Goal: Task Accomplishment & Management: Use online tool/utility

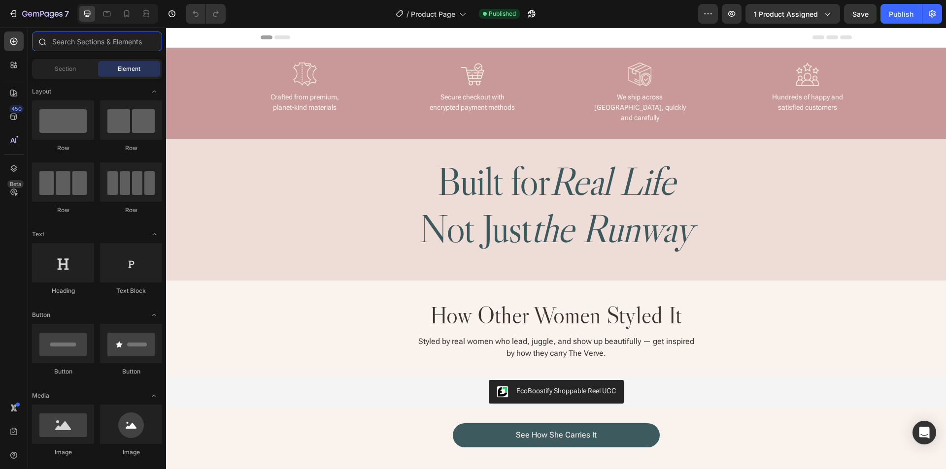
click at [77, 47] on input "text" at bounding box center [97, 42] width 130 height 20
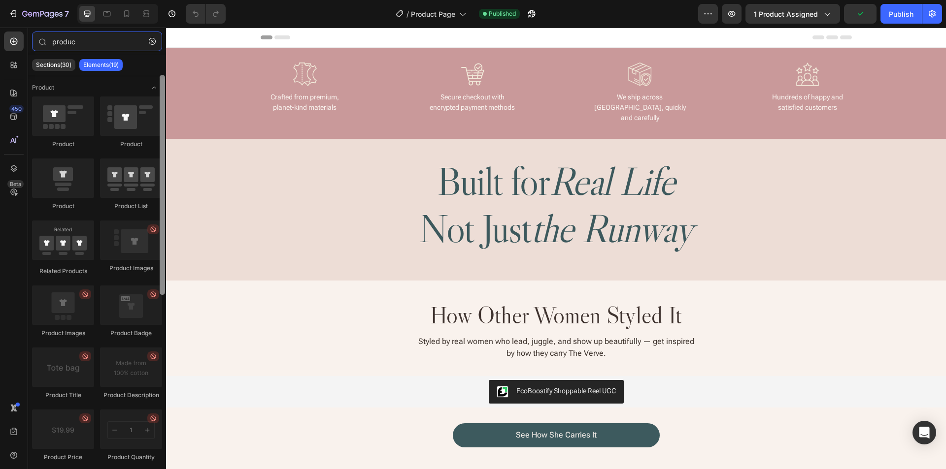
type input "produc"
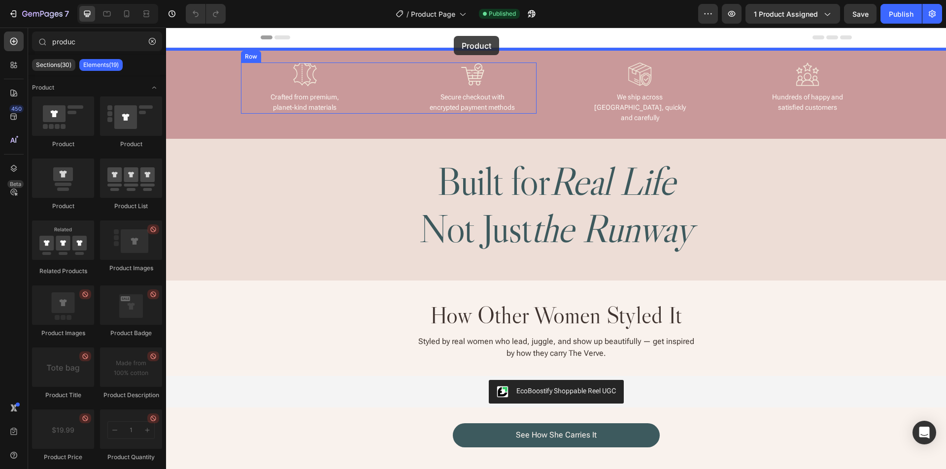
drag, startPoint x: 327, startPoint y: 137, endPoint x: 454, endPoint y: 36, distance: 162.6
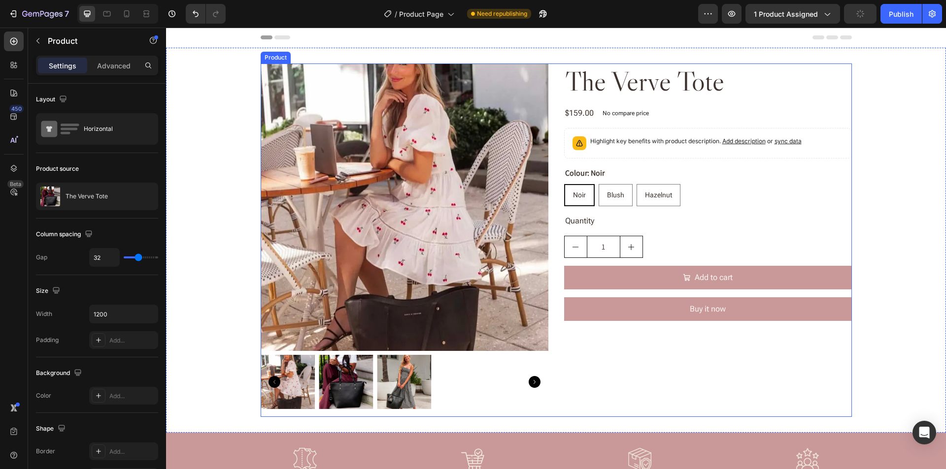
click at [550, 107] on div "Product Images The Verve Tote Product Title $159.00 Product Price Product Price…" at bounding box center [556, 241] width 591 height 354
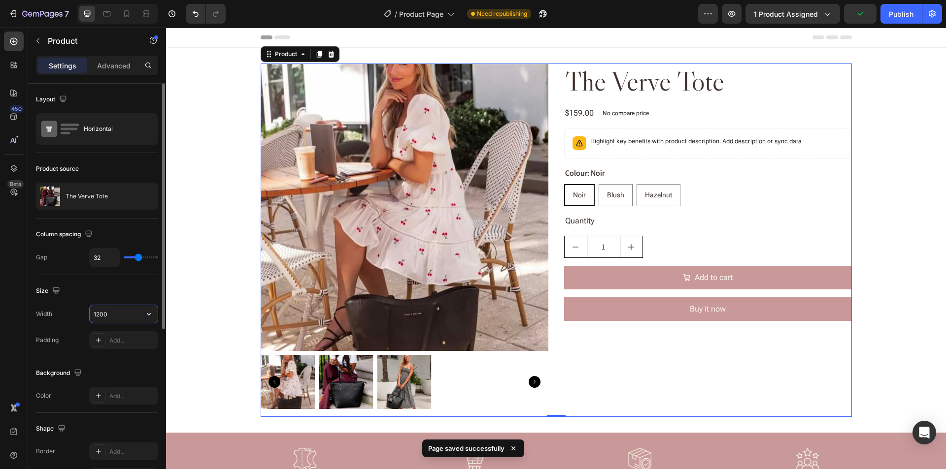
click at [116, 310] on input "1200" at bounding box center [124, 314] width 68 height 18
paste input "99"
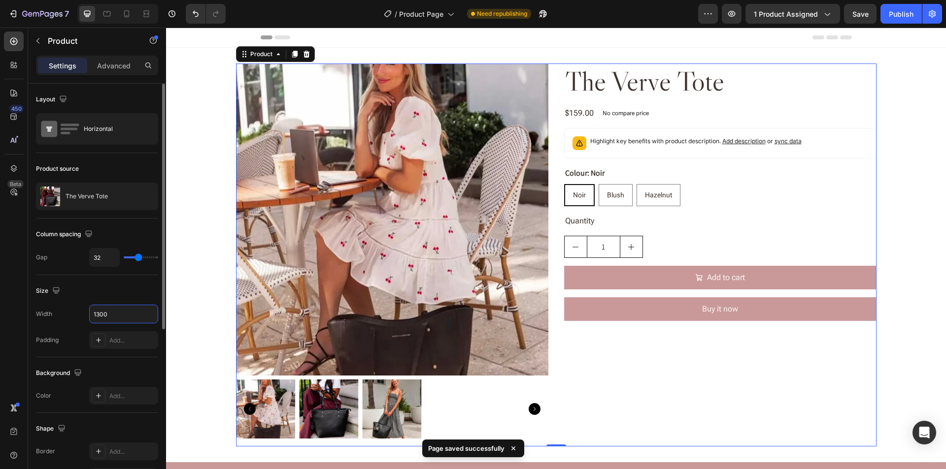
type input "1300"
click at [116, 287] on div "Size" at bounding box center [97, 291] width 122 height 16
click at [107, 260] on input "32" at bounding box center [105, 258] width 30 height 18
type input "33"
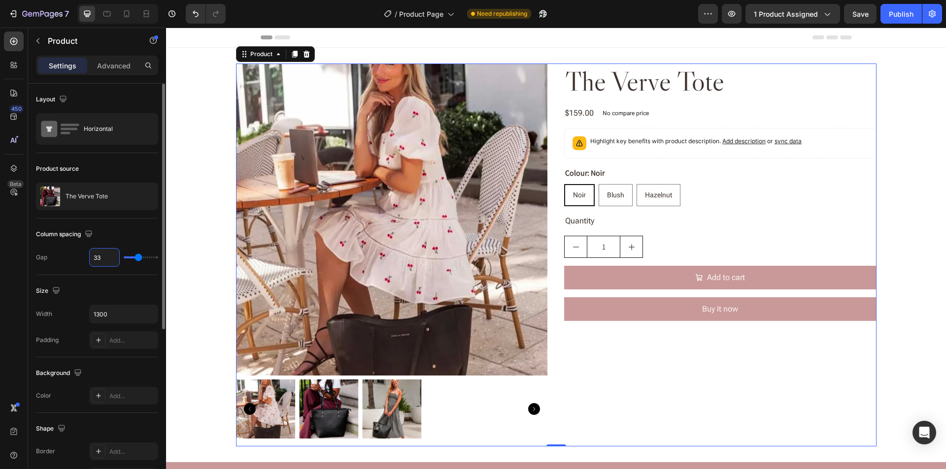
type input "34"
type input "35"
type input "36"
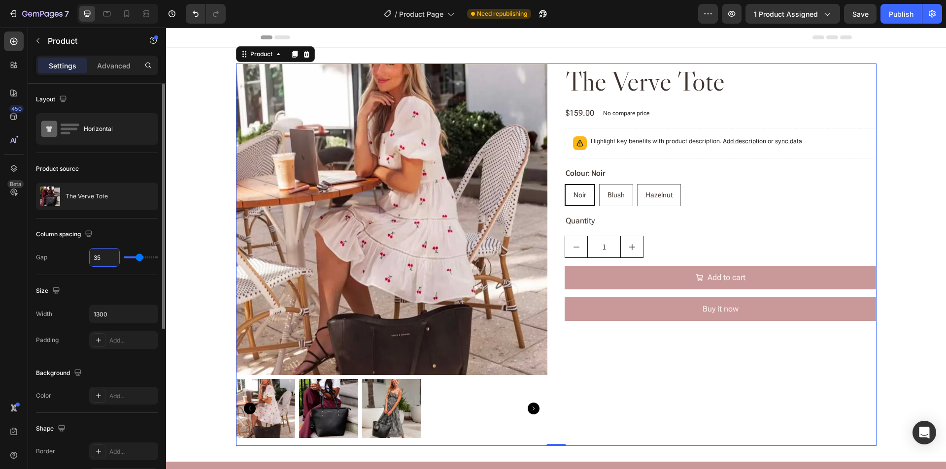
type input "36"
type input "136"
type input "80"
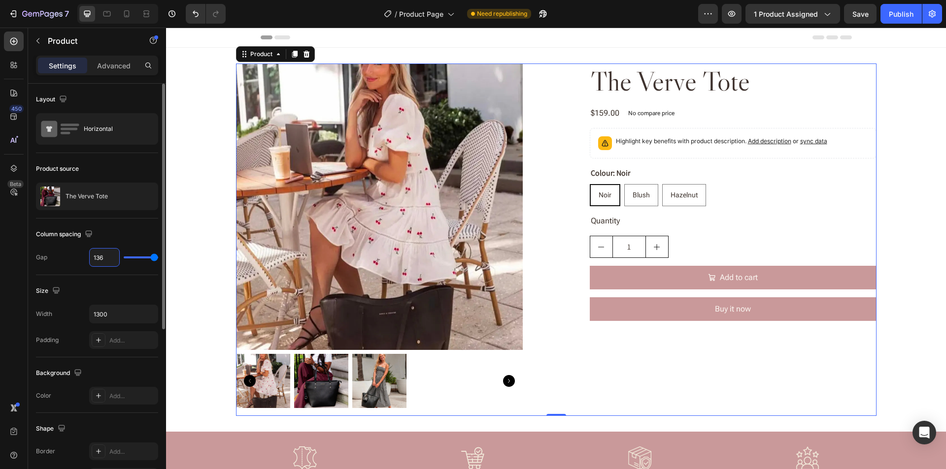
type input "136"
click at [131, 236] on div "Column spacing" at bounding box center [97, 235] width 122 height 16
click at [514, 362] on div at bounding box center [379, 381] width 287 height 54
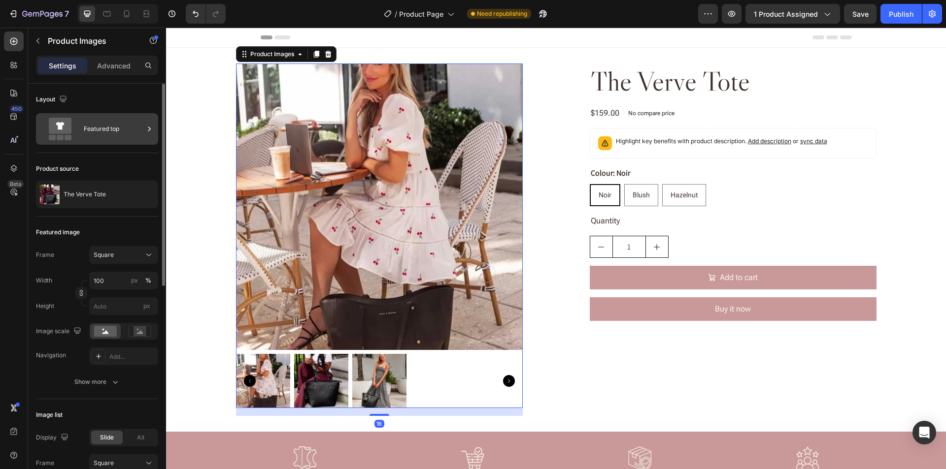
click at [88, 129] on div "Featured top" at bounding box center [114, 129] width 60 height 23
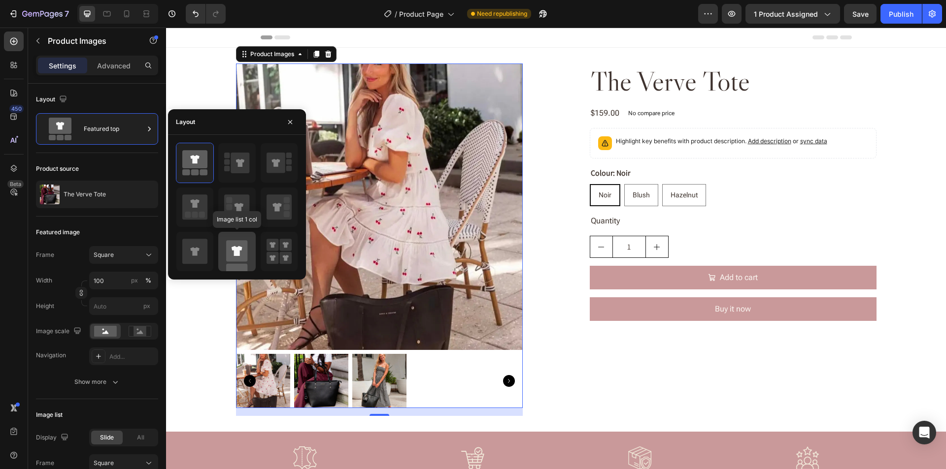
click at [228, 247] on rect at bounding box center [236, 250] width 21 height 21
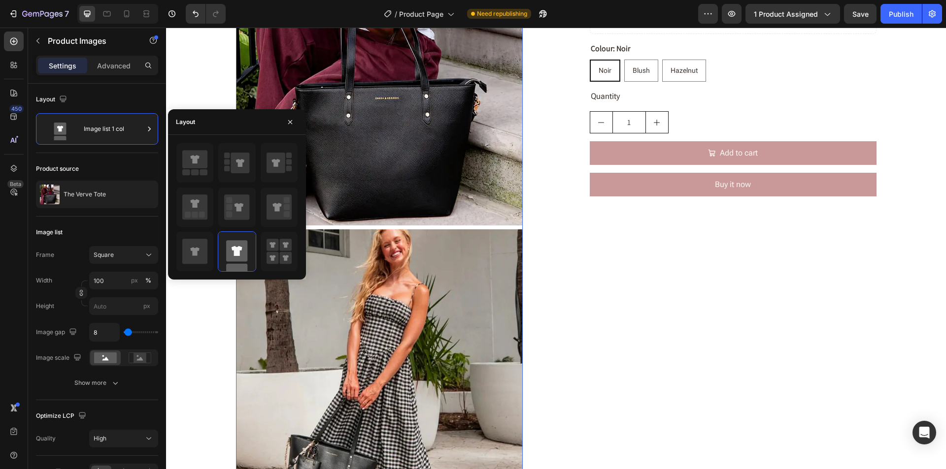
scroll to position [148, 0]
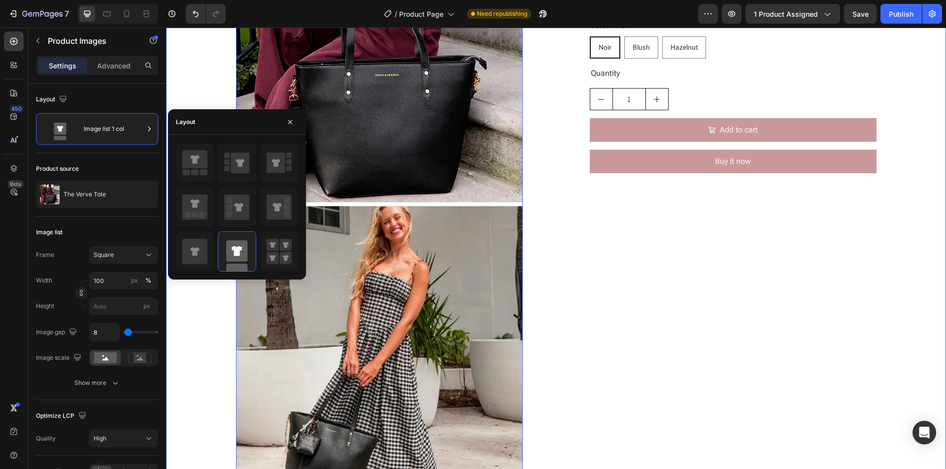
click at [200, 345] on div "Product Images 16 The Verve Tote Product Title $159.00 Product Price Product Pr…" at bounding box center [556, 354] width 780 height 876
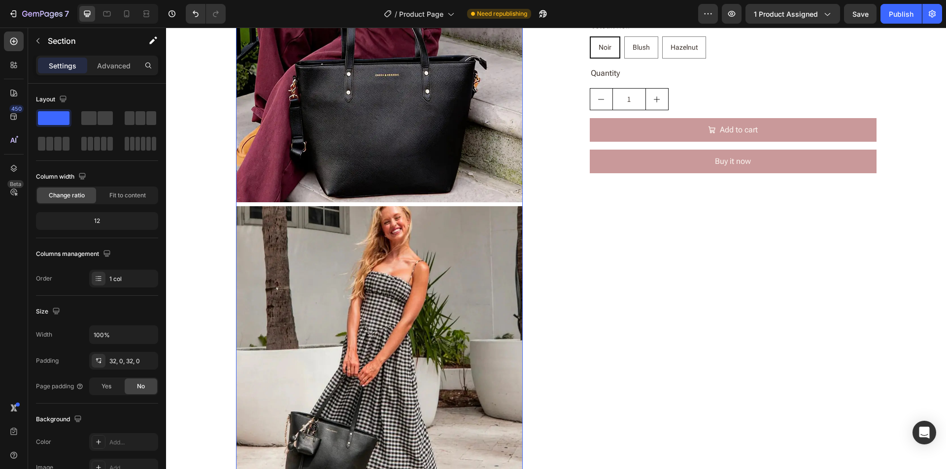
click at [321, 205] on div at bounding box center [379, 350] width 287 height 868
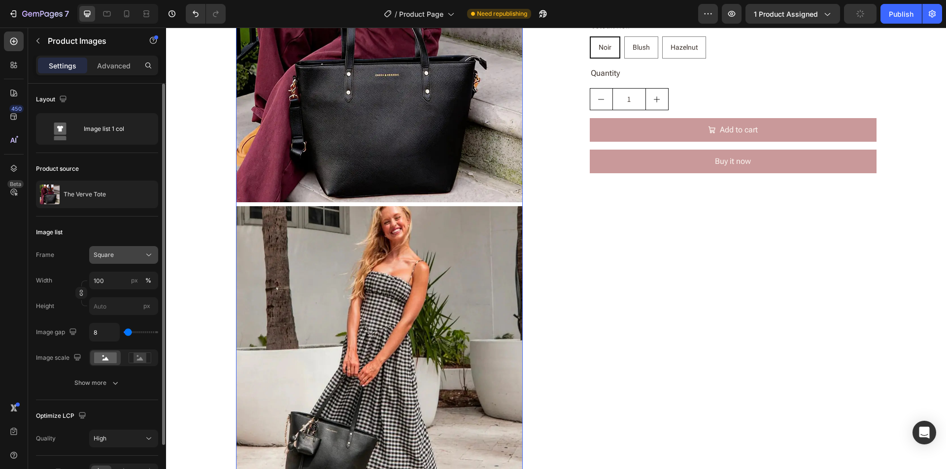
click at [141, 256] on div "Square" at bounding box center [118, 255] width 48 height 9
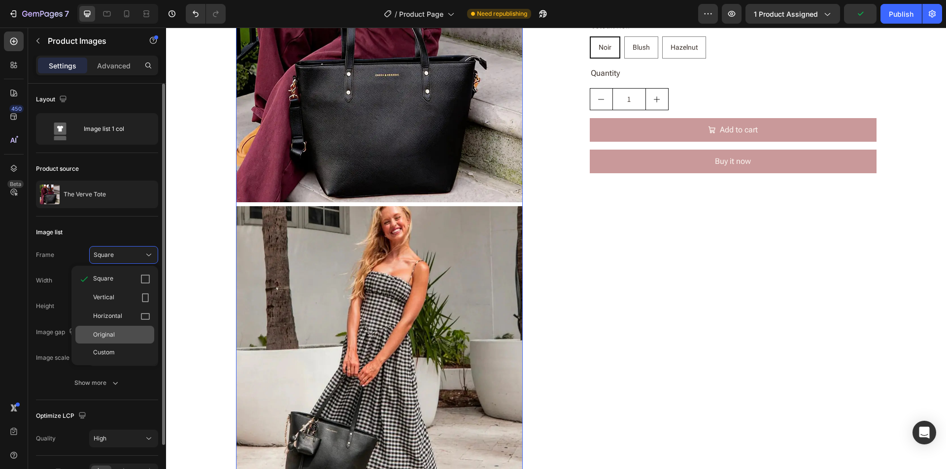
click at [115, 334] on div "Original" at bounding box center [121, 334] width 57 height 9
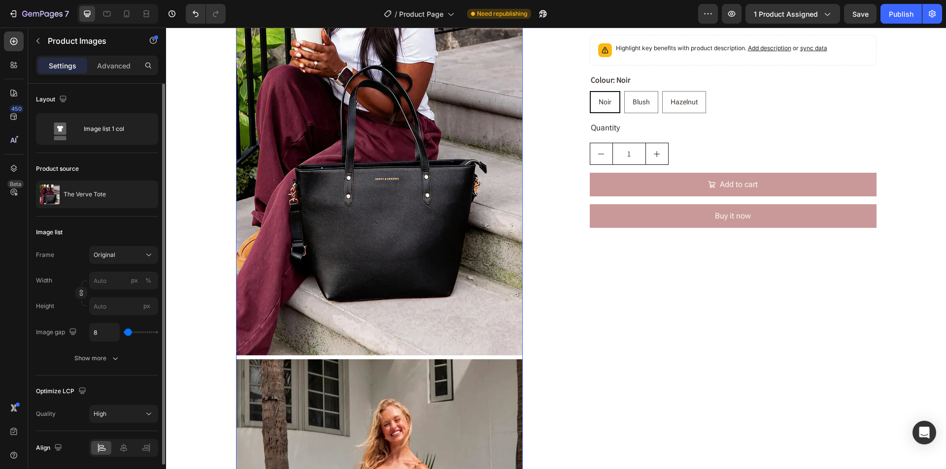
scroll to position [0, 0]
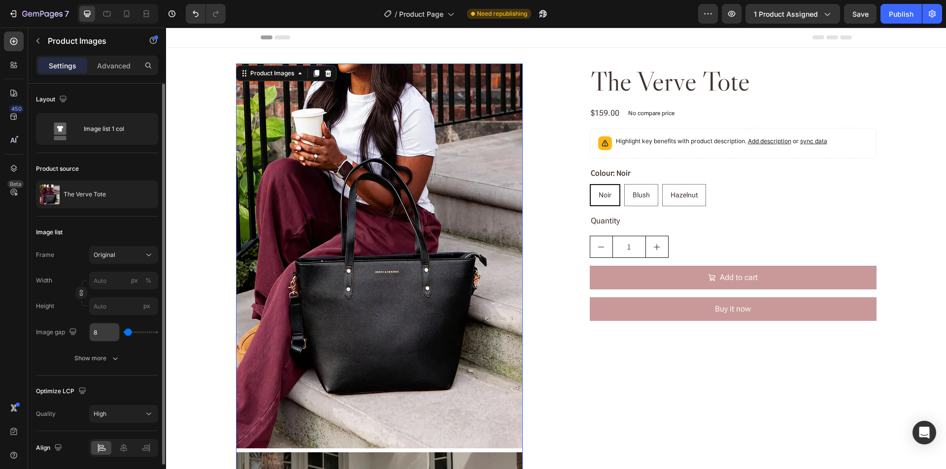
click at [114, 335] on input "8" at bounding box center [105, 333] width 30 height 18
type input "1"
type input "12"
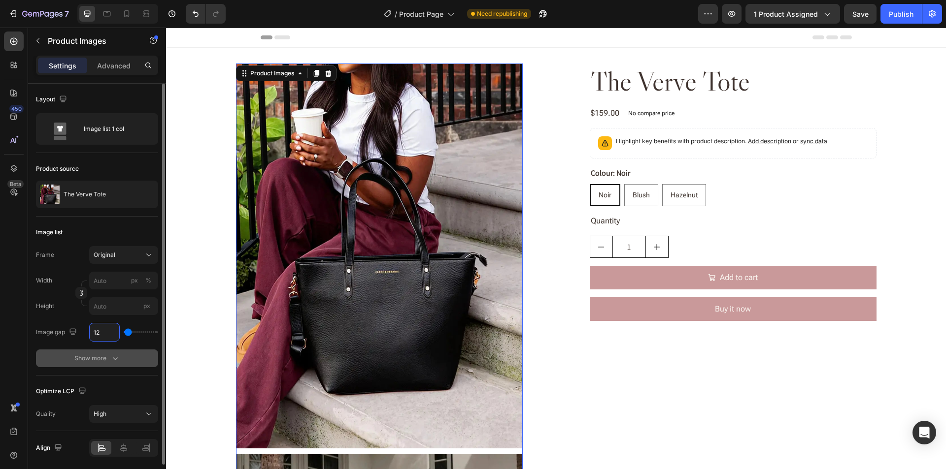
type input "12"
click at [105, 358] on div "Show more" at bounding box center [97, 359] width 46 height 10
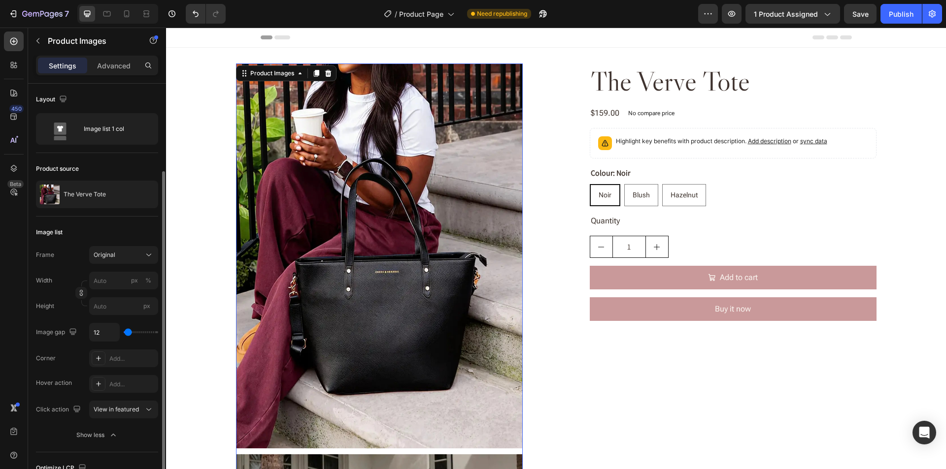
scroll to position [98, 0]
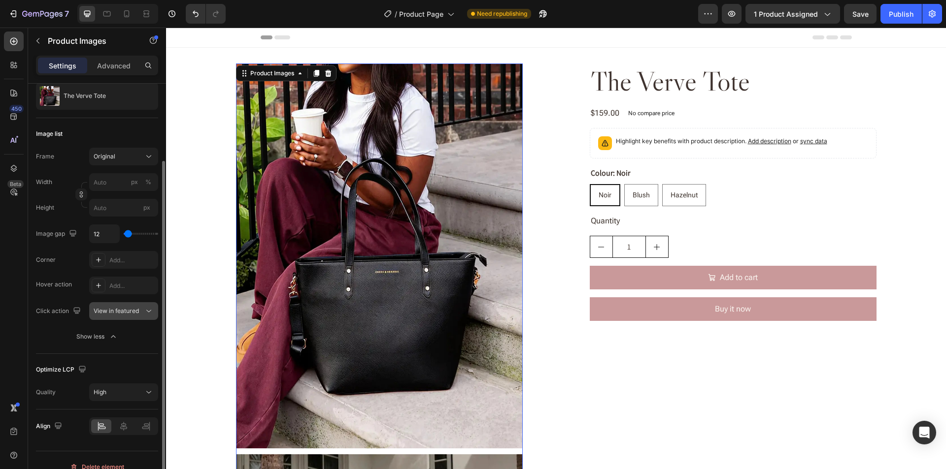
click at [135, 312] on span "View in featured" at bounding box center [116, 310] width 45 height 7
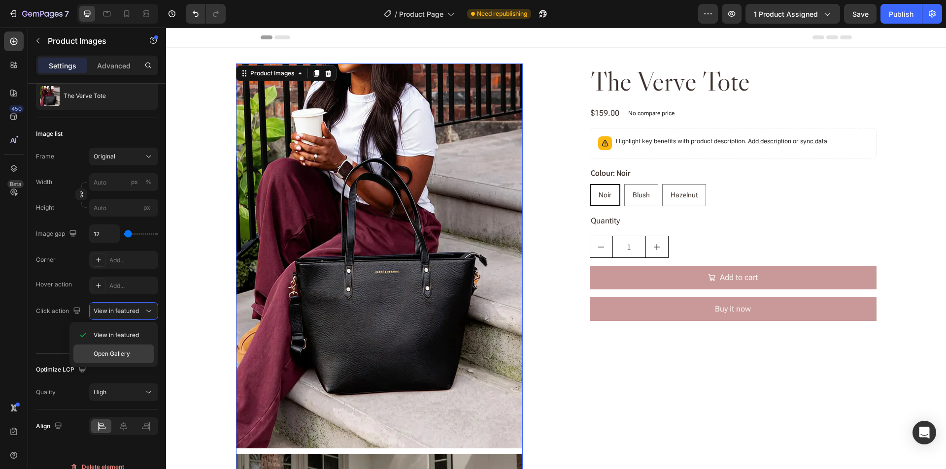
click at [127, 353] on span "Open Gallery" at bounding box center [112, 354] width 36 height 9
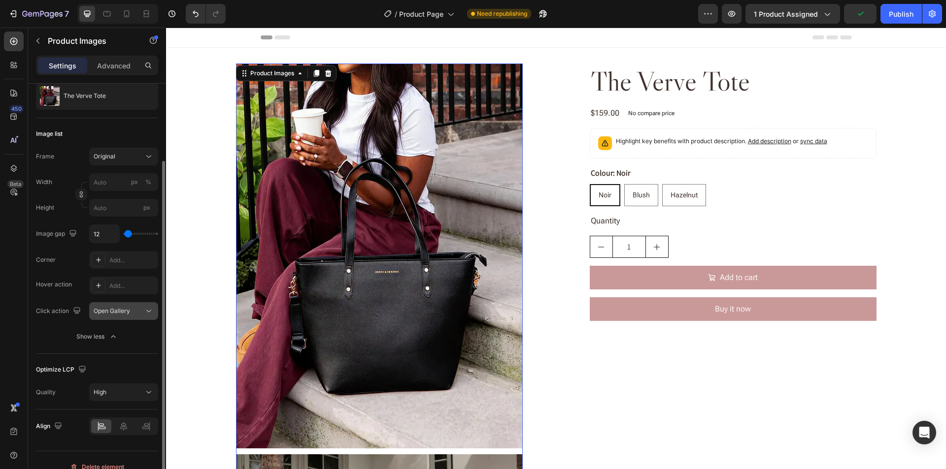
click at [131, 311] on div "Open Gallery" at bounding box center [119, 311] width 50 height 9
click at [98, 334] on div "Show less" at bounding box center [97, 337] width 42 height 10
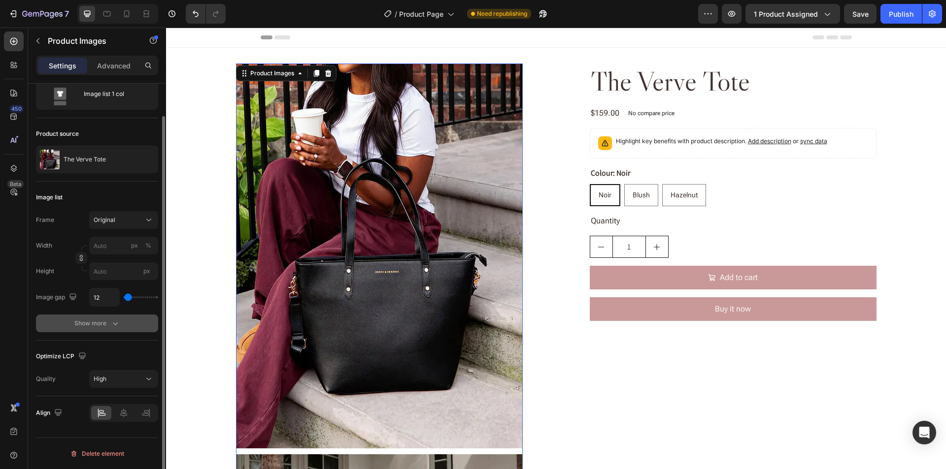
scroll to position [35, 0]
click at [104, 324] on div "Show more" at bounding box center [97, 324] width 46 height 10
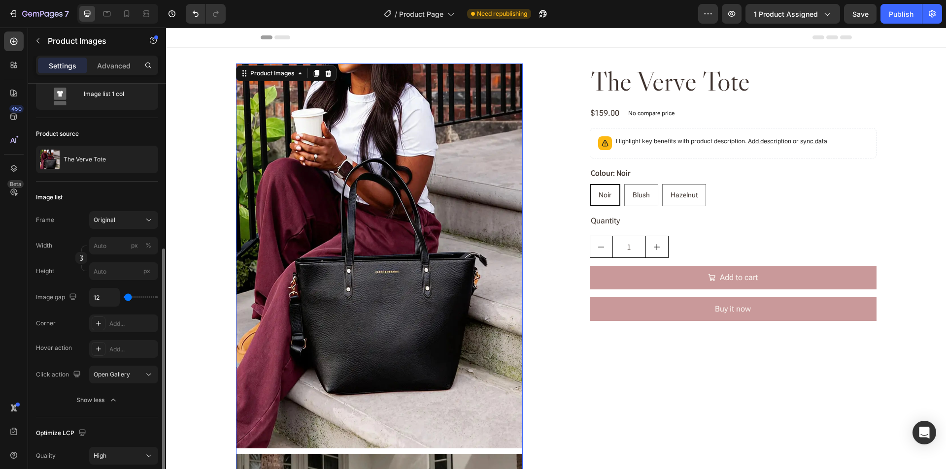
scroll to position [112, 0]
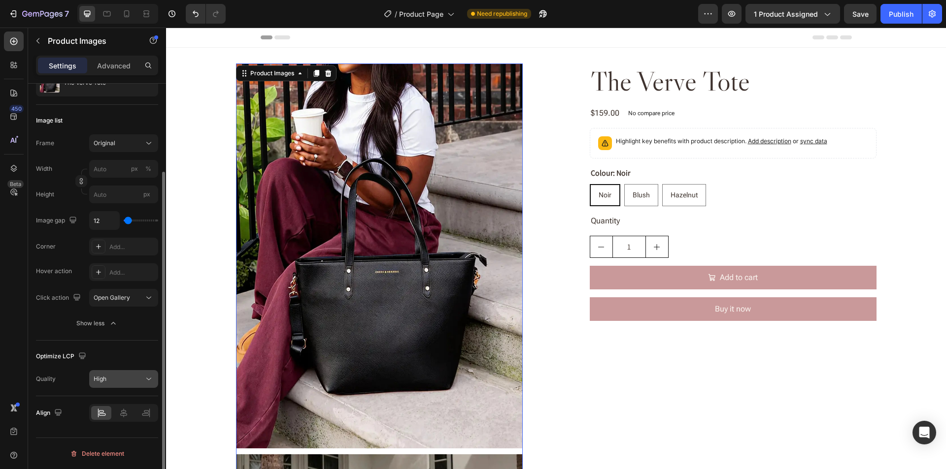
click at [108, 379] on div "High" at bounding box center [119, 379] width 50 height 9
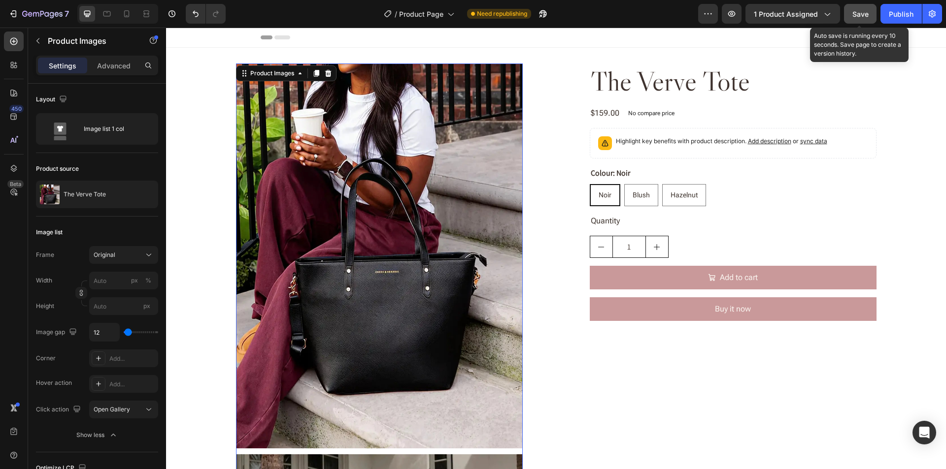
click at [857, 13] on span "Save" at bounding box center [860, 14] width 16 height 8
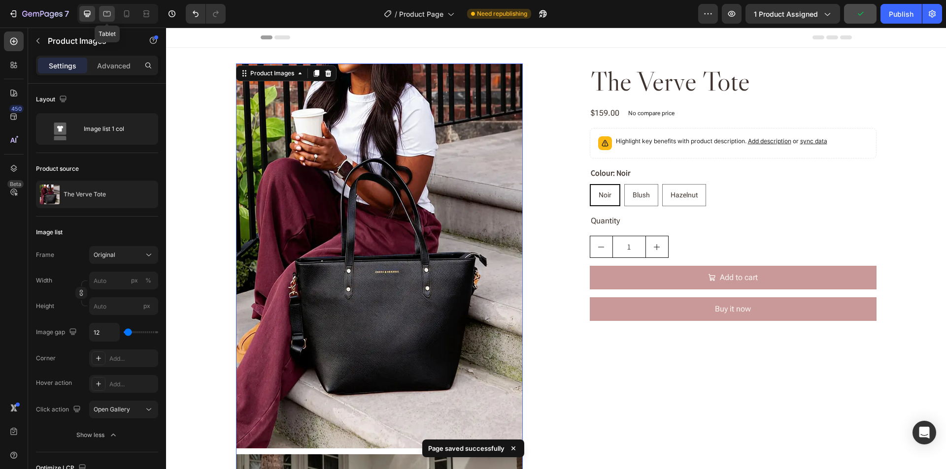
click at [109, 16] on icon at bounding box center [106, 13] width 7 height 5
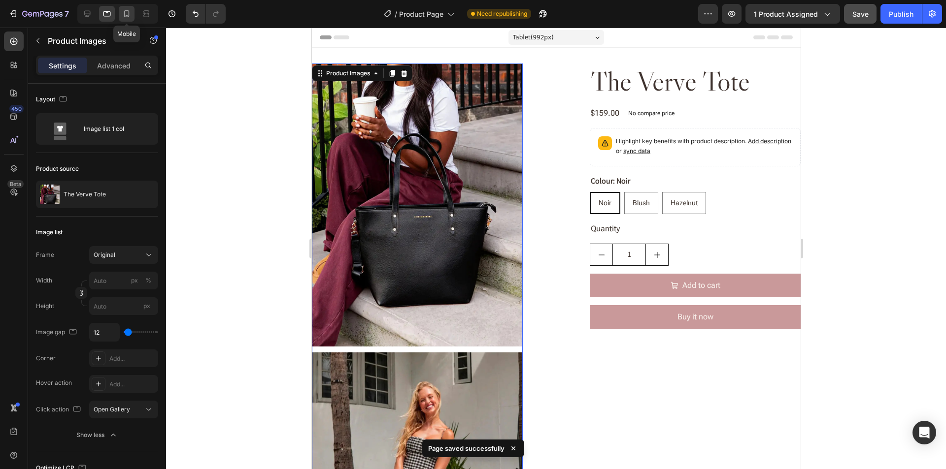
scroll to position [1, 0]
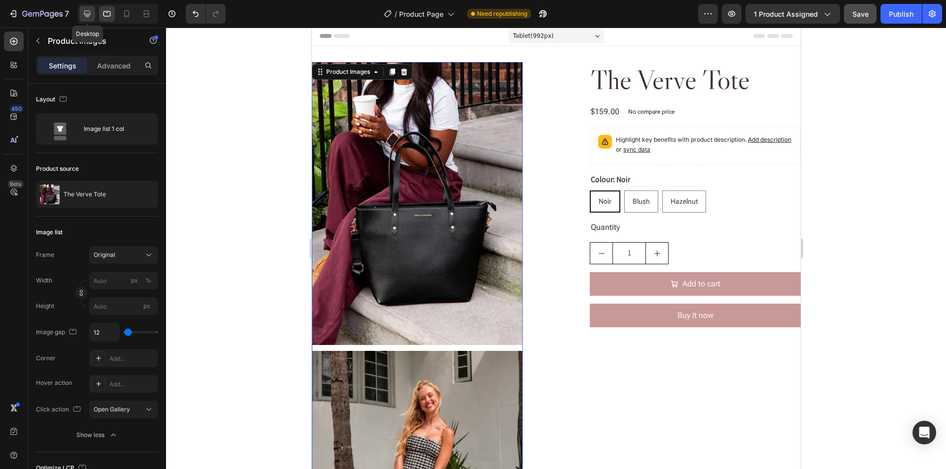
click at [88, 16] on icon at bounding box center [87, 14] width 6 height 6
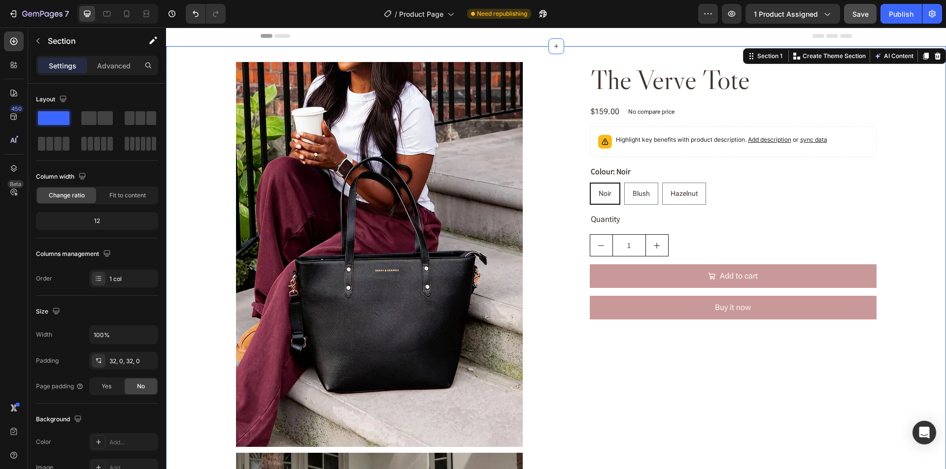
click at [117, 362] on div "32, 0, 32, 0" at bounding box center [123, 361] width 29 height 9
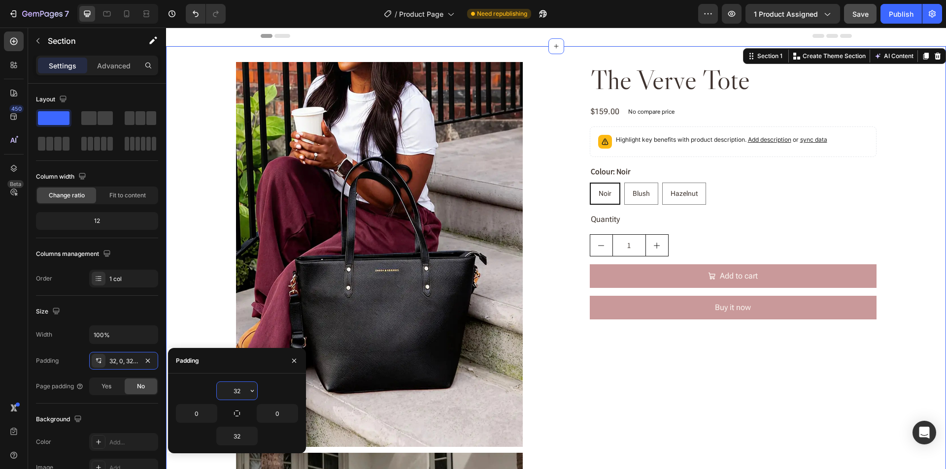
click at [225, 389] on input "32" at bounding box center [237, 391] width 40 height 18
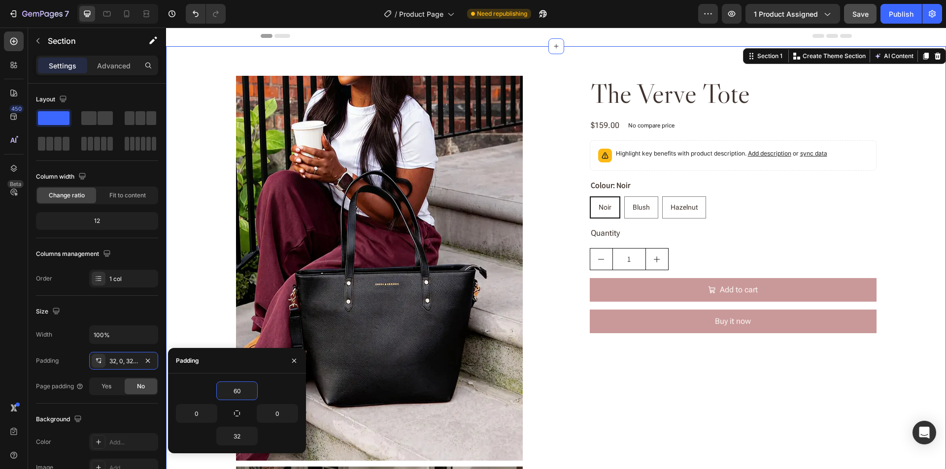
type input "60"
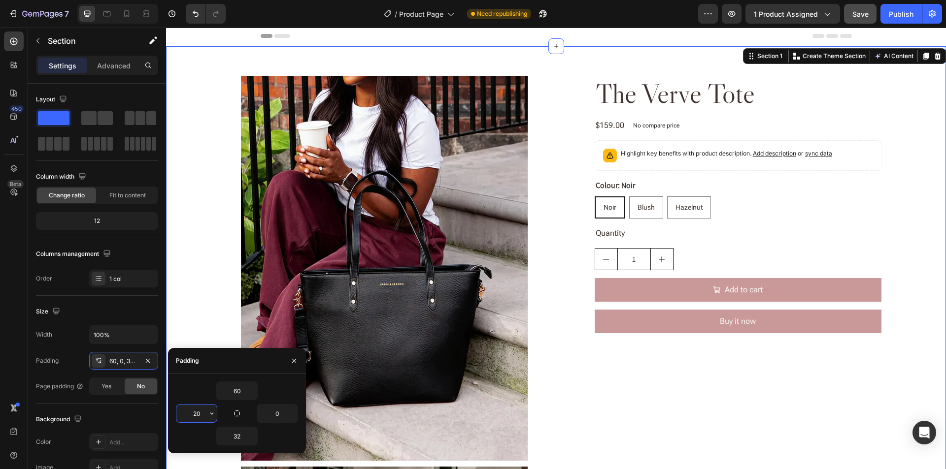
type input "20"
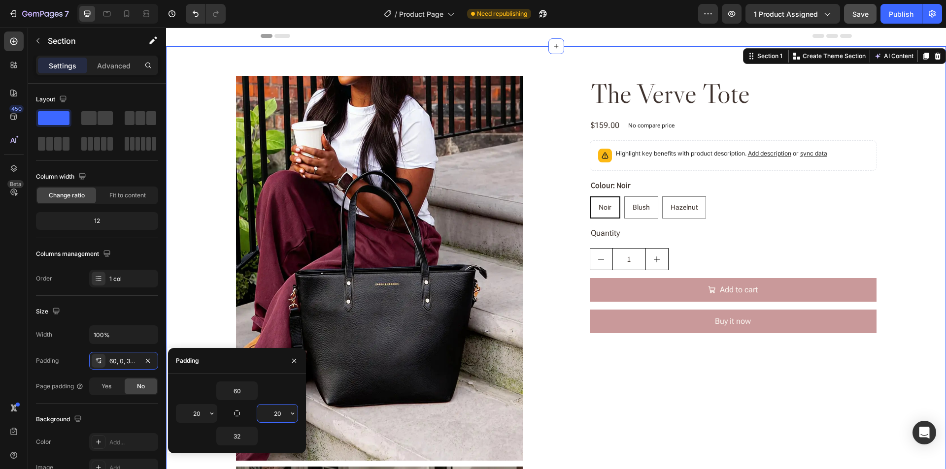
type input "20"
type input "80"
click at [192, 386] on div "60" at bounding box center [237, 391] width 122 height 19
click at [104, 17] on icon at bounding box center [107, 14] width 10 height 10
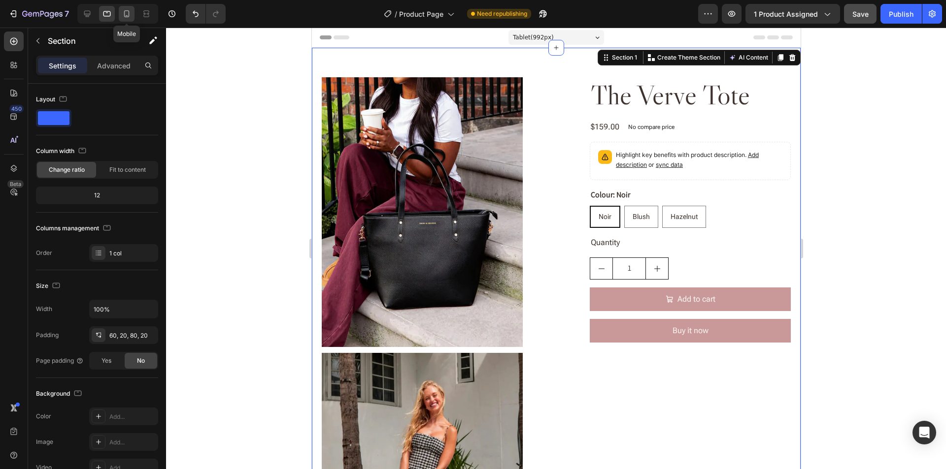
click at [126, 15] on icon at bounding box center [127, 14] width 10 height 10
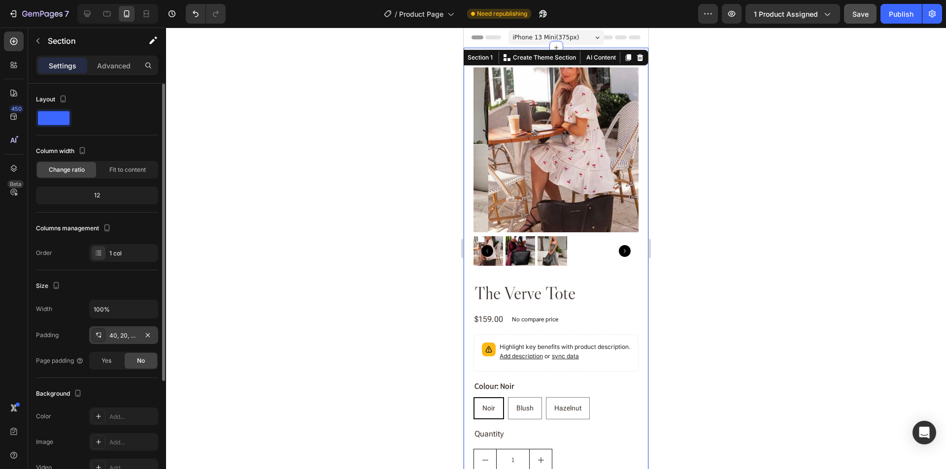
click at [121, 330] on div "40, 20, 40, 20" at bounding box center [123, 336] width 69 height 18
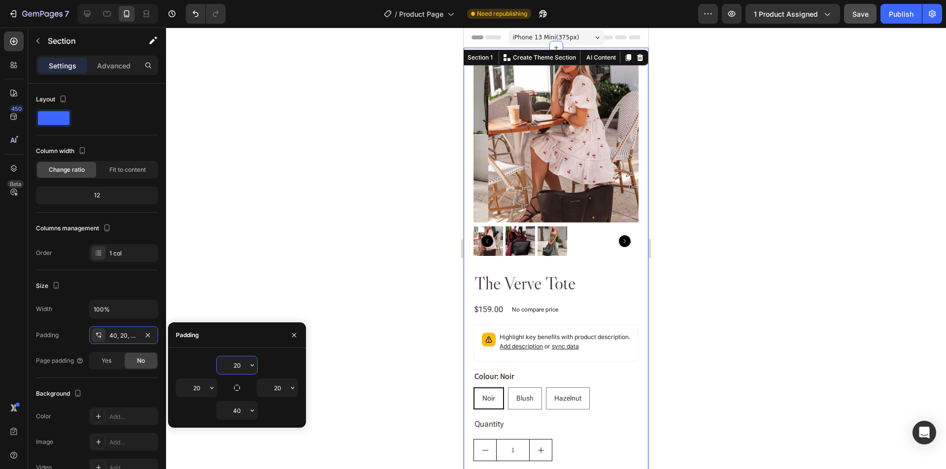
type input "20"
type input "60"
click at [129, 387] on div "Background" at bounding box center [97, 394] width 122 height 16
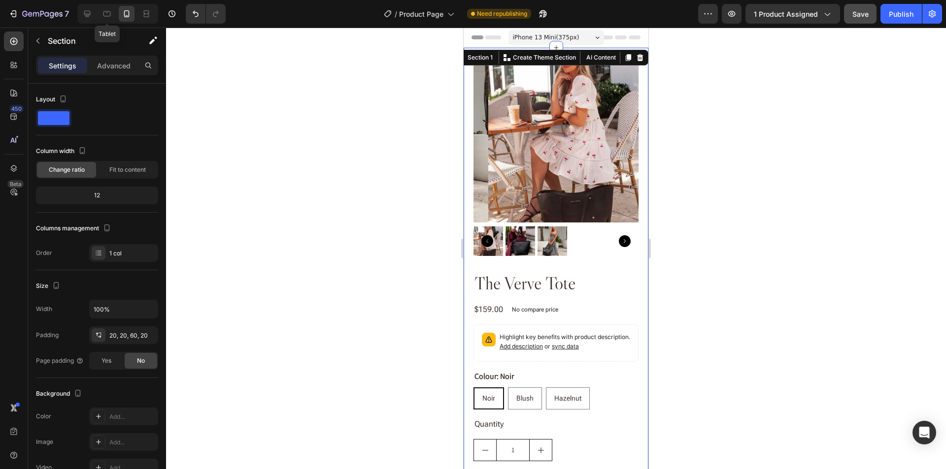
drag, startPoint x: 108, startPoint y: 14, endPoint x: 77, endPoint y: 14, distance: 31.0
click at [108, 14] on icon at bounding box center [107, 14] width 10 height 10
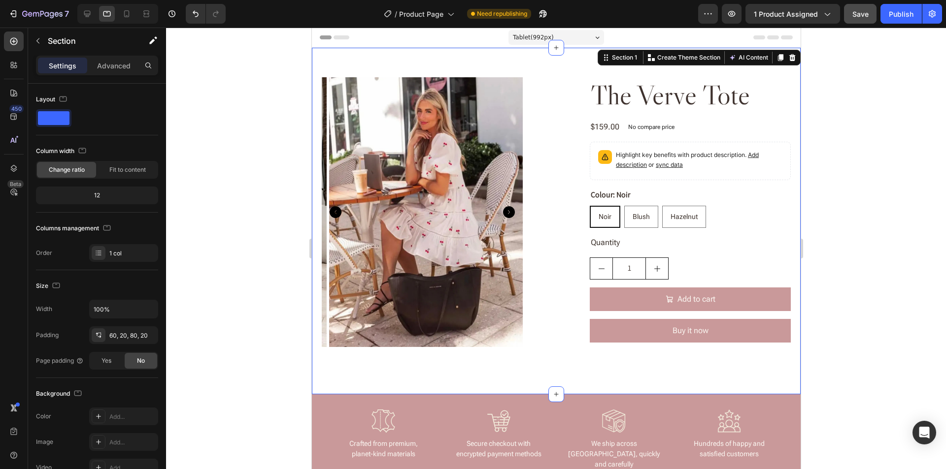
click at [77, 14] on div at bounding box center [115, 14] width 85 height 20
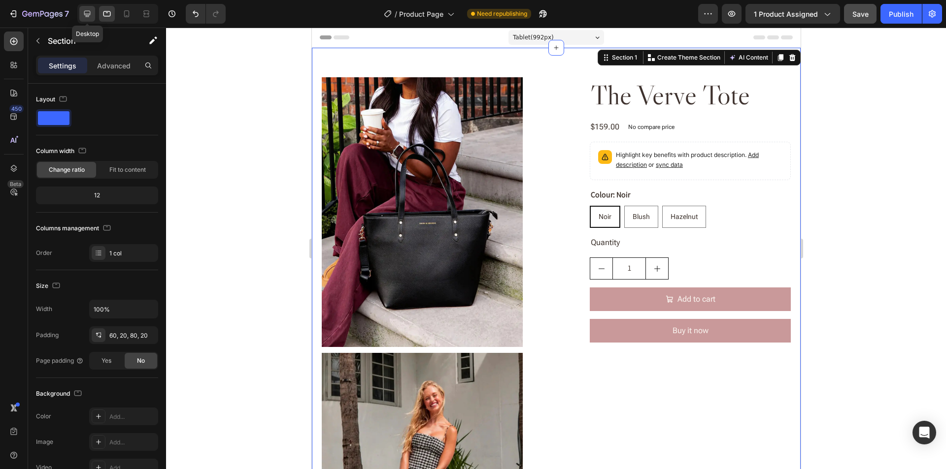
click at [85, 9] on icon at bounding box center [87, 14] width 10 height 10
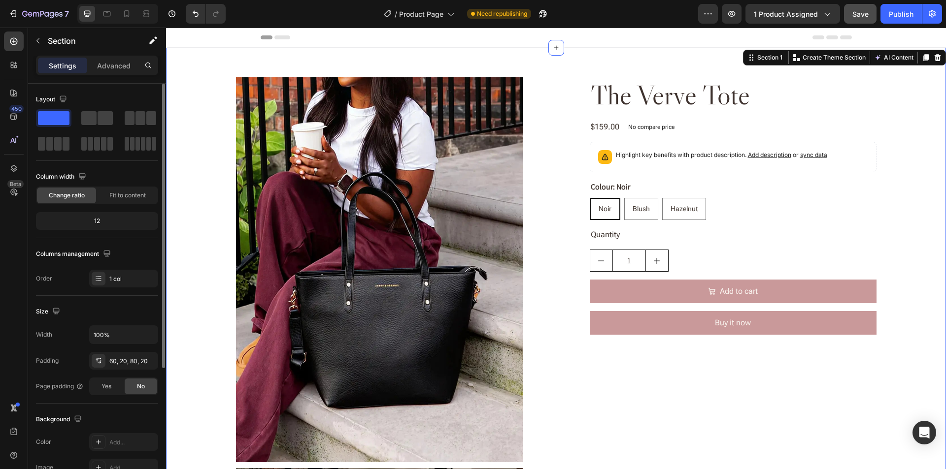
scroll to position [49, 0]
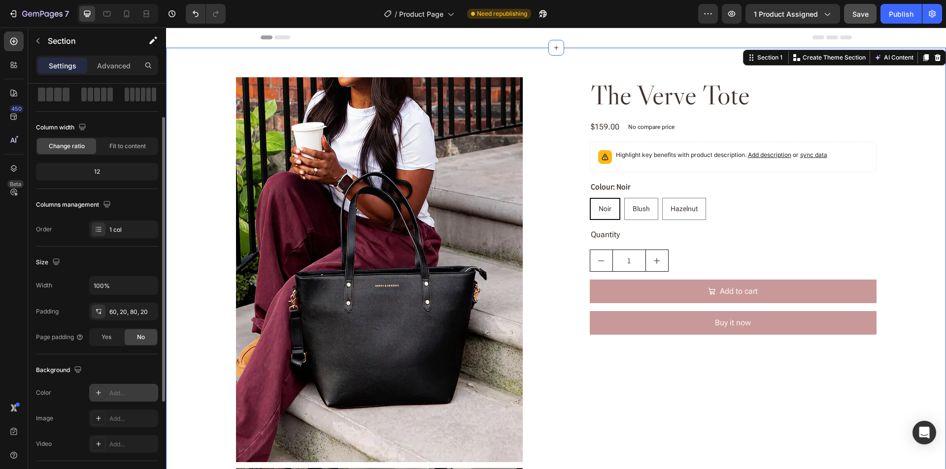
click at [123, 391] on div "Add..." at bounding box center [132, 393] width 46 height 9
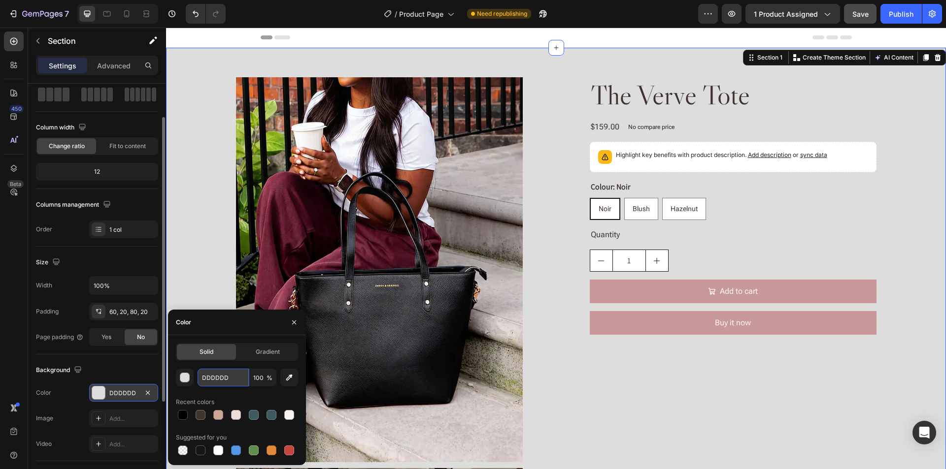
click at [215, 380] on input "DDDDDD" at bounding box center [222, 378] width 51 height 18
paste input "#F9F2E"
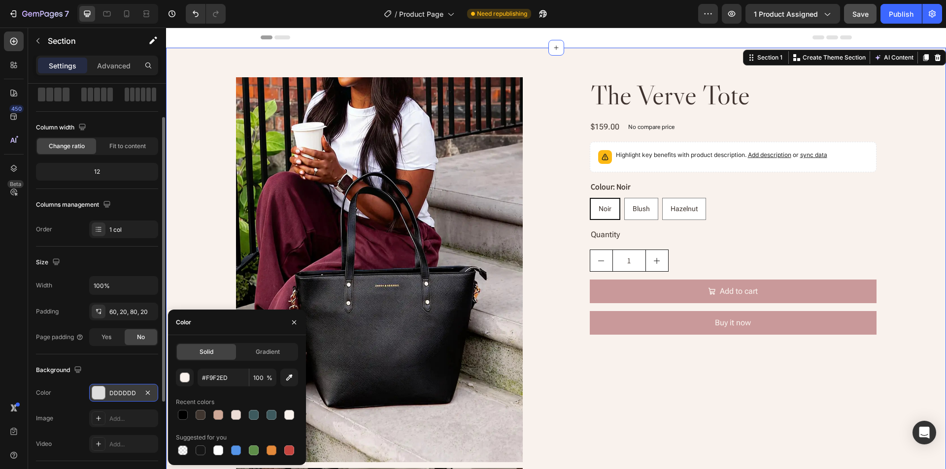
type input "F9F2ED"
drag, startPoint x: 217, startPoint y: 316, endPoint x: 235, endPoint y: 325, distance: 20.9
click at [216, 316] on div "Color" at bounding box center [237, 323] width 138 height 26
click at [295, 321] on icon "button" at bounding box center [294, 323] width 8 height 8
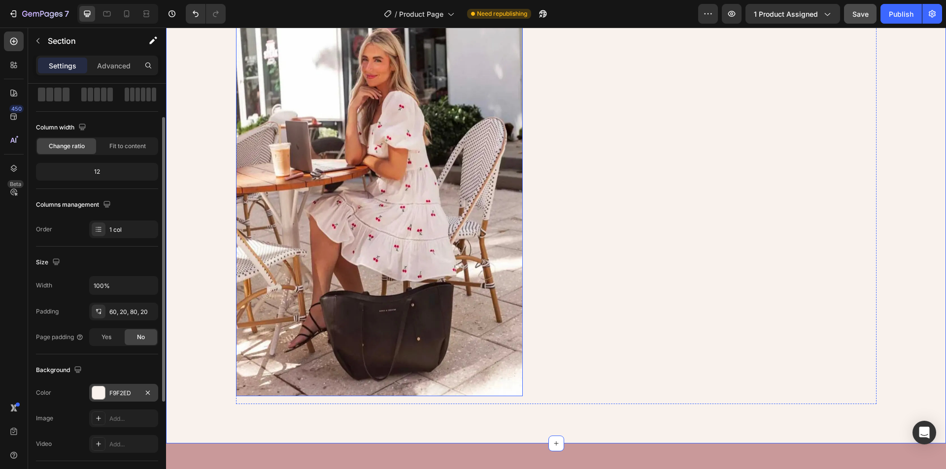
scroll to position [886, 0]
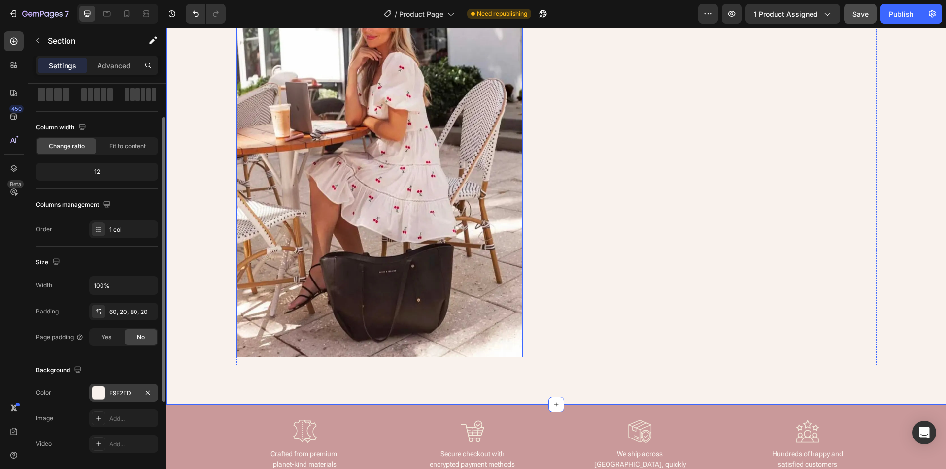
click at [510, 330] on div at bounding box center [379, 164] width 287 height 385
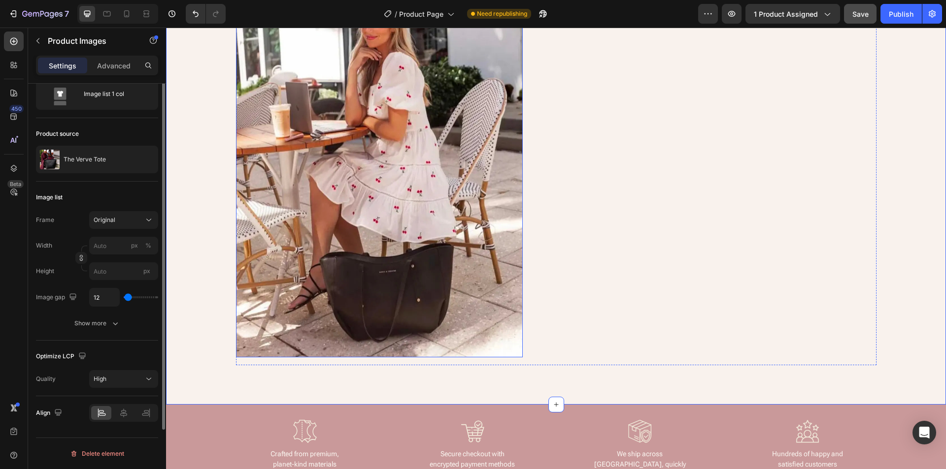
scroll to position [0, 0]
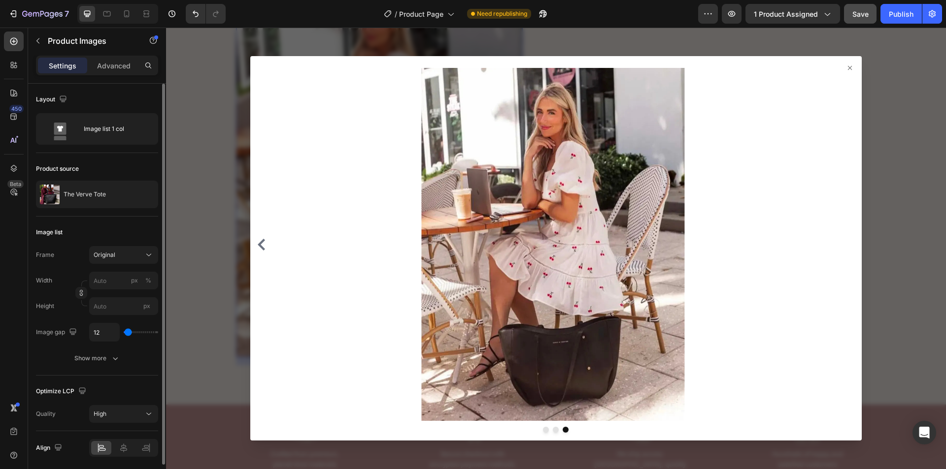
click at [846, 69] on icon at bounding box center [850, 68] width 8 height 8
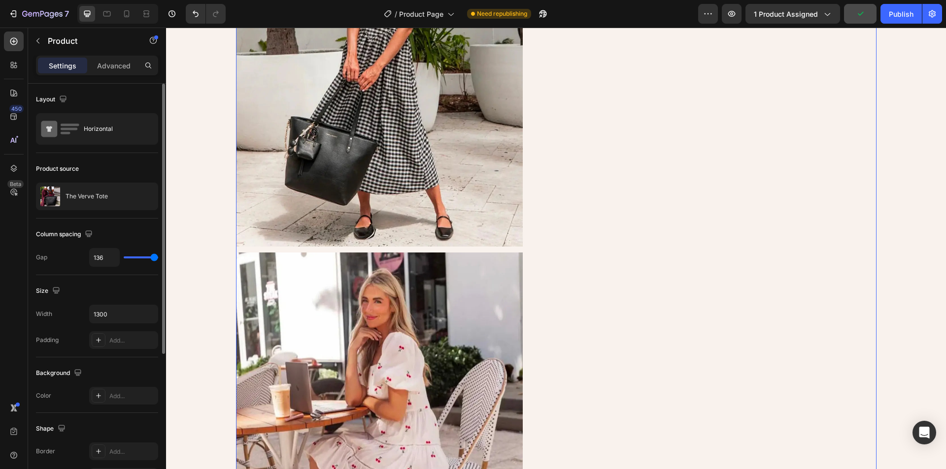
scroll to position [591, 0]
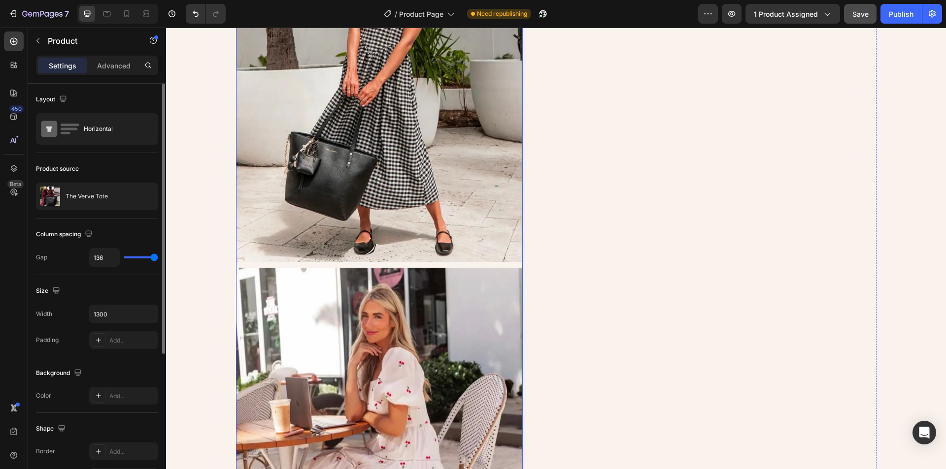
click at [401, 266] on div at bounding box center [379, 69] width 287 height 1167
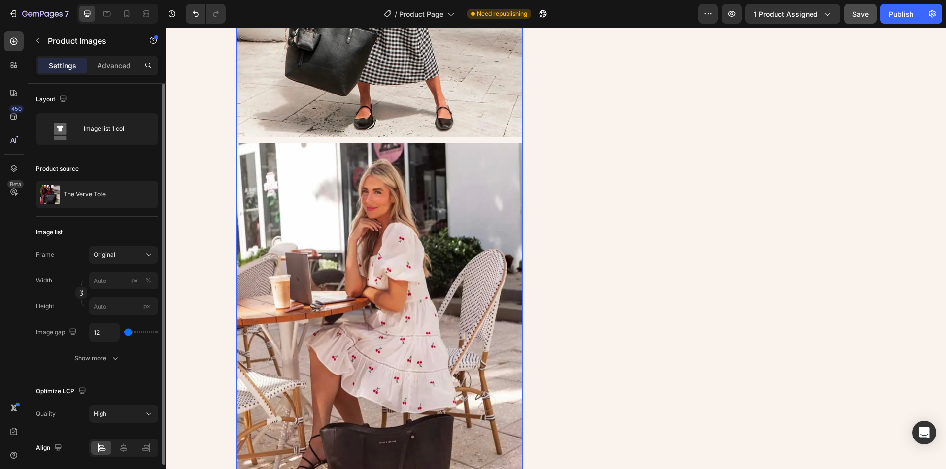
scroll to position [936, 0]
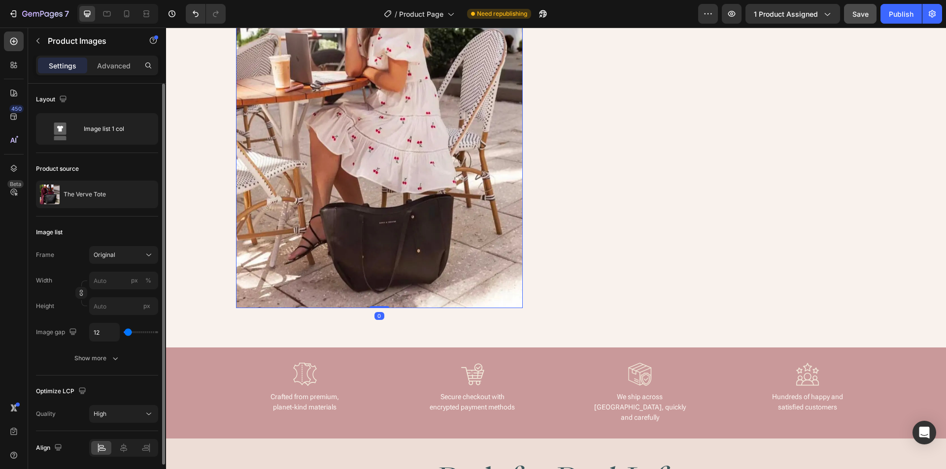
drag, startPoint x: 379, startPoint y: 314, endPoint x: 718, endPoint y: 232, distance: 348.2
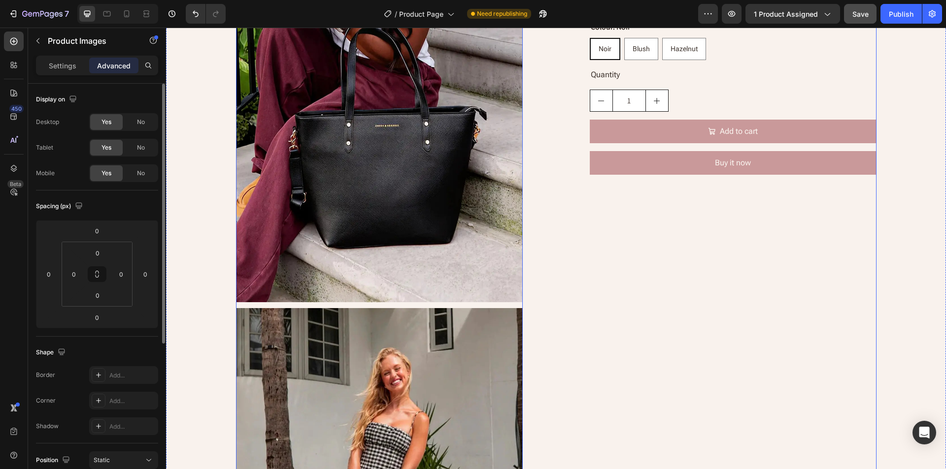
scroll to position [0, 0]
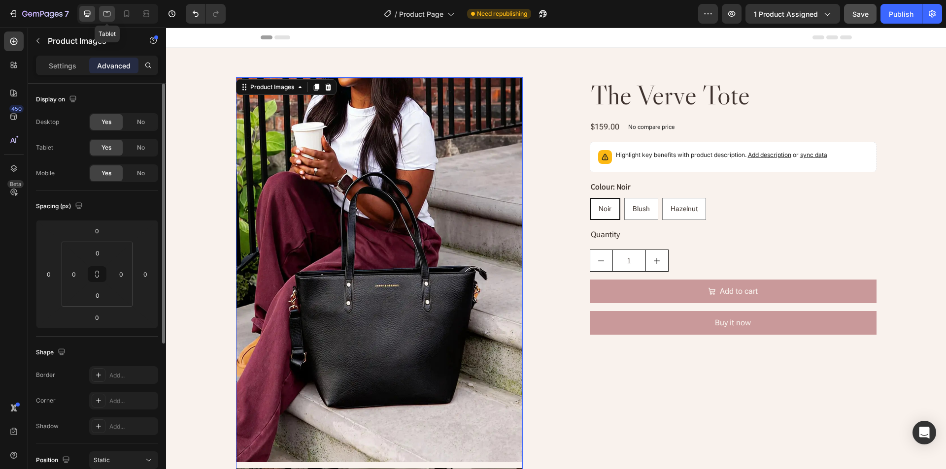
click at [106, 14] on icon at bounding box center [107, 14] width 10 height 10
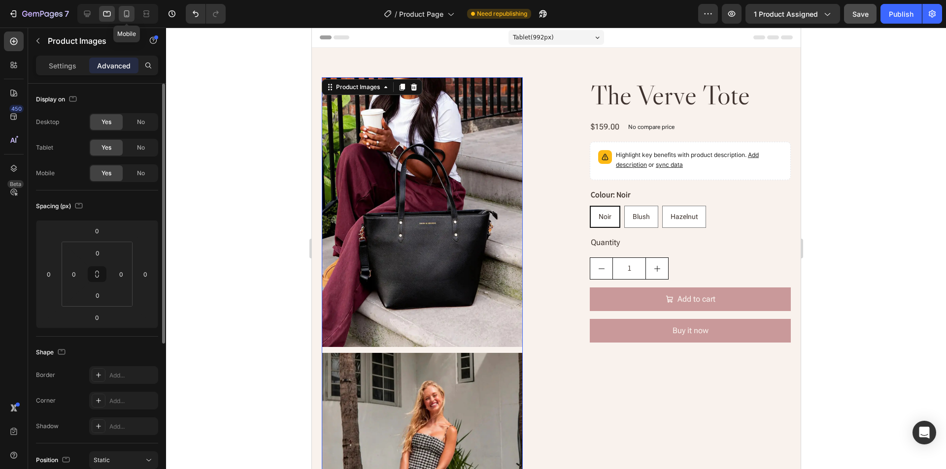
scroll to position [15, 0]
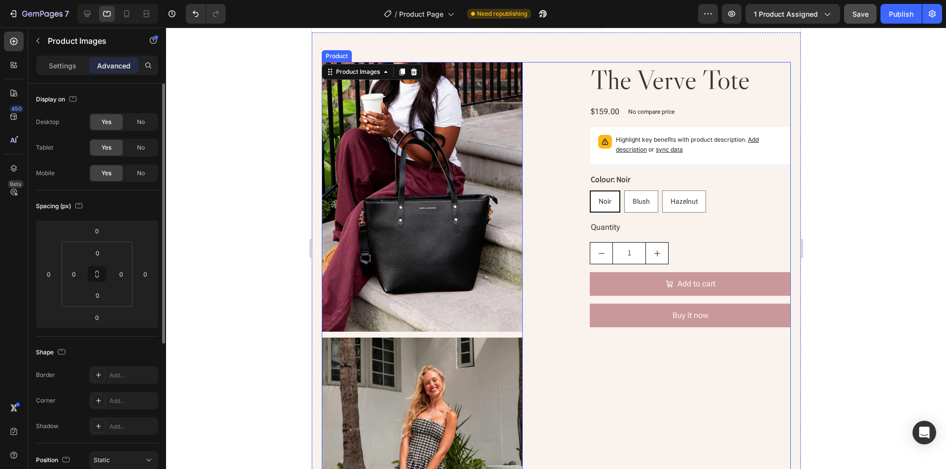
click at [543, 120] on div "Product Images 0 The Verve Tote Product Title $159.00 Product Price Product Pri…" at bounding box center [555, 472] width 469 height 821
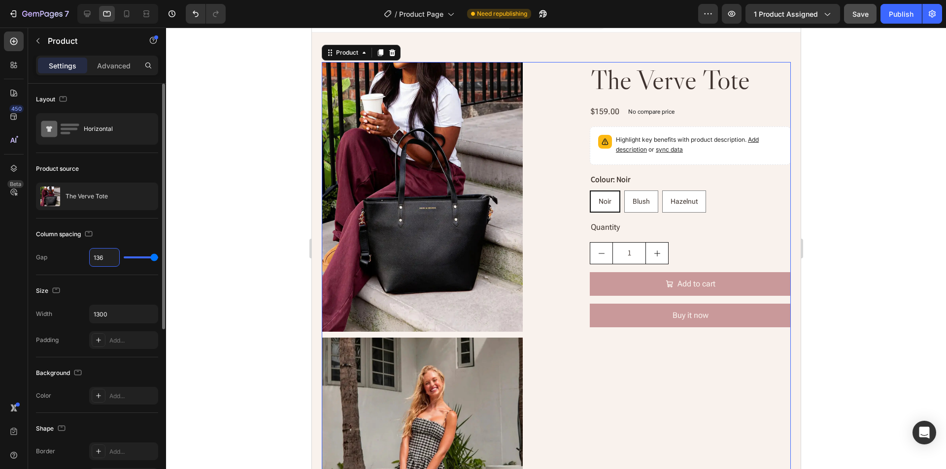
click at [98, 257] on input "136" at bounding box center [105, 258] width 30 height 18
type input "3"
type input "32"
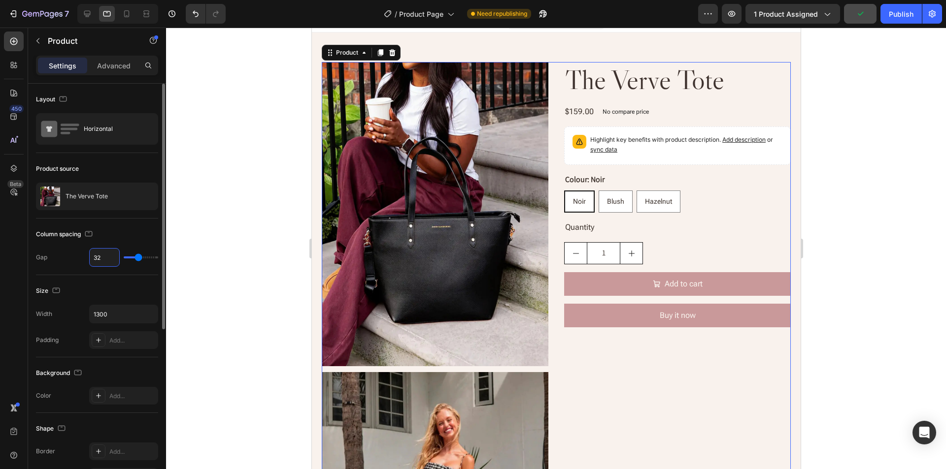
click at [128, 235] on div "Column spacing" at bounding box center [97, 235] width 122 height 16
click at [102, 133] on div "Horizontal" at bounding box center [114, 129] width 60 height 23
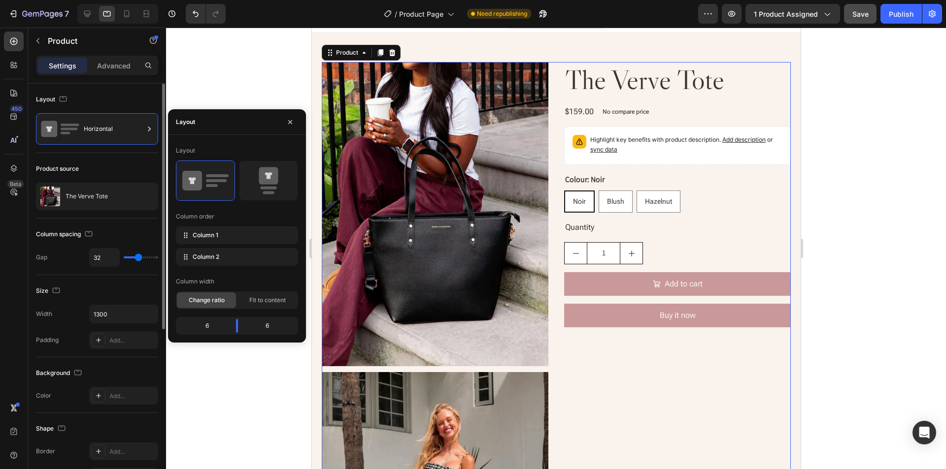
click at [111, 97] on div "Layout" at bounding box center [97, 100] width 122 height 16
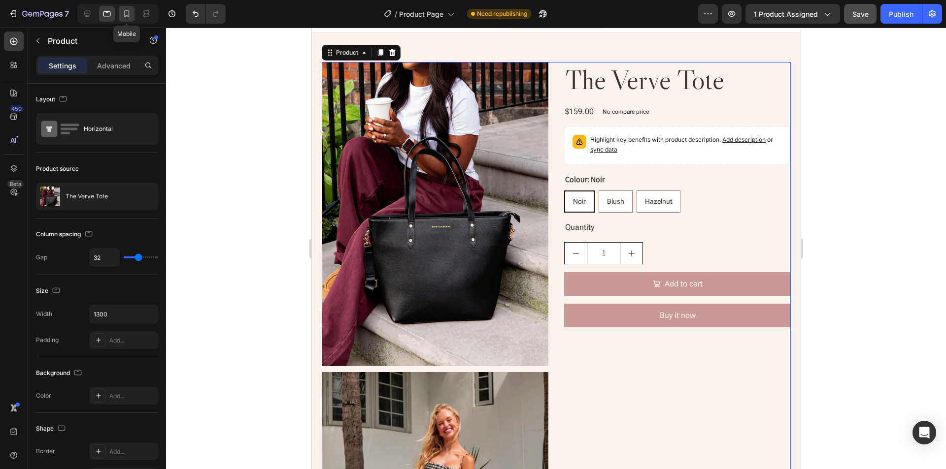
click at [123, 14] on icon at bounding box center [127, 14] width 10 height 10
type input "16"
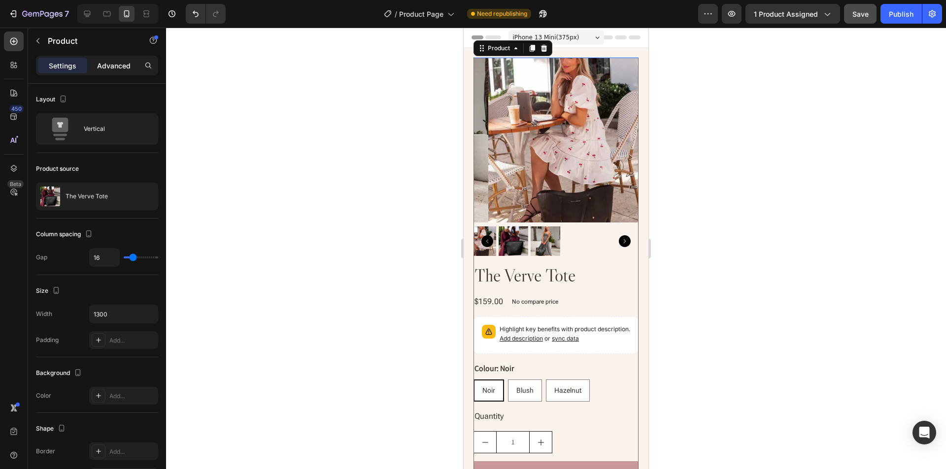
click at [113, 66] on p "Advanced" at bounding box center [113, 66] width 33 height 10
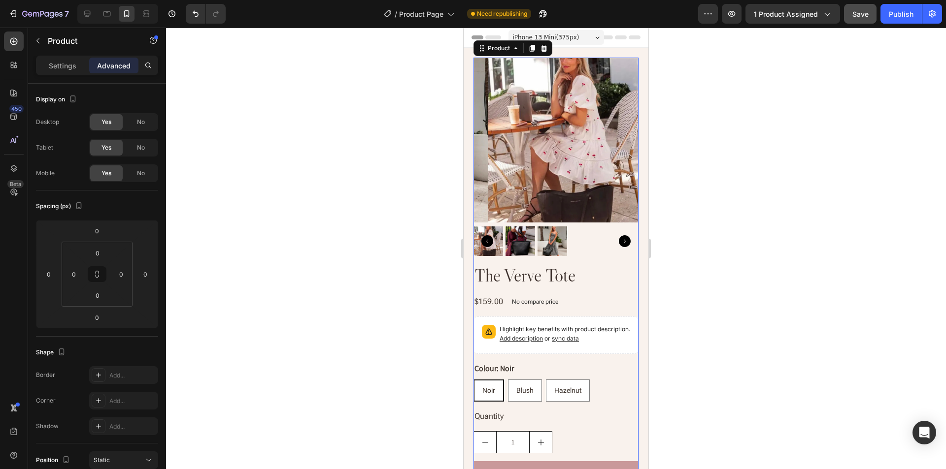
click at [62, 65] on p "Settings" at bounding box center [63, 66] width 28 height 10
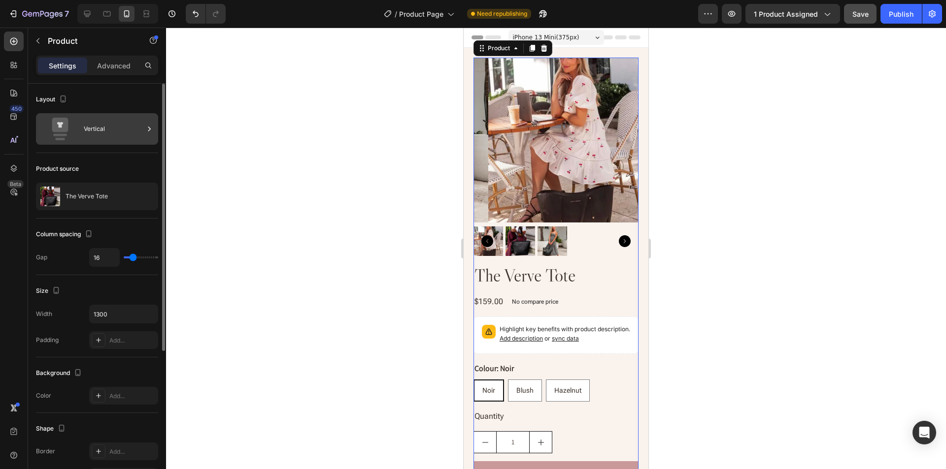
click at [102, 135] on div "Vertical" at bounding box center [114, 129] width 60 height 23
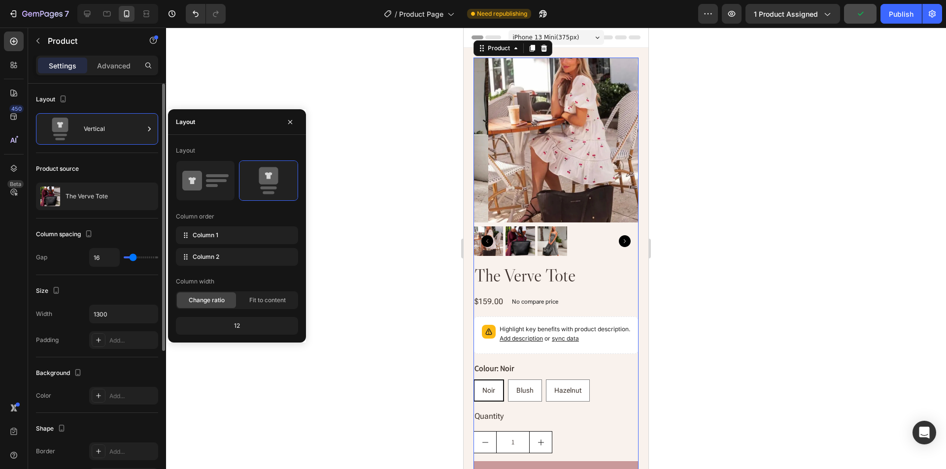
click at [102, 98] on div "Layout" at bounding box center [97, 100] width 122 height 16
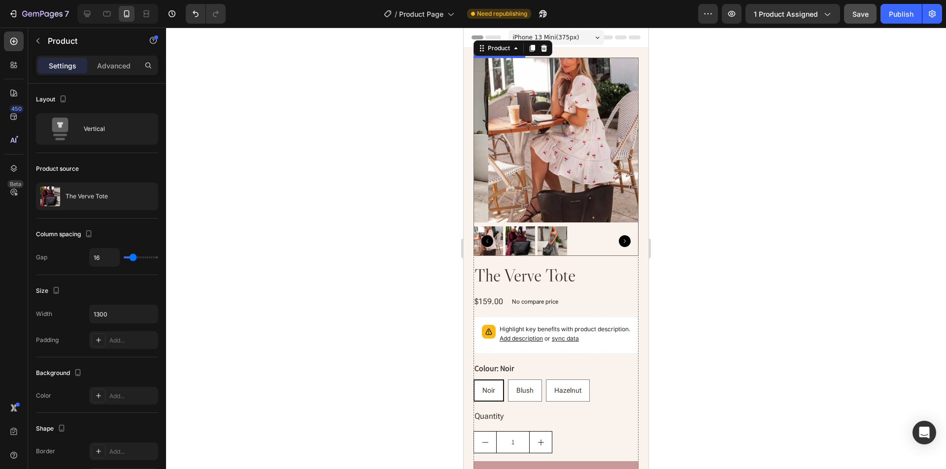
click at [596, 227] on div at bounding box center [555, 242] width 165 height 30
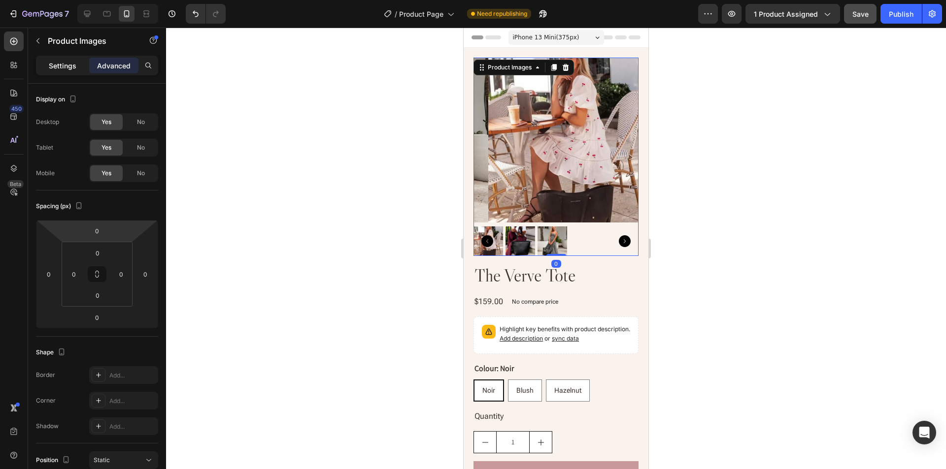
click at [59, 66] on p "Settings" at bounding box center [63, 66] width 28 height 10
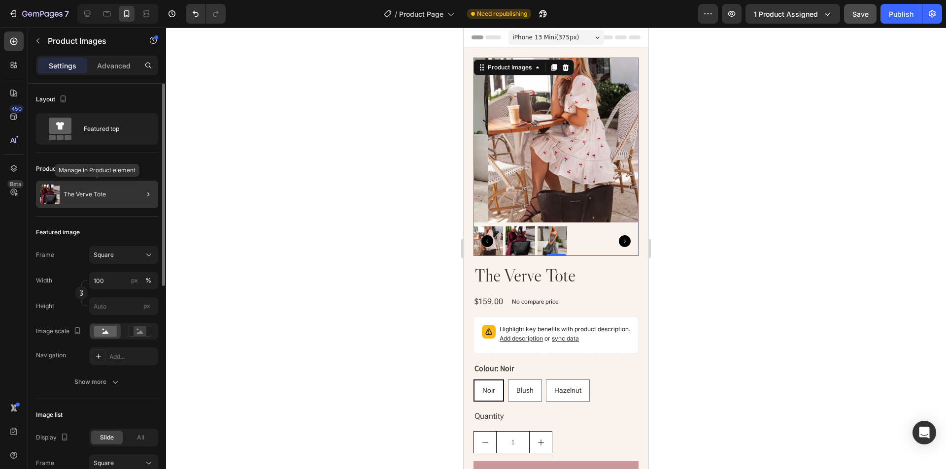
click at [92, 195] on p "The Verve Tote" at bounding box center [85, 194] width 42 height 7
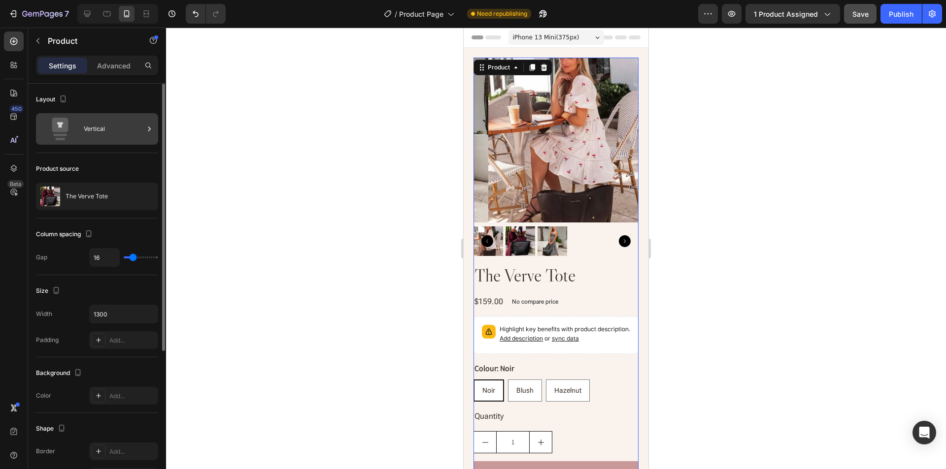
click at [99, 131] on div "Vertical" at bounding box center [114, 129] width 60 height 23
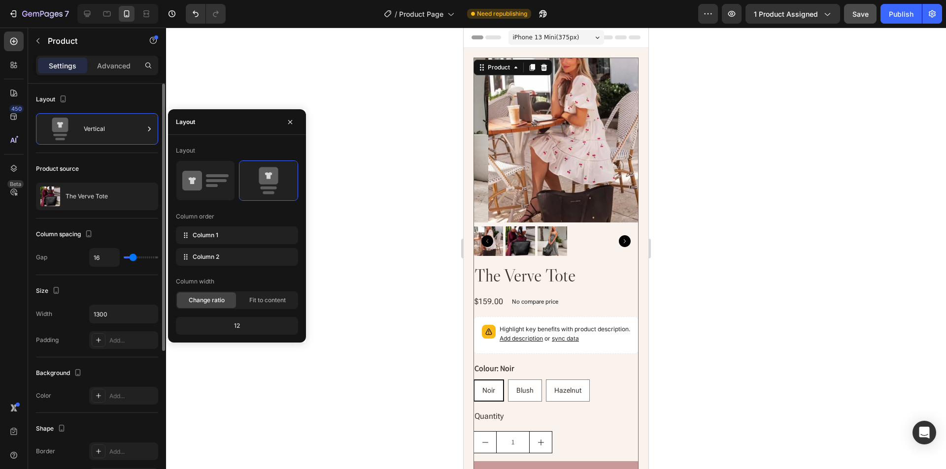
click at [115, 413] on div "Product source The Verve Tote" at bounding box center [97, 466] width 122 height 107
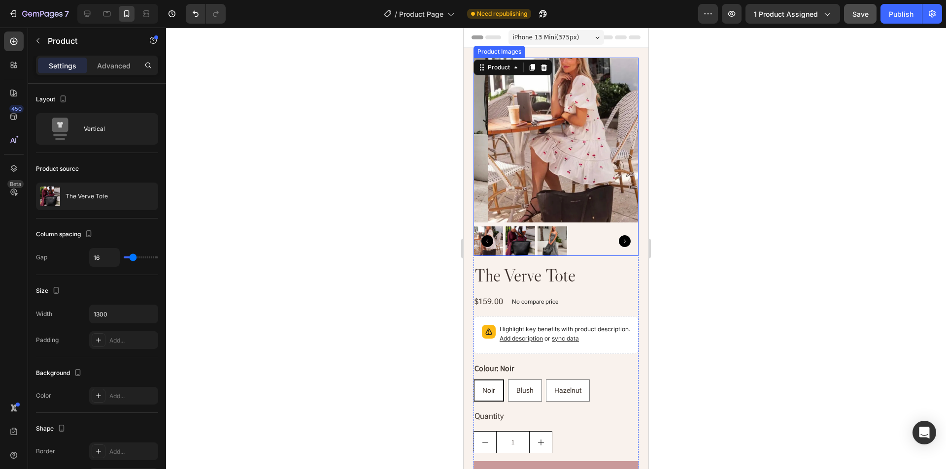
click at [528, 139] on img at bounding box center [570, 140] width 165 height 165
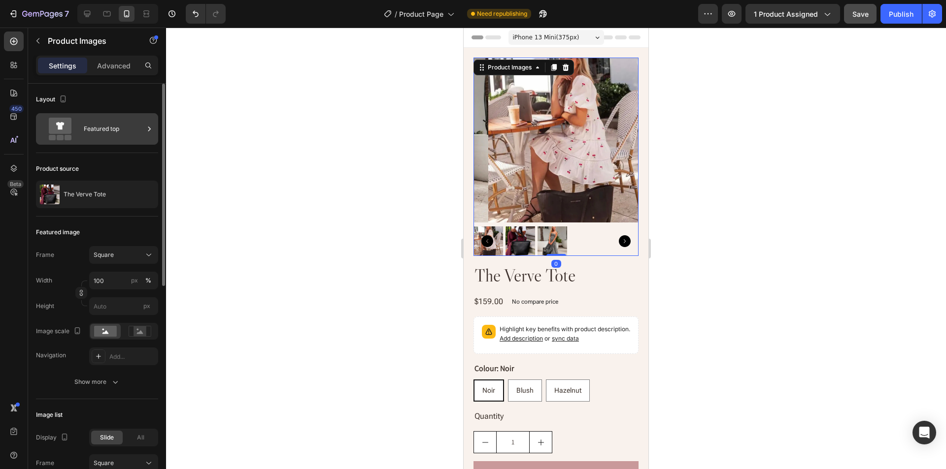
click at [109, 127] on div "Featured top" at bounding box center [114, 129] width 60 height 23
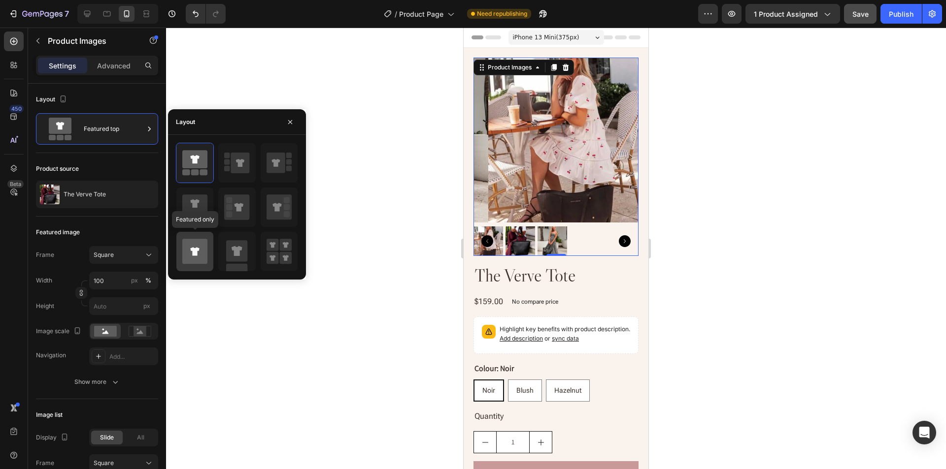
click at [195, 251] on icon at bounding box center [194, 251] width 9 height 8
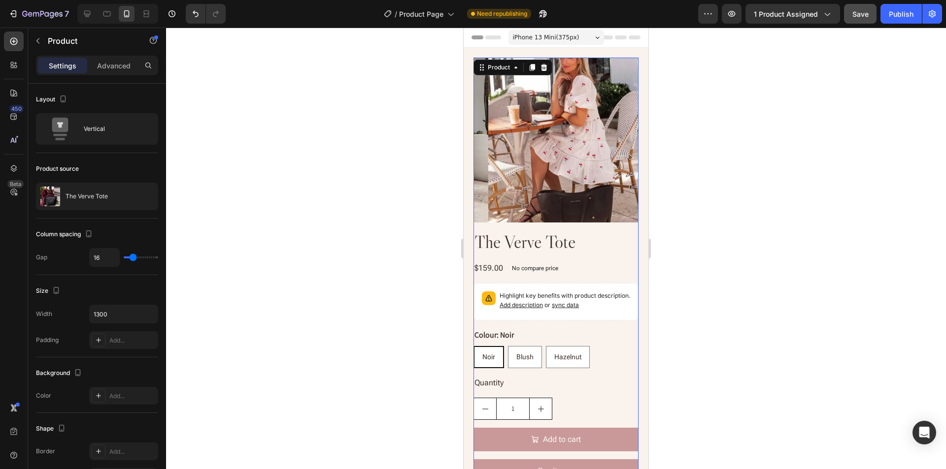
click at [587, 220] on div "Product Images The Verve Tote Product Title $159.00 Product Price Product Price…" at bounding box center [555, 274] width 165 height 433
click at [520, 120] on img at bounding box center [570, 140] width 165 height 165
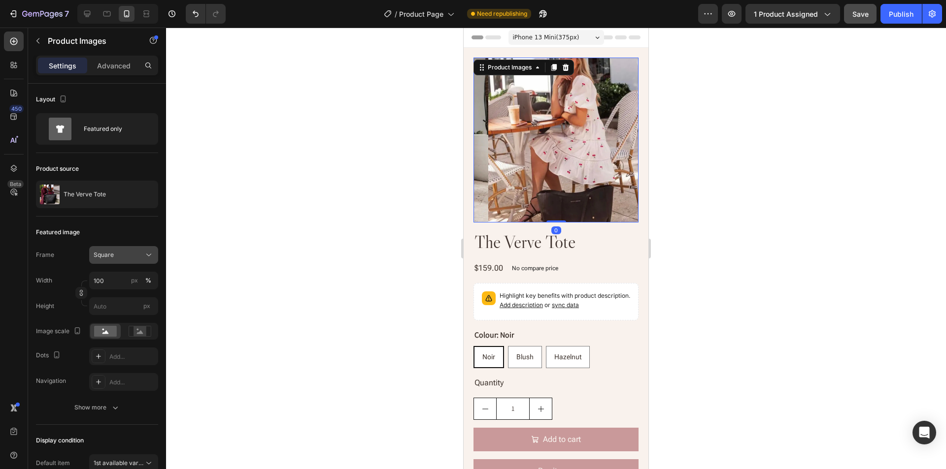
click at [122, 261] on button "Square" at bounding box center [123, 255] width 69 height 18
click at [117, 336] on div "Original" at bounding box center [121, 334] width 57 height 9
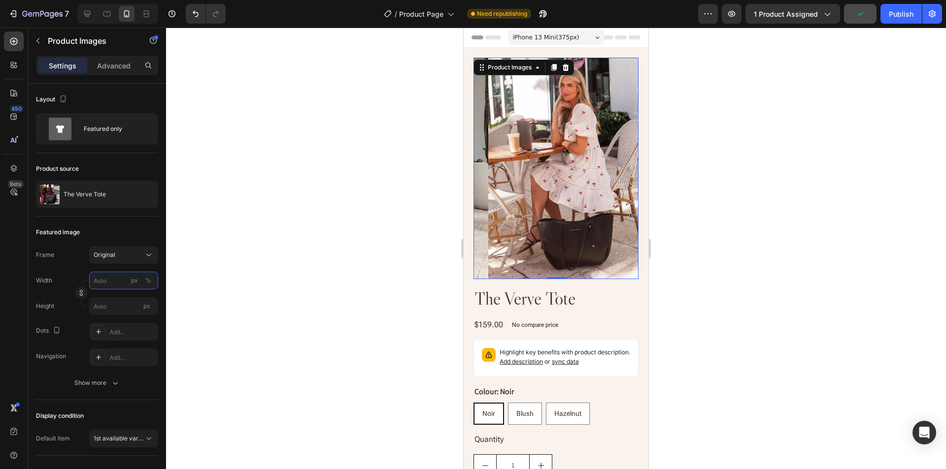
click at [112, 283] on input "px %" at bounding box center [123, 281] width 69 height 18
click at [111, 303] on p "Full 100%" at bounding box center [121, 304] width 57 height 9
type input "100"
click at [120, 226] on div "Featured image" at bounding box center [97, 233] width 122 height 16
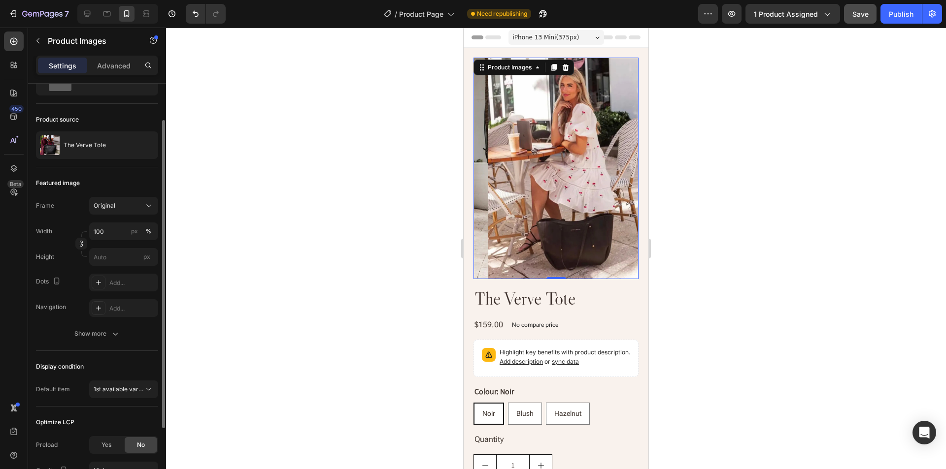
scroll to position [98, 0]
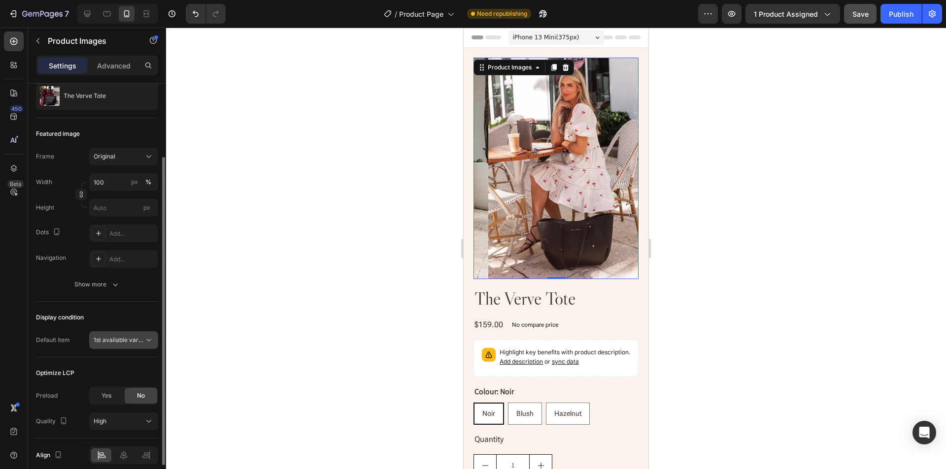
click at [107, 346] on button "1st available variant" at bounding box center [123, 340] width 69 height 18
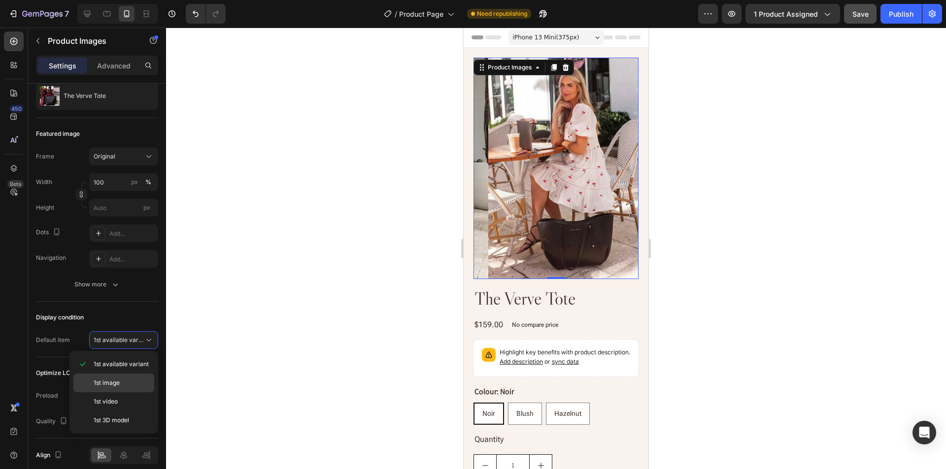
click at [110, 380] on span "1st image" at bounding box center [107, 383] width 26 height 9
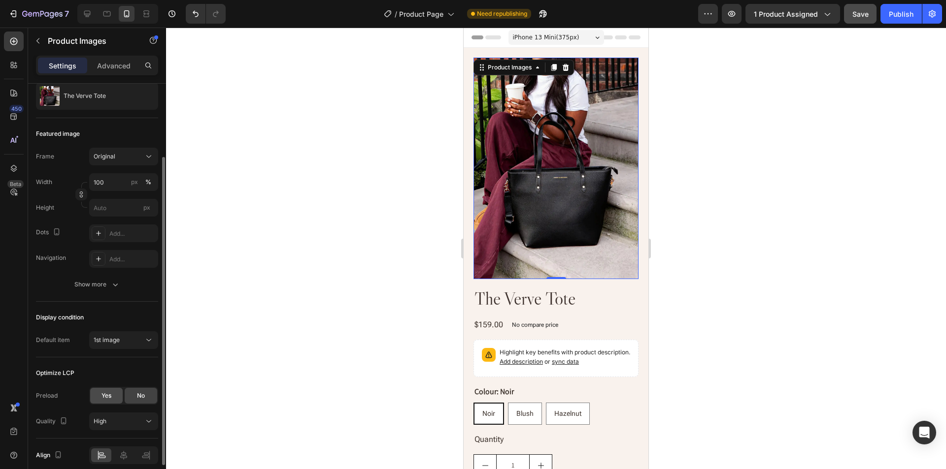
click at [104, 396] on span "Yes" at bounding box center [106, 396] width 10 height 9
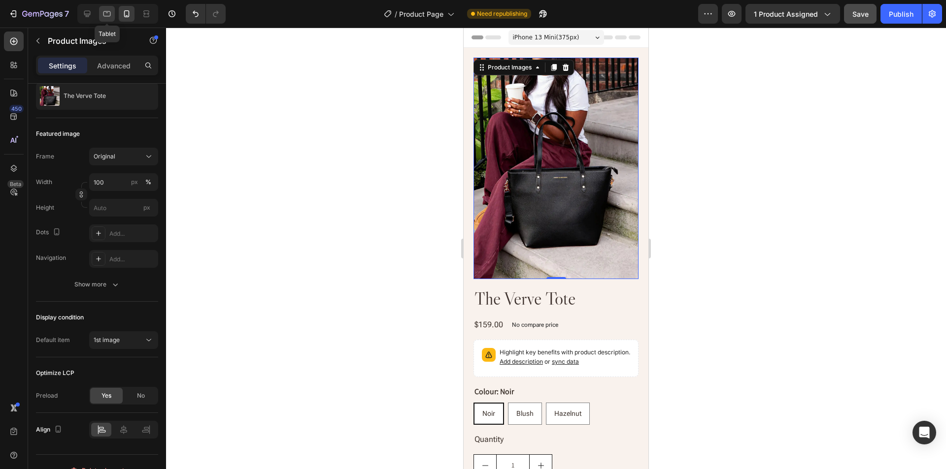
click at [105, 12] on icon at bounding box center [107, 14] width 10 height 10
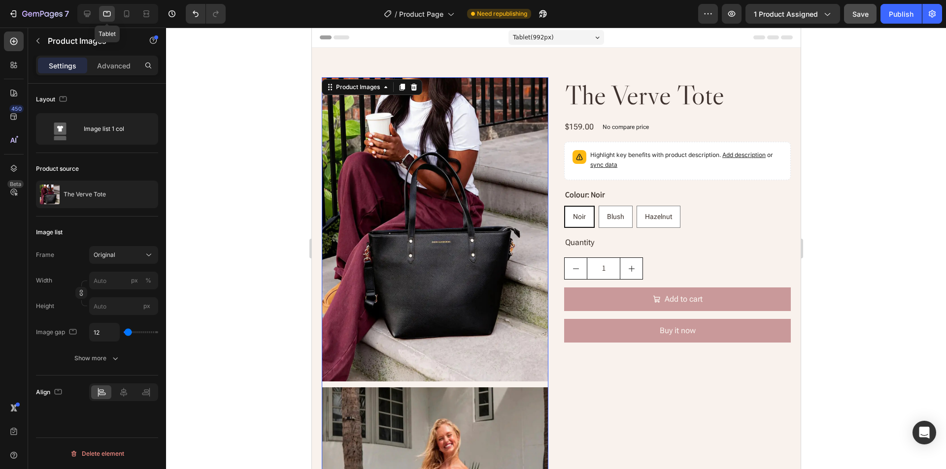
scroll to position [15, 0]
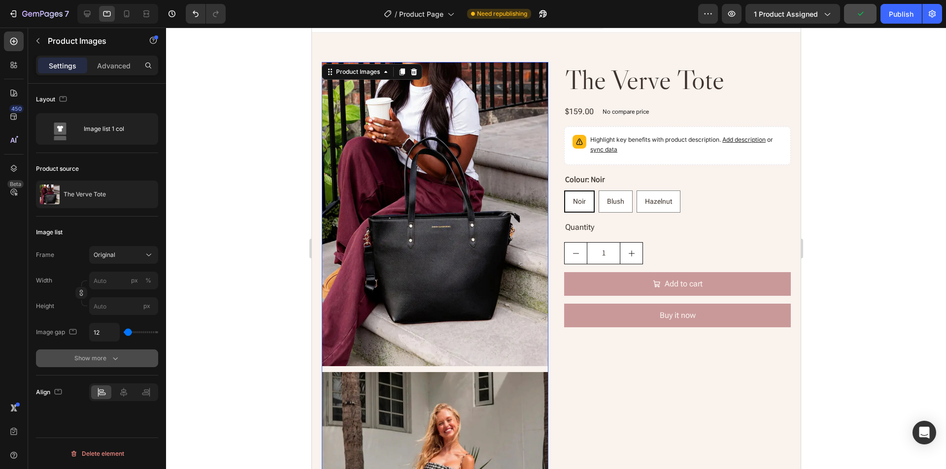
click at [66, 356] on button "Show more" at bounding box center [97, 359] width 122 height 18
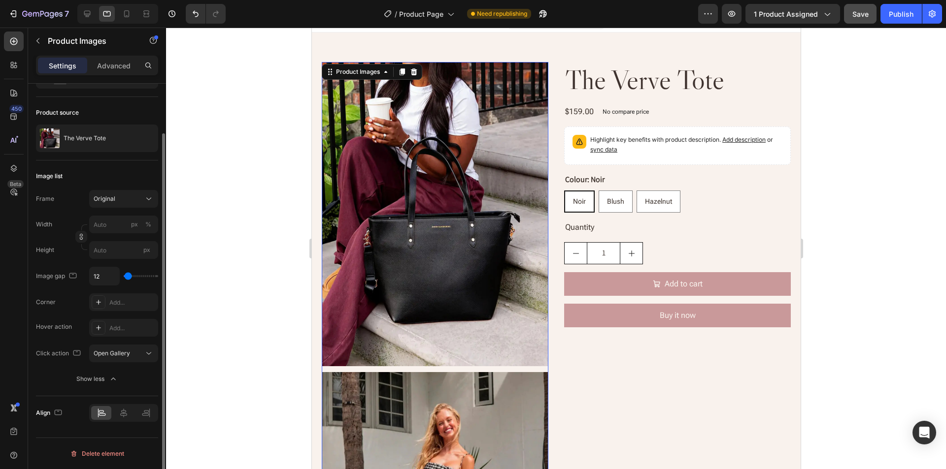
scroll to position [0, 0]
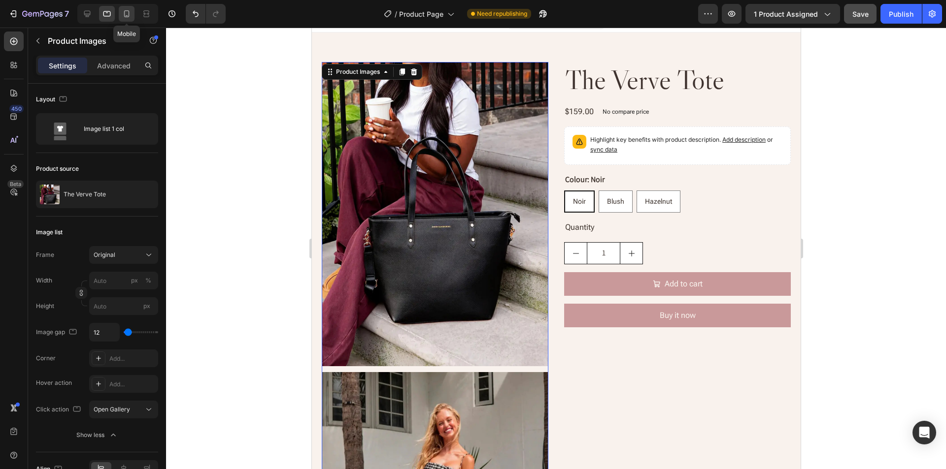
click at [128, 11] on icon at bounding box center [126, 13] width 5 height 7
type input "100"
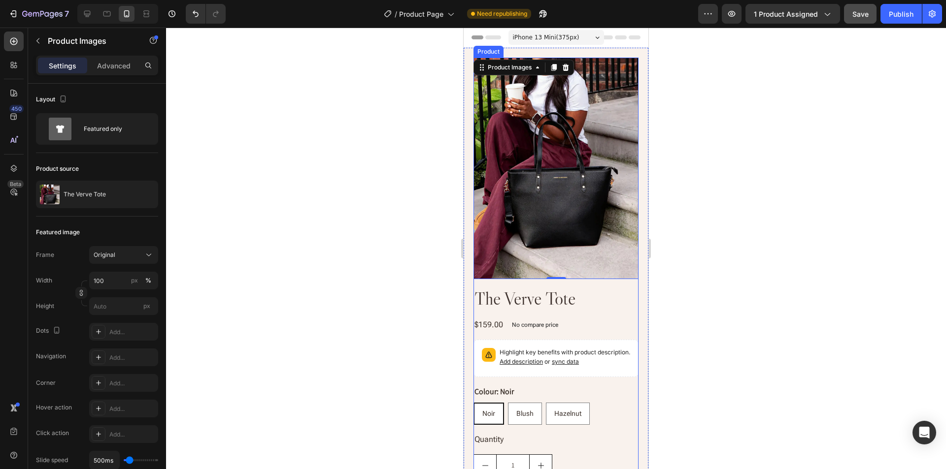
click at [540, 274] on div "Product Images 0 The Verve Tote Product Title $159.00 Product Price Product Pri…" at bounding box center [555, 303] width 165 height 490
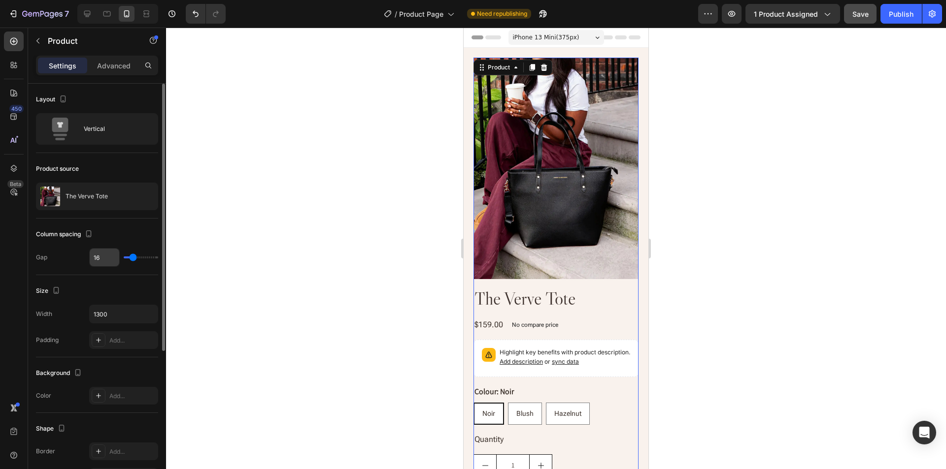
click at [100, 254] on input "16" at bounding box center [105, 258] width 30 height 18
type input "7"
type input "72"
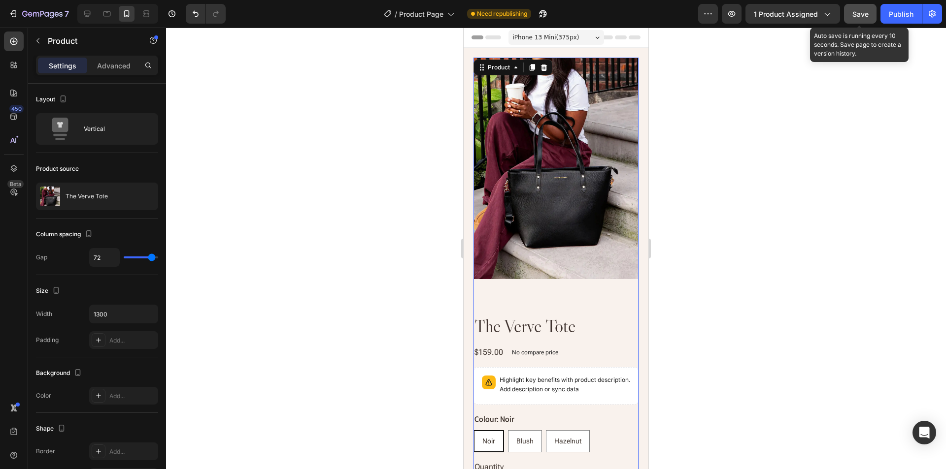
click at [864, 14] on span "Save" at bounding box center [860, 14] width 16 height 8
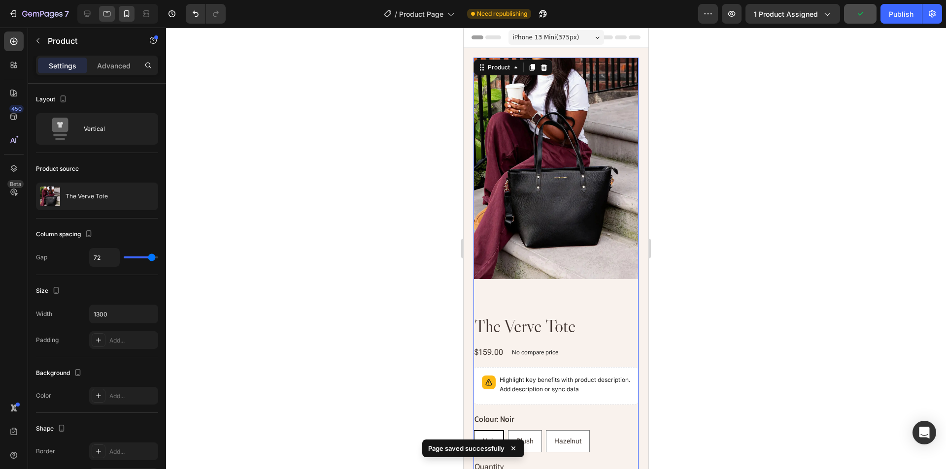
click at [106, 16] on icon at bounding box center [106, 13] width 7 height 5
type input "32"
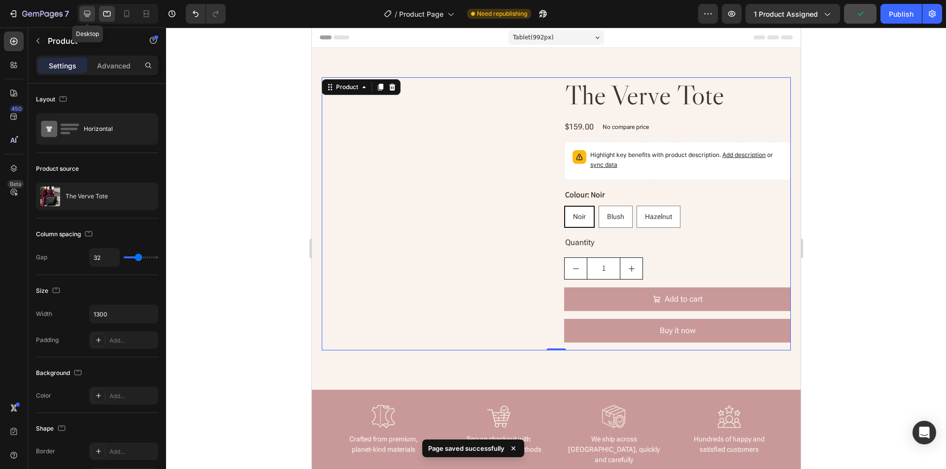
click at [86, 15] on icon at bounding box center [87, 14] width 6 height 6
type input "136"
type input "80"
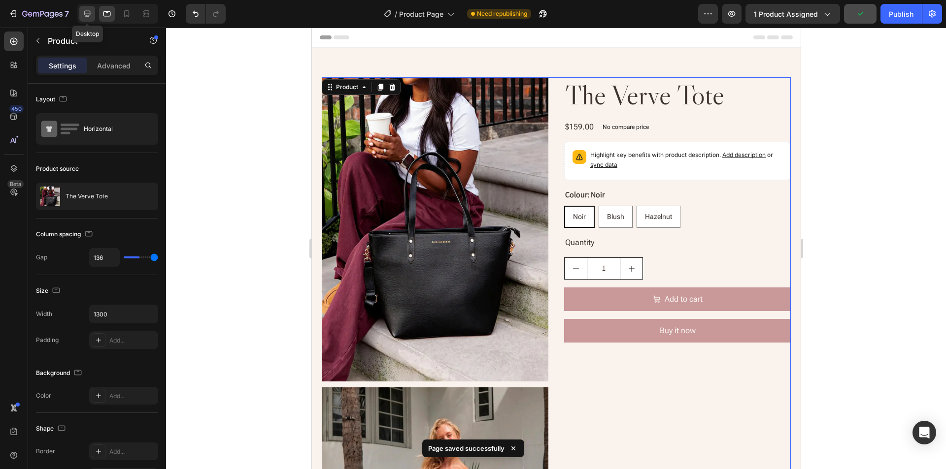
scroll to position [15, 0]
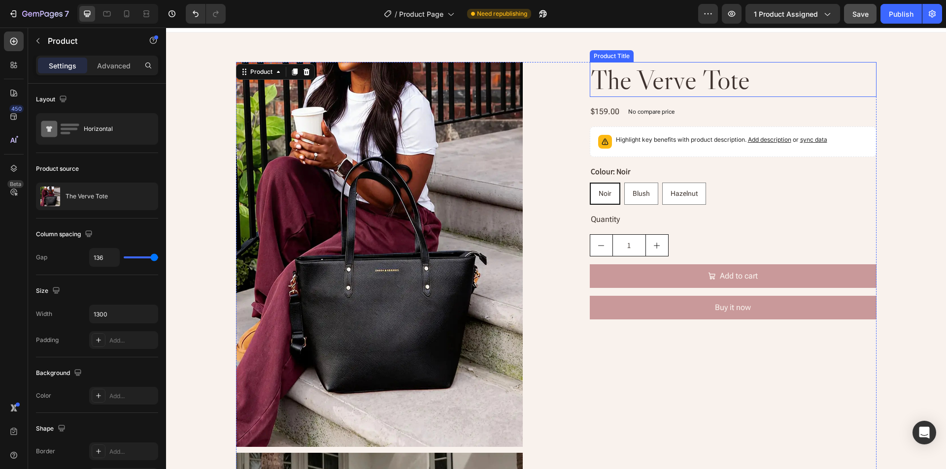
click at [817, 83] on h2 "The Verve Tote" at bounding box center [733, 79] width 287 height 35
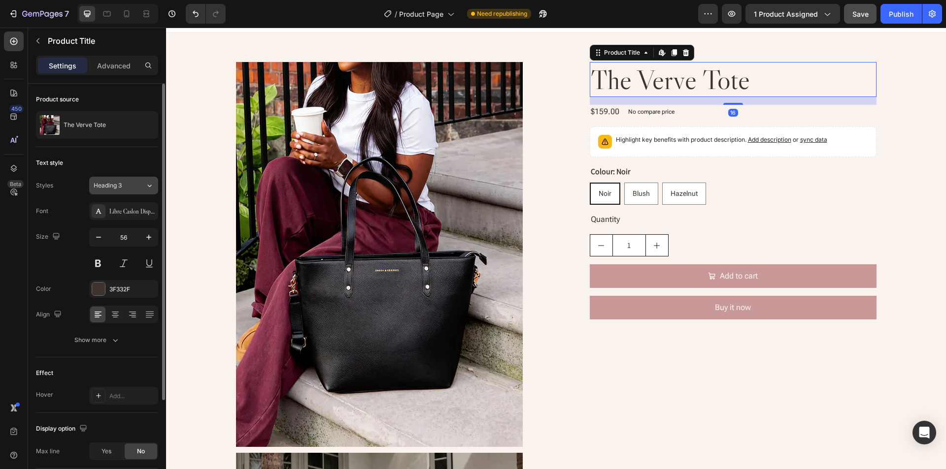
click at [113, 187] on span "Heading 3" at bounding box center [108, 185] width 28 height 9
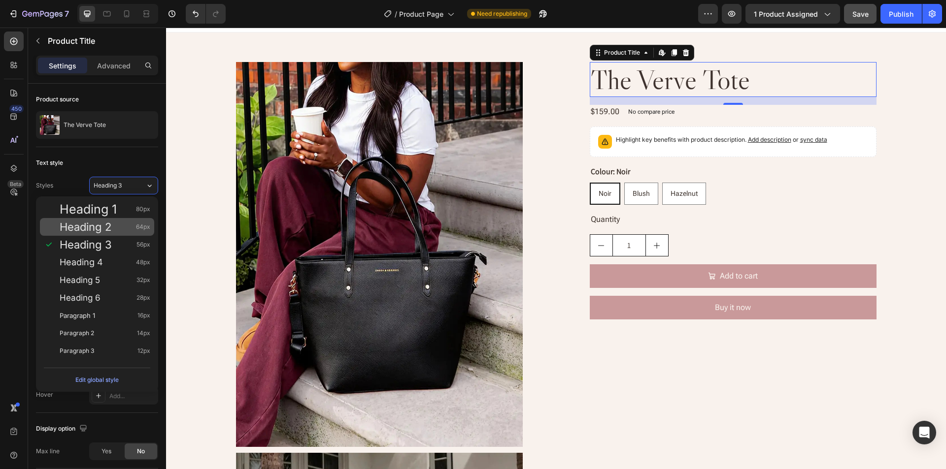
click at [93, 222] on span "Heading 2" at bounding box center [86, 227] width 52 height 10
type input "64"
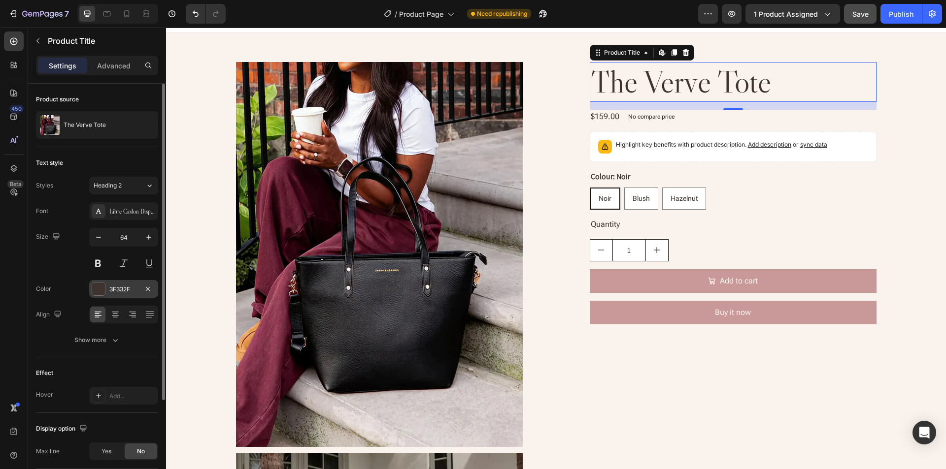
click at [122, 288] on div "3F332F" at bounding box center [123, 289] width 29 height 9
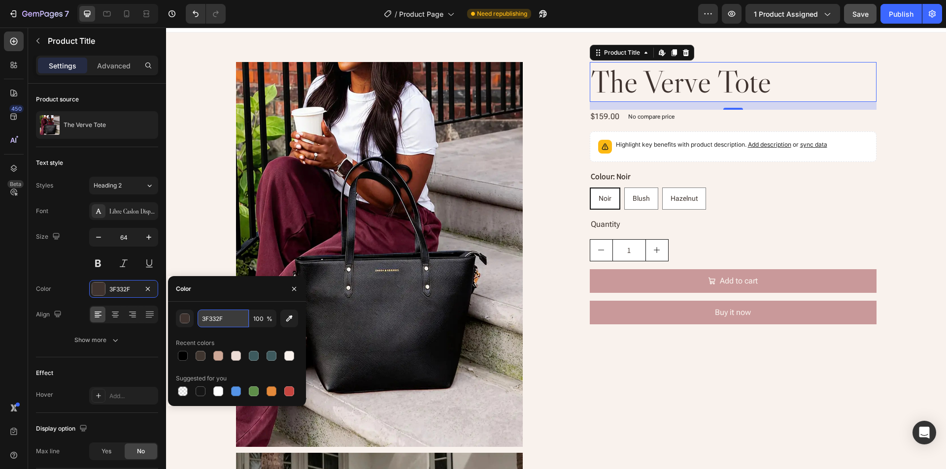
click at [229, 320] on input "3F332F" at bounding box center [222, 319] width 51 height 18
paste input "#"
click at [222, 294] on div "Color" at bounding box center [237, 289] width 138 height 26
type input "3F332F"
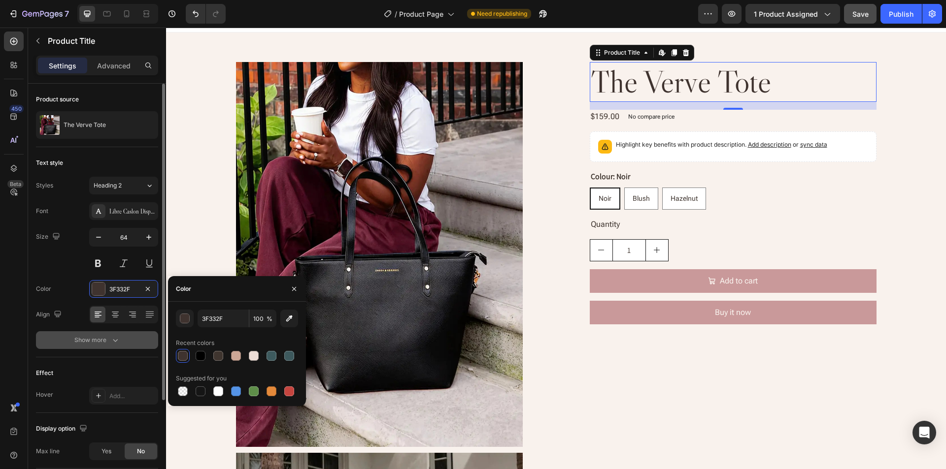
click at [90, 343] on div "Show more" at bounding box center [97, 340] width 46 height 10
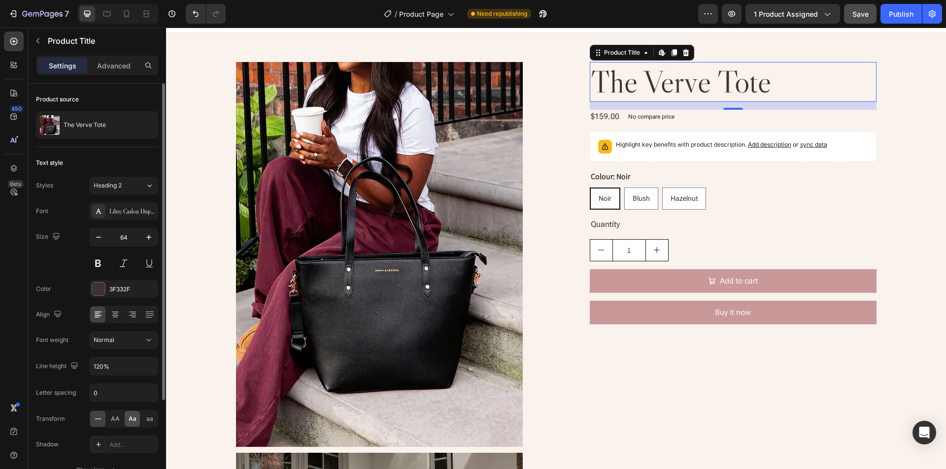
click at [132, 419] on span "Aa" at bounding box center [133, 419] width 8 height 9
click at [98, 61] on p "Advanced" at bounding box center [113, 66] width 33 height 10
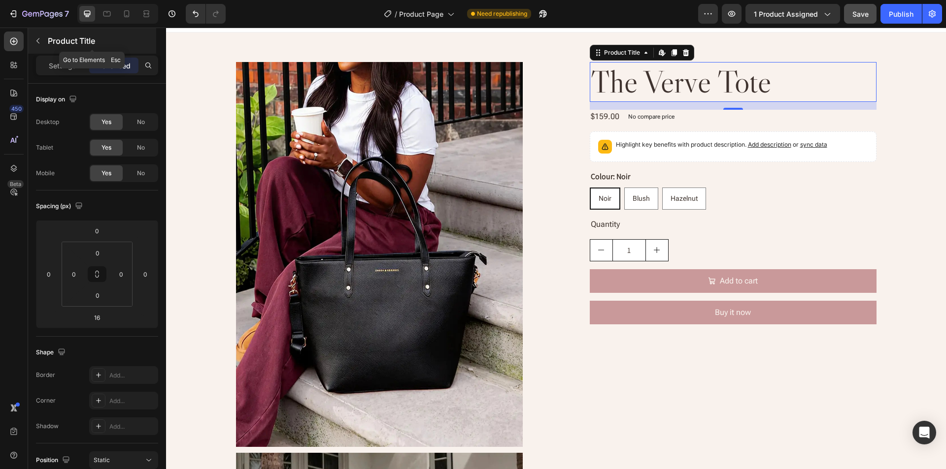
click at [32, 35] on button "button" at bounding box center [38, 41] width 16 height 16
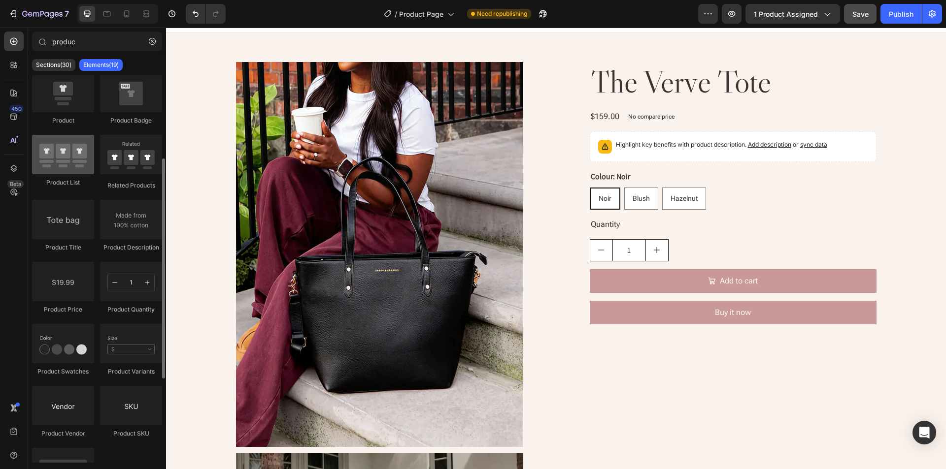
scroll to position [295, 0]
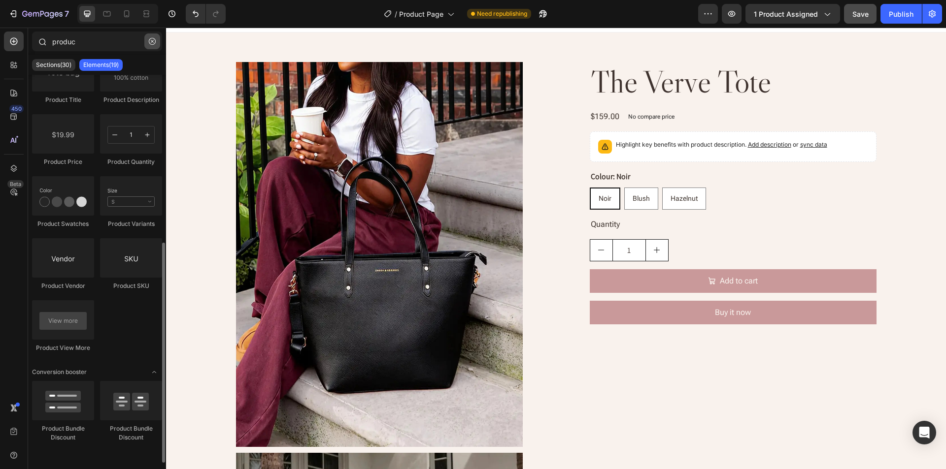
click at [150, 41] on icon "button" at bounding box center [152, 41] width 7 height 7
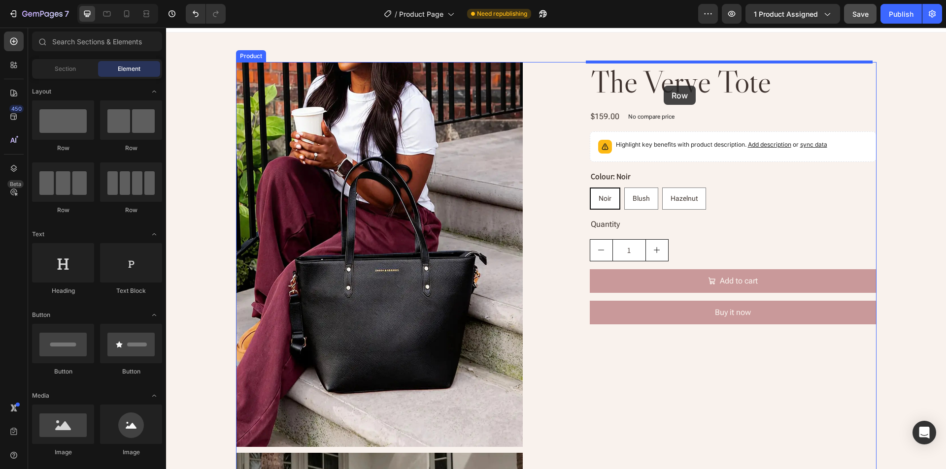
drag, startPoint x: 308, startPoint y: 149, endPoint x: 663, endPoint y: 86, distance: 360.7
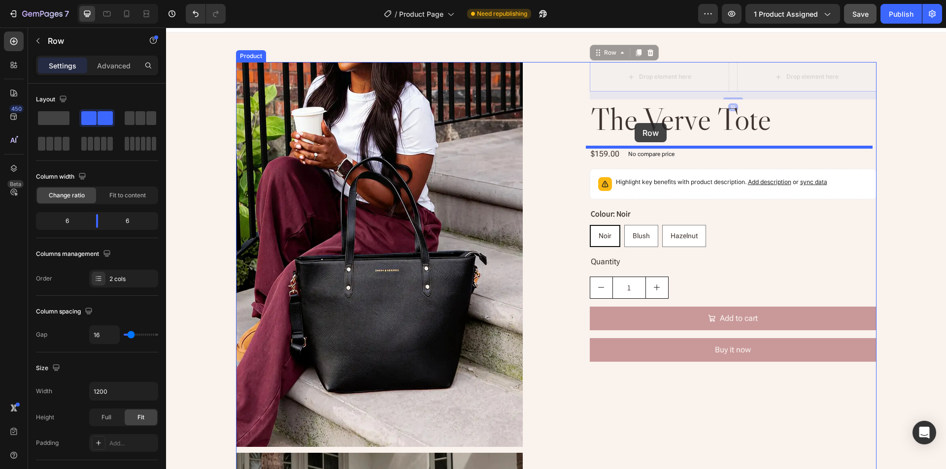
drag, startPoint x: 601, startPoint y: 53, endPoint x: 634, endPoint y: 125, distance: 78.7
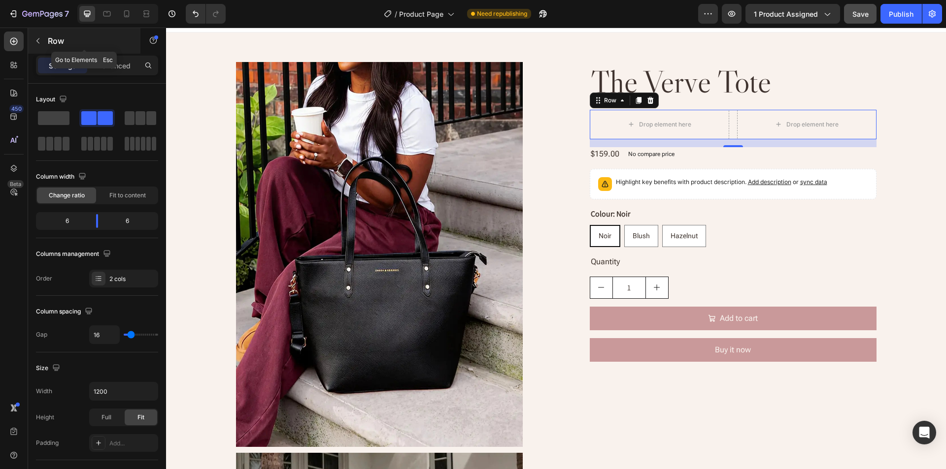
click at [35, 41] on icon "button" at bounding box center [38, 41] width 8 height 8
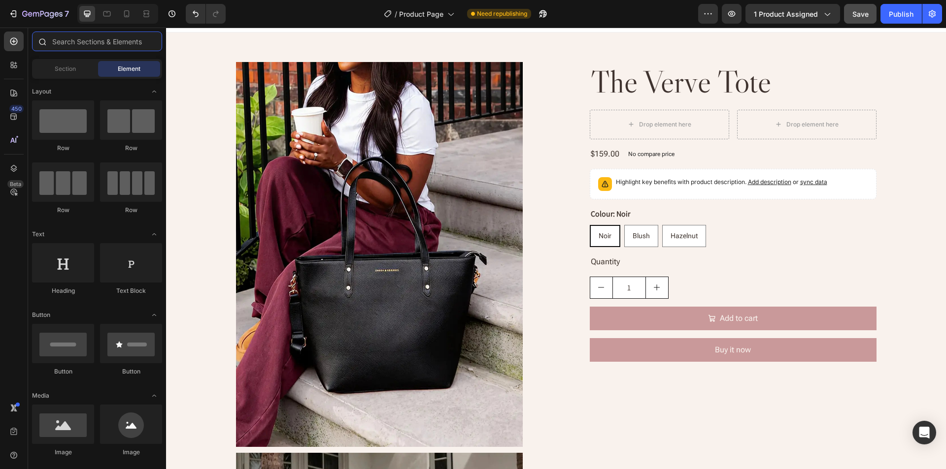
click at [101, 43] on input "text" at bounding box center [97, 42] width 130 height 20
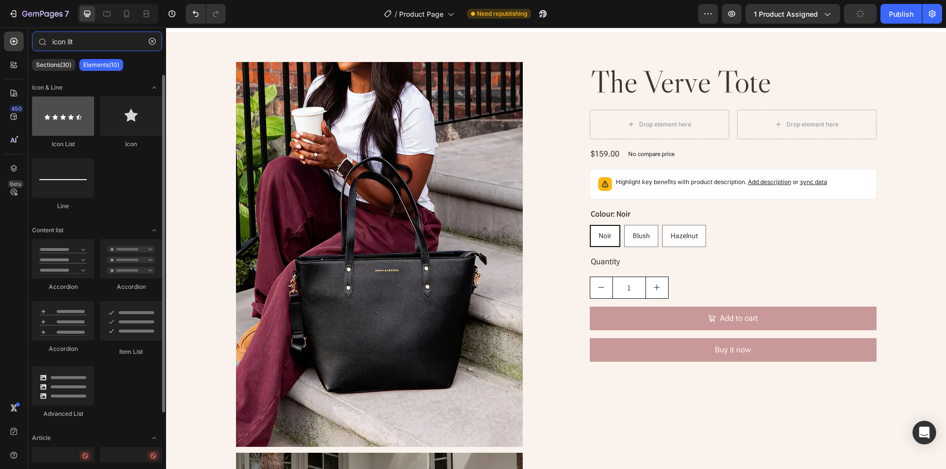
type input "icon lít"
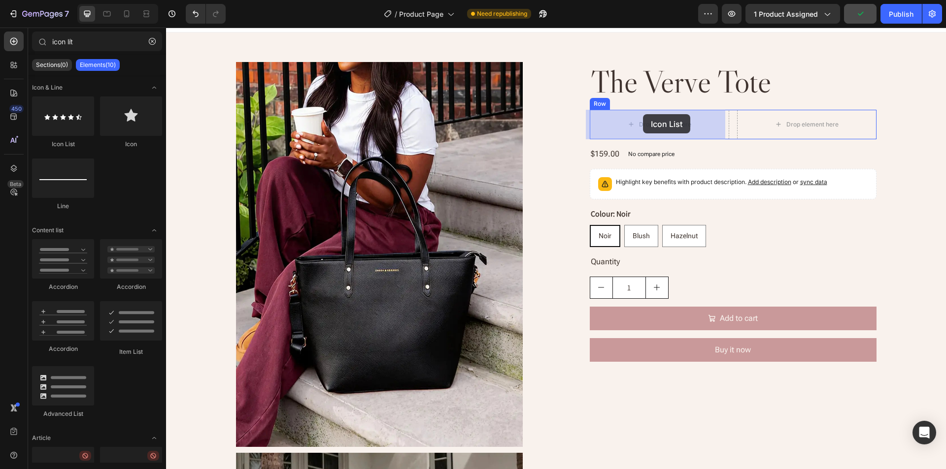
drag, startPoint x: 242, startPoint y: 153, endPoint x: 643, endPoint y: 114, distance: 402.7
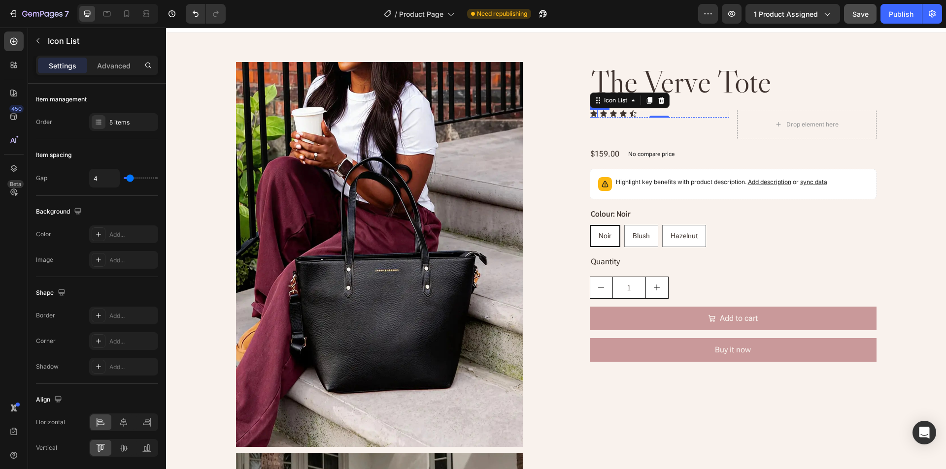
click at [591, 115] on icon at bounding box center [594, 114] width 8 height 8
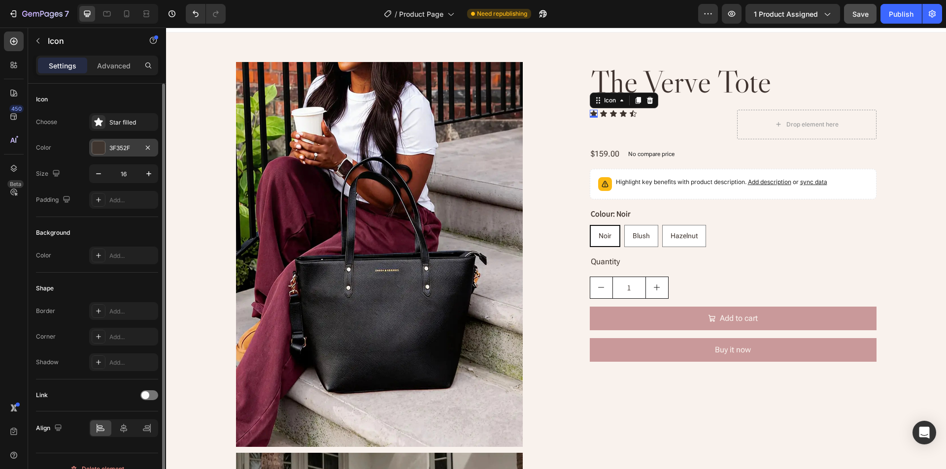
click at [123, 151] on div "3F352F" at bounding box center [123, 148] width 29 height 9
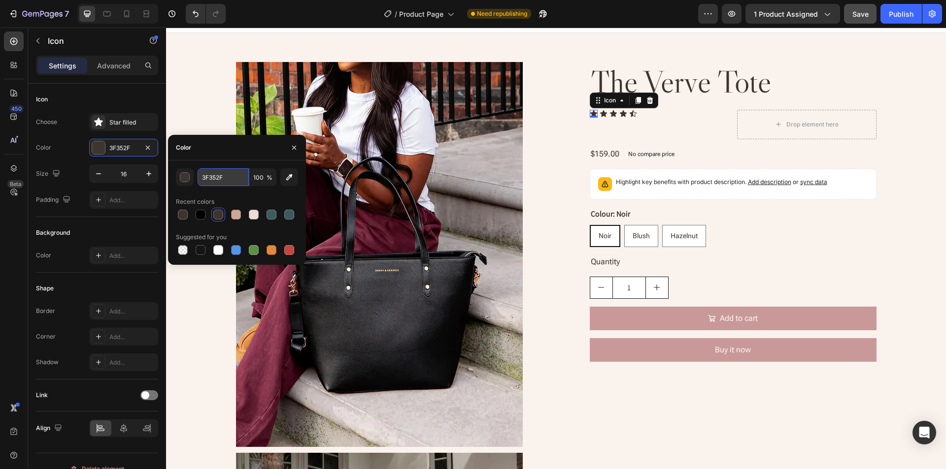
click at [234, 169] on input "3F352F" at bounding box center [222, 177] width 51 height 18
paste input "#CDA796"
type input "CDA796"
click at [237, 153] on div "Color" at bounding box center [237, 148] width 138 height 26
click at [293, 148] on icon "button" at bounding box center [294, 148] width 8 height 8
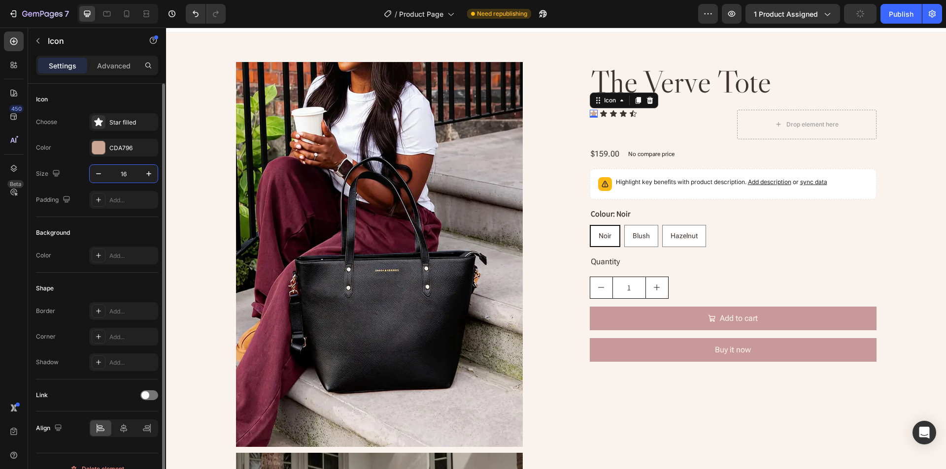
click at [127, 172] on input "16" at bounding box center [123, 174] width 33 height 18
type input "20"
click at [88, 220] on div "Background Color Add..." at bounding box center [97, 245] width 122 height 56
click at [608, 100] on div "Icon" at bounding box center [610, 100] width 16 height 0
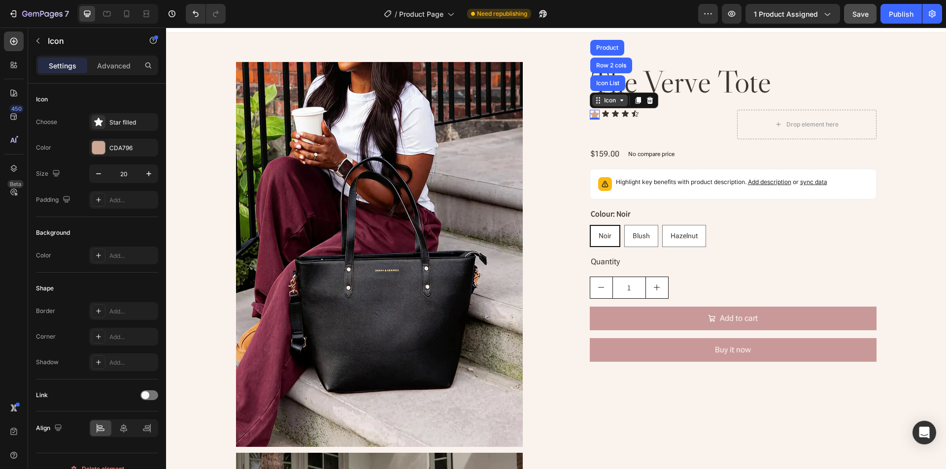
click at [606, 100] on div "Icon" at bounding box center [610, 100] width 16 height 0
click at [601, 117] on div "Icon" at bounding box center [605, 114] width 8 height 8
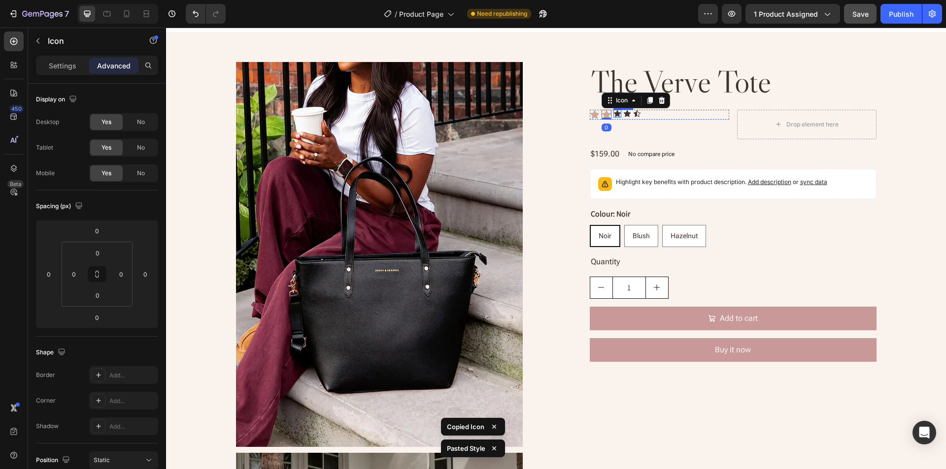
click at [614, 115] on icon at bounding box center [617, 113] width 7 height 6
click at [625, 115] on icon at bounding box center [628, 113] width 7 height 6
click at [637, 116] on icon at bounding box center [640, 113] width 7 height 6
click at [664, 115] on div "Icon Icon Icon Icon Icon" at bounding box center [659, 115] width 139 height 10
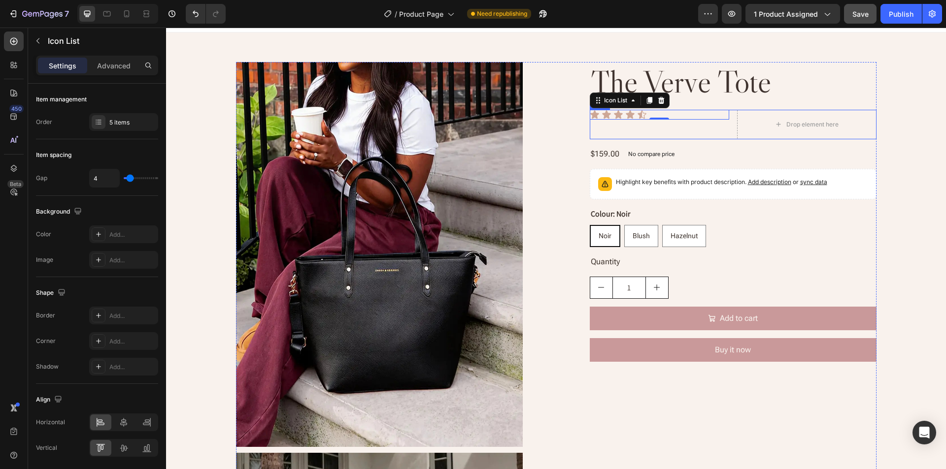
click at [725, 132] on div "Icon Icon Icon Icon Icon Icon List 0 Drop element here Row" at bounding box center [733, 125] width 287 height 30
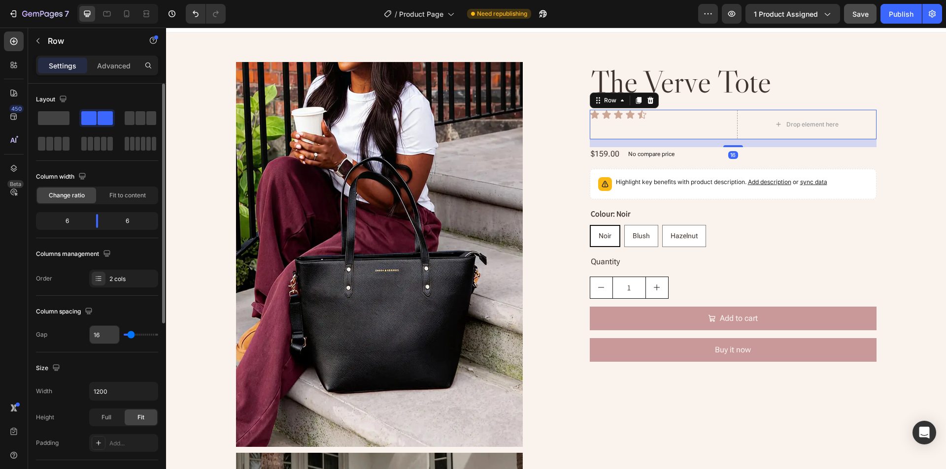
click at [99, 343] on input "16" at bounding box center [105, 335] width 30 height 18
type input "8"
click at [119, 361] on div "Size" at bounding box center [97, 369] width 122 height 16
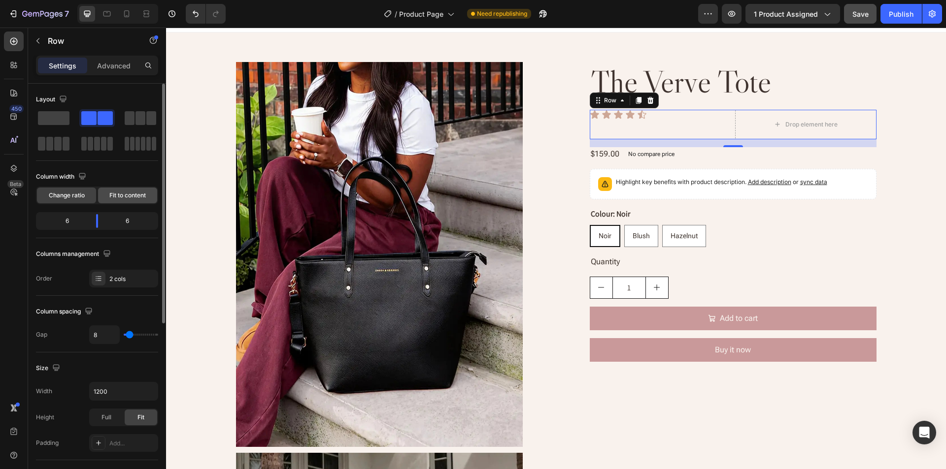
click at [122, 193] on span "Fit to content" at bounding box center [127, 195] width 36 height 9
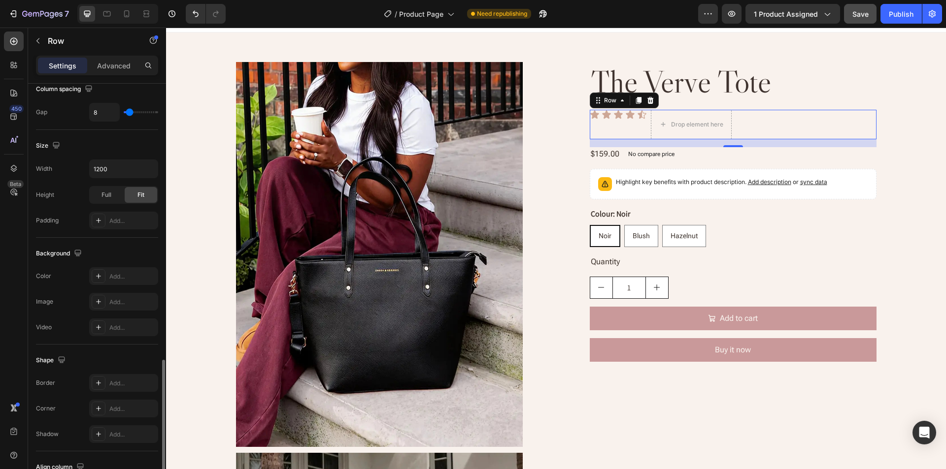
scroll to position [299, 0]
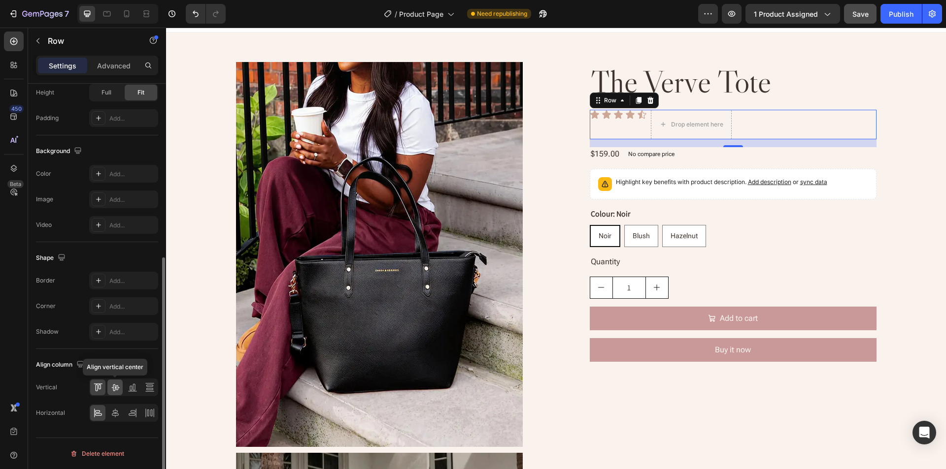
click at [116, 388] on icon at bounding box center [115, 388] width 10 height 10
click at [116, 415] on icon at bounding box center [115, 413] width 10 height 10
click at [98, 412] on icon at bounding box center [98, 413] width 10 height 10
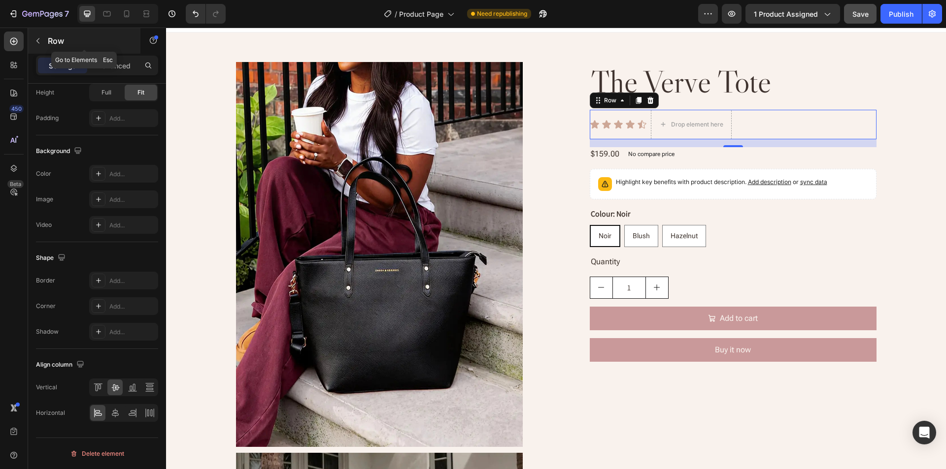
click at [39, 42] on icon "button" at bounding box center [38, 41] width 8 height 8
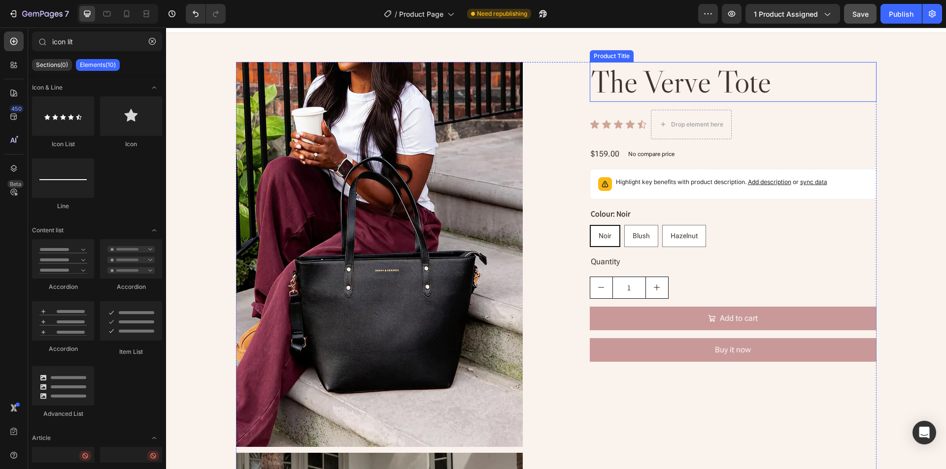
click at [801, 81] on h2 "the verve tote" at bounding box center [733, 82] width 287 height 40
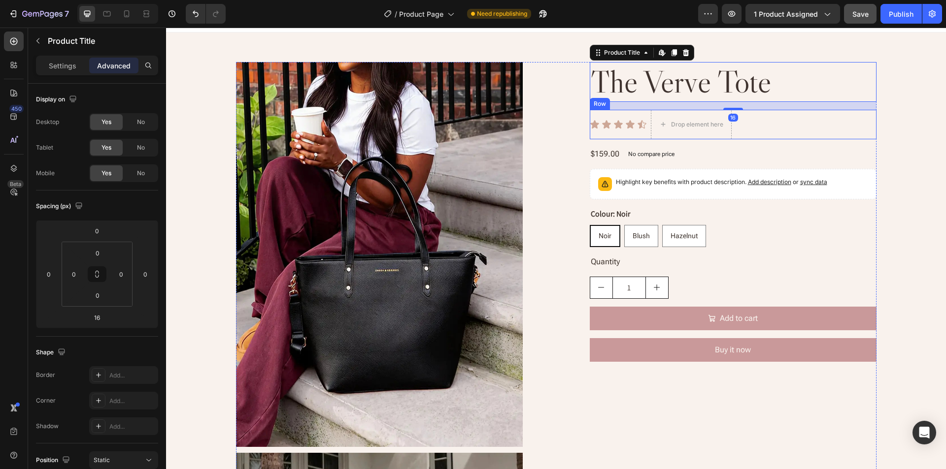
click at [801, 118] on div "Icon Icon Icon Icon Icon Icon List Drop element here Row" at bounding box center [733, 125] width 287 height 30
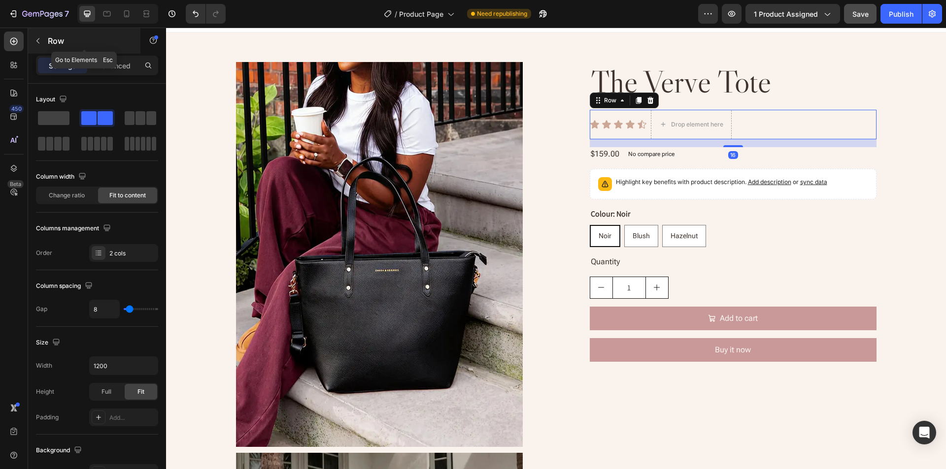
click at [38, 40] on icon "button" at bounding box center [38, 41] width 8 height 8
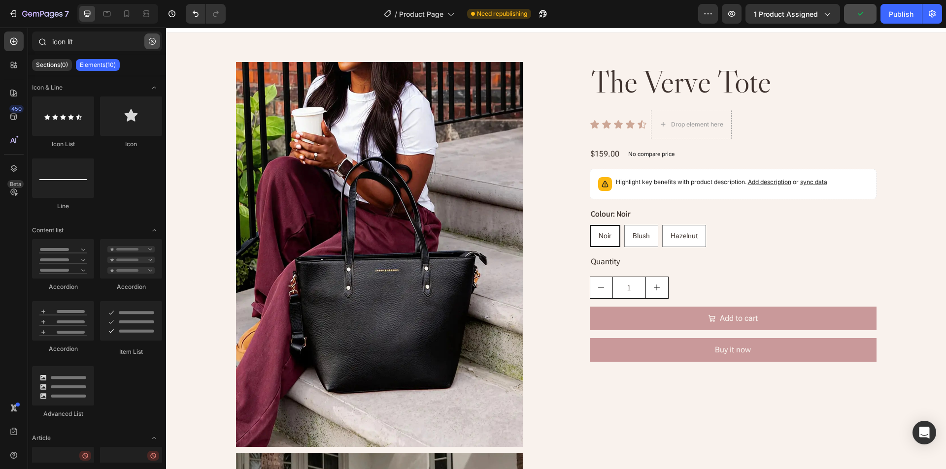
click at [155, 42] on icon "button" at bounding box center [152, 41] width 7 height 7
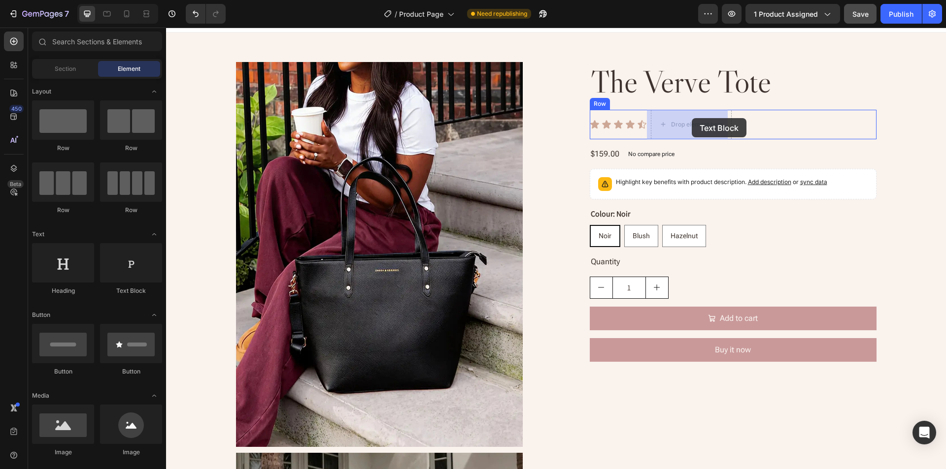
drag, startPoint x: 302, startPoint y: 294, endPoint x: 691, endPoint y: 118, distance: 427.2
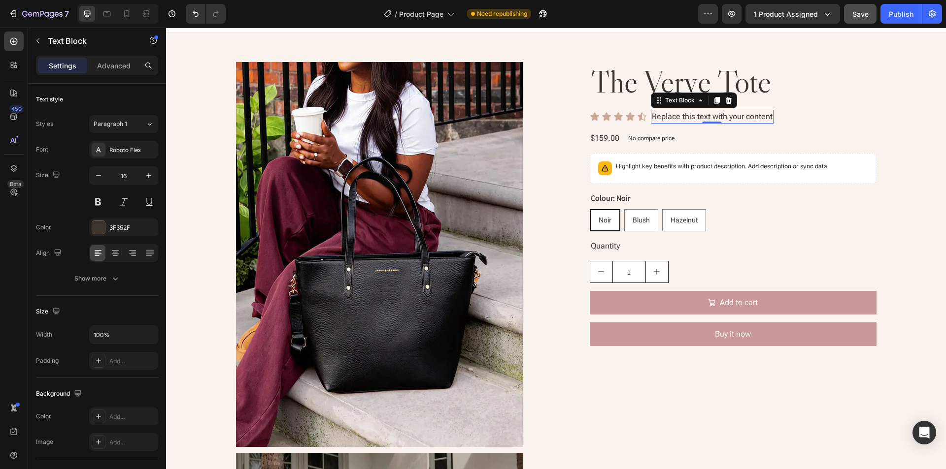
click at [708, 116] on div "Replace this text with your content" at bounding box center [712, 117] width 123 height 14
click at [738, 116] on p "Replace this text with your content" at bounding box center [712, 117] width 121 height 12
click at [129, 124] on div "Paragraph 1" at bounding box center [114, 124] width 40 height 9
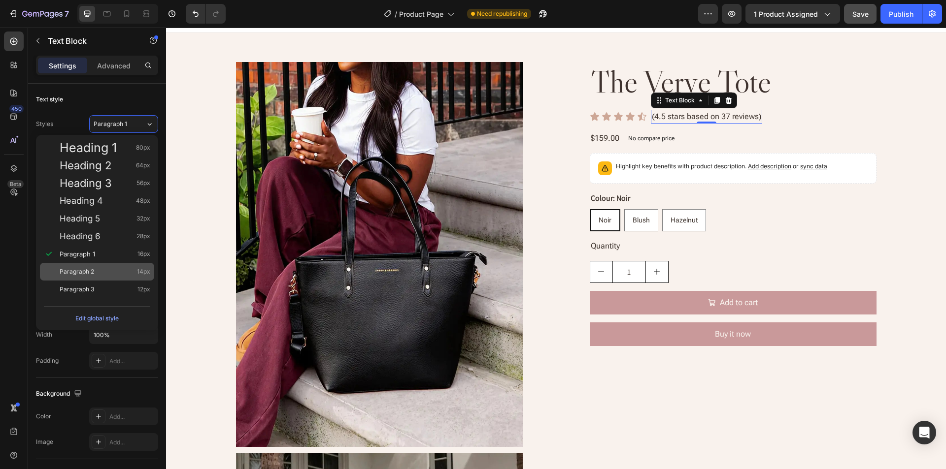
click at [96, 272] on div "Paragraph 2 14px" at bounding box center [105, 272] width 91 height 10
type input "14"
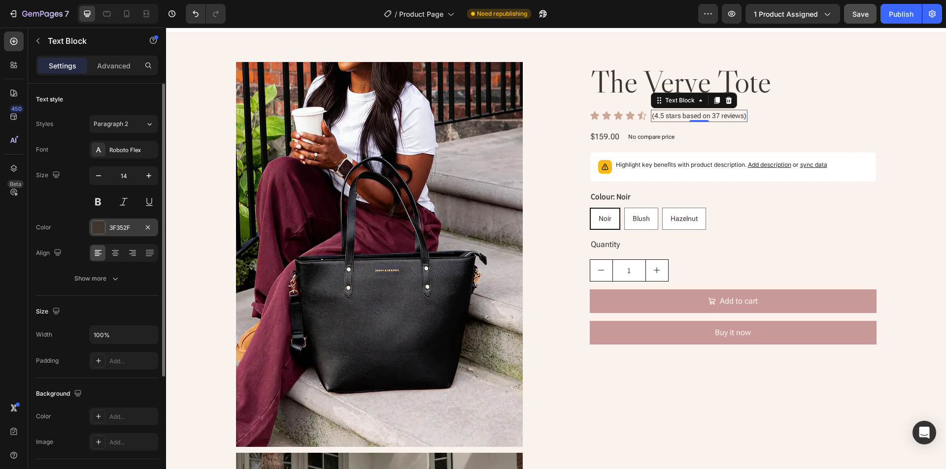
click at [107, 223] on div "3F352F" at bounding box center [123, 228] width 69 height 18
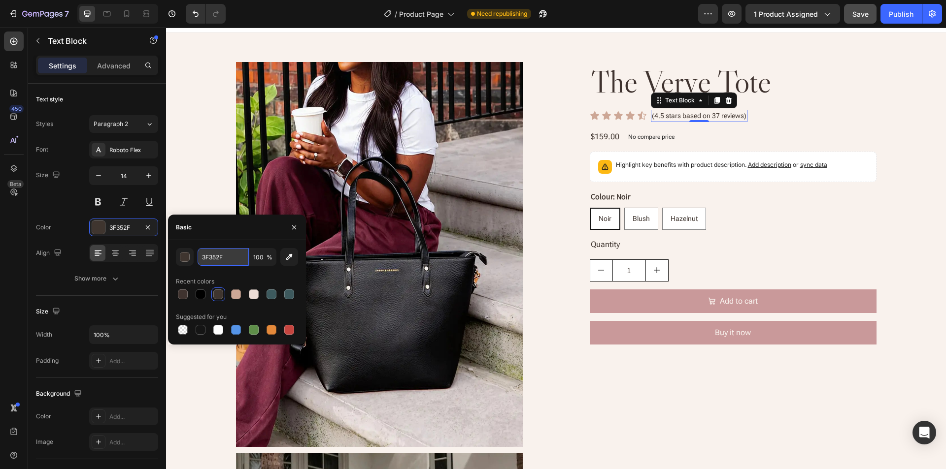
click at [230, 261] on input "3F352F" at bounding box center [222, 257] width 51 height 18
paste input "#3F33"
click at [232, 233] on div "Basic" at bounding box center [237, 228] width 138 height 26
type input "3F332F"
click at [289, 230] on button "button" at bounding box center [294, 228] width 16 height 16
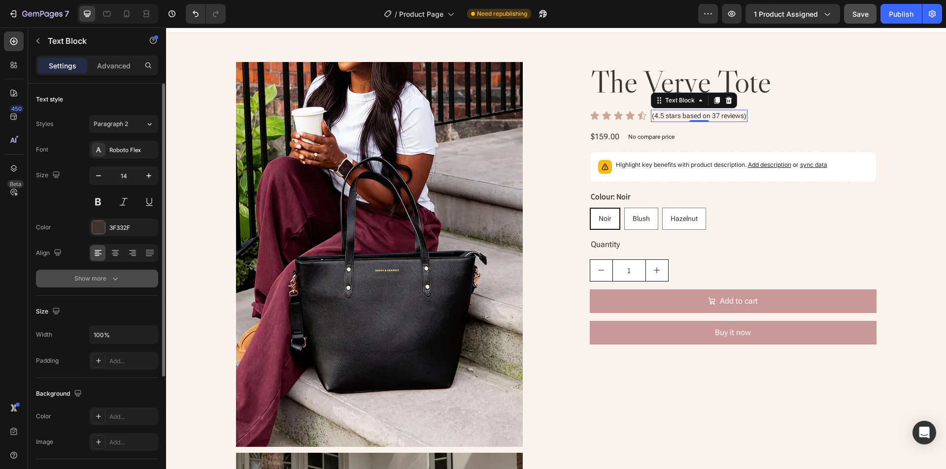
click at [100, 274] on button "Show more" at bounding box center [97, 279] width 122 height 18
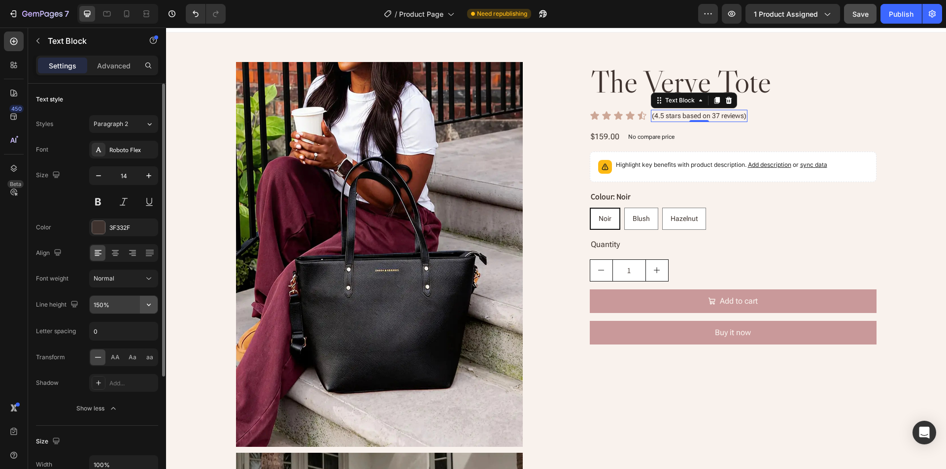
click at [151, 300] on icon "button" at bounding box center [149, 305] width 10 height 10
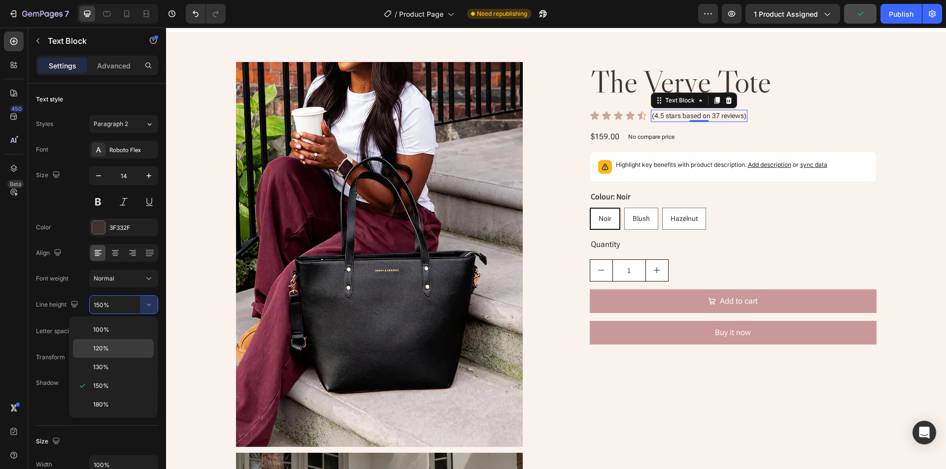
click at [105, 346] on span "120%" at bounding box center [101, 348] width 16 height 9
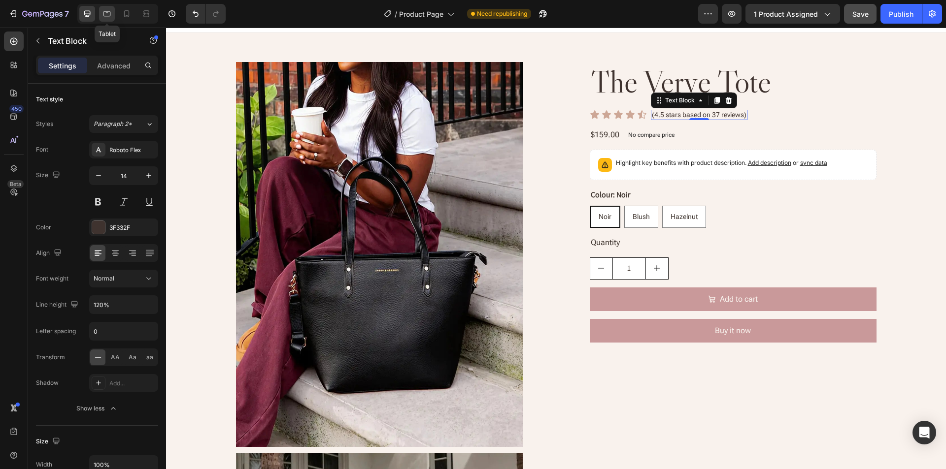
click at [108, 16] on icon at bounding box center [106, 13] width 7 height 5
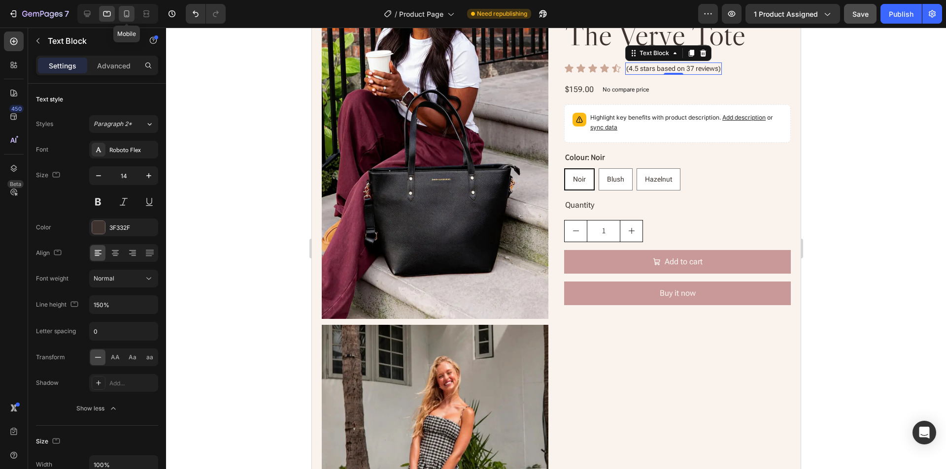
scroll to position [63, 0]
click at [152, 300] on icon "button" at bounding box center [149, 305] width 10 height 10
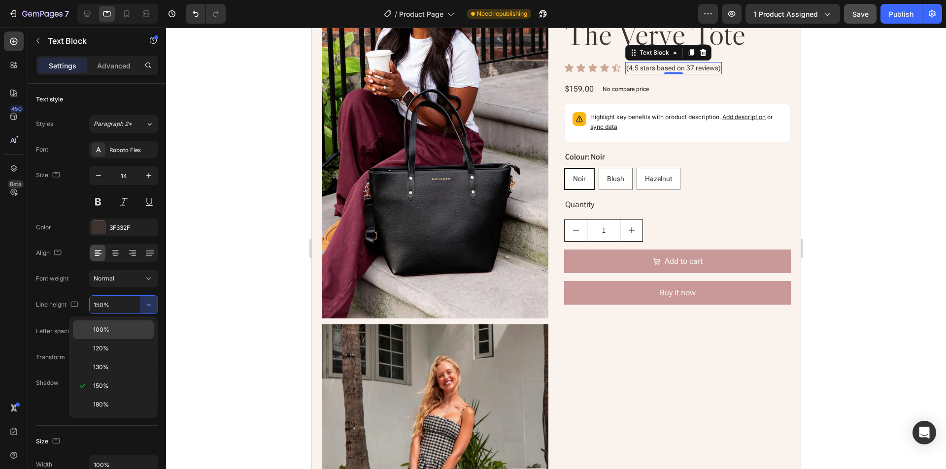
click at [113, 329] on p "100%" at bounding box center [121, 330] width 56 height 9
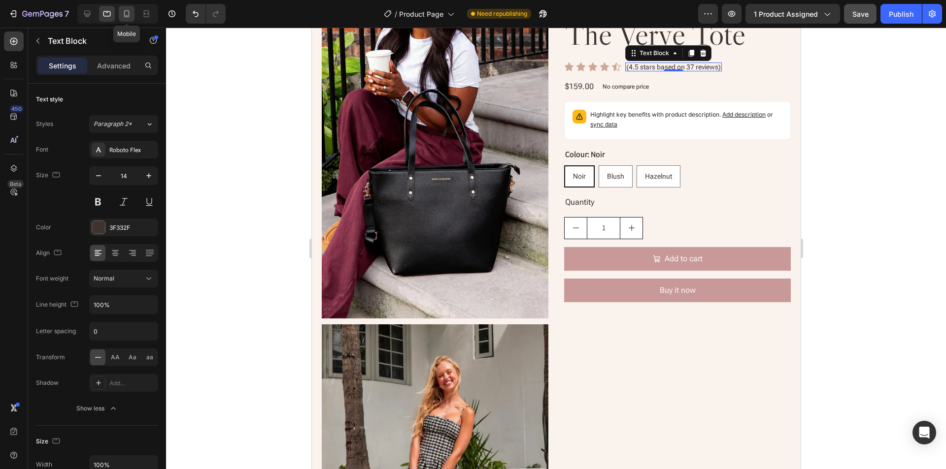
click at [128, 12] on icon at bounding box center [127, 14] width 10 height 10
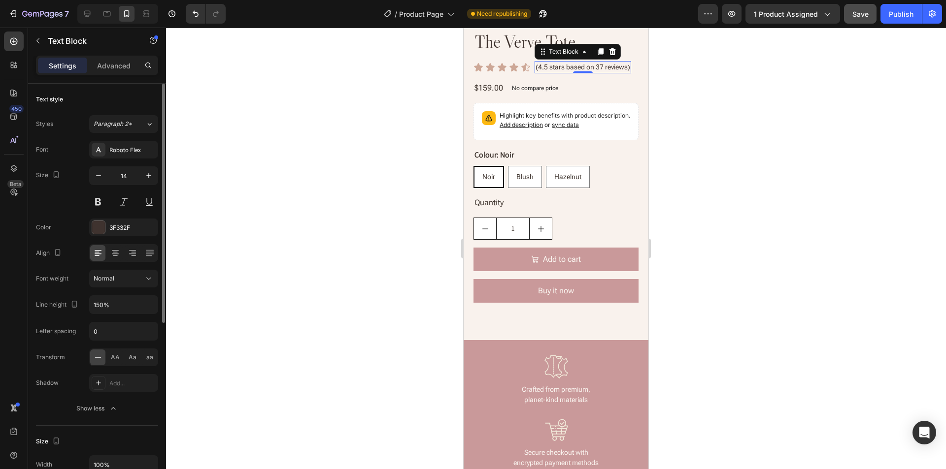
scroll to position [62, 0]
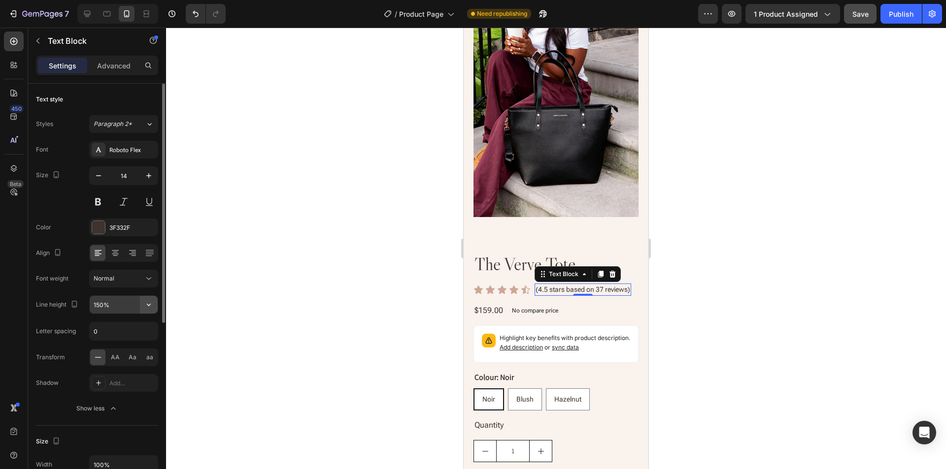
click at [150, 298] on button "button" at bounding box center [149, 305] width 18 height 18
click at [136, 331] on p "100%" at bounding box center [121, 330] width 56 height 9
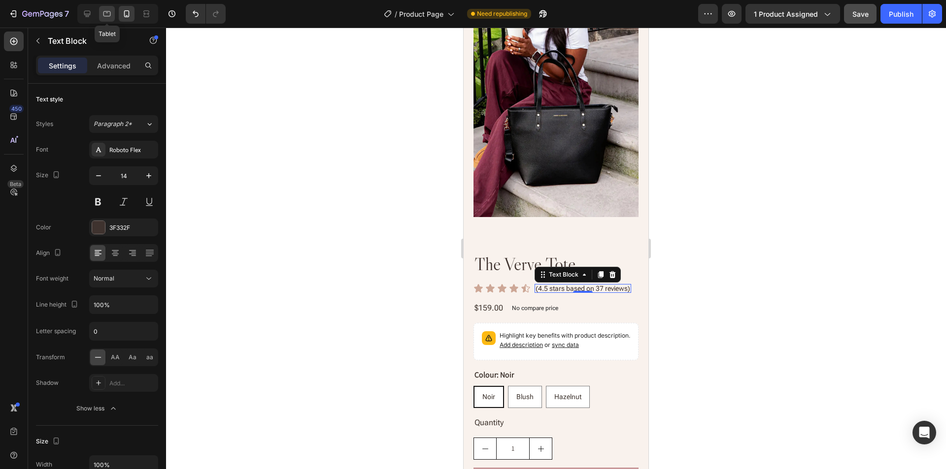
click at [101, 14] on div at bounding box center [107, 14] width 16 height 16
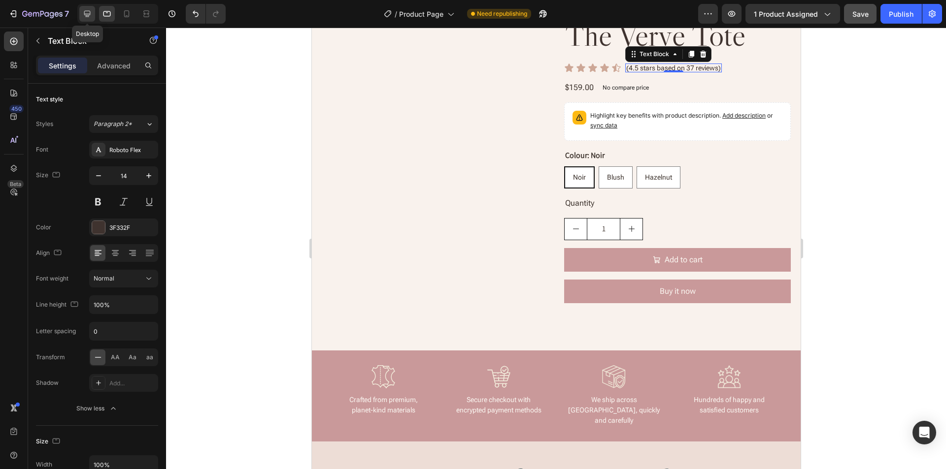
click at [86, 16] on icon at bounding box center [87, 14] width 6 height 6
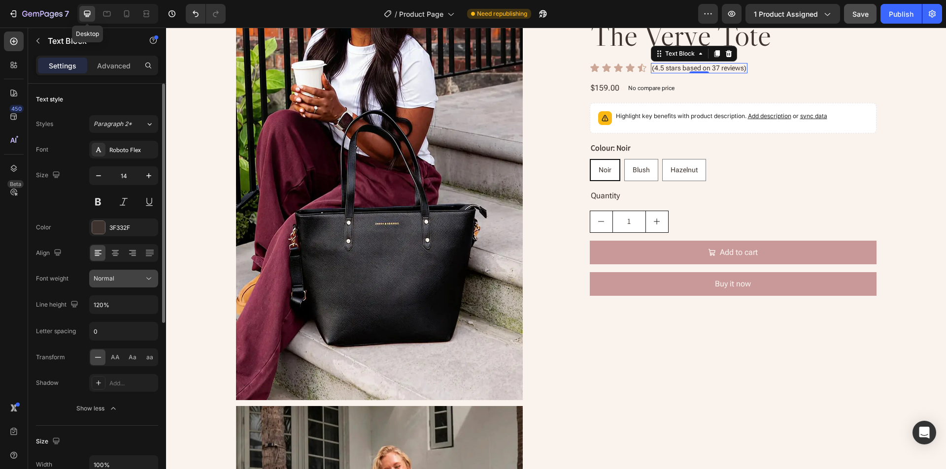
scroll to position [63, 0]
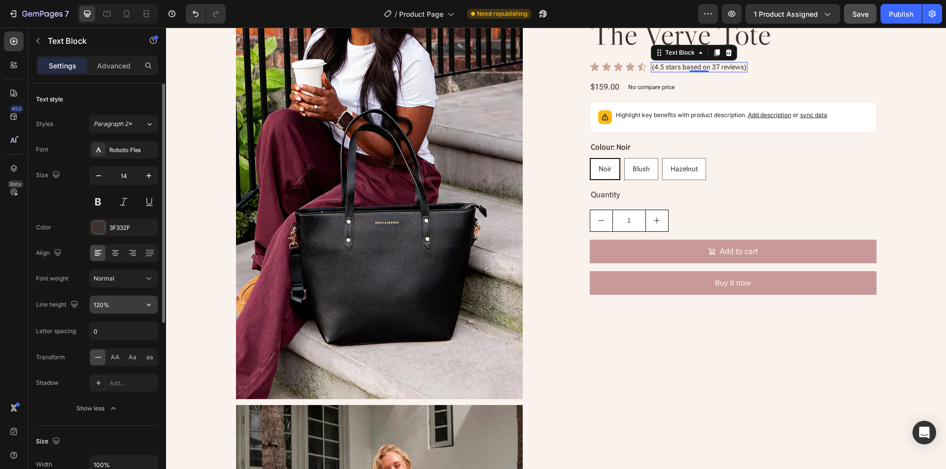
click at [147, 306] on icon "button" at bounding box center [149, 305] width 10 height 10
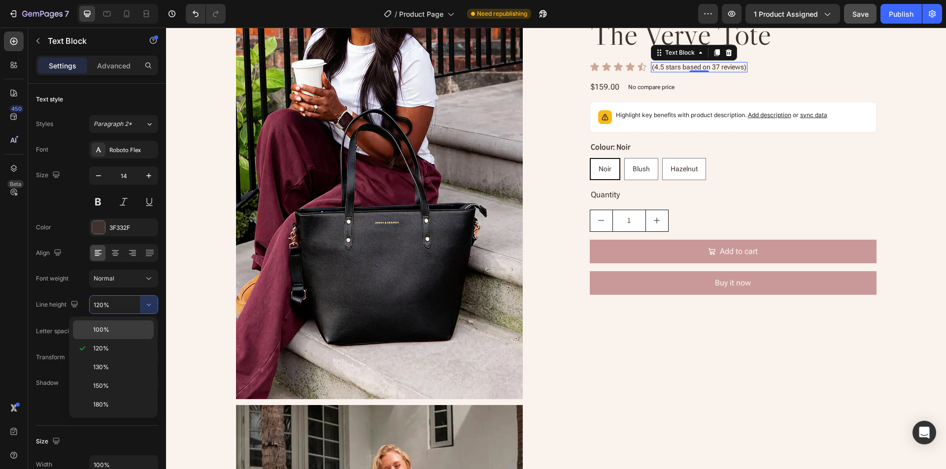
click at [140, 328] on p "100%" at bounding box center [121, 330] width 56 height 9
type input "100%"
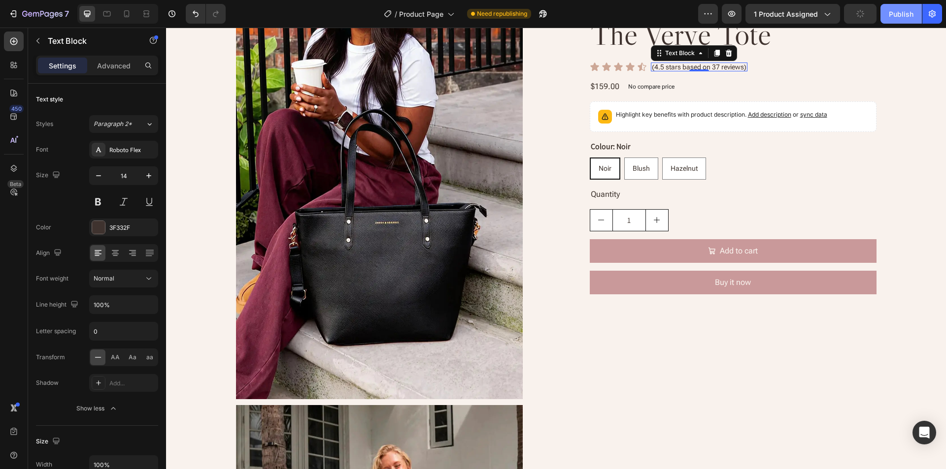
click at [901, 12] on div "Publish" at bounding box center [900, 14] width 25 height 10
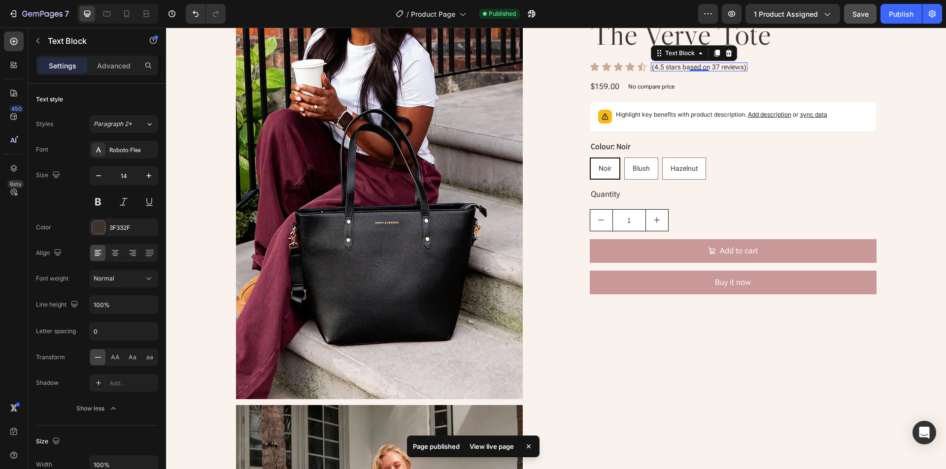
click at [498, 447] on div "View live page" at bounding box center [491, 447] width 56 height 14
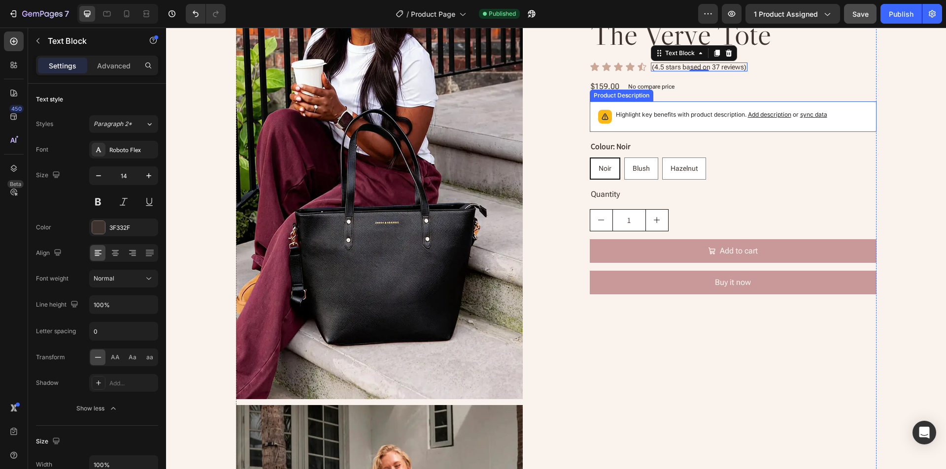
click at [868, 111] on div "Highlight key benefits with product description. Add description or sync data" at bounding box center [733, 116] width 287 height 31
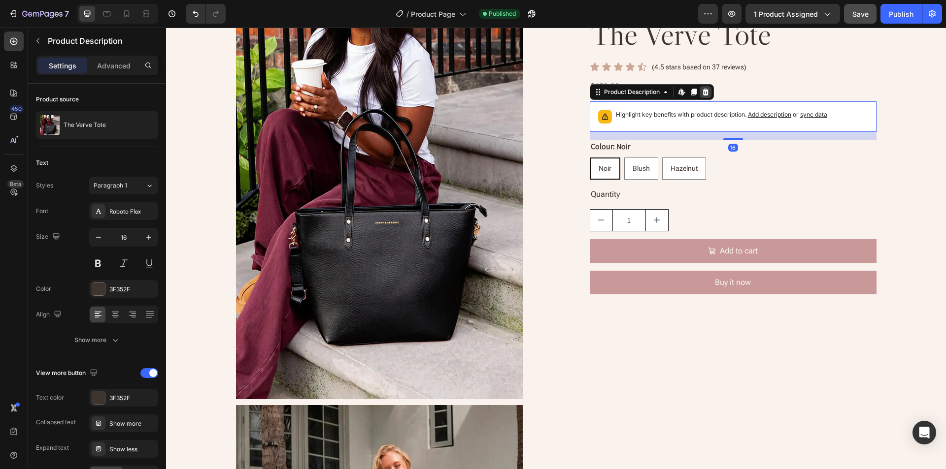
click at [705, 93] on icon at bounding box center [705, 92] width 8 height 8
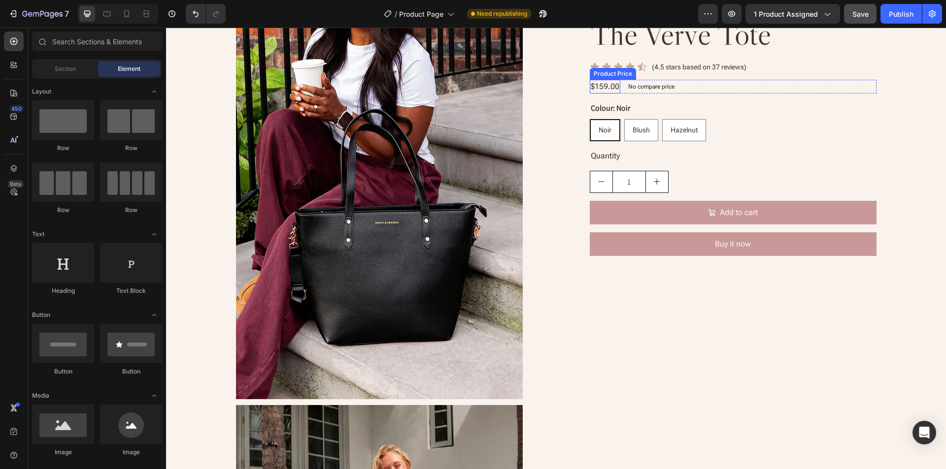
click at [606, 86] on div "$159.00" at bounding box center [605, 87] width 31 height 14
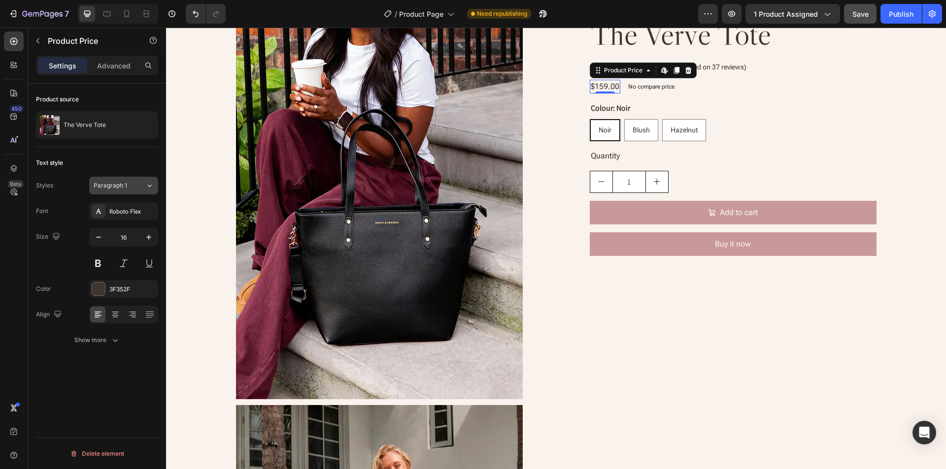
click at [151, 184] on icon at bounding box center [149, 186] width 8 height 10
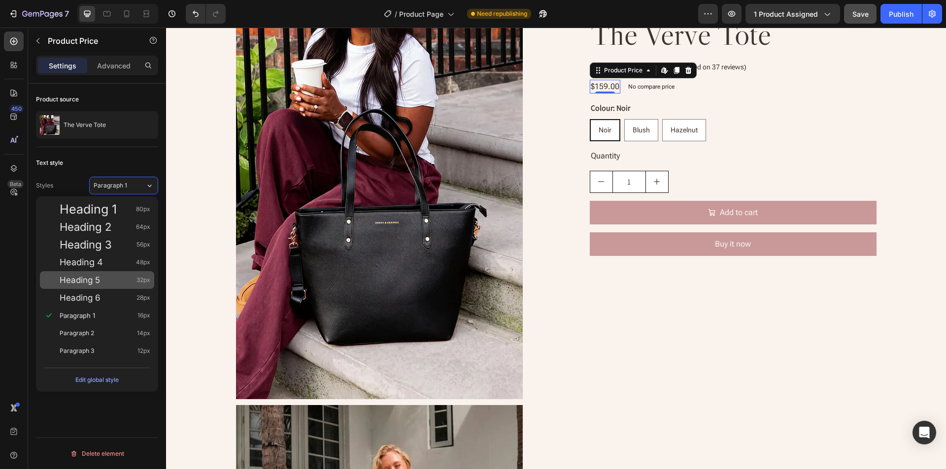
click at [101, 275] on div "Heading 5 32px" at bounding box center [105, 280] width 91 height 10
type input "32"
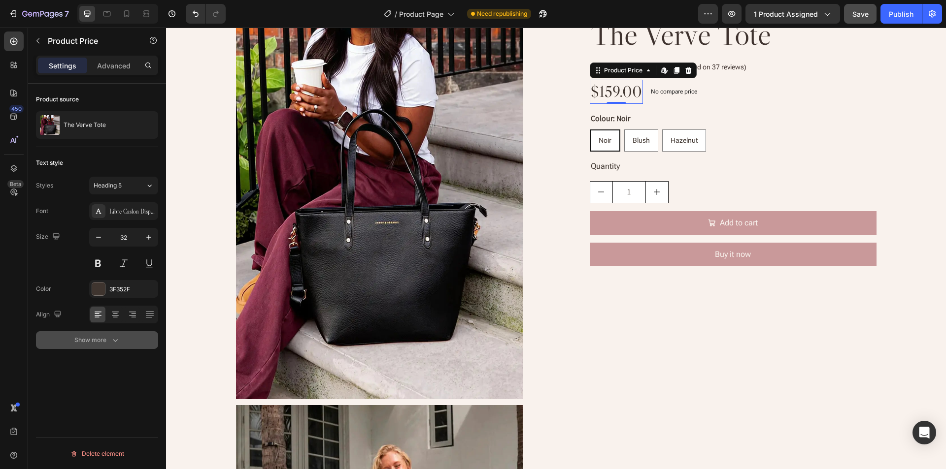
click at [82, 343] on div "Show more" at bounding box center [97, 340] width 46 height 10
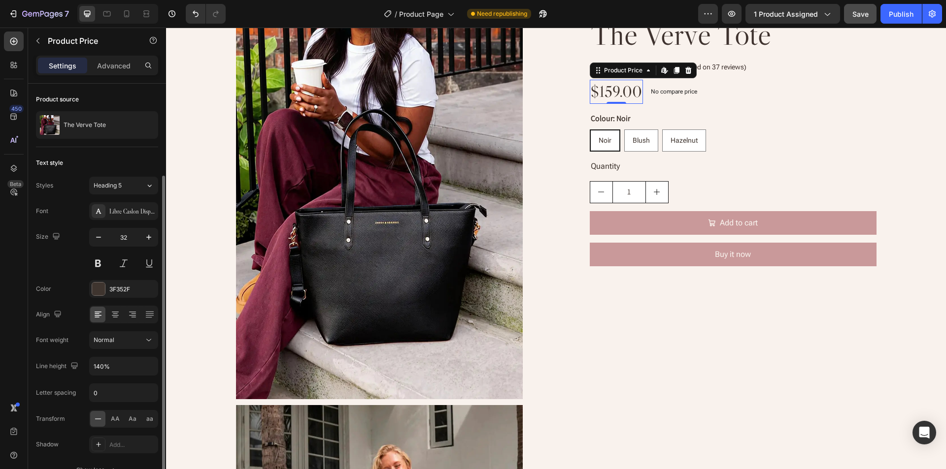
scroll to position [57, 0]
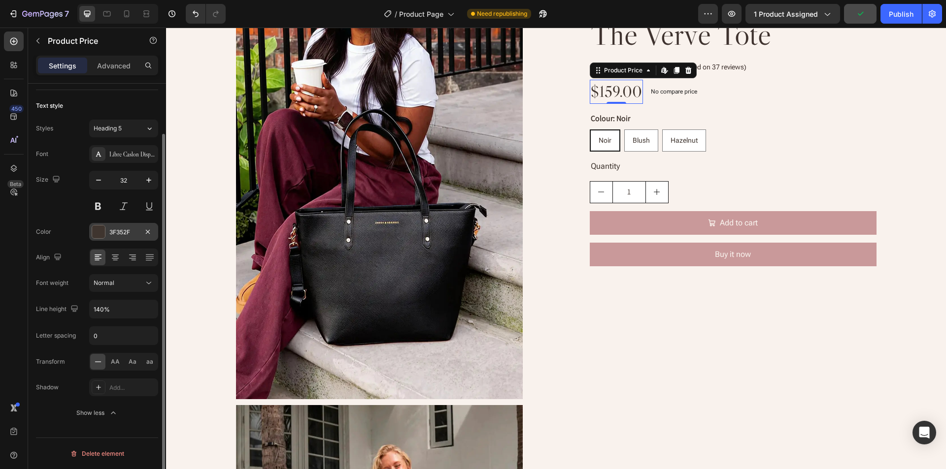
drag, startPoint x: 115, startPoint y: 233, endPoint x: 120, endPoint y: 237, distance: 6.4
click at [115, 234] on div "3F352F" at bounding box center [123, 232] width 29 height 9
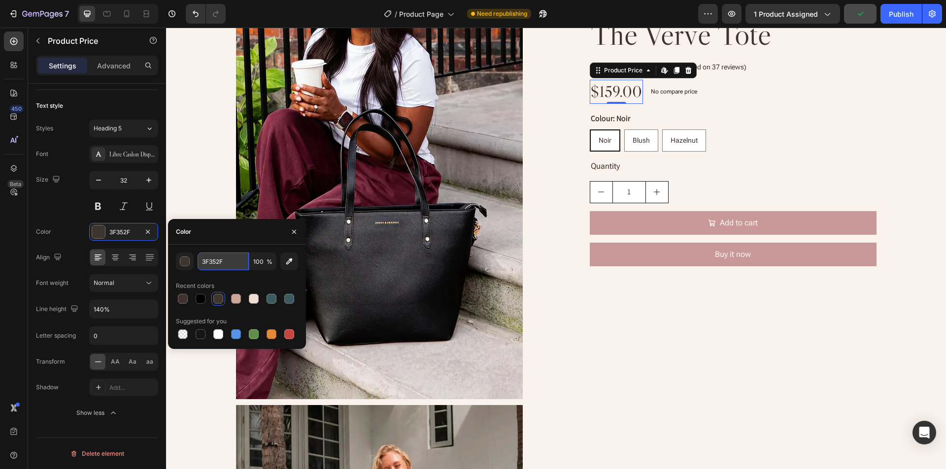
click at [207, 264] on input "3F352F" at bounding box center [222, 262] width 51 height 18
paste input "#000000"
click at [229, 238] on div "Color" at bounding box center [237, 232] width 138 height 26
type input "000000"
click at [291, 231] on icon "button" at bounding box center [294, 232] width 8 height 8
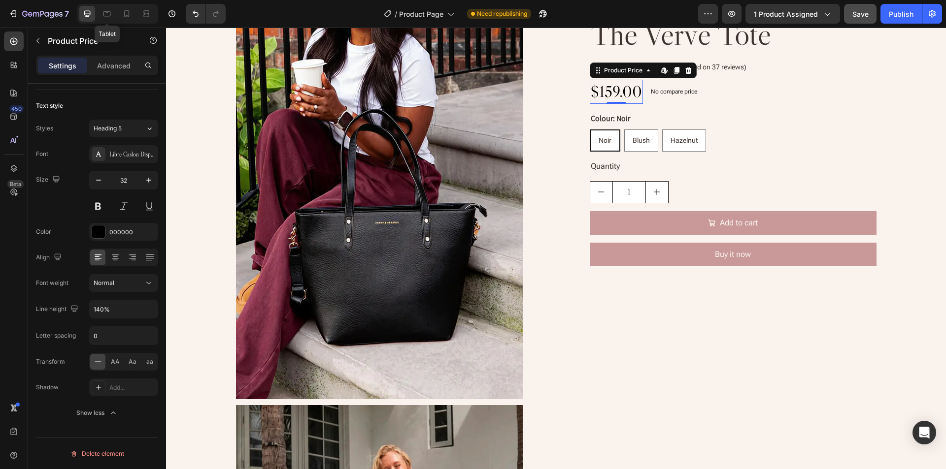
drag, startPoint x: 103, startPoint y: 17, endPoint x: 116, endPoint y: 19, distance: 12.5
click at [104, 17] on icon at bounding box center [107, 14] width 10 height 10
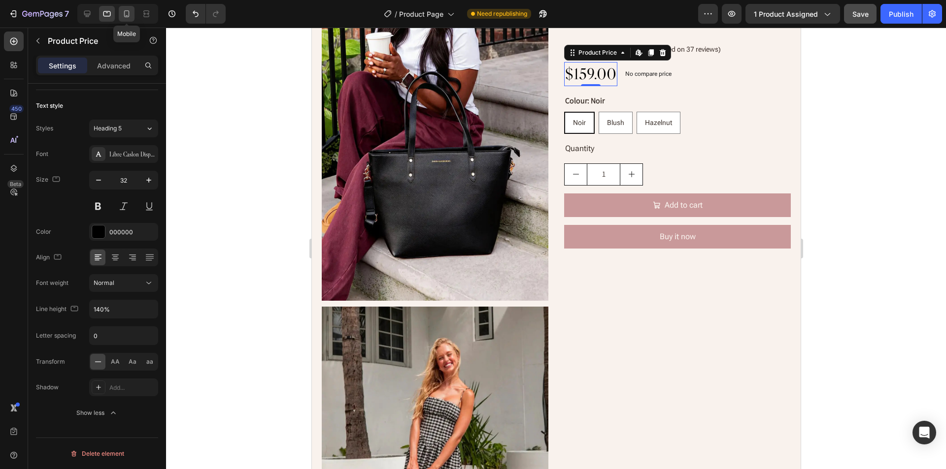
click at [123, 17] on icon at bounding box center [127, 14] width 10 height 10
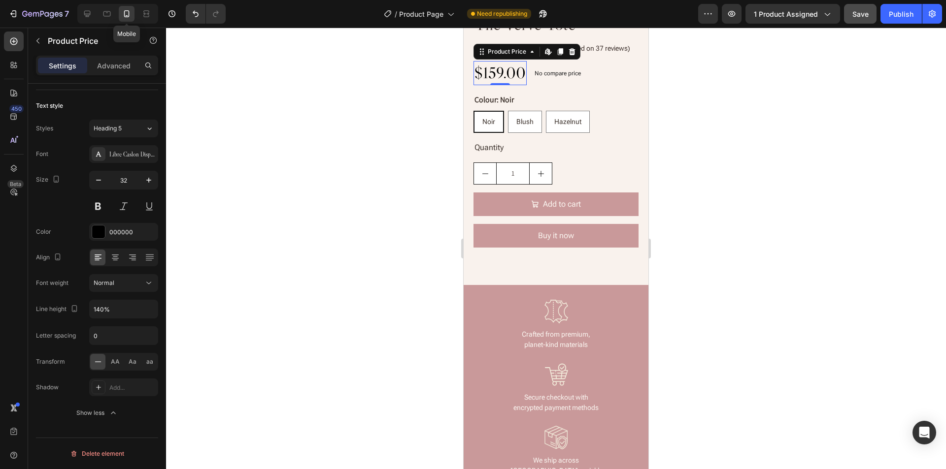
scroll to position [86, 0]
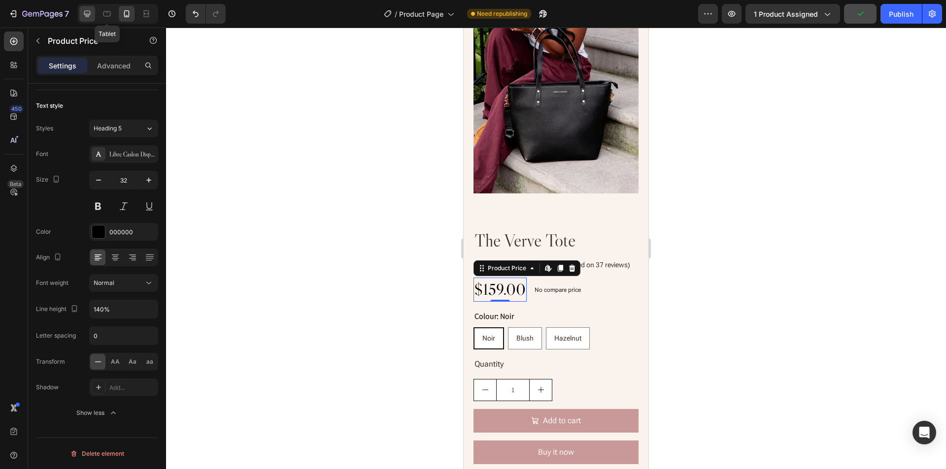
drag, startPoint x: 106, startPoint y: 13, endPoint x: 81, endPoint y: 12, distance: 24.7
click at [105, 13] on icon at bounding box center [107, 14] width 10 height 10
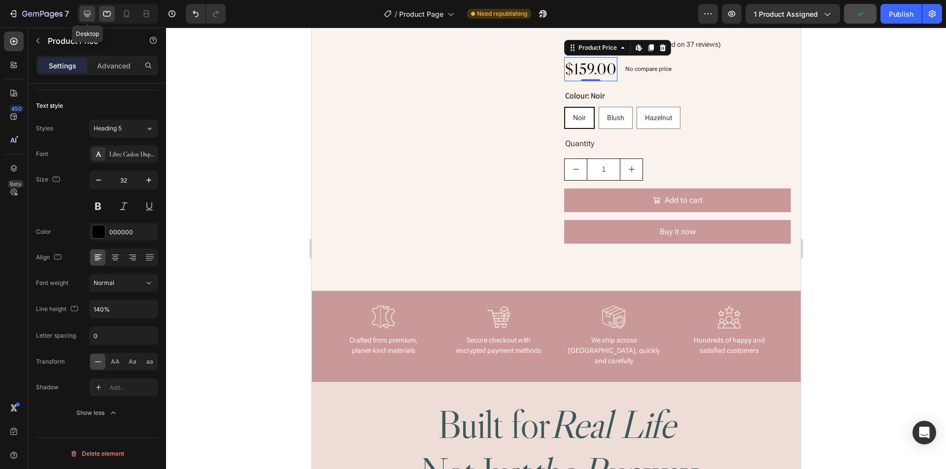
click at [81, 12] on div at bounding box center [87, 14] width 16 height 16
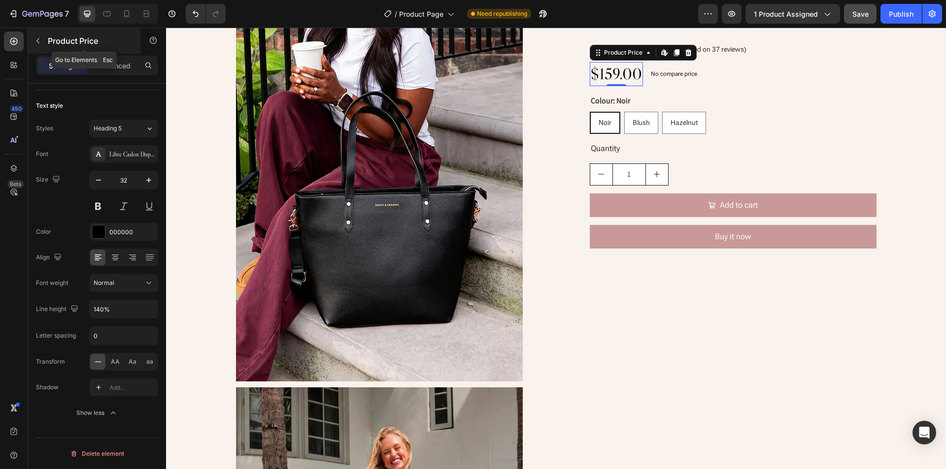
click at [35, 39] on icon "button" at bounding box center [38, 41] width 8 height 8
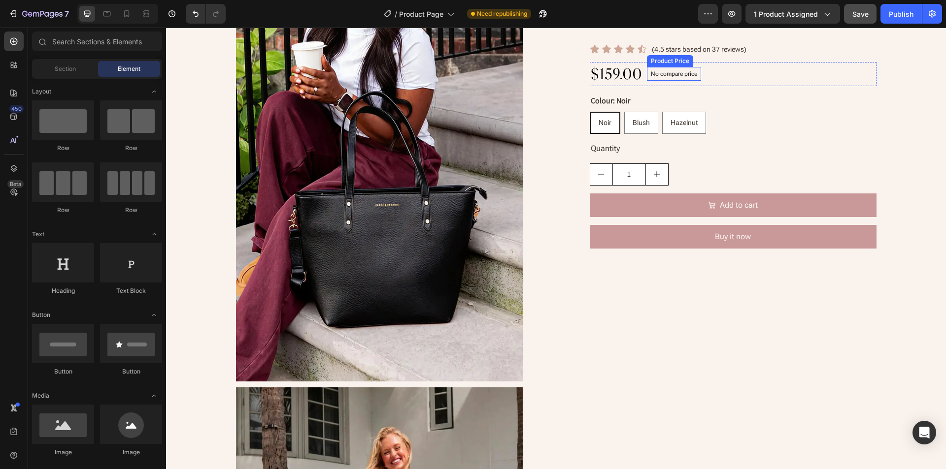
click at [677, 73] on p "No compare price" at bounding box center [674, 74] width 46 height 6
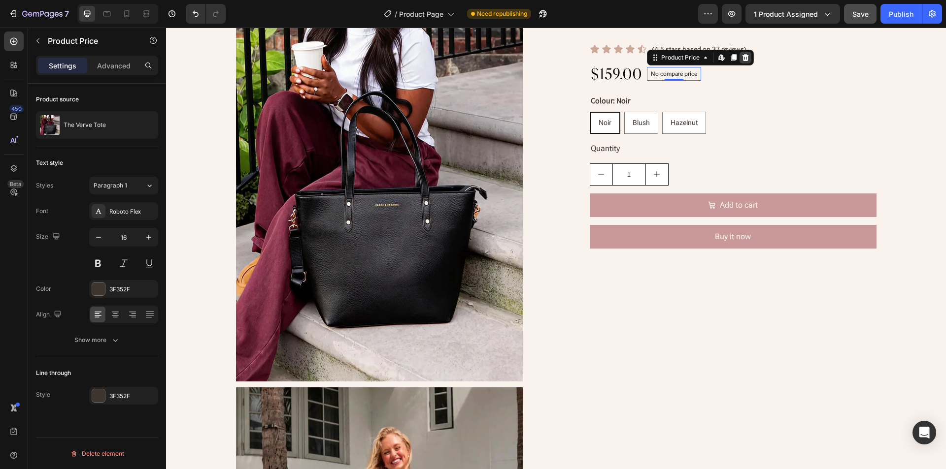
click at [743, 55] on icon at bounding box center [745, 57] width 6 height 7
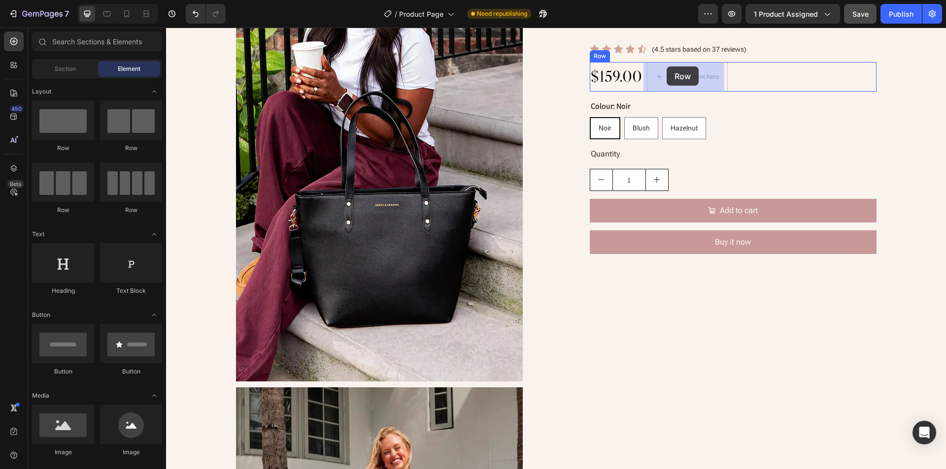
drag, startPoint x: 297, startPoint y: 162, endPoint x: 666, endPoint y: 66, distance: 381.1
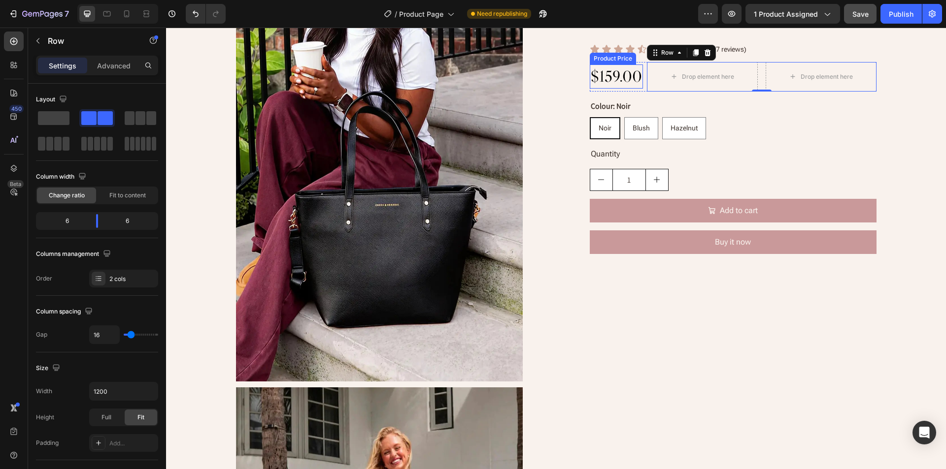
click at [638, 84] on div "$159.00" at bounding box center [616, 77] width 53 height 24
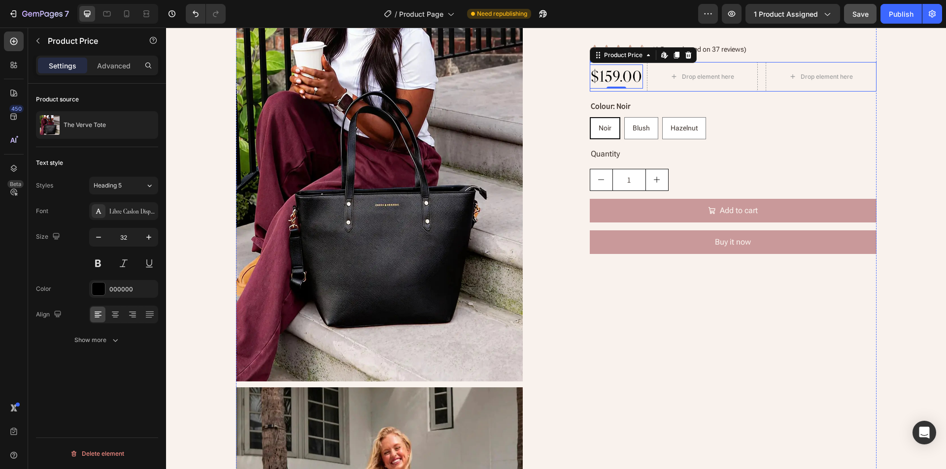
click at [641, 88] on div "$159.00 Product Price Edit content in Shopify 0 Product Price Edit content in S…" at bounding box center [733, 77] width 287 height 30
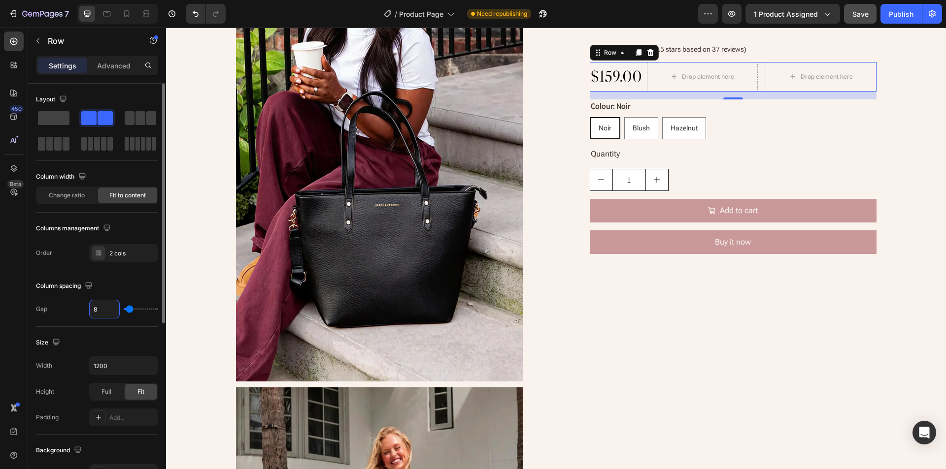
click at [105, 310] on input "8" at bounding box center [105, 309] width 30 height 18
type input "2"
type input "20"
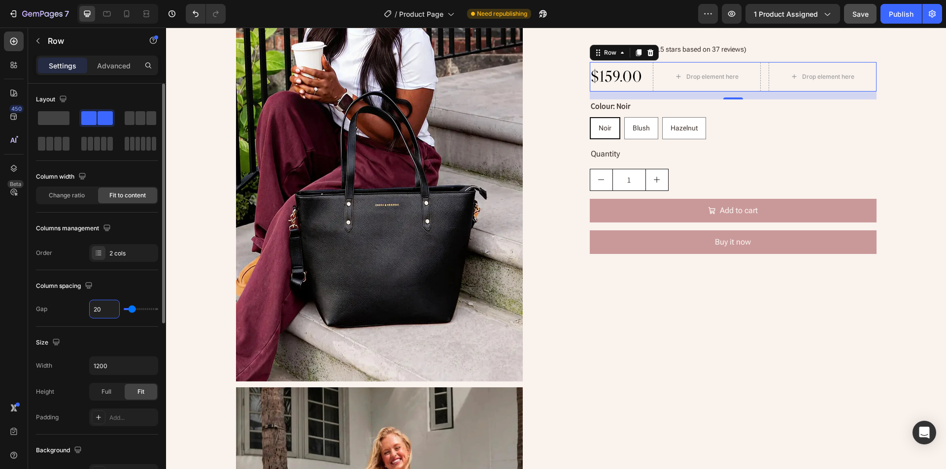
type input "20"
click at [133, 346] on div "Size" at bounding box center [97, 343] width 122 height 16
click at [67, 197] on span "Change ratio" at bounding box center [67, 195] width 36 height 9
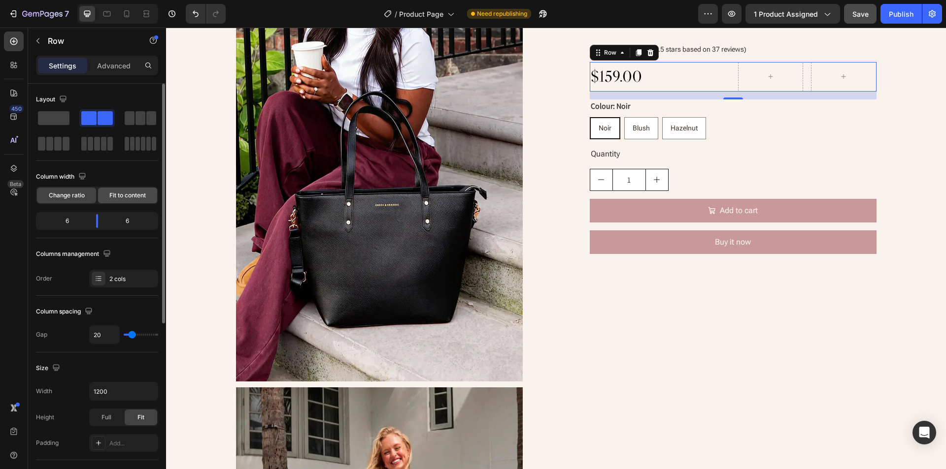
click at [105, 195] on div "Fit to content" at bounding box center [127, 196] width 59 height 16
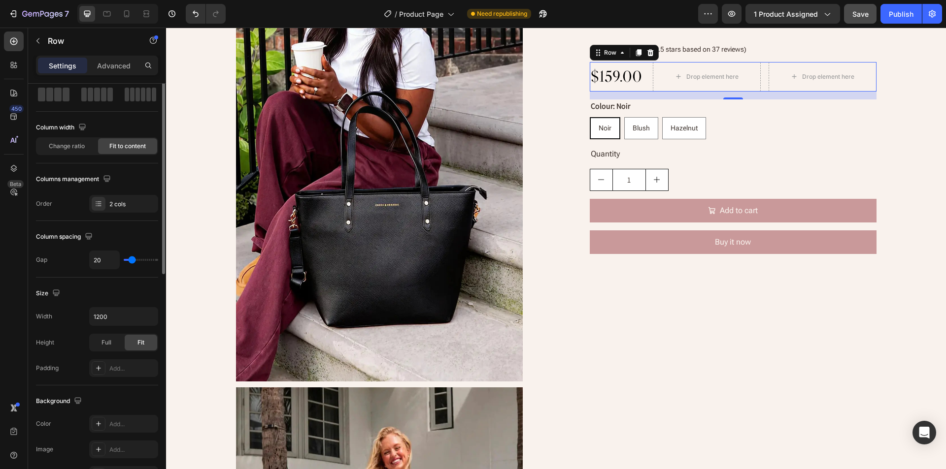
scroll to position [0, 0]
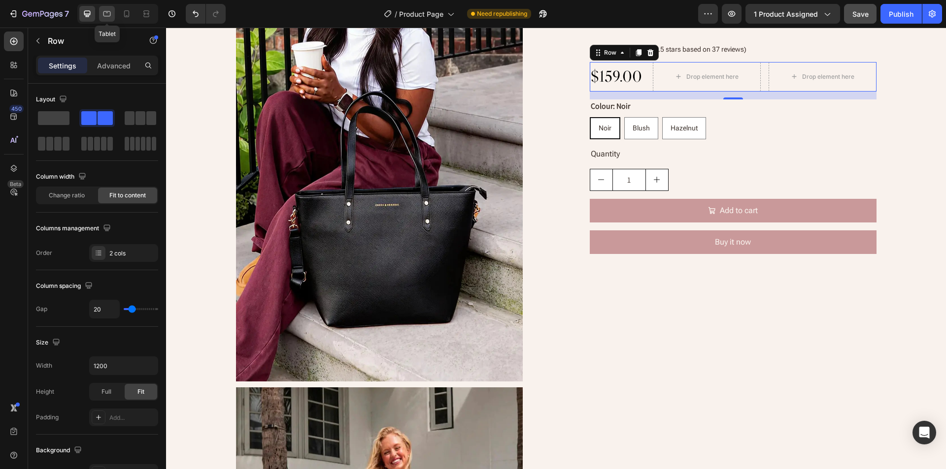
click at [105, 13] on icon at bounding box center [107, 14] width 10 height 10
type input "100%"
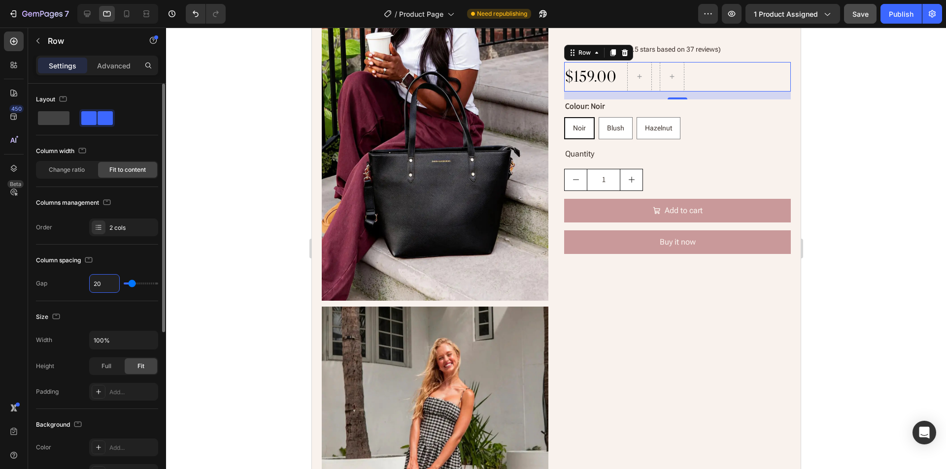
click at [109, 282] on input "20" at bounding box center [105, 284] width 30 height 18
click at [131, 261] on div "Column spacing" at bounding box center [97, 261] width 122 height 16
click at [126, 15] on icon at bounding box center [127, 14] width 10 height 10
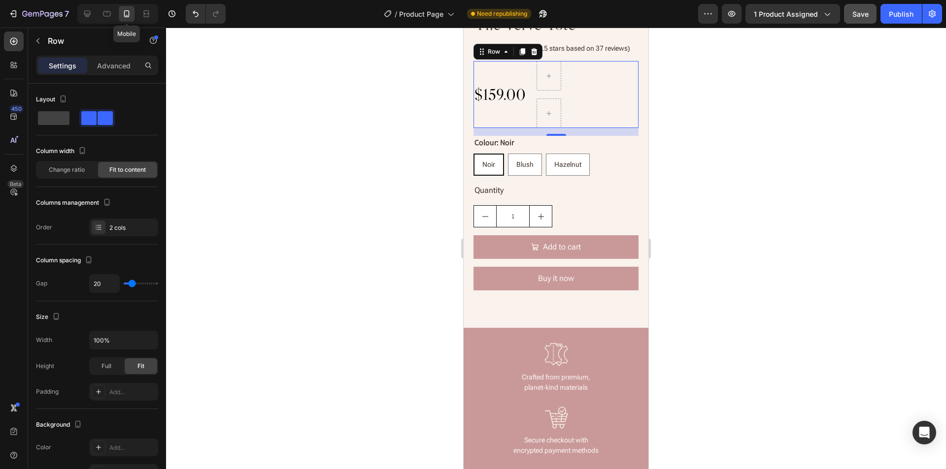
scroll to position [86, 0]
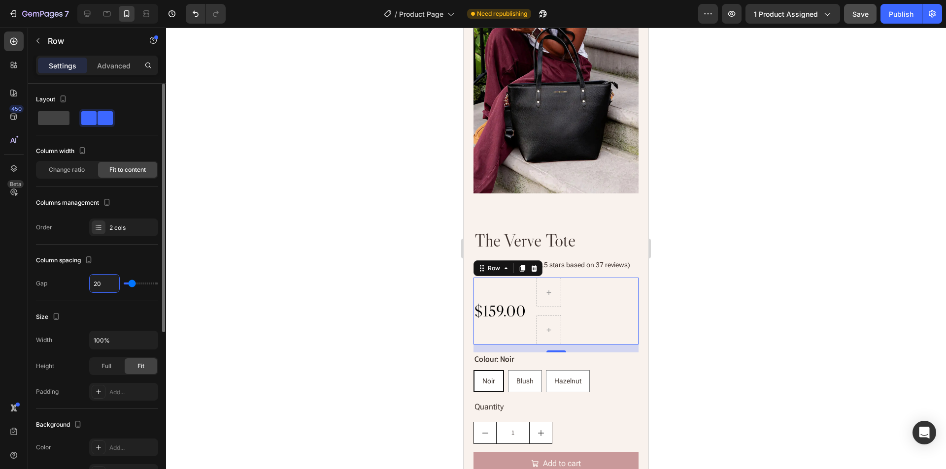
click at [108, 285] on input "20" at bounding box center [105, 284] width 30 height 18
type input "4"
click at [129, 254] on div "Column spacing" at bounding box center [97, 261] width 122 height 16
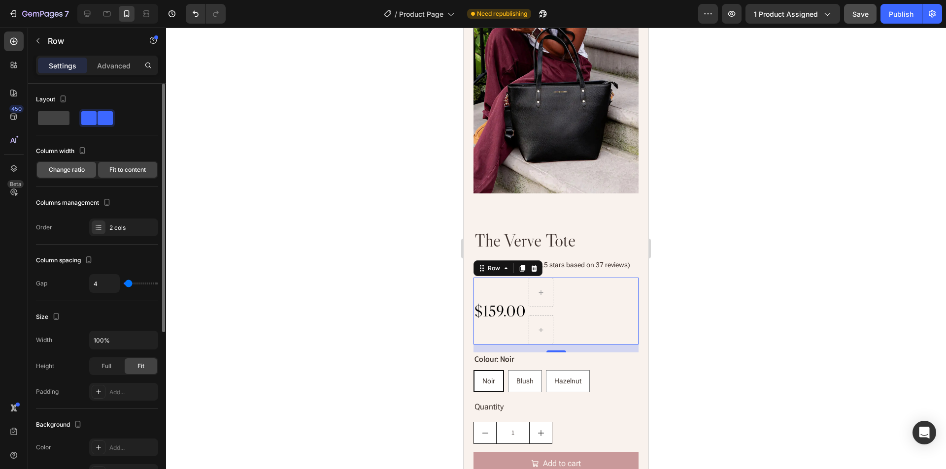
click at [69, 173] on span "Change ratio" at bounding box center [67, 169] width 36 height 9
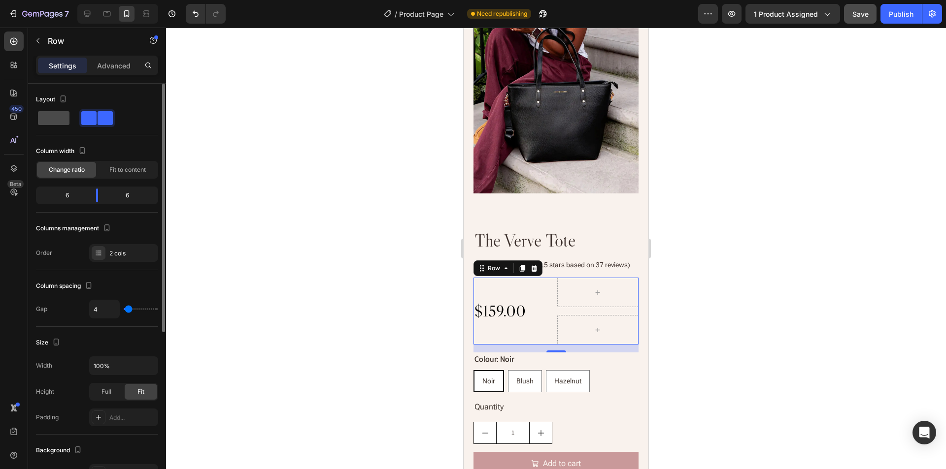
click at [55, 120] on span at bounding box center [54, 118] width 32 height 14
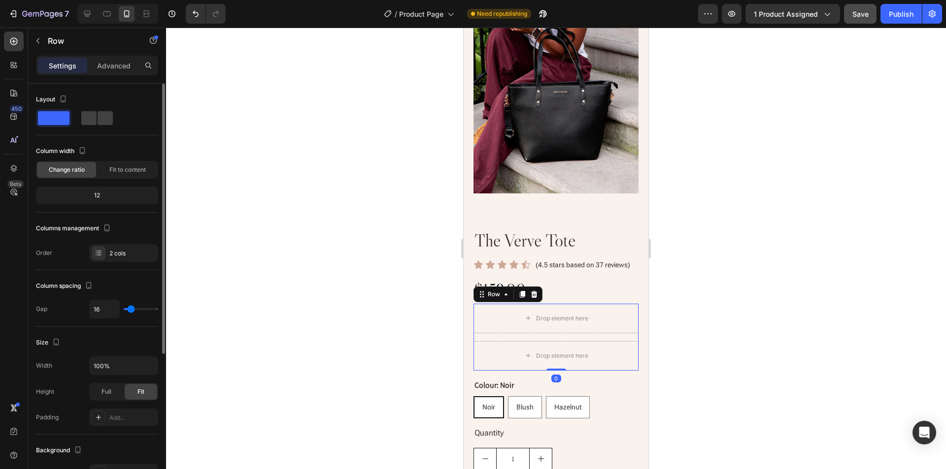
click at [563, 335] on div "Drop element here Drop element here Row 0" at bounding box center [555, 337] width 165 height 67
click at [107, 18] on icon at bounding box center [107, 14] width 10 height 10
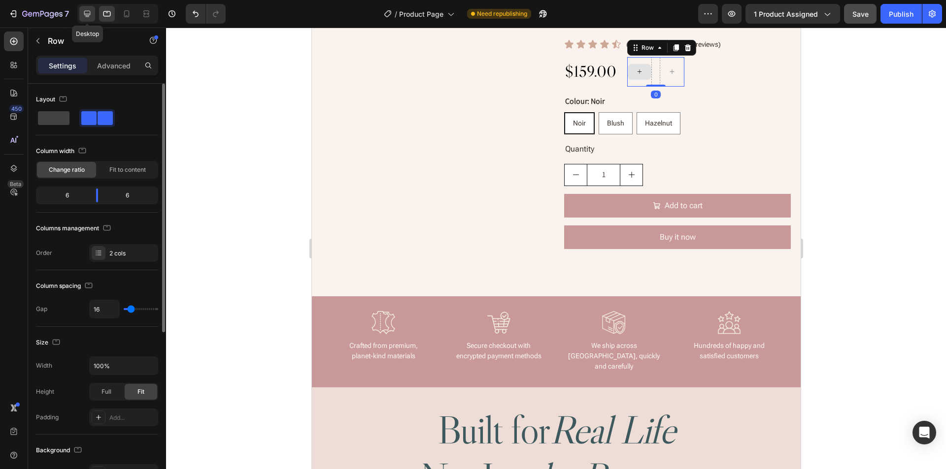
click at [86, 15] on icon at bounding box center [87, 14] width 6 height 6
type input "1200"
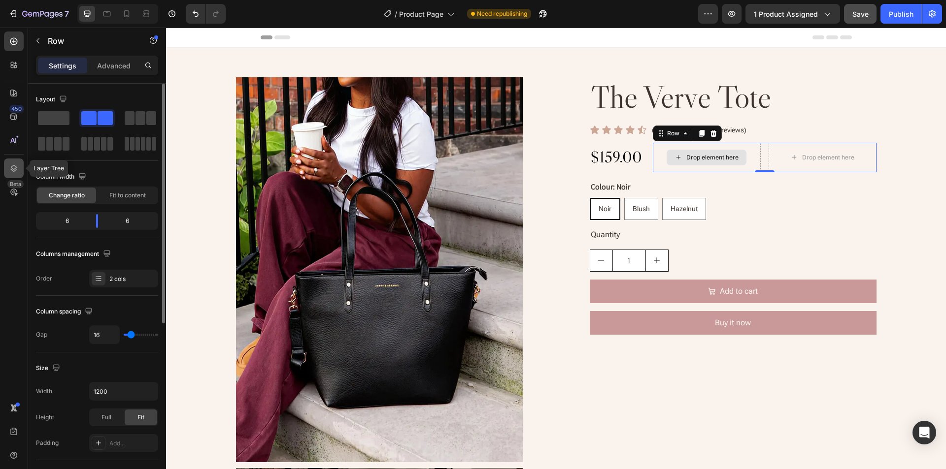
click at [14, 170] on icon at bounding box center [14, 168] width 6 height 7
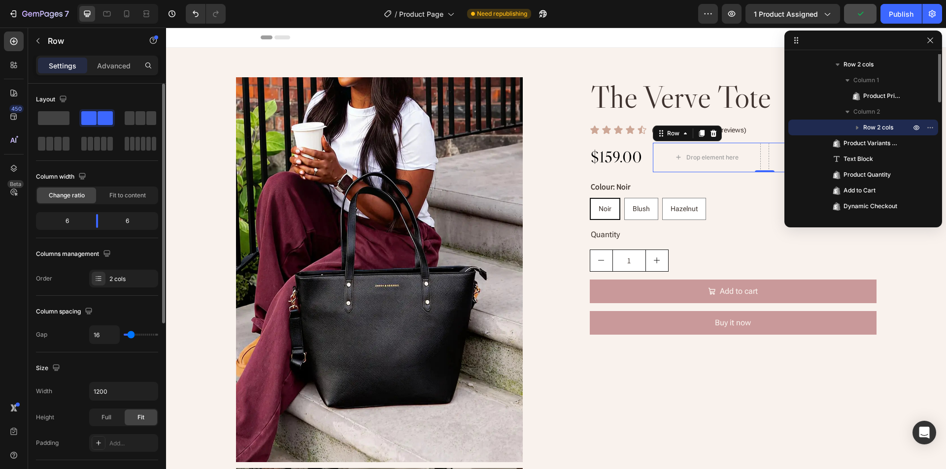
scroll to position [74, 0]
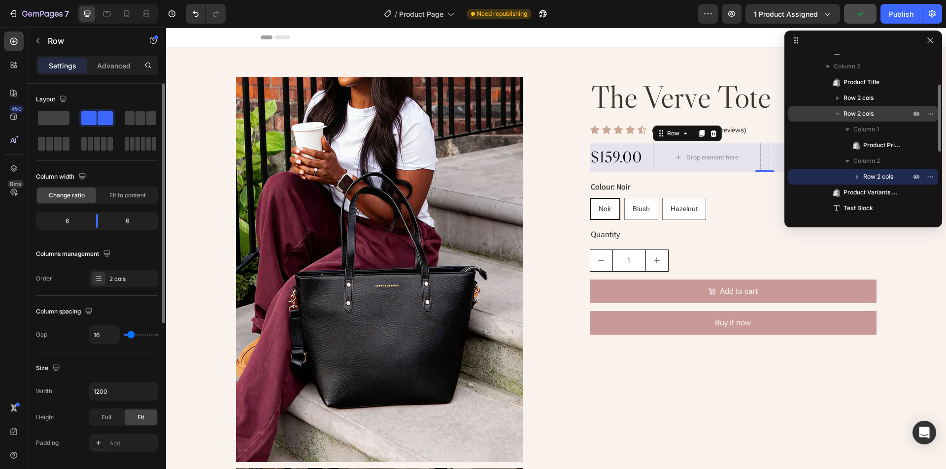
click at [873, 116] on span "Row 2 cols" at bounding box center [858, 114] width 30 height 10
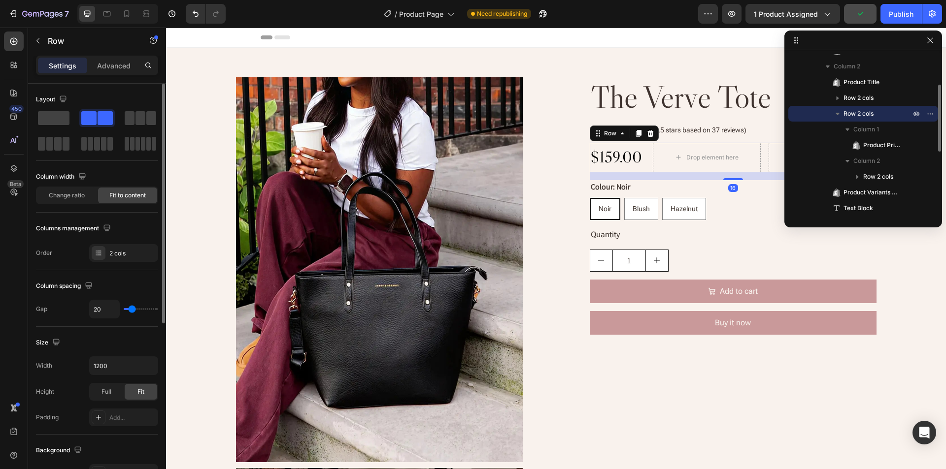
drag, startPoint x: 839, startPoint y: 113, endPoint x: 859, endPoint y: 121, distance: 21.9
click at [839, 113] on icon "button" at bounding box center [837, 114] width 10 height 10
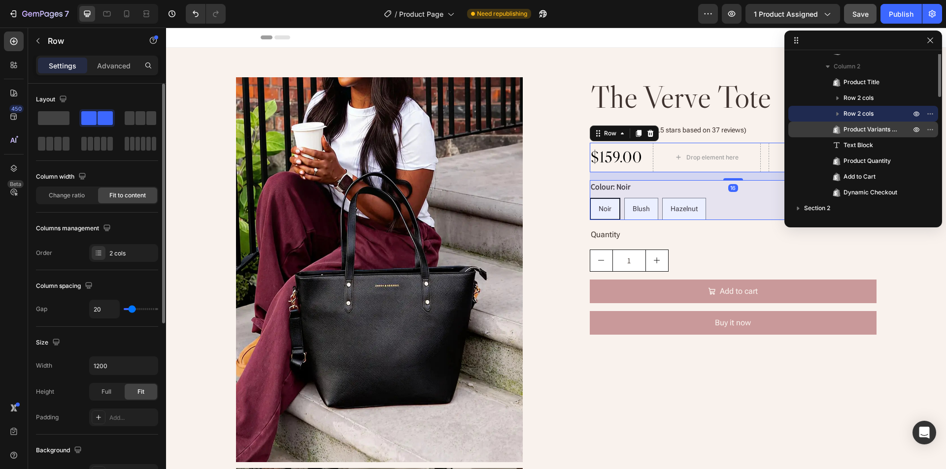
scroll to position [25, 0]
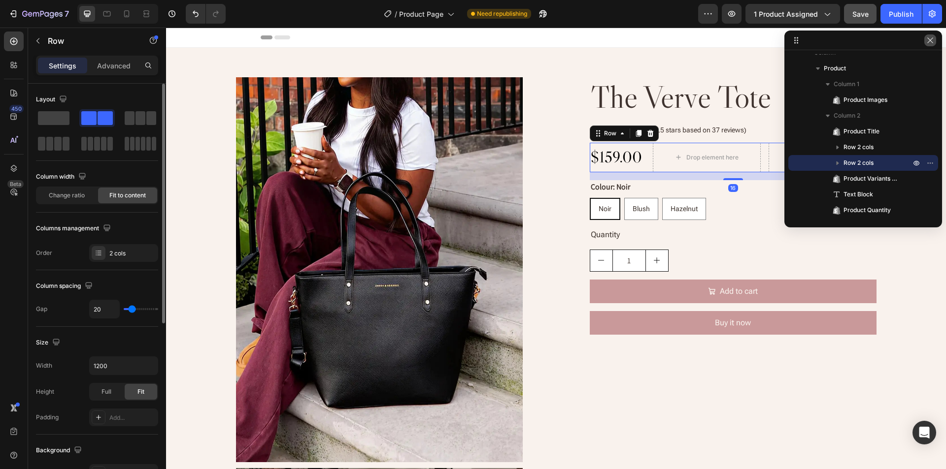
click at [930, 40] on icon "button" at bounding box center [929, 39] width 5 height 5
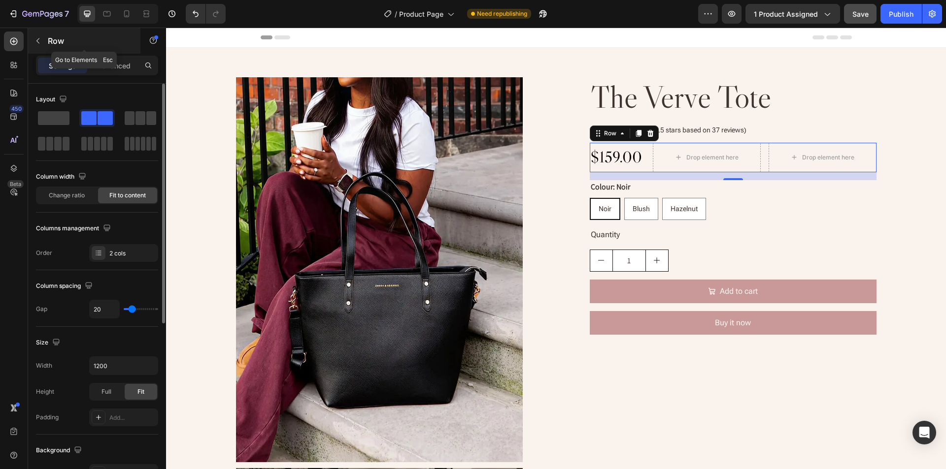
click at [33, 39] on button "button" at bounding box center [38, 41] width 16 height 16
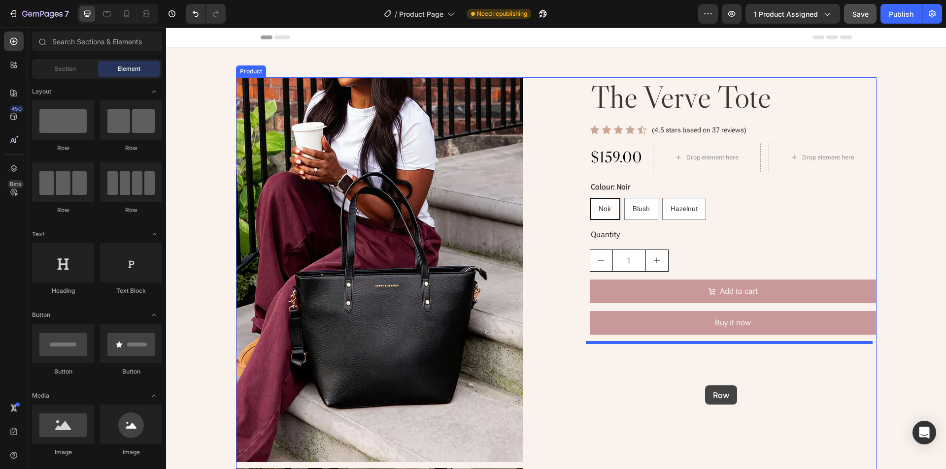
drag, startPoint x: 281, startPoint y: 166, endPoint x: 705, endPoint y: 386, distance: 476.9
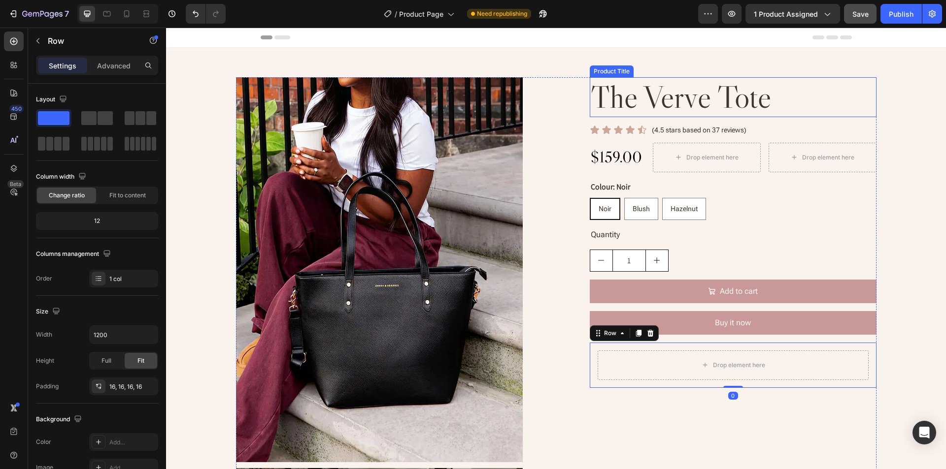
click at [794, 104] on h2 "the verve tote" at bounding box center [733, 97] width 287 height 40
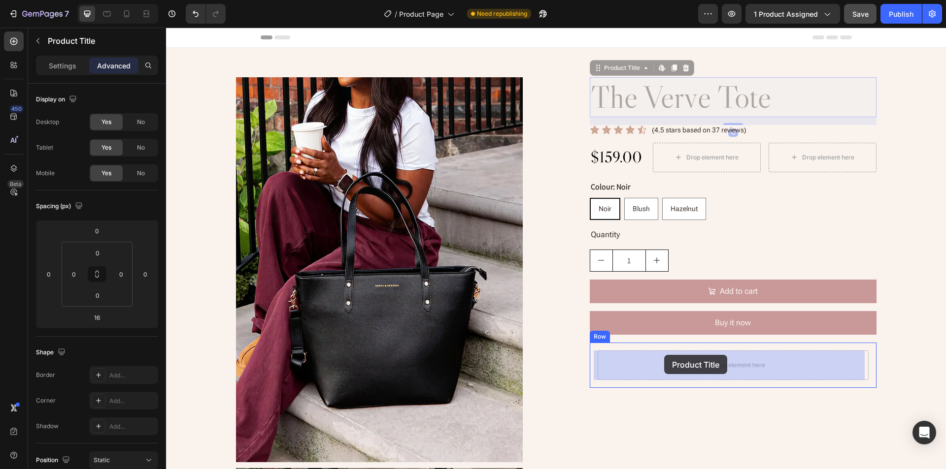
drag, startPoint x: 609, startPoint y: 71, endPoint x: 664, endPoint y: 355, distance: 288.9
type input "0"
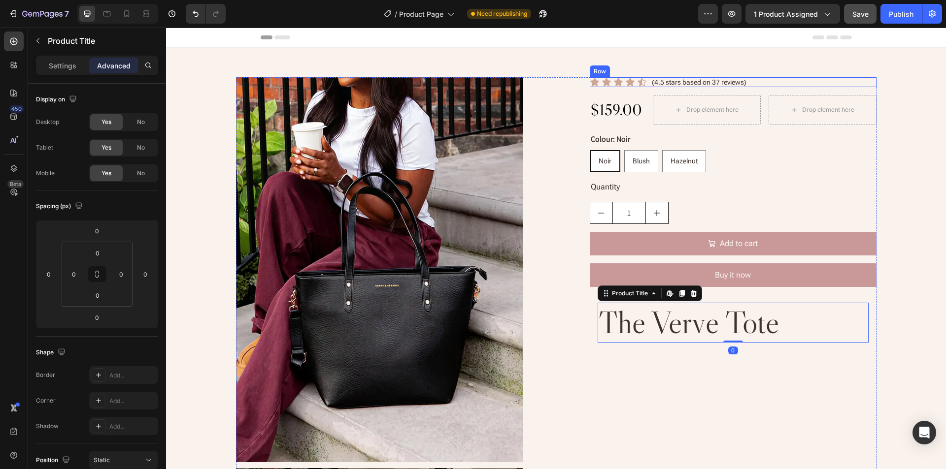
click at [797, 81] on div "Icon Icon Icon Icon Icon Icon List (4.5 stars based on 37 reviews) Text Block R…" at bounding box center [733, 82] width 287 height 10
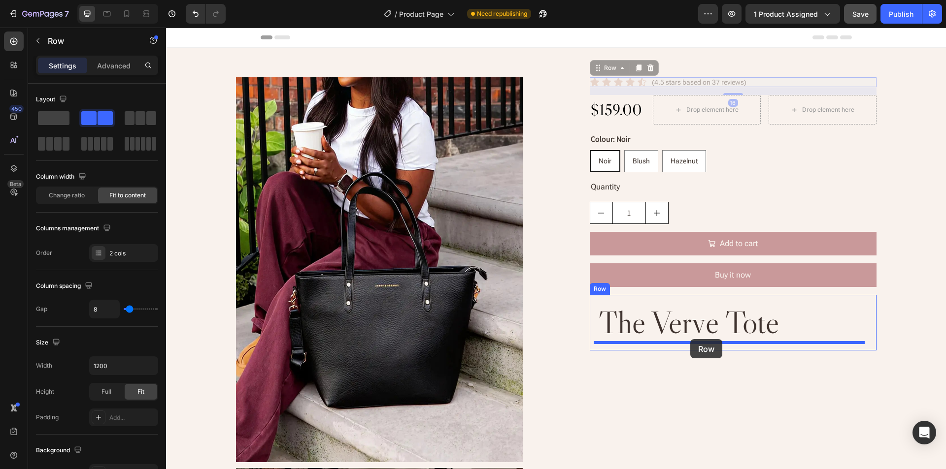
drag, startPoint x: 600, startPoint y: 66, endPoint x: 689, endPoint y: 339, distance: 287.7
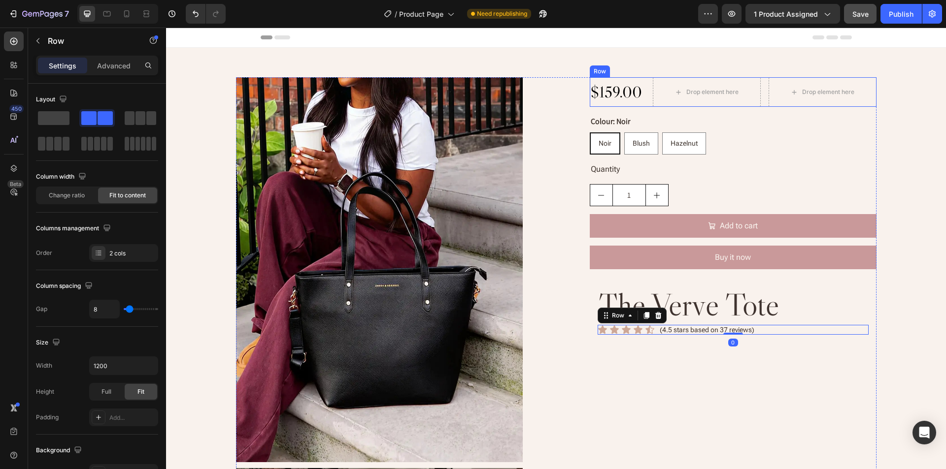
click at [644, 100] on div "$159.00 Product Price Product Price Drop element here Drop element here Row Row" at bounding box center [733, 92] width 287 height 30
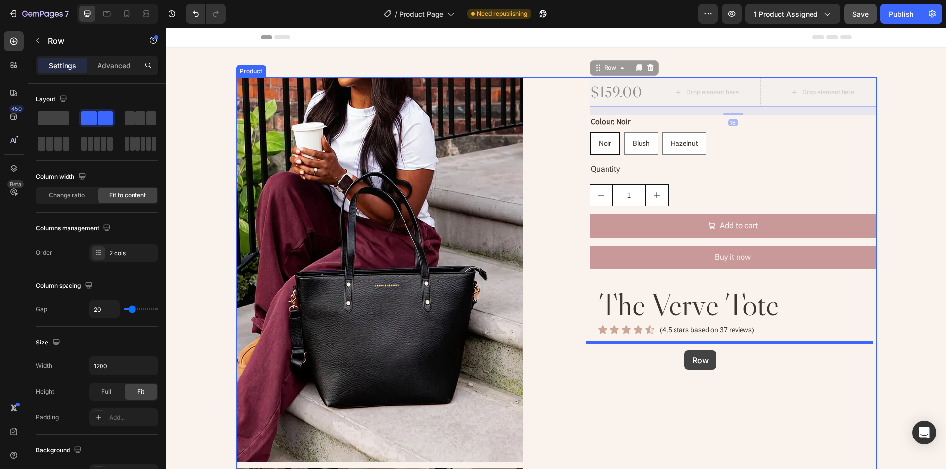
drag, startPoint x: 602, startPoint y: 70, endPoint x: 684, endPoint y: 351, distance: 292.5
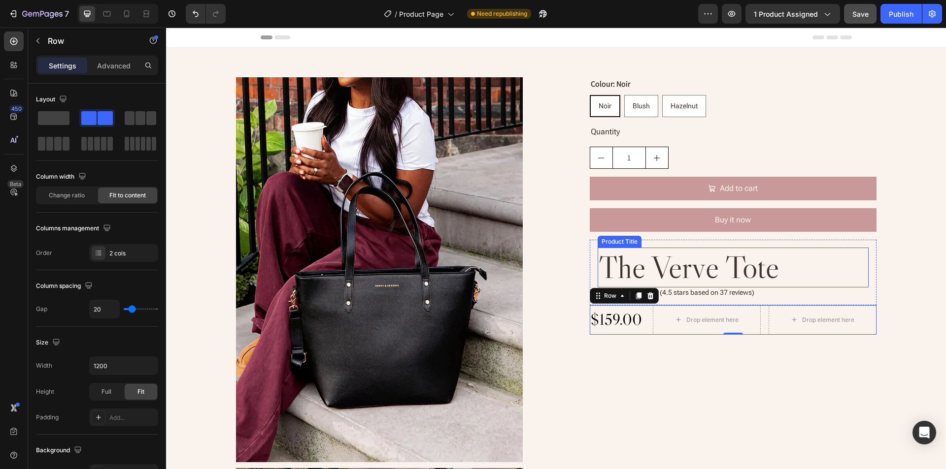
click at [826, 272] on h2 "the verve tote" at bounding box center [732, 268] width 271 height 40
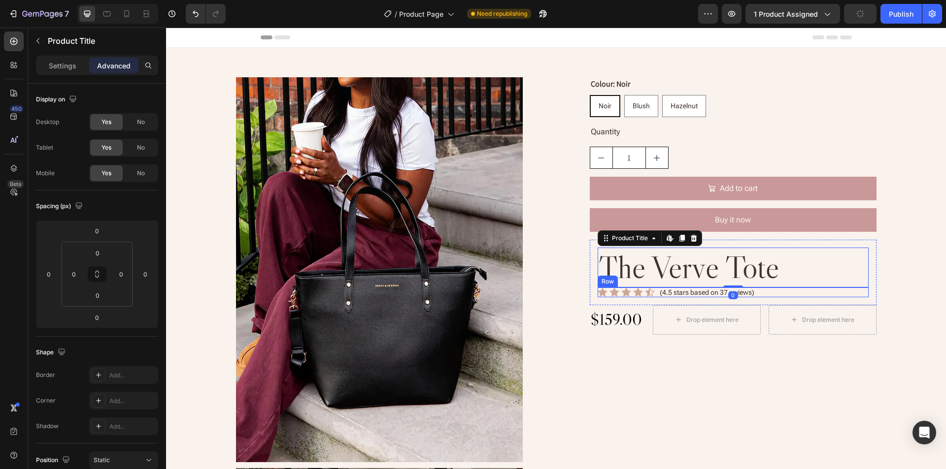
click at [819, 292] on div "Icon Icon Icon Icon Icon Icon List (4.5 stars based on 37 reviews) Text Block R…" at bounding box center [732, 293] width 271 height 10
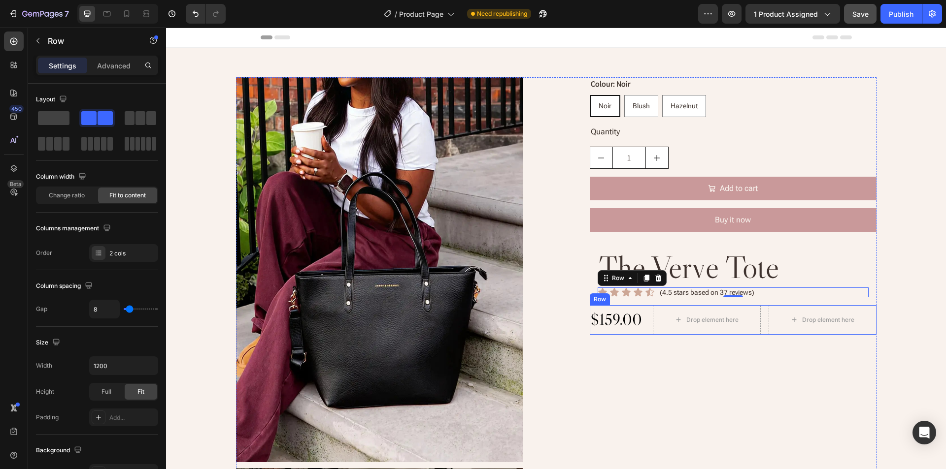
click at [644, 328] on div "$159.00 Product Price Product Price Drop element here Drop element here Row Row" at bounding box center [733, 320] width 287 height 30
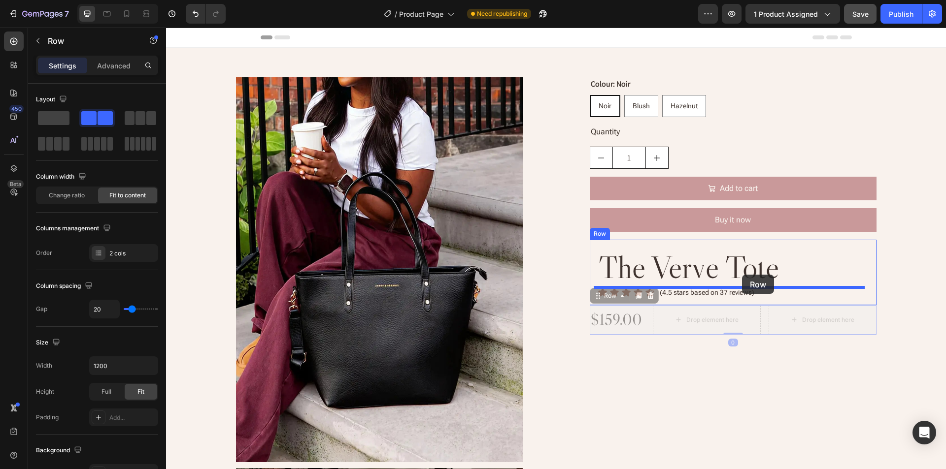
drag, startPoint x: 598, startPoint y: 295, endPoint x: 742, endPoint y: 275, distance: 145.3
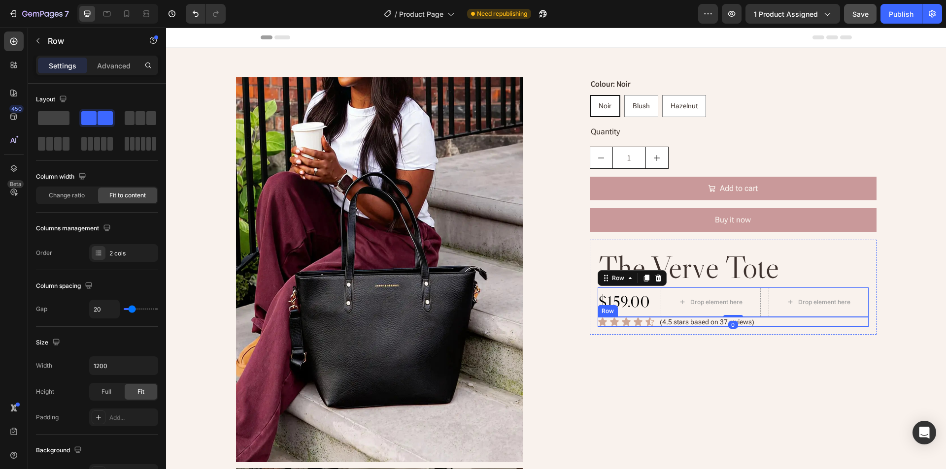
click at [786, 324] on div "Icon Icon Icon Icon Icon Icon List (4.5 stars based on 37 reviews) Text Block R…" at bounding box center [732, 322] width 271 height 10
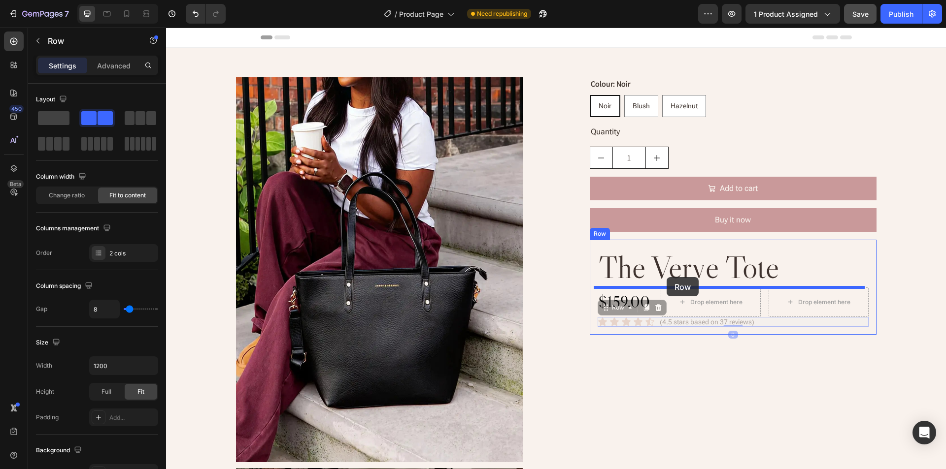
drag, startPoint x: 606, startPoint y: 309, endPoint x: 708, endPoint y: 280, distance: 106.0
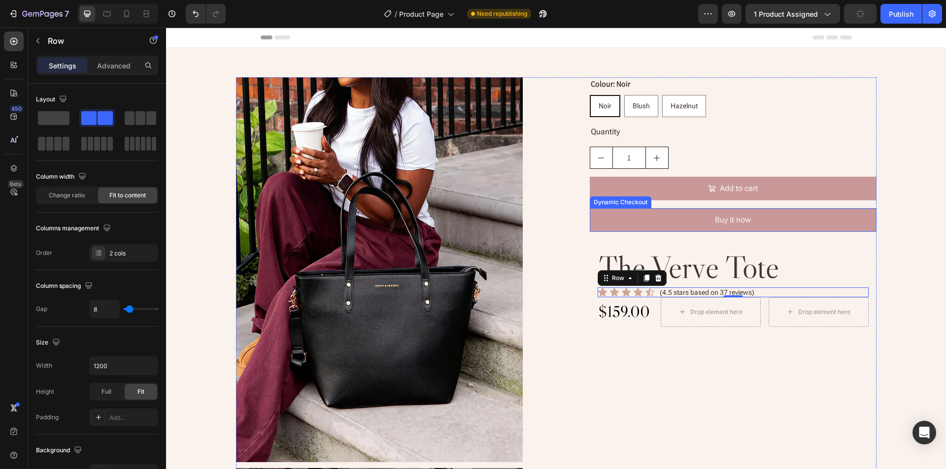
click at [831, 219] on button "Buy it now" at bounding box center [733, 220] width 287 height 24
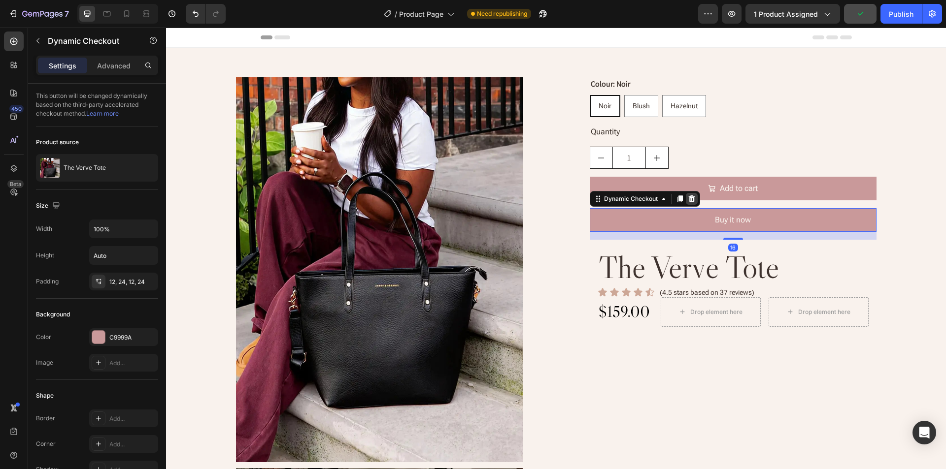
click at [688, 199] on icon at bounding box center [691, 199] width 6 height 7
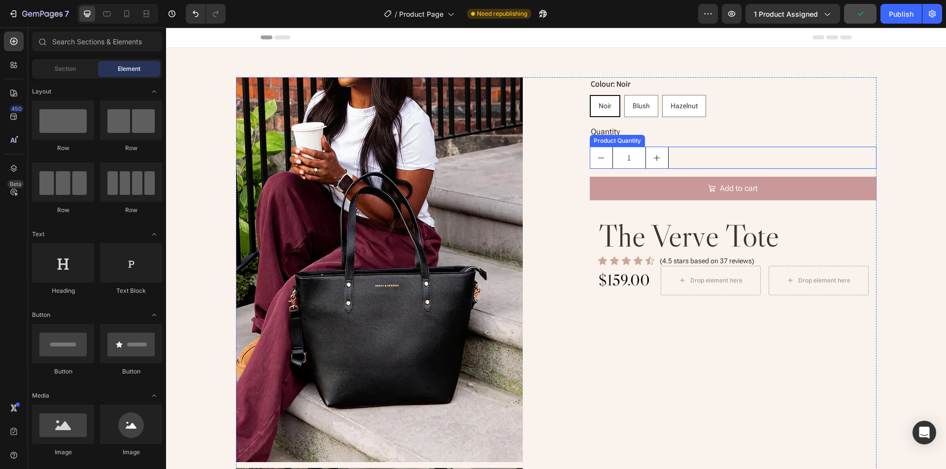
click at [688, 155] on div "1" at bounding box center [733, 158] width 287 height 22
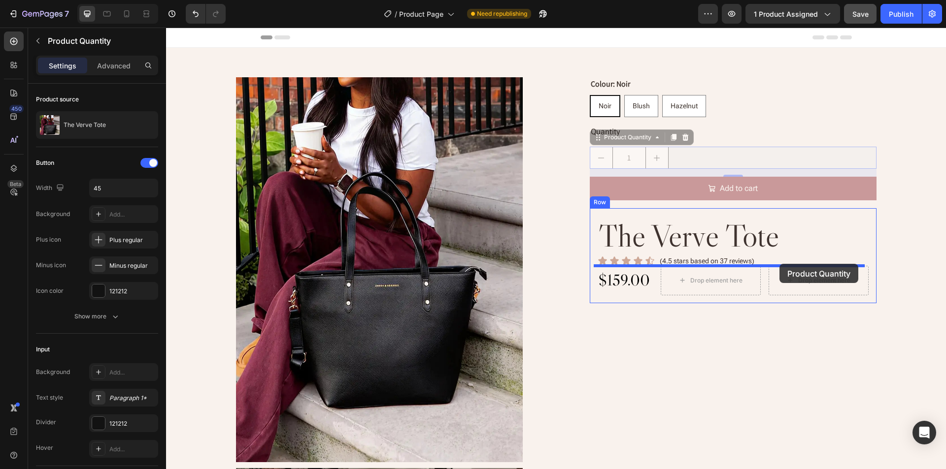
drag, startPoint x: 611, startPoint y: 141, endPoint x: 789, endPoint y: 264, distance: 216.9
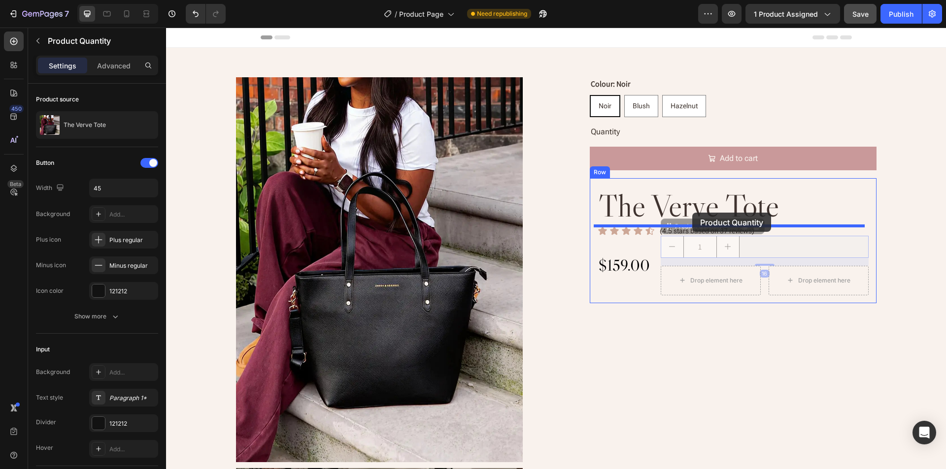
drag, startPoint x: 668, startPoint y: 230, endPoint x: 702, endPoint y: 212, distance: 38.1
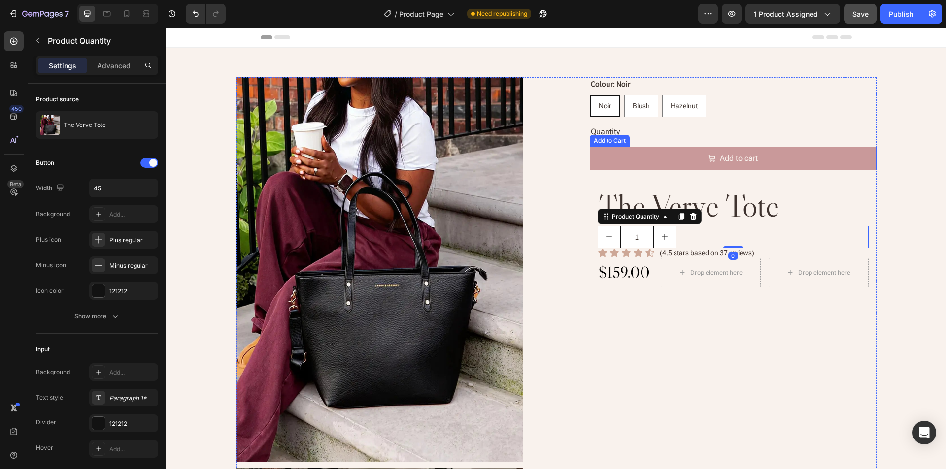
click at [818, 156] on button "Add to cart" at bounding box center [733, 159] width 287 height 24
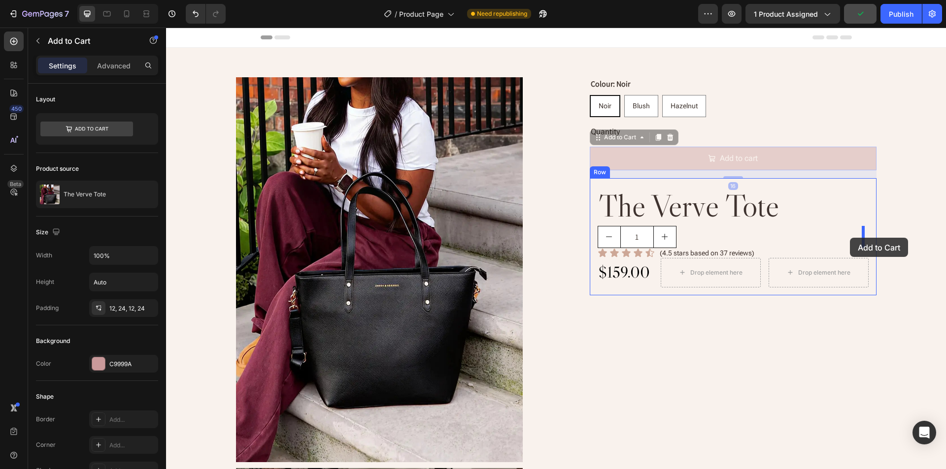
drag, startPoint x: 602, startPoint y: 139, endPoint x: 850, endPoint y: 238, distance: 266.8
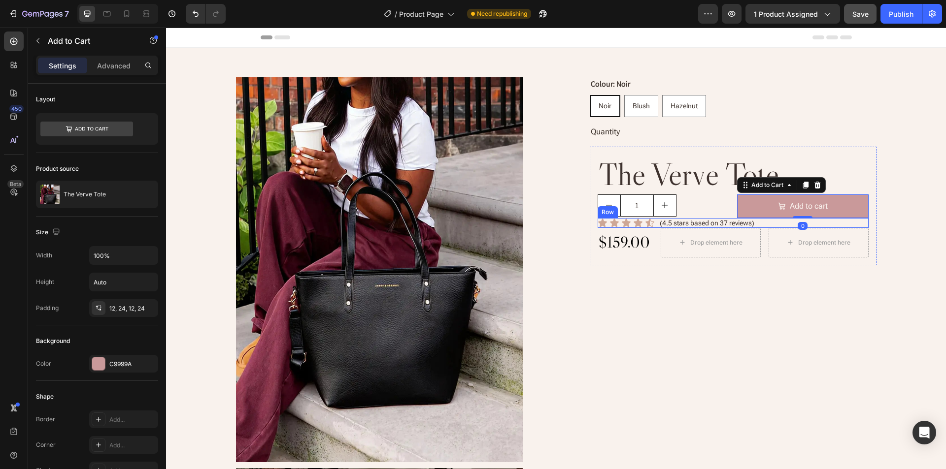
click at [780, 223] on div "Icon Icon Icon Icon Icon Icon List (4.5 stars based on 37 reviews) Text Block R…" at bounding box center [732, 223] width 271 height 10
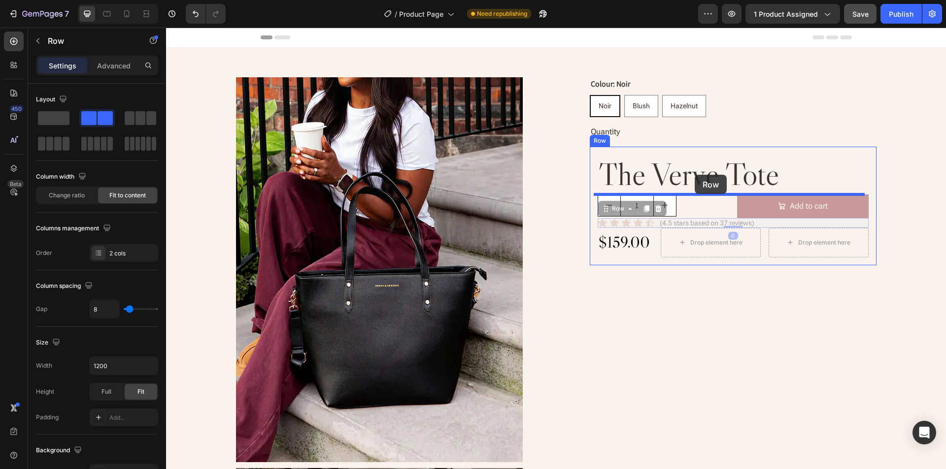
drag, startPoint x: 613, startPoint y: 206, endPoint x: 694, endPoint y: 175, distance: 87.6
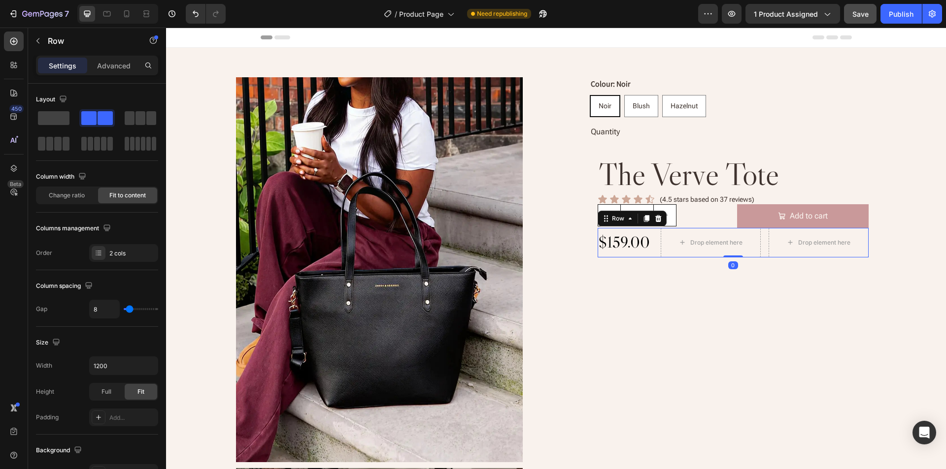
click at [652, 256] on div "$159.00 Product Price Product Price Drop element here Drop element here Row Row…" at bounding box center [732, 243] width 271 height 30
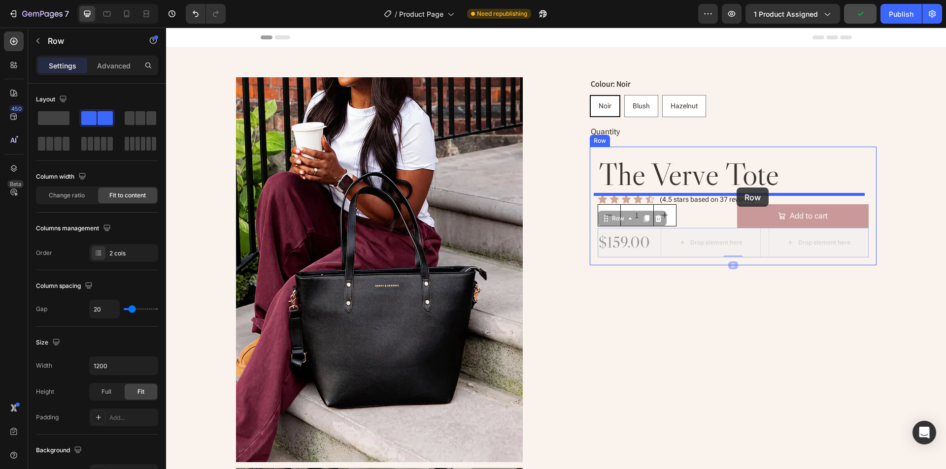
drag, startPoint x: 603, startPoint y: 220, endPoint x: 736, endPoint y: 188, distance: 136.8
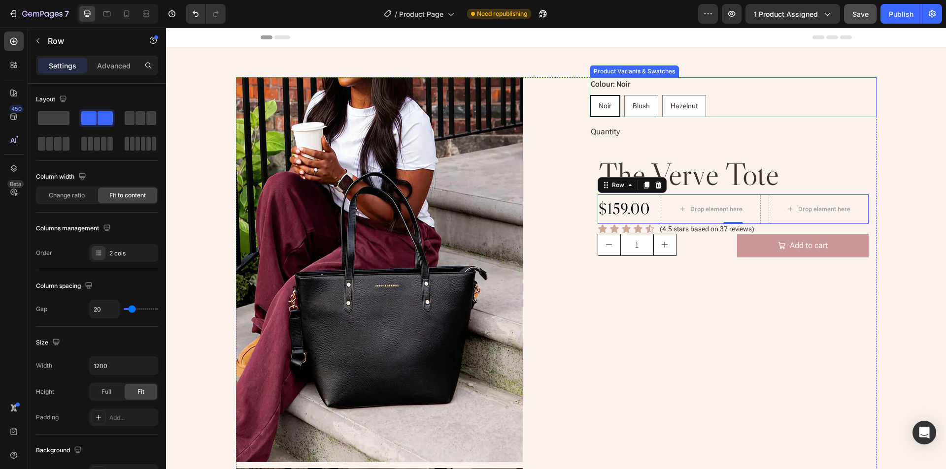
click at [784, 93] on div "Colour: Noir Noir Noir Noir Blush Blush Blush Hazelnut Hazelnut Hazelnut" at bounding box center [733, 97] width 287 height 40
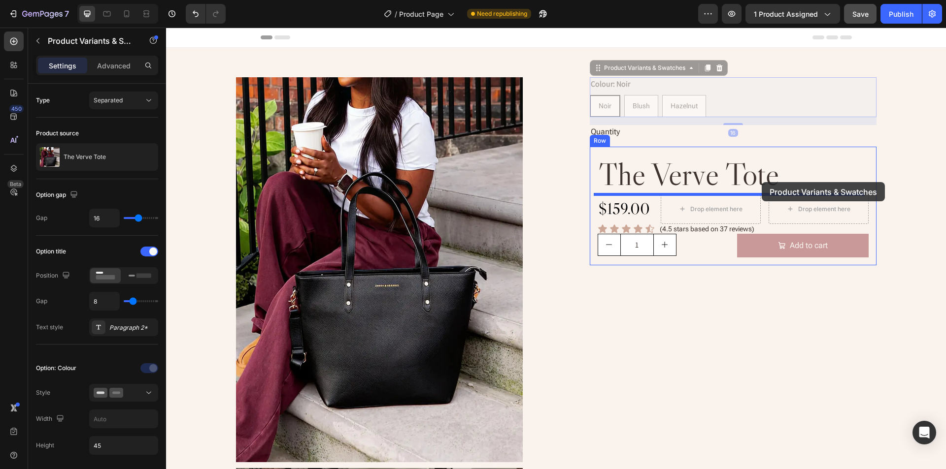
drag, startPoint x: 621, startPoint y: 71, endPoint x: 761, endPoint y: 182, distance: 179.1
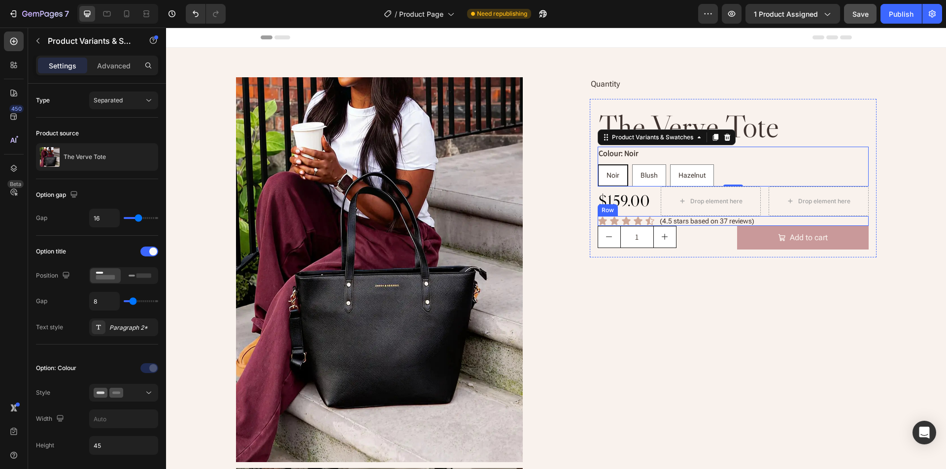
click at [762, 221] on div "Icon Icon Icon Icon Icon Icon List (4.5 stars based on 37 reviews) Text Block R…" at bounding box center [732, 221] width 271 height 10
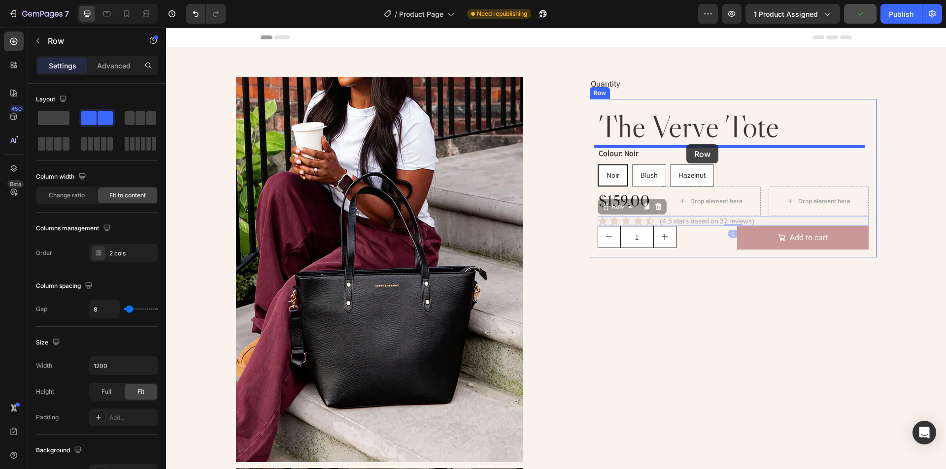
drag, startPoint x: 610, startPoint y: 206, endPoint x: 686, endPoint y: 144, distance: 98.1
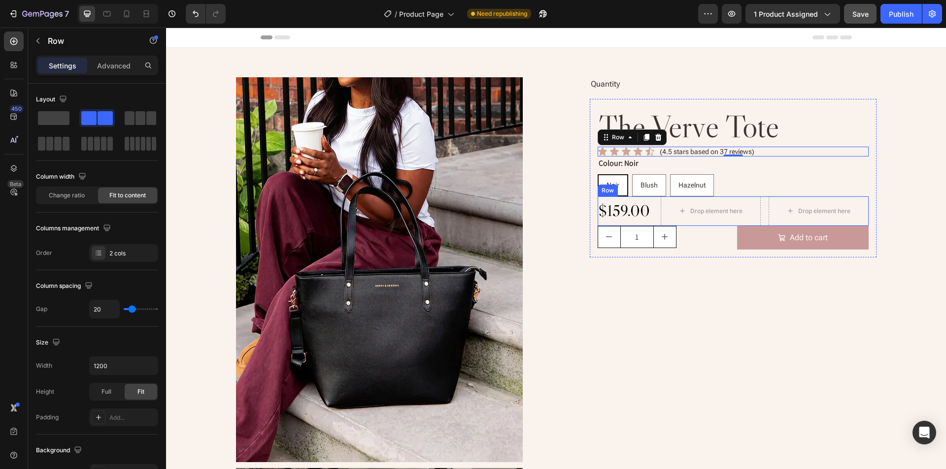
click at [655, 217] on div "$159.00 Product Price Product Price Drop element here Drop element here Row Row" at bounding box center [732, 212] width 271 height 30
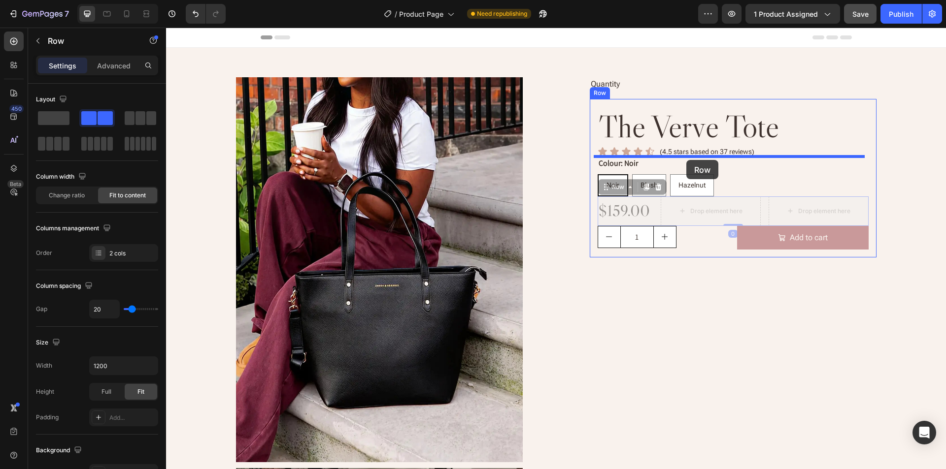
drag, startPoint x: 614, startPoint y: 190, endPoint x: 725, endPoint y: 151, distance: 117.6
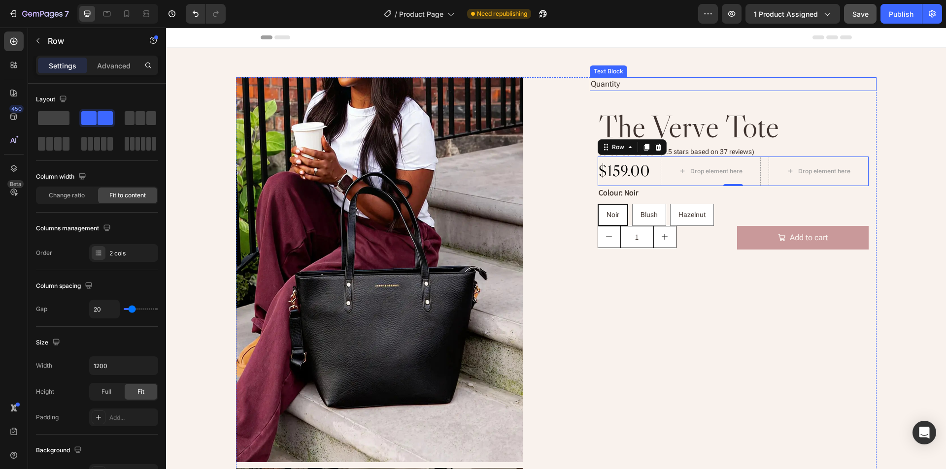
click at [716, 83] on div "Quantity" at bounding box center [733, 84] width 287 height 14
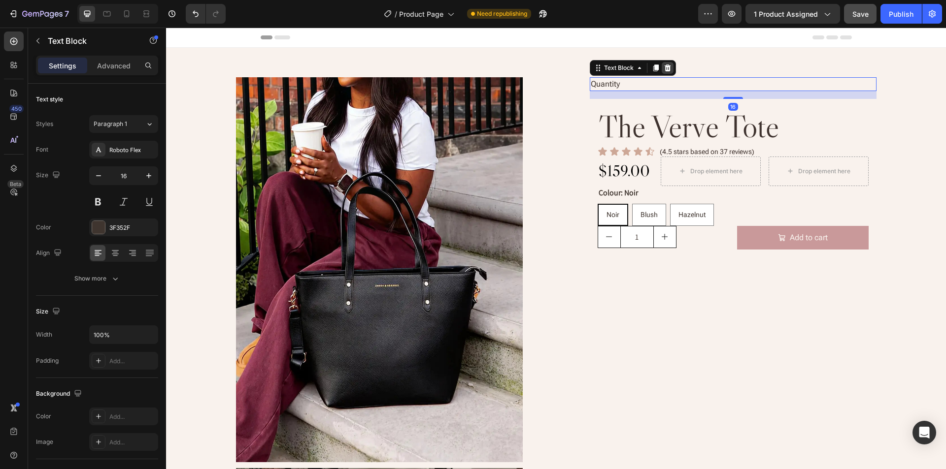
click at [664, 66] on icon at bounding box center [667, 68] width 6 height 7
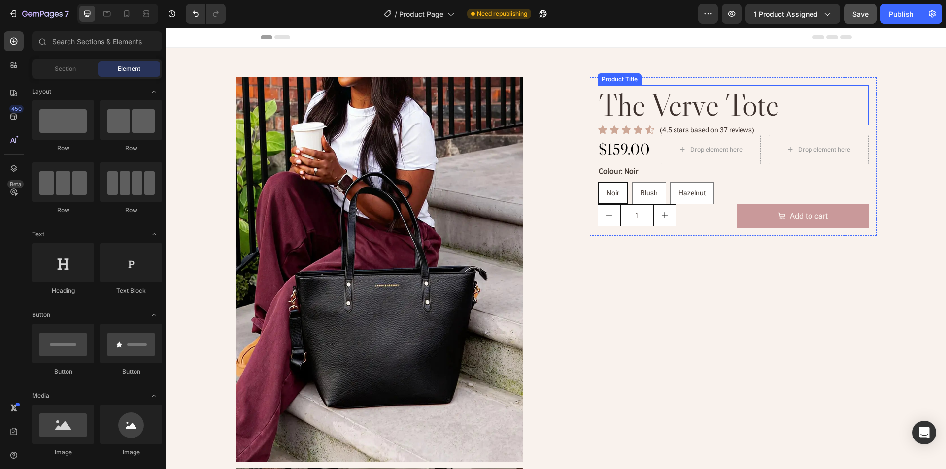
click at [806, 103] on h2 "the verve tote" at bounding box center [732, 105] width 271 height 40
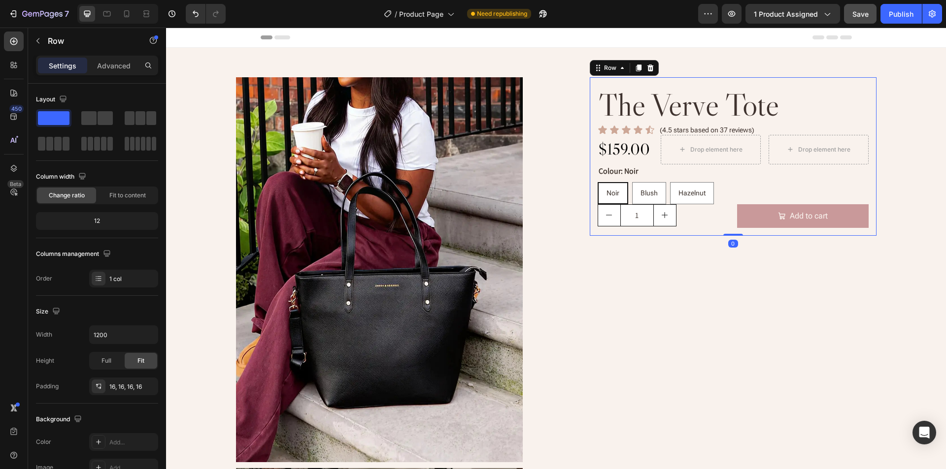
click at [835, 81] on div "the verve tote Product Title Icon Icon Icon Icon Icon Icon List (4.5 stars base…" at bounding box center [733, 156] width 287 height 159
click at [38, 34] on button "button" at bounding box center [38, 41] width 16 height 16
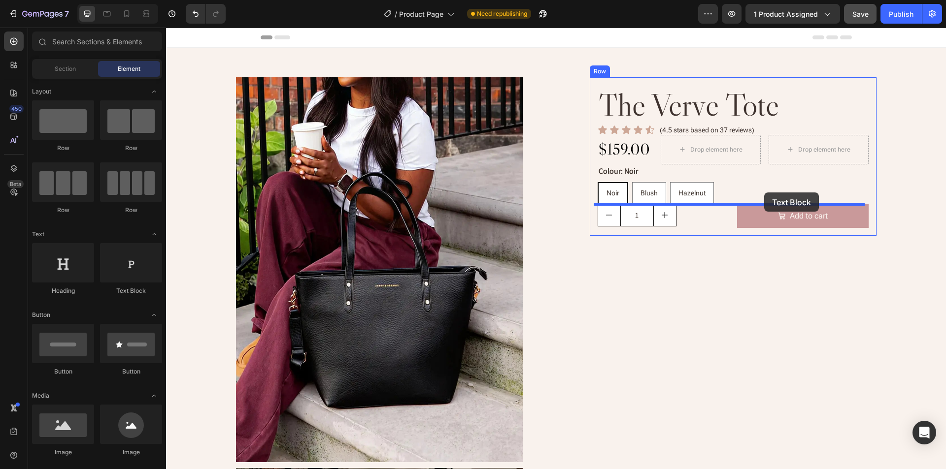
drag, startPoint x: 326, startPoint y: 287, endPoint x: 764, endPoint y: 193, distance: 447.9
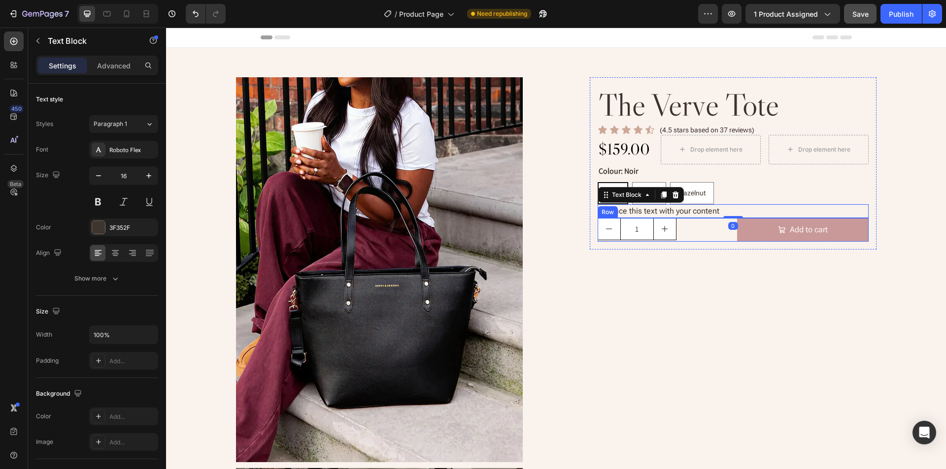
click at [728, 236] on div "1 Product Quantity Add to cart Add to Cart Row" at bounding box center [732, 230] width 271 height 24
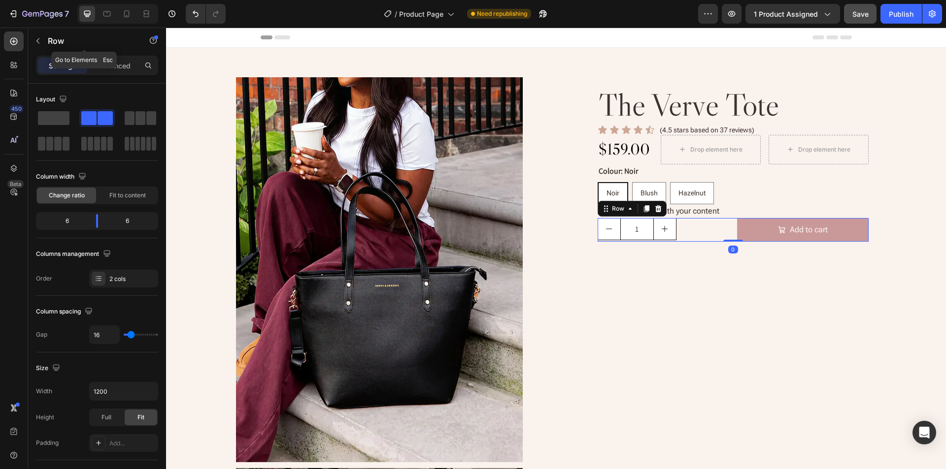
click at [36, 39] on icon "button" at bounding box center [38, 41] width 8 height 8
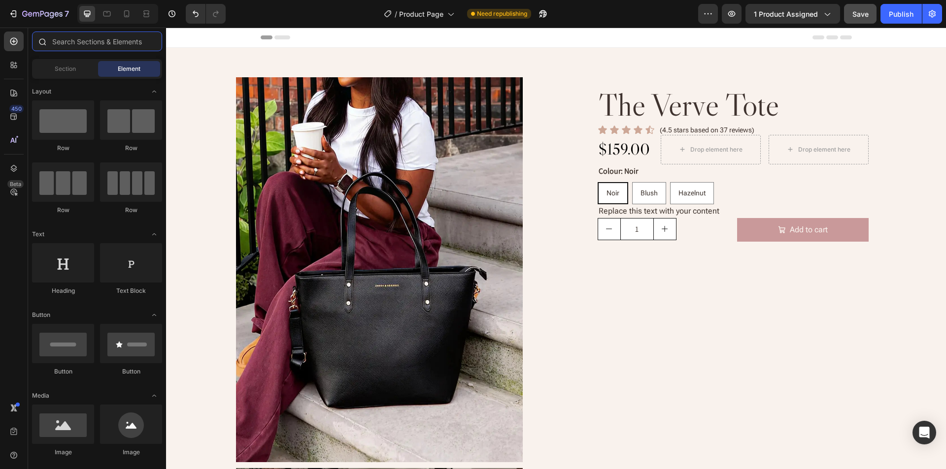
click at [78, 40] on input "text" at bounding box center [97, 42] width 130 height 20
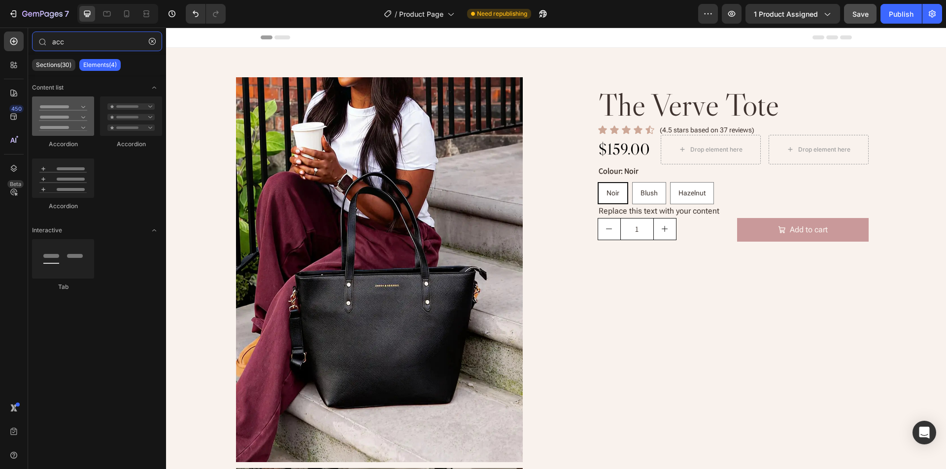
type input "acc"
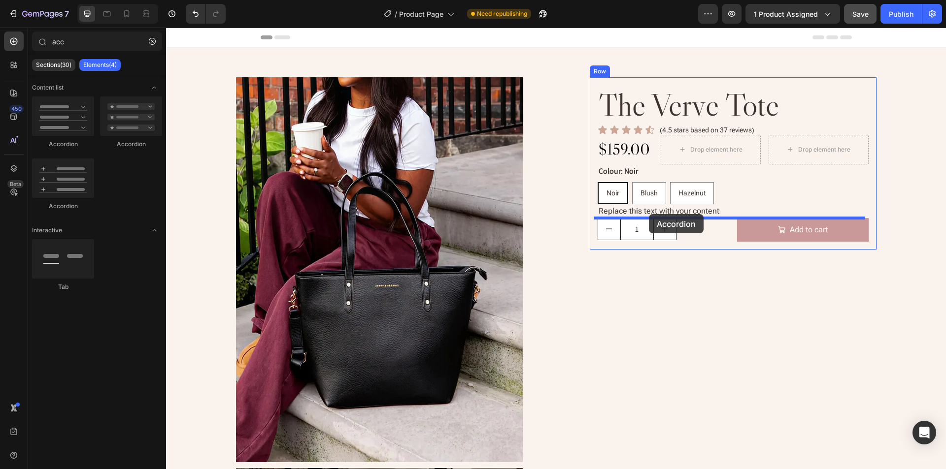
drag, startPoint x: 245, startPoint y: 155, endPoint x: 649, endPoint y: 214, distance: 407.7
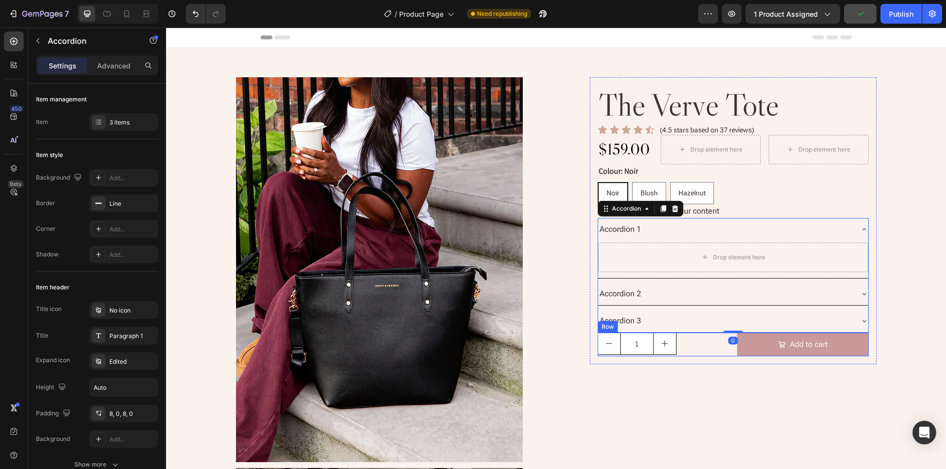
click at [729, 352] on div "1 Product Quantity Add to cart Add to Cart Row" at bounding box center [732, 345] width 271 height 24
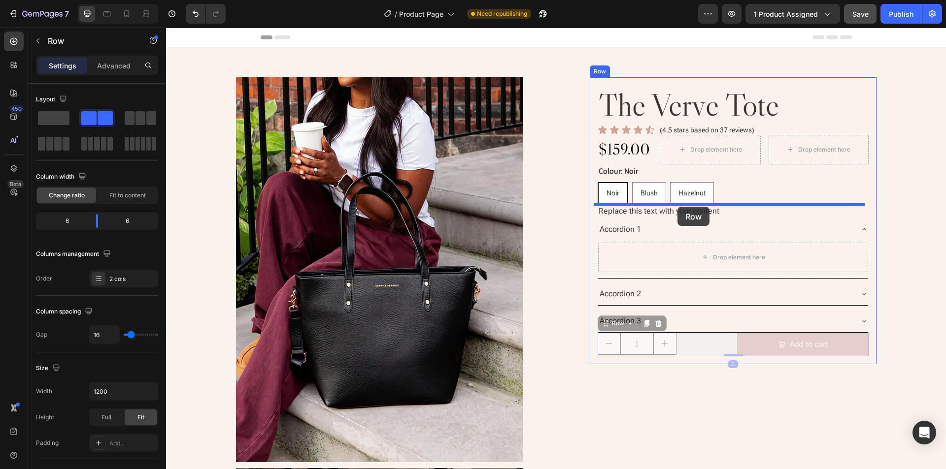
drag, startPoint x: 610, startPoint y: 324, endPoint x: 795, endPoint y: 223, distance: 210.9
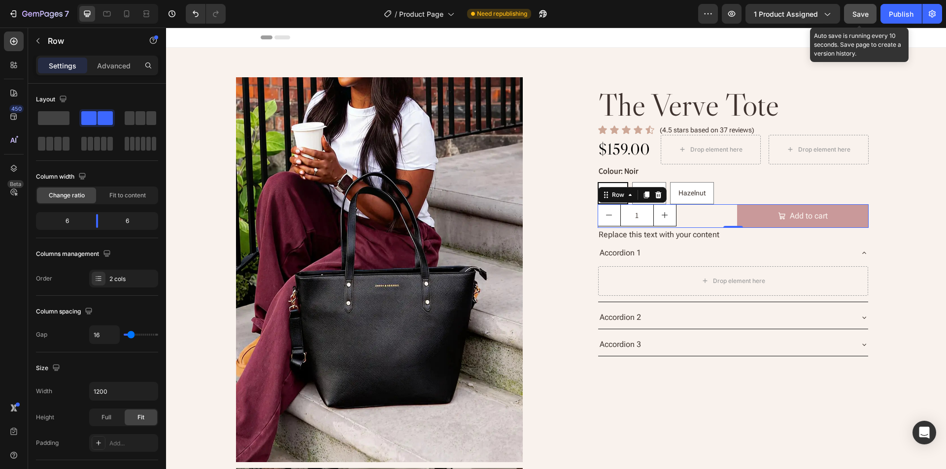
click at [862, 17] on span "Save" at bounding box center [860, 14] width 16 height 8
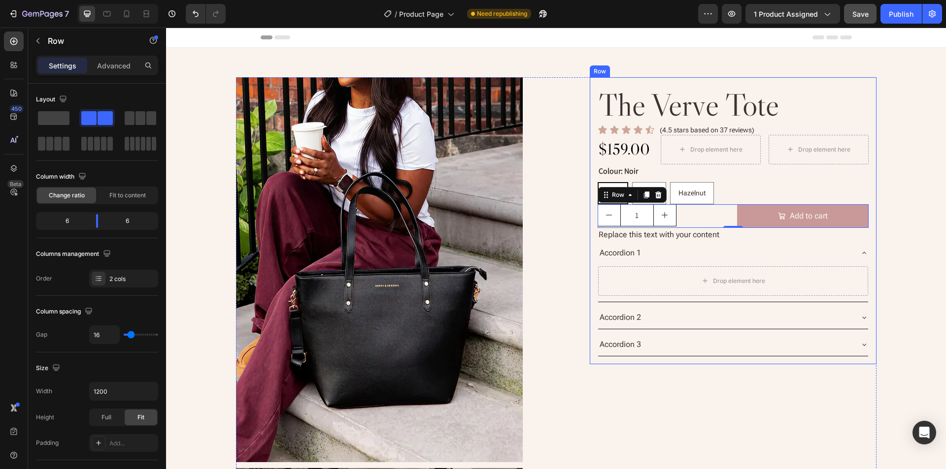
click at [590, 132] on div "the verve tote Product Title Icon Icon Icon Icon Icon Icon List (4.5 stars base…" at bounding box center [733, 220] width 287 height 287
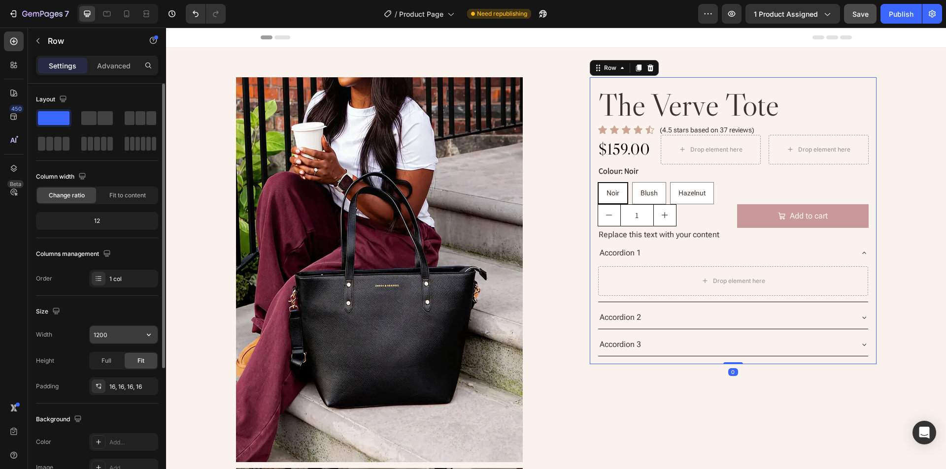
click at [114, 335] on input "1200" at bounding box center [124, 335] width 68 height 18
paste input "656"
type input "656"
click at [118, 312] on div "Size" at bounding box center [97, 312] width 122 height 16
click at [150, 384] on icon "button" at bounding box center [148, 387] width 8 height 8
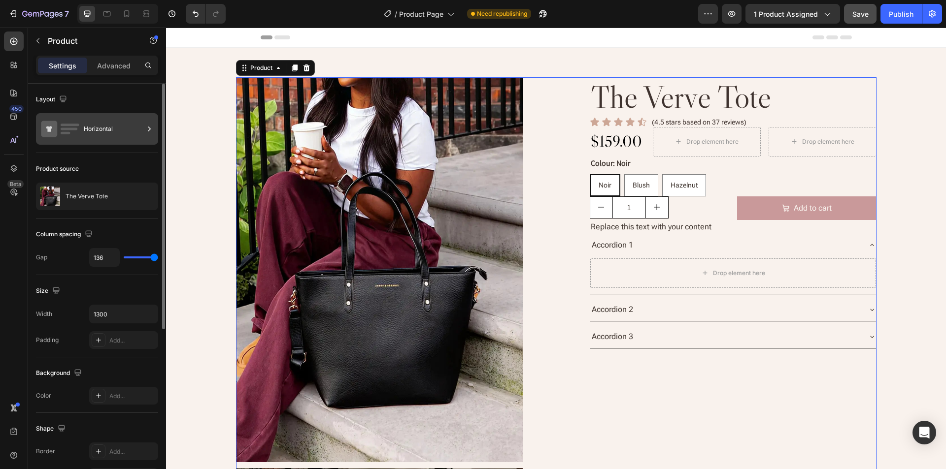
click at [104, 121] on div "Horizontal" at bounding box center [114, 129] width 60 height 23
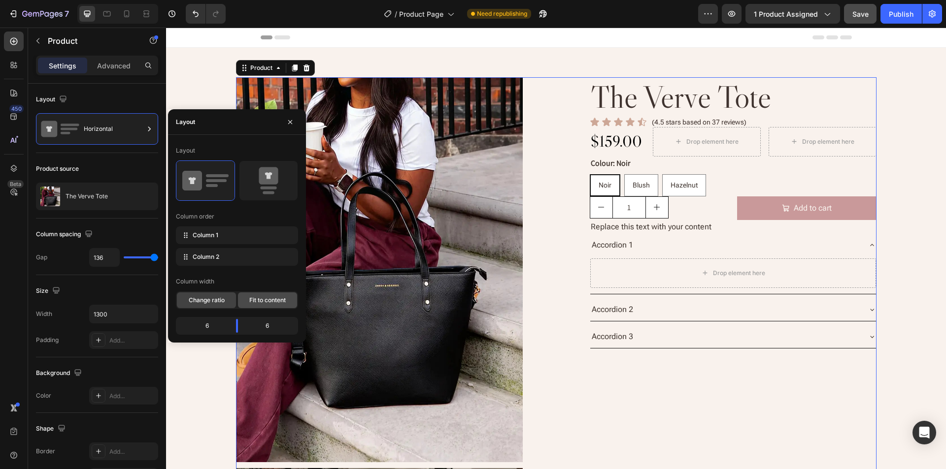
click at [264, 296] on span "Fit to content" at bounding box center [267, 300] width 36 height 9
click at [189, 301] on span "Change ratio" at bounding box center [207, 300] width 36 height 9
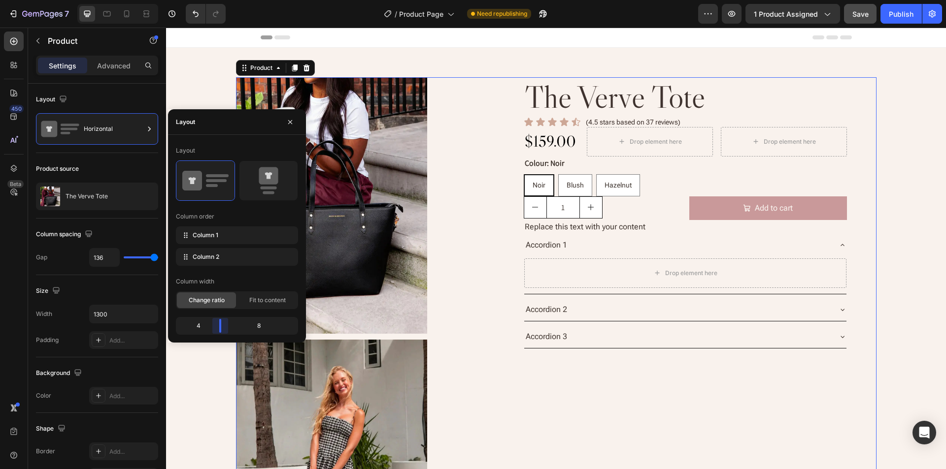
drag, startPoint x: 236, startPoint y: 329, endPoint x: 222, endPoint y: 328, distance: 14.4
click at [222, 0] on body "7 Version history / Product Page Need republishing Preview 1 product assigned S…" at bounding box center [473, 0] width 946 height 0
click at [276, 297] on span "Fit to content" at bounding box center [267, 300] width 36 height 9
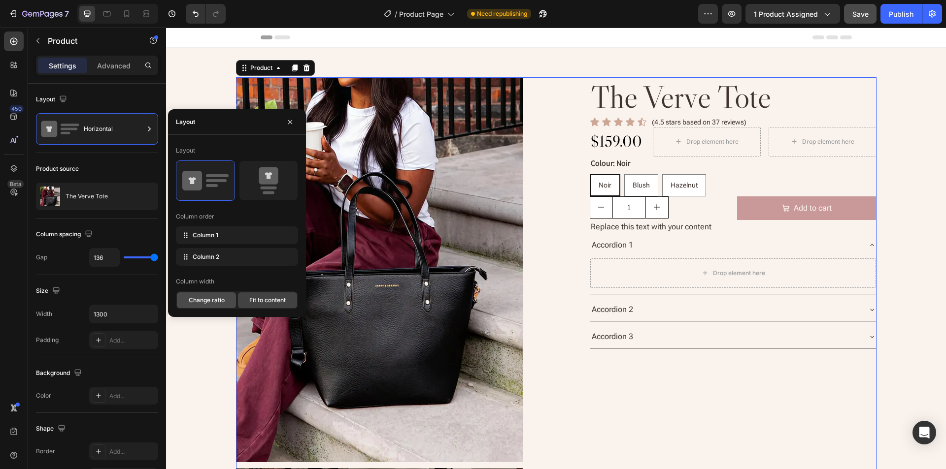
drag, startPoint x: 195, startPoint y: 298, endPoint x: 207, endPoint y: 302, distance: 12.9
click at [197, 298] on span "Change ratio" at bounding box center [207, 300] width 36 height 9
drag, startPoint x: 220, startPoint y: 326, endPoint x: 234, endPoint y: 326, distance: 14.8
click at [234, 0] on body "7 Version history / Product Page Need republishing Preview 1 product assigned S…" at bounding box center [473, 0] width 946 height 0
click at [270, 302] on span "Fit to content" at bounding box center [267, 300] width 36 height 9
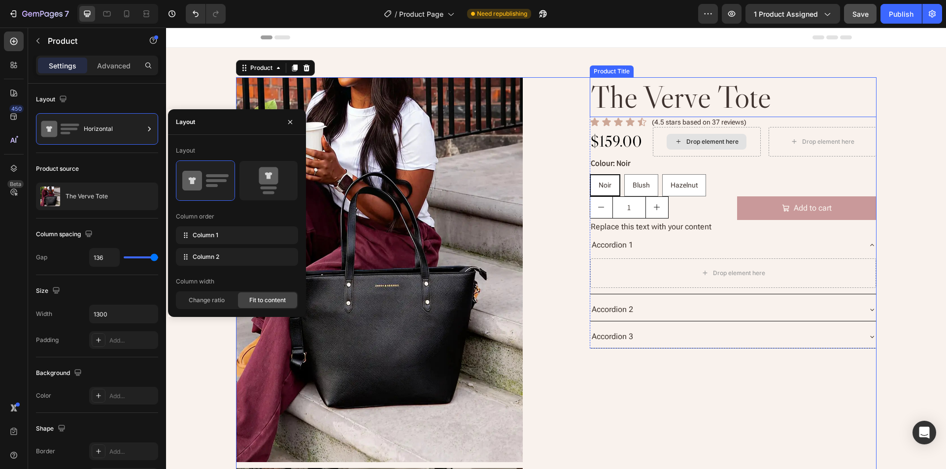
click at [733, 97] on h2 "the verve tote" at bounding box center [733, 97] width 287 height 40
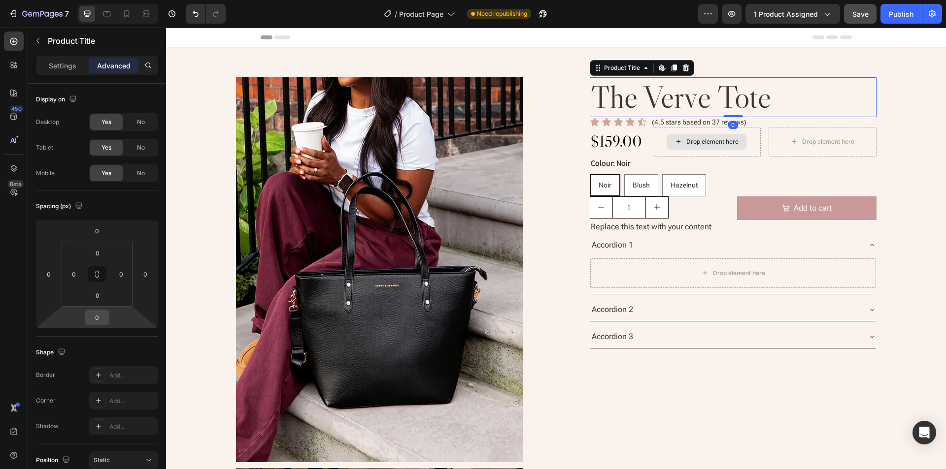
click at [99, 314] on input "0" at bounding box center [97, 317] width 20 height 15
click at [109, 415] on p "L 16px" at bounding box center [121, 412] width 44 height 7
type input "16"
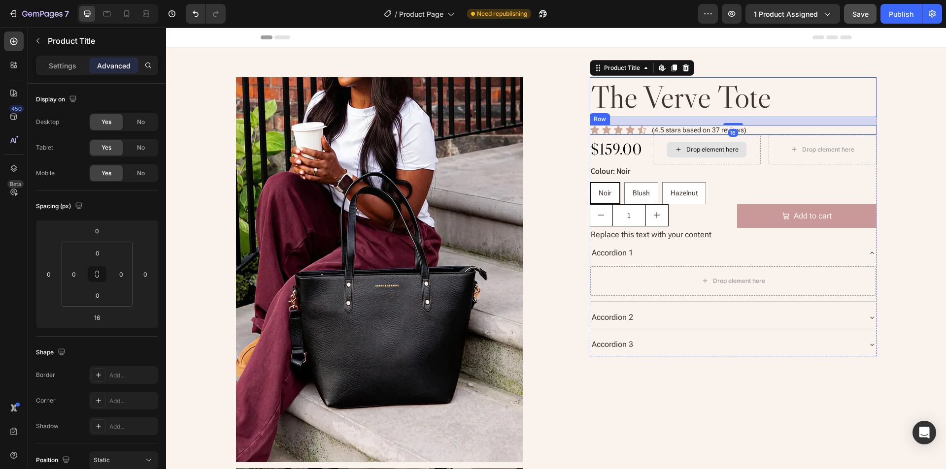
click at [783, 130] on div "Icon Icon Icon Icon Icon Icon List (4.5 stars based on 37 reviews) Text Block R…" at bounding box center [733, 130] width 287 height 10
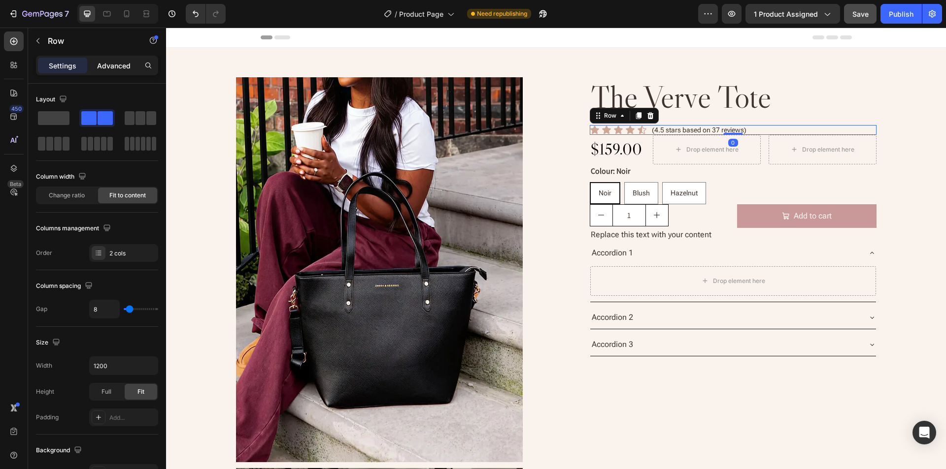
click at [115, 63] on p "Advanced" at bounding box center [113, 66] width 33 height 10
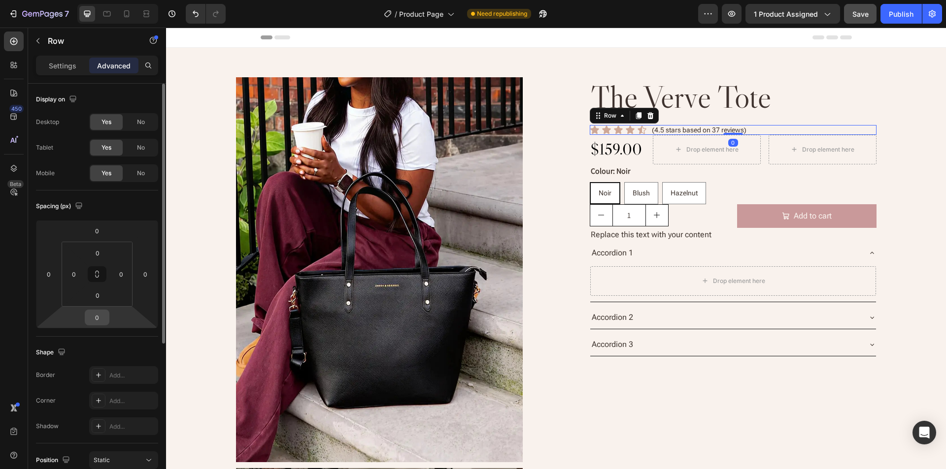
click at [95, 318] on input "0" at bounding box center [97, 317] width 20 height 15
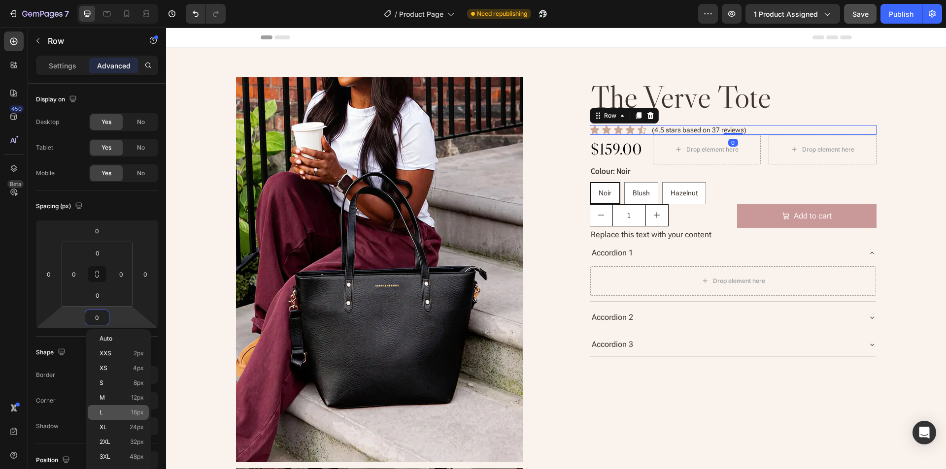
click at [108, 407] on div "L 16px" at bounding box center [118, 412] width 61 height 15
type input "16"
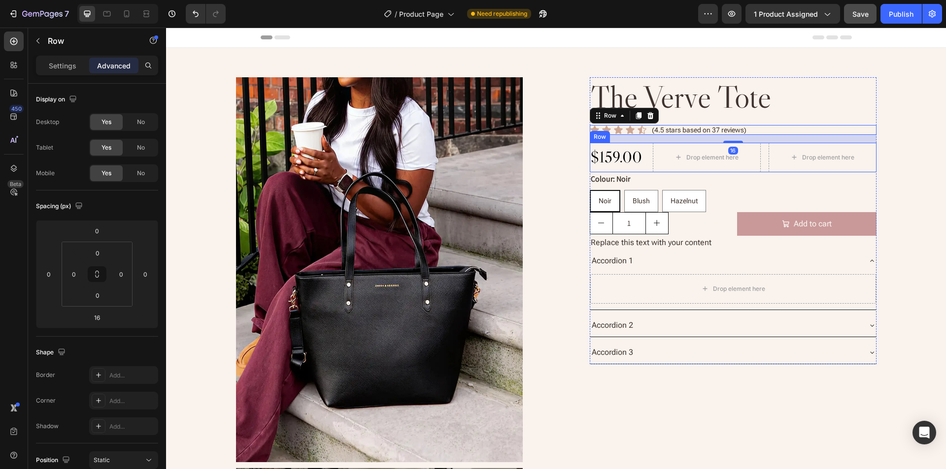
click at [647, 159] on div "$159.00 Product Price Product Price Drop element here Drop element here Row Row" at bounding box center [733, 158] width 287 height 30
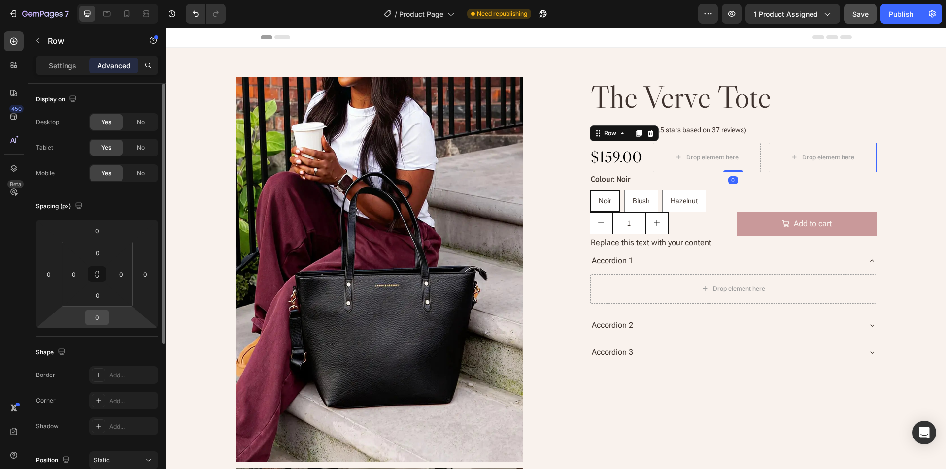
click at [94, 322] on input "0" at bounding box center [97, 317] width 20 height 15
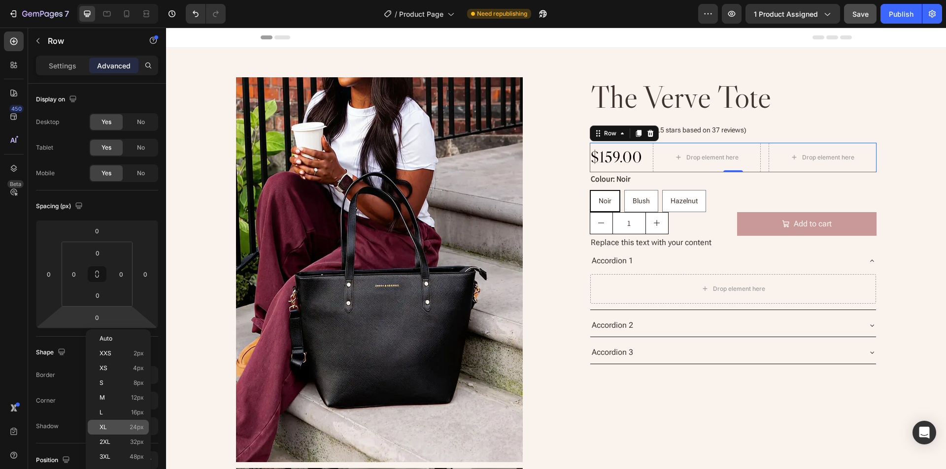
drag, startPoint x: 109, startPoint y: 429, endPoint x: 146, endPoint y: 408, distance: 42.2
click at [109, 429] on p "XL 24px" at bounding box center [121, 427] width 44 height 7
type input "24"
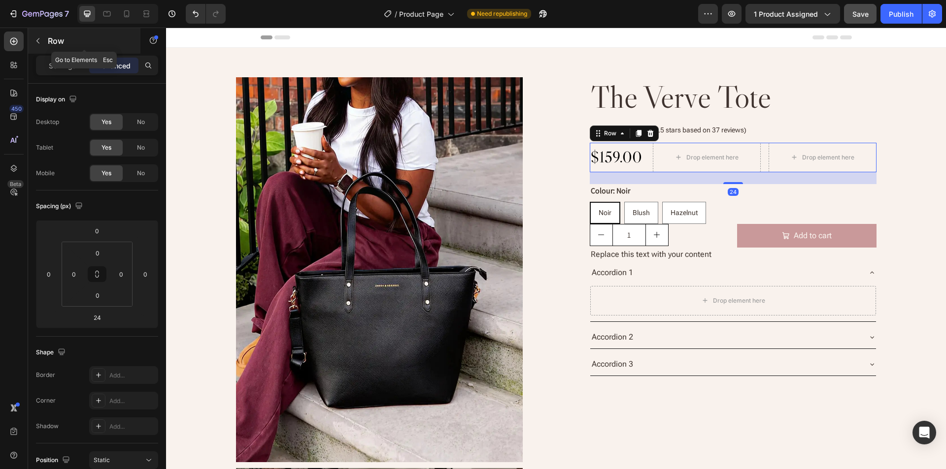
click at [35, 39] on icon "button" at bounding box center [38, 41] width 8 height 8
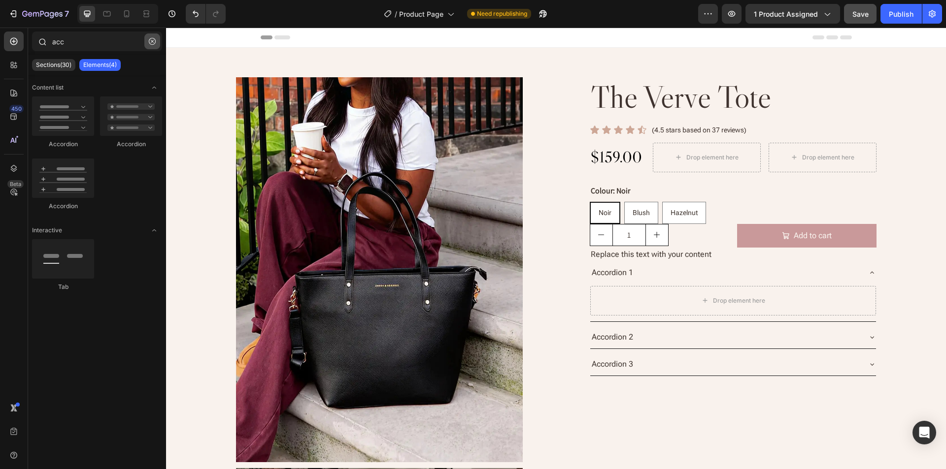
click at [151, 43] on icon "button" at bounding box center [152, 41] width 7 height 7
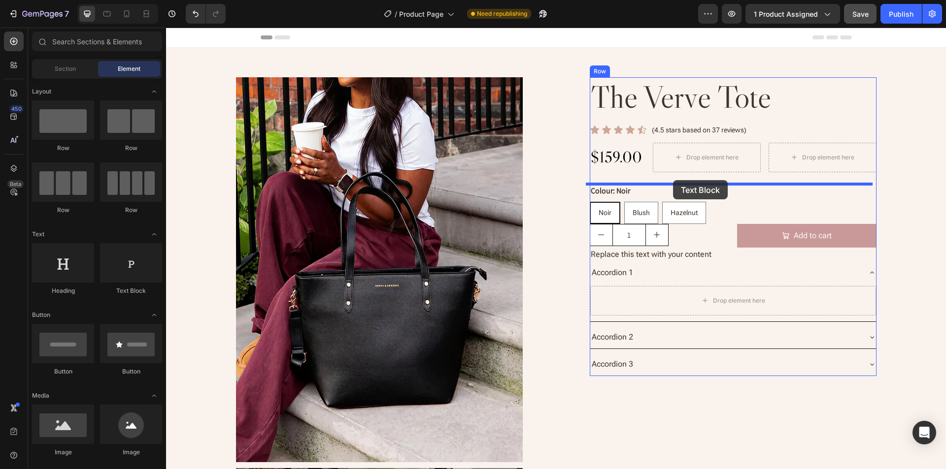
drag, startPoint x: 304, startPoint y: 304, endPoint x: 673, endPoint y: 180, distance: 388.6
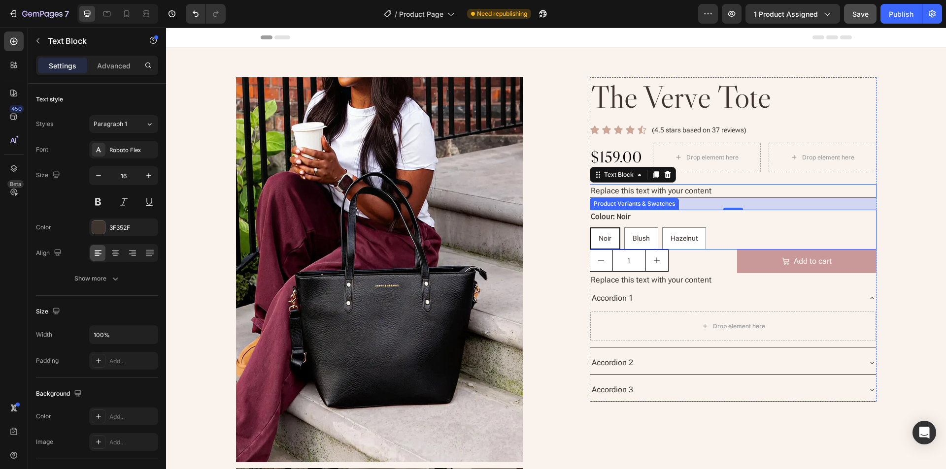
drag, startPoint x: 734, startPoint y: 234, endPoint x: 703, endPoint y: 234, distance: 31.0
click at [734, 234] on div "Noir Noir Noir Blush Blush Blush Hazelnut Hazelnut Hazelnut" at bounding box center [733, 239] width 287 height 22
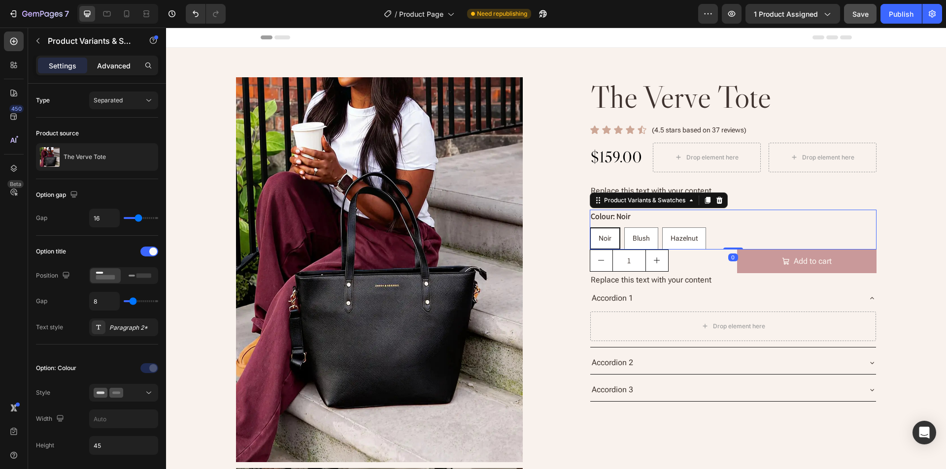
click at [115, 66] on p "Advanced" at bounding box center [113, 66] width 33 height 10
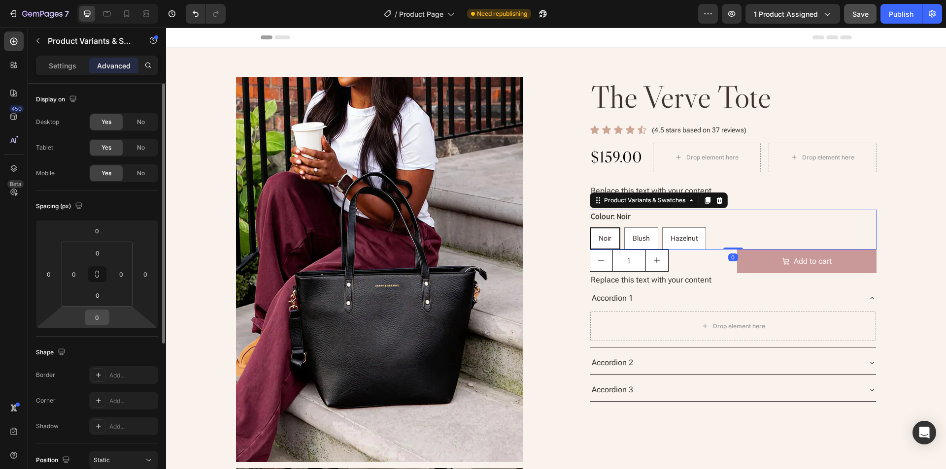
click at [96, 315] on input "0" at bounding box center [97, 317] width 20 height 15
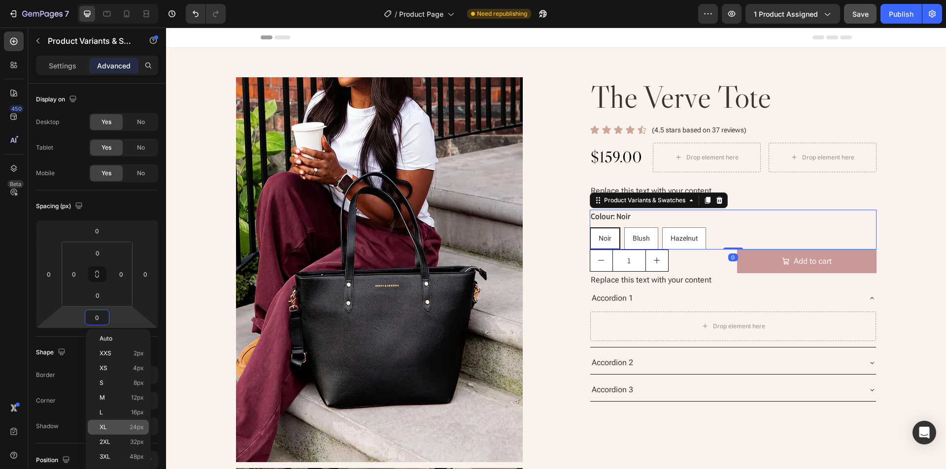
click at [109, 426] on p "XL 24px" at bounding box center [121, 427] width 44 height 7
type input "24"
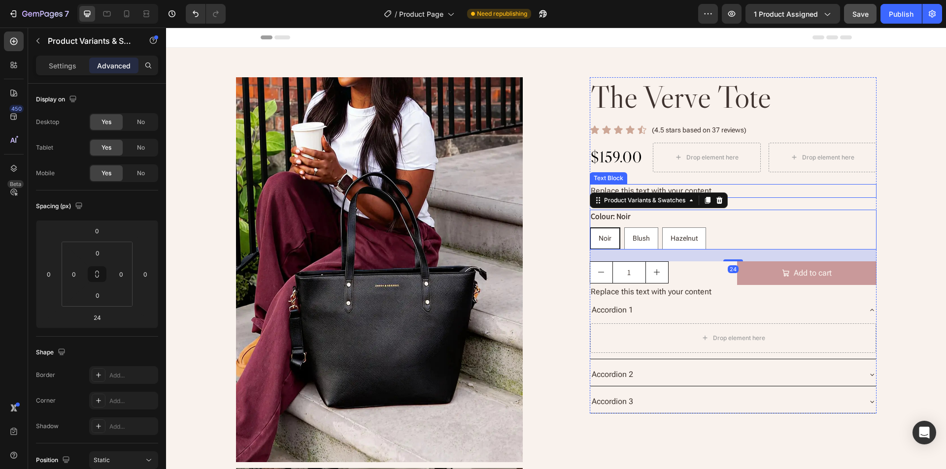
click at [766, 189] on div "Replace this text with your content" at bounding box center [733, 191] width 287 height 14
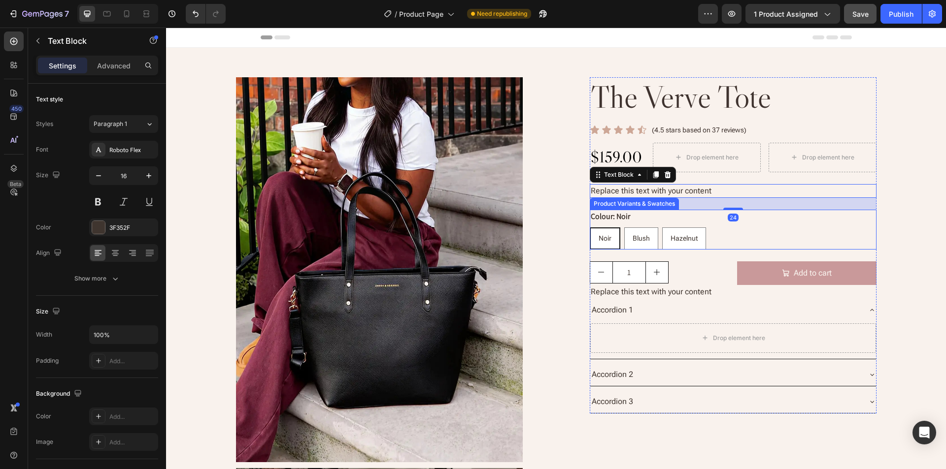
click at [730, 242] on div "Noir Noir Noir Blush Blush Blush Hazelnut Hazelnut Hazelnut" at bounding box center [733, 239] width 287 height 22
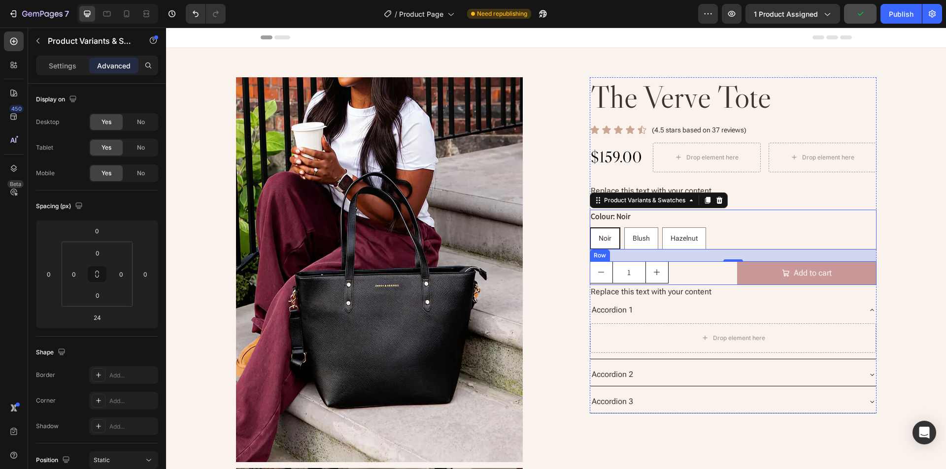
click at [731, 278] on div "1 Product Quantity Add to cart Add to Cart Row" at bounding box center [733, 274] width 287 height 24
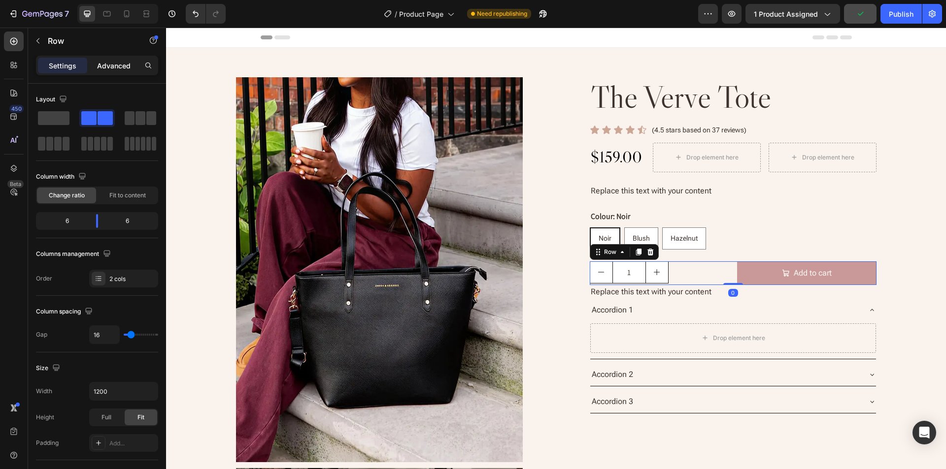
click at [117, 64] on p "Advanced" at bounding box center [113, 66] width 33 height 10
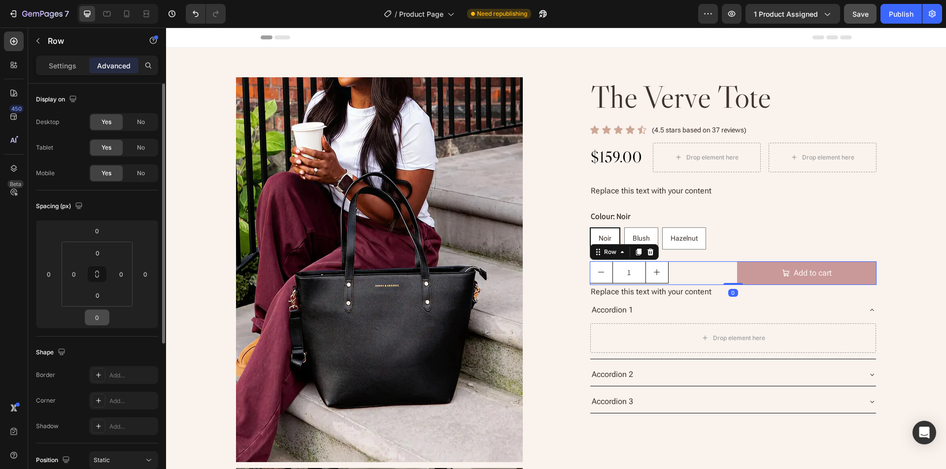
click at [95, 319] on input "0" at bounding box center [97, 317] width 20 height 15
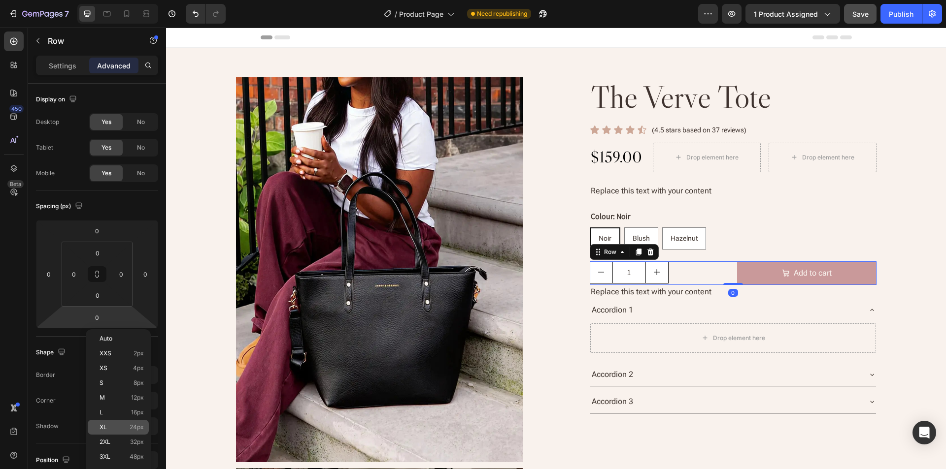
click at [110, 428] on p "XL 24px" at bounding box center [121, 427] width 44 height 7
type input "24"
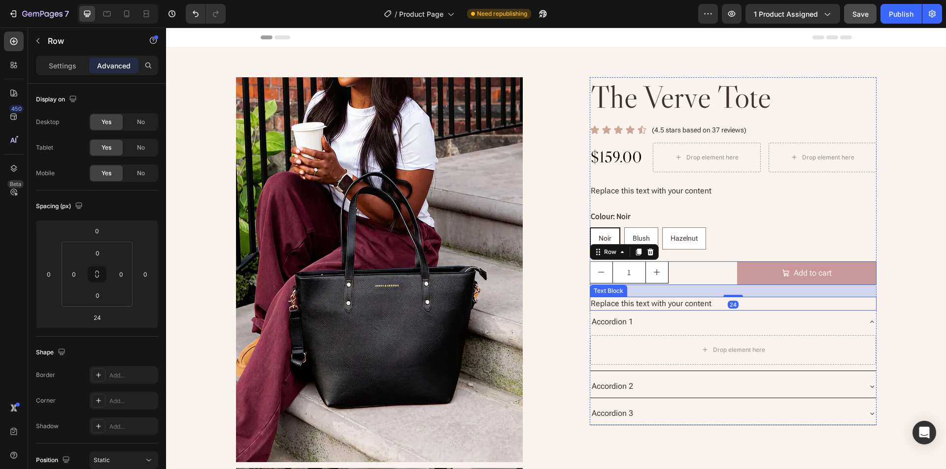
click at [786, 302] on div "Replace this text with your content" at bounding box center [733, 304] width 287 height 14
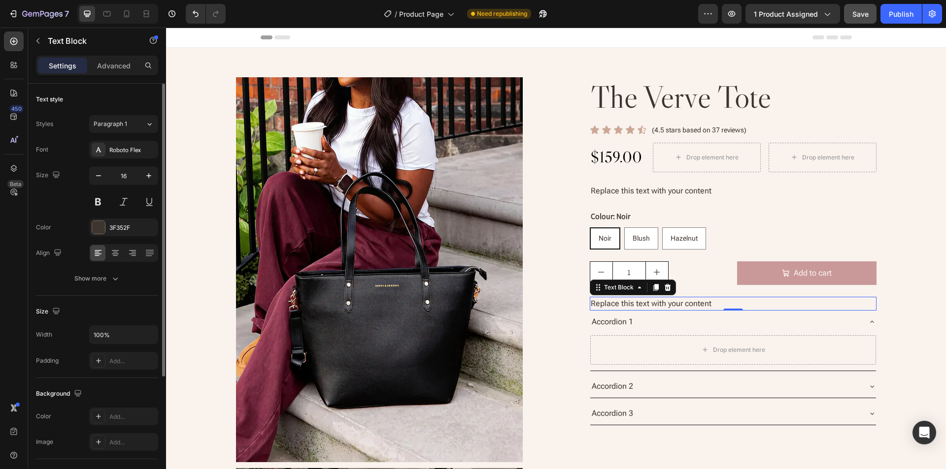
drag, startPoint x: 115, startPoint y: 61, endPoint x: 109, endPoint y: 95, distance: 34.5
click at [115, 61] on p "Advanced" at bounding box center [113, 66] width 33 height 10
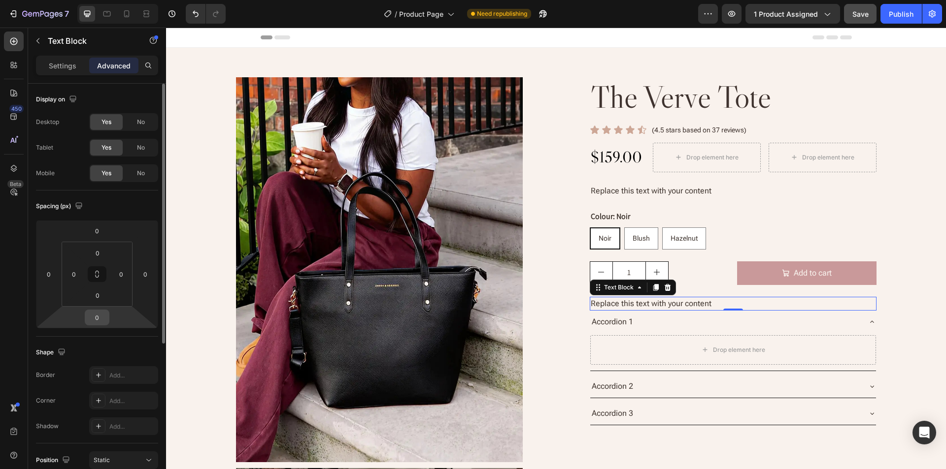
click at [93, 319] on input "0" at bounding box center [97, 317] width 20 height 15
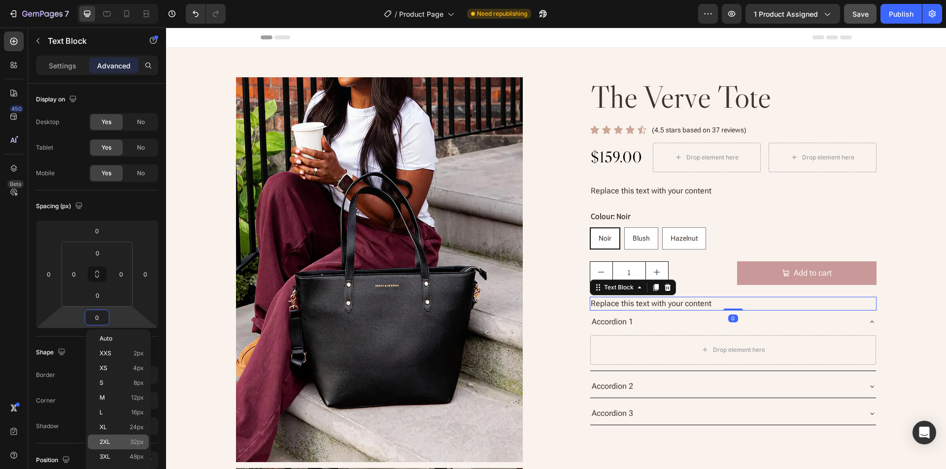
click at [104, 440] on span "2XL" at bounding box center [104, 442] width 11 height 7
type input "32"
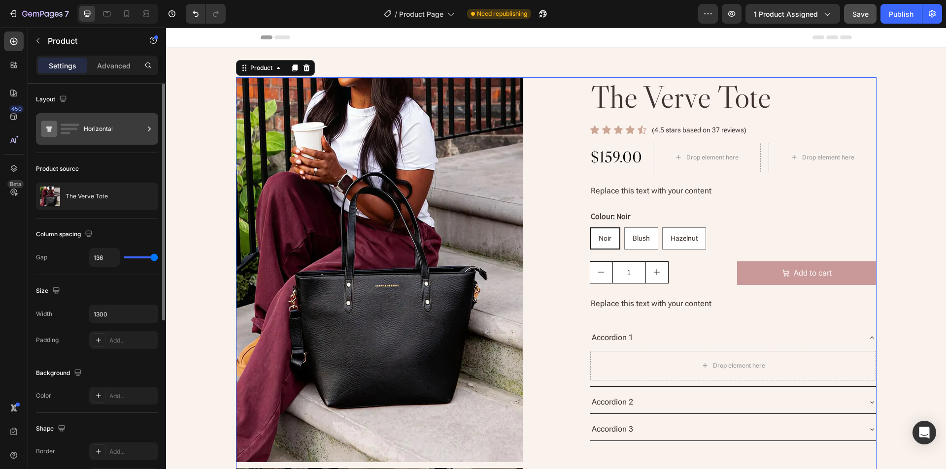
click at [88, 133] on div "Horizontal" at bounding box center [114, 129] width 60 height 23
click at [100, 104] on div "Layout" at bounding box center [97, 100] width 122 height 16
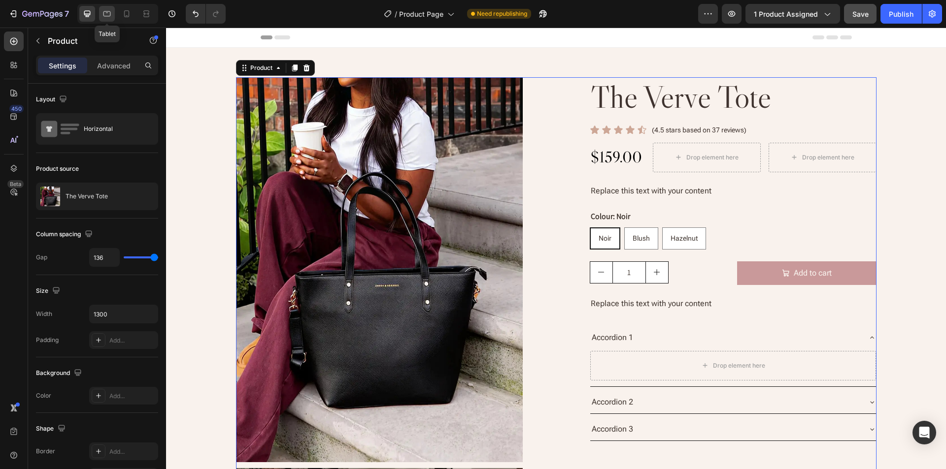
click at [108, 12] on icon at bounding box center [106, 13] width 7 height 5
type input "32"
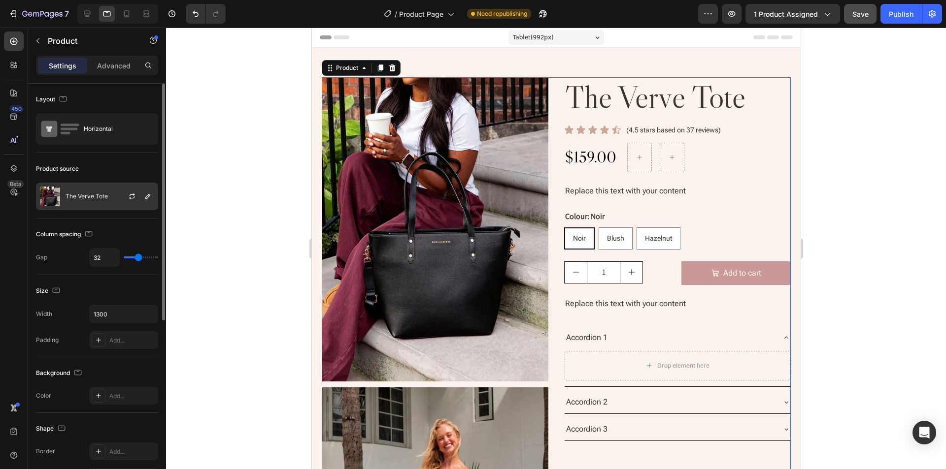
scroll to position [15, 0]
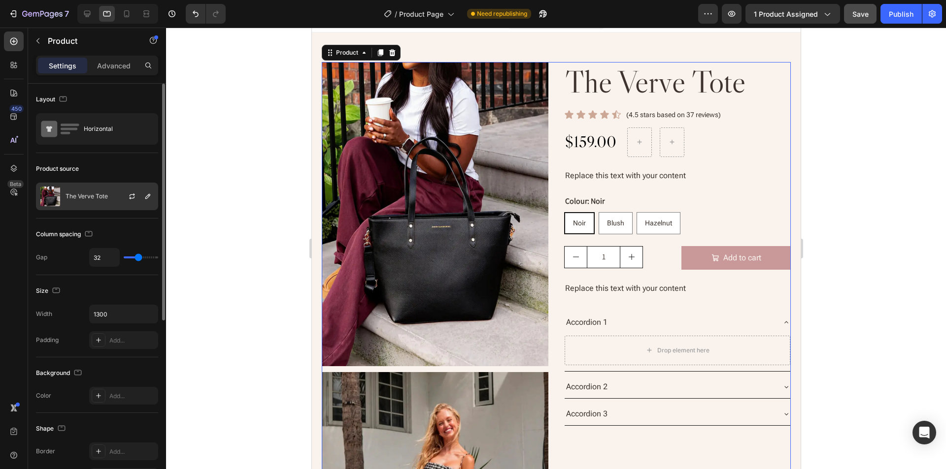
click at [92, 200] on div "The Verve Tote" at bounding box center [97, 197] width 122 height 28
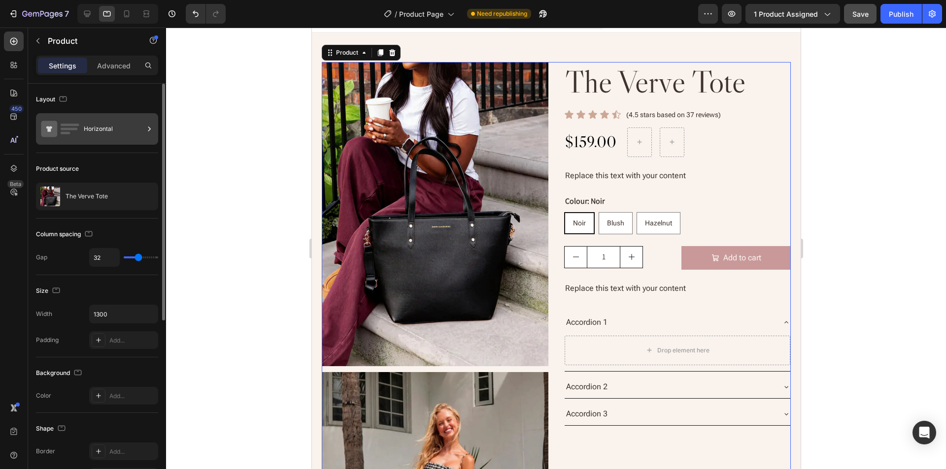
click at [87, 126] on div "Horizontal" at bounding box center [114, 129] width 60 height 23
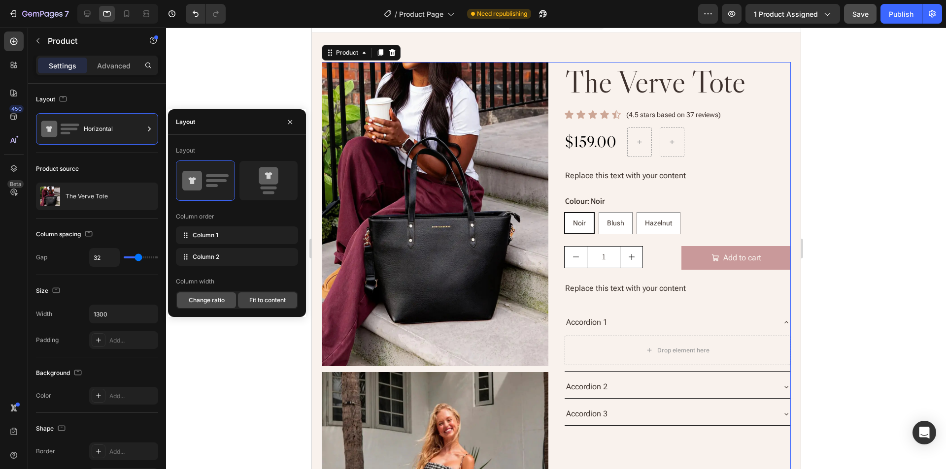
click at [213, 299] on span "Change ratio" at bounding box center [207, 300] width 36 height 9
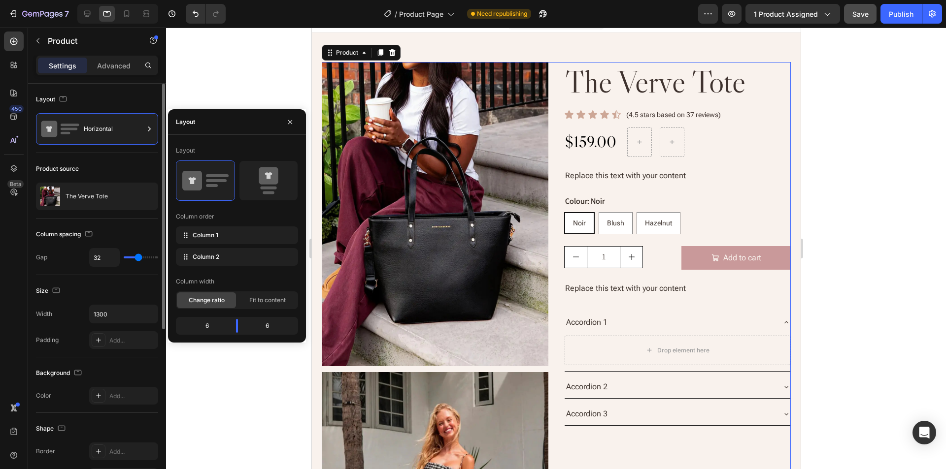
click at [117, 167] on div "Product source" at bounding box center [97, 169] width 122 height 16
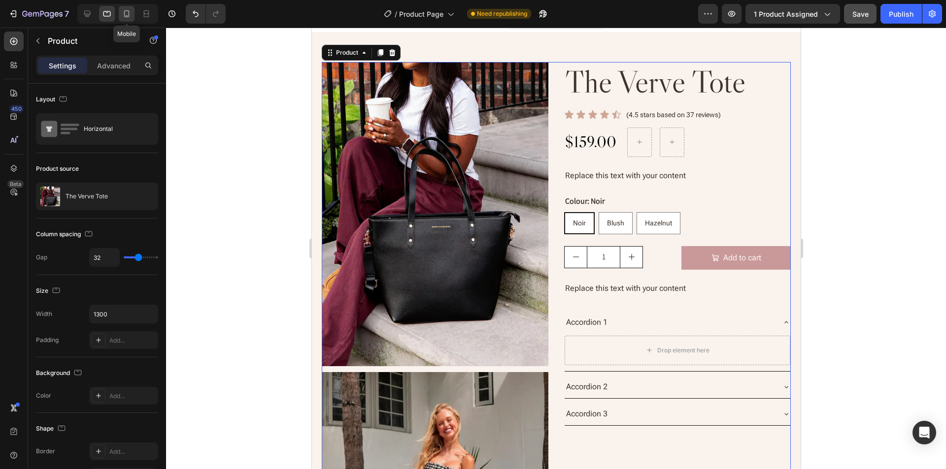
click at [124, 19] on div at bounding box center [127, 14] width 16 height 16
type input "72"
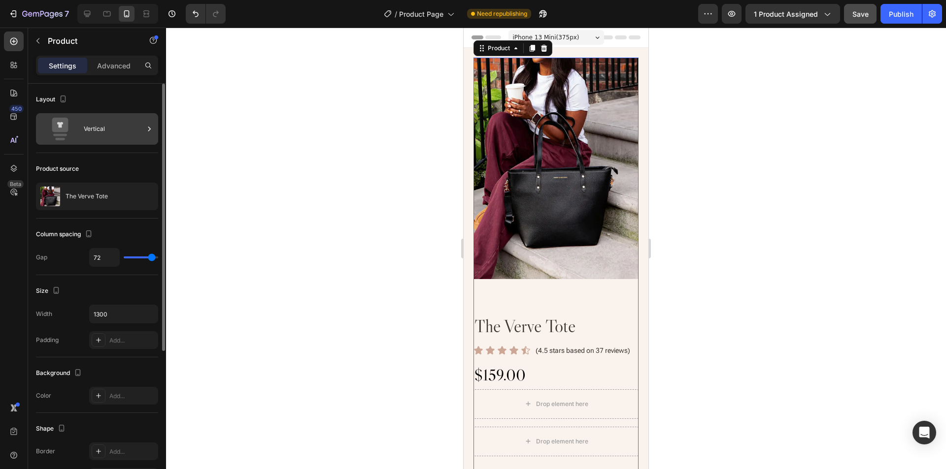
click at [88, 130] on div "Vertical" at bounding box center [114, 129] width 60 height 23
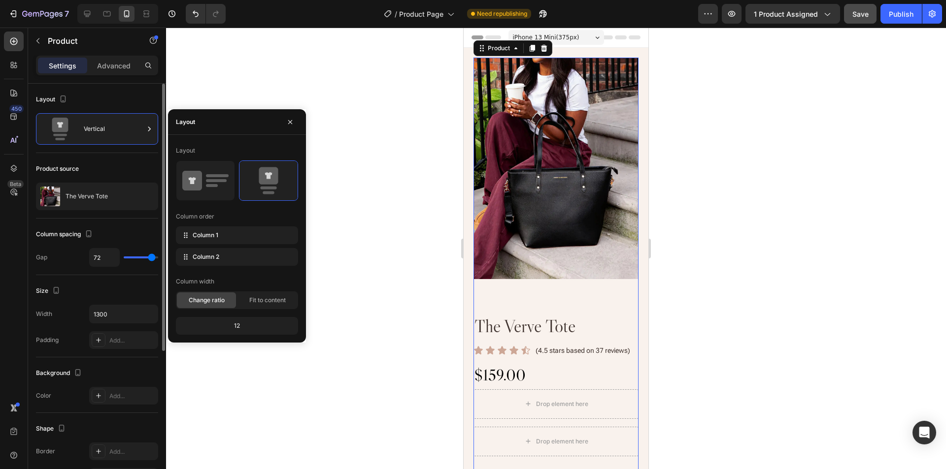
click at [105, 98] on div "Layout" at bounding box center [97, 100] width 122 height 16
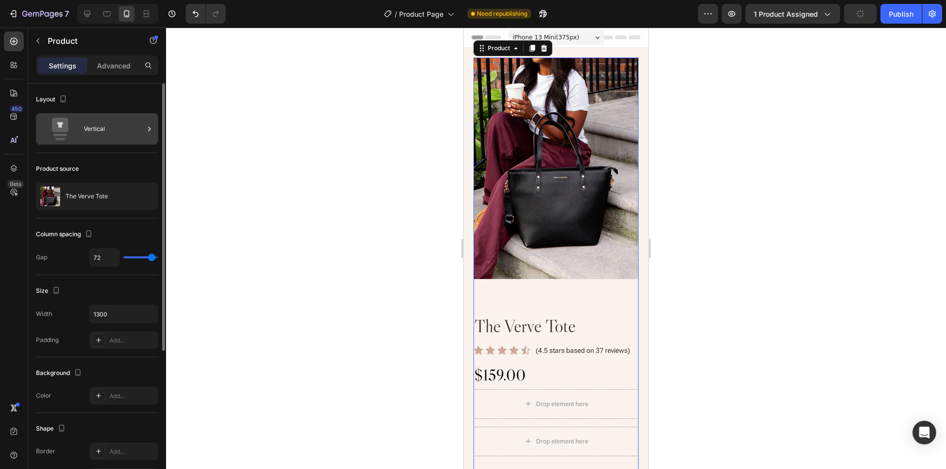
click at [111, 131] on div "Vertical" at bounding box center [114, 129] width 60 height 23
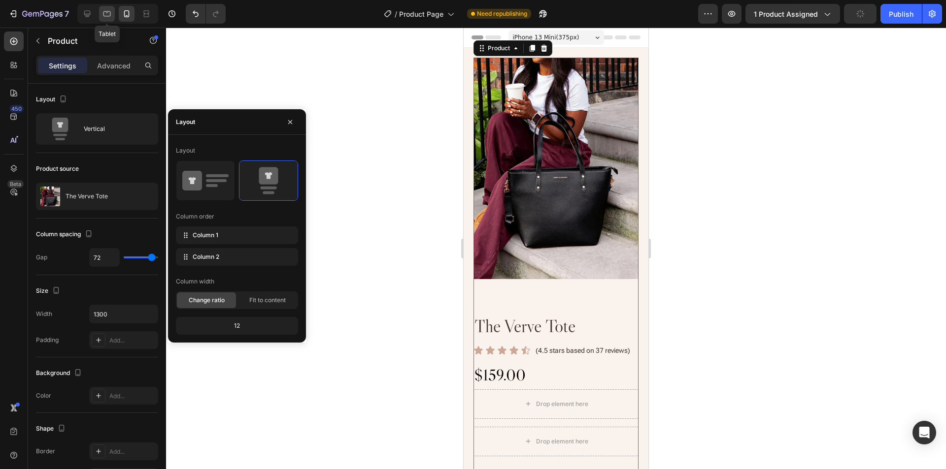
click at [109, 15] on icon at bounding box center [107, 14] width 10 height 10
type input "32"
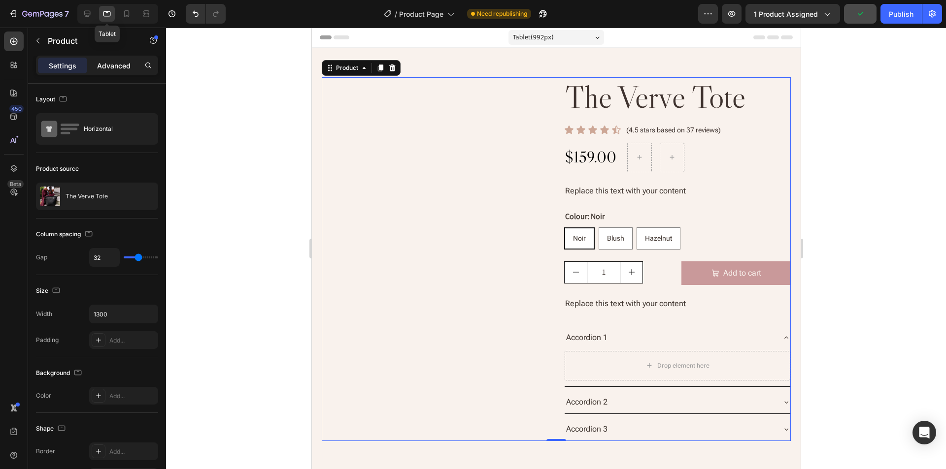
scroll to position [15, 0]
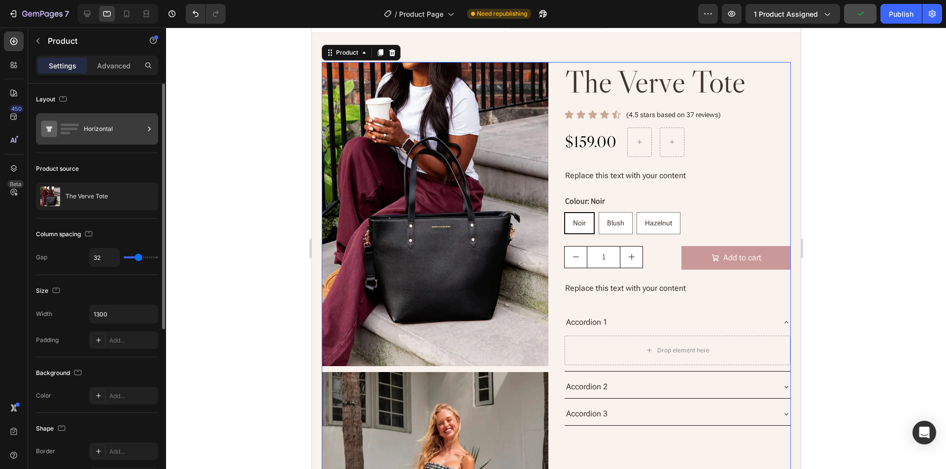
click at [85, 140] on div "Horizontal" at bounding box center [114, 129] width 60 height 23
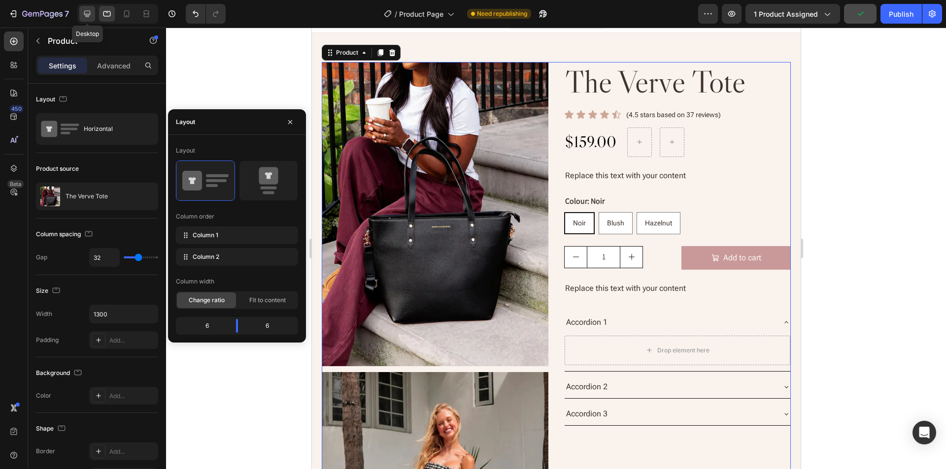
click at [88, 16] on icon at bounding box center [87, 14] width 6 height 6
type input "136"
type input "80"
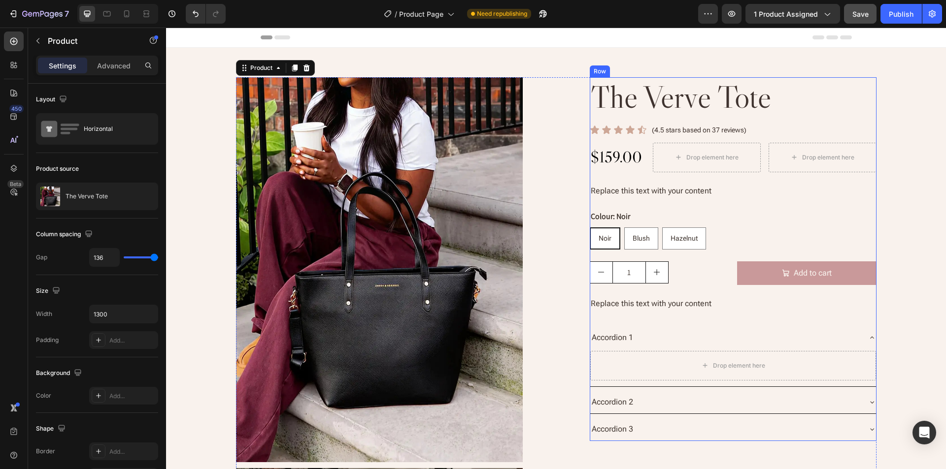
click at [855, 119] on div "the verve tote Product Title Icon Icon Icon Icon Icon Icon List (4.5 stars base…" at bounding box center [733, 259] width 287 height 364
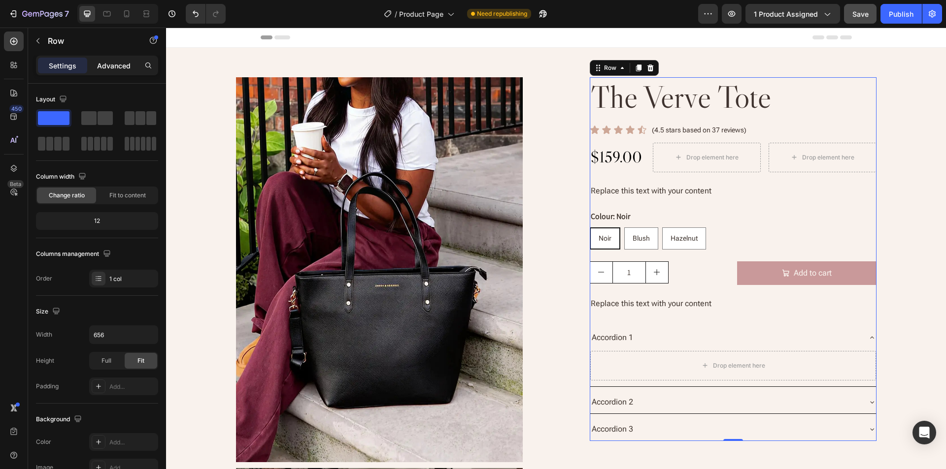
click at [115, 64] on p "Advanced" at bounding box center [113, 66] width 33 height 10
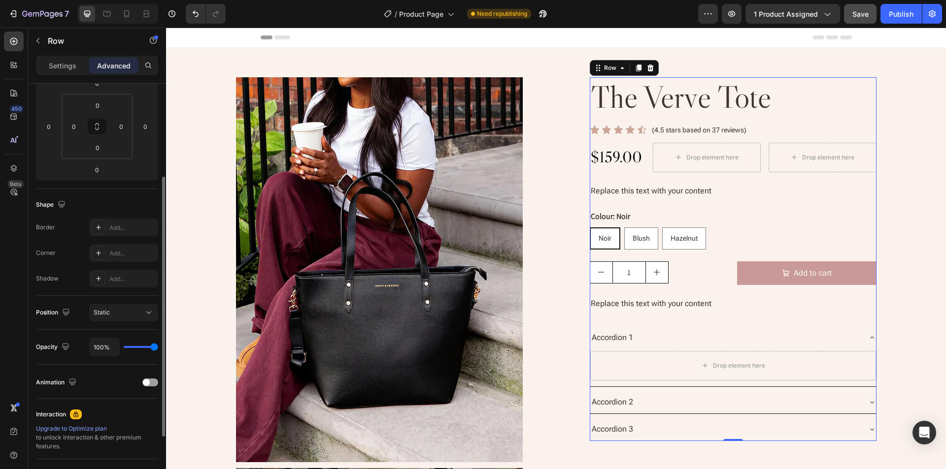
scroll to position [197, 0]
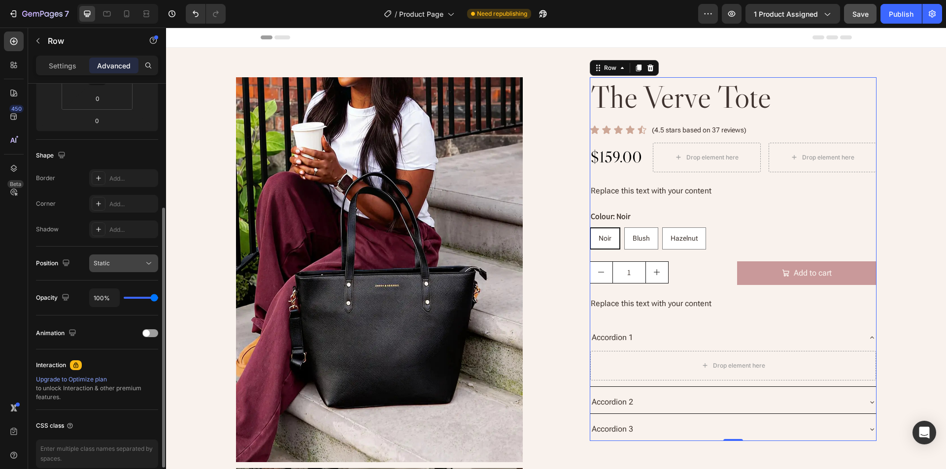
click at [121, 263] on div "Static" at bounding box center [119, 263] width 50 height 9
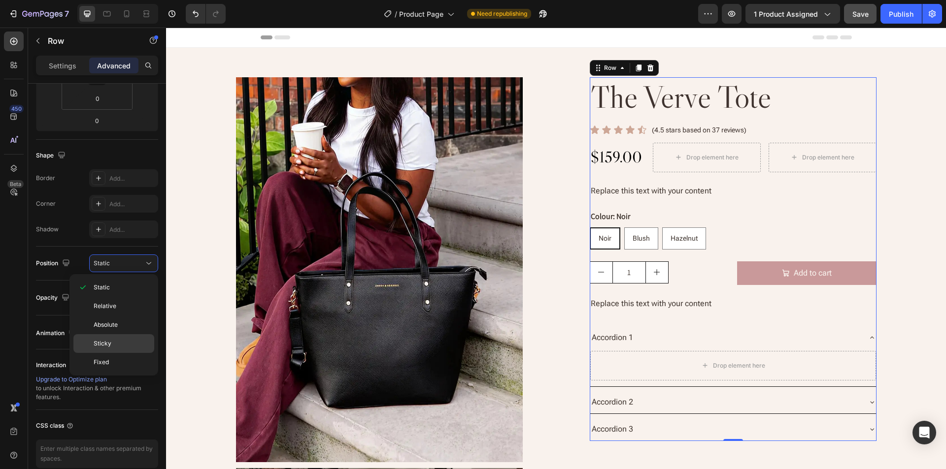
click at [112, 346] on p "Sticky" at bounding box center [122, 343] width 56 height 9
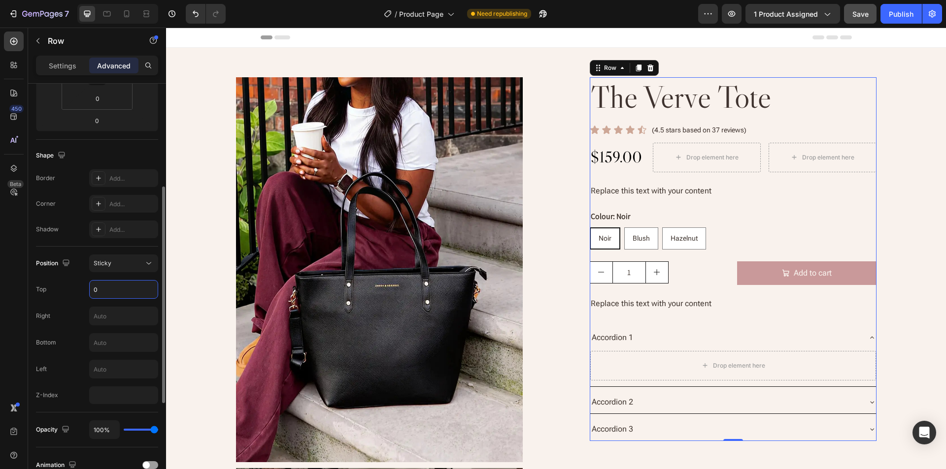
click at [123, 290] on input "0" at bounding box center [124, 290] width 68 height 18
type input "20"
click at [132, 403] on input "number" at bounding box center [123, 396] width 69 height 18
type input "1"
click at [53, 406] on div "Position Sticky Top 20 Right Bottom Left Z-Index 1" at bounding box center [97, 330] width 122 height 166
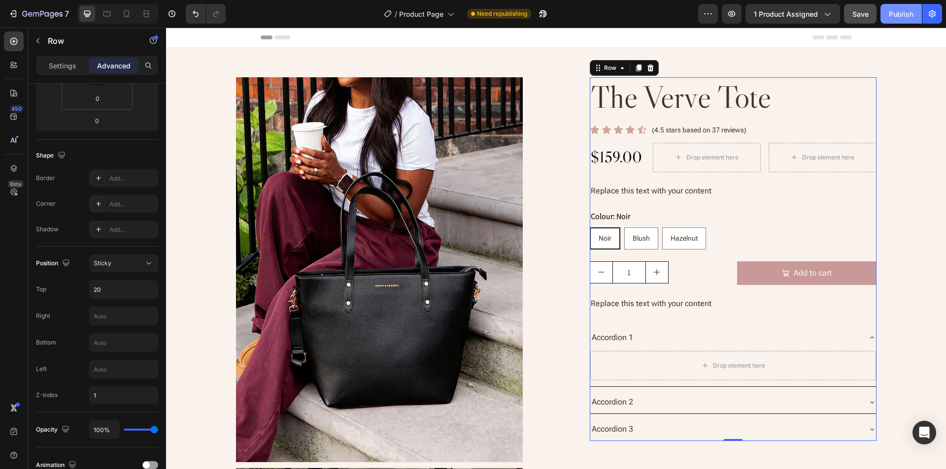
click at [907, 14] on div "Publish" at bounding box center [900, 14] width 25 height 10
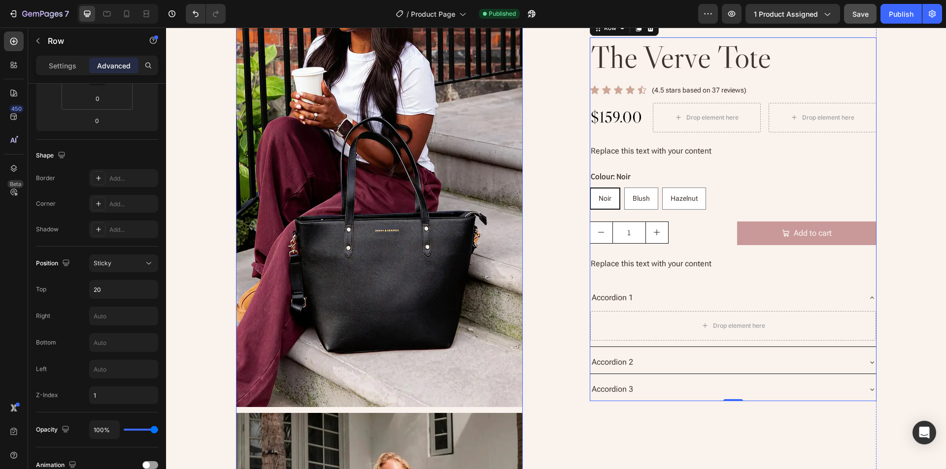
scroll to position [98, 0]
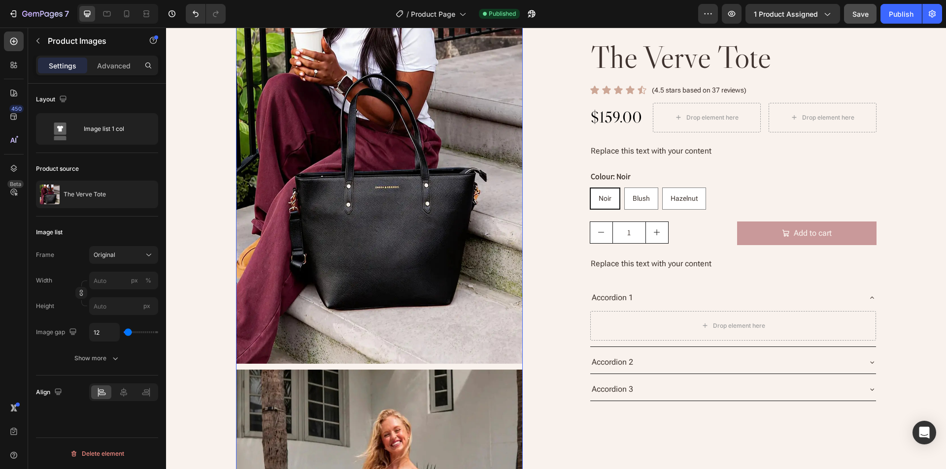
scroll to position [0, 0]
click at [96, 363] on button "Show more" at bounding box center [97, 359] width 122 height 18
click at [108, 62] on p "Advanced" at bounding box center [113, 66] width 33 height 10
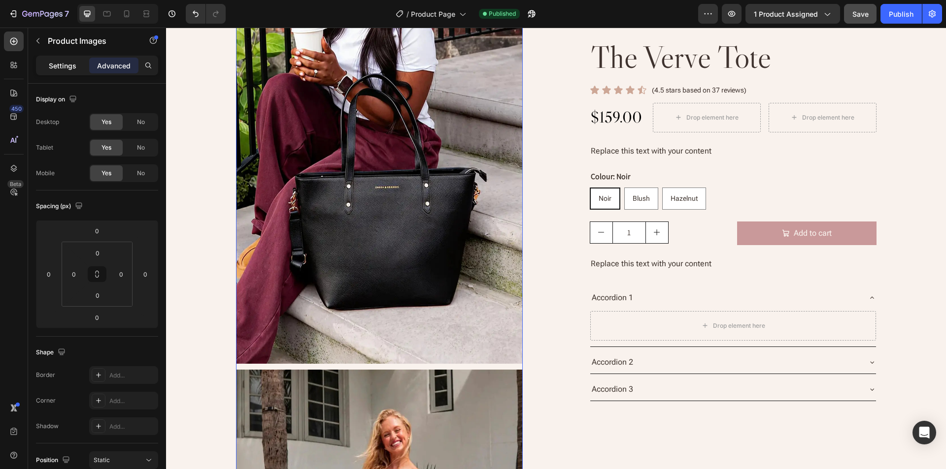
click at [65, 63] on p "Settings" at bounding box center [63, 66] width 28 height 10
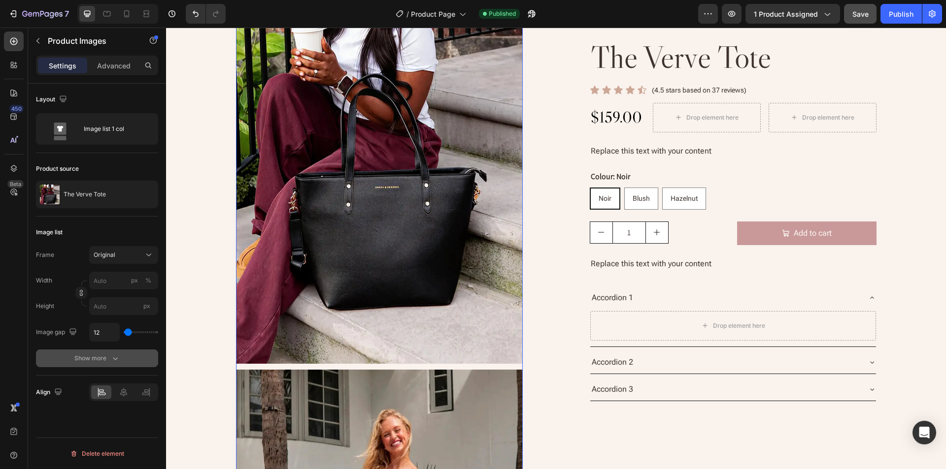
click at [108, 361] on div "Show more" at bounding box center [97, 359] width 46 height 10
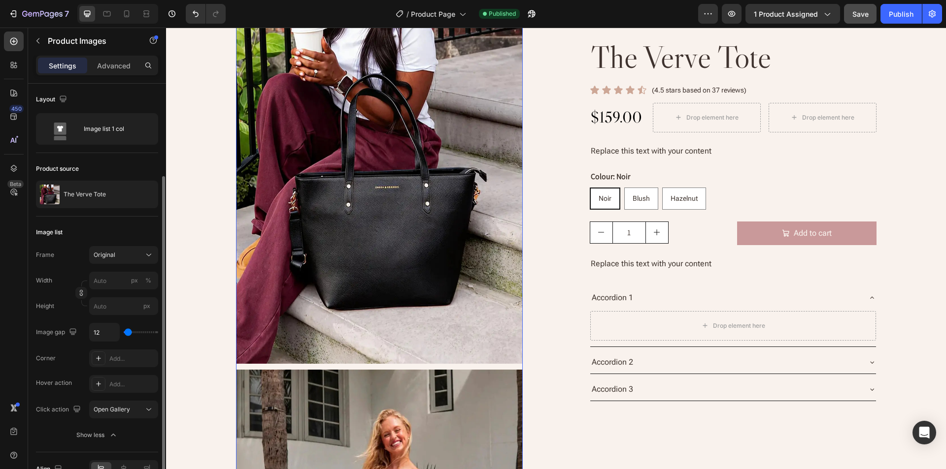
scroll to position [56, 0]
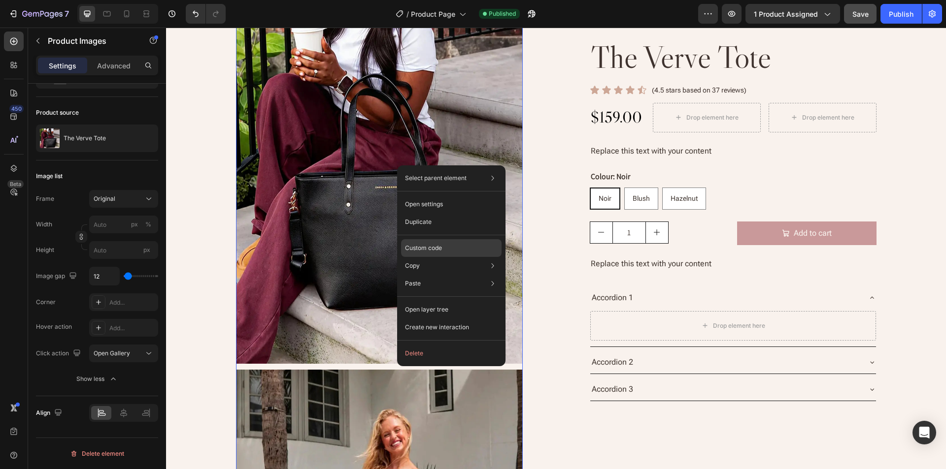
click at [457, 275] on div "Custom code" at bounding box center [451, 284] width 100 height 18
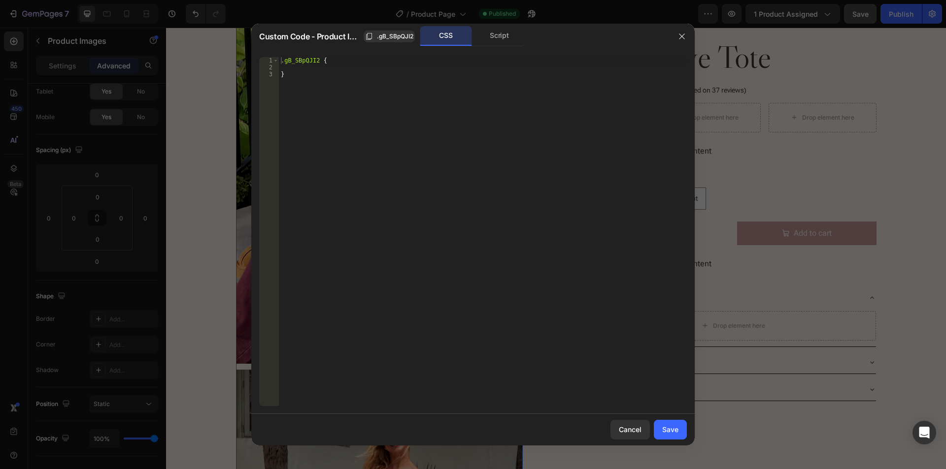
click at [481, 240] on div ".gB_SBpQJI2 { }" at bounding box center [483, 238] width 408 height 363
paste textarea
click at [284, 76] on div ".gB_SBpQJI2 { } \ .ghEHhiHjRh .grid-gallery .gp-gallery-image-item.active :afte…" at bounding box center [483, 238] width 408 height 363
click at [304, 60] on div ".gB_SBpQJI2 { } .ghEHhiHjRh .grid-gallery .gp-gallery-image-item.active :after …" at bounding box center [483, 238] width 408 height 363
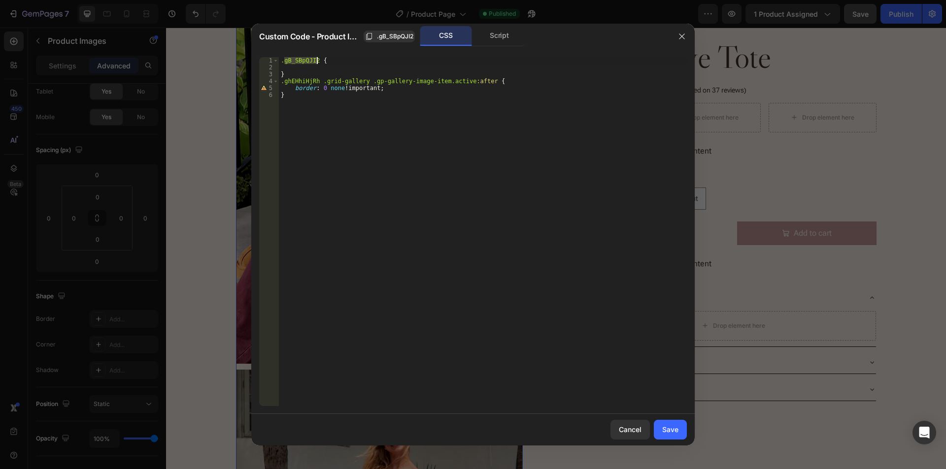
click at [299, 80] on div ".gB_SBpQJI2 { } .ghEHhiHjRh .grid-gallery .gp-gallery-image-item.active :after …" at bounding box center [483, 238] width 408 height 363
paste textarea "B_SBpQJI2"
type textarea ".gB_SBpQJI2 .grid-gallery .gp-gallery-image-item.active:after {"
click at [660, 432] on button "Save" at bounding box center [670, 430] width 33 height 20
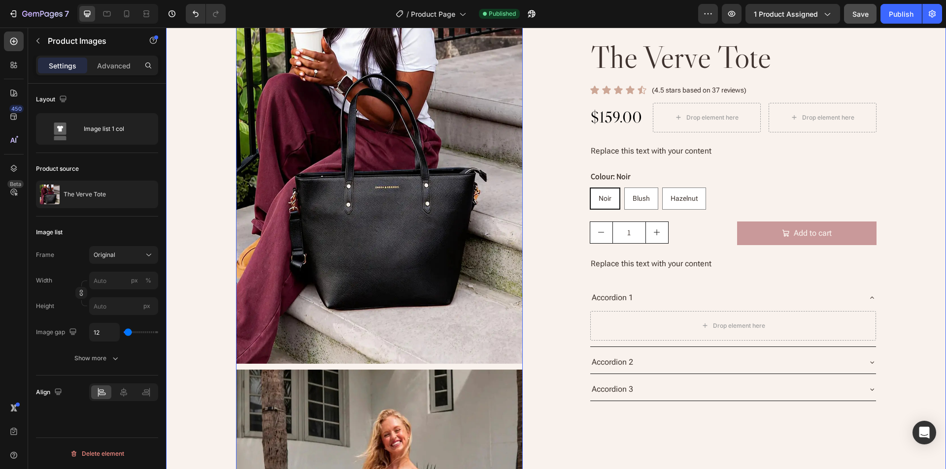
scroll to position [0, 0]
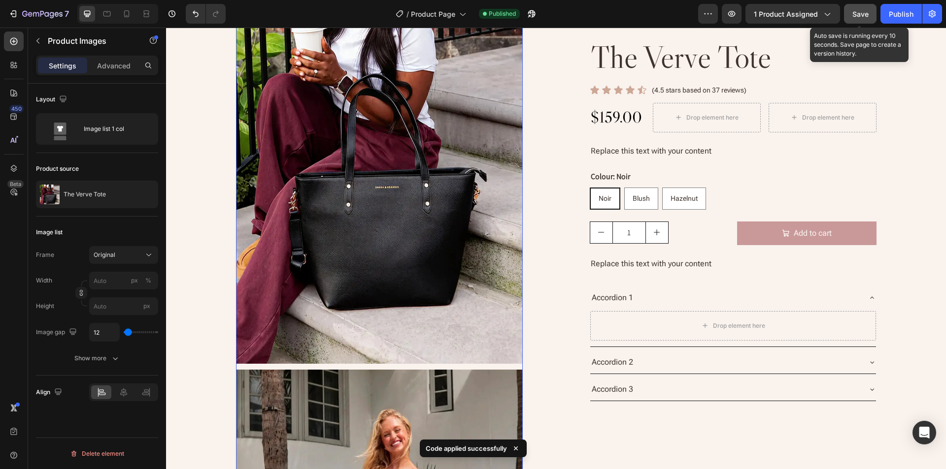
click at [864, 17] on span "Save" at bounding box center [860, 14] width 16 height 8
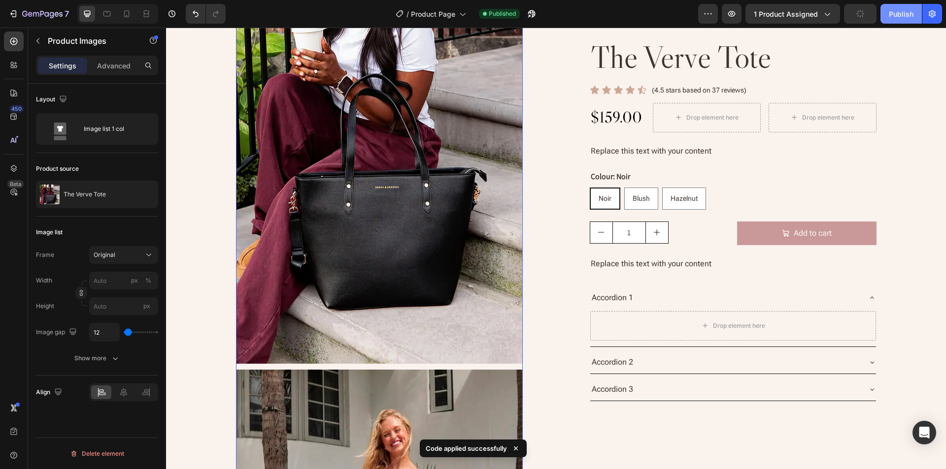
click at [907, 14] on div "Publish" at bounding box center [900, 14] width 25 height 10
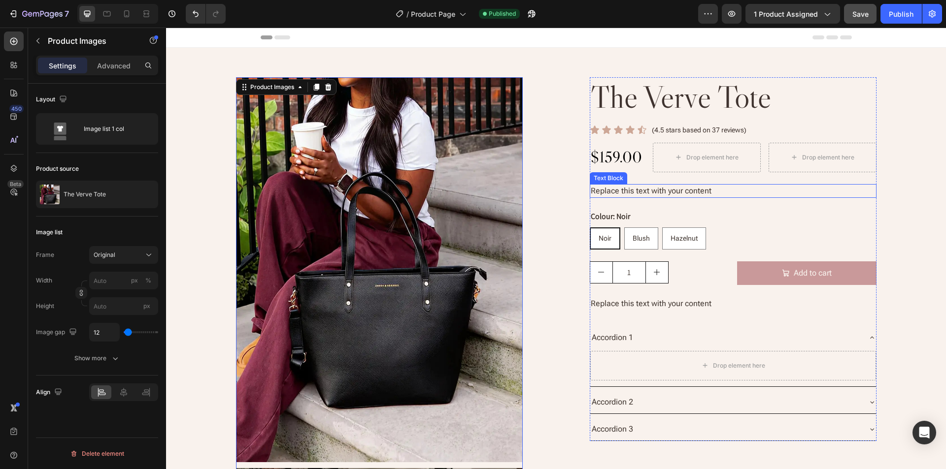
click at [668, 184] on div "Replace this text with your content" at bounding box center [733, 191] width 287 height 14
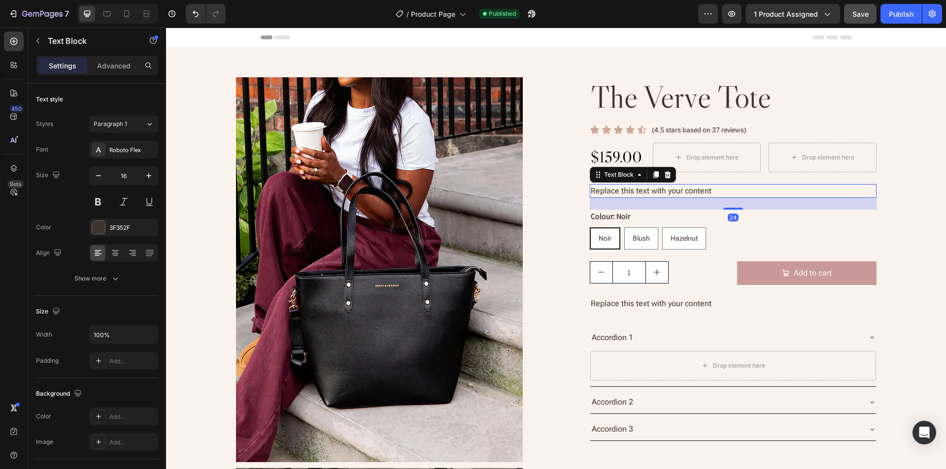
click at [680, 188] on div "Replace this text with your content" at bounding box center [733, 191] width 287 height 14
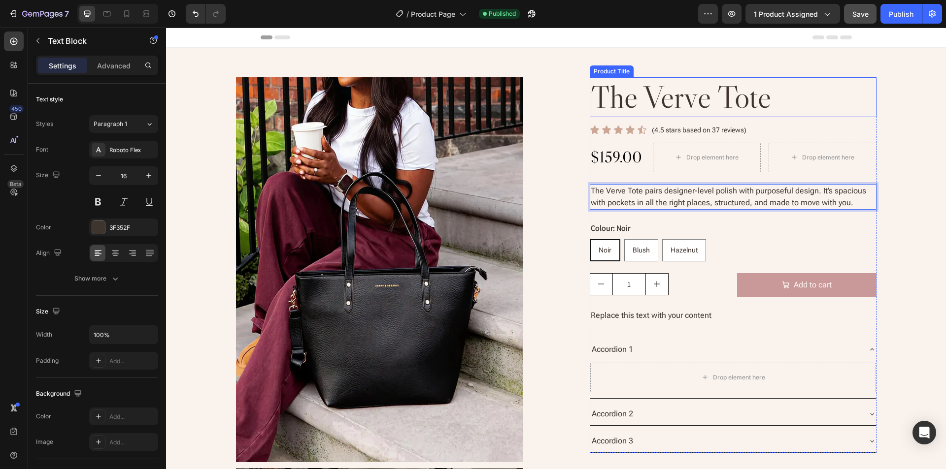
click at [804, 102] on h2 "the verve tote" at bounding box center [733, 97] width 287 height 40
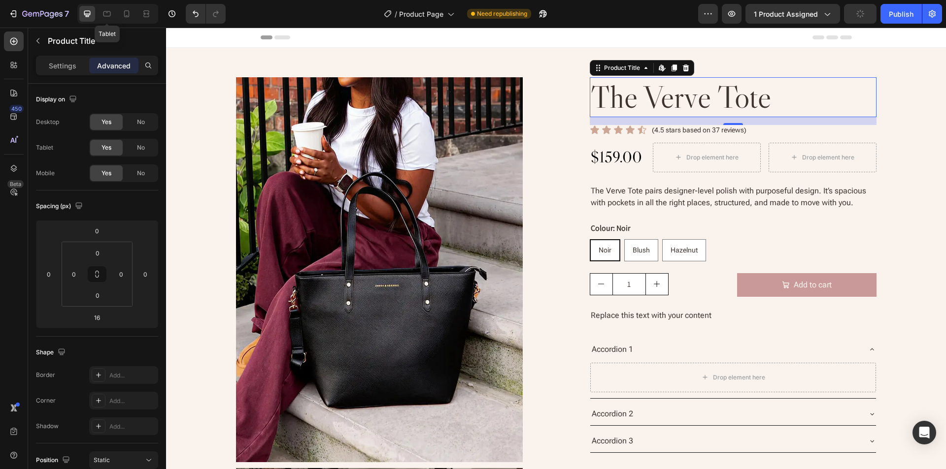
drag, startPoint x: 107, startPoint y: 14, endPoint x: 116, endPoint y: 14, distance: 8.9
click at [107, 14] on icon at bounding box center [107, 14] width 10 height 10
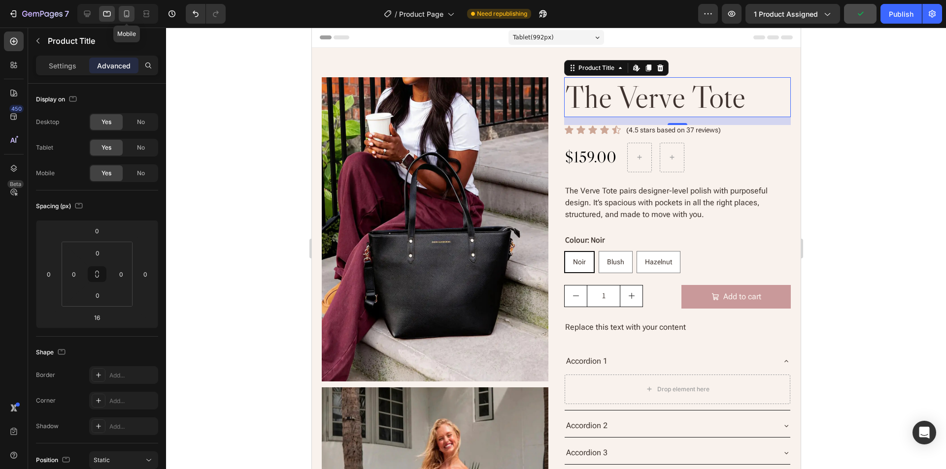
click at [133, 13] on div at bounding box center [127, 14] width 16 height 16
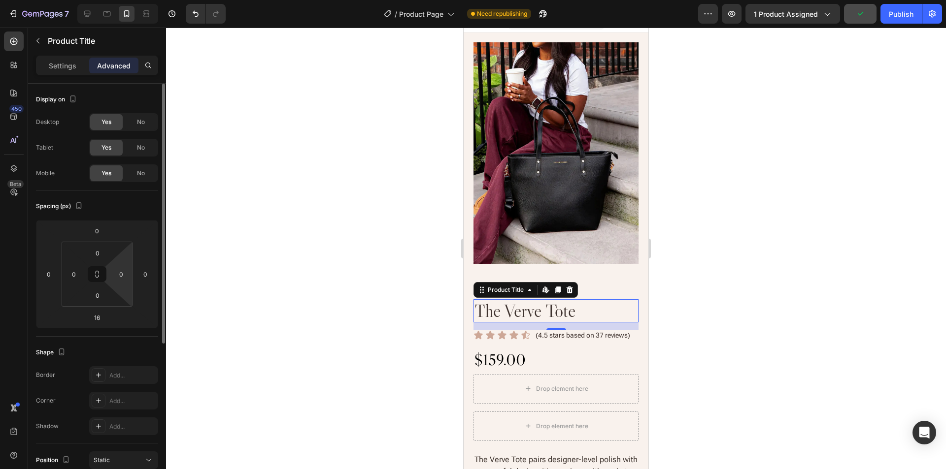
scroll to position [31, 0]
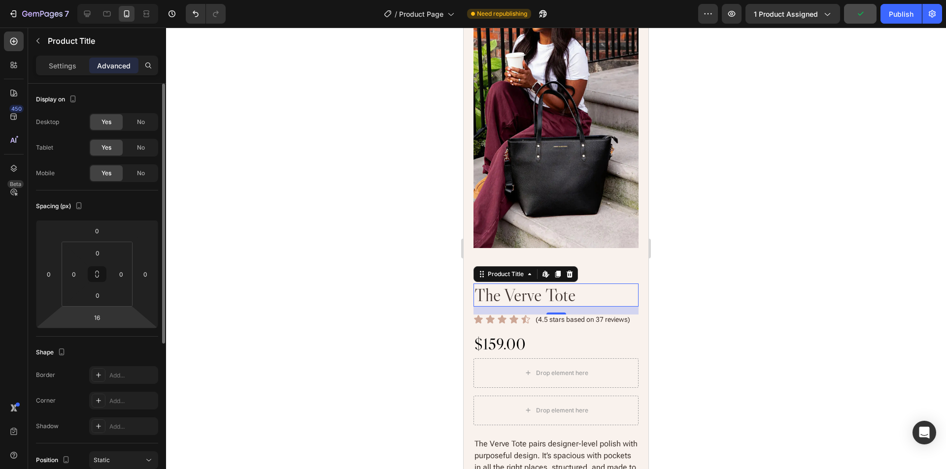
click at [125, 0] on html "7 Version history / Product Page Need republishing Preview 1 product assigned P…" at bounding box center [473, 0] width 946 height 0
type input "14"
click at [532, 317] on div "Icon Icon Icon Icon Icon Icon List (4.5 stars based on 37 reviews) Text Block R…" at bounding box center [555, 319] width 165 height 10
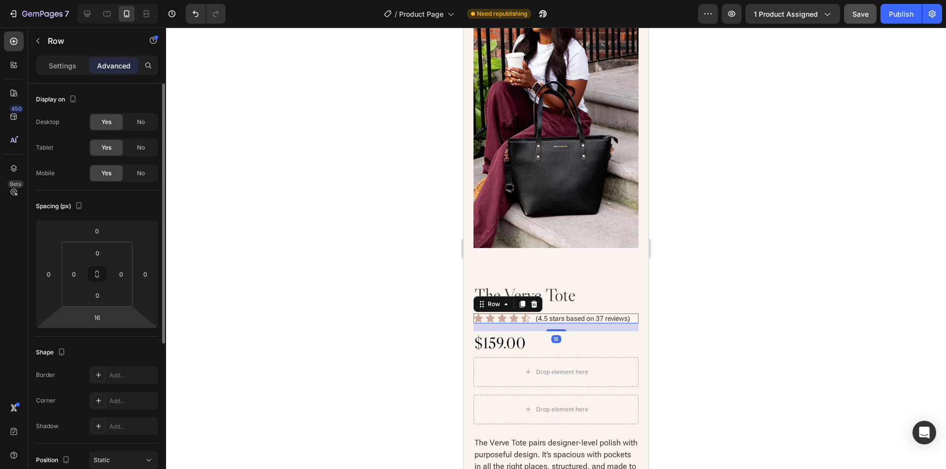
click at [114, 0] on html "7 Version history / Product Page Need republishing Preview 1 product assigned S…" at bounding box center [473, 0] width 946 height 0
type input "14"
click at [103, 348] on div "Shape" at bounding box center [97, 353] width 122 height 16
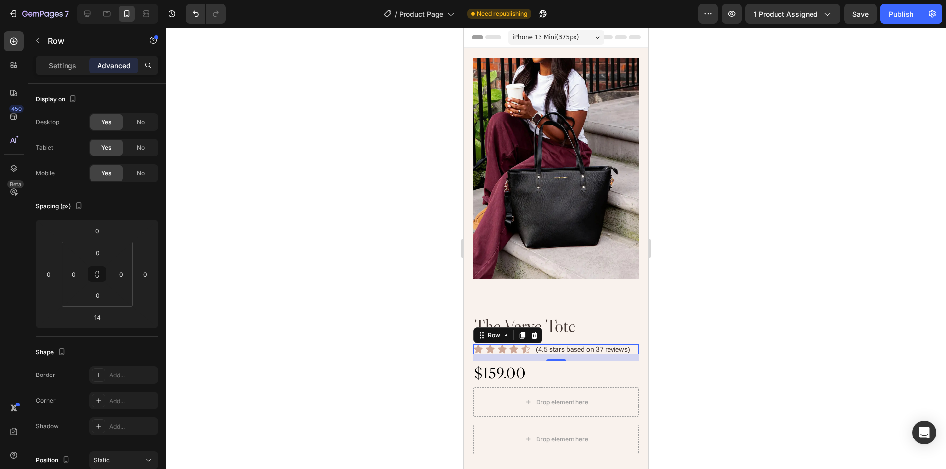
scroll to position [31, 0]
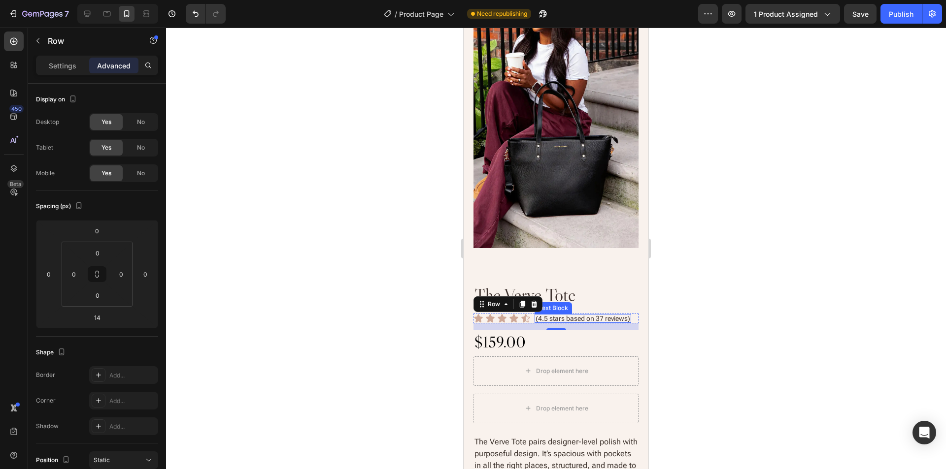
click at [591, 315] on p "(4.5 stars based on 37 reviews)" at bounding box center [582, 318] width 95 height 7
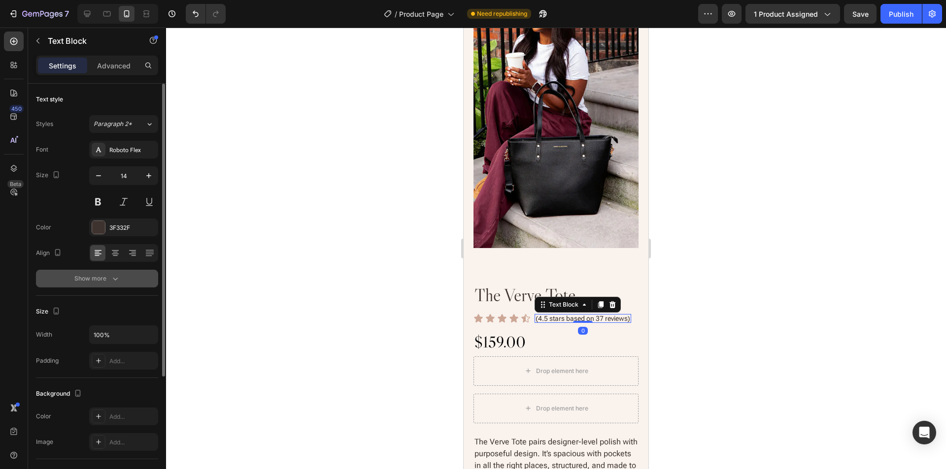
click at [91, 275] on div "Show more" at bounding box center [97, 279] width 46 height 10
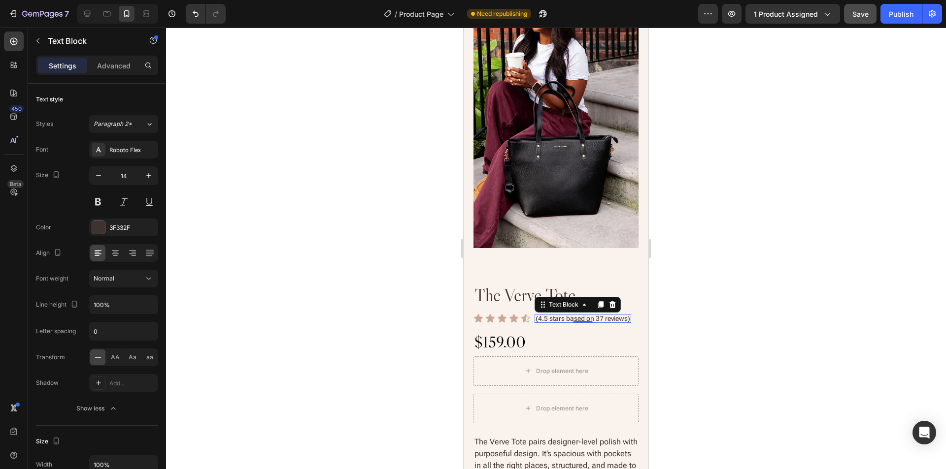
click at [862, 16] on span "Save" at bounding box center [860, 14] width 16 height 8
click at [902, 11] on div "Publish" at bounding box center [900, 14] width 25 height 10
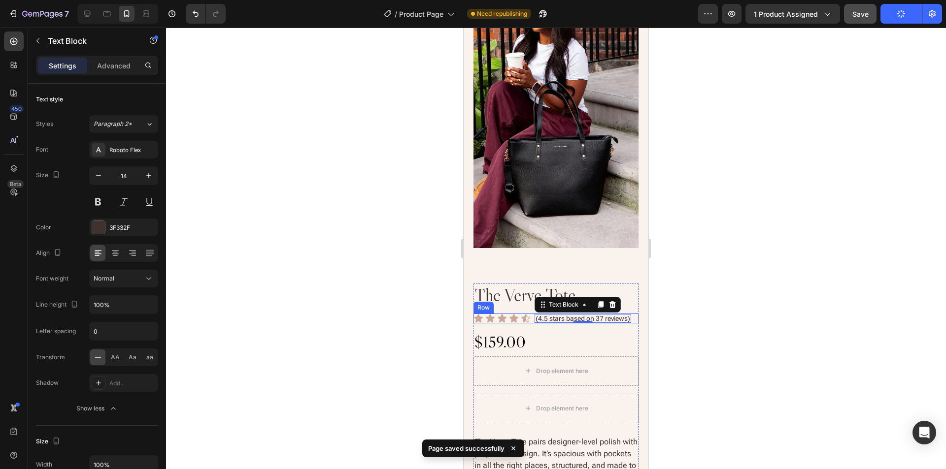
click at [531, 319] on div "Icon Icon Icon Icon Icon Icon List (4.5 stars based on 37 reviews) Text Block 0…" at bounding box center [555, 319] width 165 height 10
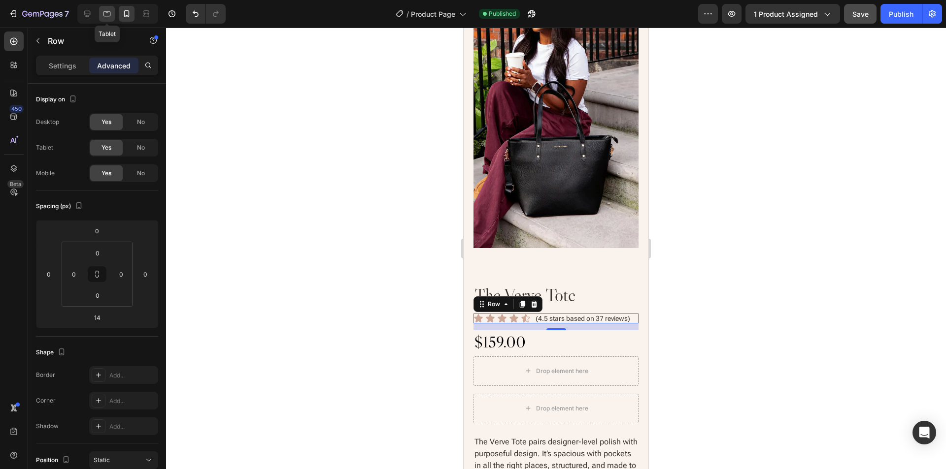
click at [107, 15] on icon at bounding box center [107, 14] width 10 height 10
type input "16"
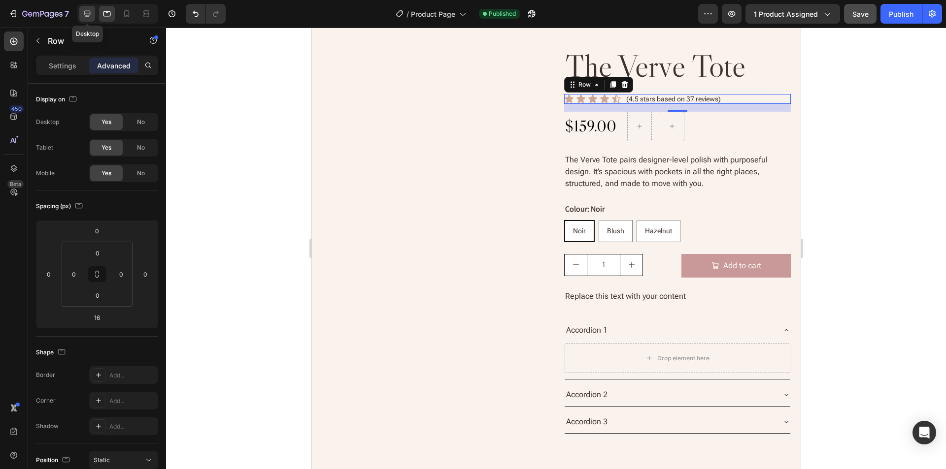
click at [86, 14] on icon at bounding box center [87, 14] width 6 height 6
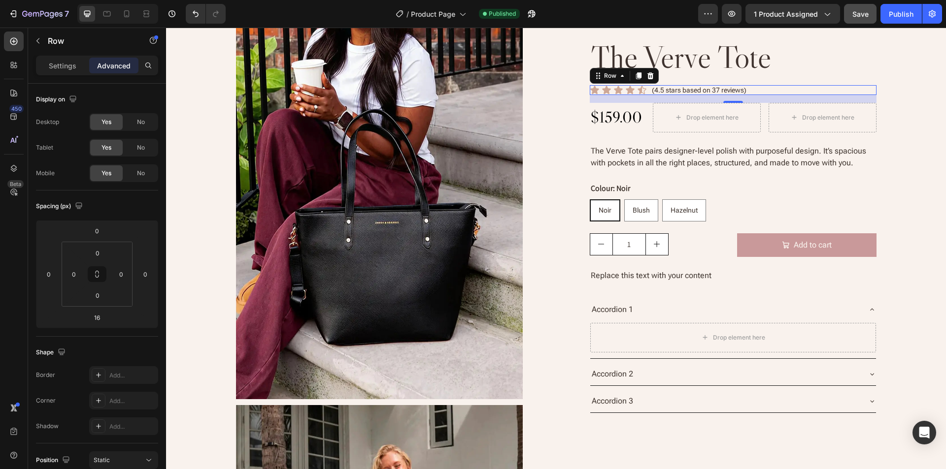
scroll to position [86, 0]
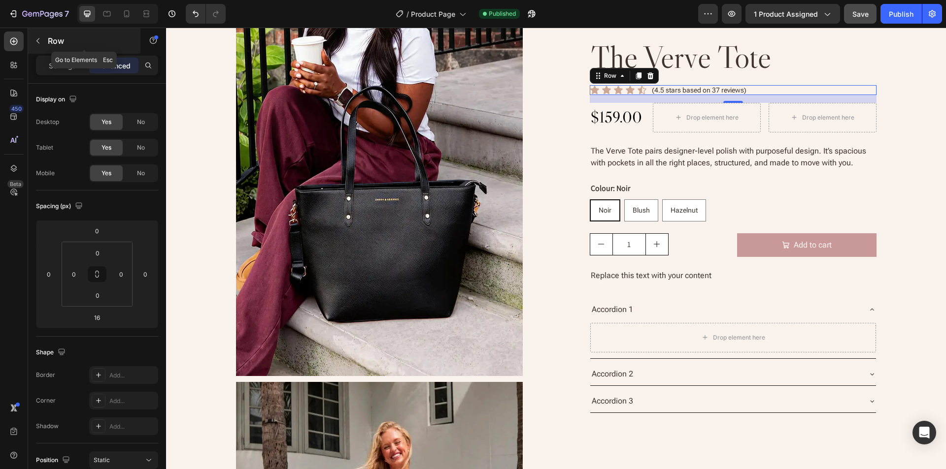
click at [37, 41] on icon "button" at bounding box center [37, 40] width 3 height 5
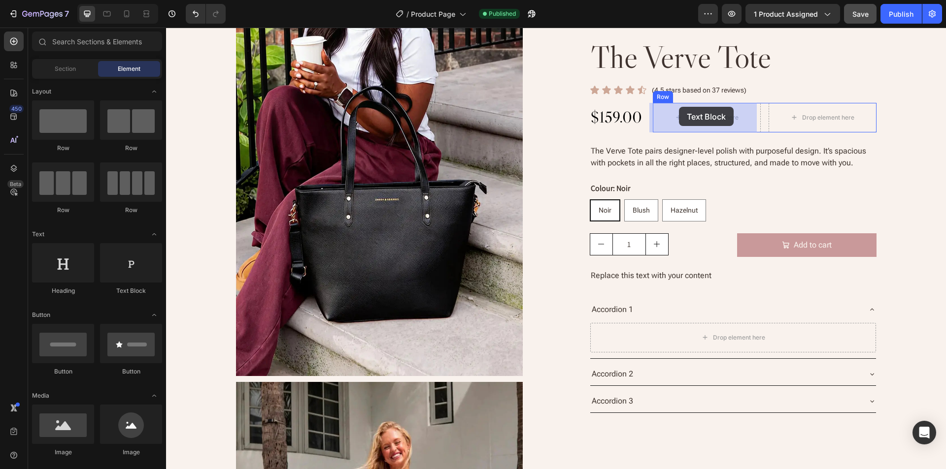
drag, startPoint x: 196, startPoint y: 252, endPoint x: 785, endPoint y: 153, distance: 597.9
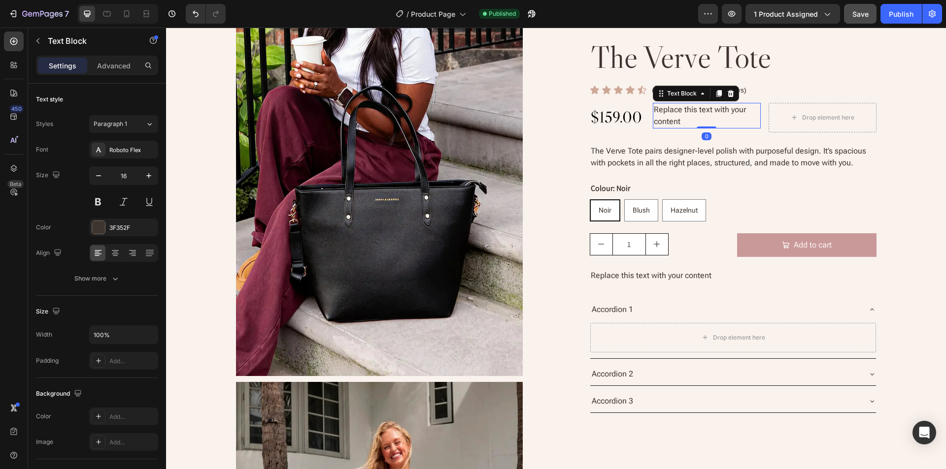
click at [680, 108] on div "Replace this text with your content" at bounding box center [707, 116] width 108 height 26
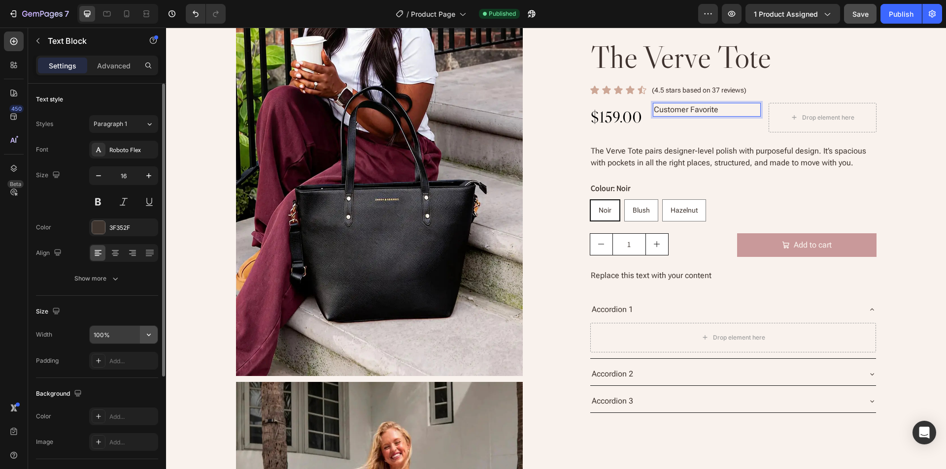
click at [145, 336] on icon "button" at bounding box center [149, 335] width 10 height 10
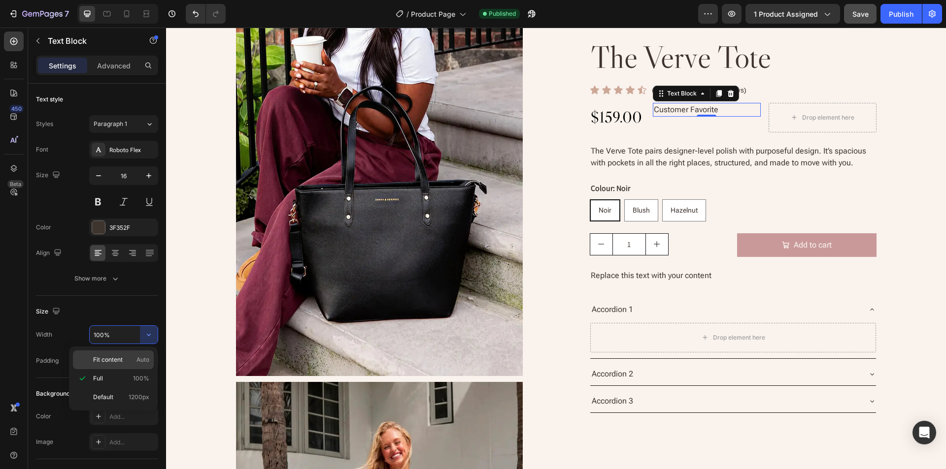
click at [100, 358] on span "Fit content" at bounding box center [108, 360] width 30 height 9
type input "Auto"
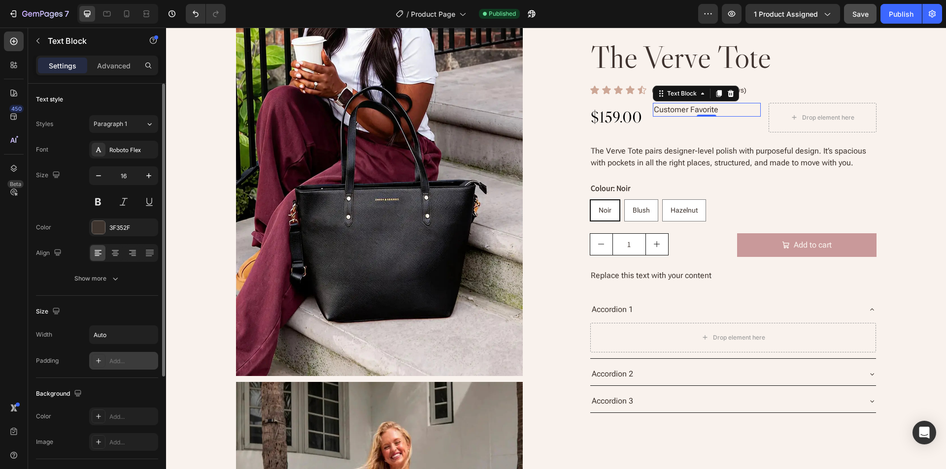
click at [112, 359] on div "Add..." at bounding box center [132, 361] width 46 height 9
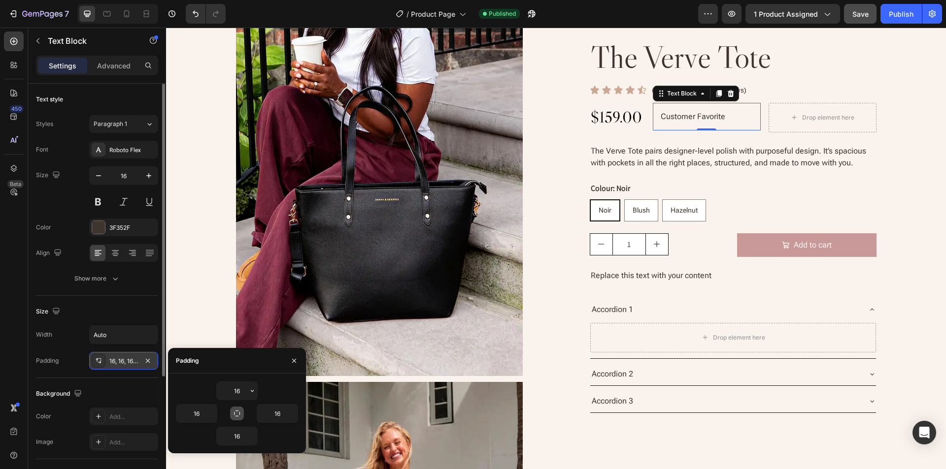
click at [238, 419] on button "button" at bounding box center [237, 414] width 14 height 14
click at [231, 392] on input "16" at bounding box center [237, 391] width 40 height 18
click at [236, 389] on input "16" at bounding box center [237, 391] width 40 height 18
type input "4"
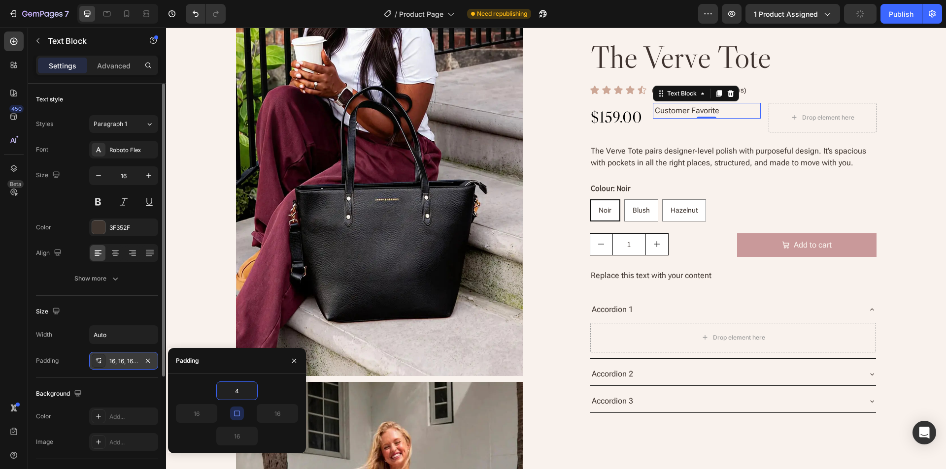
type input "4"
click at [279, 381] on div "4 4 4 4" at bounding box center [237, 414] width 138 height 80
click at [233, 414] on icon "button" at bounding box center [237, 414] width 8 height 8
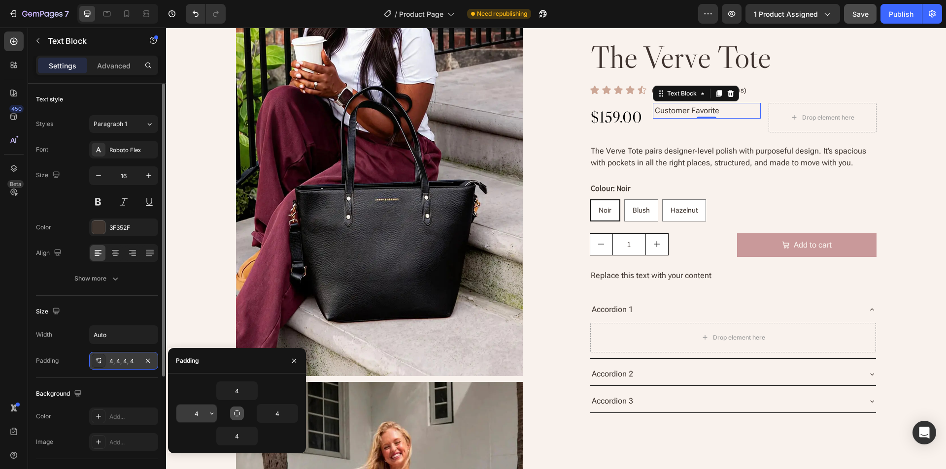
click at [195, 415] on input "4" at bounding box center [196, 414] width 40 height 18
type input "10"
click at [274, 385] on div "4" at bounding box center [237, 391] width 122 height 19
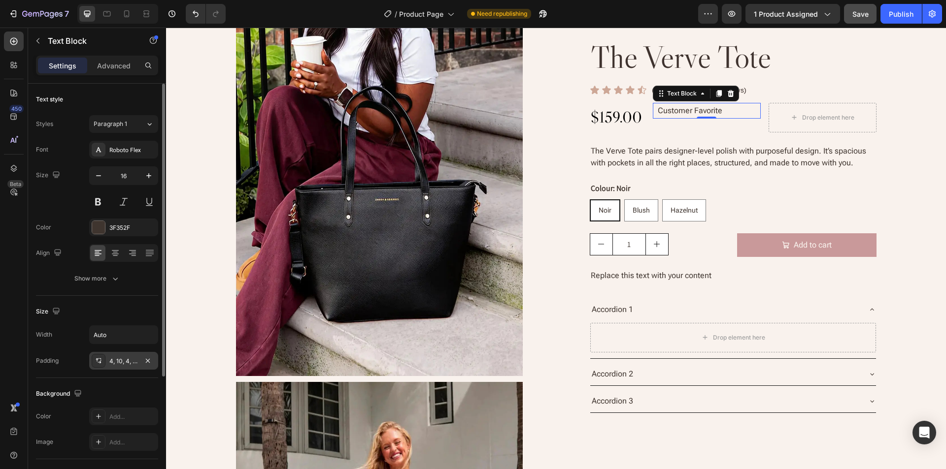
click at [129, 305] on div "Size" at bounding box center [97, 312] width 122 height 16
click at [95, 279] on div "Show more" at bounding box center [97, 279] width 46 height 10
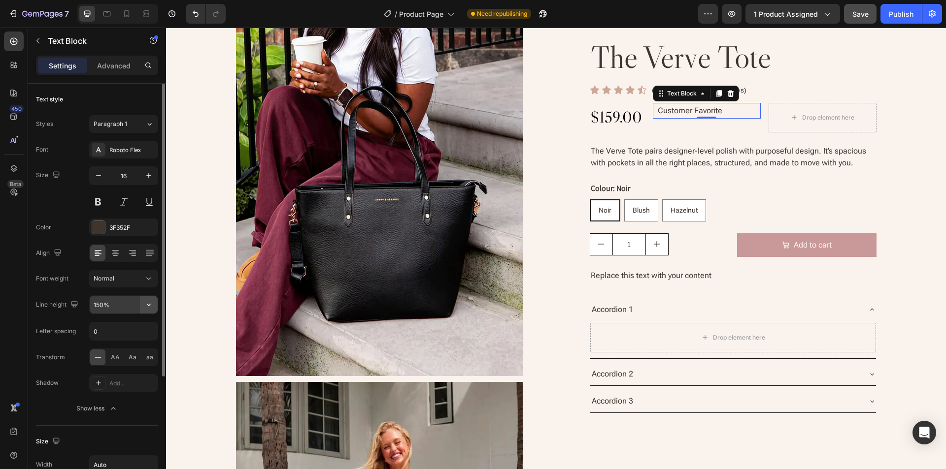
click at [146, 306] on icon "button" at bounding box center [149, 305] width 10 height 10
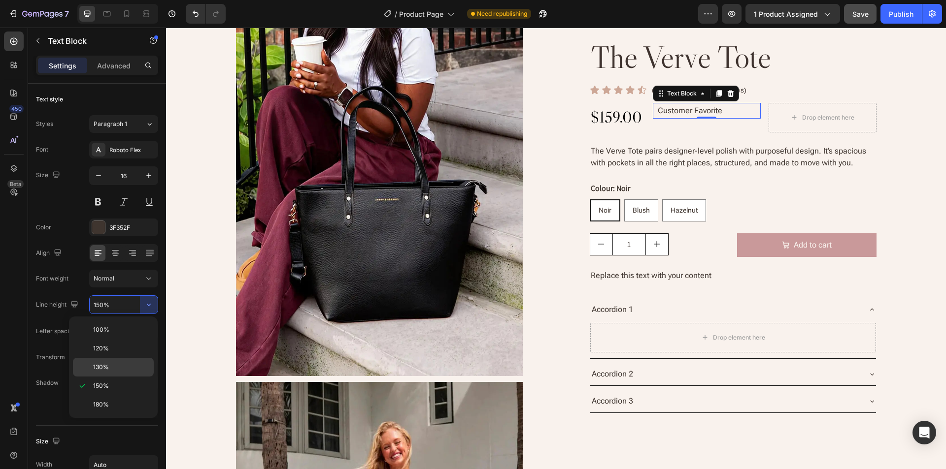
click at [108, 363] on span "130%" at bounding box center [101, 367] width 16 height 9
type input "130%"
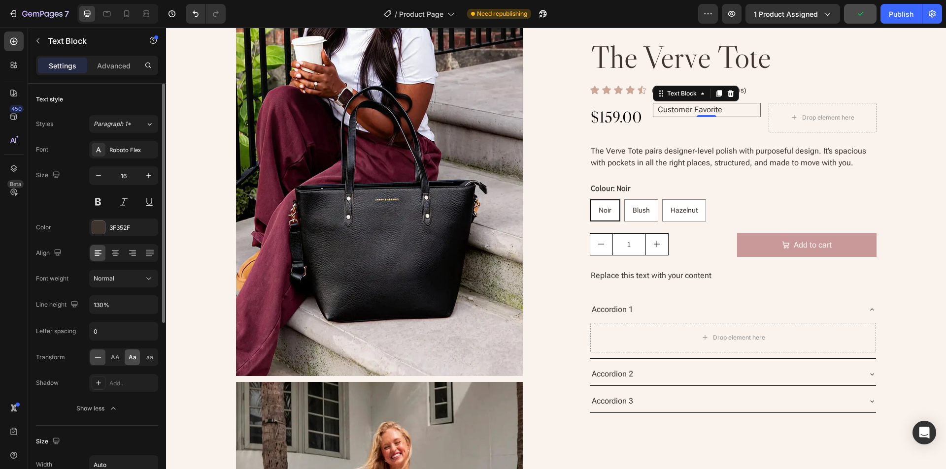
click at [129, 357] on span "Aa" at bounding box center [133, 357] width 8 height 9
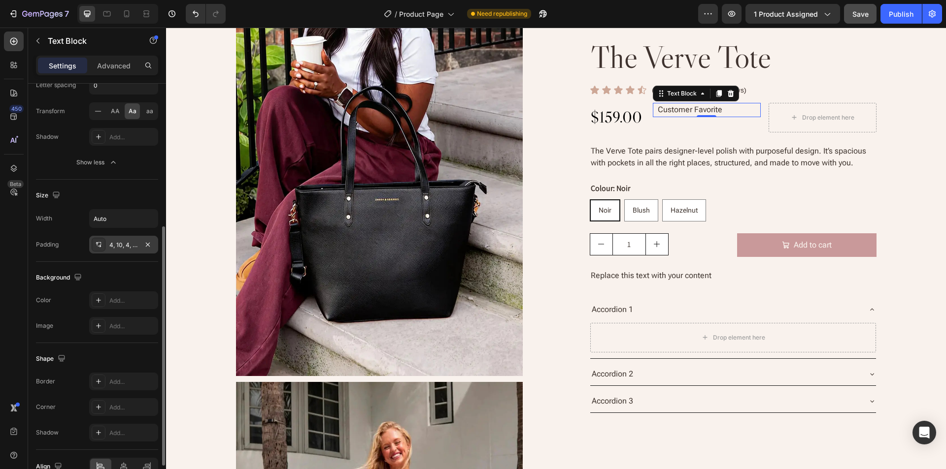
scroll to position [295, 0]
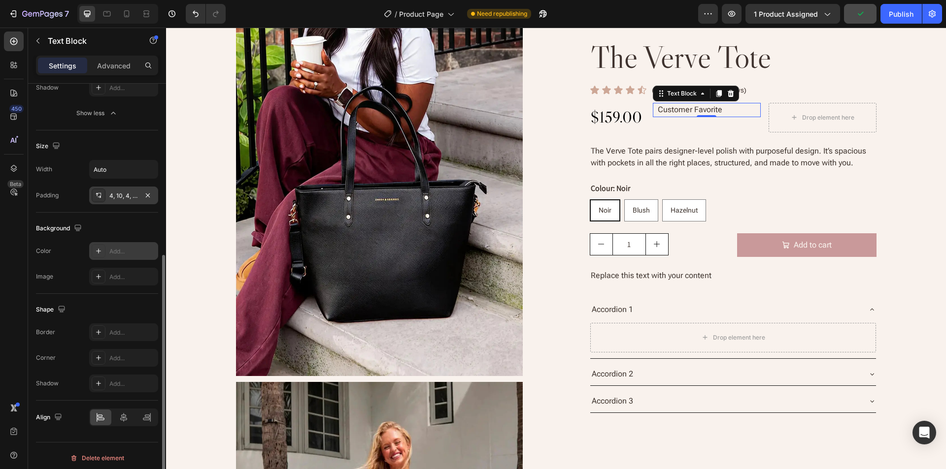
click at [109, 246] on div "Add..." at bounding box center [123, 251] width 69 height 18
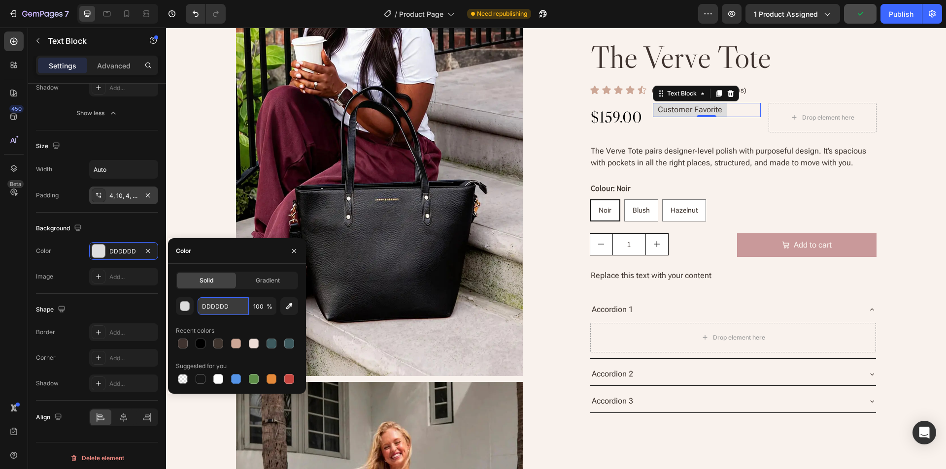
click at [233, 313] on input "DDDDDD" at bounding box center [222, 306] width 51 height 18
paste input "#CDA796"
type input "CDA796"
drag, startPoint x: 233, startPoint y: 259, endPoint x: 270, endPoint y: 259, distance: 36.4
click at [233, 259] on div "Color" at bounding box center [237, 251] width 138 height 26
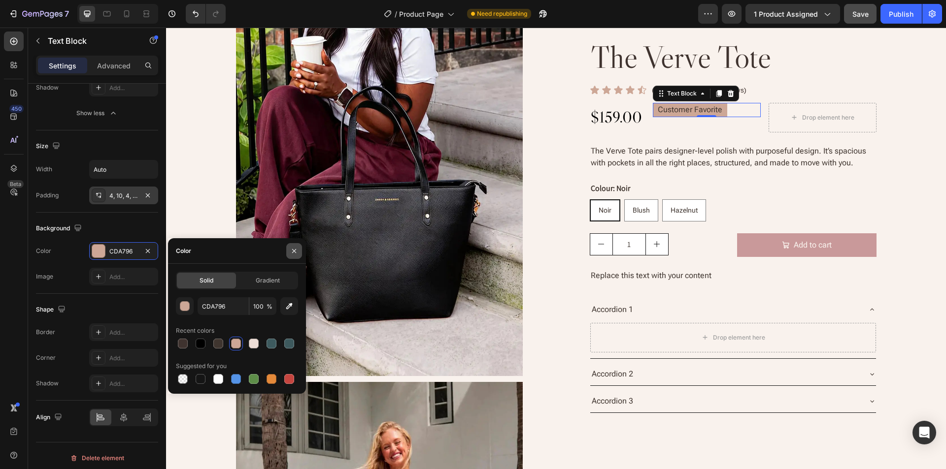
click at [294, 255] on icon "button" at bounding box center [294, 251] width 8 height 8
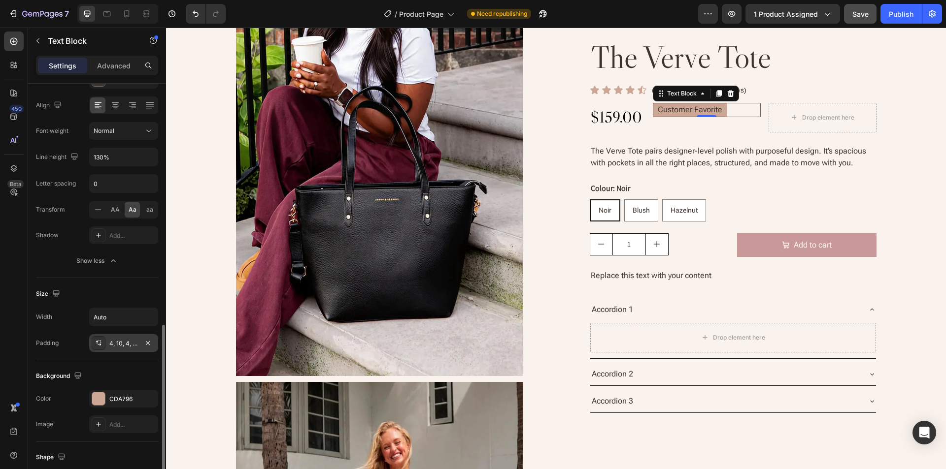
scroll to position [0, 0]
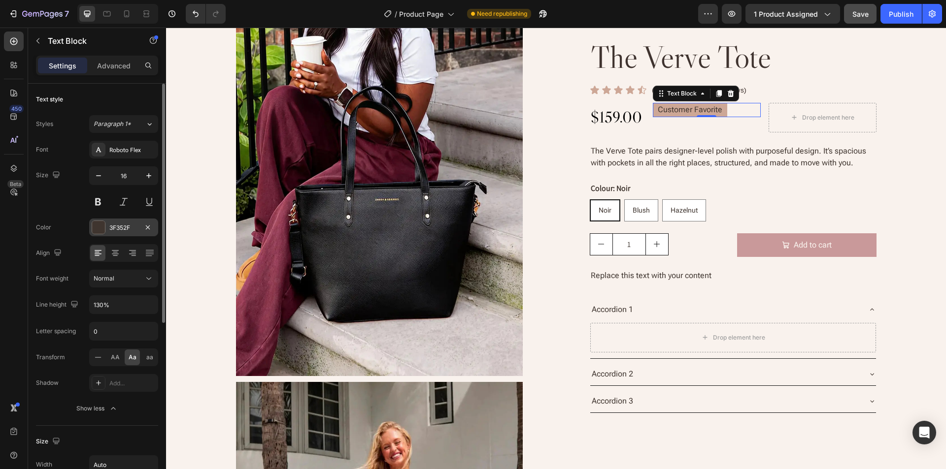
click at [117, 226] on div "3F352F" at bounding box center [123, 228] width 29 height 9
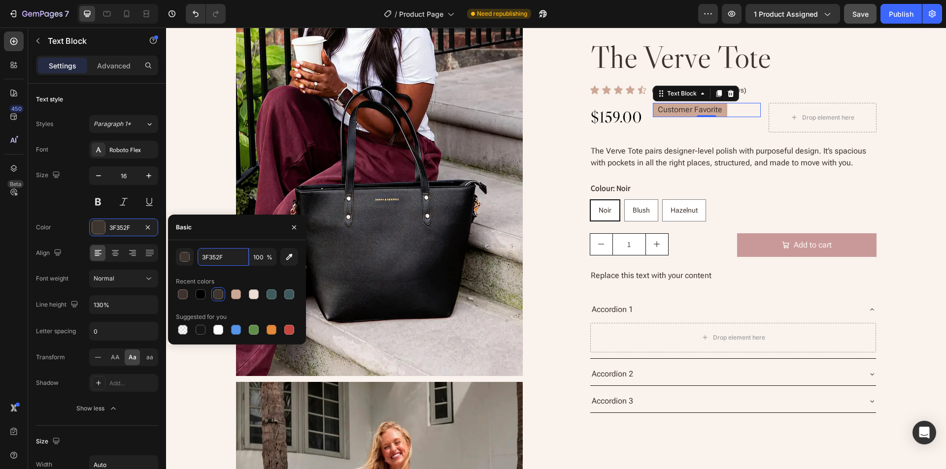
drag, startPoint x: 237, startPoint y: 258, endPoint x: 239, endPoint y: 245, distance: 12.4
click at [238, 258] on input "3F352F" at bounding box center [222, 257] width 51 height 18
paste input "#F9F2ED"
click at [239, 233] on div "Basic" at bounding box center [237, 228] width 138 height 26
type input "F9F2ED"
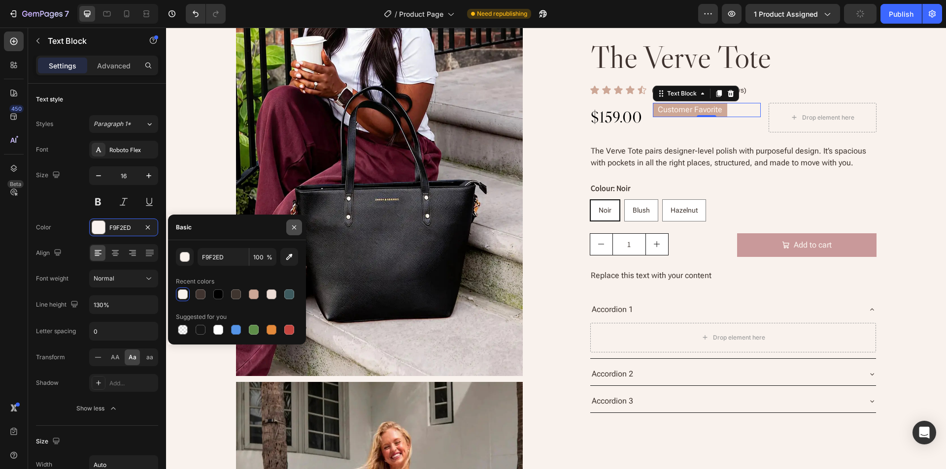
click at [293, 228] on icon "button" at bounding box center [294, 228] width 8 height 8
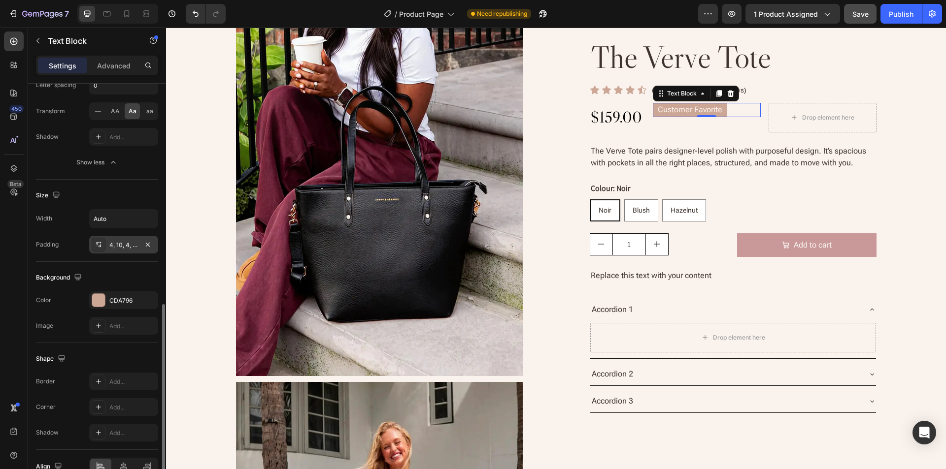
scroll to position [300, 0]
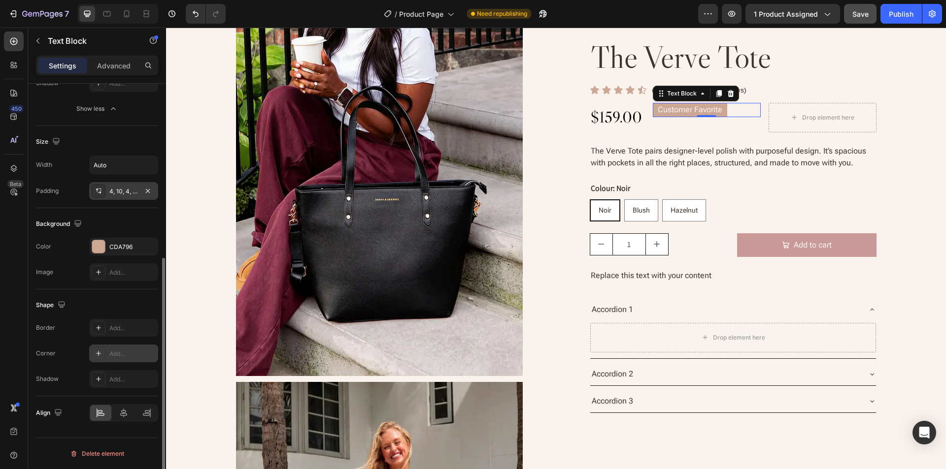
click at [138, 357] on div "Add..." at bounding box center [132, 354] width 46 height 9
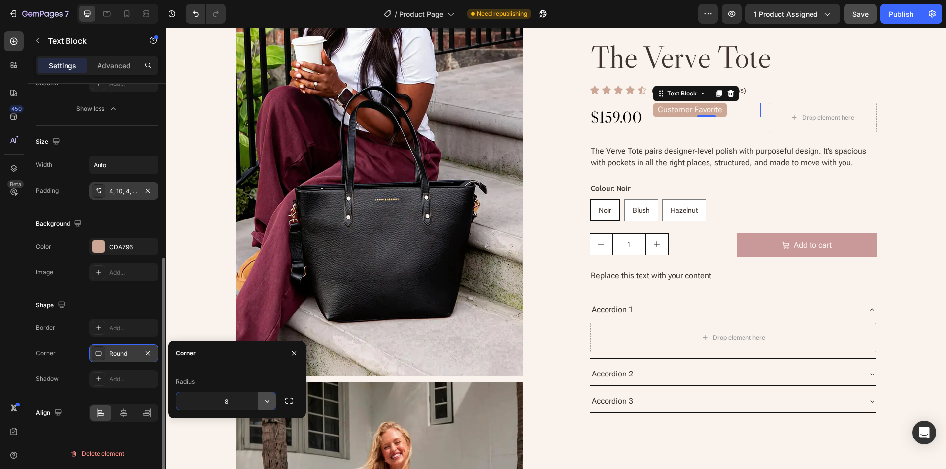
click at [267, 402] on icon "button" at bounding box center [267, 401] width 10 height 10
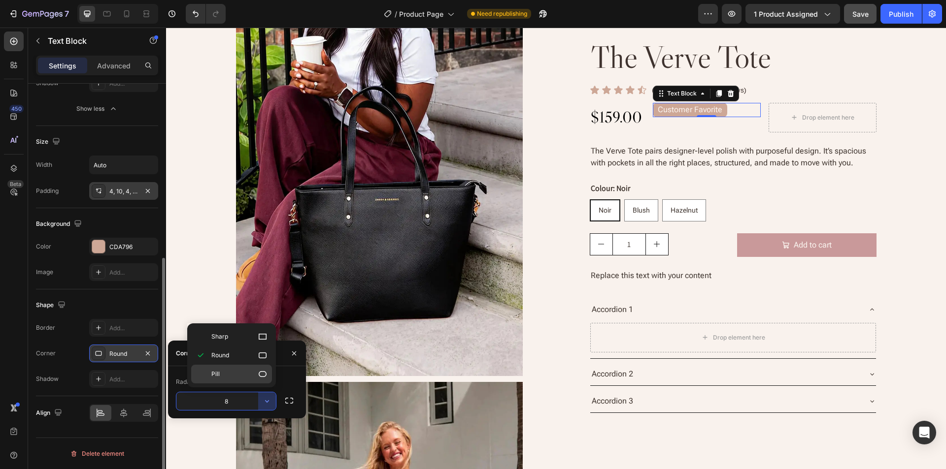
click at [234, 374] on p "Pill" at bounding box center [239, 374] width 56 height 10
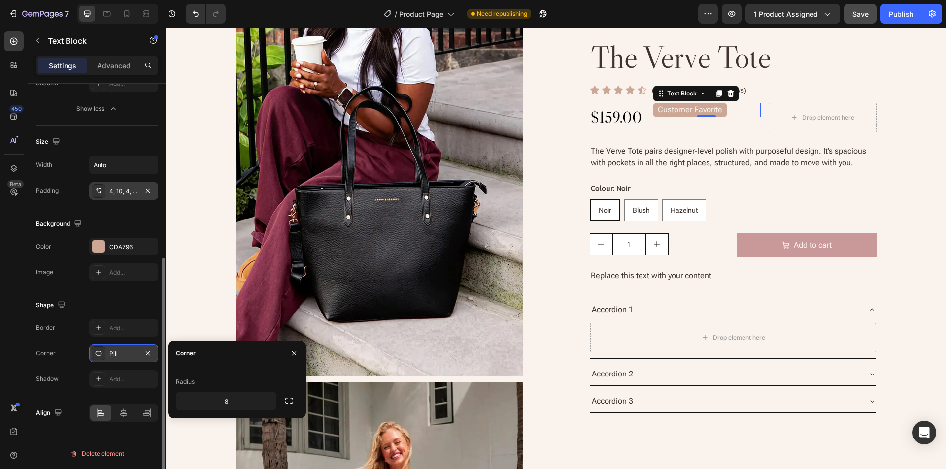
type input "9999"
click at [124, 227] on div "Background" at bounding box center [97, 224] width 122 height 16
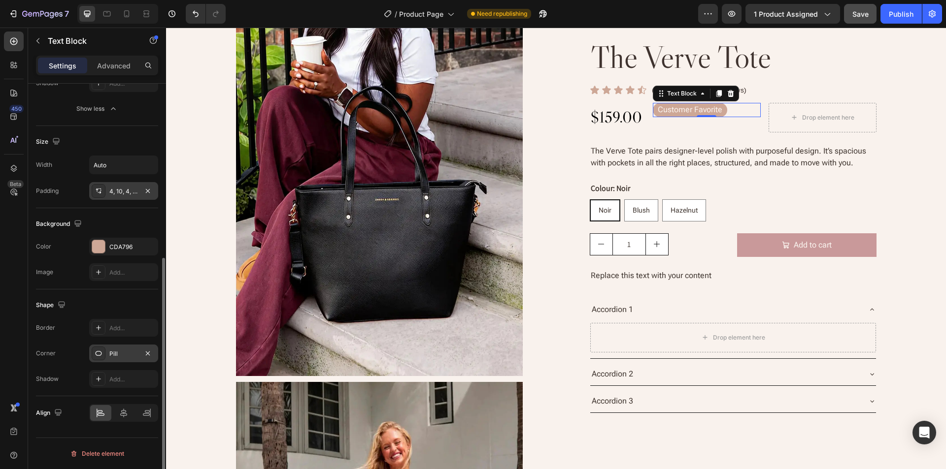
scroll to position [4, 0]
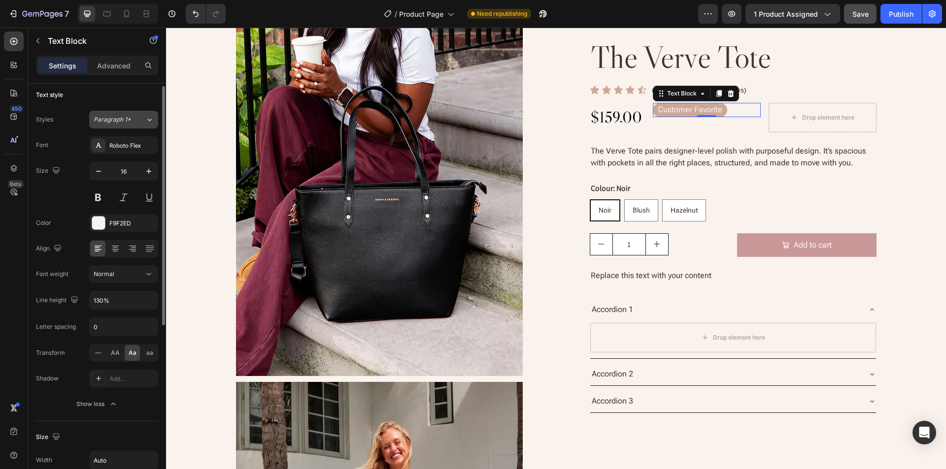
click at [148, 124] on icon at bounding box center [149, 120] width 8 height 10
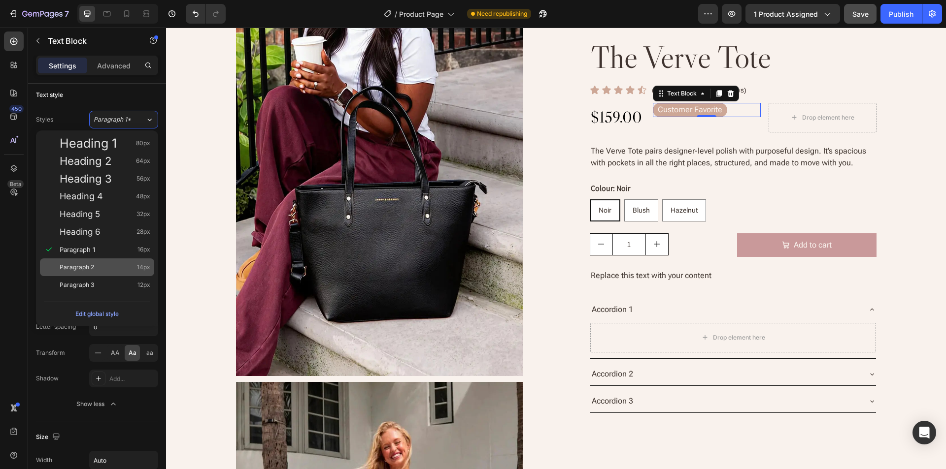
click at [112, 265] on div "Paragraph 2 14px" at bounding box center [105, 268] width 91 height 10
type input "14"
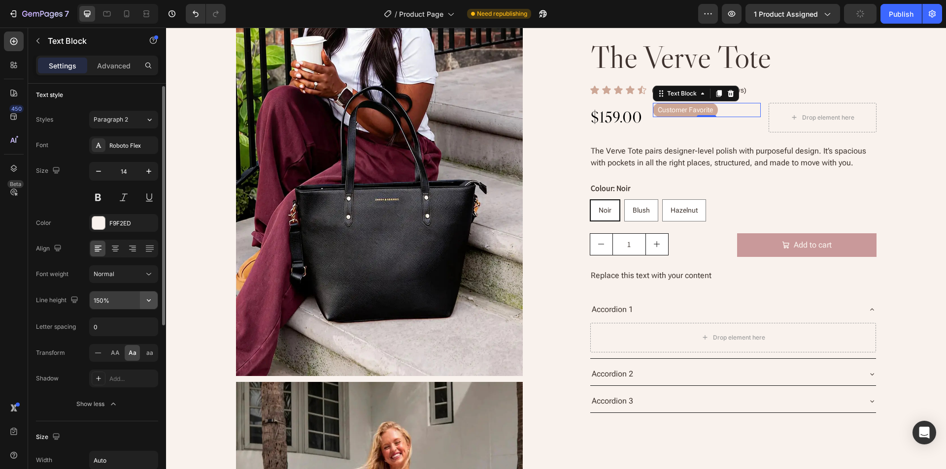
click at [147, 299] on icon "button" at bounding box center [149, 300] width 10 height 10
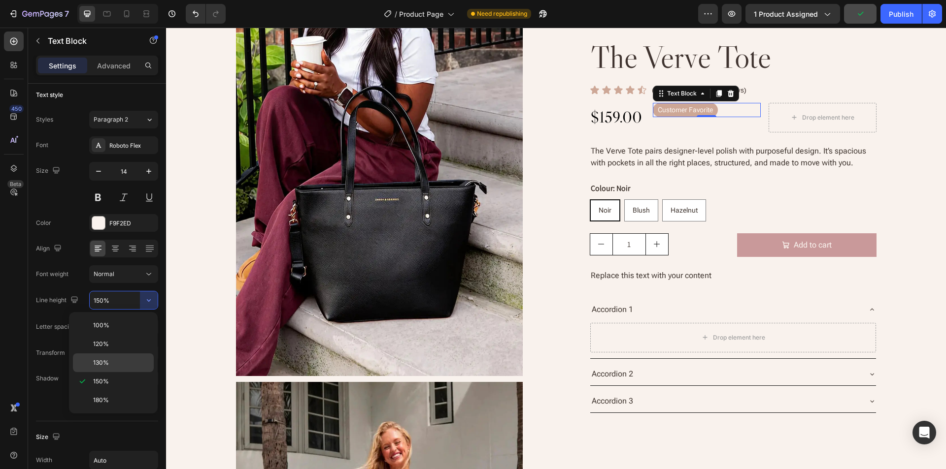
click at [133, 360] on p "130%" at bounding box center [121, 363] width 56 height 9
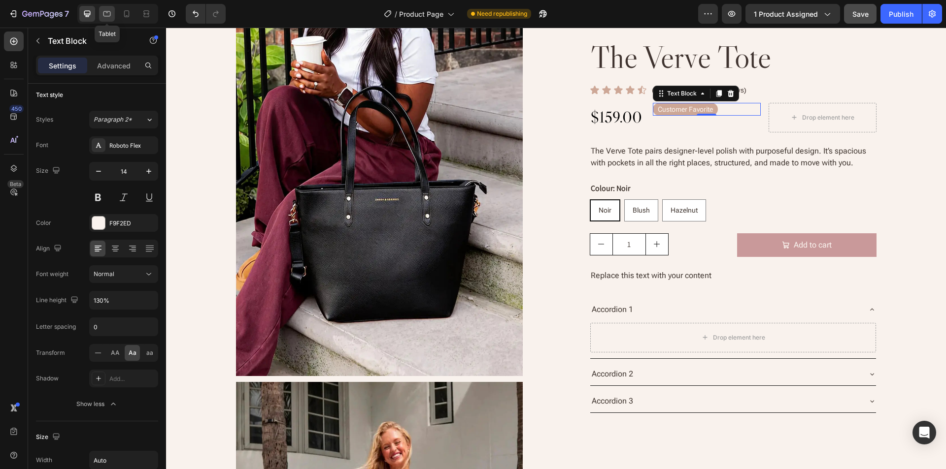
click at [108, 17] on icon at bounding box center [107, 14] width 10 height 10
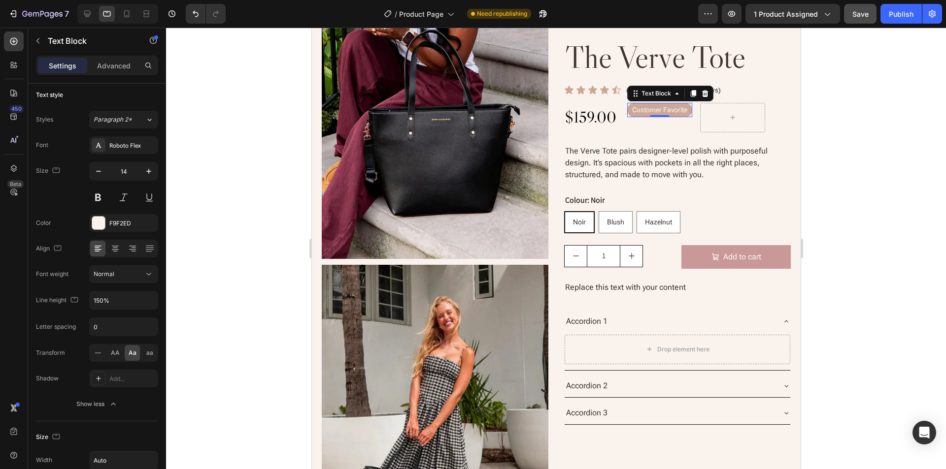
scroll to position [127, 0]
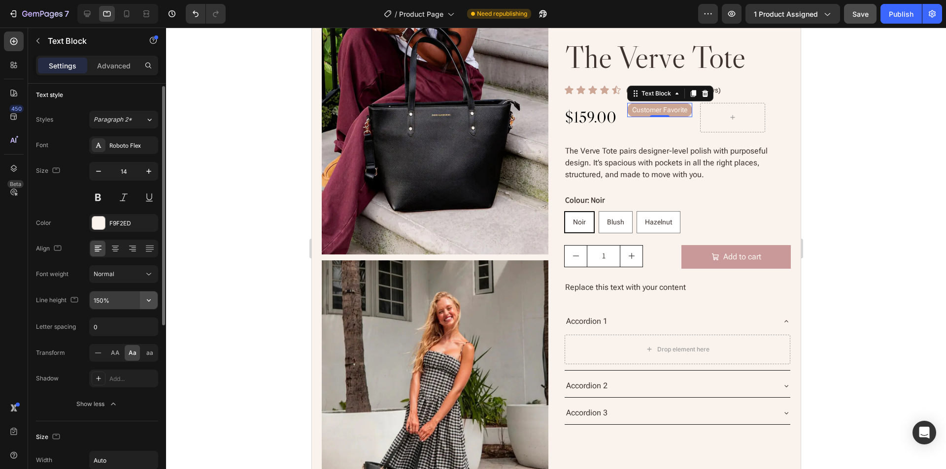
click at [152, 305] on icon "button" at bounding box center [149, 300] width 10 height 10
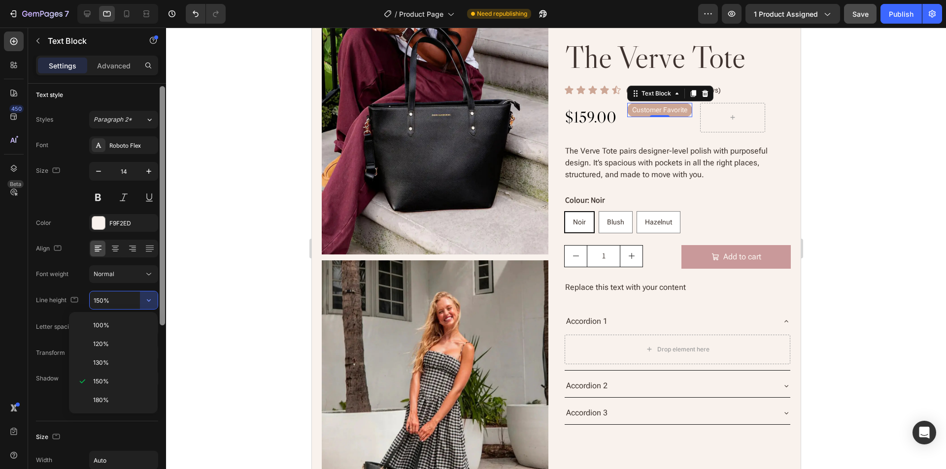
drag, startPoint x: 129, startPoint y: 361, endPoint x: 159, endPoint y: 254, distance: 111.5
click at [129, 362] on p "130%" at bounding box center [121, 363] width 56 height 9
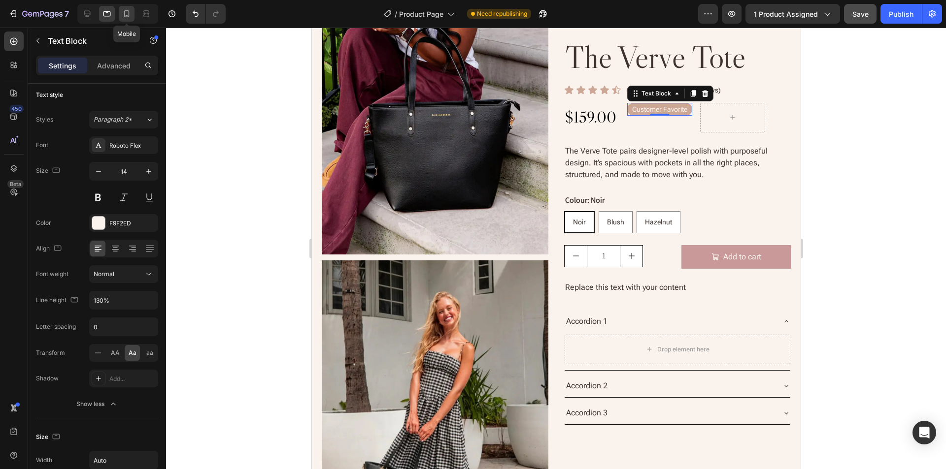
click at [128, 18] on icon at bounding box center [127, 14] width 10 height 10
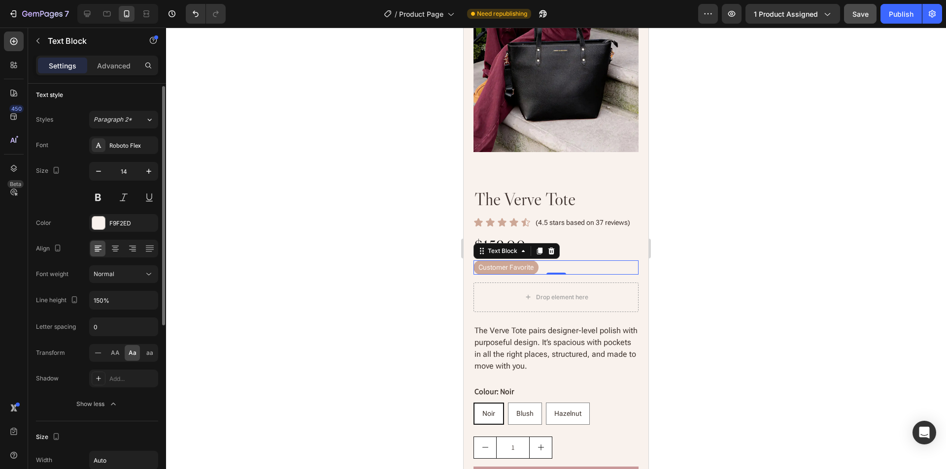
scroll to position [110, 0]
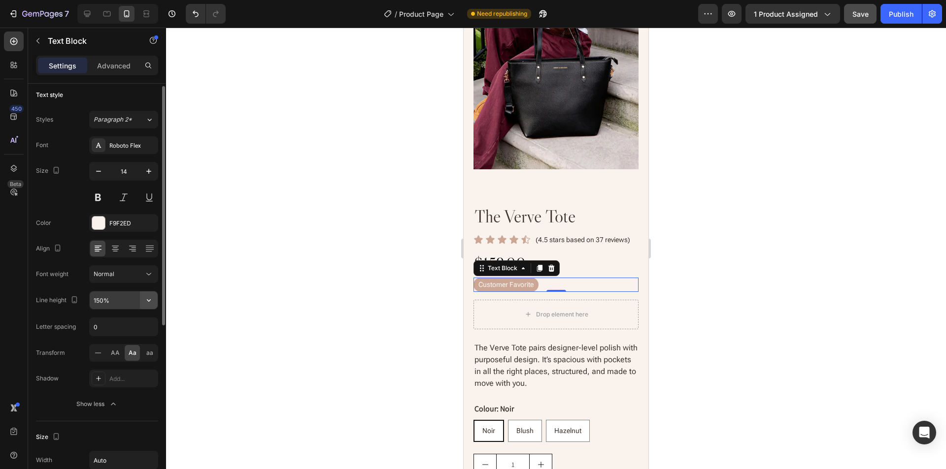
click at [153, 300] on button "button" at bounding box center [149, 301] width 18 height 18
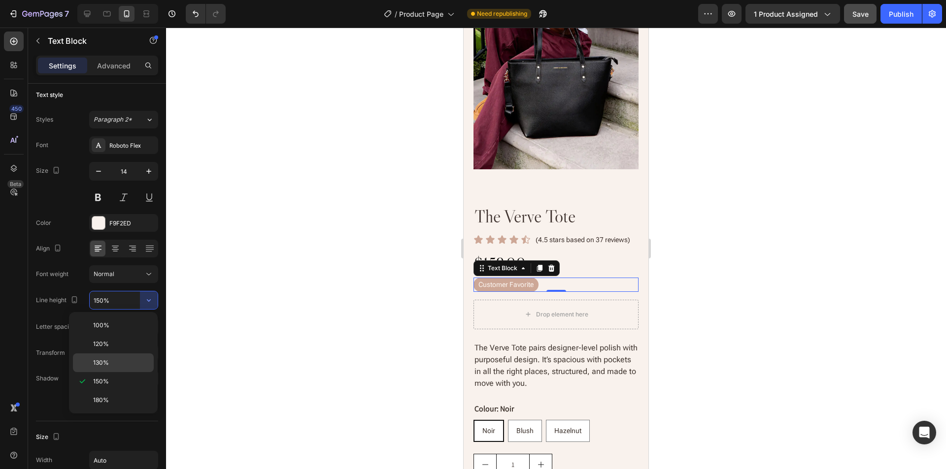
click at [116, 361] on p "130%" at bounding box center [121, 363] width 56 height 9
type input "130%"
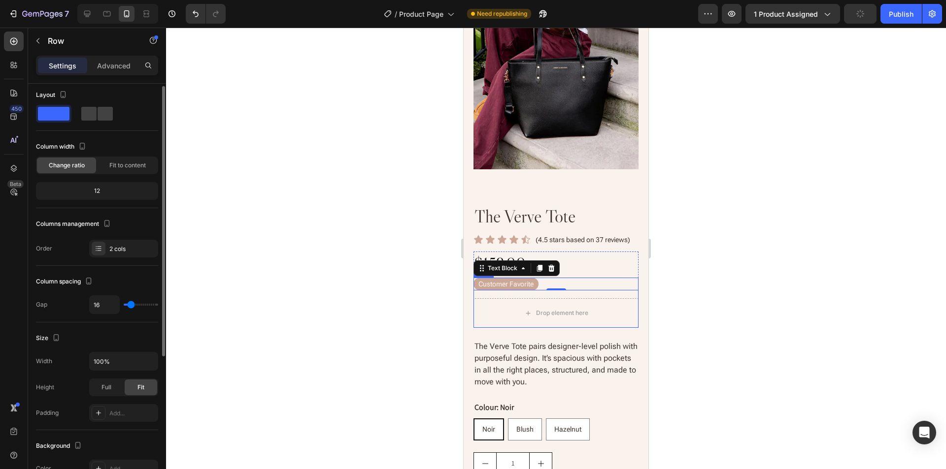
click at [606, 291] on div "customer favorite Text Block 0 Drop element here Row" at bounding box center [555, 303] width 165 height 50
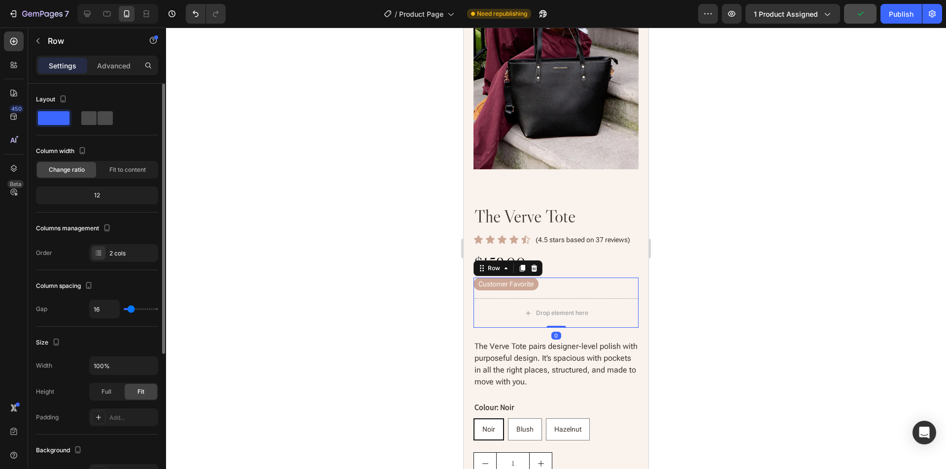
click at [98, 115] on span at bounding box center [105, 118] width 15 height 14
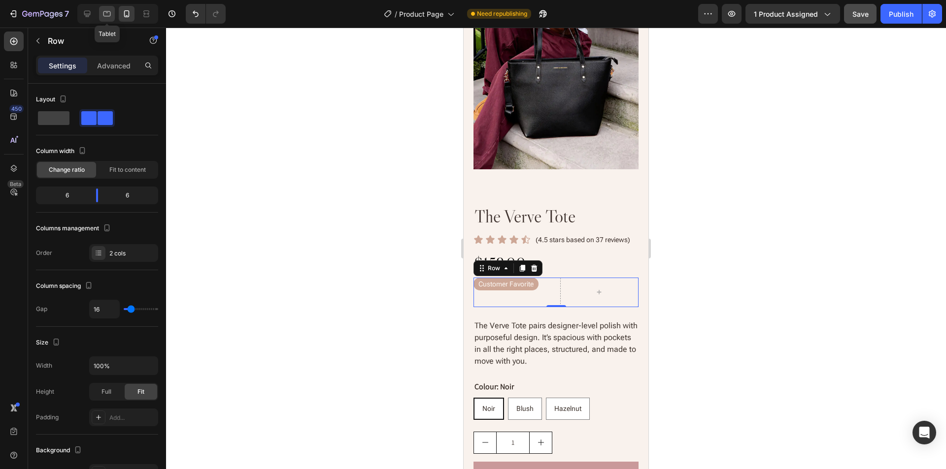
click at [106, 14] on icon at bounding box center [107, 14] width 10 height 10
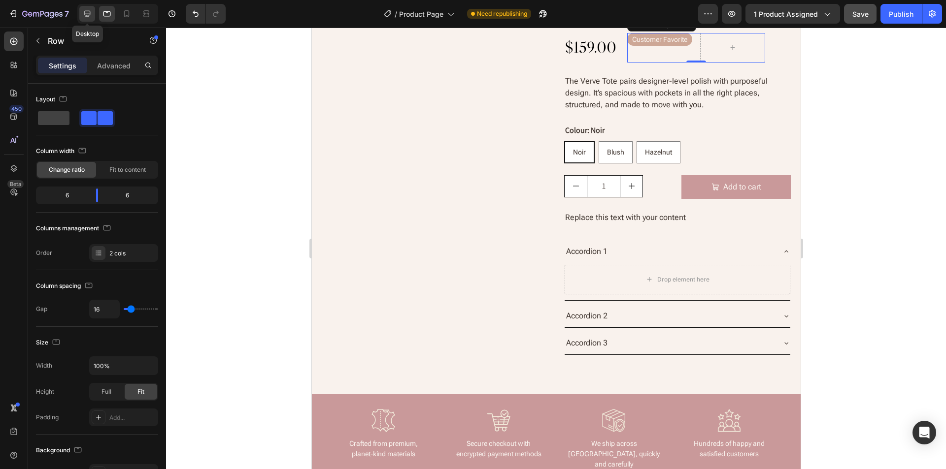
click at [94, 13] on div at bounding box center [87, 14] width 16 height 16
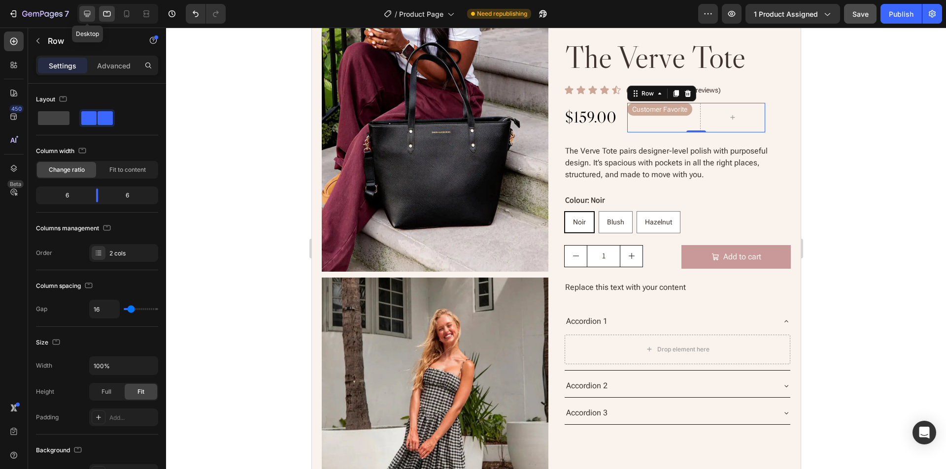
type input "1200"
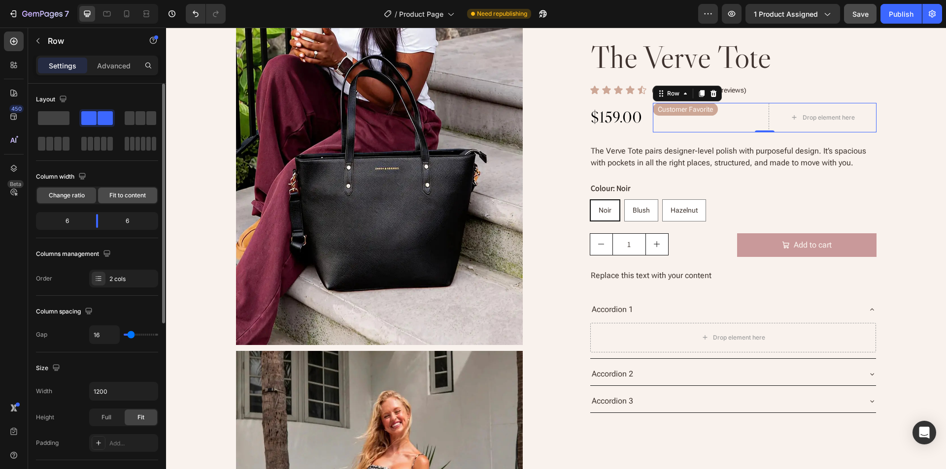
scroll to position [122, 0]
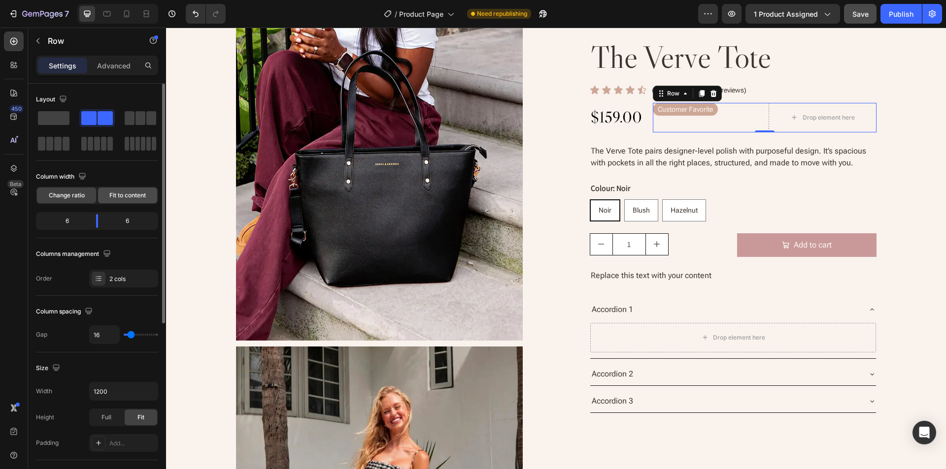
click at [131, 199] on span "Fit to content" at bounding box center [127, 195] width 36 height 9
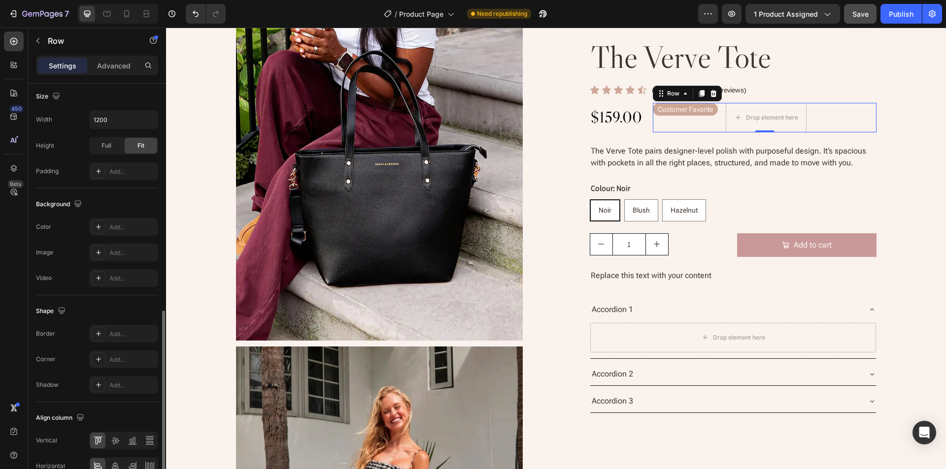
scroll to position [299, 0]
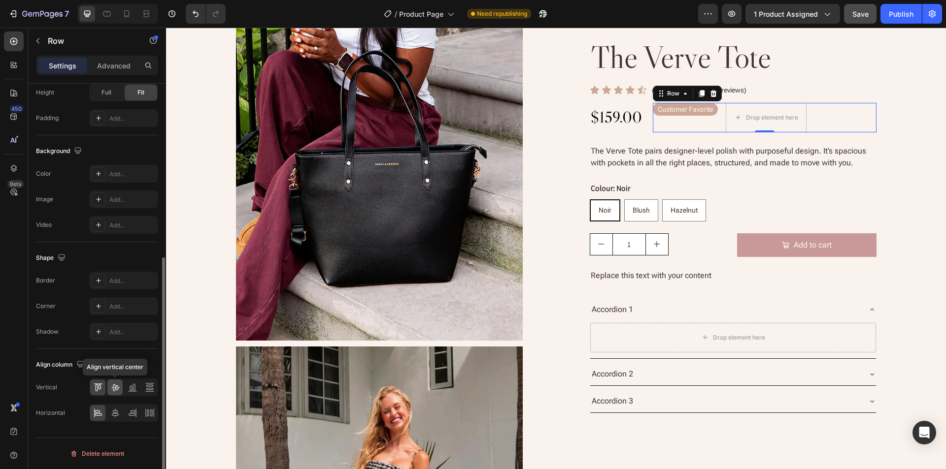
click at [115, 392] on icon at bounding box center [115, 388] width 10 height 10
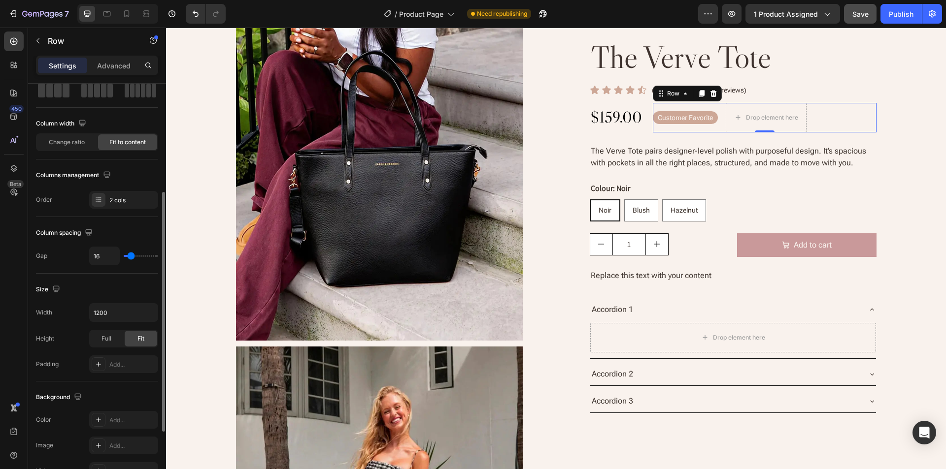
scroll to position [4, 0]
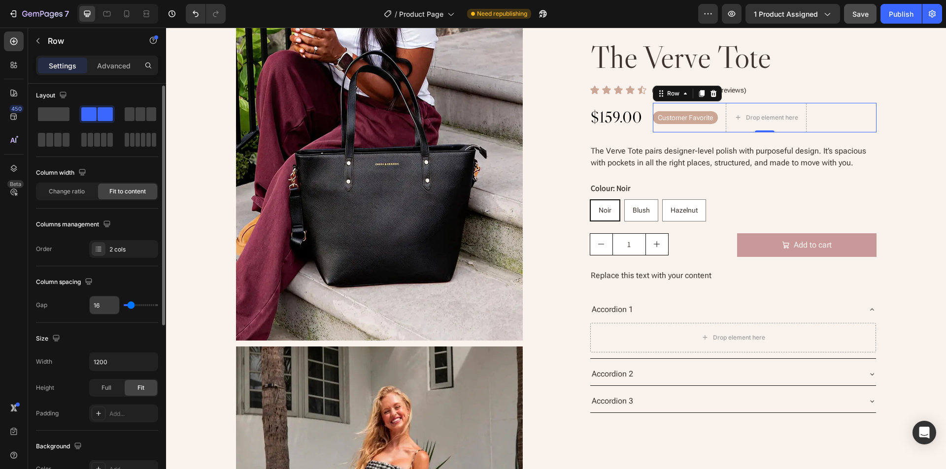
click at [114, 306] on input "16" at bounding box center [105, 305] width 30 height 18
type input "1"
type input "12"
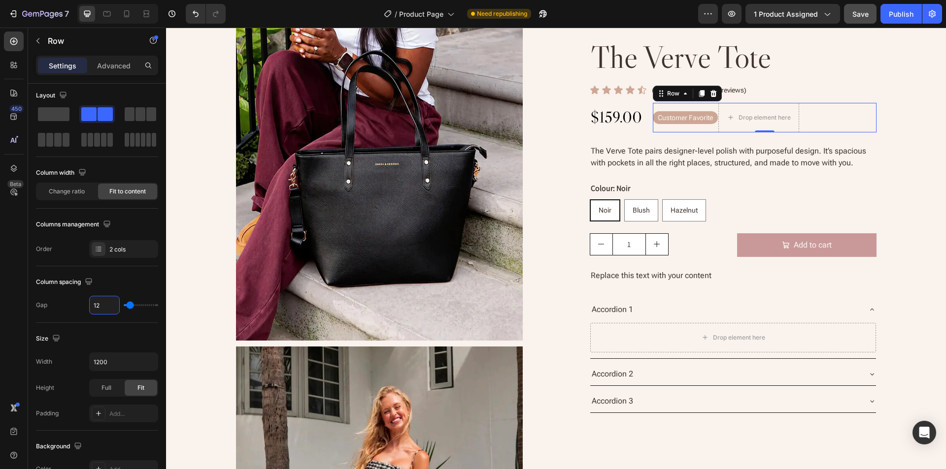
type input "12"
click at [112, 283] on div "Column spacing" at bounding box center [97, 282] width 122 height 16
click at [106, 18] on icon at bounding box center [107, 14] width 10 height 10
type input "100%"
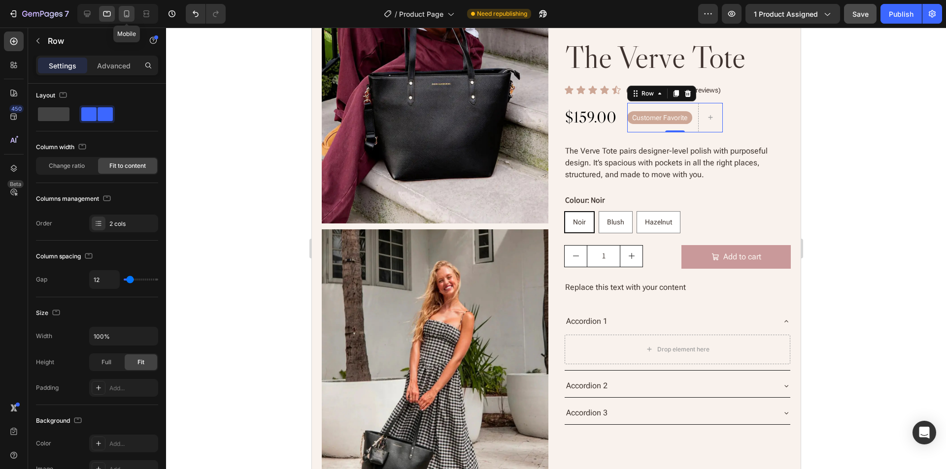
scroll to position [163, 0]
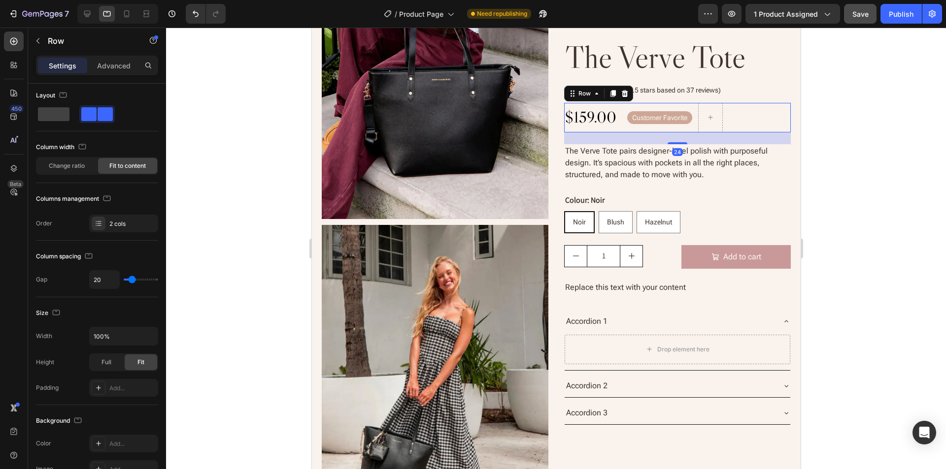
click at [617, 119] on div "$159.00 Product Price Product Price customer favorite Text Block Row Row 24" at bounding box center [676, 118] width 227 height 30
click at [80, 166] on span "Change ratio" at bounding box center [67, 166] width 36 height 9
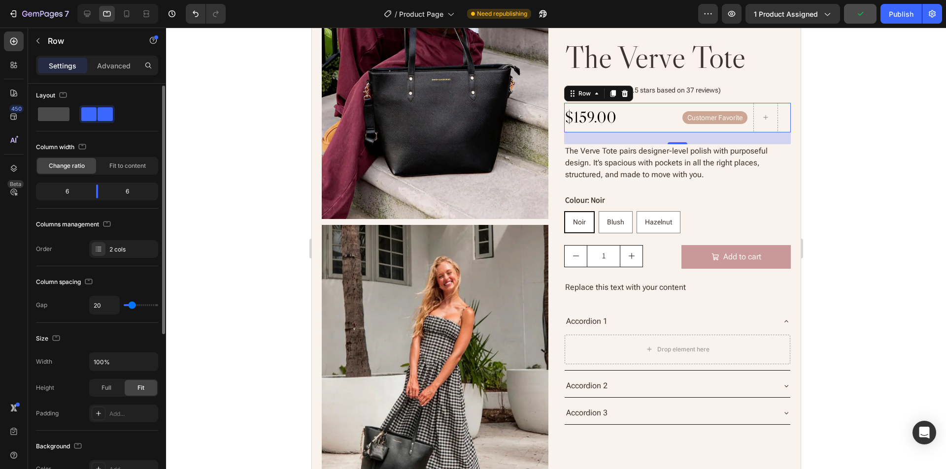
click at [55, 116] on span at bounding box center [54, 114] width 32 height 14
type input "0"
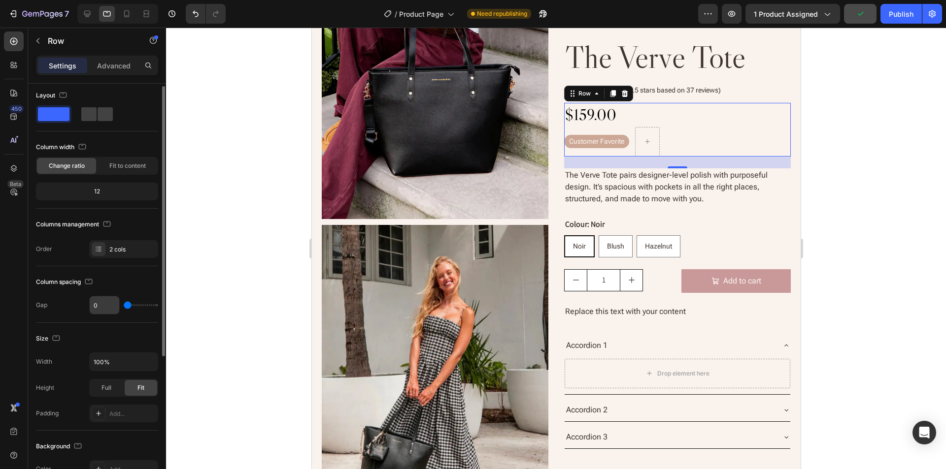
click at [103, 303] on input "0" at bounding box center [105, 305] width 30 height 18
type input "4"
click at [136, 279] on div "Column spacing" at bounding box center [97, 282] width 122 height 16
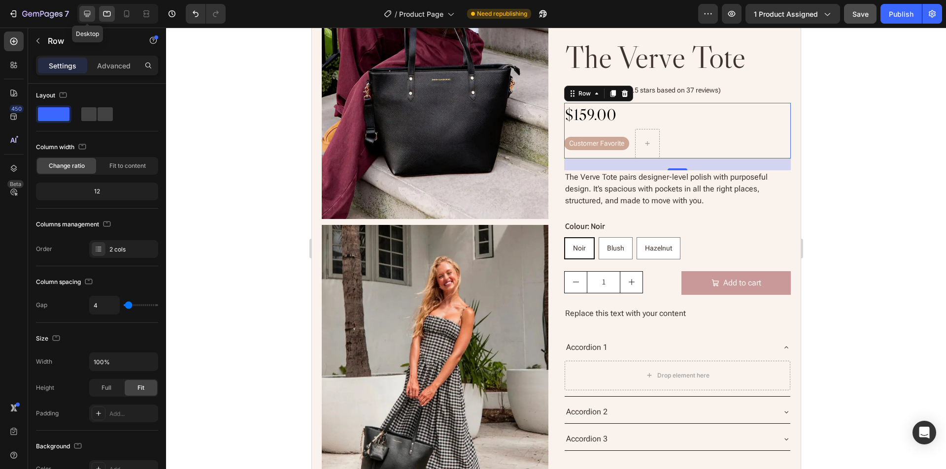
click at [88, 19] on div at bounding box center [87, 14] width 16 height 16
type input "20"
type input "1200"
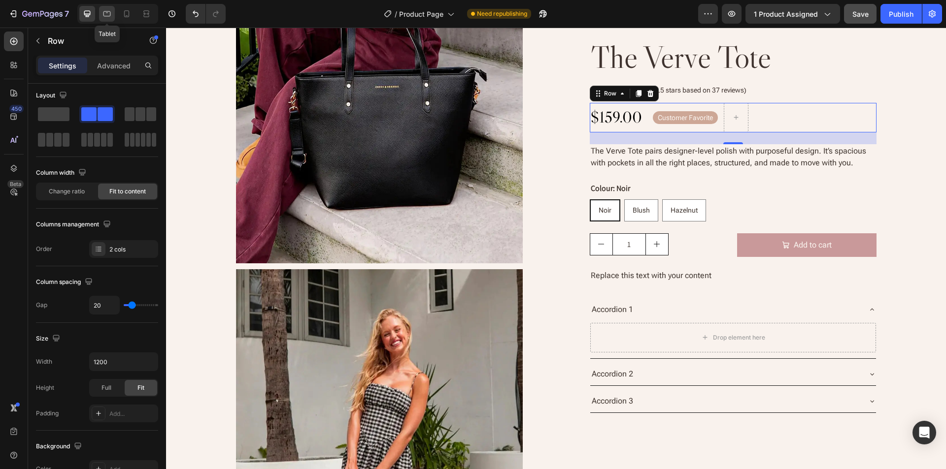
scroll to position [203, 0]
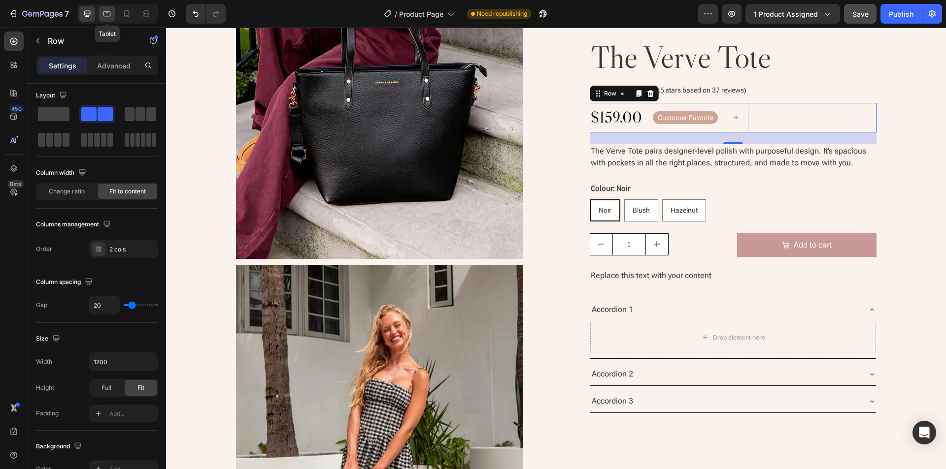
click at [110, 15] on icon at bounding box center [106, 13] width 7 height 5
type input "4"
type input "100%"
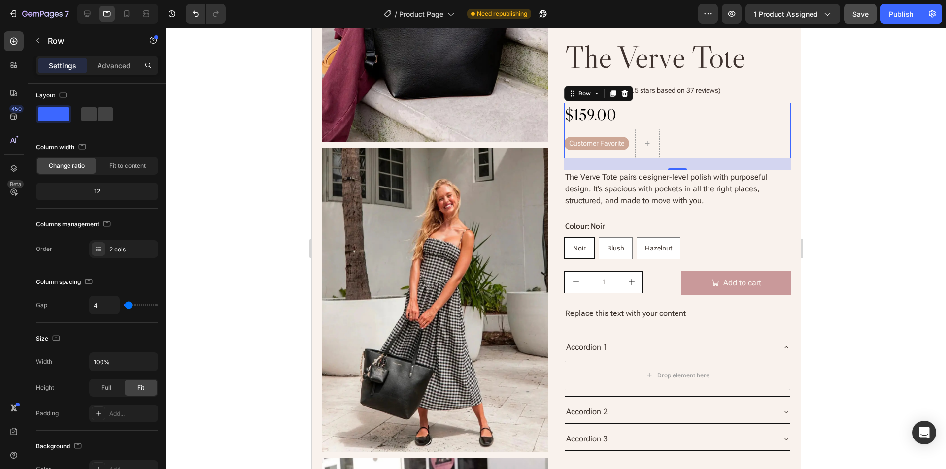
scroll to position [244, 0]
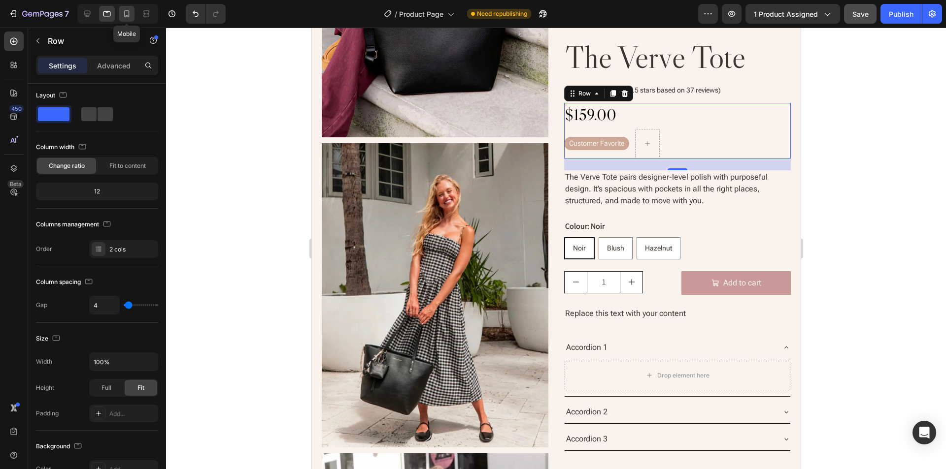
click at [125, 14] on icon at bounding box center [126, 13] width 5 height 7
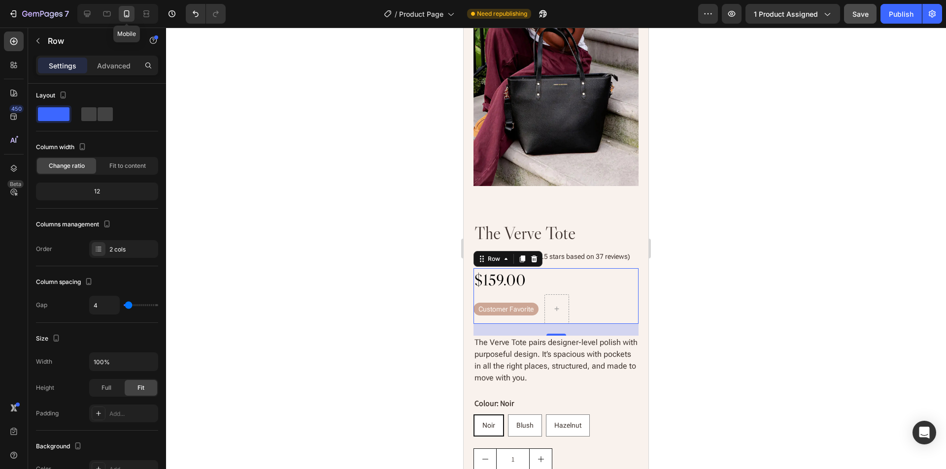
scroll to position [84, 0]
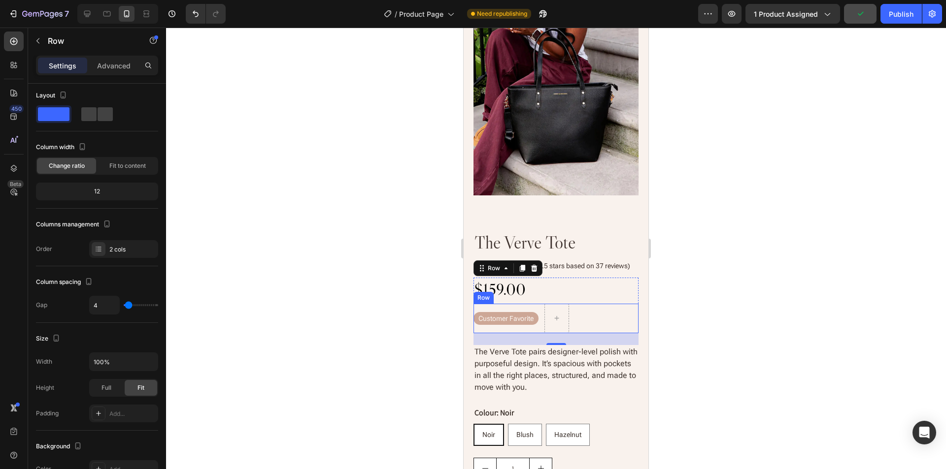
click at [592, 320] on div "customer favorite Text Block Row" at bounding box center [555, 319] width 165 height 30
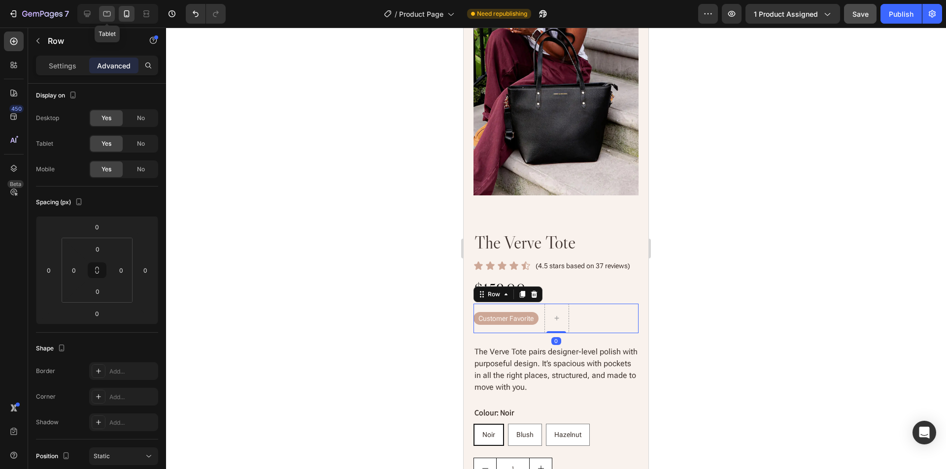
click at [106, 15] on icon at bounding box center [107, 14] width 10 height 10
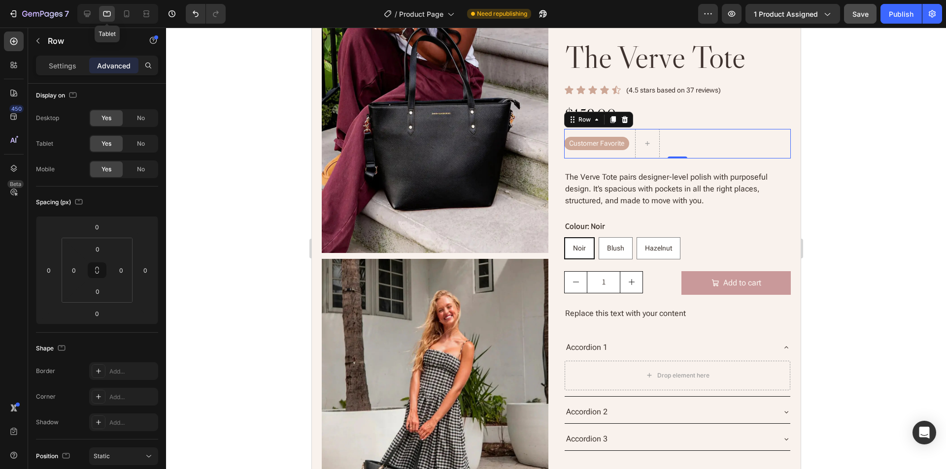
scroll to position [151, 0]
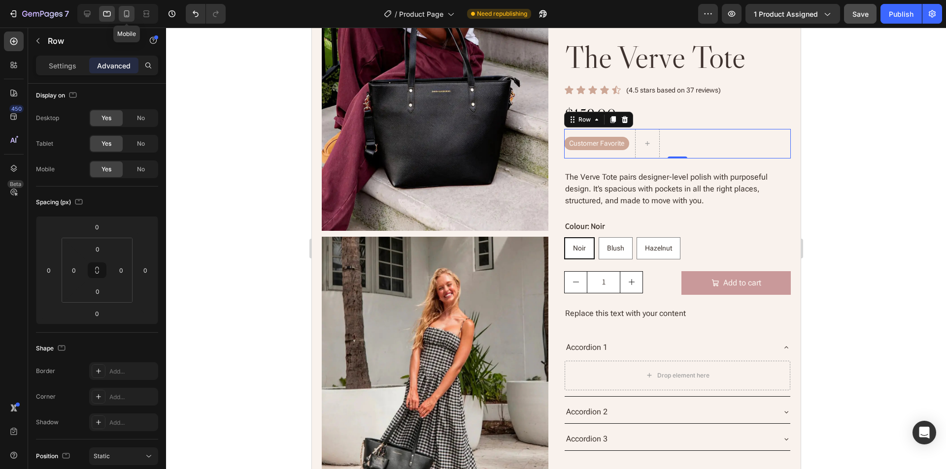
click at [127, 14] on icon at bounding box center [127, 14] width 10 height 10
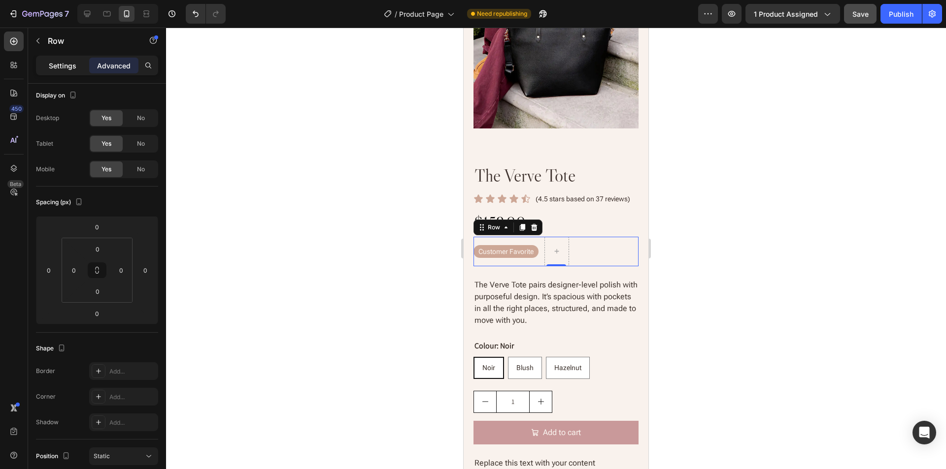
click at [66, 71] on div "Settings" at bounding box center [62, 66] width 49 height 16
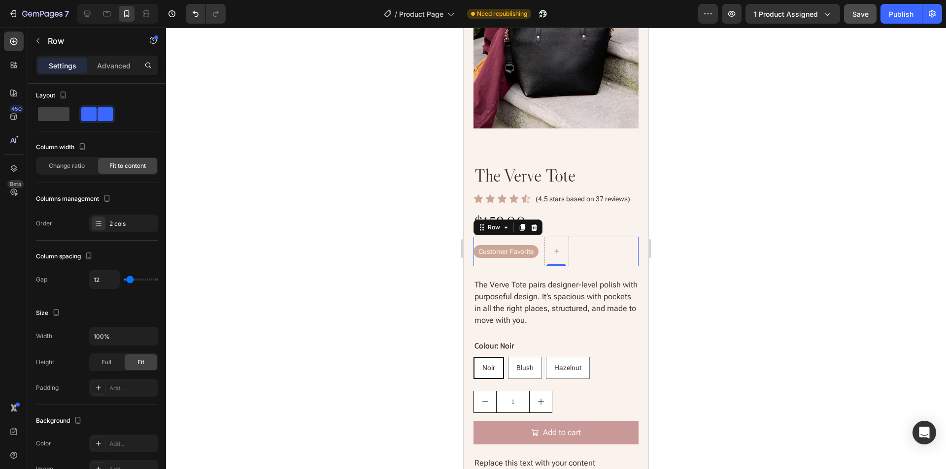
scroll to position [110, 0]
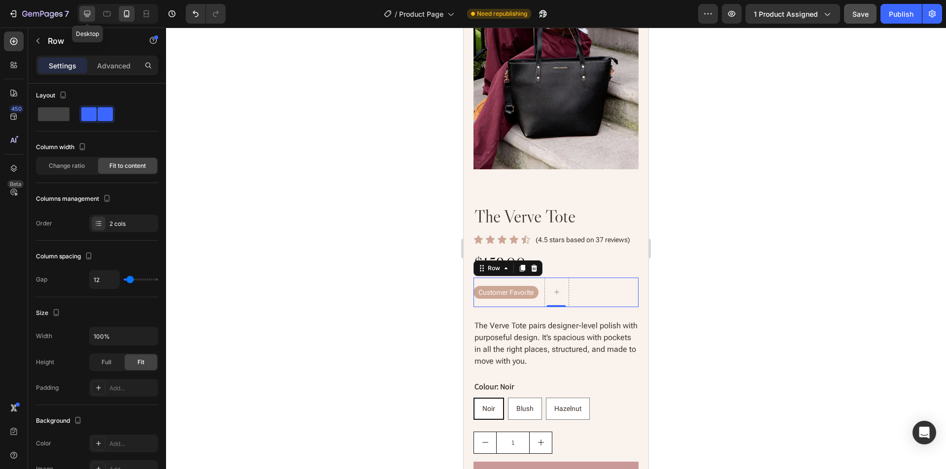
click at [86, 12] on icon at bounding box center [87, 14] width 10 height 10
type input "1200"
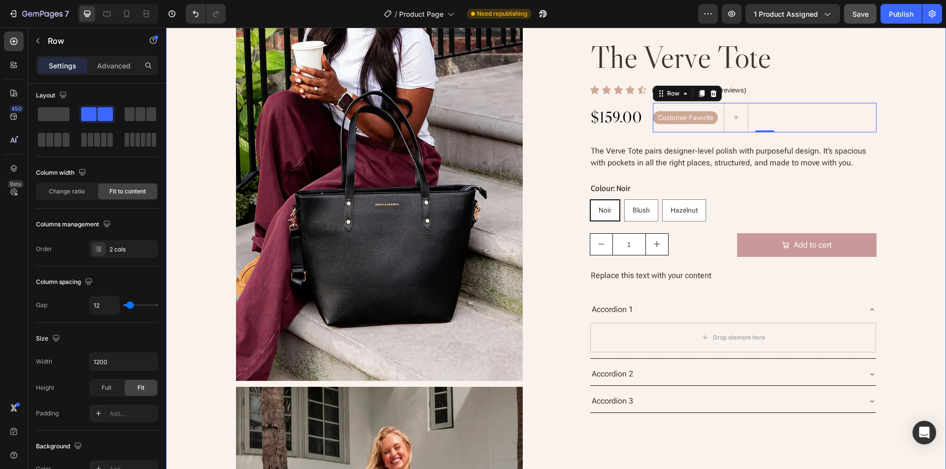
scroll to position [81, 0]
click at [714, 115] on div "customer favorite" at bounding box center [685, 117] width 65 height 13
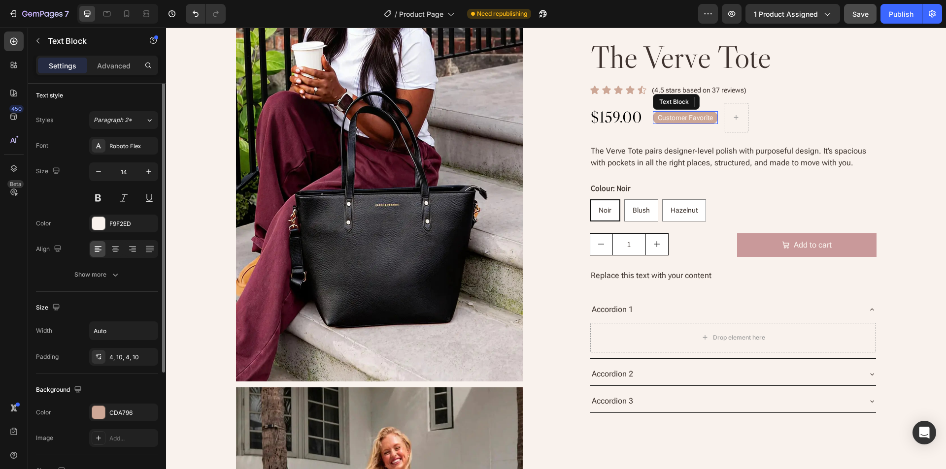
scroll to position [0, 0]
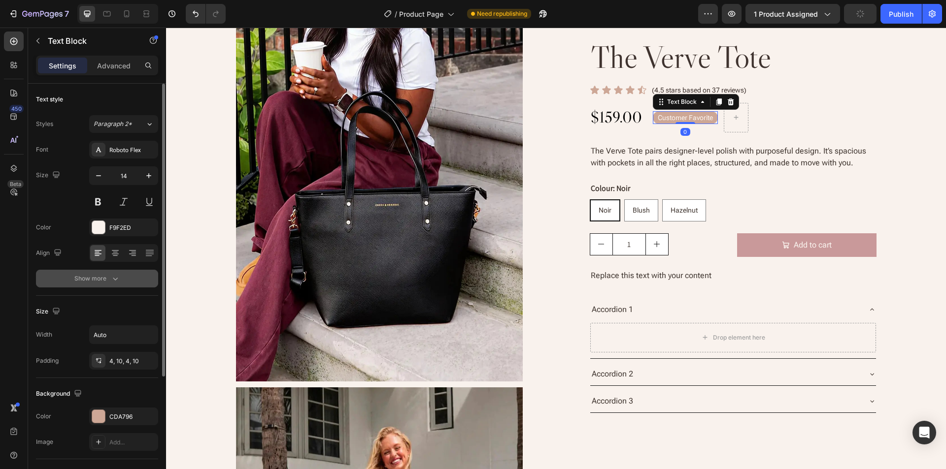
click at [94, 281] on div "Show more" at bounding box center [97, 279] width 46 height 10
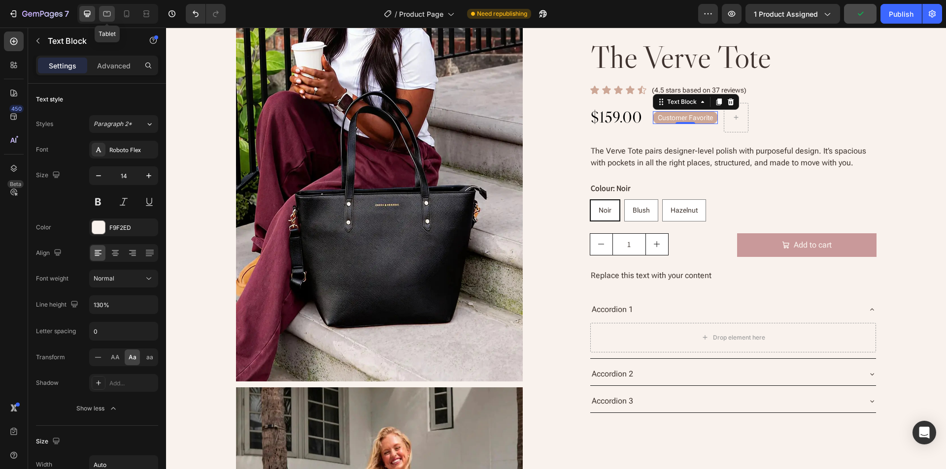
click at [106, 12] on icon at bounding box center [107, 14] width 10 height 10
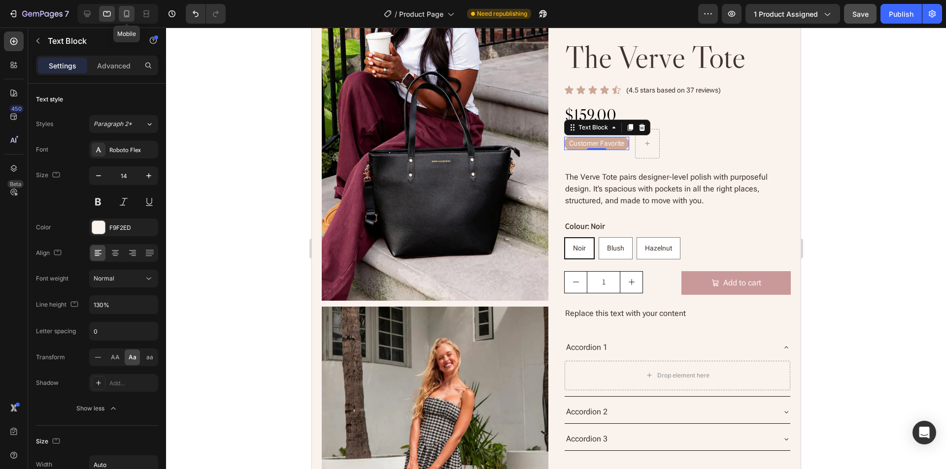
click at [121, 14] on div at bounding box center [127, 14] width 16 height 16
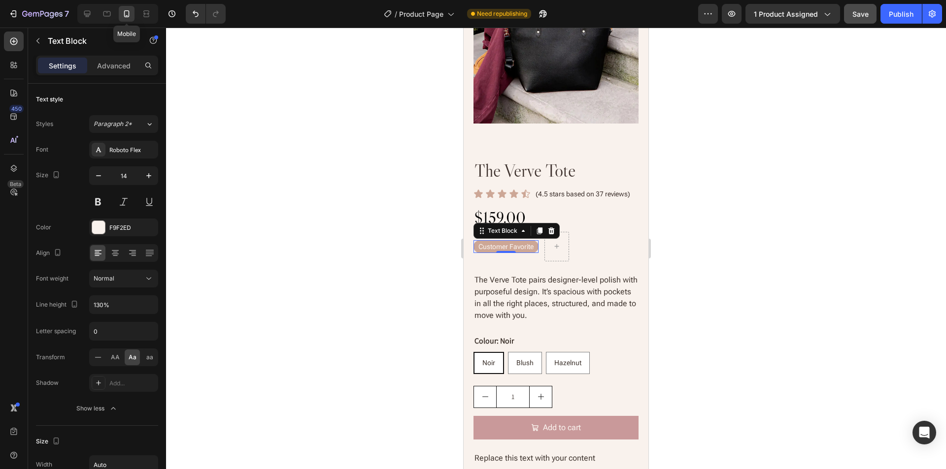
scroll to position [118, 0]
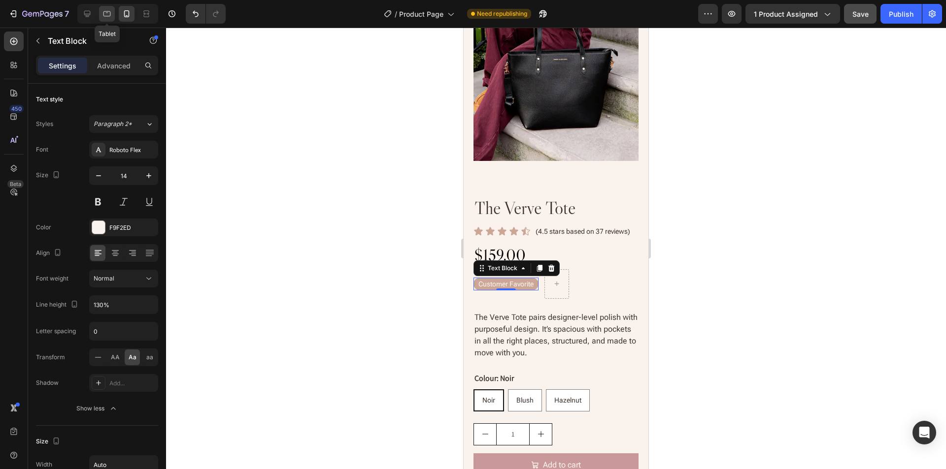
click at [105, 14] on icon at bounding box center [107, 14] width 10 height 10
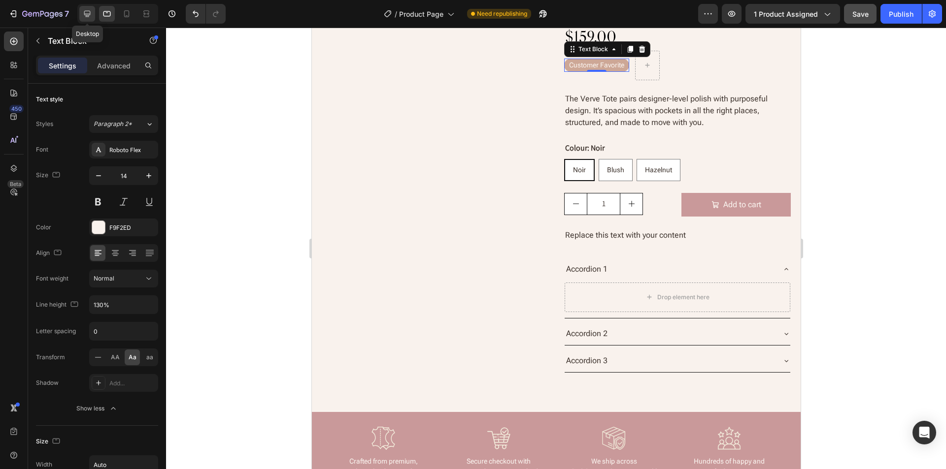
click at [88, 15] on icon at bounding box center [87, 14] width 6 height 6
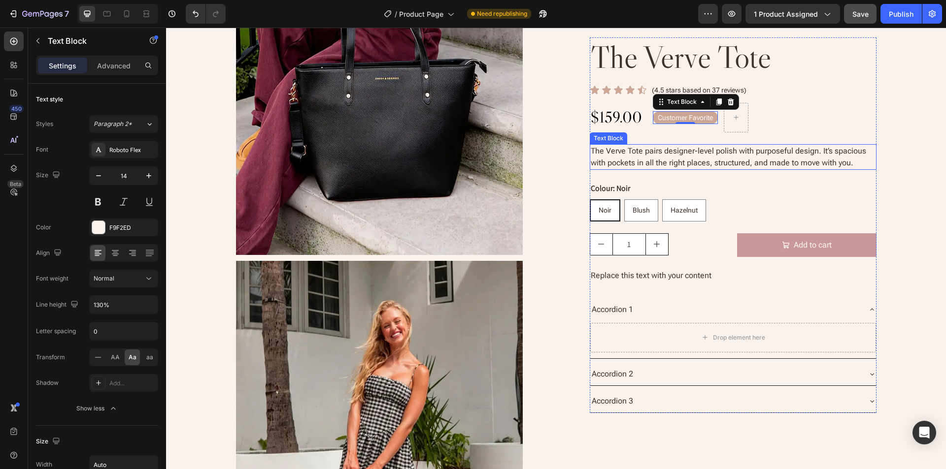
scroll to position [217, 0]
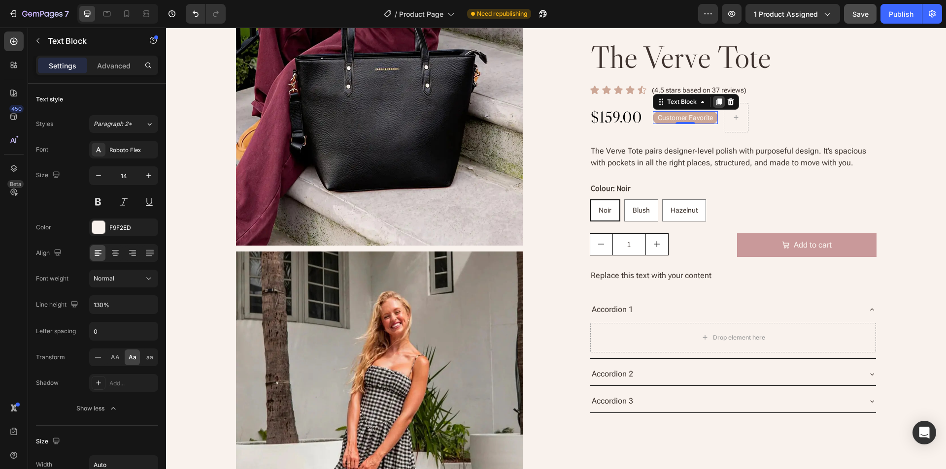
click at [715, 103] on icon at bounding box center [719, 102] width 8 height 8
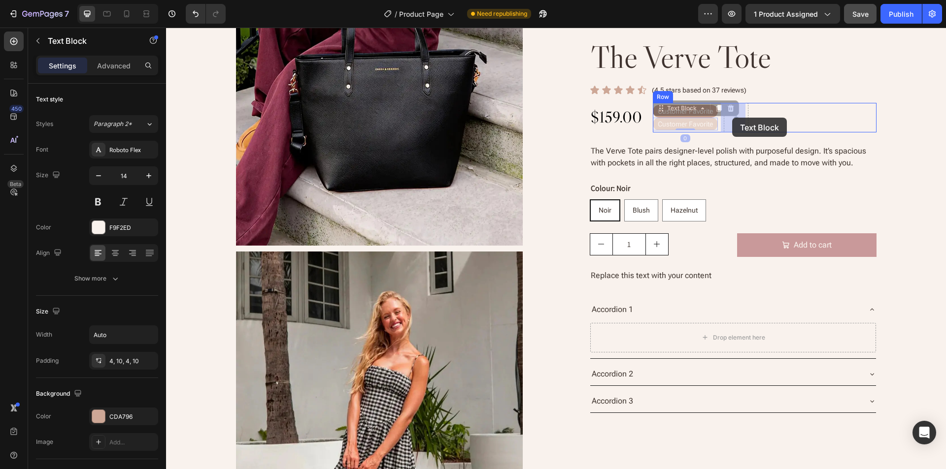
drag, startPoint x: 666, startPoint y: 113, endPoint x: 732, endPoint y: 118, distance: 66.1
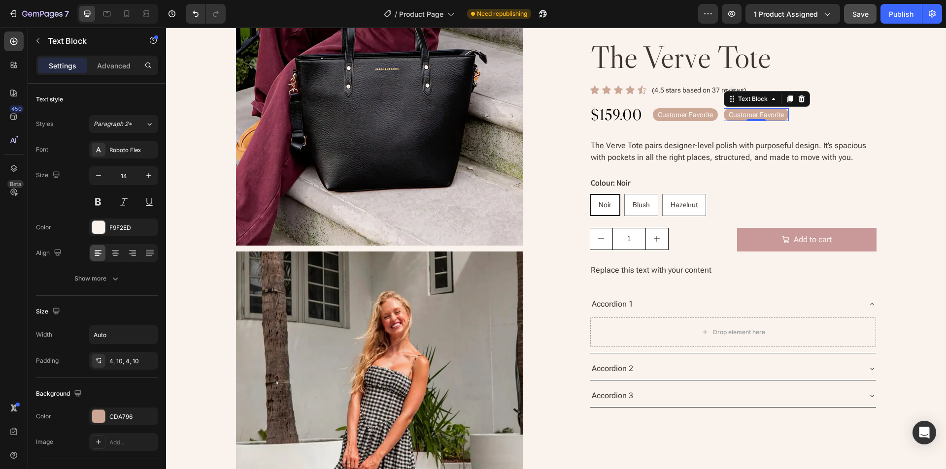
drag, startPoint x: 738, startPoint y: 115, endPoint x: 758, endPoint y: 114, distance: 20.2
click at [738, 115] on p "customer favorite" at bounding box center [755, 114] width 55 height 9
click at [758, 114] on p "customer favorite" at bounding box center [755, 114] width 55 height 9
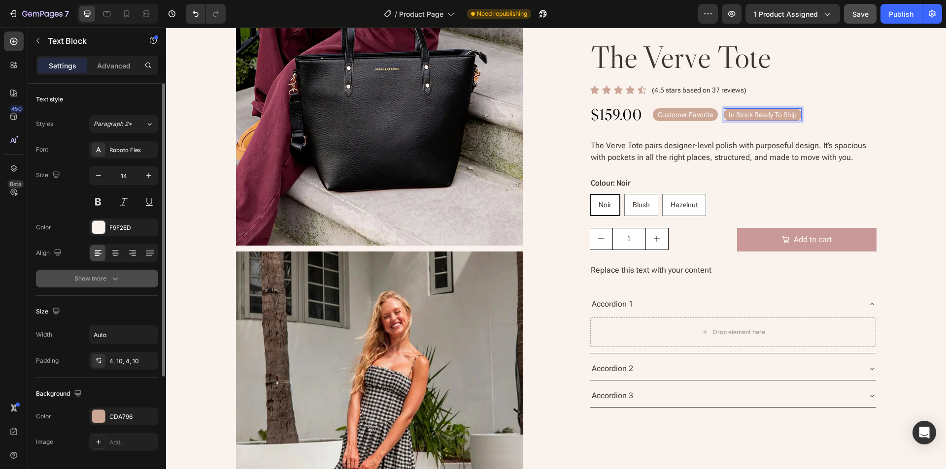
click at [92, 275] on div "Show more" at bounding box center [97, 279] width 46 height 10
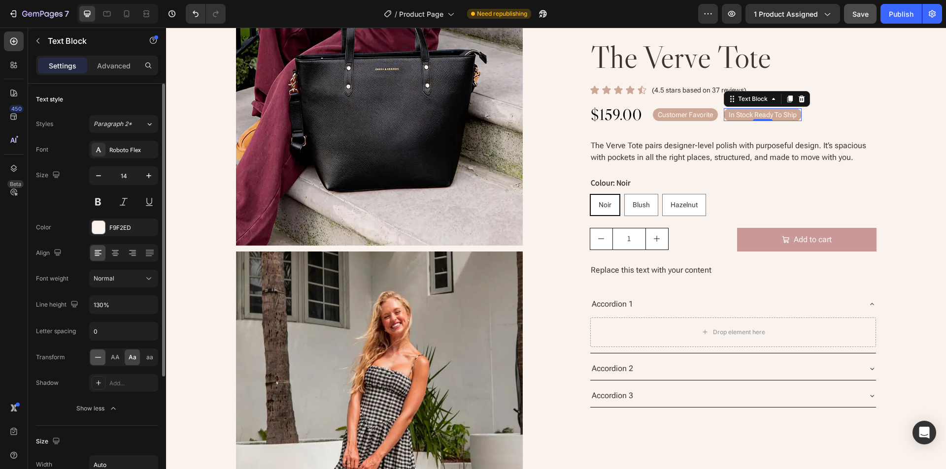
click at [95, 362] on div at bounding box center [97, 358] width 15 height 16
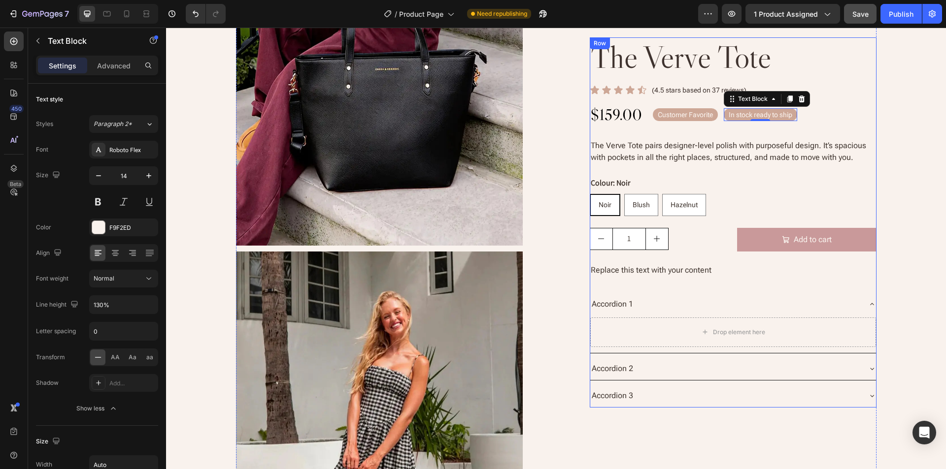
click at [864, 97] on div "the verve tote Product Title Icon Icon Icon Icon Icon Icon List (4.5 stars base…" at bounding box center [733, 222] width 287 height 370
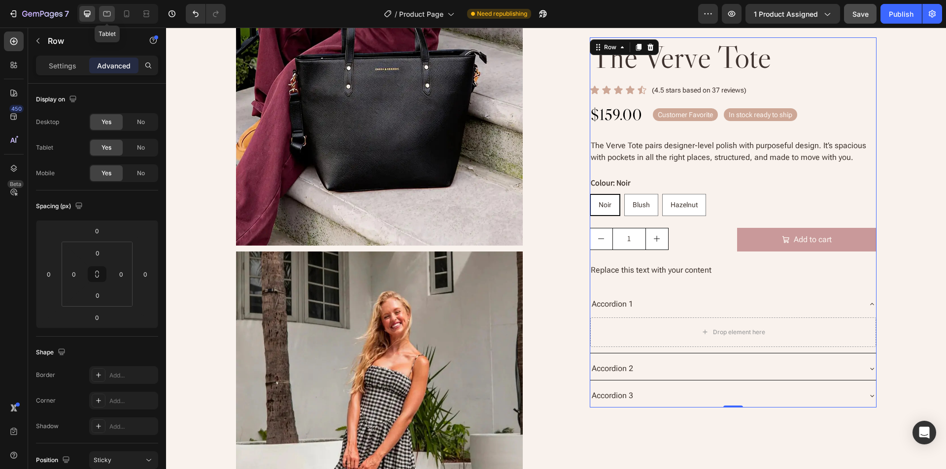
click at [108, 17] on icon at bounding box center [107, 14] width 10 height 10
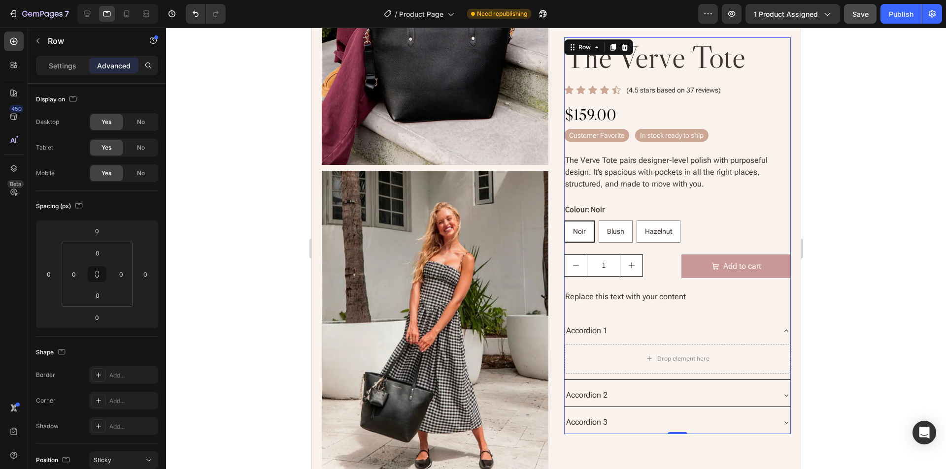
scroll to position [192, 0]
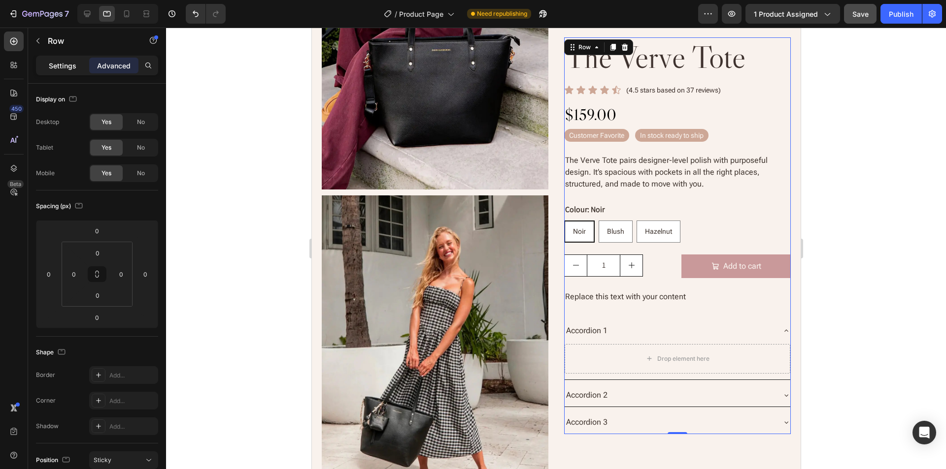
click at [64, 66] on p "Settings" at bounding box center [63, 66] width 28 height 10
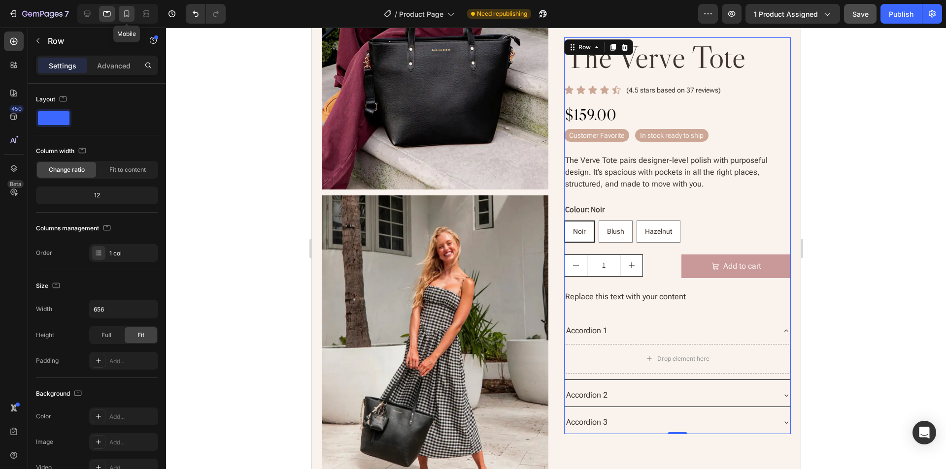
click at [129, 16] on icon at bounding box center [126, 13] width 5 height 7
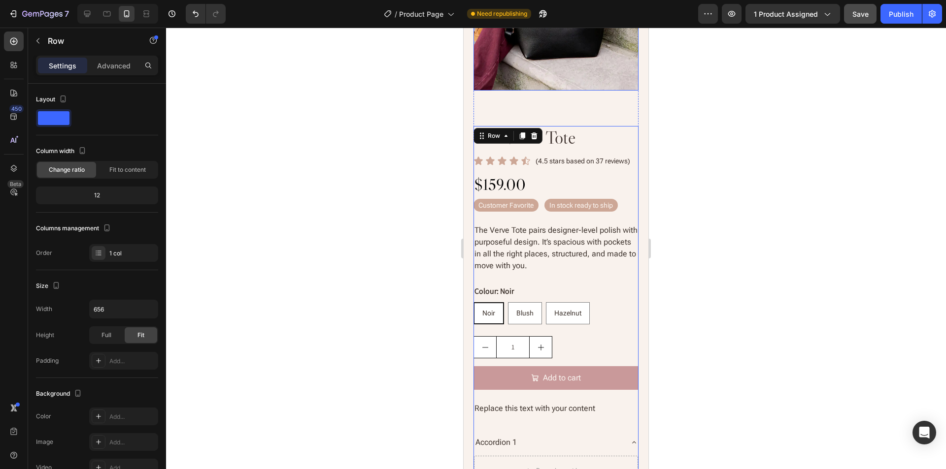
scroll to position [179, 0]
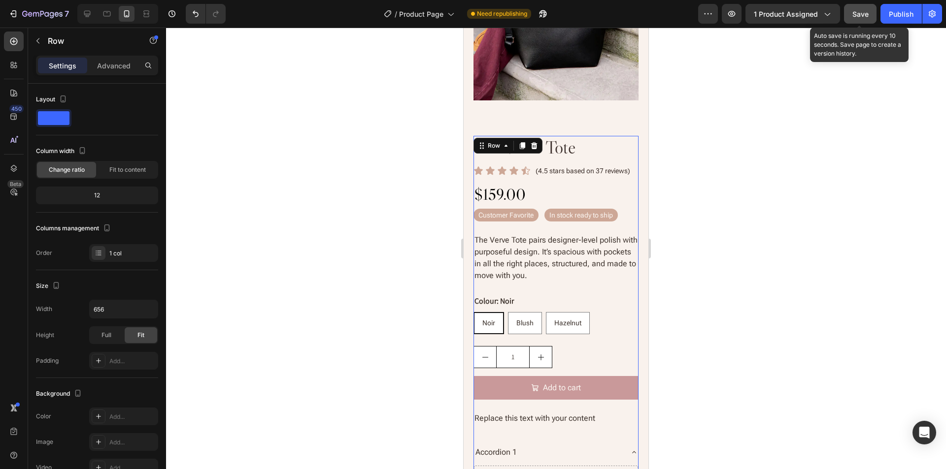
click at [862, 14] on span "Save" at bounding box center [860, 14] width 16 height 8
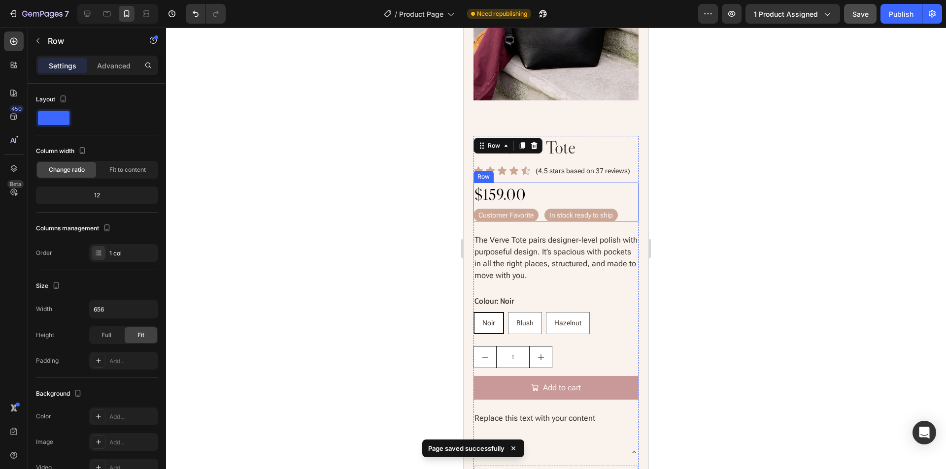
click at [543, 203] on div "$159.00 Product Price Product Price customer favorite Text Block In stock ready…" at bounding box center [555, 202] width 165 height 39
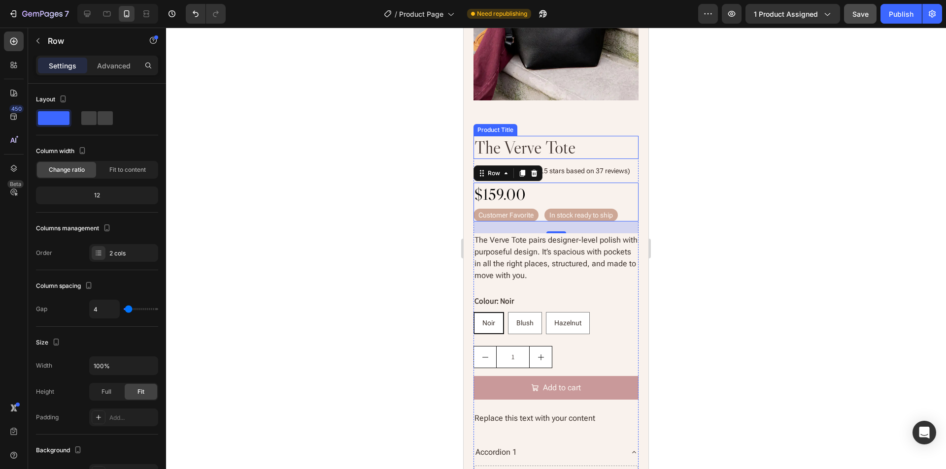
click at [605, 140] on h2 "the verve tote" at bounding box center [555, 147] width 165 height 23
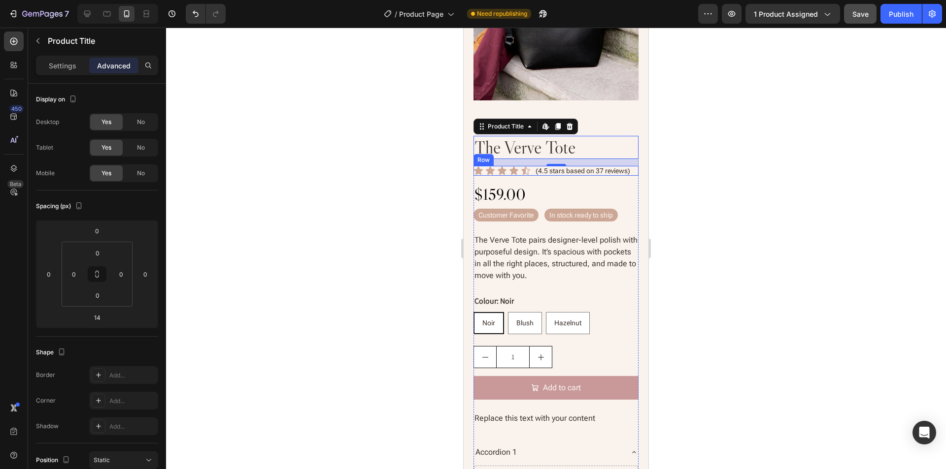
click at [532, 169] on div "Icon Icon Icon Icon Icon Icon List (4.5 stars based on 37 reviews) Text Block R…" at bounding box center [555, 171] width 165 height 10
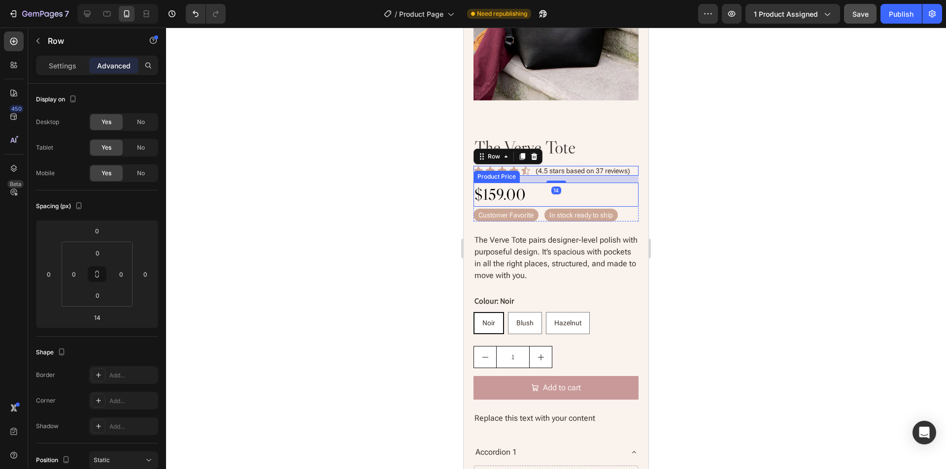
click at [538, 191] on div "$159.00" at bounding box center [555, 195] width 165 height 24
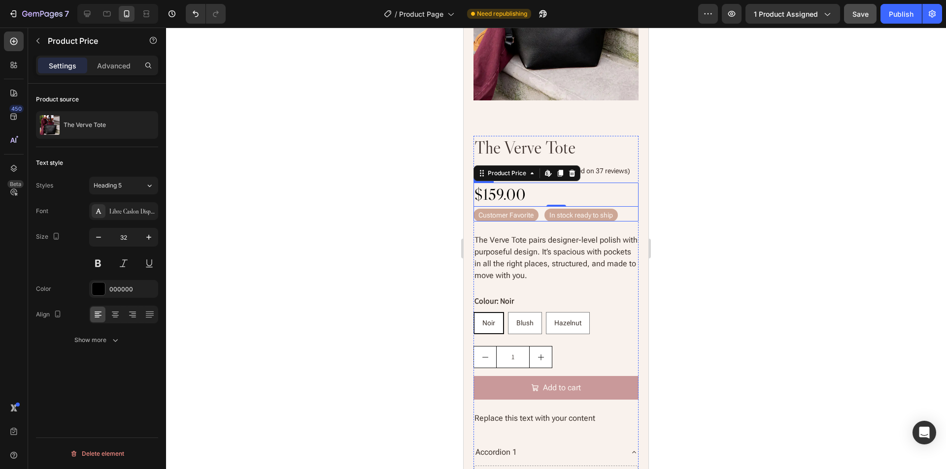
click at [541, 203] on div "$159.00 Product Price Edit content in Shopify 0 Product Price Edit content in S…" at bounding box center [555, 202] width 165 height 39
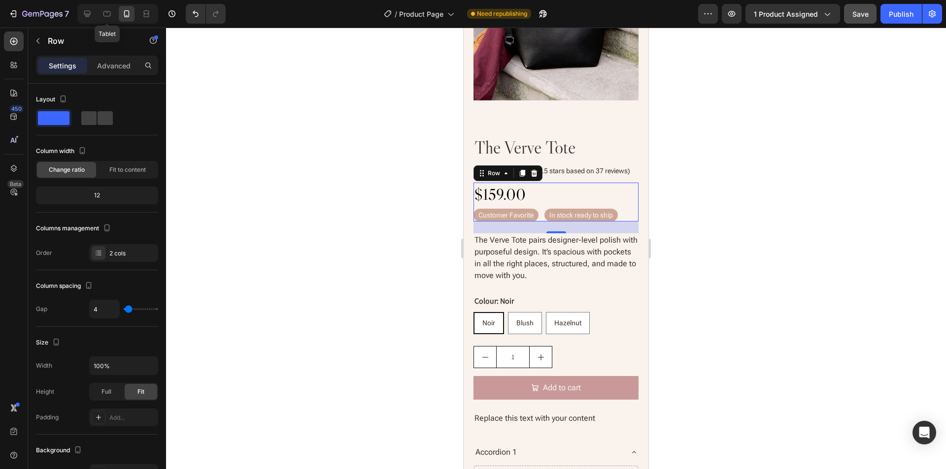
drag, startPoint x: 104, startPoint y: 12, endPoint x: 98, endPoint y: 12, distance: 5.9
click at [104, 12] on icon at bounding box center [106, 13] width 7 height 5
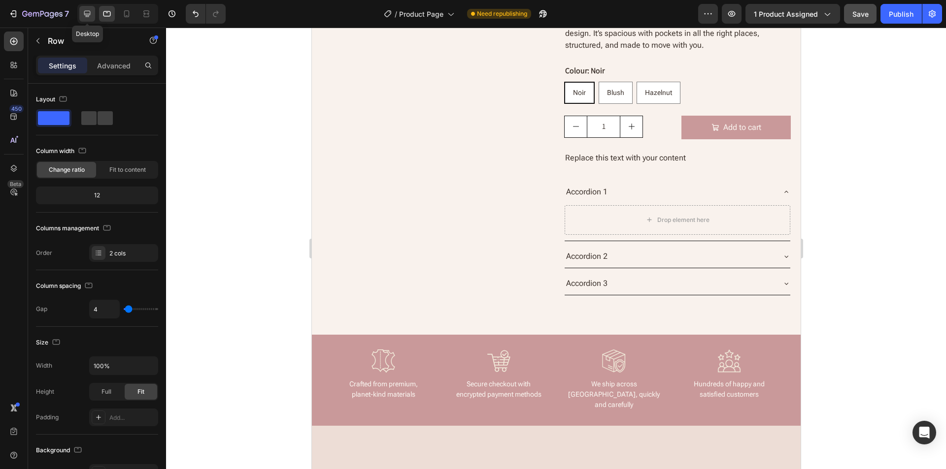
click at [83, 15] on icon at bounding box center [87, 14] width 10 height 10
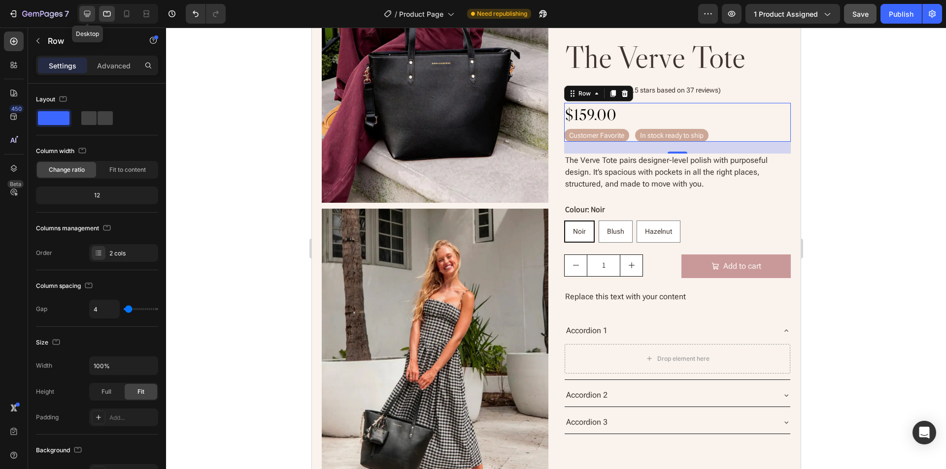
type input "20"
type input "1200"
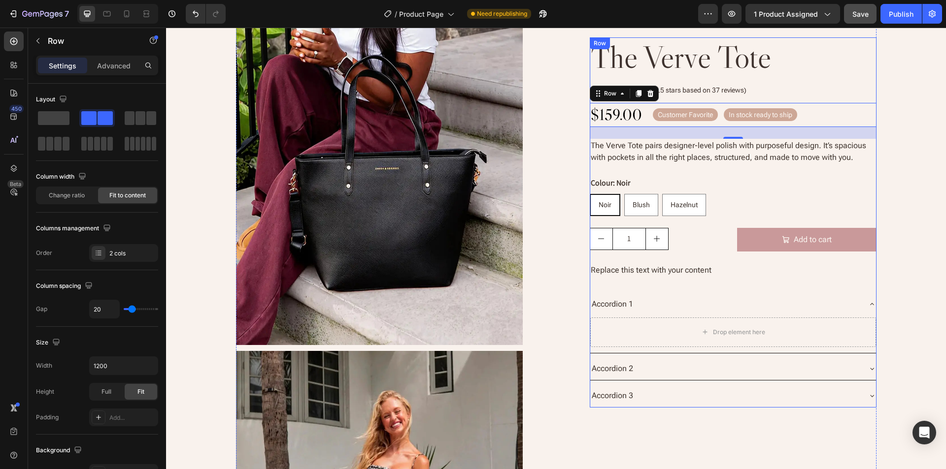
scroll to position [122, 0]
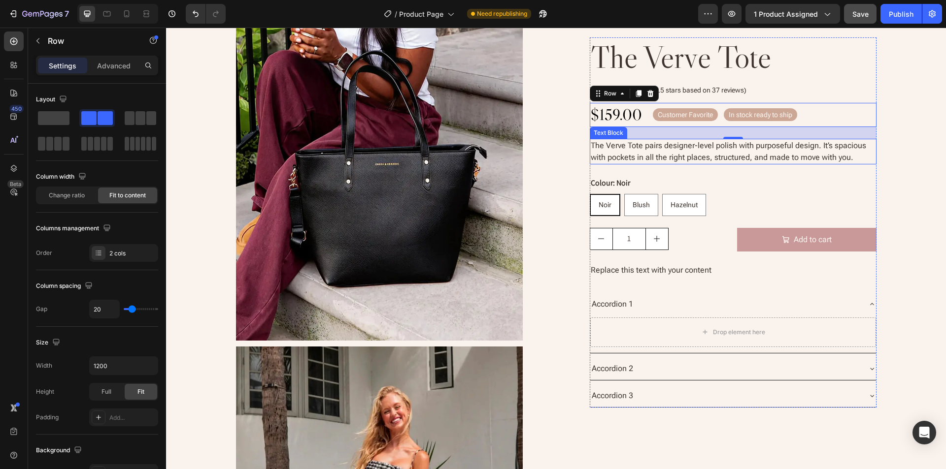
click at [795, 152] on p "The Verve Tote pairs designer-level polish with purposeful design. It’s spaciou…" at bounding box center [733, 152] width 285 height 24
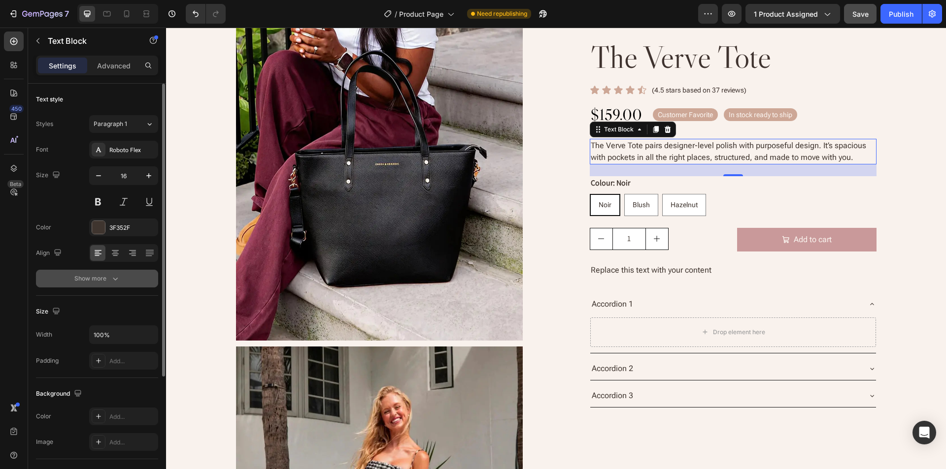
click at [99, 279] on div "Show more" at bounding box center [97, 279] width 46 height 10
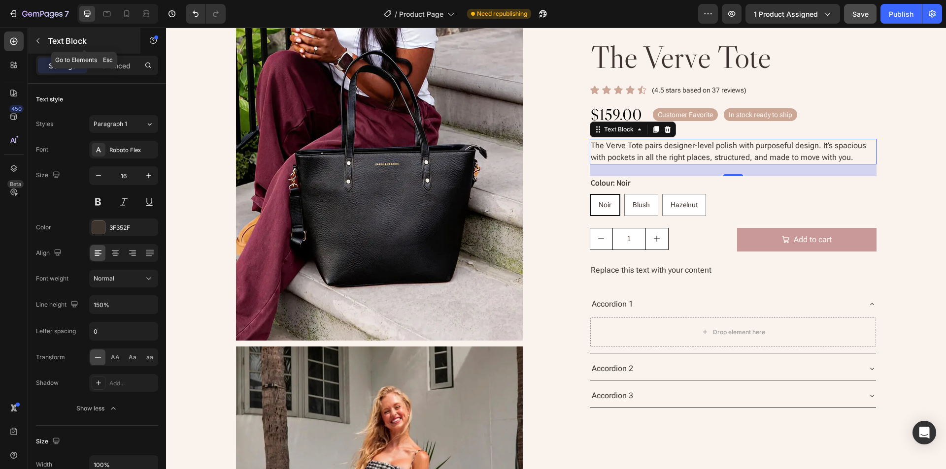
click at [33, 36] on button "button" at bounding box center [38, 41] width 16 height 16
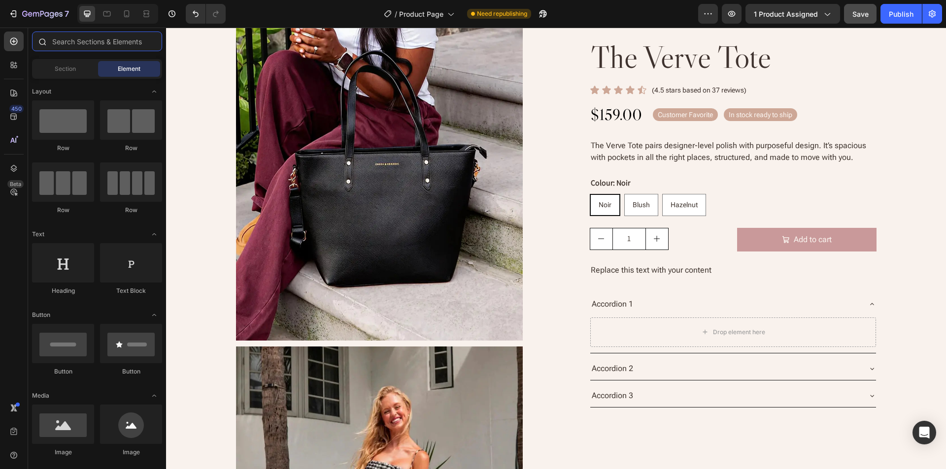
click at [92, 40] on input "text" at bounding box center [97, 42] width 130 height 20
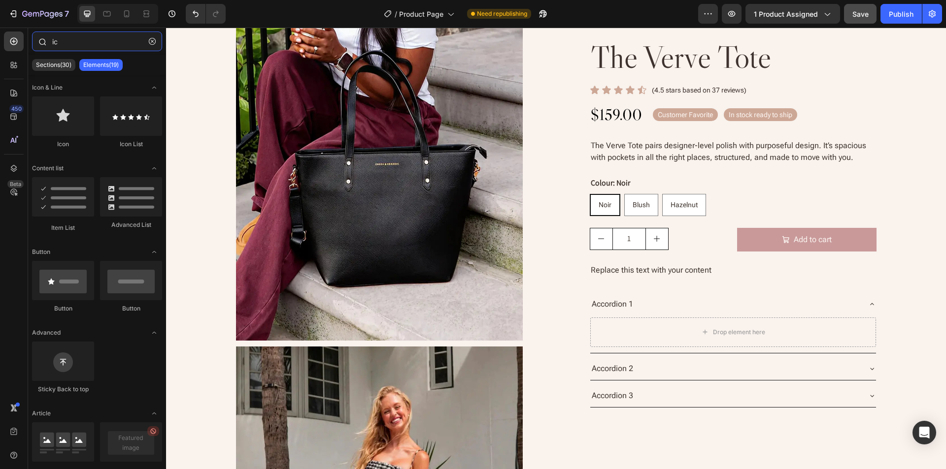
type input "i"
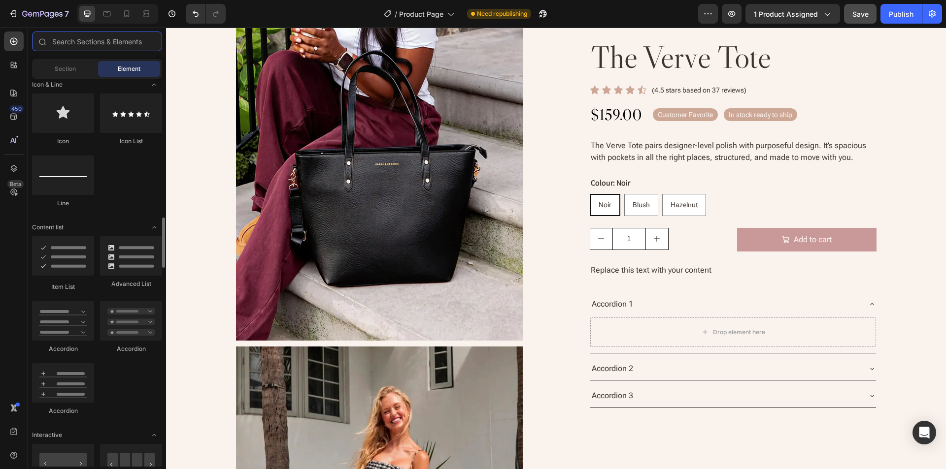
scroll to position [689, 0]
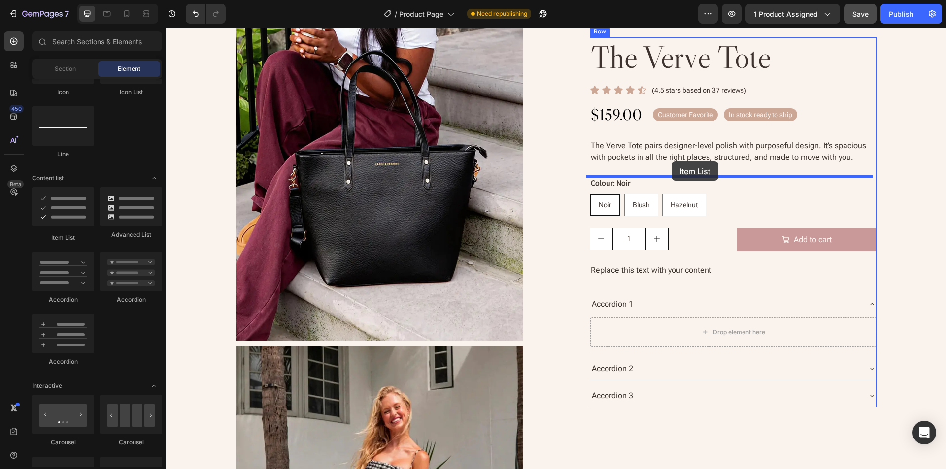
drag, startPoint x: 235, startPoint y: 250, endPoint x: 688, endPoint y: 164, distance: 461.0
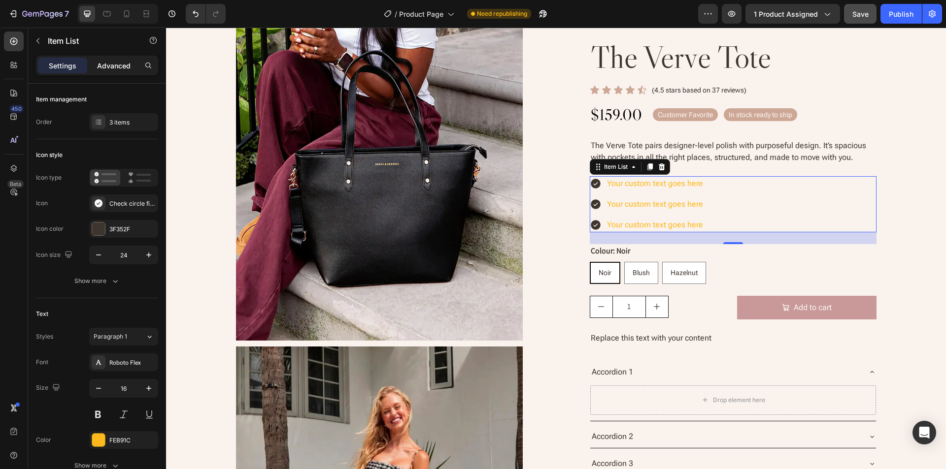
click at [112, 66] on p "Advanced" at bounding box center [113, 66] width 33 height 10
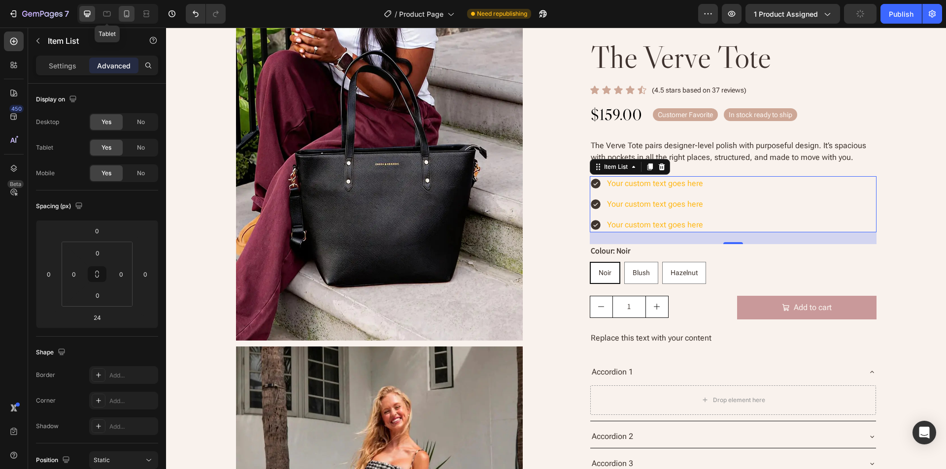
click at [110, 17] on icon at bounding box center [107, 14] width 10 height 10
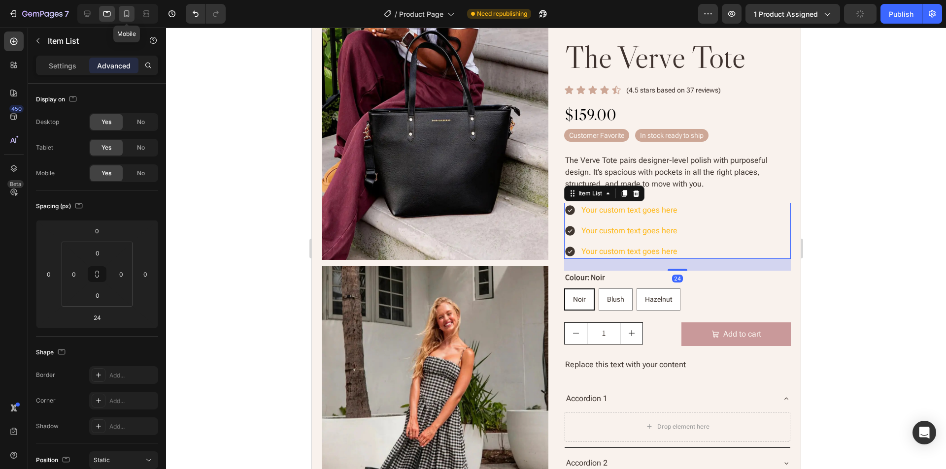
click at [127, 15] on icon at bounding box center [127, 14] width 10 height 10
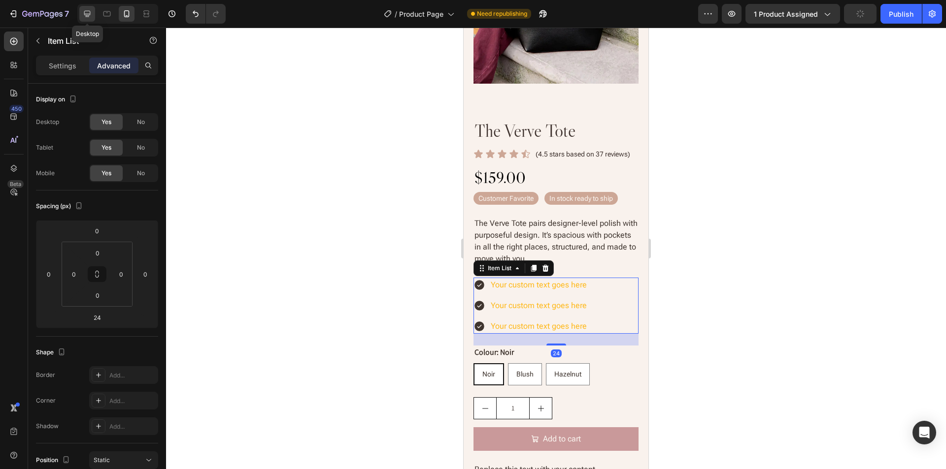
click at [84, 16] on icon at bounding box center [87, 14] width 10 height 10
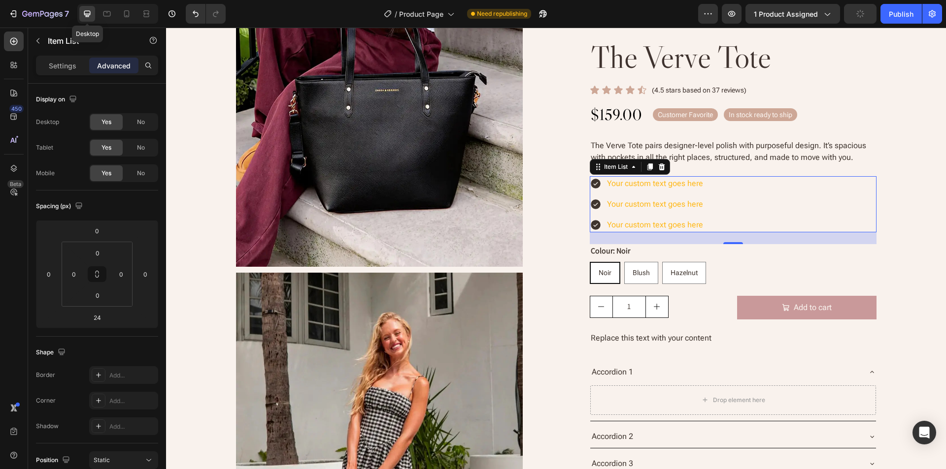
scroll to position [154, 0]
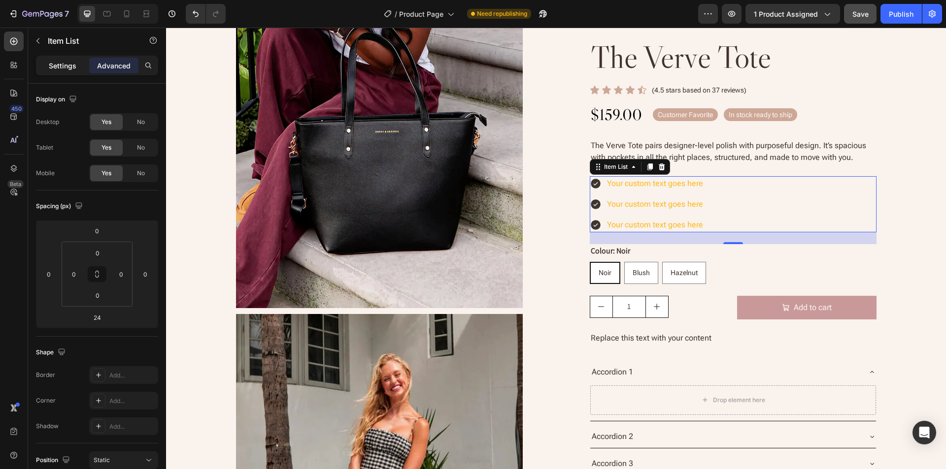
click at [60, 62] on p "Settings" at bounding box center [63, 66] width 28 height 10
type input "8"
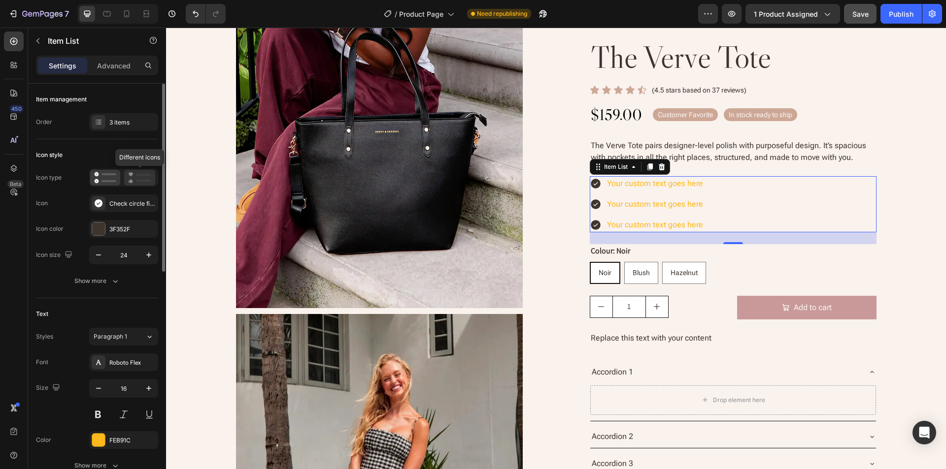
click at [136, 175] on icon at bounding box center [139, 178] width 23 height 12
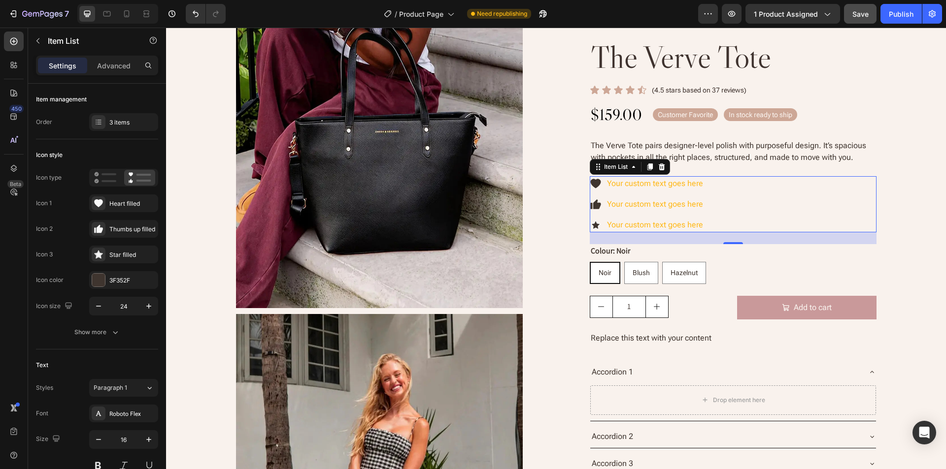
click at [591, 182] on icon at bounding box center [595, 183] width 10 height 9
click at [90, 331] on div "Show more" at bounding box center [97, 333] width 46 height 10
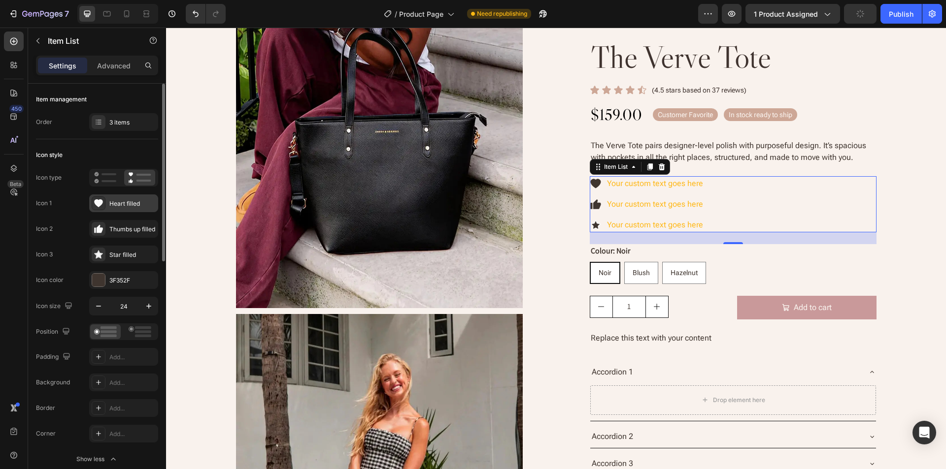
click at [113, 202] on div "Heart filled" at bounding box center [132, 203] width 46 height 9
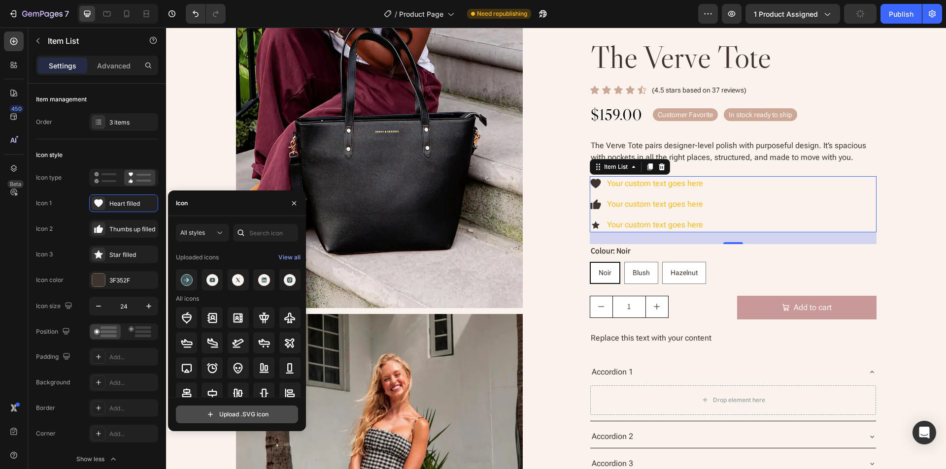
click at [225, 415] on input "file" at bounding box center [236, 414] width 121 height 17
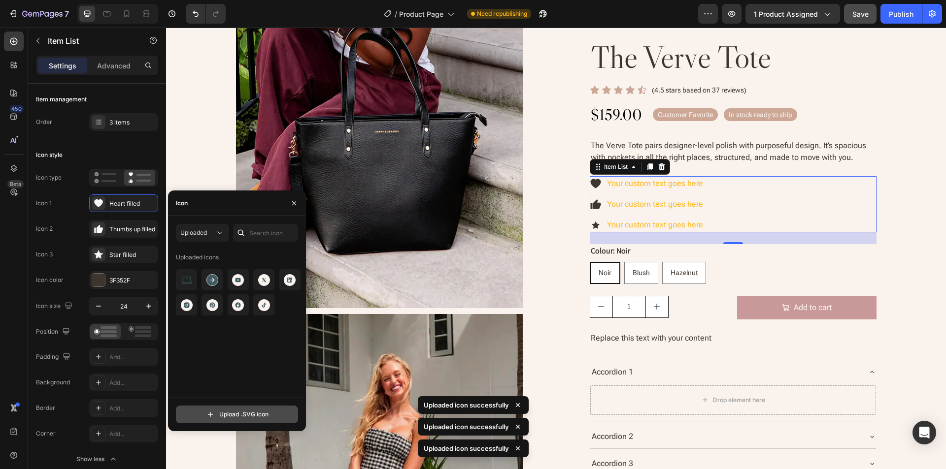
click at [246, 415] on input "file" at bounding box center [236, 414] width 121 height 17
click at [249, 416] on input "file" at bounding box center [236, 414] width 121 height 17
click at [249, 415] on input "file" at bounding box center [236, 414] width 121 height 17
click at [241, 414] on input "file" at bounding box center [236, 414] width 121 height 17
type input "C:\fakepath\fi_14242641-4.svg"
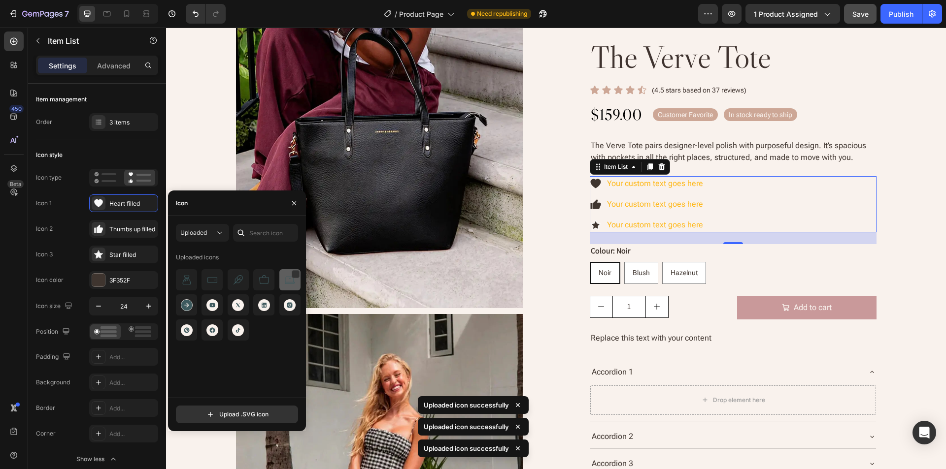
click at [286, 285] on img at bounding box center [290, 280] width 12 height 12
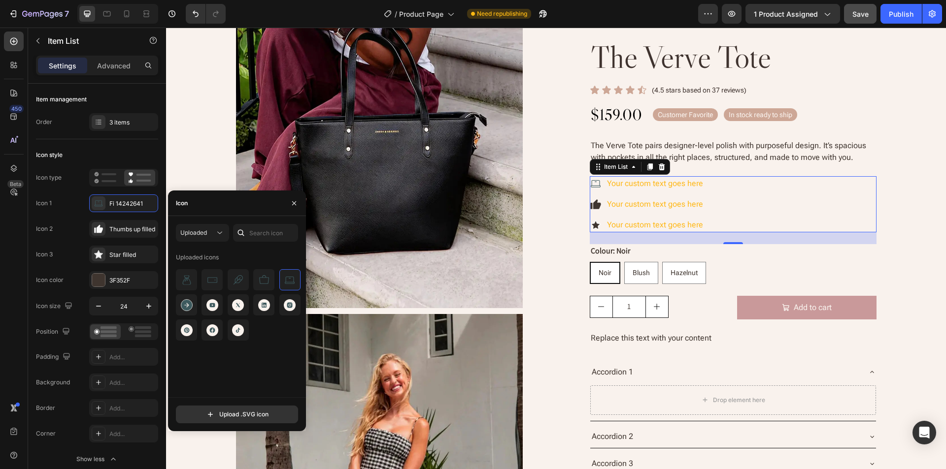
click at [645, 184] on div "Your custom text goes here" at bounding box center [654, 183] width 99 height 15
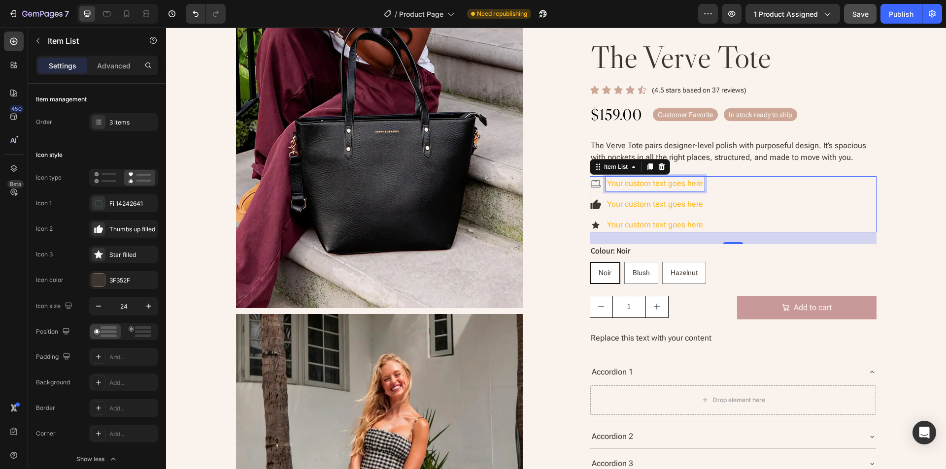
click at [670, 184] on p "Your custom text goes here" at bounding box center [655, 184] width 96 height 12
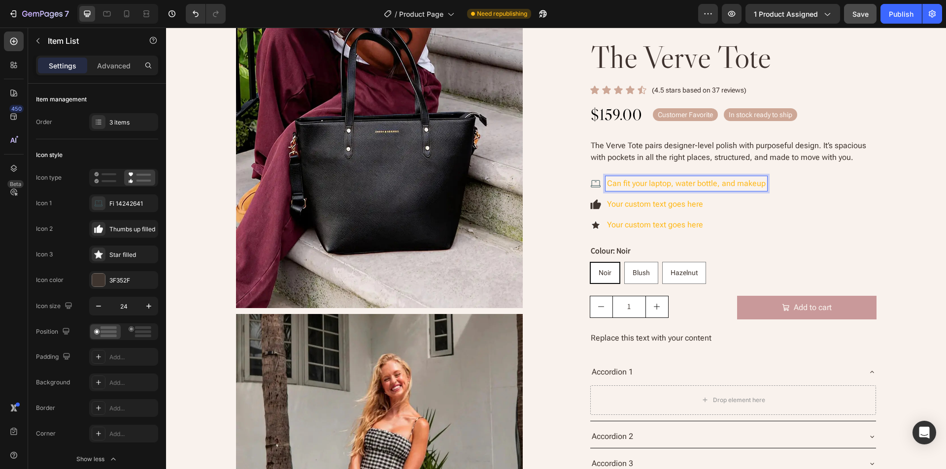
click at [825, 202] on div "Can fit your laptop, water bottle, and makeup Your custom text goes here Your c…" at bounding box center [733, 204] width 287 height 56
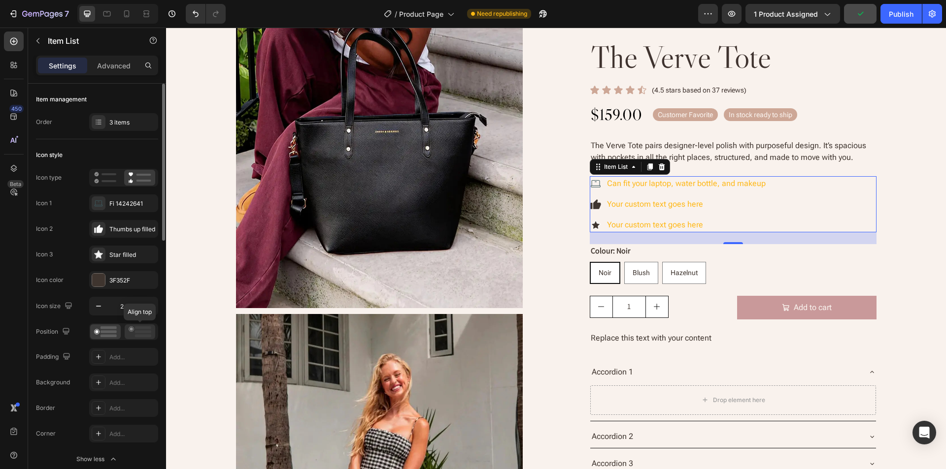
click at [140, 330] on icon at bounding box center [140, 332] width 23 height 11
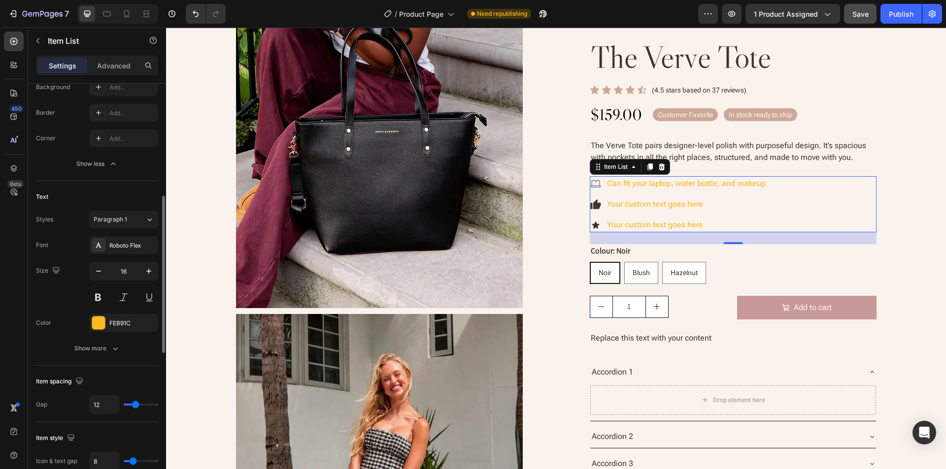
scroll to position [394, 0]
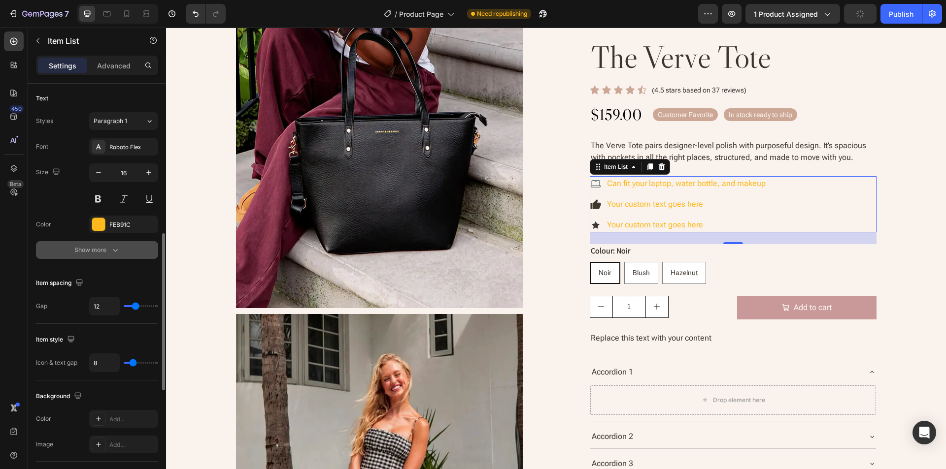
click at [94, 253] on div "Show more" at bounding box center [97, 250] width 46 height 10
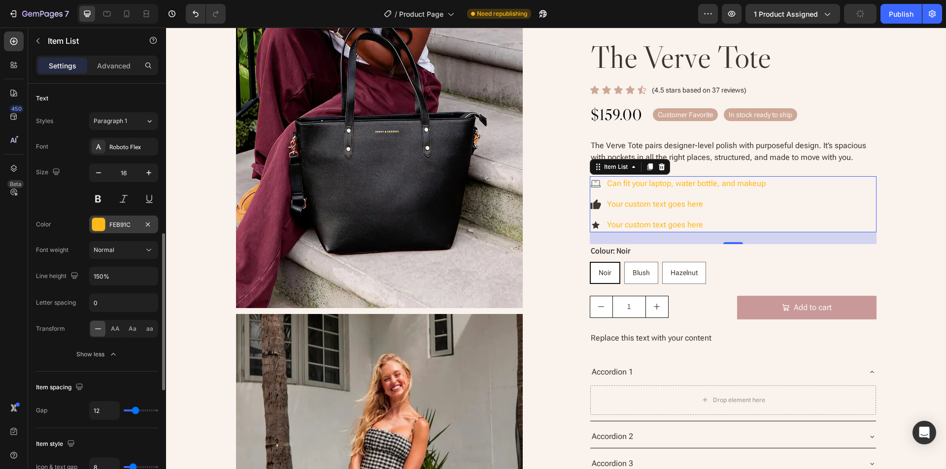
click at [131, 226] on div "FEB91C" at bounding box center [123, 225] width 29 height 9
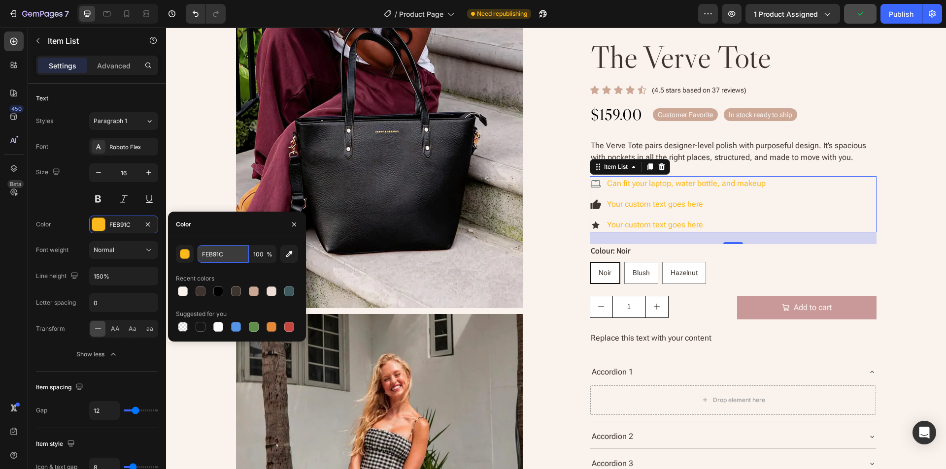
click at [238, 254] on input "FEB91C" at bounding box center [222, 254] width 51 height 18
paste input "#3D595D"
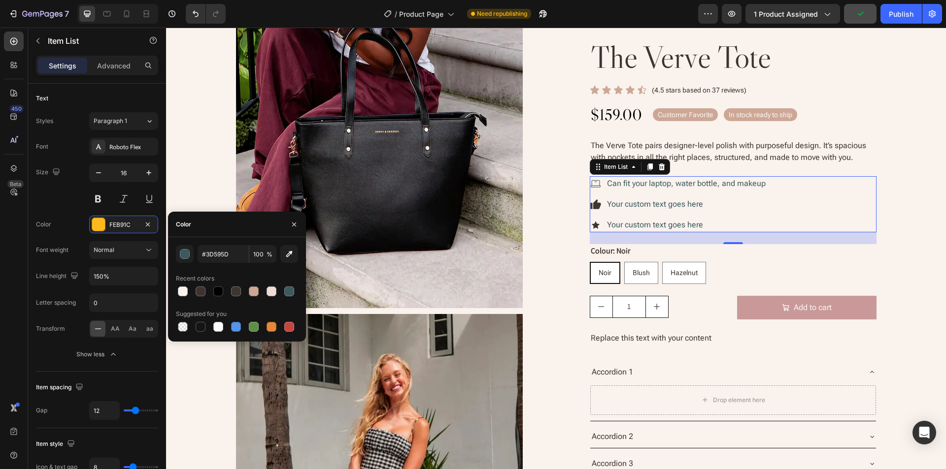
click at [237, 231] on div "Color" at bounding box center [237, 225] width 138 height 26
type input "3D595D"
click at [294, 224] on icon "button" at bounding box center [294, 224] width 4 height 4
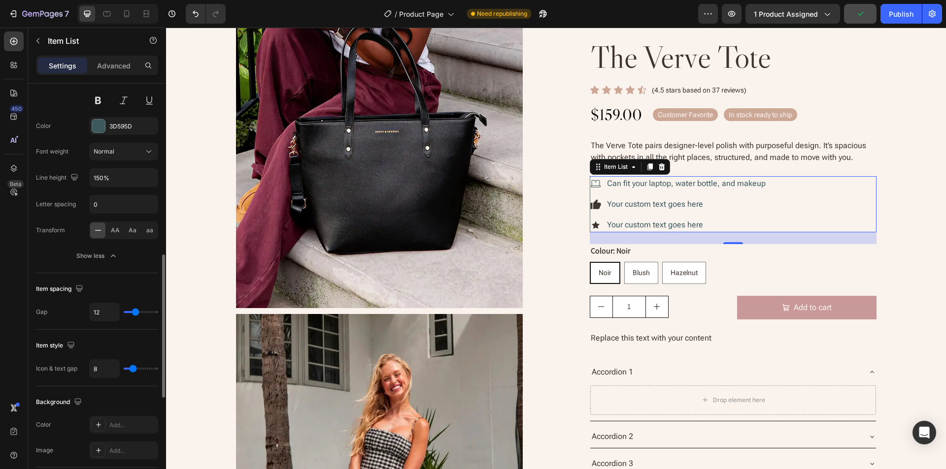
scroll to position [542, 0]
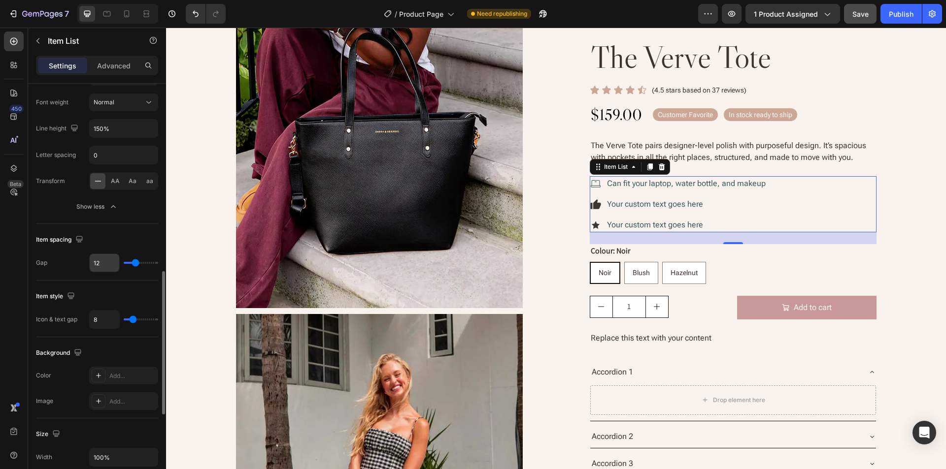
click at [108, 264] on input "12" at bounding box center [105, 263] width 30 height 18
type input "4"
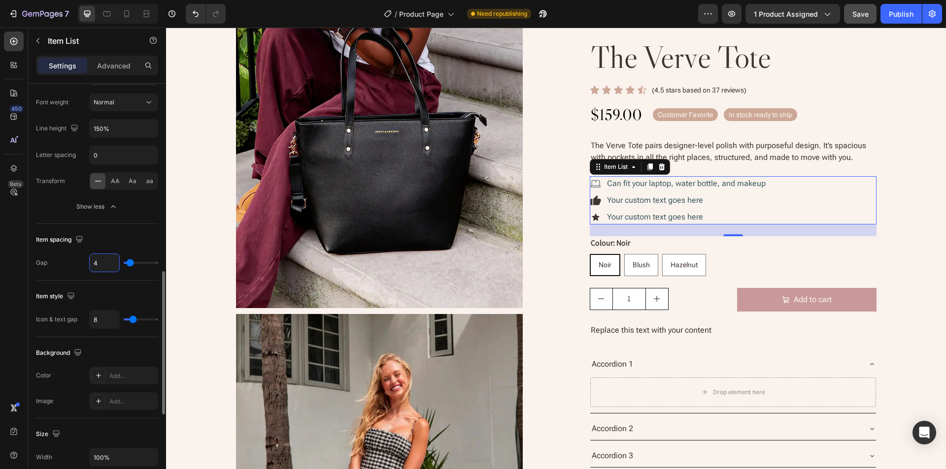
type input "4"
click at [124, 299] on div "Item style" at bounding box center [97, 297] width 122 height 16
click at [117, 295] on div "Item style" at bounding box center [97, 297] width 122 height 16
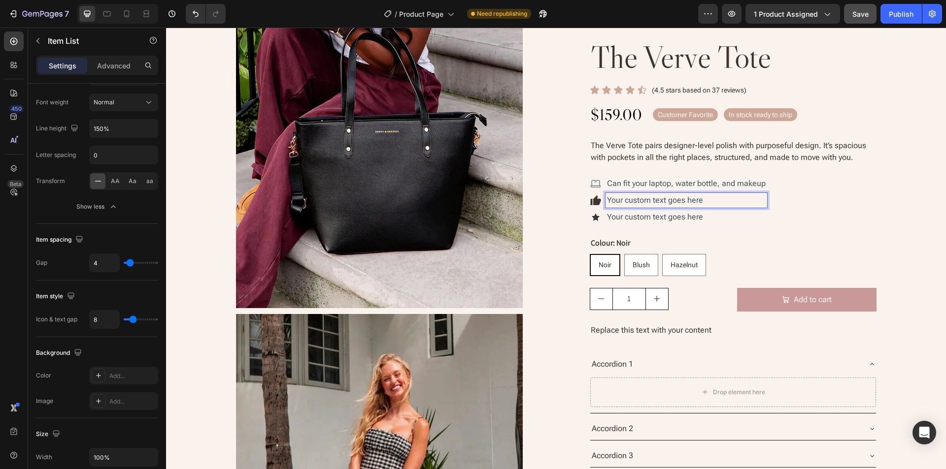
click at [694, 200] on p "Your custom text goes here" at bounding box center [686, 201] width 159 height 12
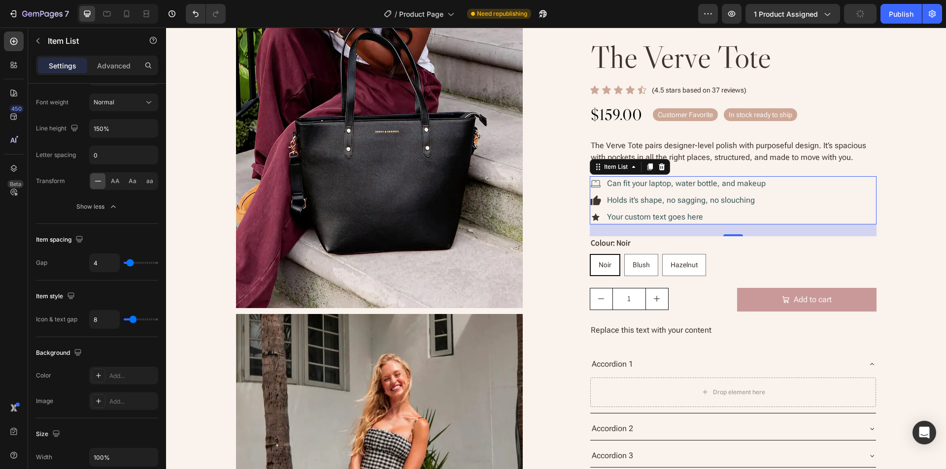
click at [647, 219] on p "Your custom text goes here" at bounding box center [686, 217] width 159 height 12
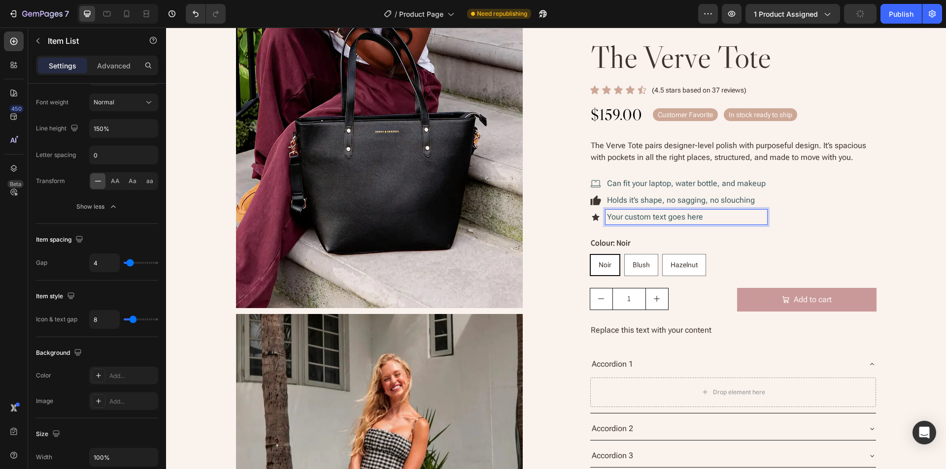
click at [674, 219] on p "Your custom text goes here" at bounding box center [686, 217] width 159 height 12
click at [806, 183] on div "Can fit your laptop, water bottle, and makeup Holds it’s shape, no sagging, no …" at bounding box center [733, 200] width 287 height 48
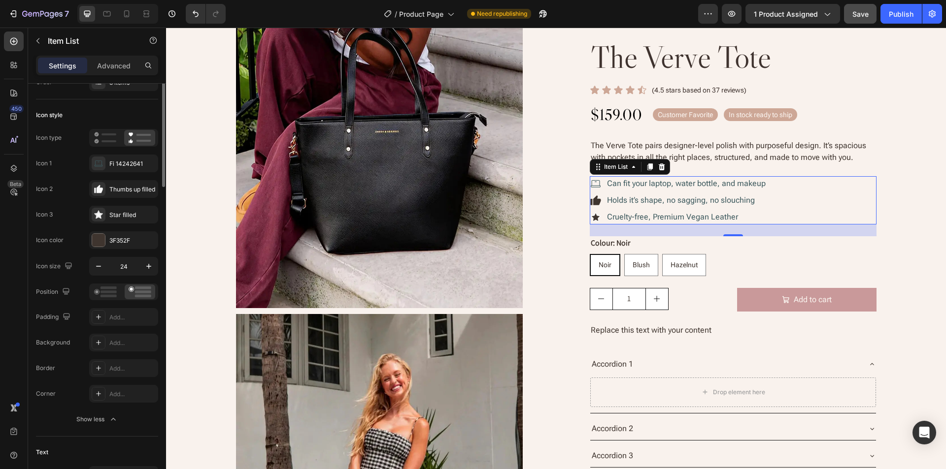
scroll to position [0, 0]
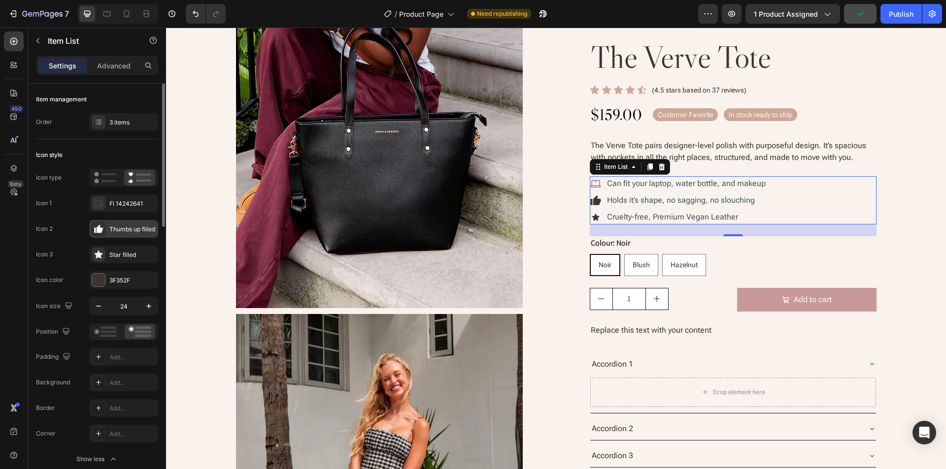
click at [95, 231] on rect at bounding box center [94, 230] width 1 height 5
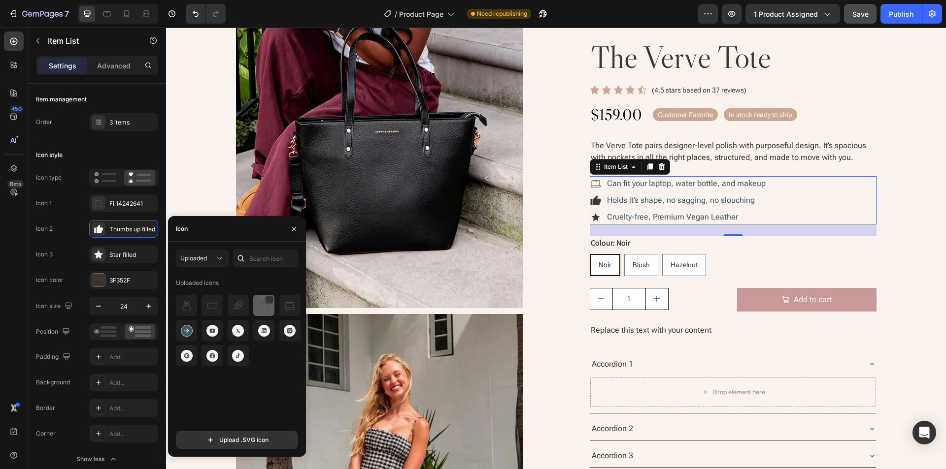
click at [259, 308] on img at bounding box center [264, 306] width 12 height 12
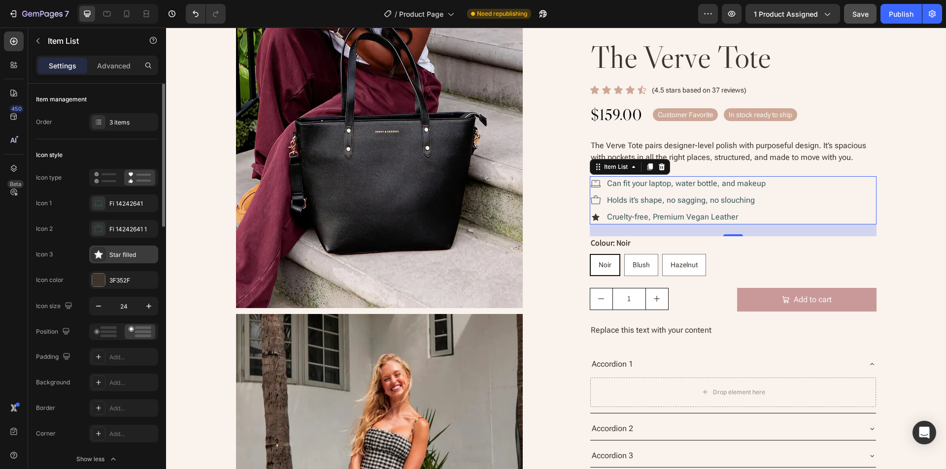
click at [103, 257] on icon at bounding box center [99, 255] width 10 height 10
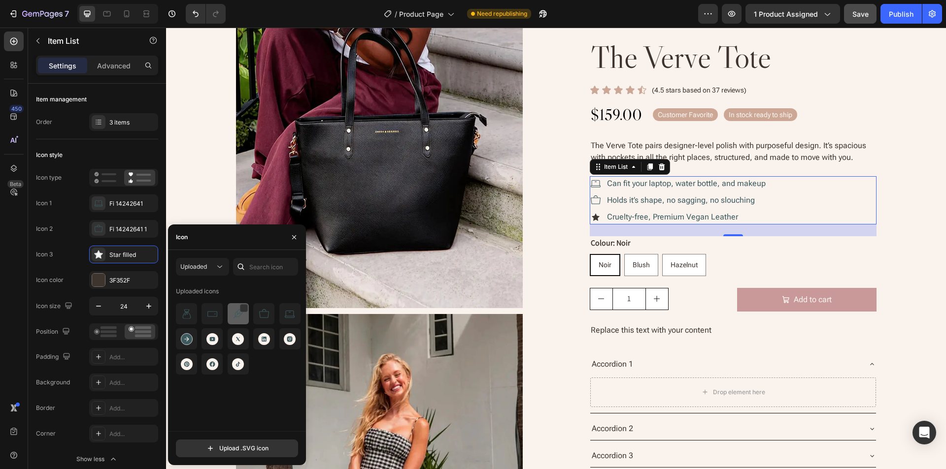
click at [232, 316] on img at bounding box center [238, 314] width 12 height 12
click at [121, 122] on div "3 items" at bounding box center [132, 122] width 46 height 9
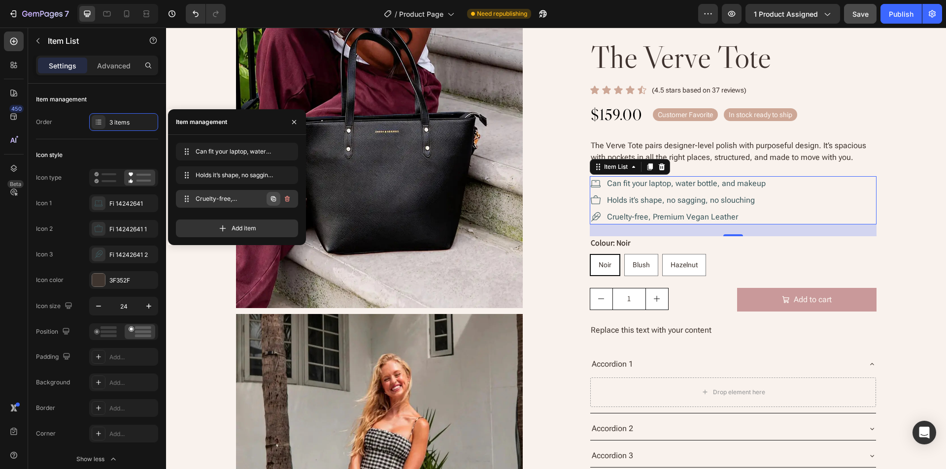
click at [274, 199] on icon "button" at bounding box center [274, 199] width 2 height 2
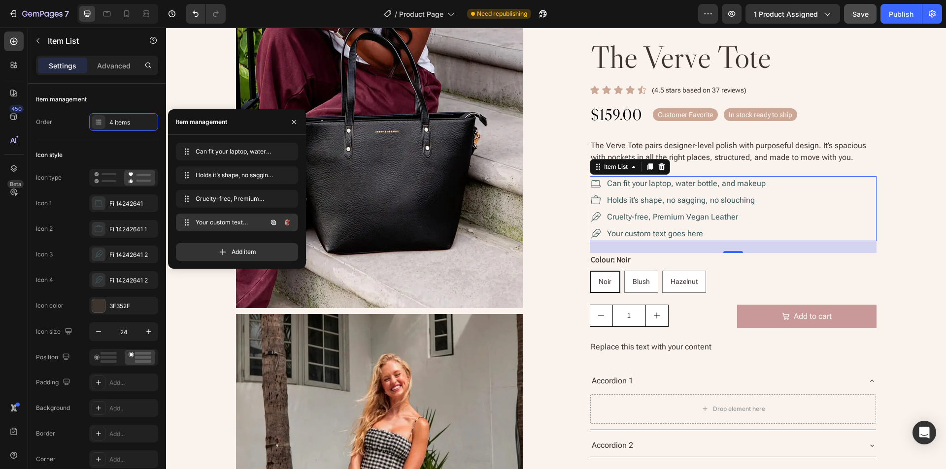
click at [272, 222] on icon "button" at bounding box center [273, 222] width 5 height 5
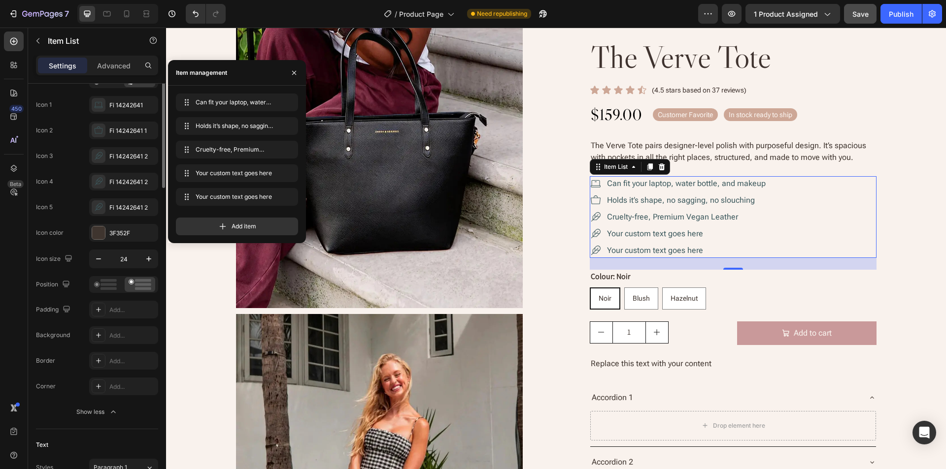
scroll to position [49, 0]
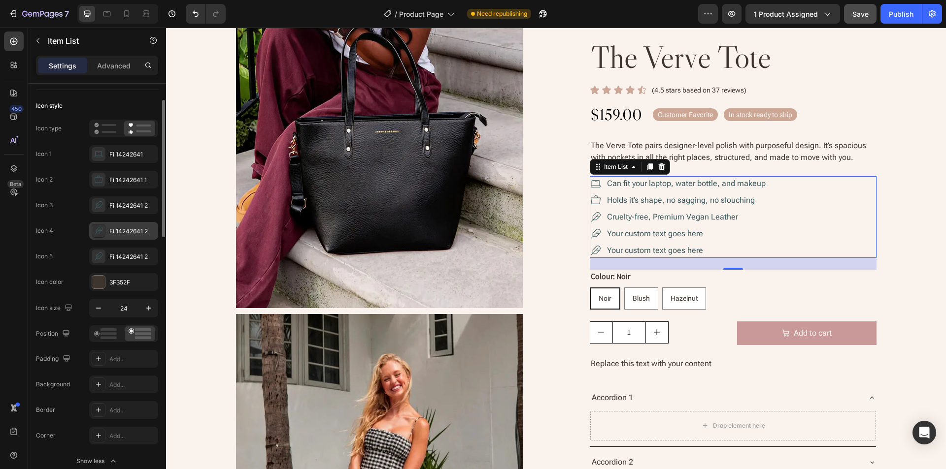
click at [98, 233] on icon at bounding box center [99, 231] width 8 height 8
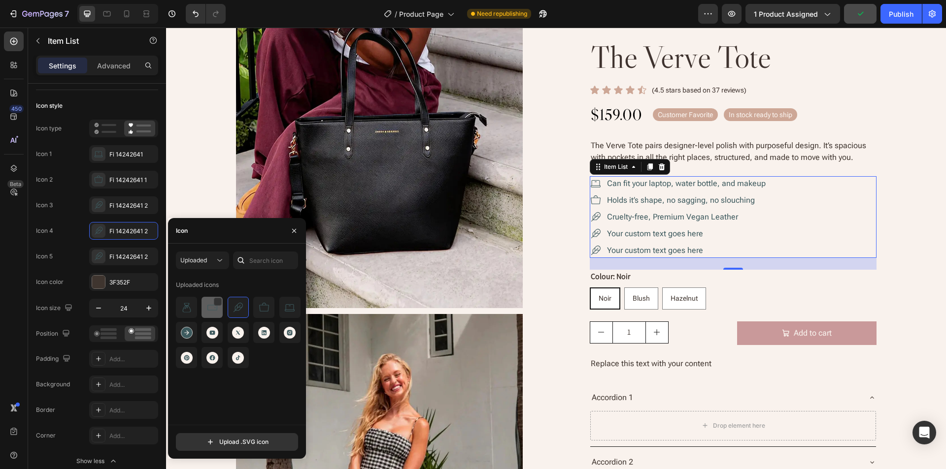
click at [208, 312] on img at bounding box center [212, 308] width 12 height 12
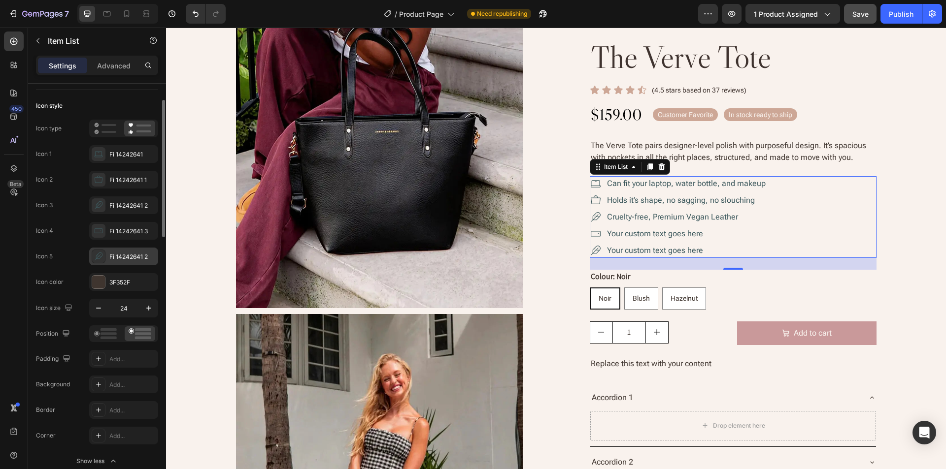
click at [97, 255] on icon at bounding box center [99, 257] width 10 height 10
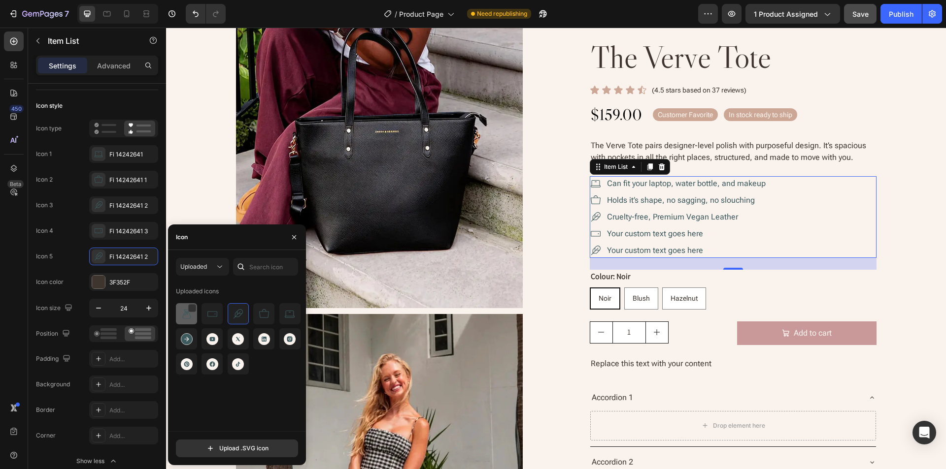
click at [184, 316] on img at bounding box center [187, 314] width 12 height 12
click at [672, 246] on div "Your custom text goes here" at bounding box center [686, 250] width 162 height 15
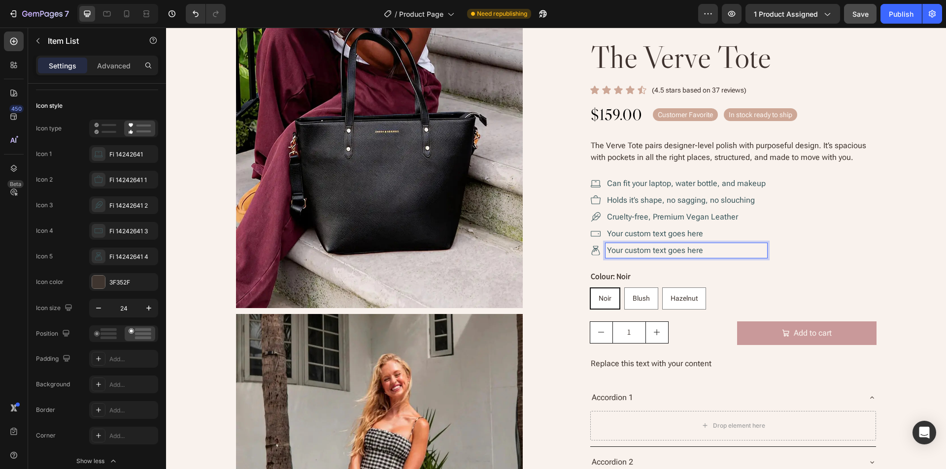
click at [682, 250] on p "Your custom text goes here" at bounding box center [686, 251] width 159 height 12
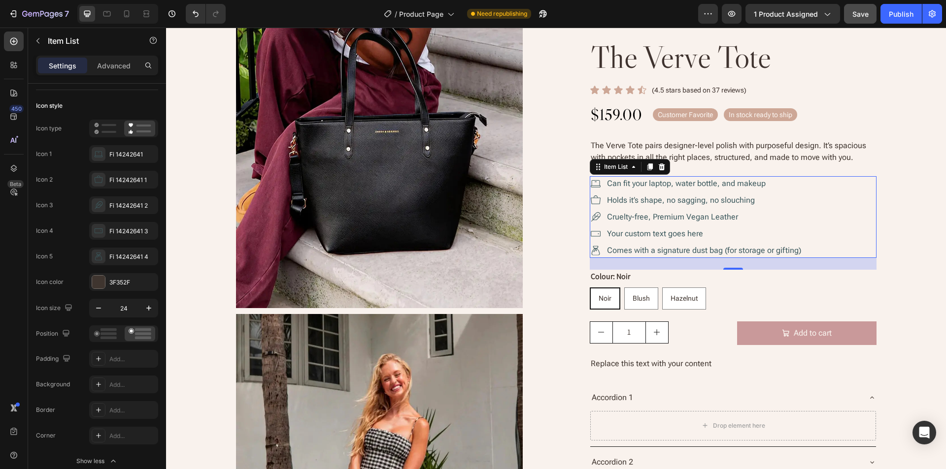
drag, startPoint x: 656, startPoint y: 234, endPoint x: 673, endPoint y: 234, distance: 17.2
click at [656, 234] on p "Your custom text goes here" at bounding box center [704, 234] width 194 height 12
click at [673, 234] on p "Your custom text goes here" at bounding box center [704, 234] width 194 height 12
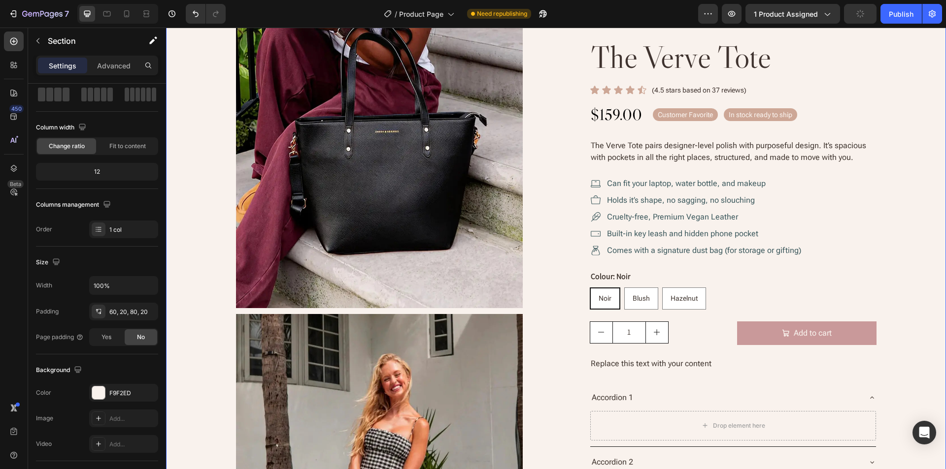
scroll to position [0, 0]
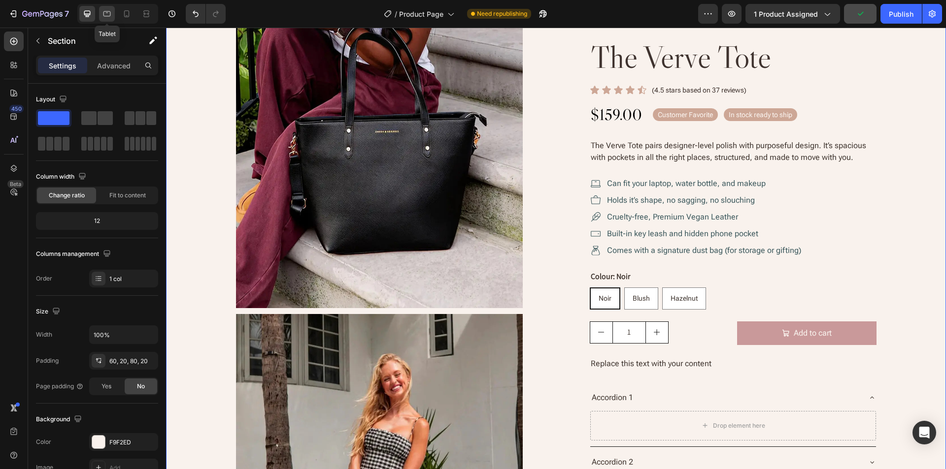
click at [103, 19] on div at bounding box center [107, 14] width 16 height 16
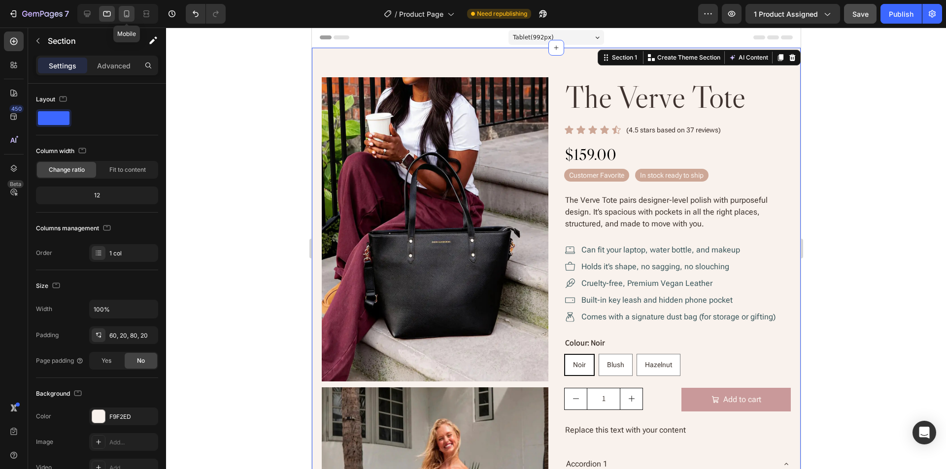
click at [126, 15] on icon at bounding box center [127, 14] width 10 height 10
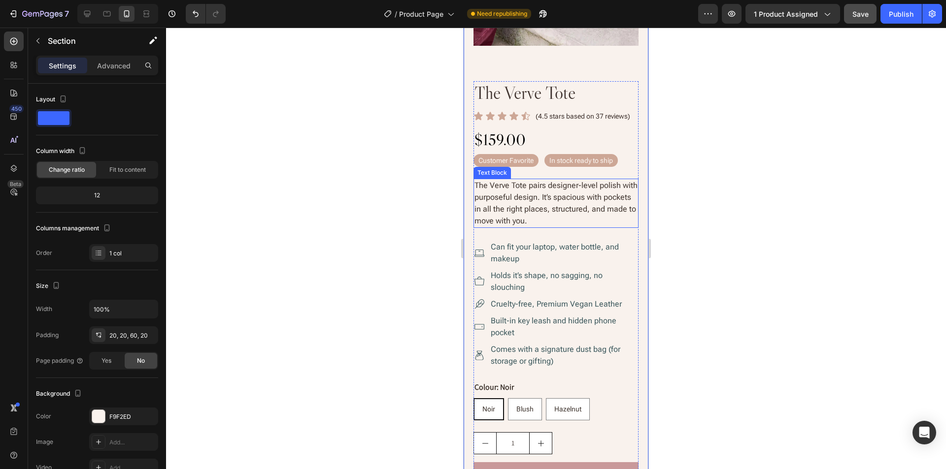
scroll to position [246, 0]
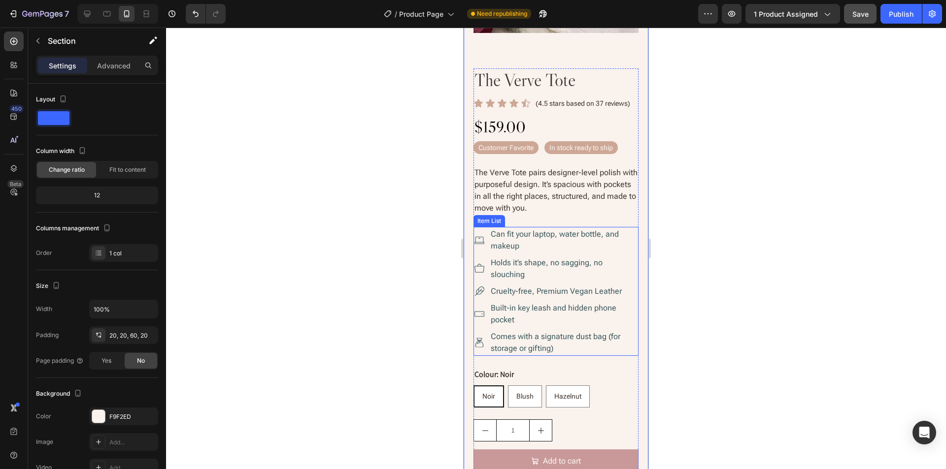
click at [486, 248] on div "Can fit your laptop, water bottle, and makeup" at bounding box center [555, 240] width 165 height 27
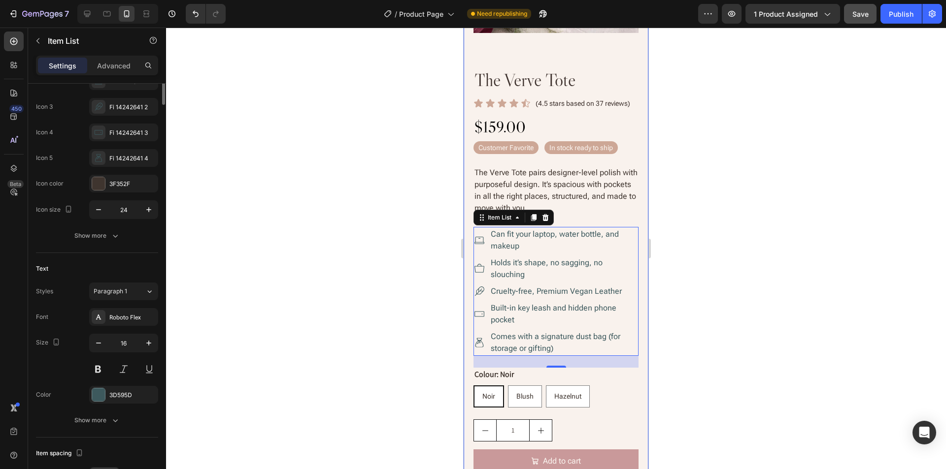
scroll to position [0, 0]
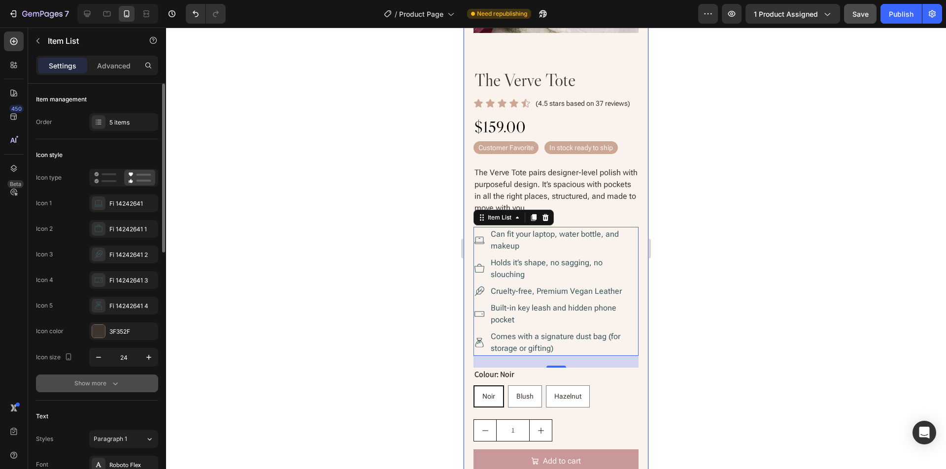
click at [91, 386] on div "Show more" at bounding box center [97, 384] width 46 height 10
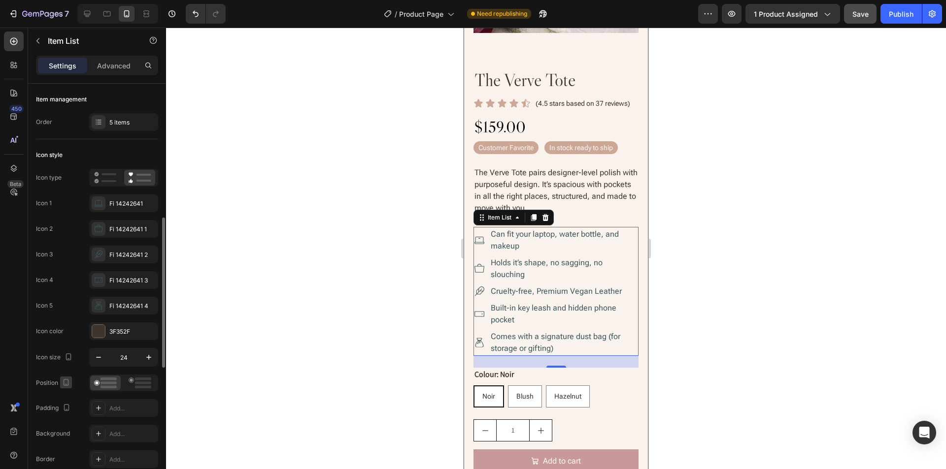
scroll to position [98, 0]
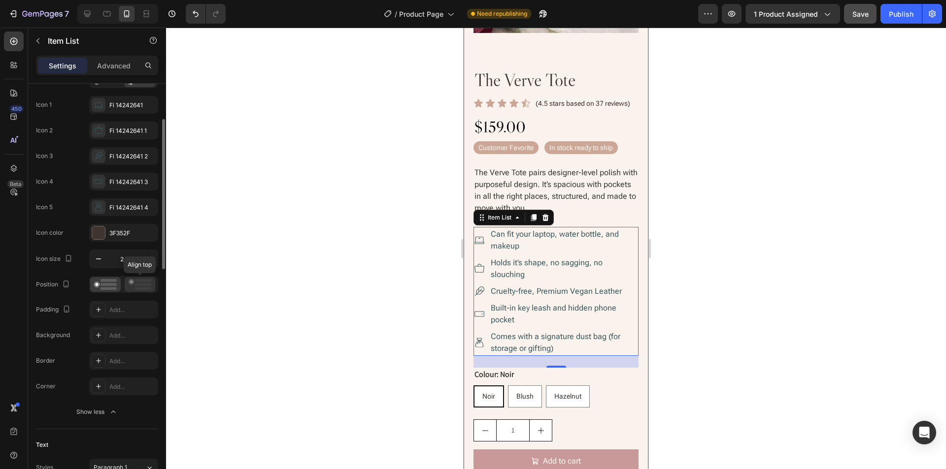
click at [142, 287] on icon at bounding box center [140, 284] width 23 height 11
click at [106, 15] on icon at bounding box center [107, 14] width 10 height 10
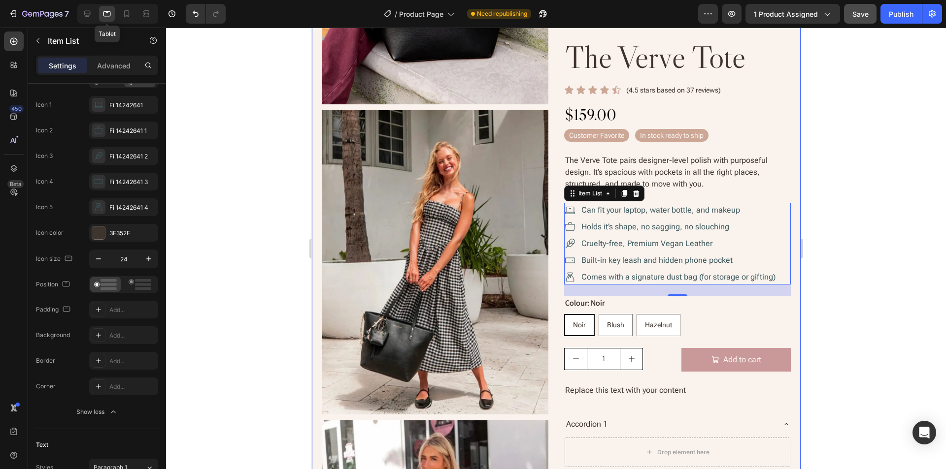
scroll to position [181, 0]
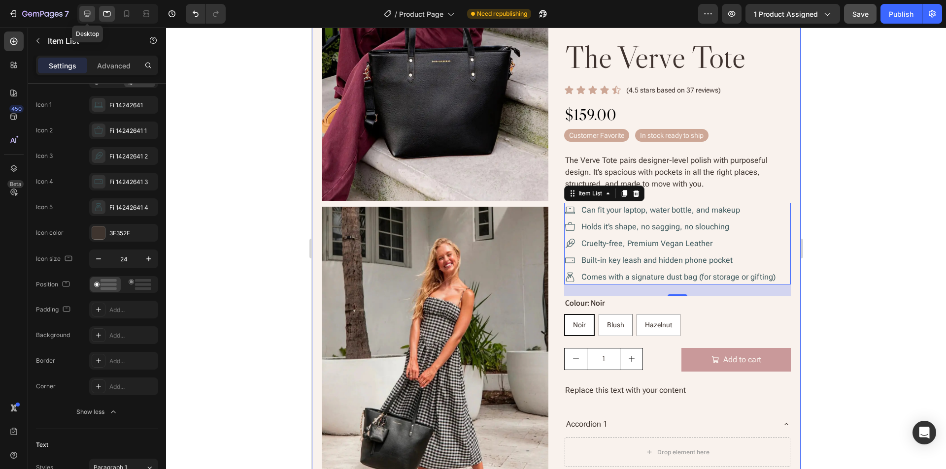
click at [90, 15] on icon at bounding box center [87, 14] width 6 height 6
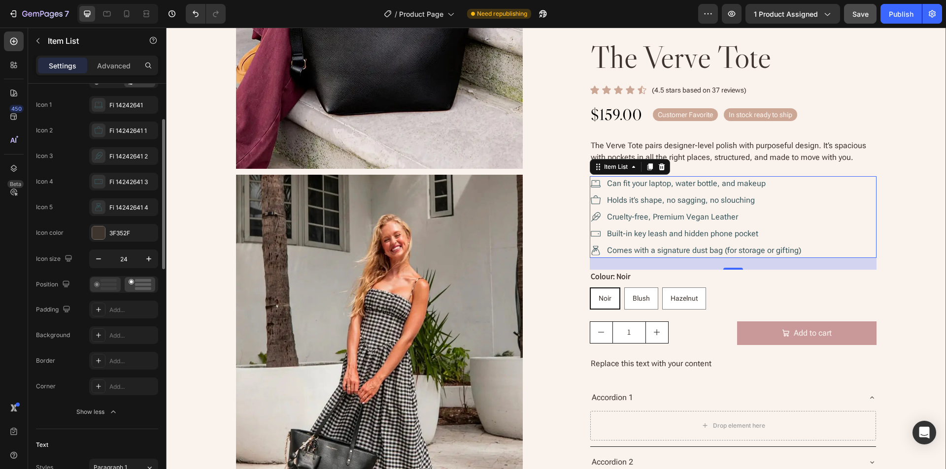
scroll to position [295, 0]
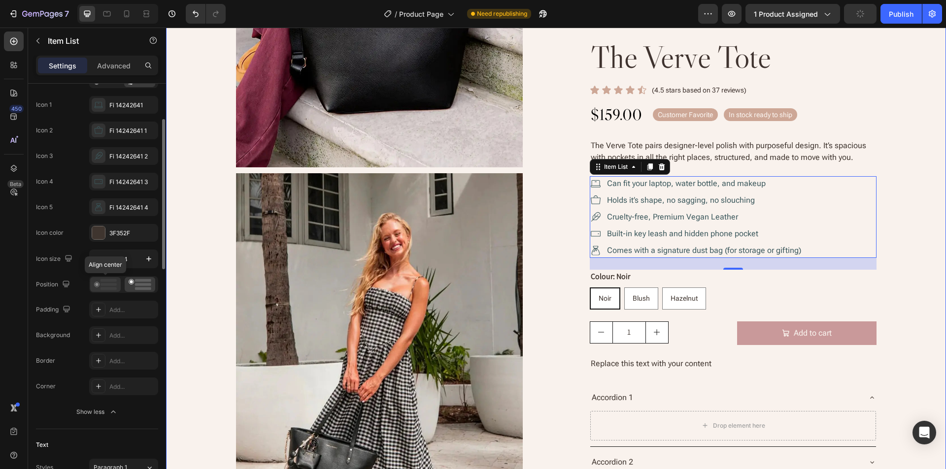
click at [107, 285] on rect at bounding box center [108, 284] width 16 height 3
click at [903, 17] on div "Publish" at bounding box center [900, 14] width 25 height 10
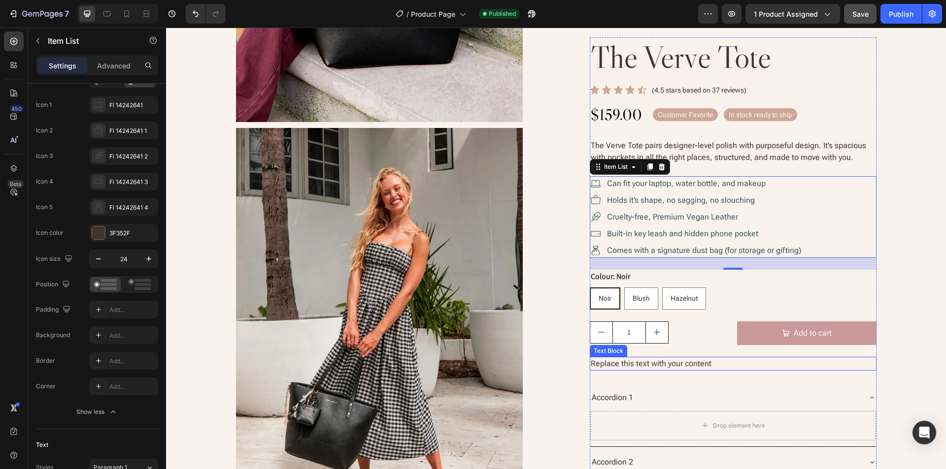
scroll to position [394, 0]
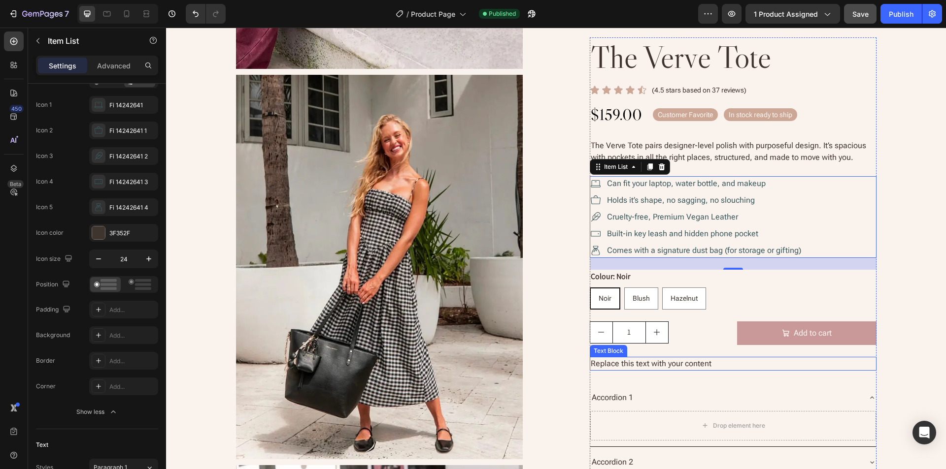
click at [686, 362] on div "Replace this text with your content" at bounding box center [733, 364] width 287 height 14
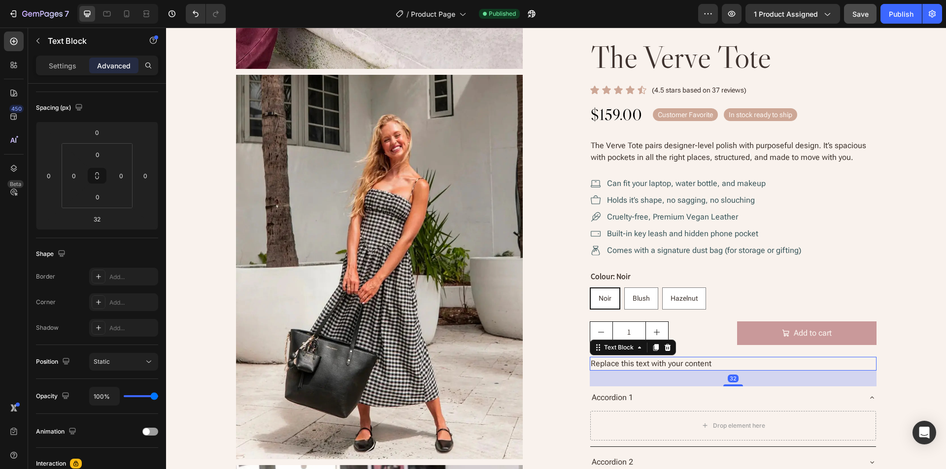
scroll to position [0, 0]
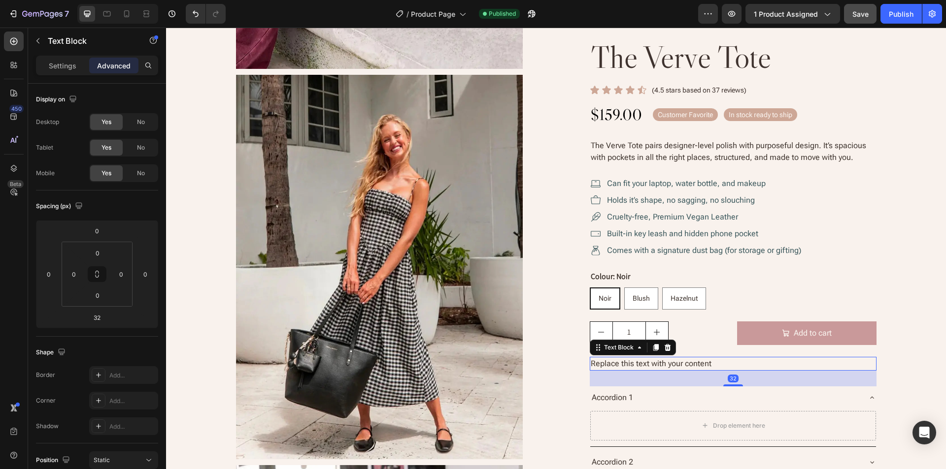
click at [698, 362] on div "Replace this text with your content" at bounding box center [733, 364] width 287 height 14
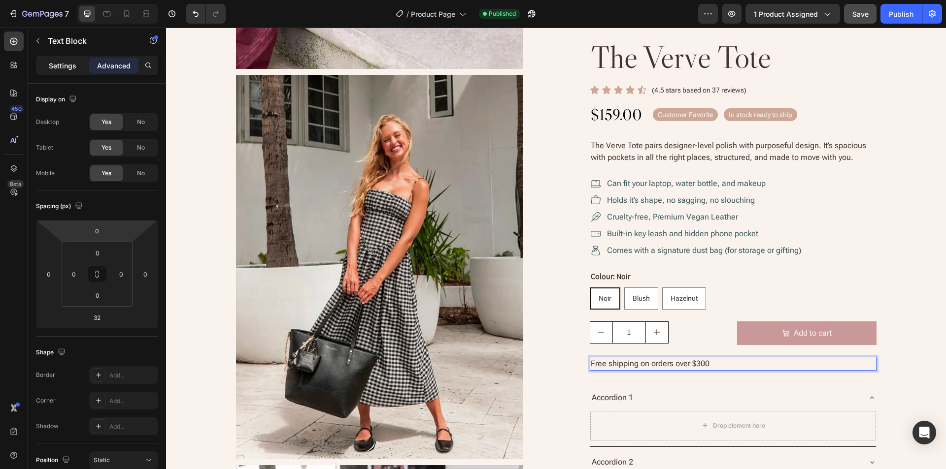
click at [55, 61] on p "Settings" at bounding box center [63, 66] width 28 height 10
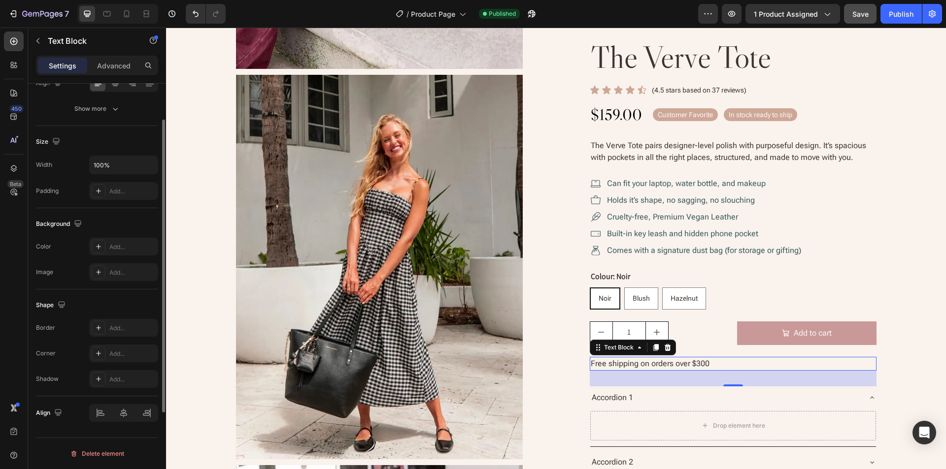
scroll to position [71, 0]
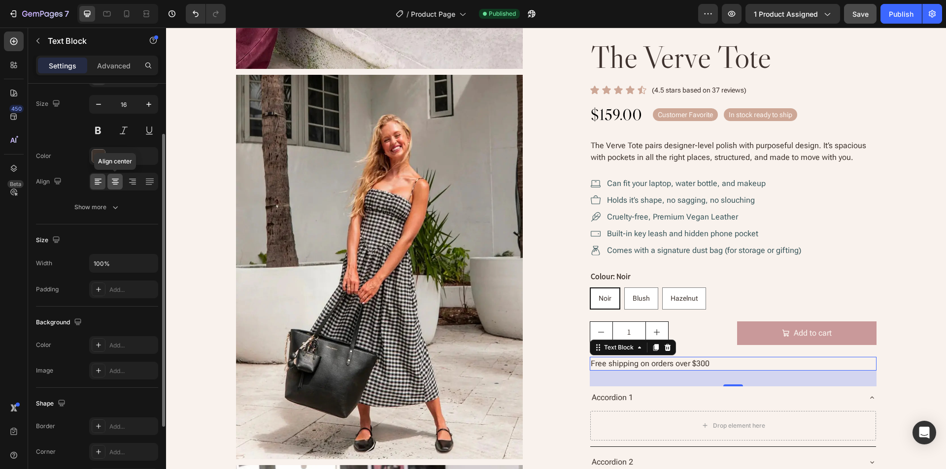
click at [120, 180] on div at bounding box center [114, 182] width 15 height 16
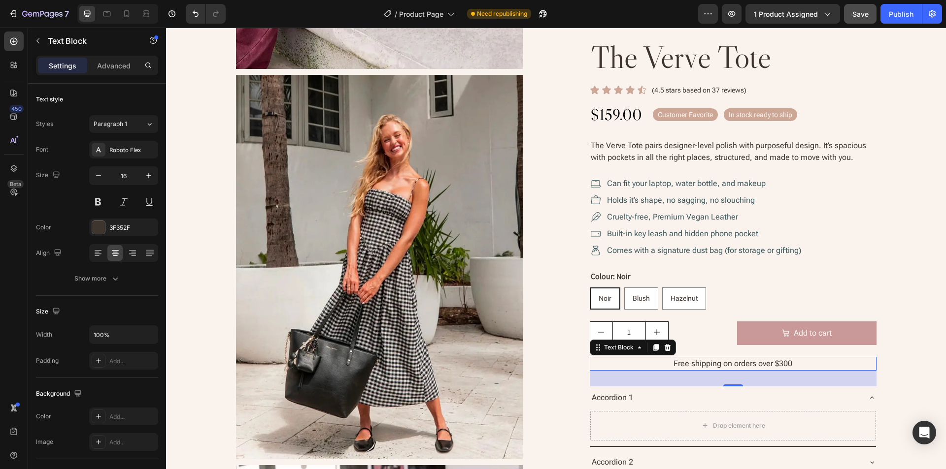
click at [104, 57] on div "Settings Advanced" at bounding box center [97, 66] width 122 height 20
click at [105, 65] on p "Advanced" at bounding box center [113, 66] width 33 height 10
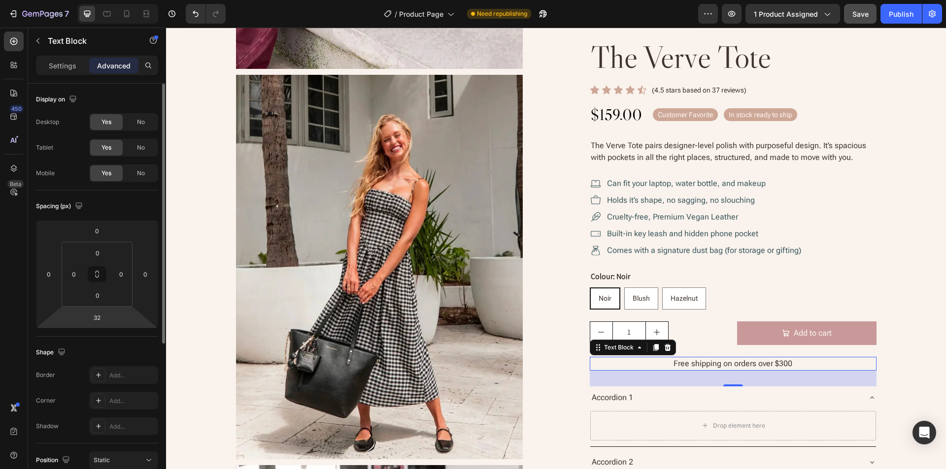
click at [116, 0] on html "7 Version history / Product Page Need republishing Preview 1 product assigned S…" at bounding box center [473, 0] width 946 height 0
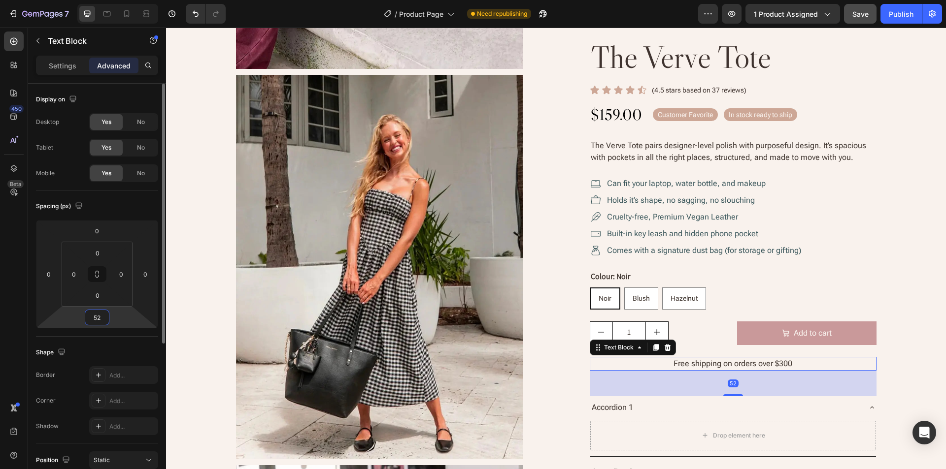
click at [130, 355] on div "Shape" at bounding box center [97, 353] width 122 height 16
click at [108, 15] on icon at bounding box center [107, 14] width 10 height 10
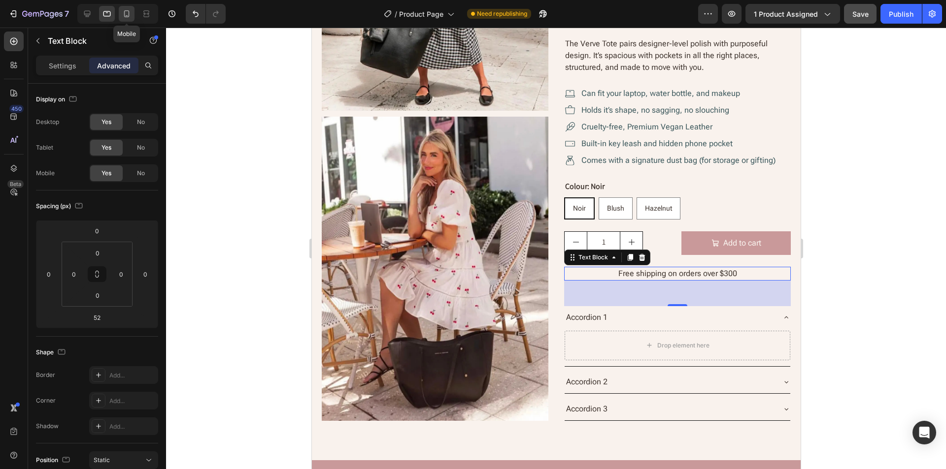
click at [129, 14] on icon at bounding box center [126, 13] width 5 height 7
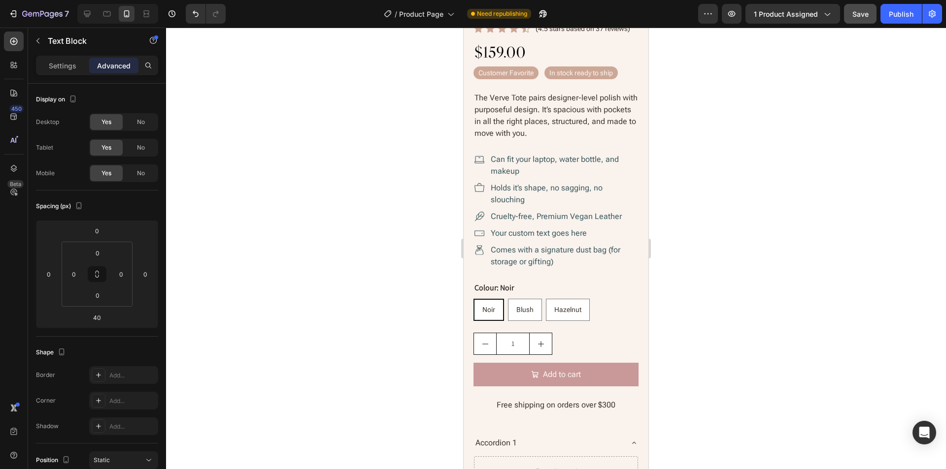
scroll to position [420, 0]
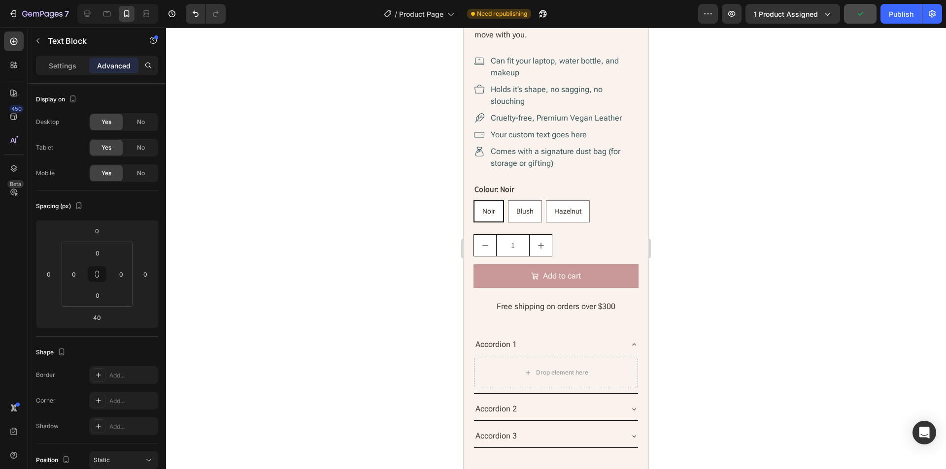
click at [598, 304] on p "Free shipping on orders over $300" at bounding box center [555, 307] width 163 height 12
click at [129, 0] on html "7 Version history / Product Page Need republishing Preview 1 product assigned P…" at bounding box center [473, 0] width 946 height 0
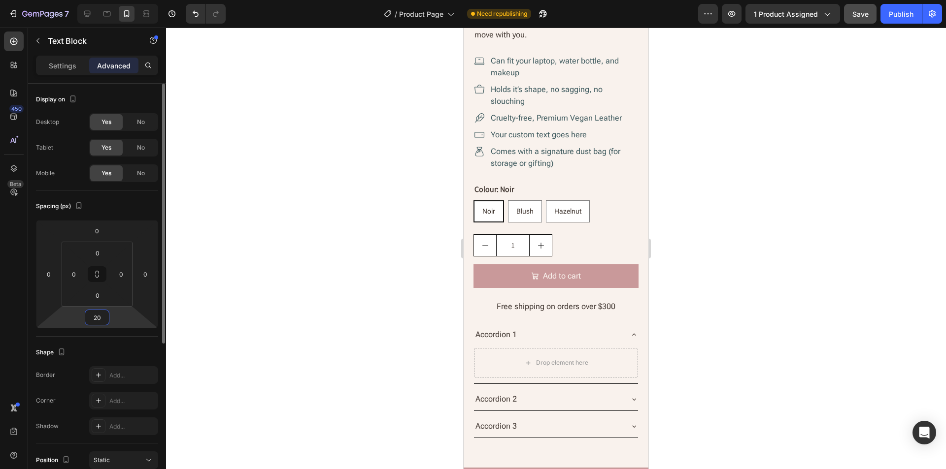
click at [150, 356] on div "Shape" at bounding box center [97, 353] width 122 height 16
click at [99, 313] on input "20" at bounding box center [97, 317] width 20 height 15
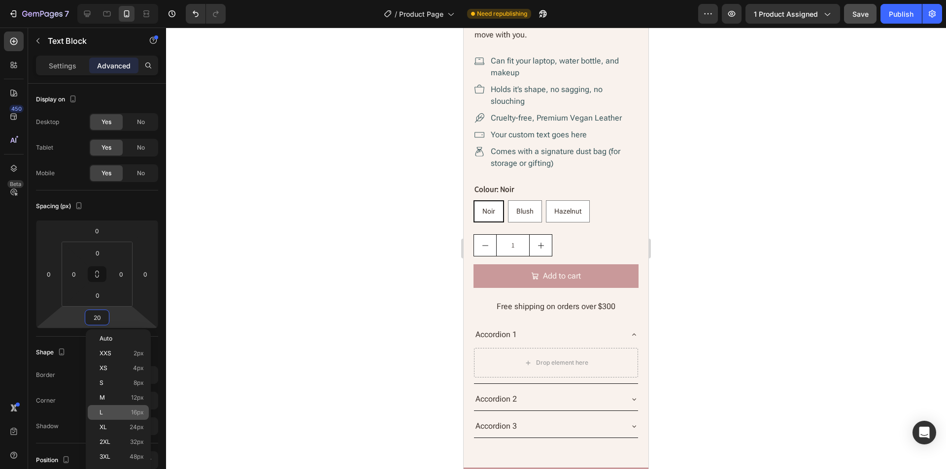
click at [97, 412] on div "L 16px" at bounding box center [118, 412] width 61 height 15
type input "16"
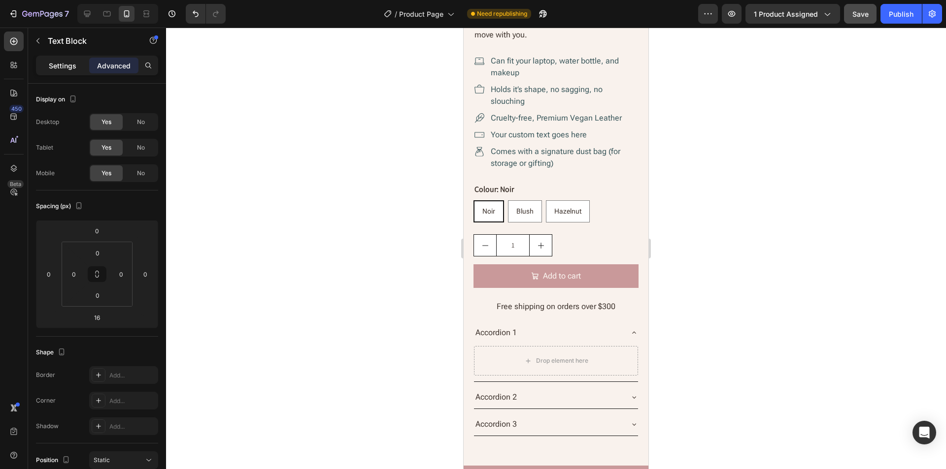
click at [64, 66] on p "Settings" at bounding box center [63, 66] width 28 height 10
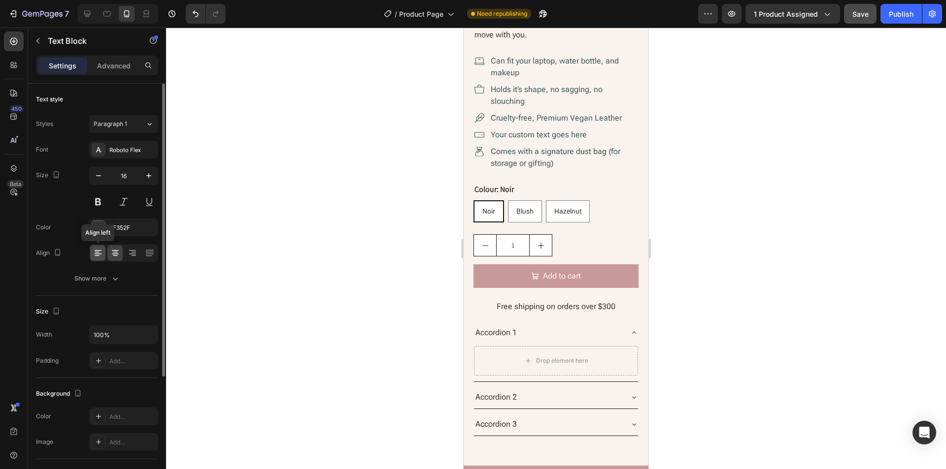
click at [95, 252] on icon at bounding box center [97, 252] width 5 height 1
click at [564, 254] on div "1 Product Quantity Add to cart Add to Cart Row" at bounding box center [555, 261] width 165 height 54
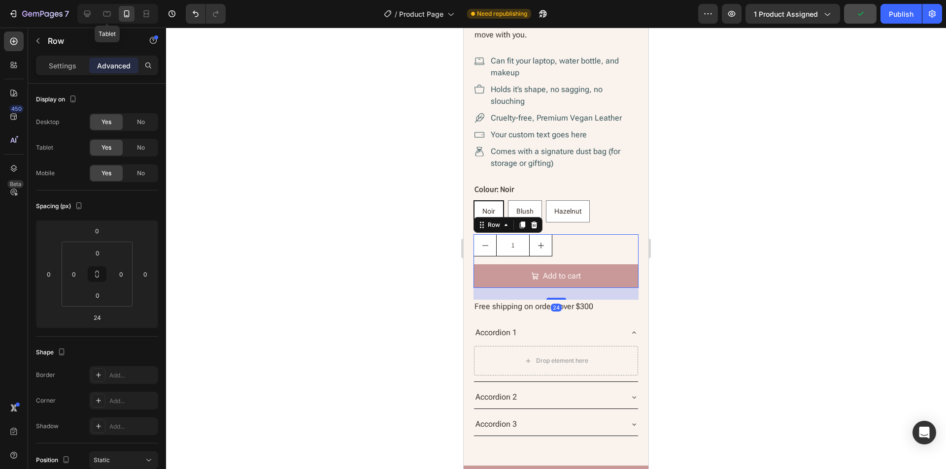
click at [98, 14] on div "Tablet" at bounding box center [117, 14] width 81 height 20
click at [104, 13] on icon at bounding box center [107, 14] width 10 height 10
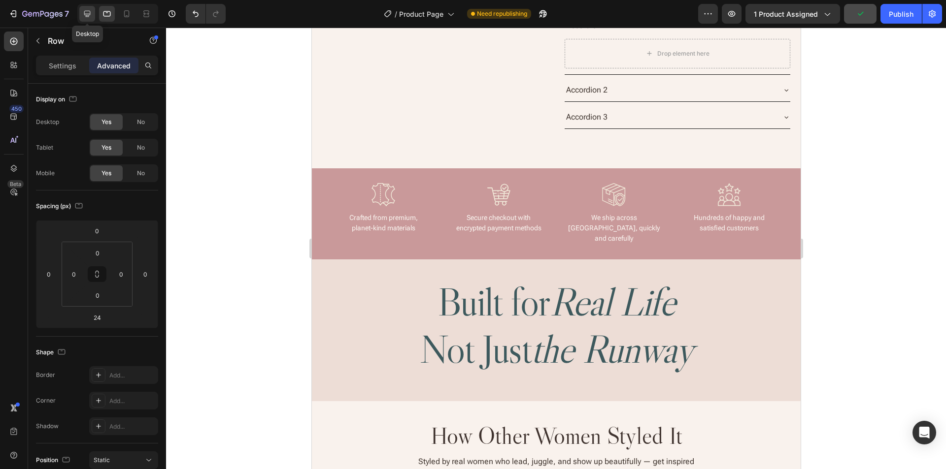
click at [84, 13] on icon at bounding box center [87, 14] width 6 height 6
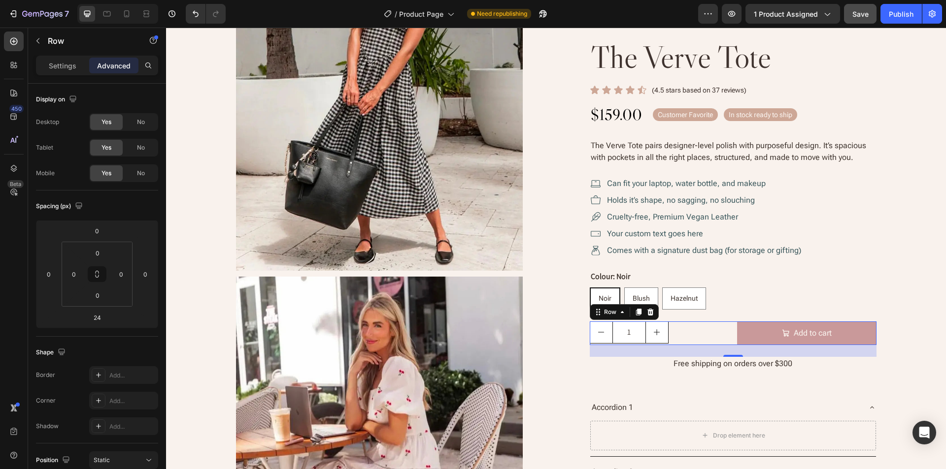
scroll to position [586, 0]
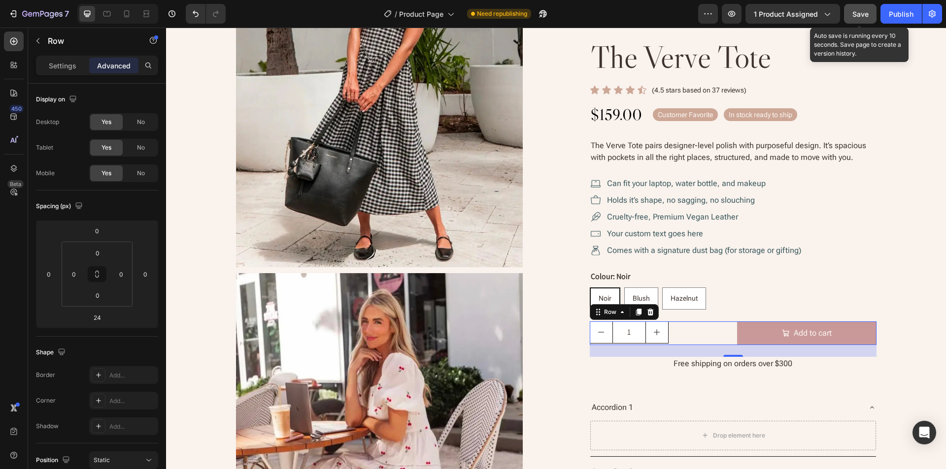
click at [857, 12] on span "Save" at bounding box center [860, 14] width 16 height 8
click at [596, 315] on icon at bounding box center [598, 312] width 8 height 8
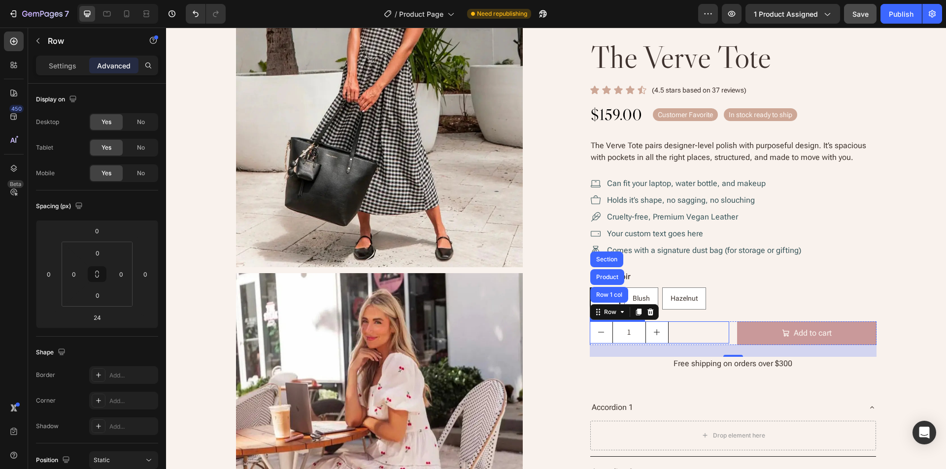
click at [606, 331] on button "decrement" at bounding box center [601, 332] width 22 height 21
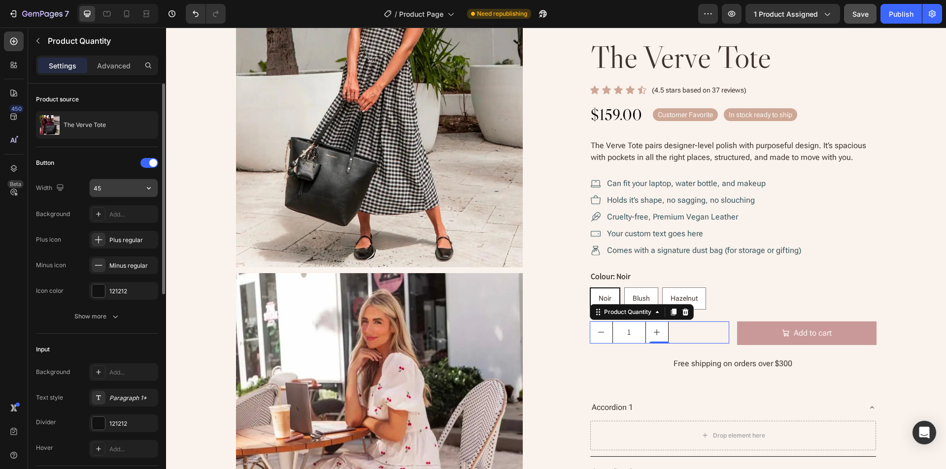
click at [109, 189] on input "45" at bounding box center [124, 188] width 68 height 18
type input "35"
click at [90, 167] on div "Button" at bounding box center [97, 163] width 122 height 16
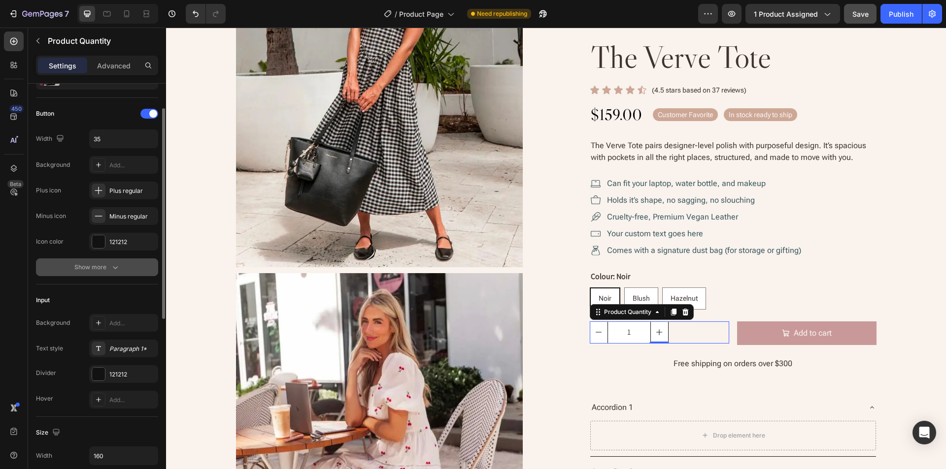
click at [76, 266] on div "Show more" at bounding box center [97, 268] width 46 height 10
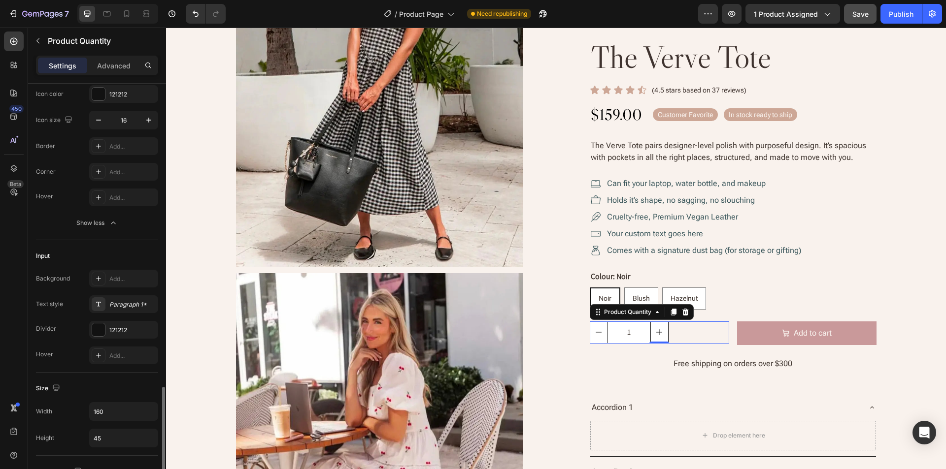
scroll to position [394, 0]
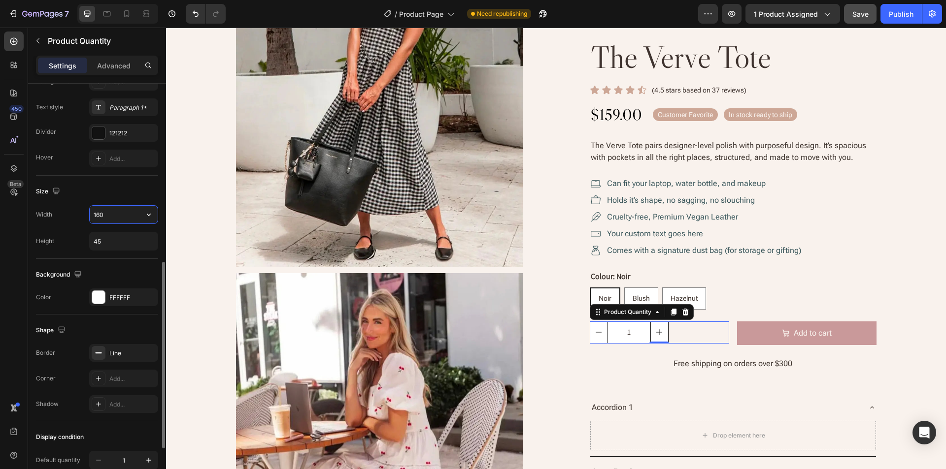
click at [113, 215] on input "160" at bounding box center [124, 215] width 68 height 18
paste input "14"
type input "114"
click at [105, 193] on div "Size" at bounding box center [97, 192] width 122 height 16
click at [115, 247] on input "45" at bounding box center [124, 241] width 68 height 18
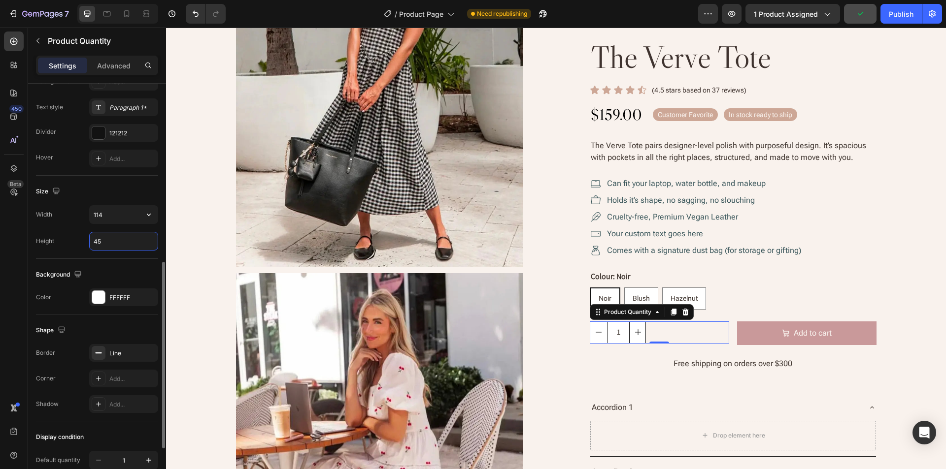
paste input "9"
type input "49"
click at [108, 190] on div "Size" at bounding box center [97, 192] width 122 height 16
click at [148, 298] on icon "button" at bounding box center [148, 298] width 8 height 8
click at [146, 354] on icon "button" at bounding box center [148, 353] width 4 height 4
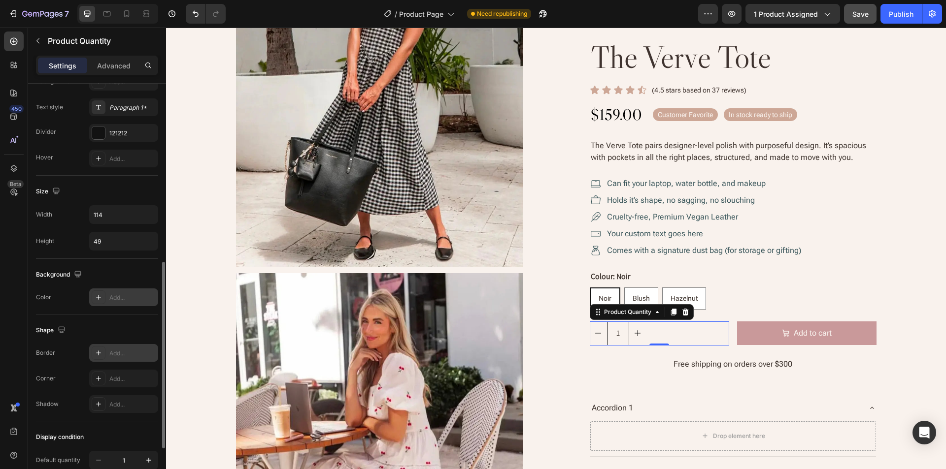
click at [117, 326] on div "Shape" at bounding box center [97, 331] width 122 height 16
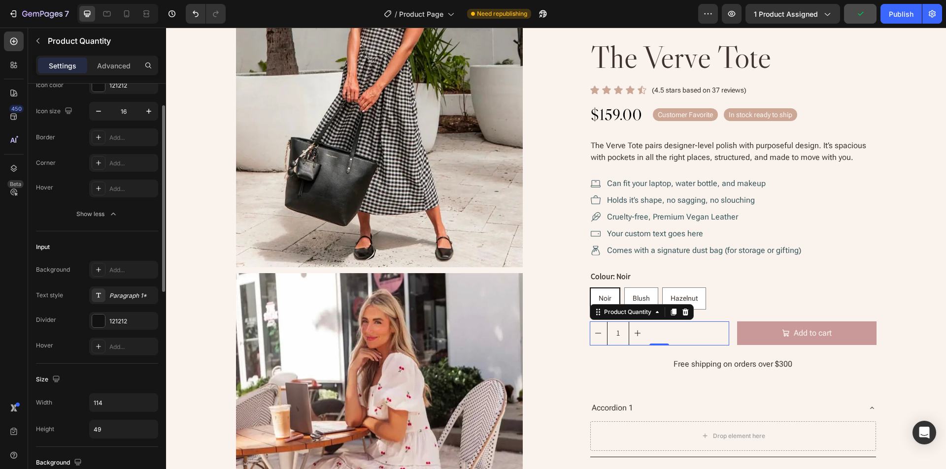
scroll to position [157, 0]
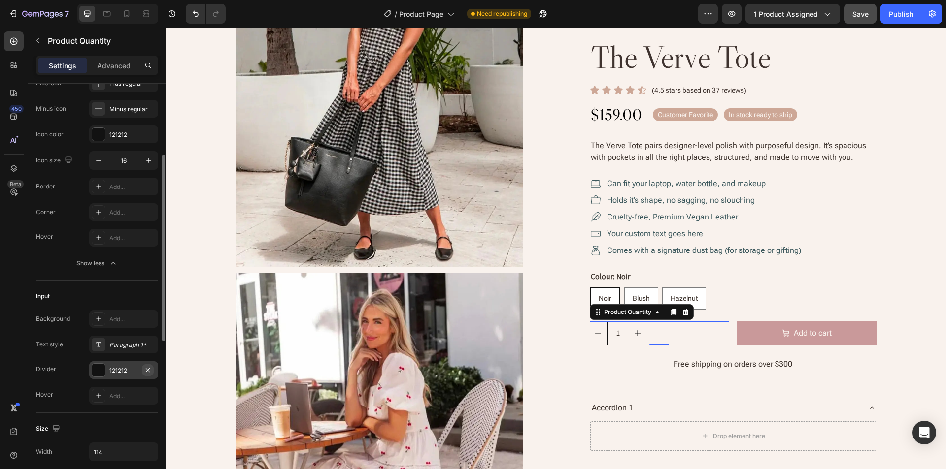
click at [148, 373] on icon "button" at bounding box center [148, 370] width 8 height 8
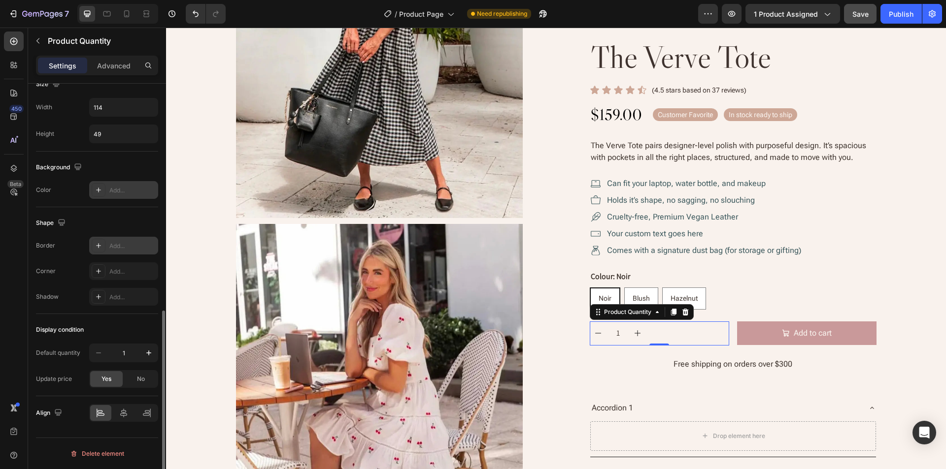
scroll to position [403, 0]
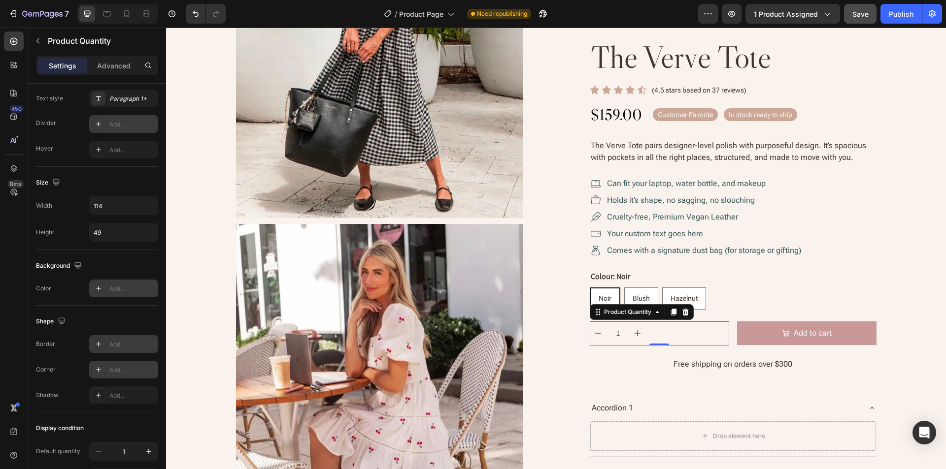
click at [111, 370] on div "Add..." at bounding box center [132, 370] width 46 height 9
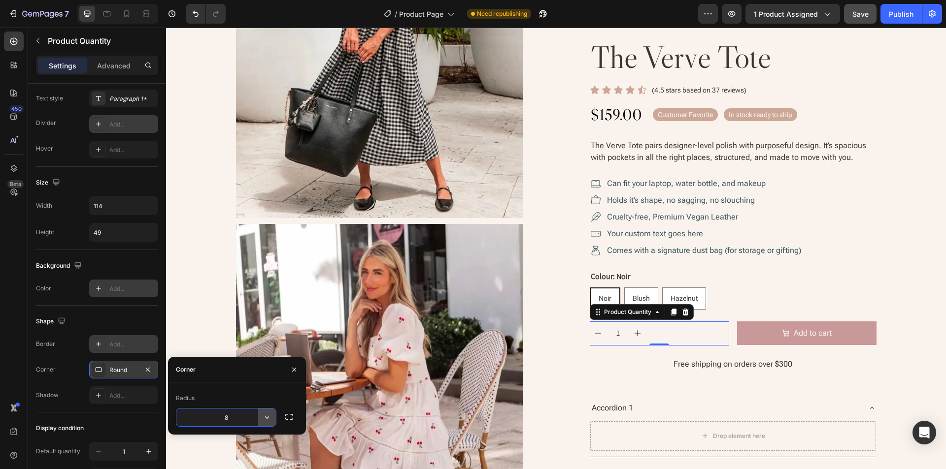
click at [265, 418] on icon "button" at bounding box center [267, 418] width 10 height 10
click at [247, 391] on p "Pill" at bounding box center [239, 391] width 56 height 10
type input "9999"
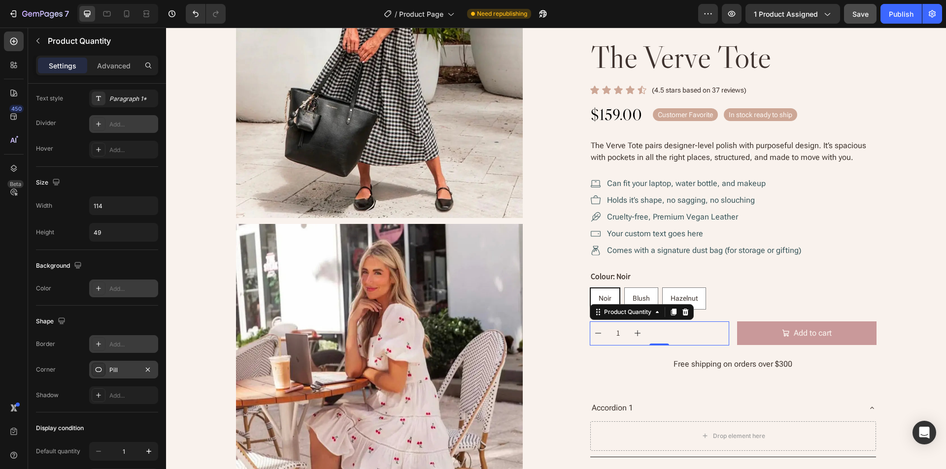
click at [137, 346] on div "Add..." at bounding box center [132, 344] width 46 height 9
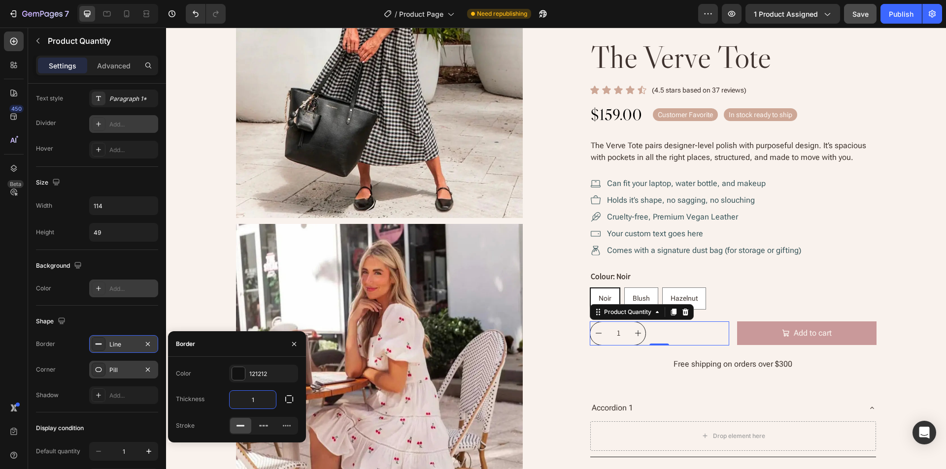
click at [257, 398] on input "1" at bounding box center [253, 400] width 46 height 18
type input "2"
click at [260, 382] on div "121212" at bounding box center [263, 374] width 69 height 18
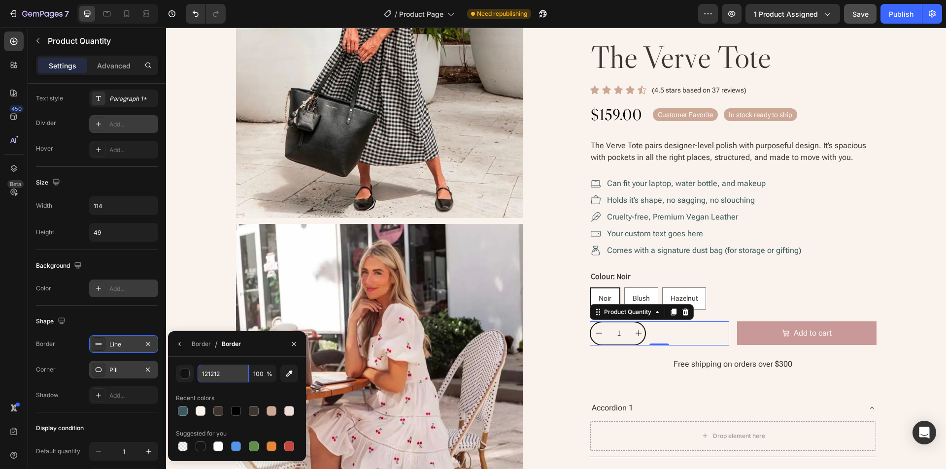
click at [224, 371] on input "121212" at bounding box center [222, 374] width 51 height 18
paste input "#CDA796"
type input "CDA796"
click at [253, 355] on div "Border / Border" at bounding box center [237, 344] width 138 height 26
click at [294, 345] on icon "button" at bounding box center [294, 344] width 4 height 4
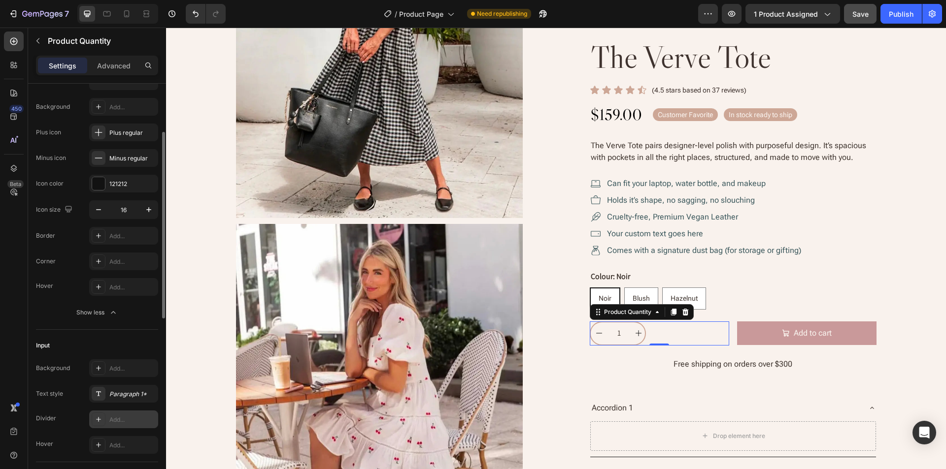
scroll to position [58, 0]
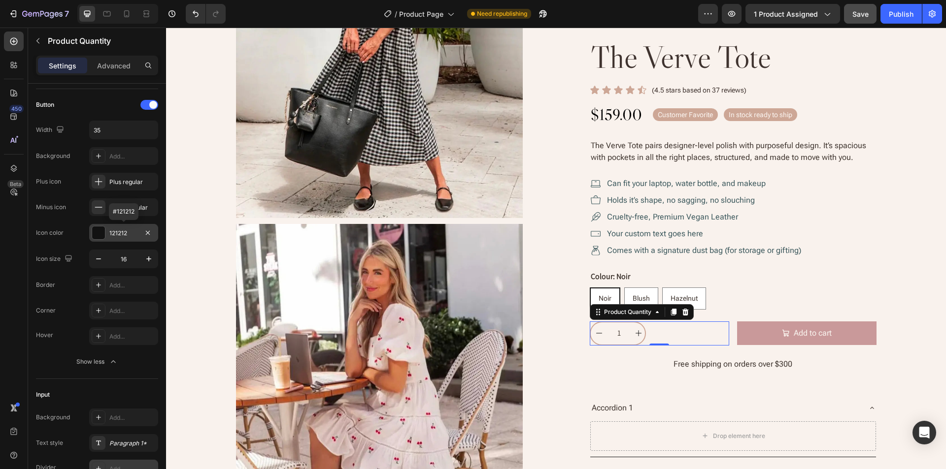
click at [115, 230] on div "121212" at bounding box center [123, 233] width 29 height 9
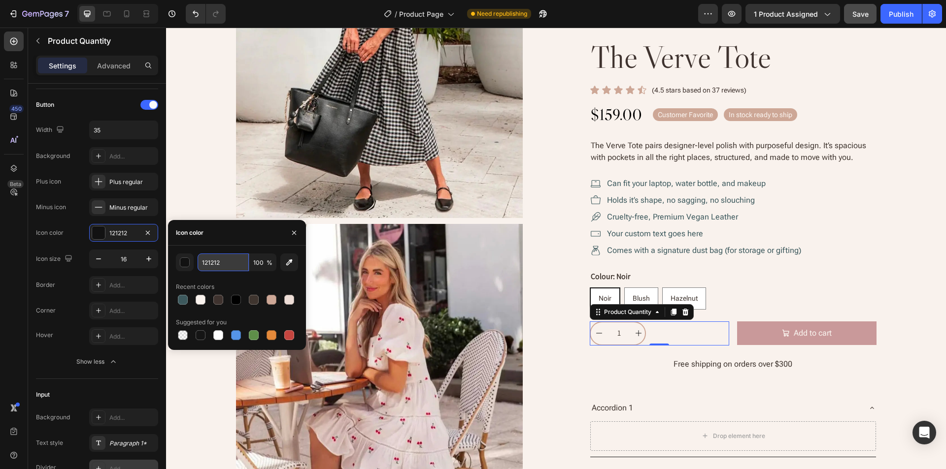
click at [226, 263] on input "121212" at bounding box center [222, 263] width 51 height 18
paste input "#C9999A"
click at [239, 236] on div "Icon color" at bounding box center [237, 233] width 138 height 26
type input "C9999A"
click at [293, 233] on icon "button" at bounding box center [294, 232] width 4 height 4
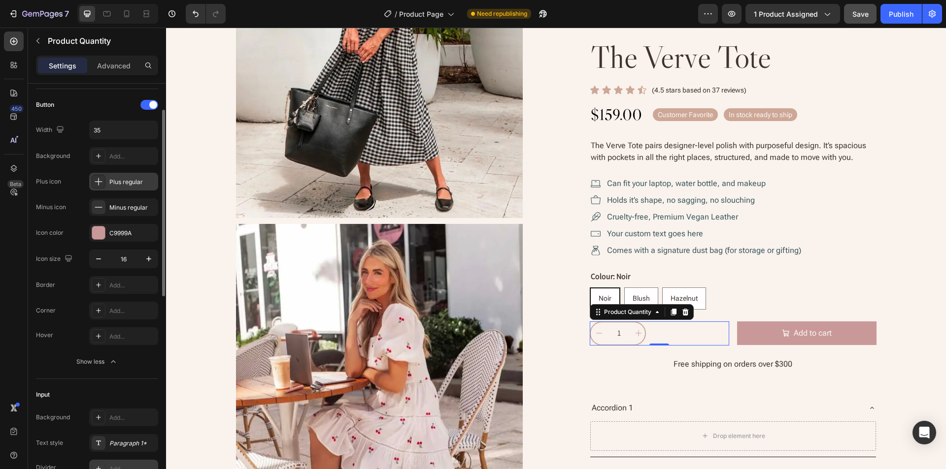
click at [117, 174] on div "Plus regular" at bounding box center [123, 182] width 69 height 18
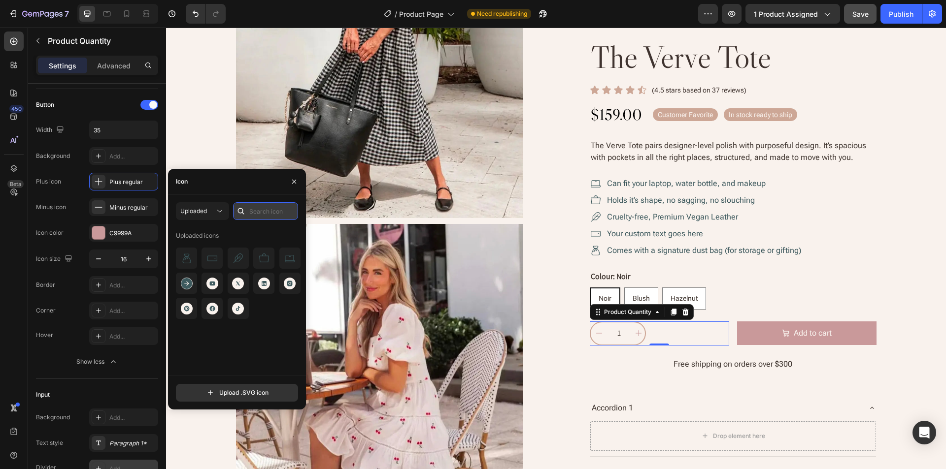
click at [269, 210] on input "text" at bounding box center [265, 211] width 65 height 18
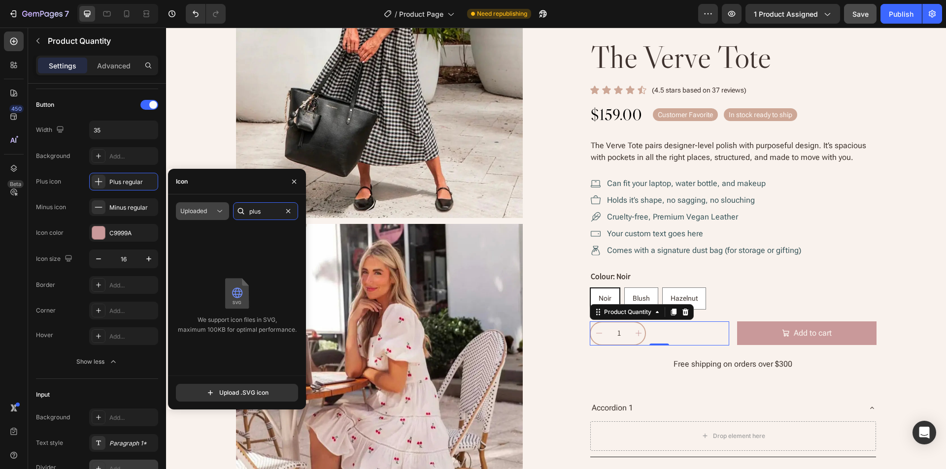
type input "plus"
click at [224, 211] on icon at bounding box center [220, 211] width 10 height 10
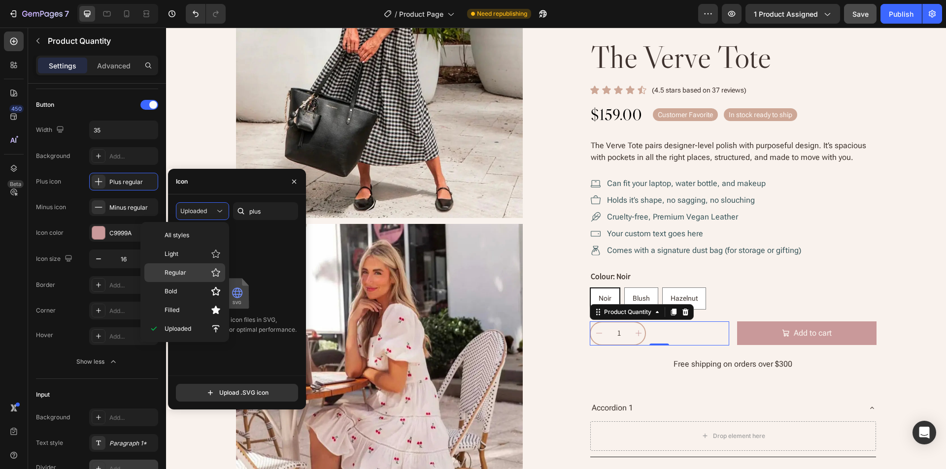
click at [188, 270] on p "Regular" at bounding box center [192, 273] width 56 height 10
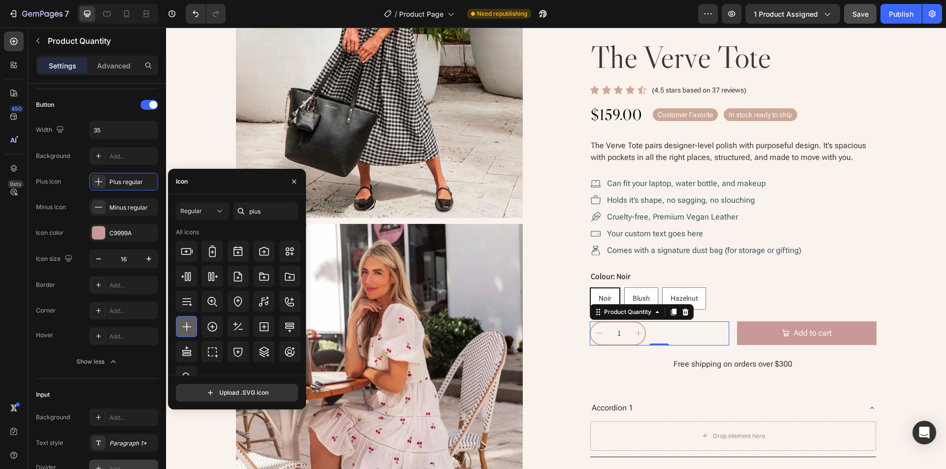
click at [186, 330] on icon at bounding box center [187, 327] width 12 height 12
click at [293, 184] on icon "button" at bounding box center [294, 182] width 8 height 8
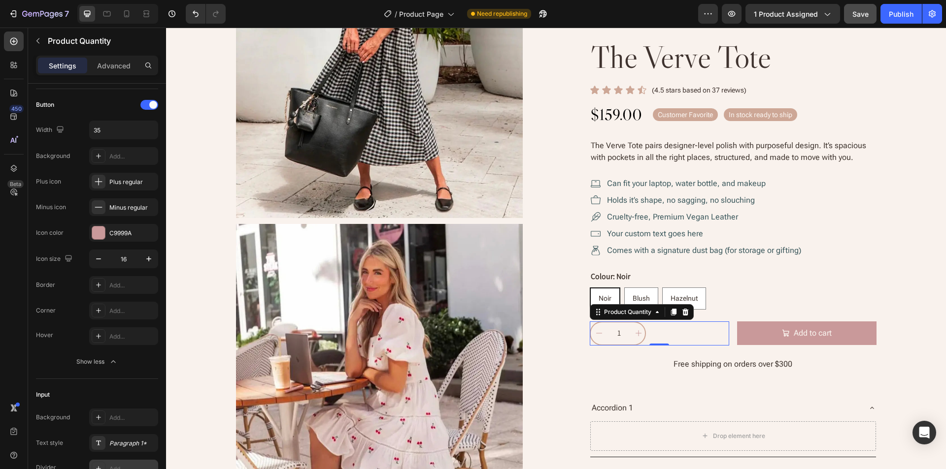
click at [93, 388] on div "Input" at bounding box center [97, 395] width 122 height 16
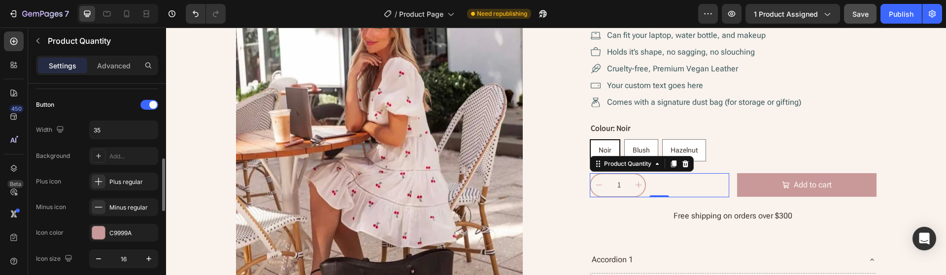
scroll to position [107, 0]
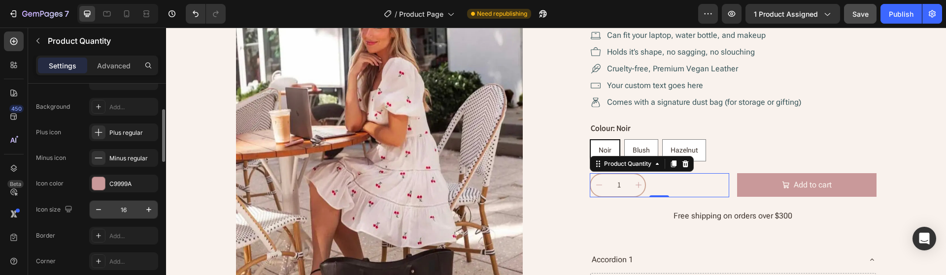
click at [123, 206] on input "16" at bounding box center [123, 210] width 33 height 18
type input "14"
click at [47, 227] on div "Icon size 14 Border Add... Corner Add... Hover Add..." at bounding box center [97, 248] width 122 height 96
click at [124, 133] on div "Plus regular" at bounding box center [132, 133] width 46 height 9
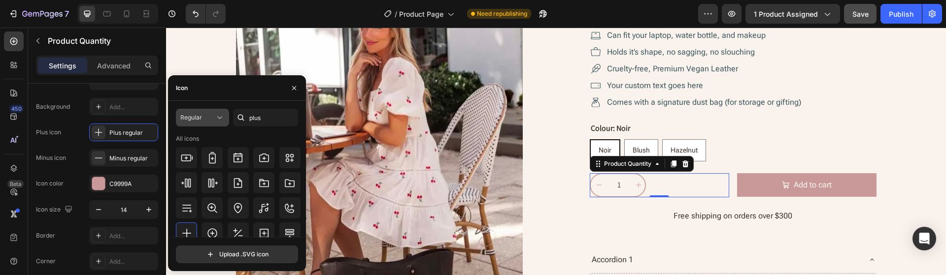
click at [217, 121] on icon at bounding box center [220, 118] width 10 height 10
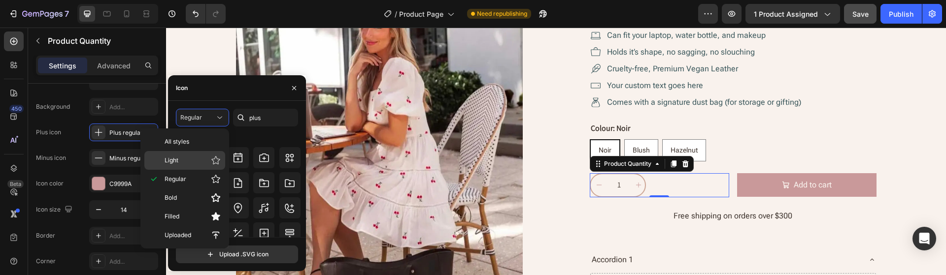
click at [200, 159] on p "Light" at bounding box center [192, 161] width 56 height 10
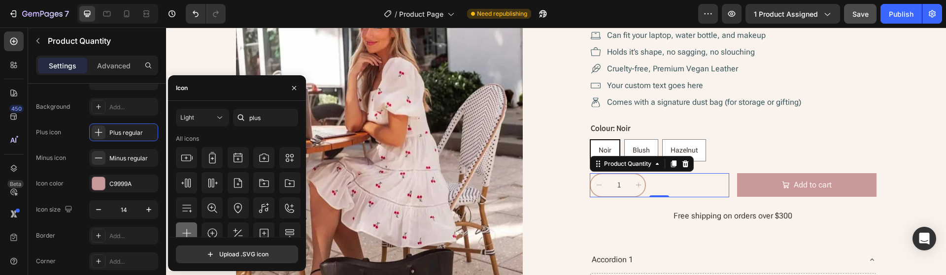
click at [190, 229] on icon at bounding box center [187, 234] width 12 height 12
click at [214, 118] on div "Light" at bounding box center [197, 117] width 34 height 9
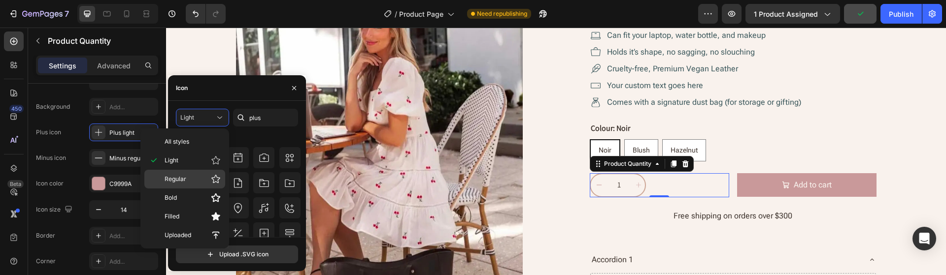
click at [183, 183] on span "Regular" at bounding box center [175, 179] width 22 height 9
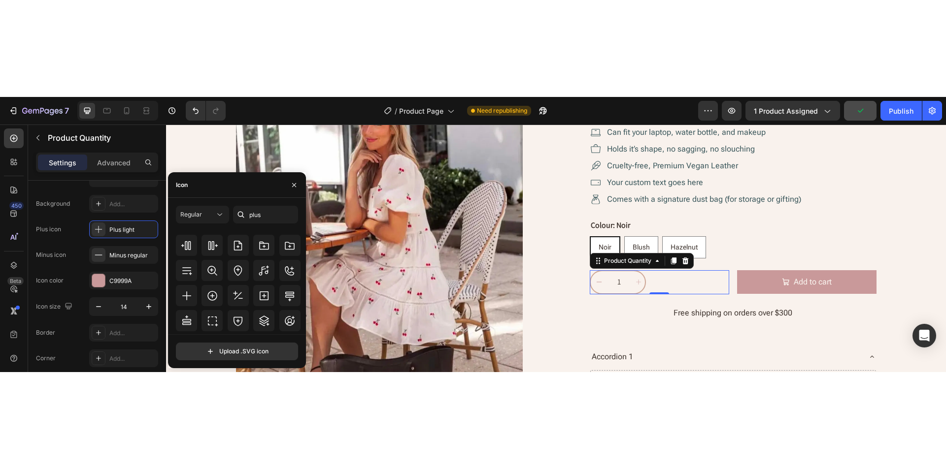
scroll to position [57, 0]
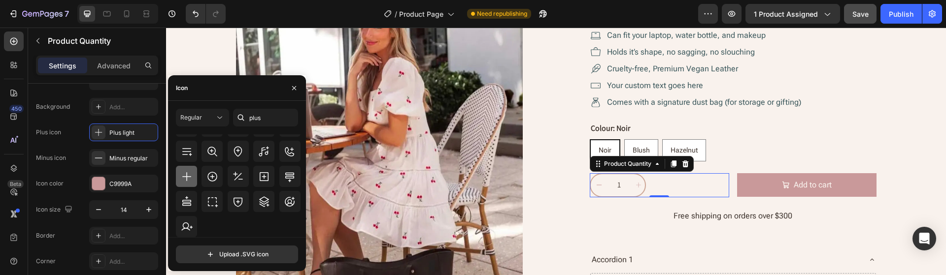
click at [186, 180] on icon at bounding box center [187, 177] width 12 height 12
click at [291, 91] on icon "button" at bounding box center [294, 88] width 8 height 8
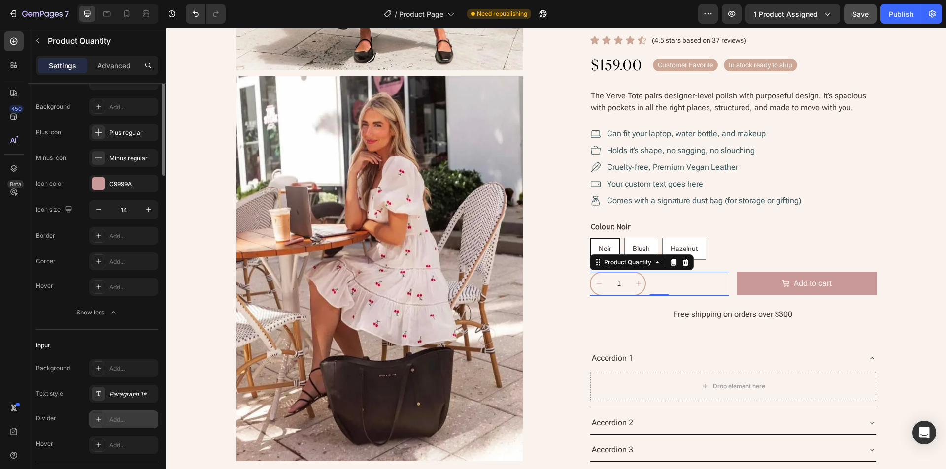
scroll to position [0, 0]
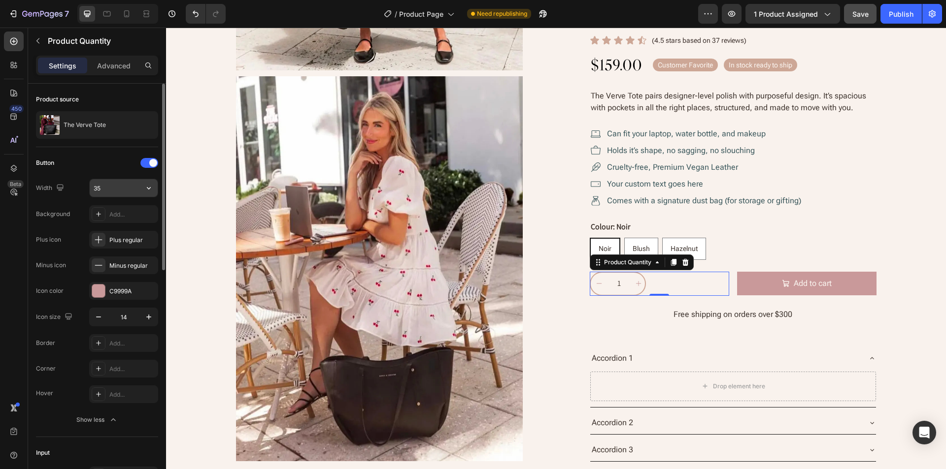
click at [111, 185] on input "35" at bounding box center [124, 188] width 68 height 18
type input "32"
click at [94, 165] on div "Button" at bounding box center [97, 163] width 122 height 16
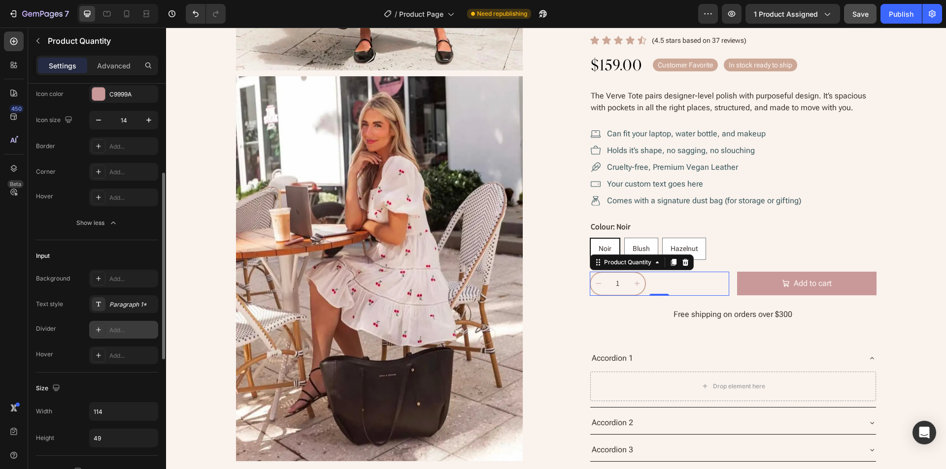
scroll to position [246, 0]
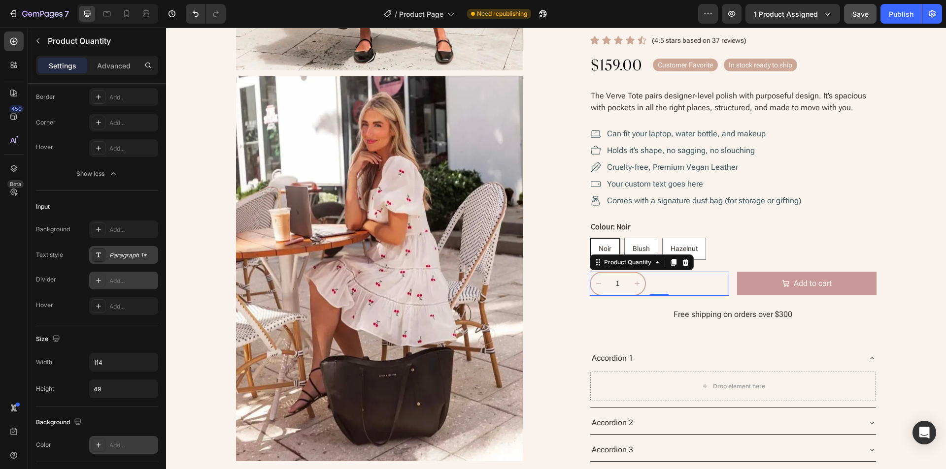
click at [120, 258] on div "Paragraph 1*" at bounding box center [132, 255] width 46 height 9
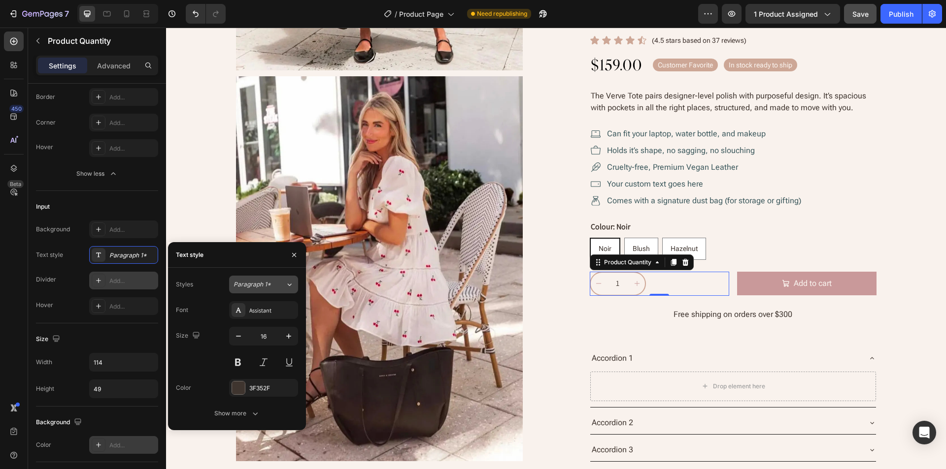
click at [279, 281] on div "Paragraph 1*" at bounding box center [259, 284] width 52 height 9
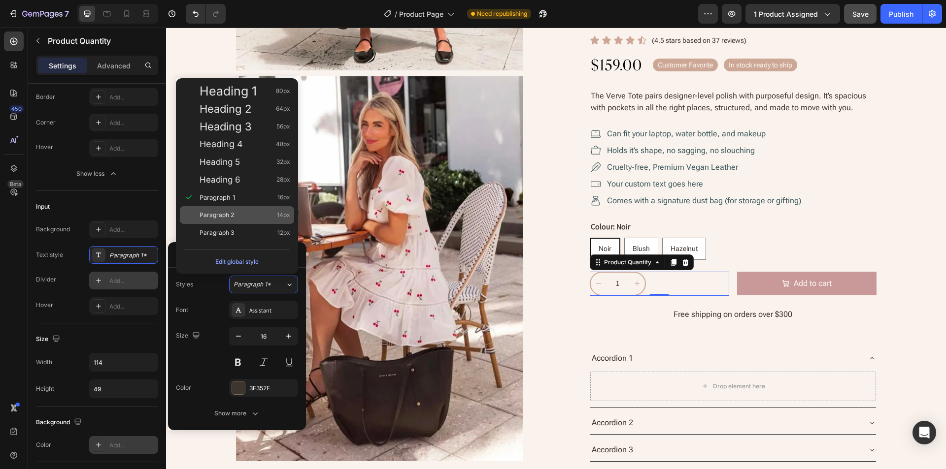
click at [227, 214] on span "Paragraph 2" at bounding box center [216, 215] width 34 height 10
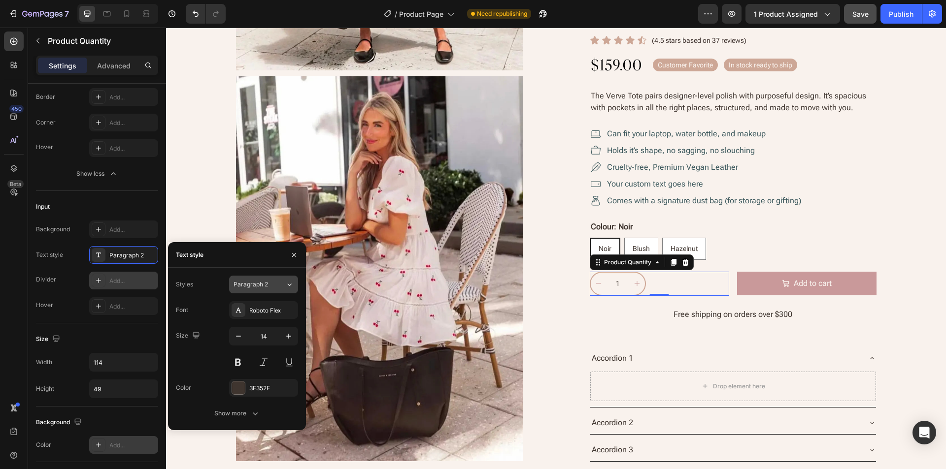
click at [278, 291] on button "Paragraph 2" at bounding box center [263, 285] width 69 height 18
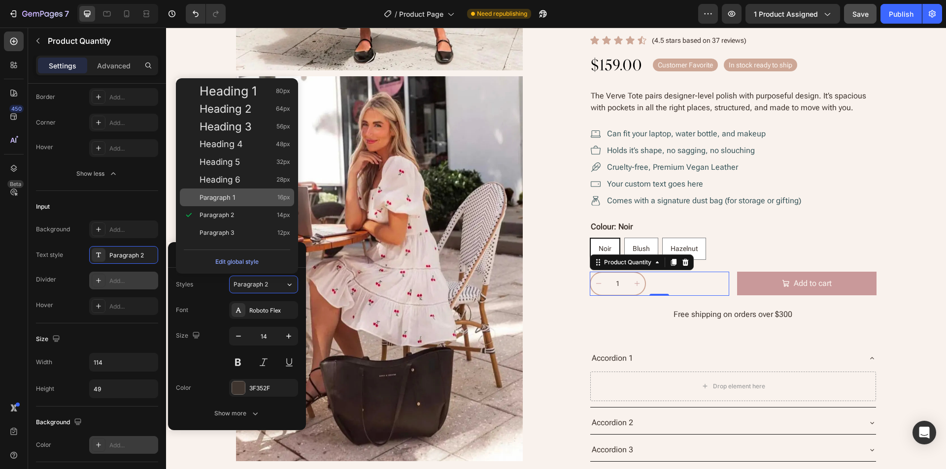
click at [234, 199] on span "Paragraph 1" at bounding box center [216, 198] width 35 height 10
type input "16"
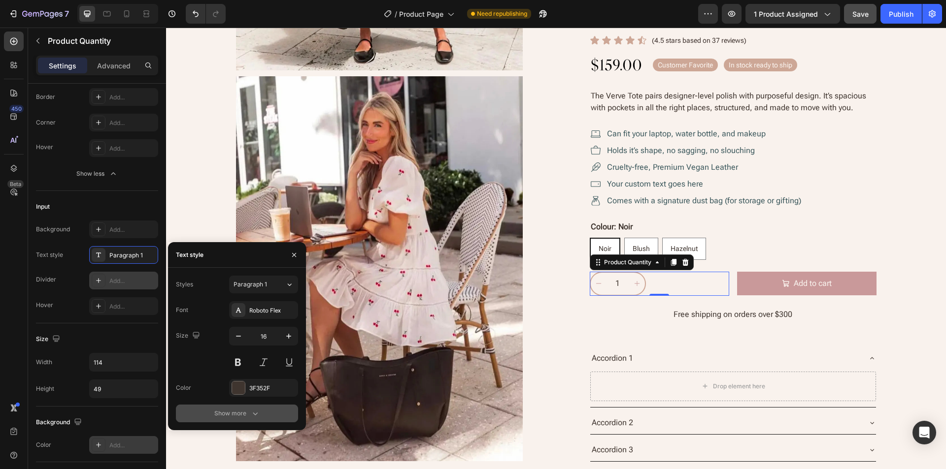
click at [248, 412] on div "Show more" at bounding box center [237, 414] width 46 height 10
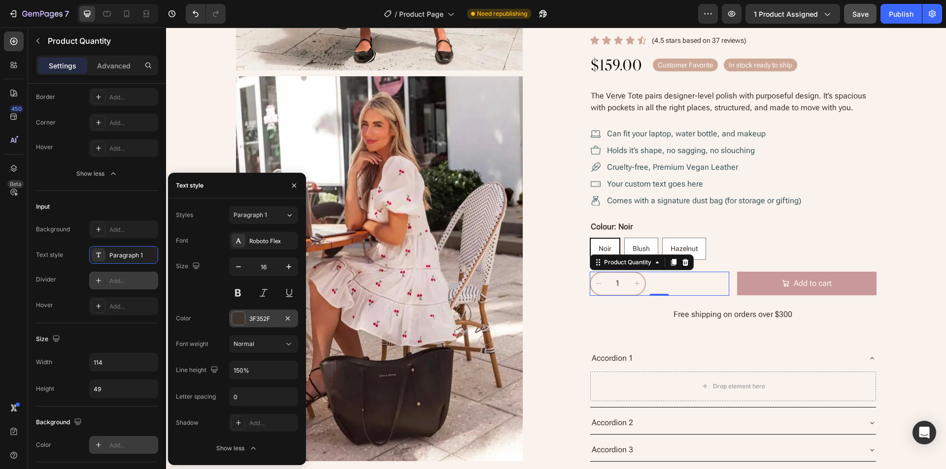
click at [263, 315] on div "3F352F" at bounding box center [263, 319] width 29 height 9
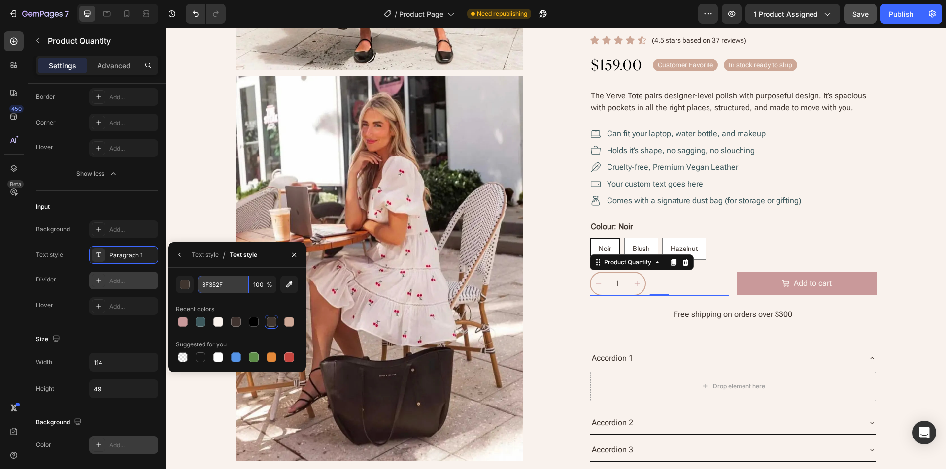
click at [0, 0] on input "3F352F" at bounding box center [0, 0] width 0 height 0
paste input "#141B23"
click at [251, 301] on div "#141B23 100 % Recent colors Suggested for you" at bounding box center [237, 320] width 122 height 89
type input "141B23"
click at [295, 255] on icon "button" at bounding box center [294, 255] width 8 height 8
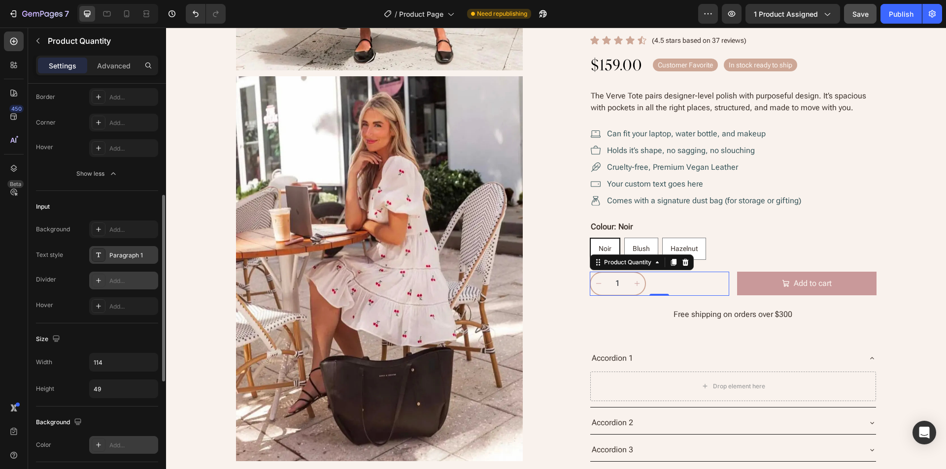
click at [113, 256] on div "Paragraph 1" at bounding box center [132, 255] width 46 height 9
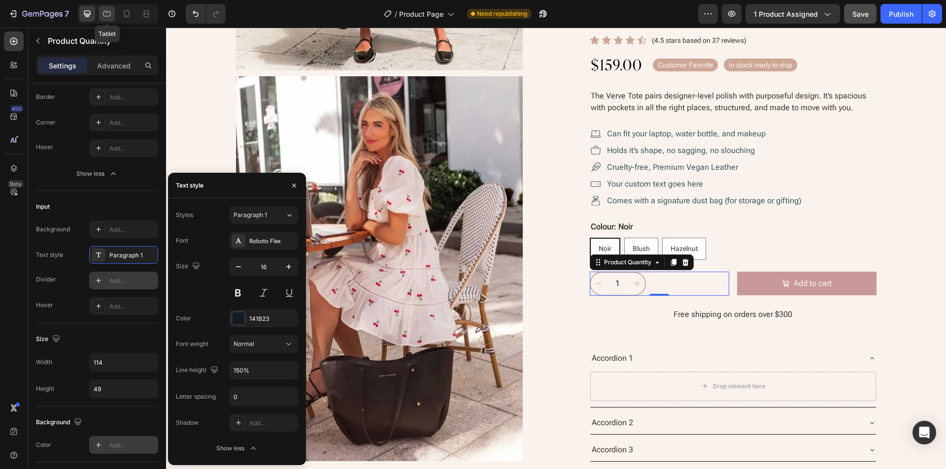
click at [108, 19] on div at bounding box center [107, 14] width 16 height 16
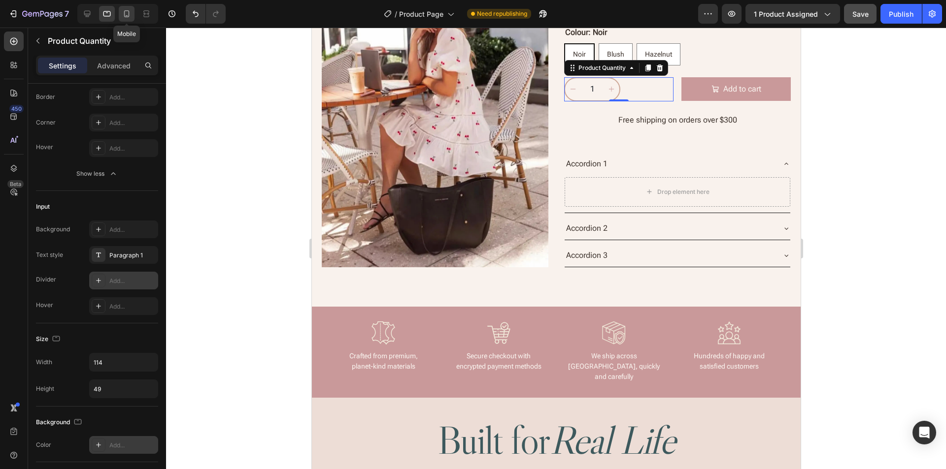
click at [128, 14] on icon at bounding box center [127, 14] width 10 height 10
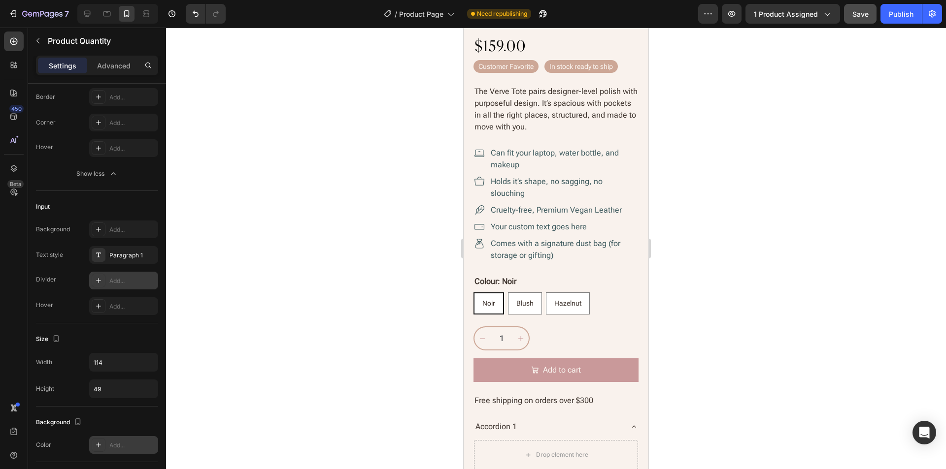
scroll to position [349, 0]
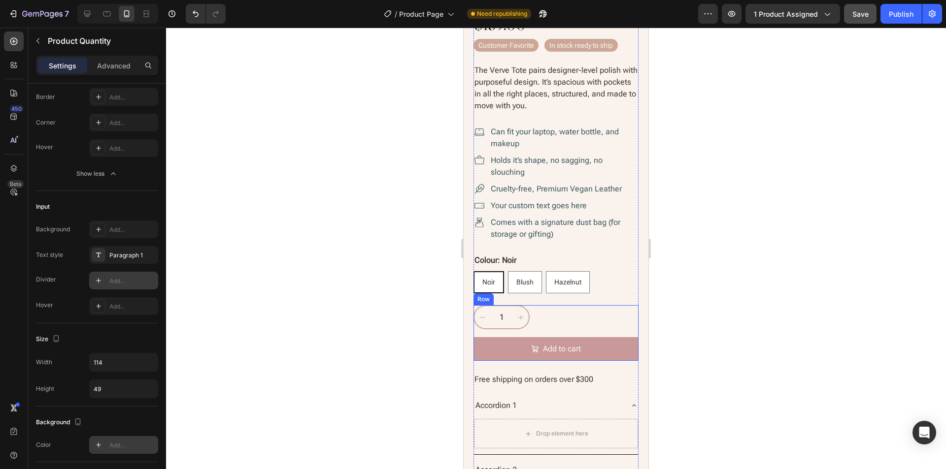
click at [539, 328] on div "1 Product Quantity Add to cart Add to Cart Row" at bounding box center [555, 333] width 165 height 56
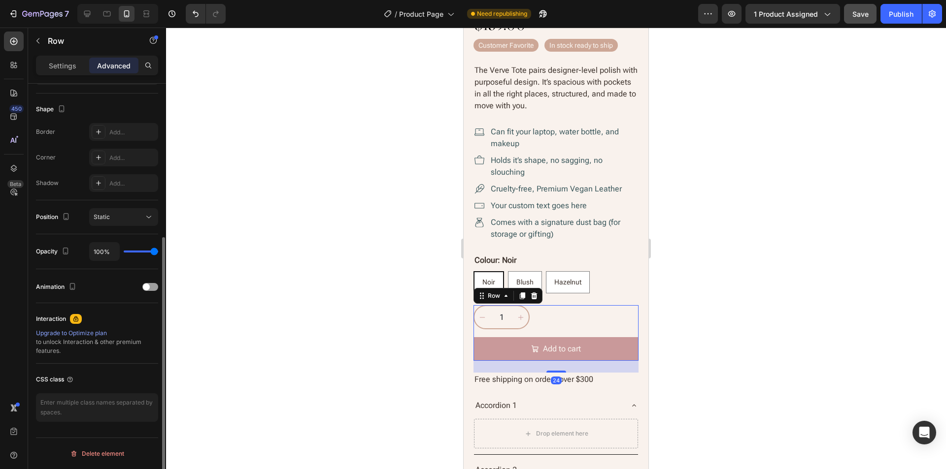
scroll to position [0, 0]
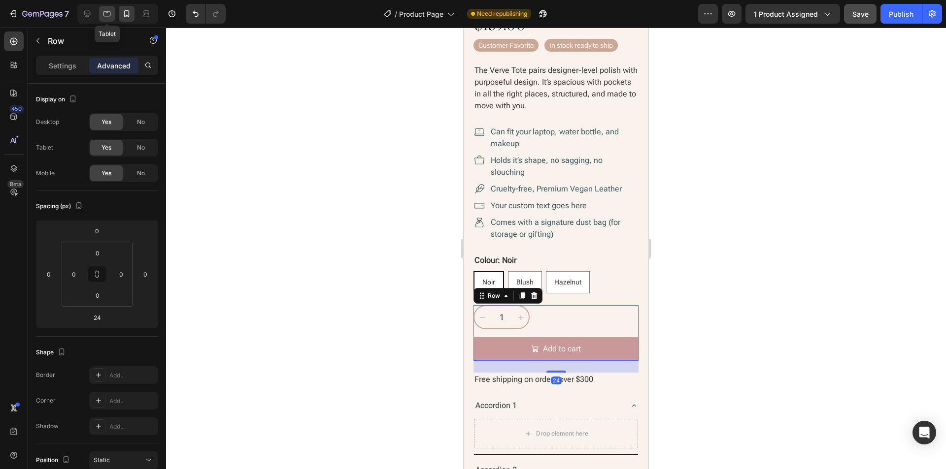
click at [105, 14] on icon at bounding box center [107, 14] width 10 height 10
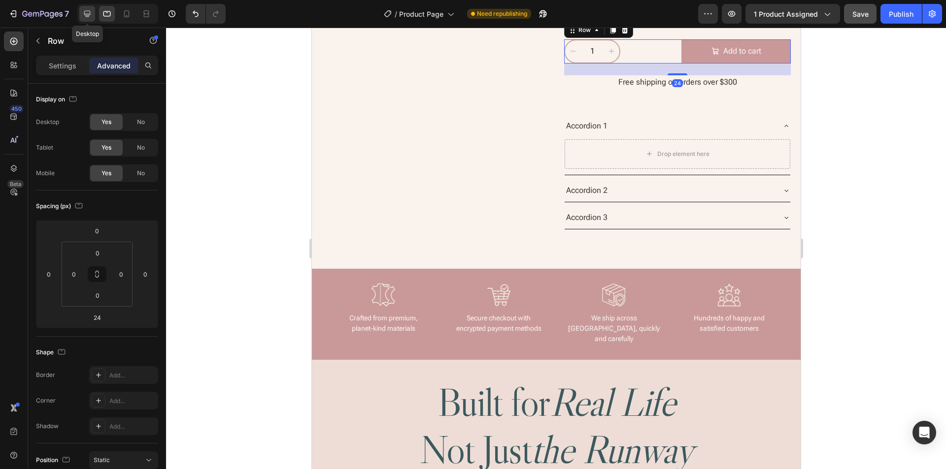
click at [93, 14] on div at bounding box center [87, 14] width 16 height 16
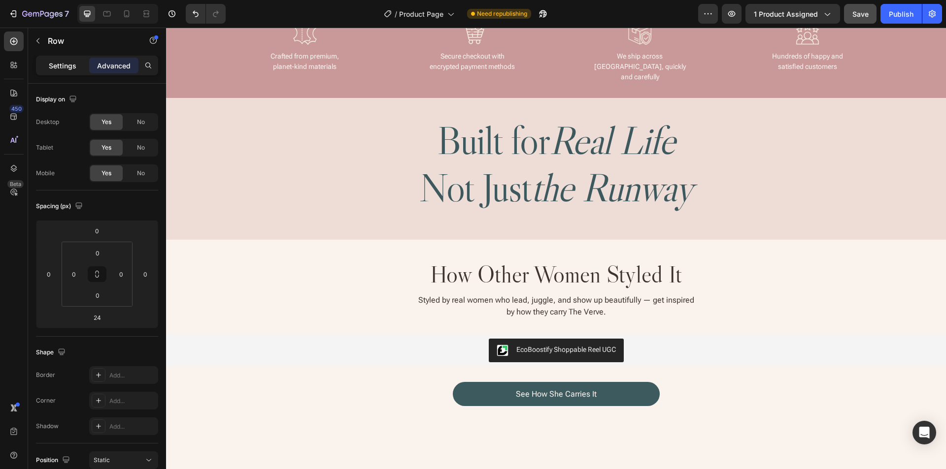
click at [64, 67] on p "Settings" at bounding box center [63, 66] width 28 height 10
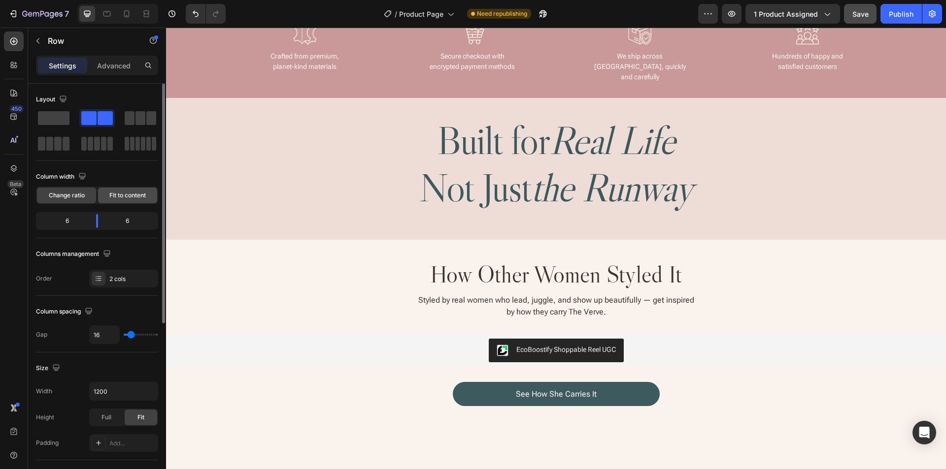
click at [129, 191] on span "Fit to content" at bounding box center [127, 195] width 36 height 9
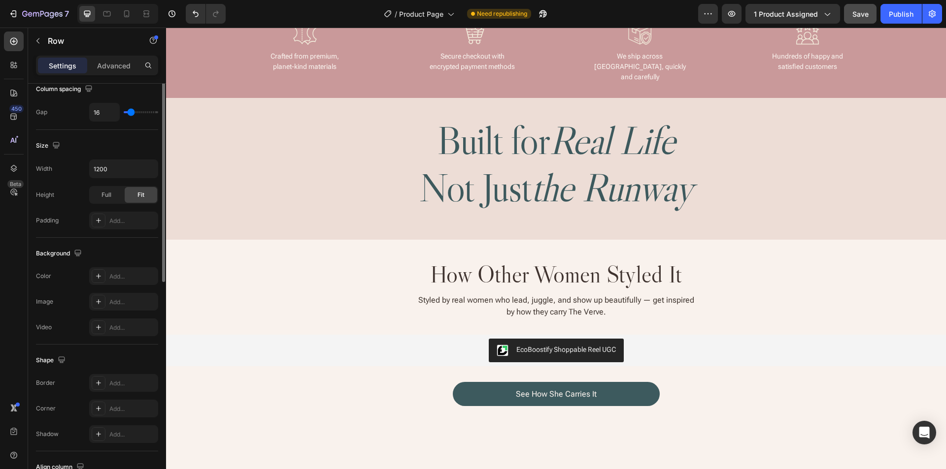
scroll to position [295, 0]
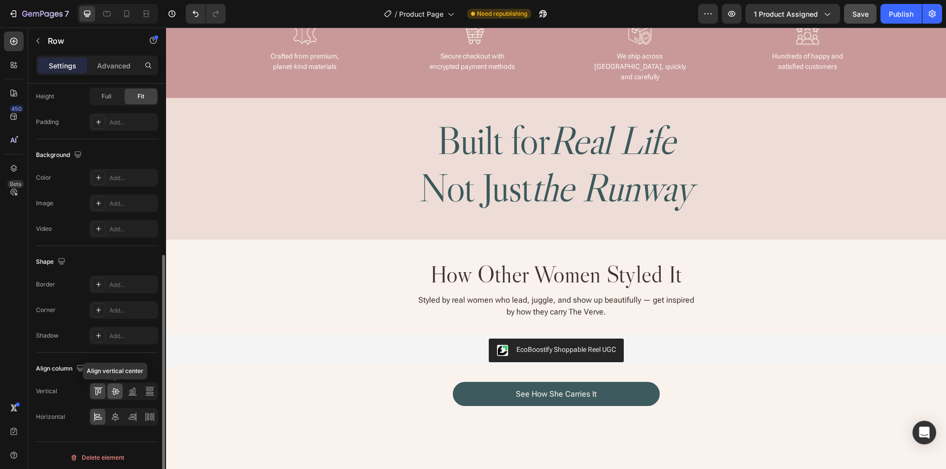
click at [116, 389] on icon at bounding box center [115, 392] width 10 height 10
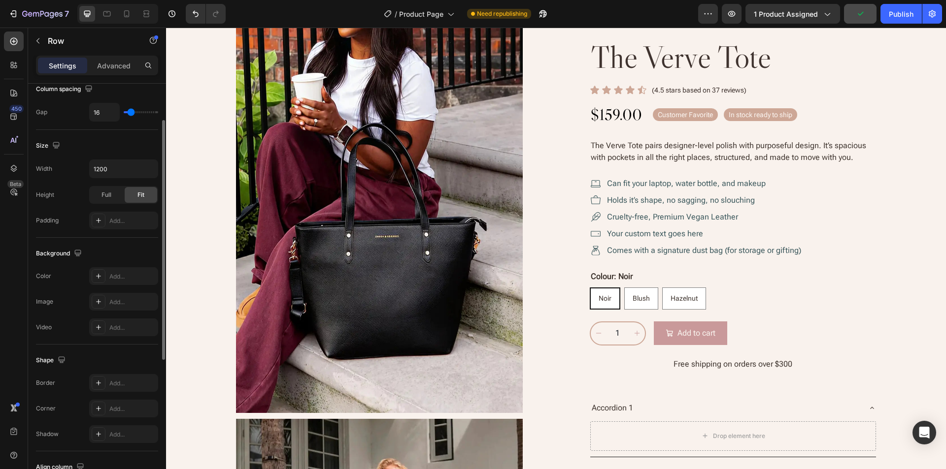
scroll to position [148, 0]
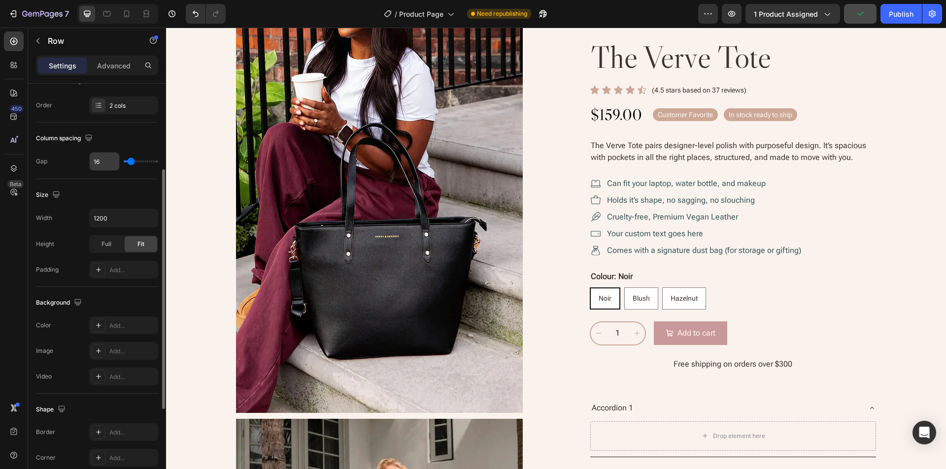
click at [112, 164] on input "16" at bounding box center [105, 162] width 30 height 18
type input "1"
type input "12"
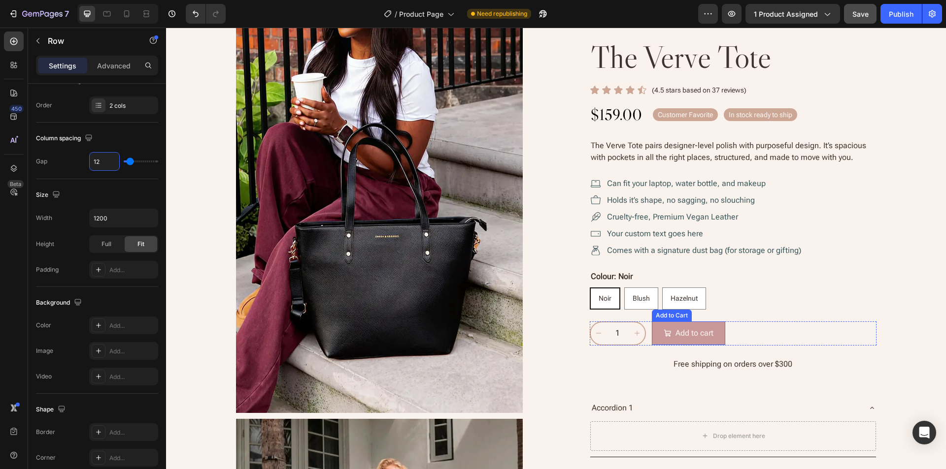
click at [721, 325] on button "Add to cart" at bounding box center [688, 334] width 73 height 24
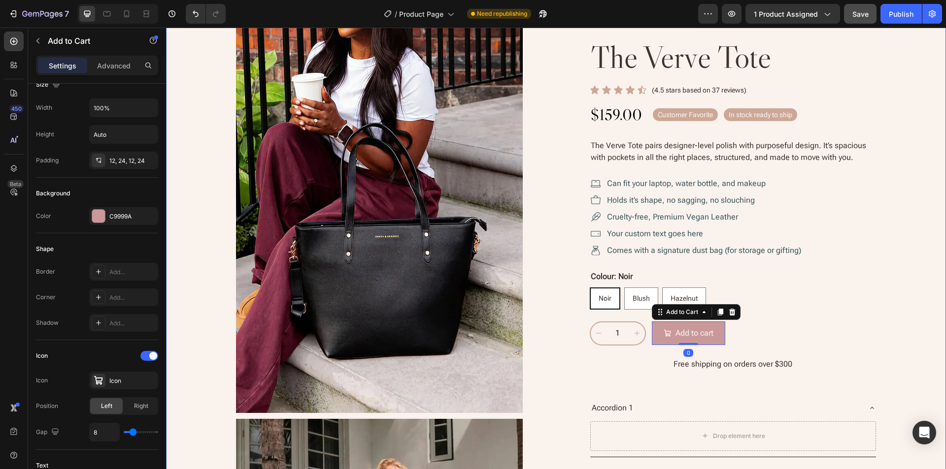
scroll to position [0, 0]
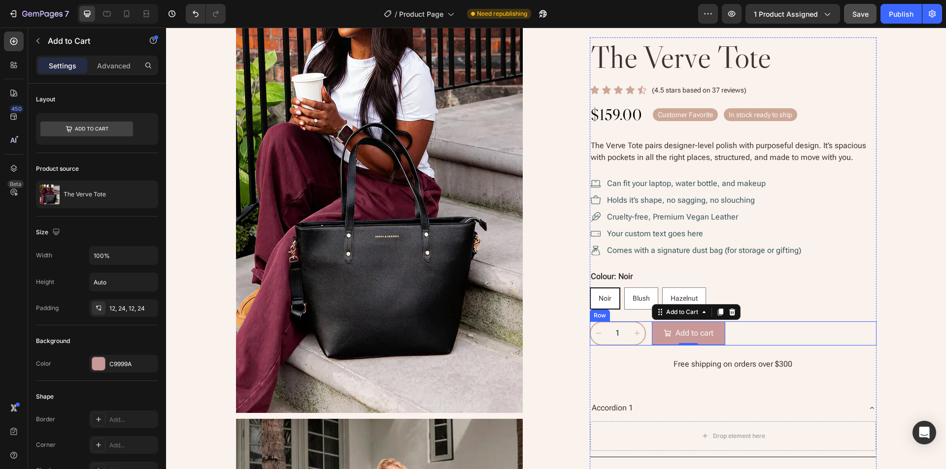
click at [643, 336] on div "1 Product Quantity Add to cart Add to Cart 0 Row" at bounding box center [733, 334] width 287 height 24
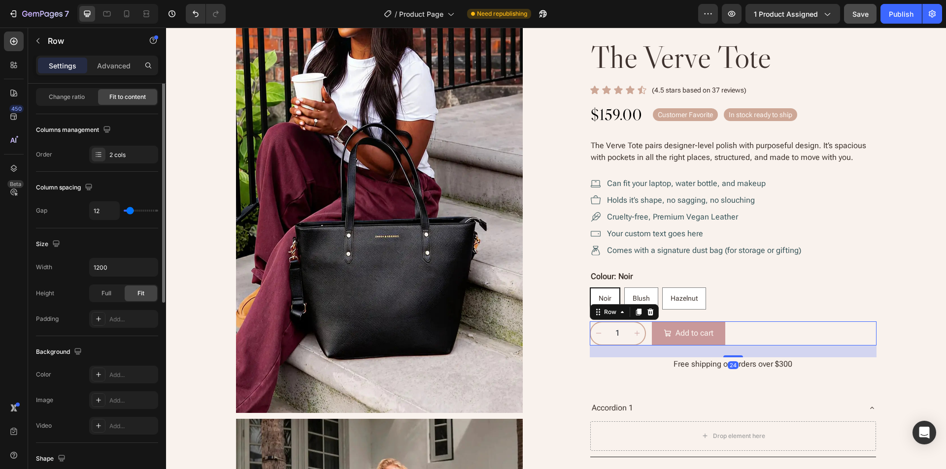
scroll to position [197, 0]
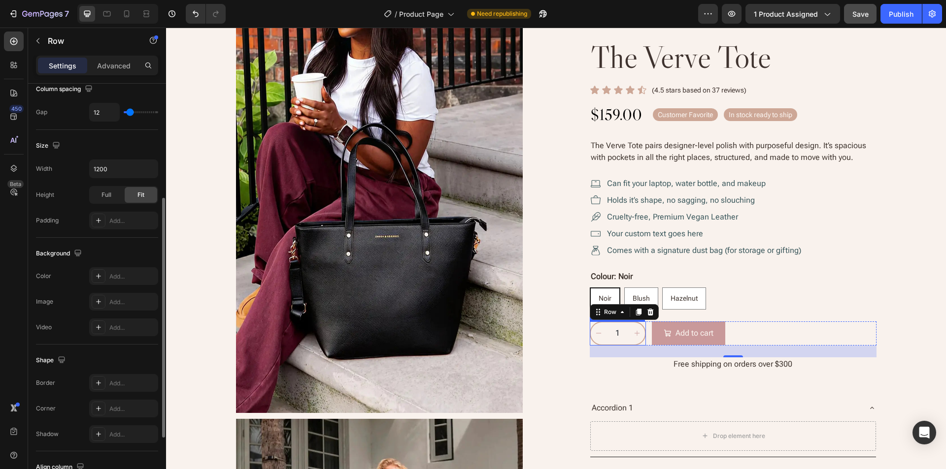
click at [606, 332] on input "1" at bounding box center [617, 334] width 23 height 22
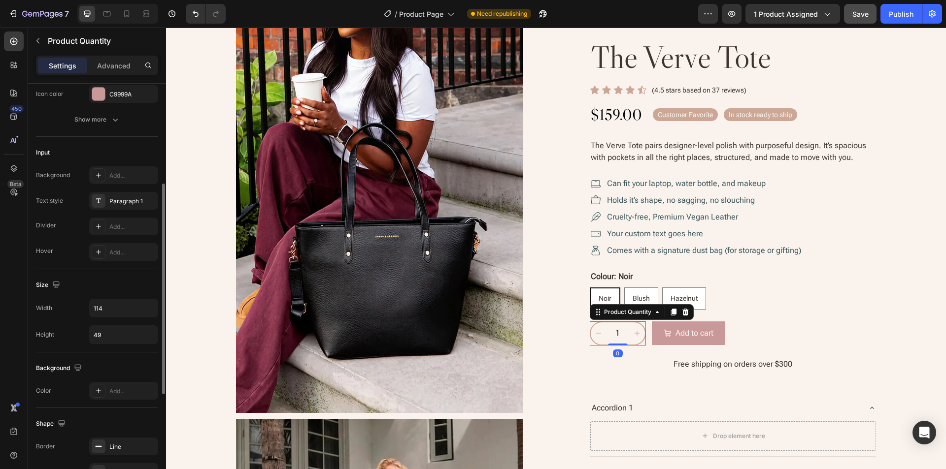
scroll to position [246, 0]
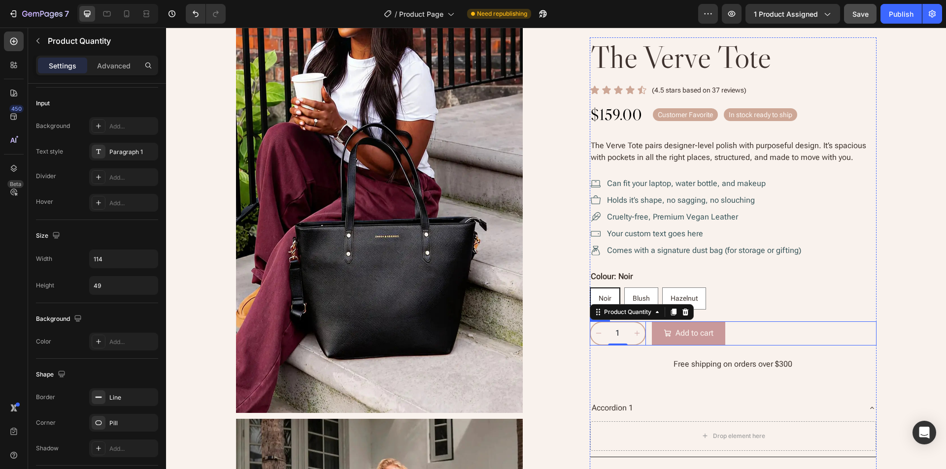
click at [760, 333] on div "1 Product Quantity 0 Add to cart Add to Cart Row" at bounding box center [733, 334] width 287 height 24
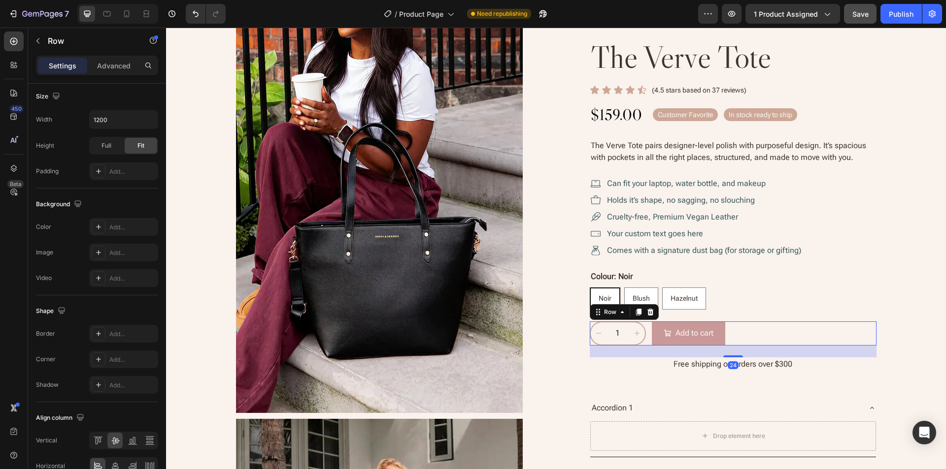
scroll to position [0, 0]
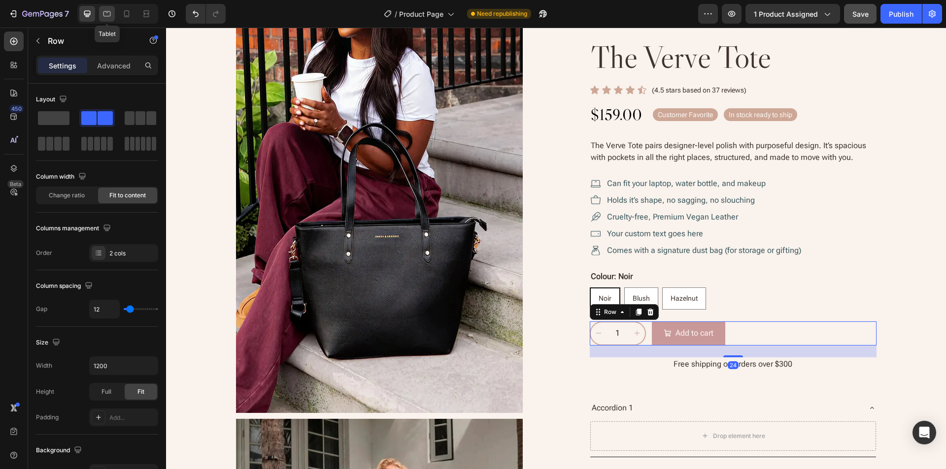
click at [109, 15] on icon at bounding box center [107, 14] width 10 height 10
type input "100%"
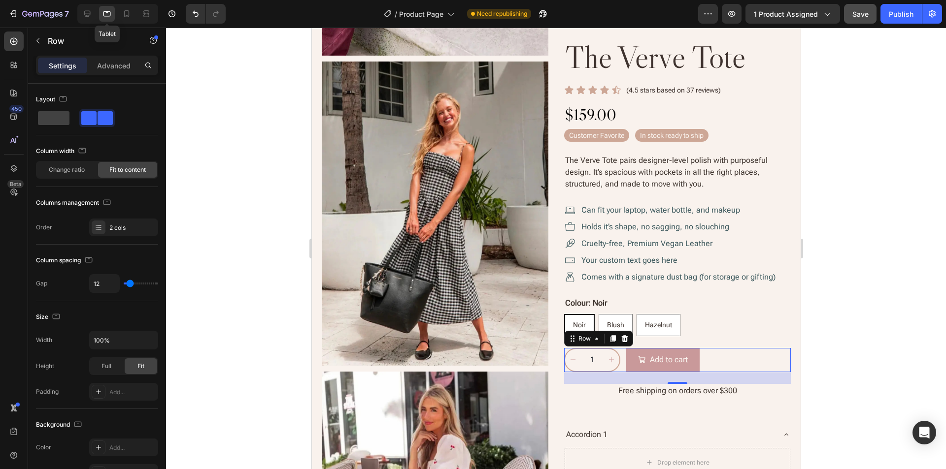
scroll to position [335, 0]
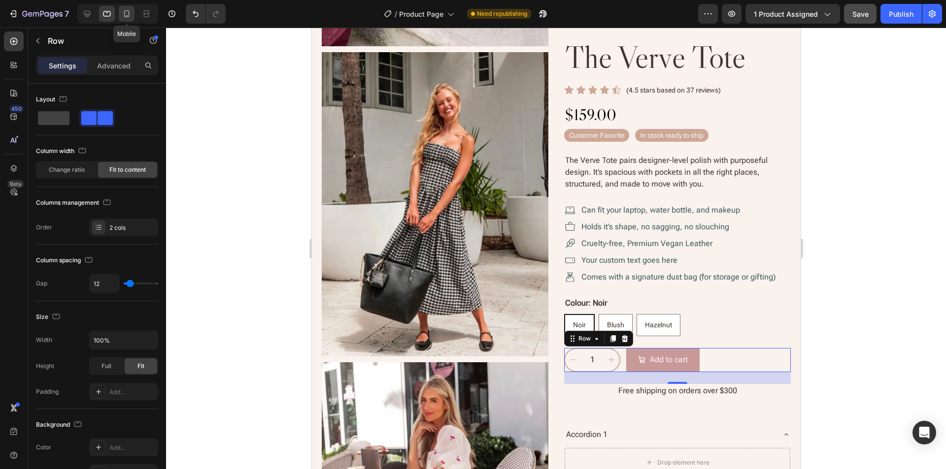
click at [122, 13] on icon at bounding box center [127, 14] width 10 height 10
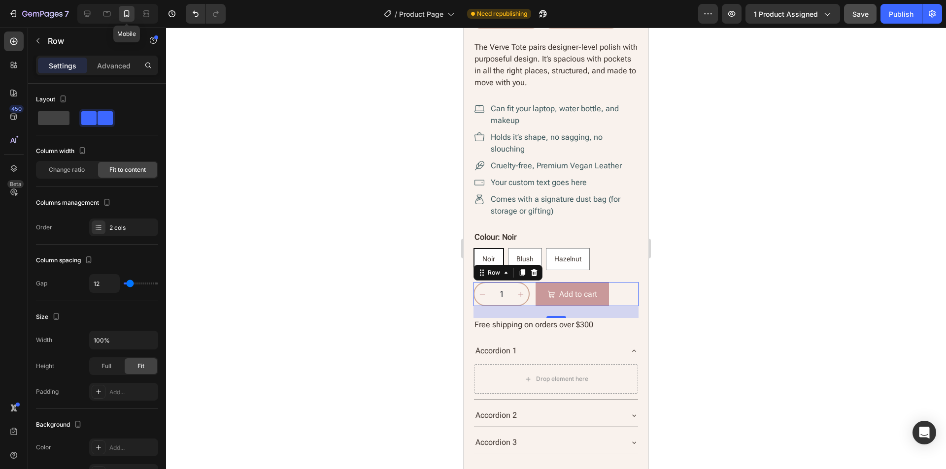
scroll to position [376, 0]
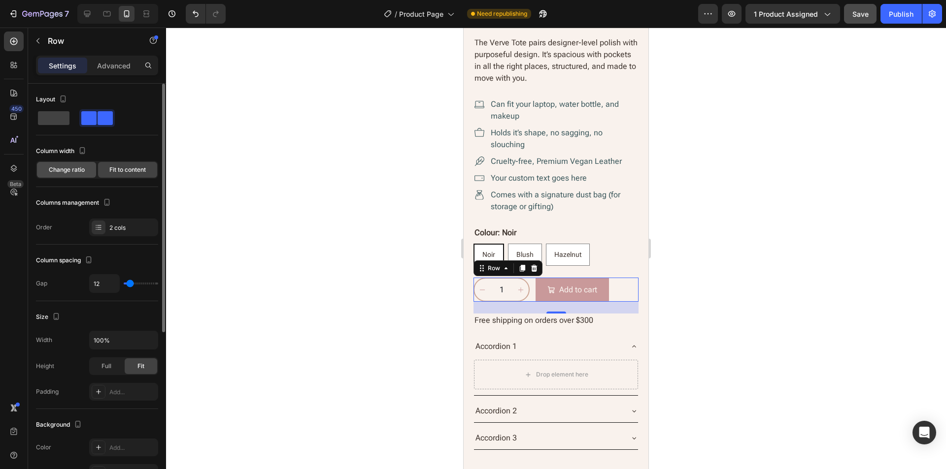
click at [60, 169] on span "Change ratio" at bounding box center [67, 169] width 36 height 9
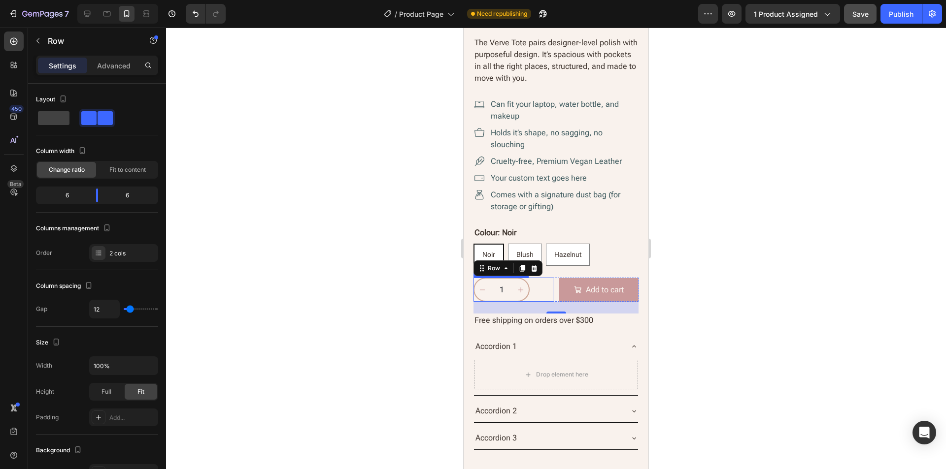
click at [542, 282] on div "1" at bounding box center [513, 290] width 80 height 24
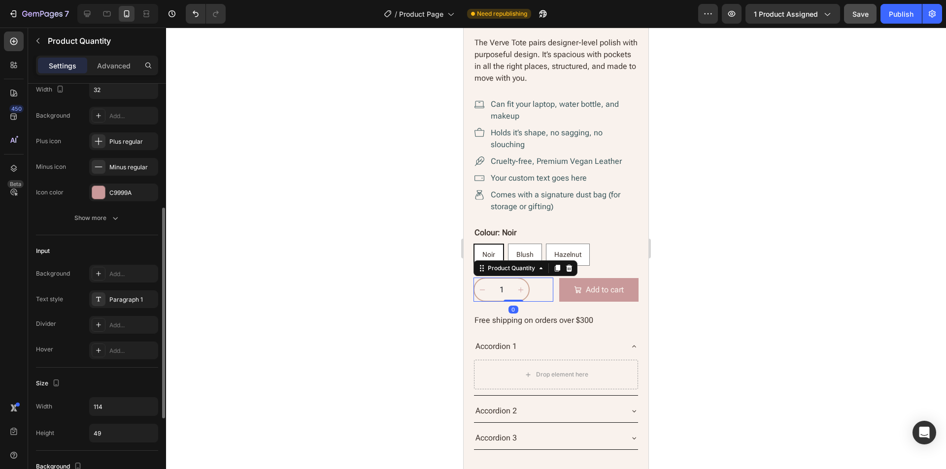
scroll to position [197, 0]
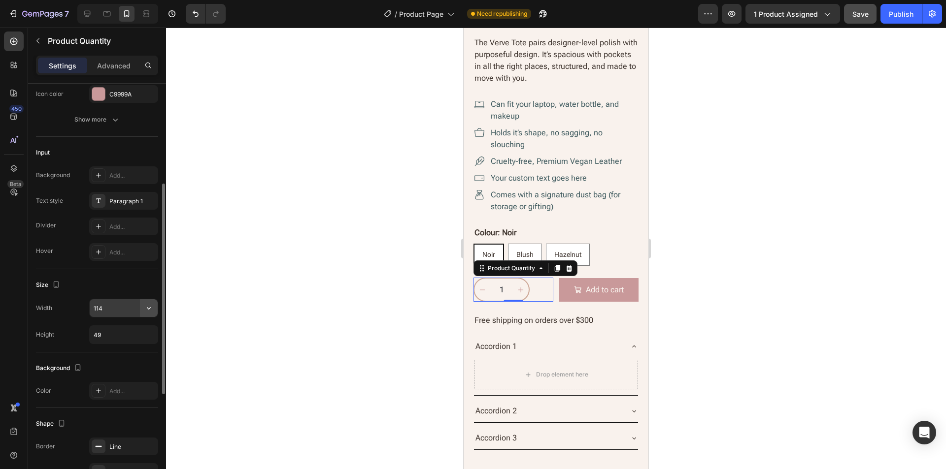
click at [150, 308] on icon "button" at bounding box center [149, 308] width 4 height 2
click at [132, 334] on p "Full 100%" at bounding box center [121, 333] width 56 height 9
click at [105, 15] on icon at bounding box center [107, 14] width 10 height 10
type input "114"
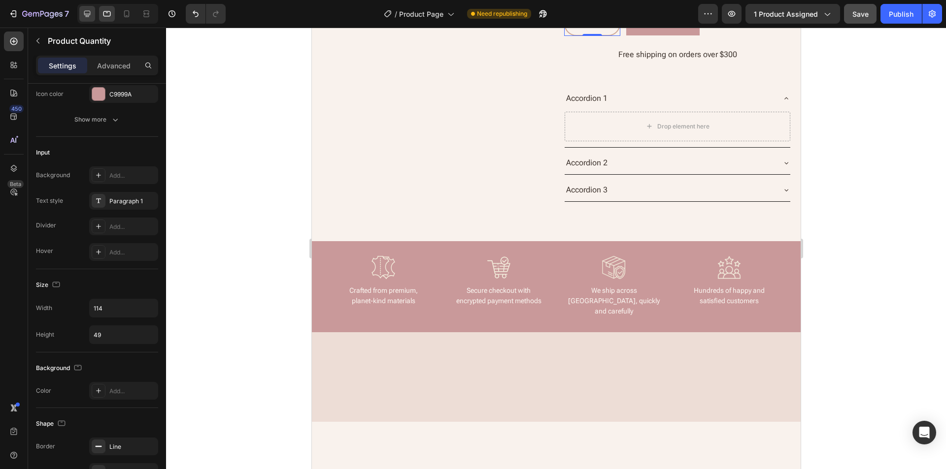
click at [79, 13] on div at bounding box center [87, 14] width 16 height 16
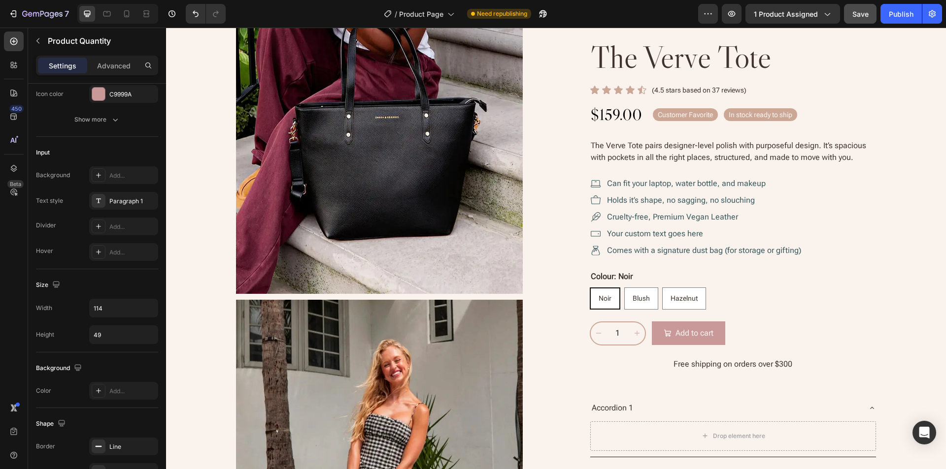
scroll to position [218, 0]
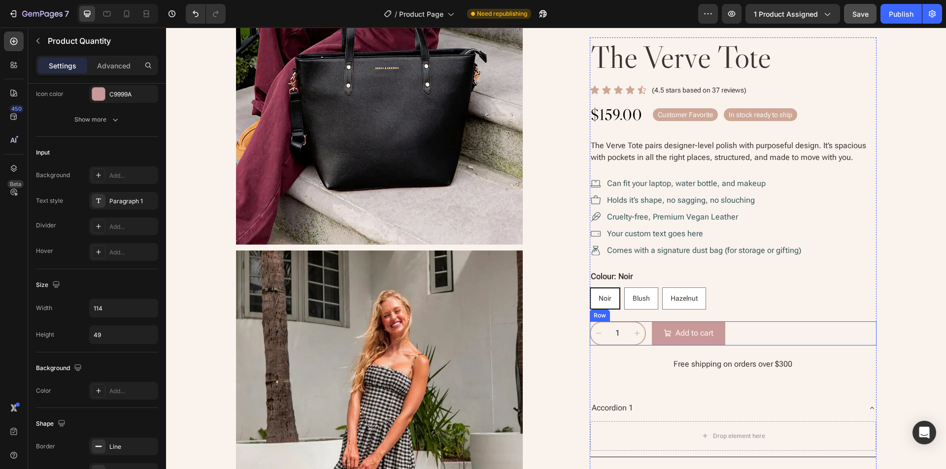
click at [783, 331] on div "1 Product Quantity Add to cart Add to Cart Row" at bounding box center [733, 334] width 287 height 24
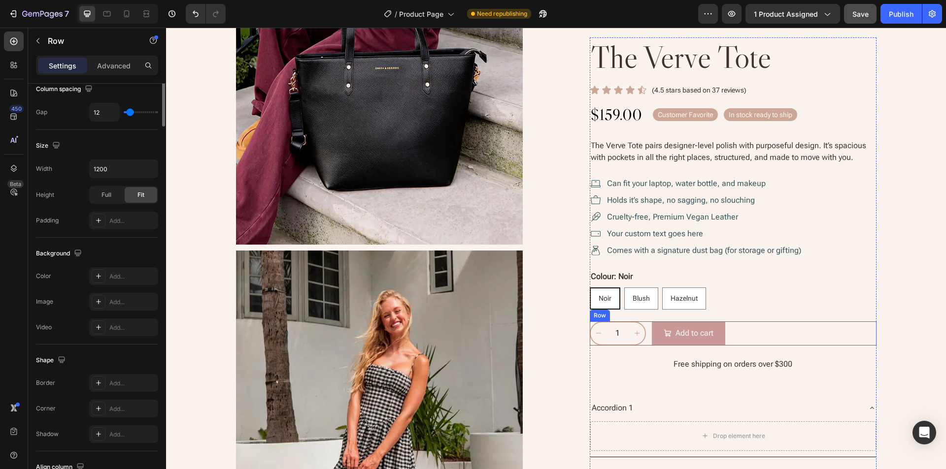
scroll to position [0, 0]
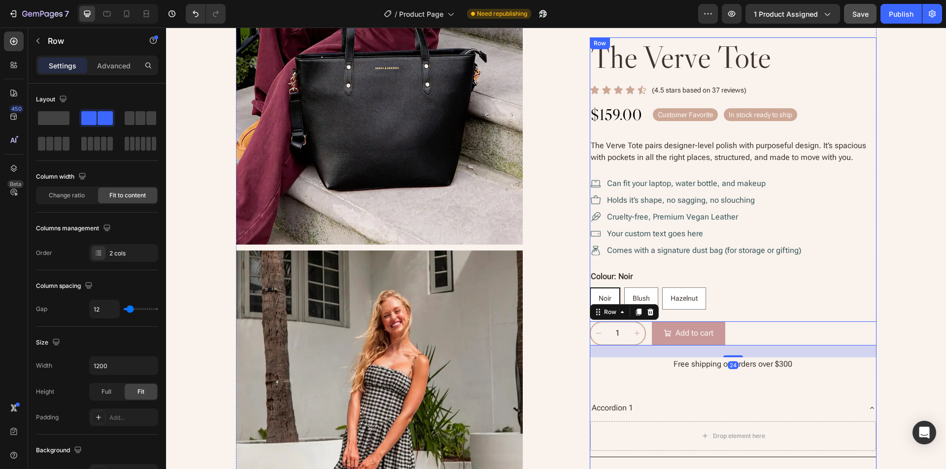
click at [714, 326] on button "Add to cart" at bounding box center [688, 334] width 73 height 24
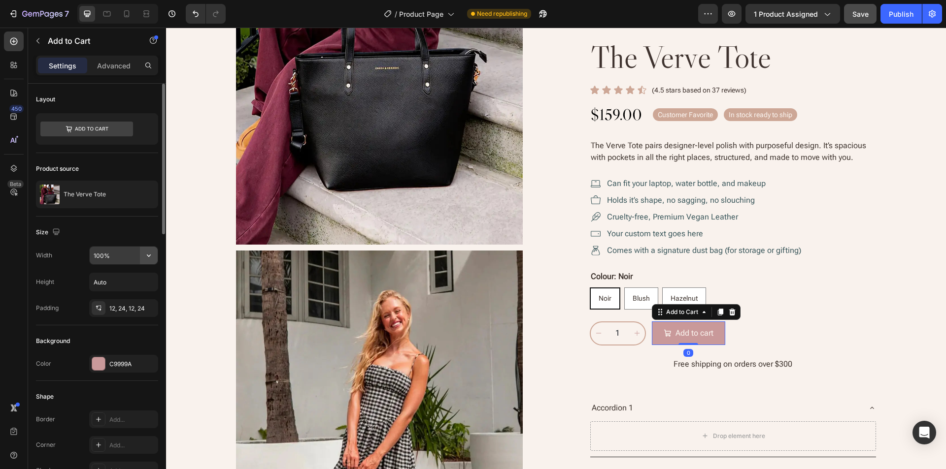
click at [152, 254] on icon "button" at bounding box center [149, 256] width 10 height 10
click at [126, 254] on input "100%" at bounding box center [124, 256] width 68 height 18
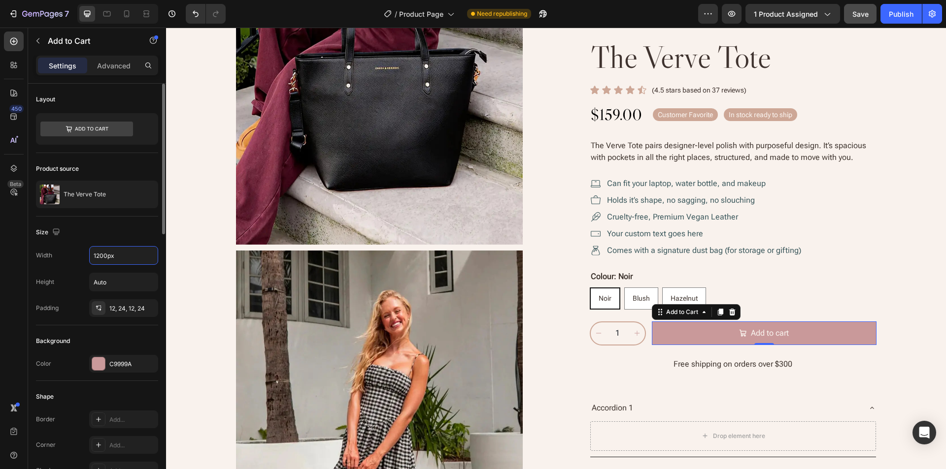
click at [121, 228] on div "Size" at bounding box center [97, 233] width 122 height 16
type input "1200"
click at [98, 128] on icon at bounding box center [86, 129] width 93 height 15
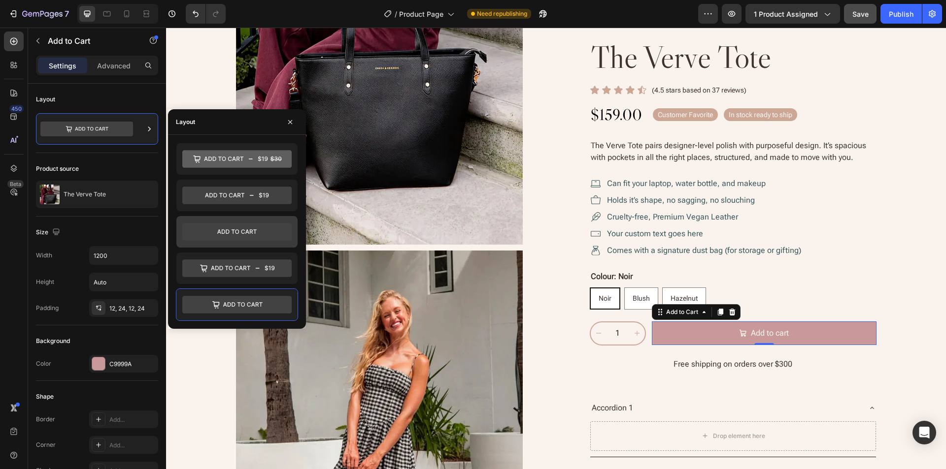
click at [245, 231] on icon at bounding box center [236, 232] width 109 height 18
click at [239, 234] on icon at bounding box center [236, 232] width 109 height 18
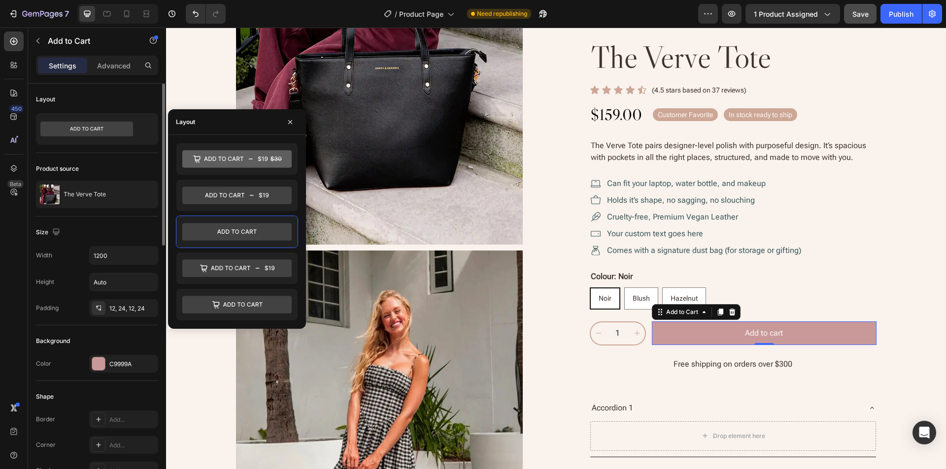
click at [106, 235] on div "Size" at bounding box center [97, 233] width 122 height 16
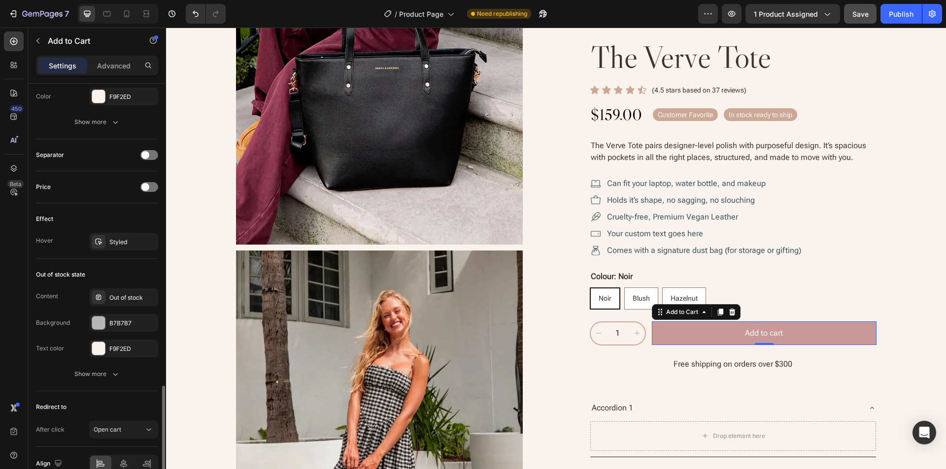
scroll to position [642, 0]
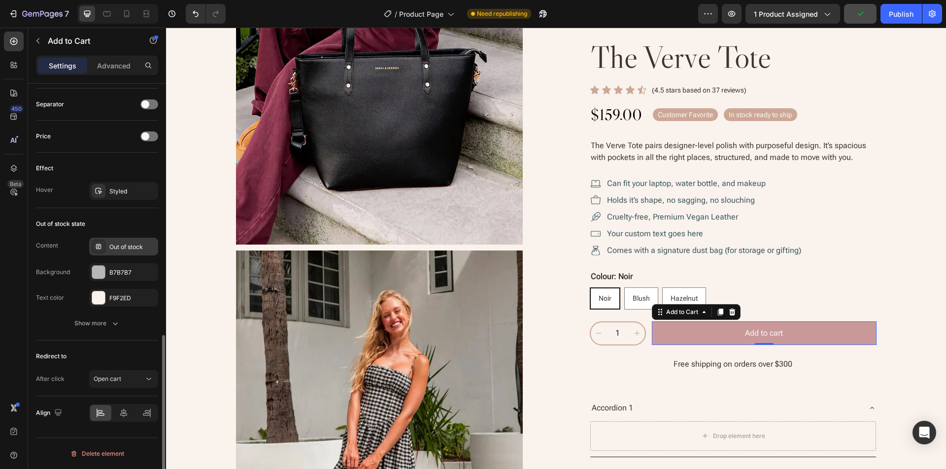
click at [120, 248] on div "Out of stock" at bounding box center [132, 247] width 46 height 9
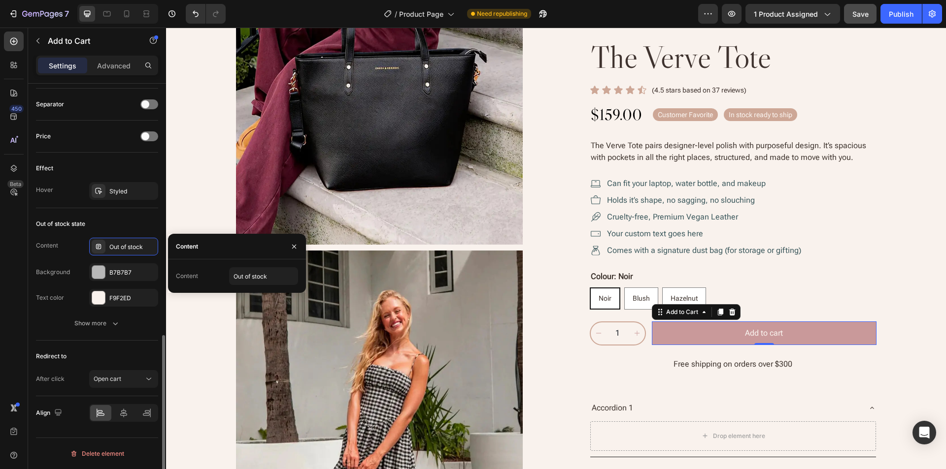
click at [122, 223] on div "Out of stock state" at bounding box center [97, 224] width 122 height 16
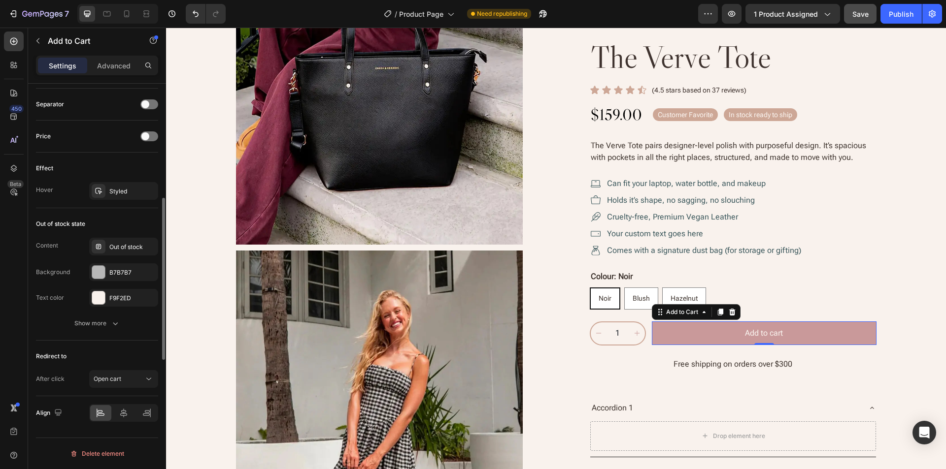
scroll to position [494, 0]
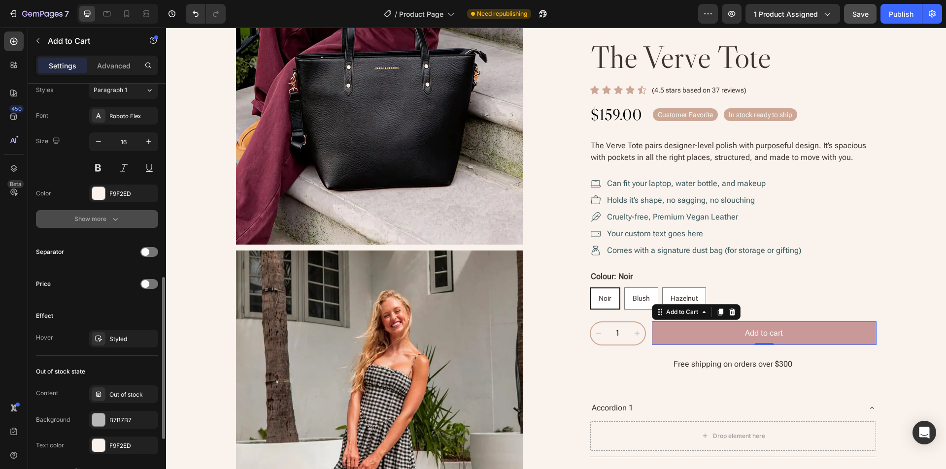
click at [113, 217] on icon "button" at bounding box center [115, 219] width 10 height 10
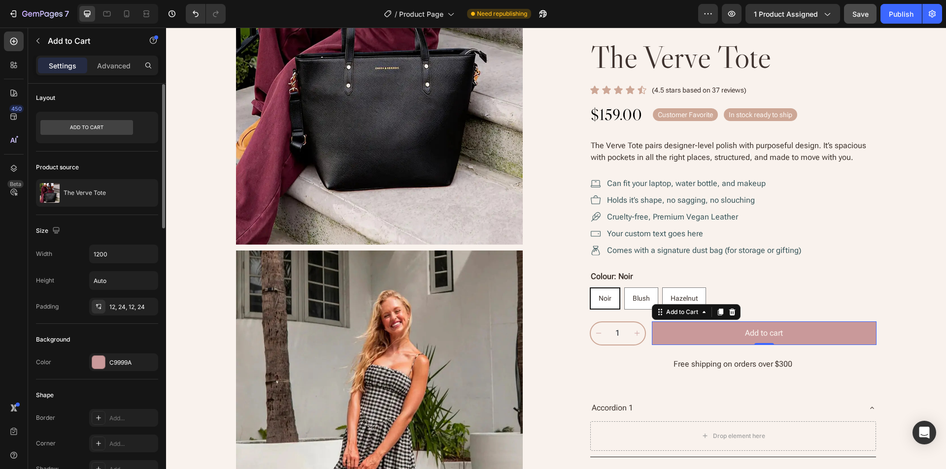
scroll to position [0, 0]
click at [765, 331] on div "Add to cart" at bounding box center [764, 334] width 38 height 12
click at [119, 344] on div "Background" at bounding box center [97, 341] width 122 height 16
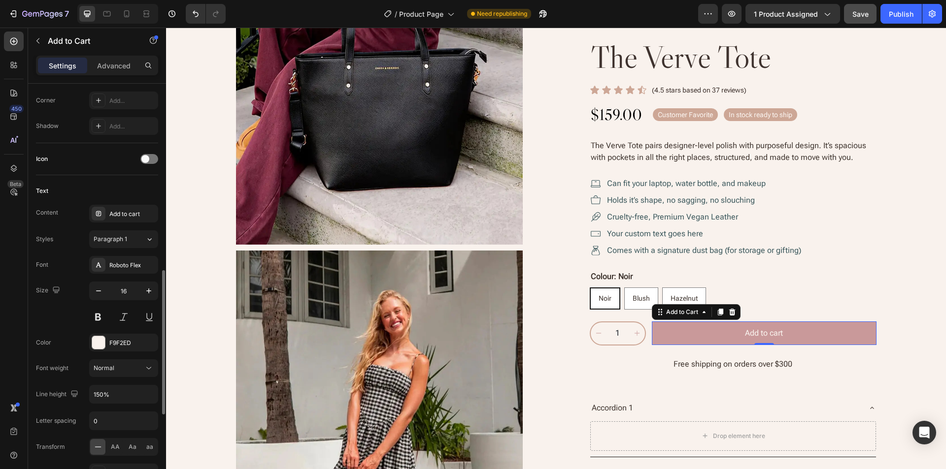
scroll to position [443, 0]
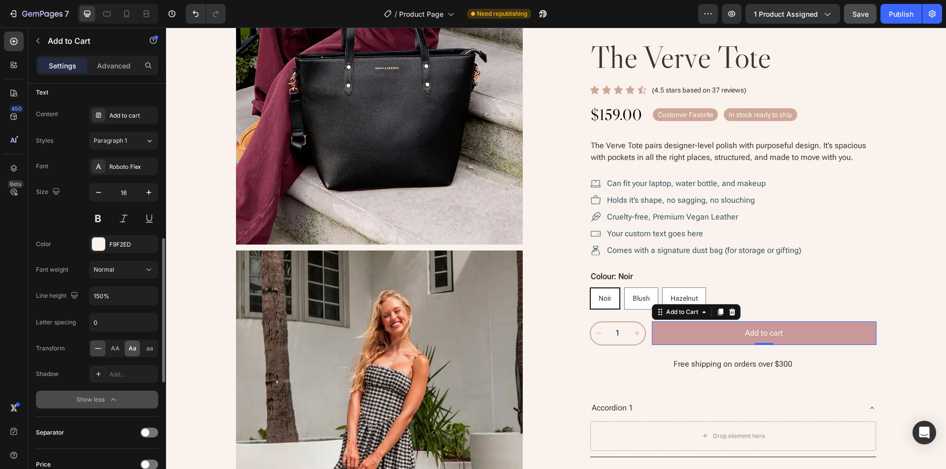
click at [132, 344] on div "Aa" at bounding box center [132, 349] width 15 height 16
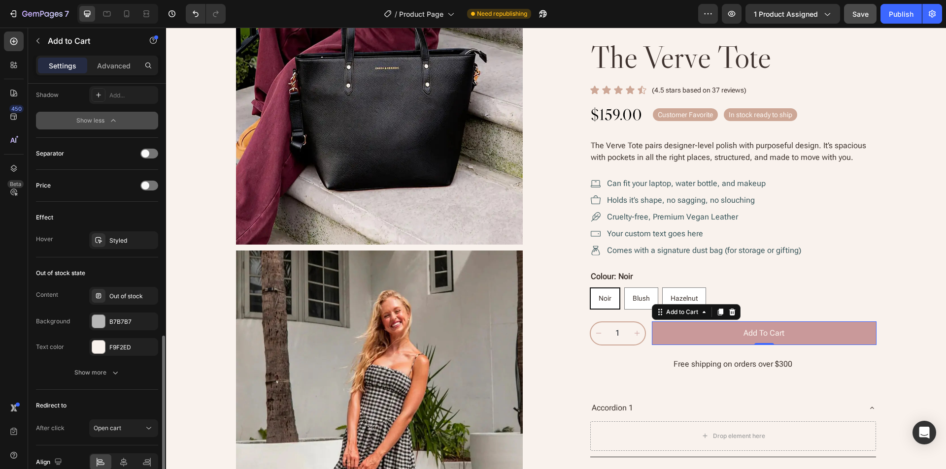
scroll to position [772, 0]
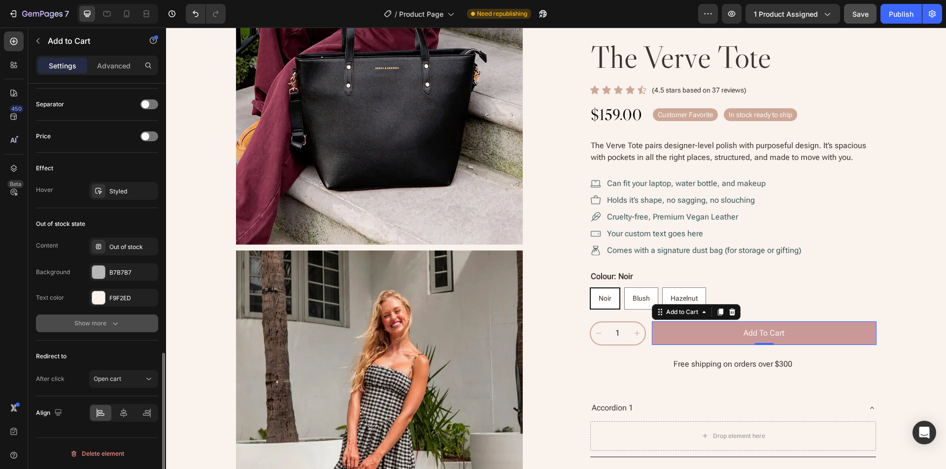
click at [77, 327] on div "Show more" at bounding box center [97, 324] width 46 height 10
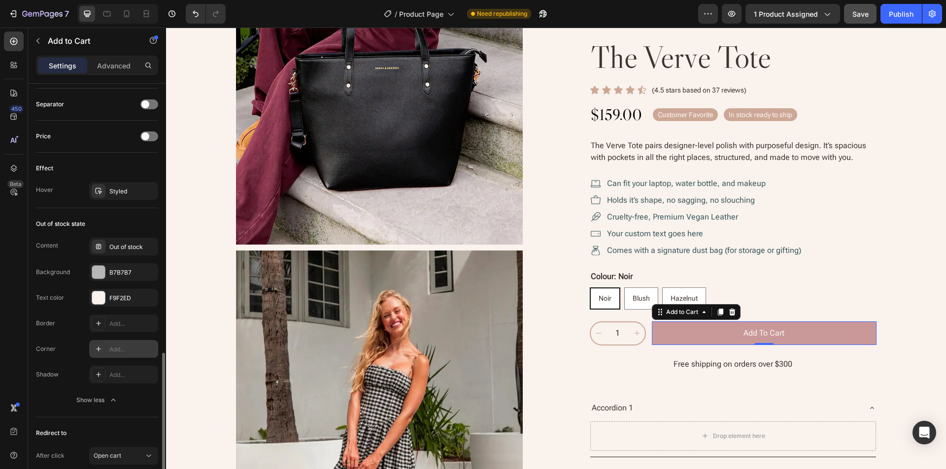
click at [131, 351] on div "Add..." at bounding box center [132, 349] width 46 height 9
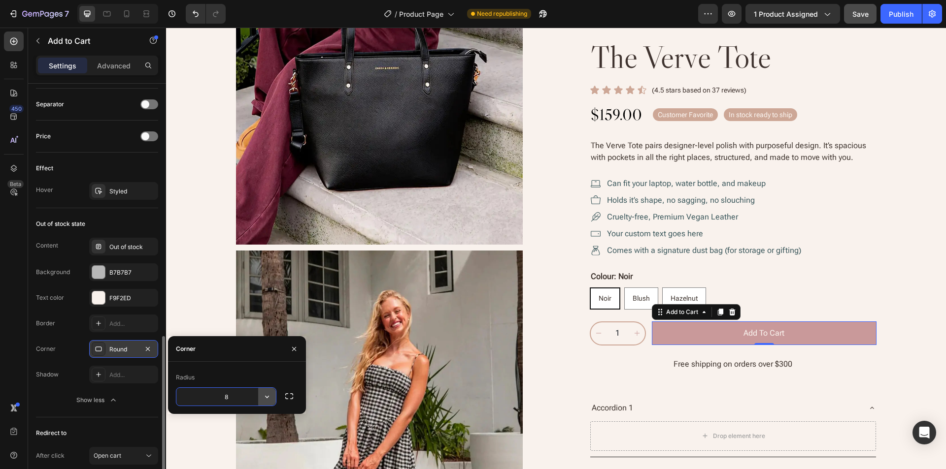
click at [269, 402] on button "button" at bounding box center [267, 397] width 18 height 18
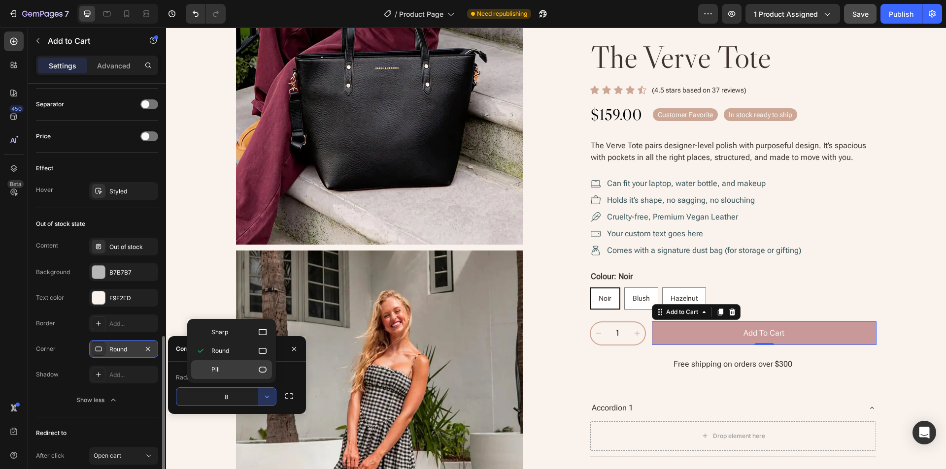
click at [248, 370] on p "Pill" at bounding box center [239, 370] width 56 height 10
type input "9999"
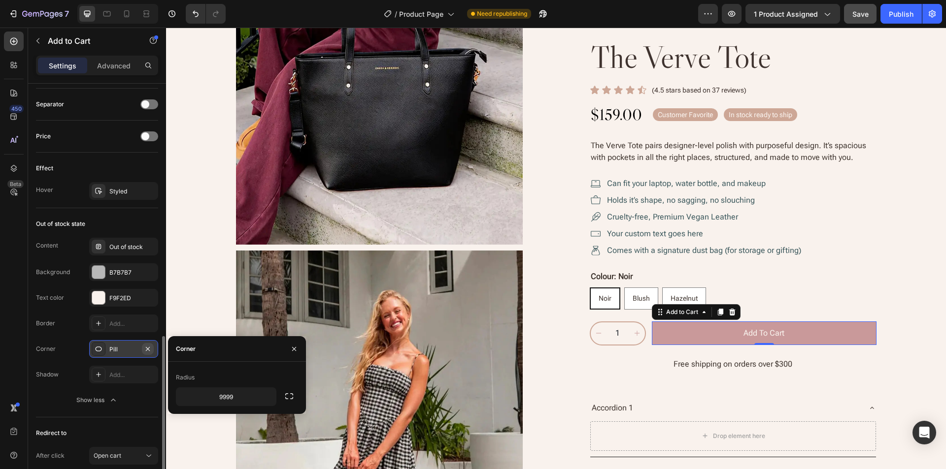
click at [149, 350] on icon "button" at bounding box center [148, 349] width 4 height 4
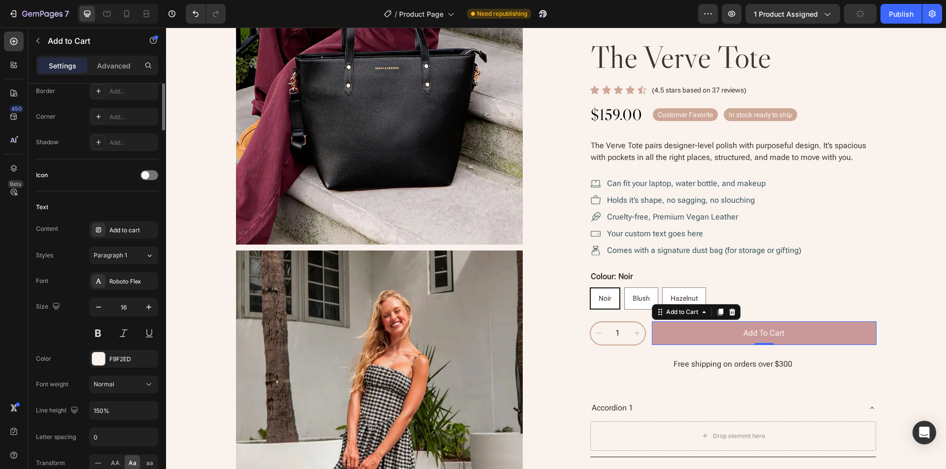
scroll to position [181, 0]
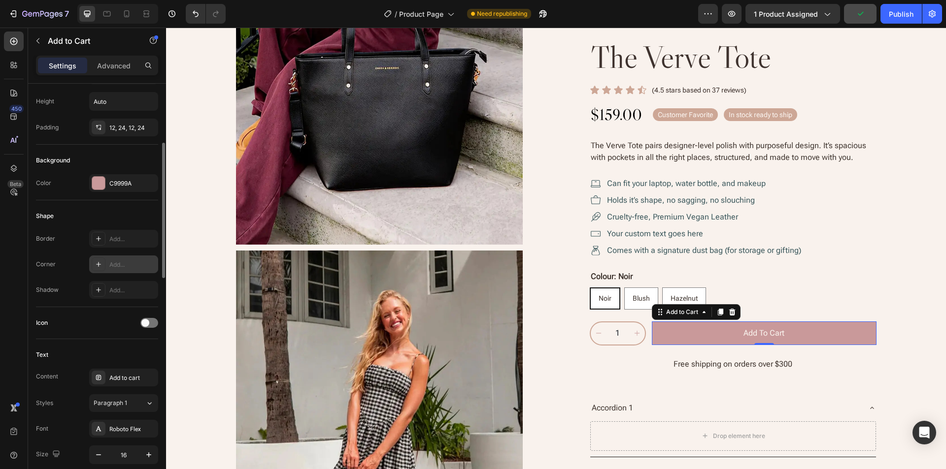
click at [123, 262] on div "Add..." at bounding box center [132, 265] width 46 height 9
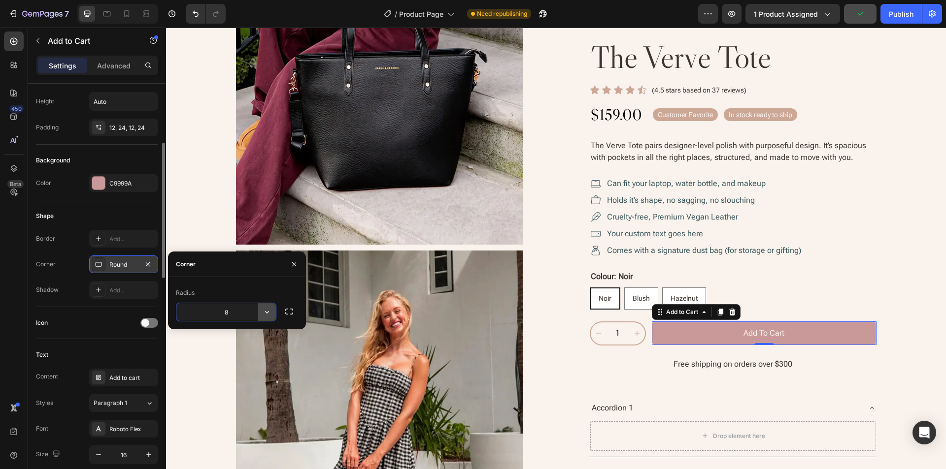
click at [266, 313] on icon "button" at bounding box center [267, 312] width 4 height 2
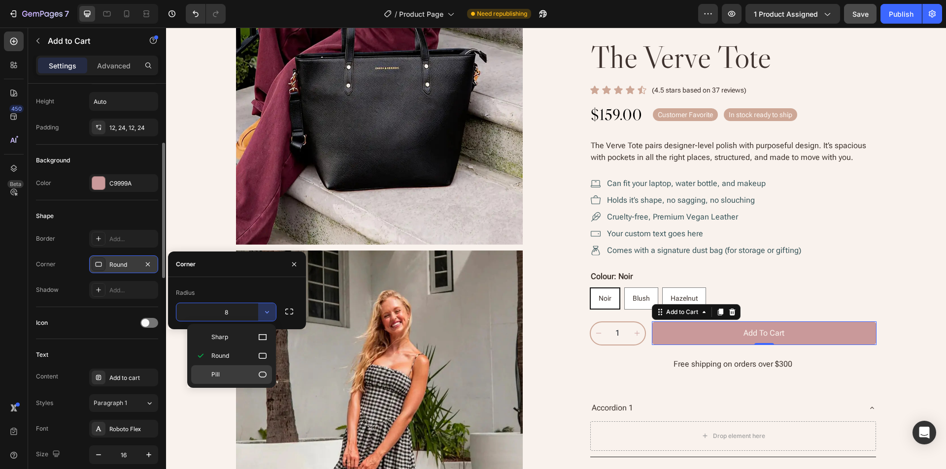
click at [247, 373] on p "Pill" at bounding box center [239, 375] width 56 height 10
type input "9999"
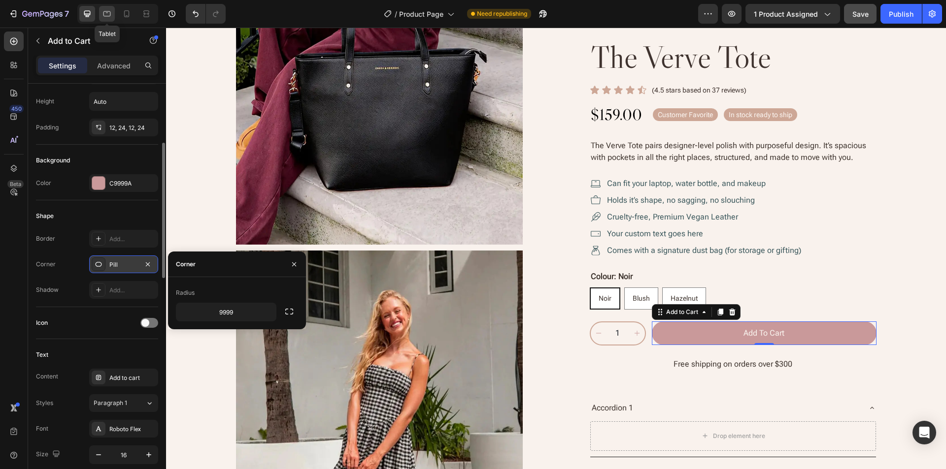
click at [107, 15] on icon at bounding box center [107, 14] width 10 height 10
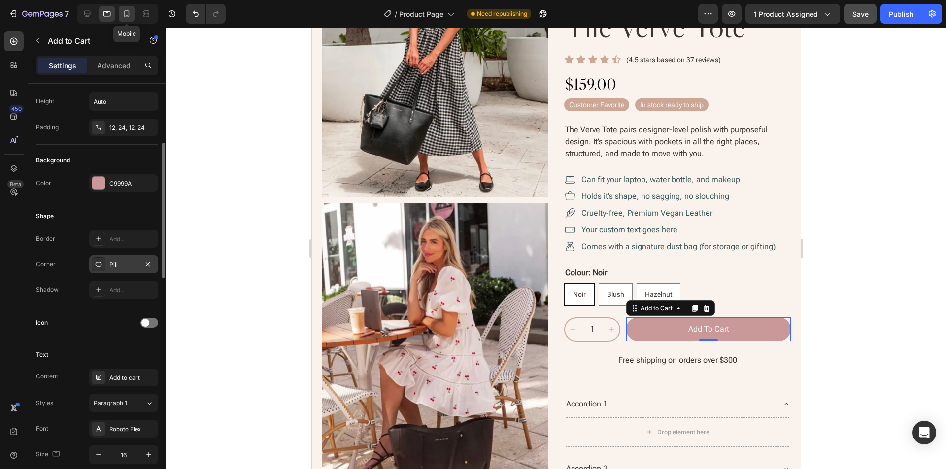
scroll to position [504, 0]
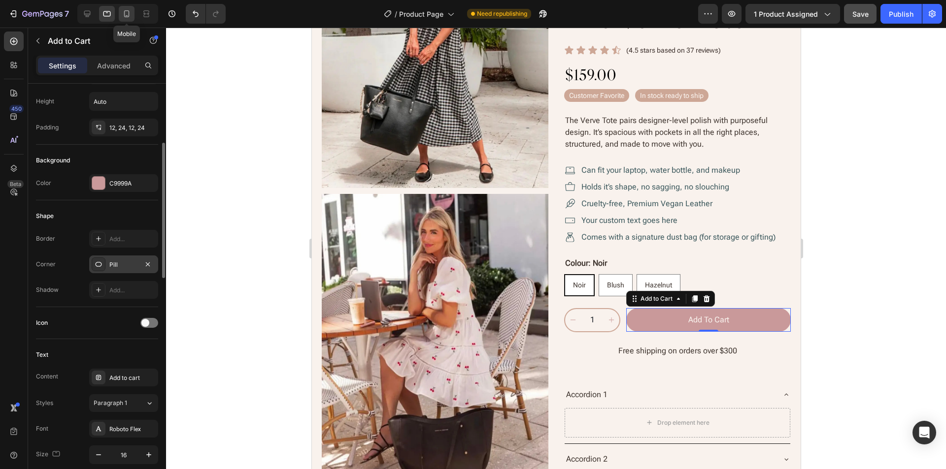
click at [126, 13] on icon at bounding box center [127, 14] width 10 height 10
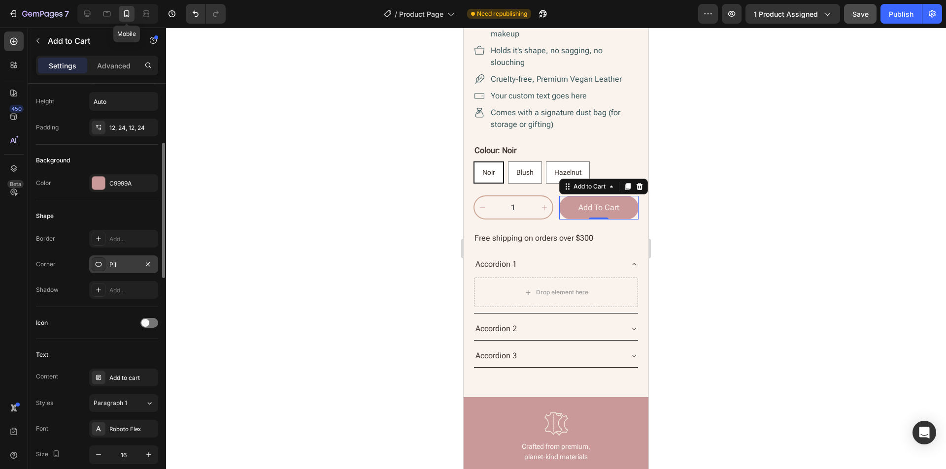
scroll to position [377, 0]
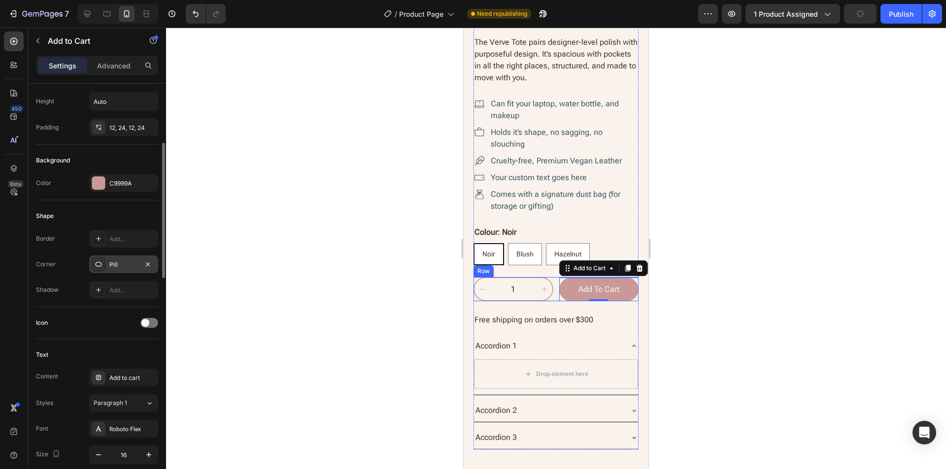
click at [550, 293] on div "1 Product Quantity Add to cart Add to Cart 0 Row" at bounding box center [555, 289] width 165 height 24
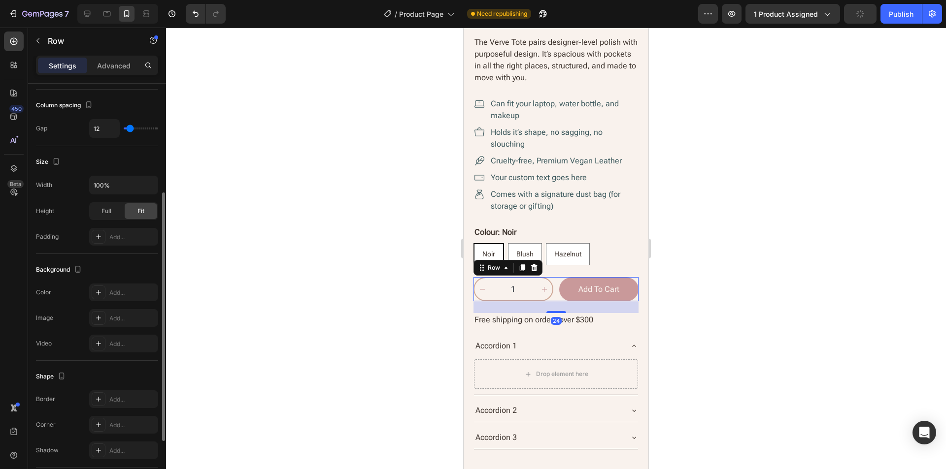
scroll to position [0, 0]
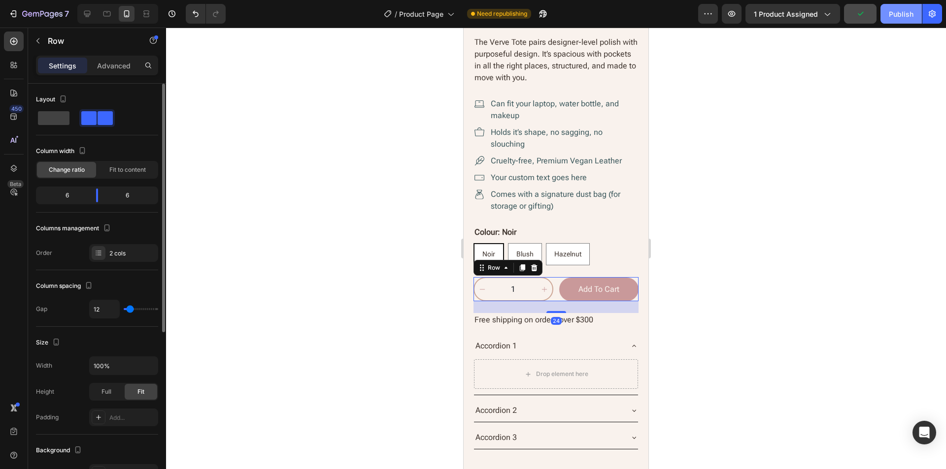
click at [895, 21] on button "Publish" at bounding box center [900, 14] width 41 height 20
click at [563, 279] on button "Add to cart" at bounding box center [599, 290] width 80 height 24
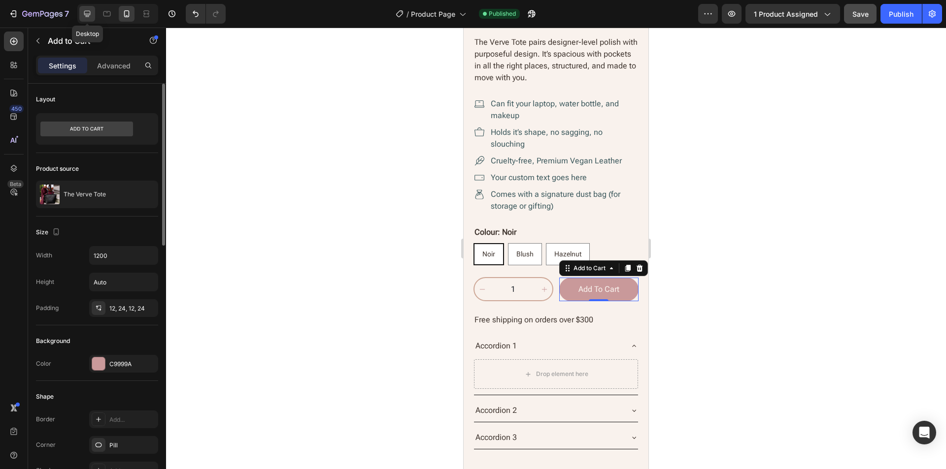
click at [84, 8] on div at bounding box center [87, 14] width 16 height 16
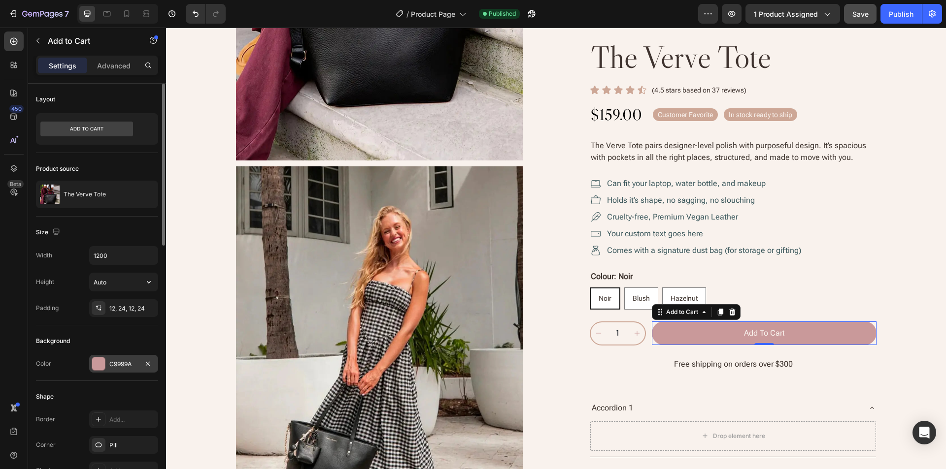
scroll to position [299, 0]
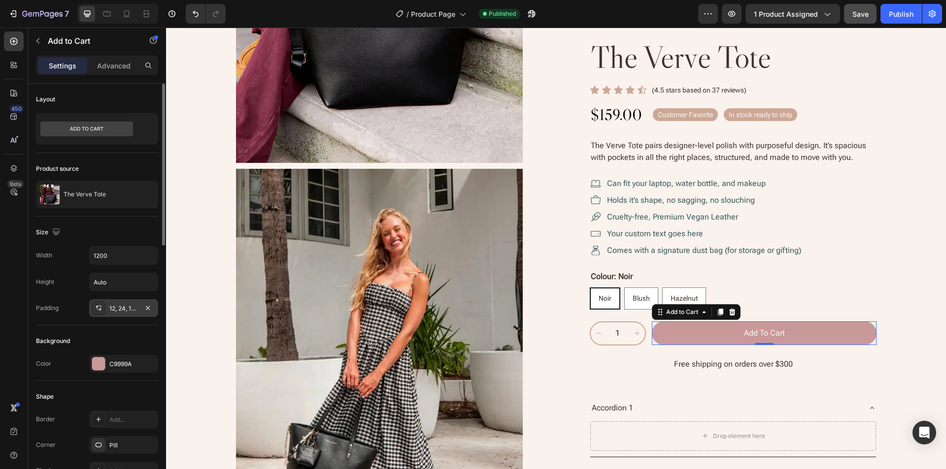
click at [118, 311] on div "12, 24, 12, 24" at bounding box center [123, 308] width 29 height 9
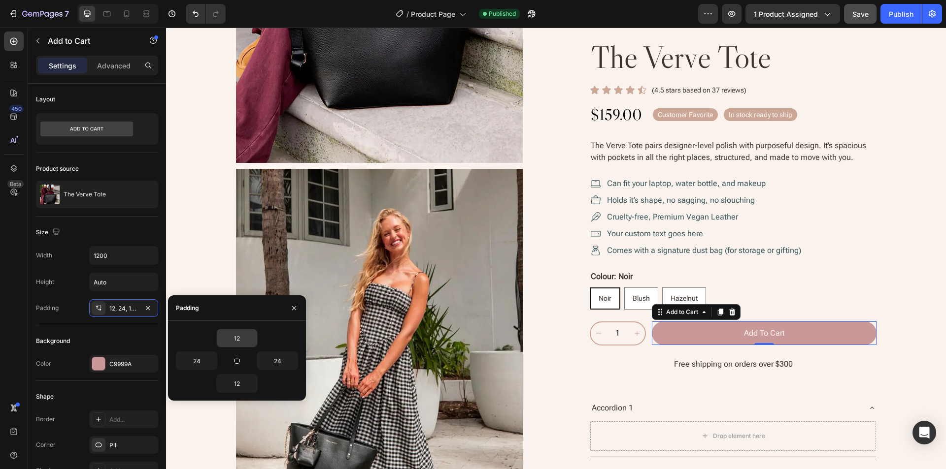
click at [239, 329] on div "12" at bounding box center [236, 338] width 41 height 19
click at [244, 335] on input "12" at bounding box center [237, 338] width 40 height 18
type input "12.5"
click at [174, 333] on div "12.5 24 24 12.5" at bounding box center [237, 361] width 138 height 64
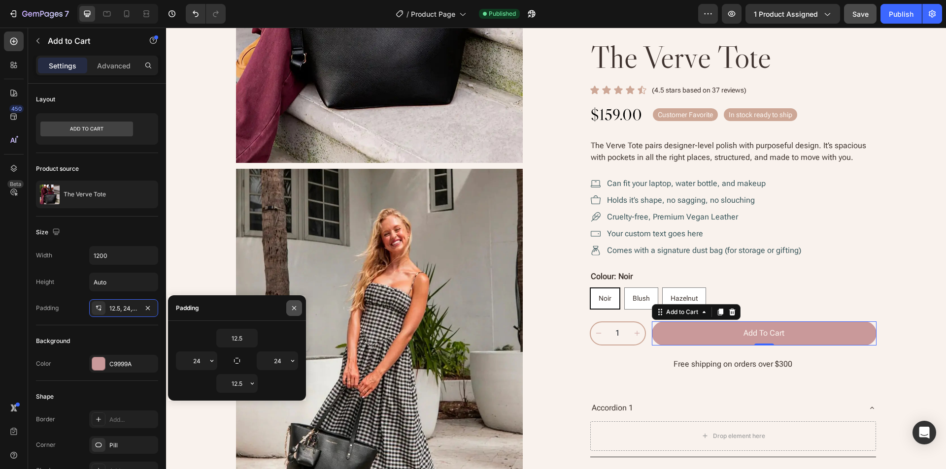
click at [296, 310] on icon "button" at bounding box center [294, 308] width 8 height 8
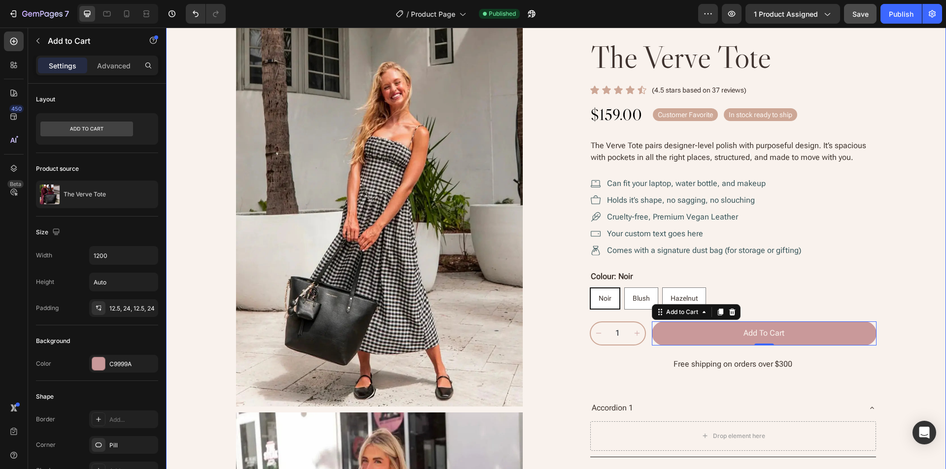
scroll to position [447, 0]
click at [898, 333] on div "Product Images the verve tote Product Title Icon Icon Icon Icon Icon Icon List …" at bounding box center [556, 213] width 760 height 1167
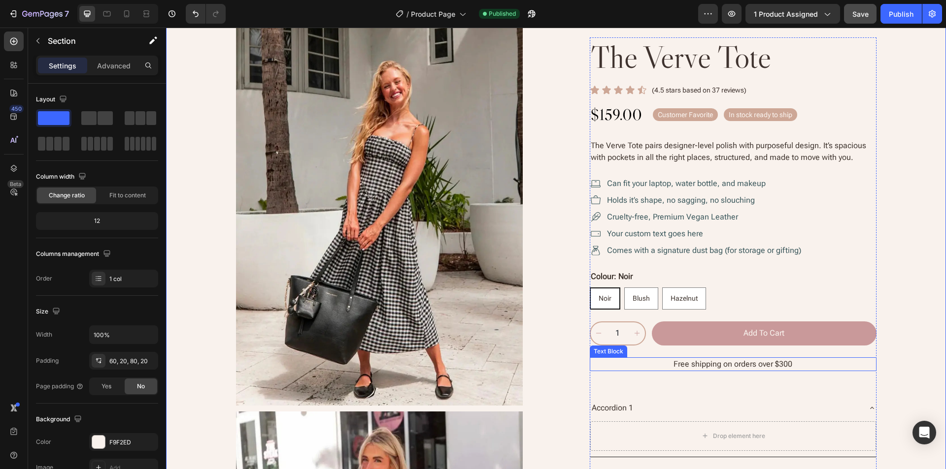
click at [788, 360] on p "Free shipping on orders over $300" at bounding box center [733, 365] width 285 height 12
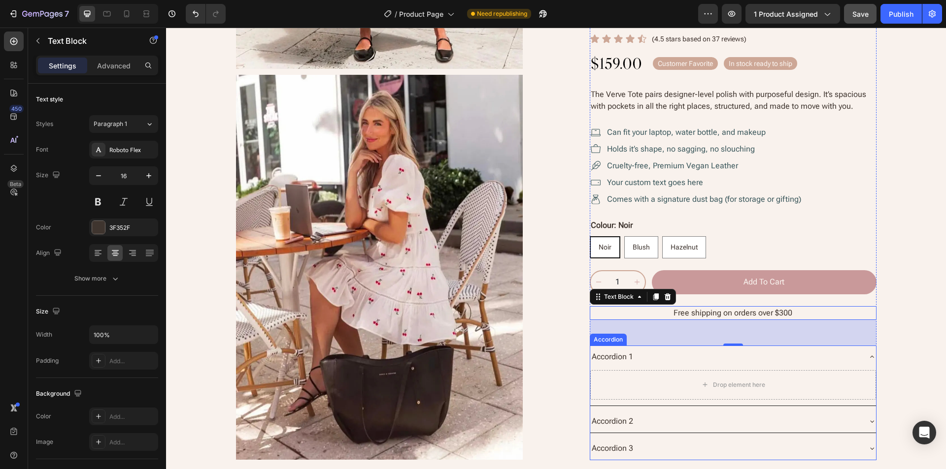
scroll to position [841, 0]
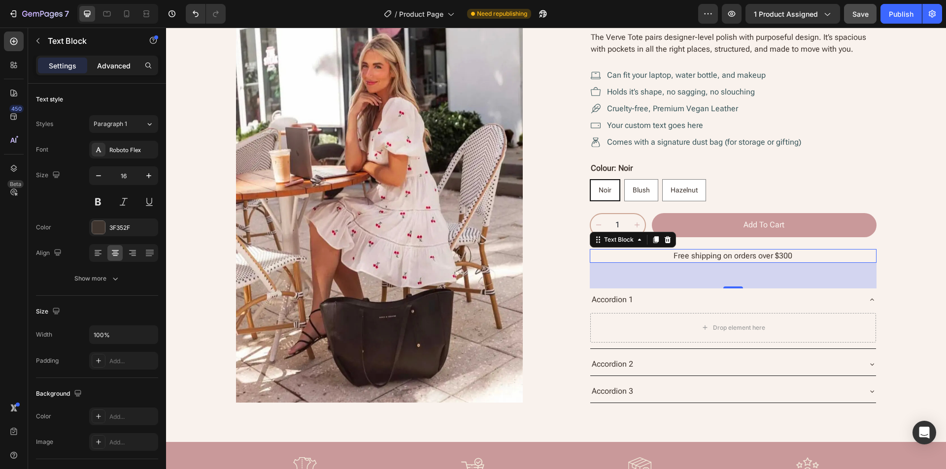
click at [119, 68] on p "Advanced" at bounding box center [113, 66] width 33 height 10
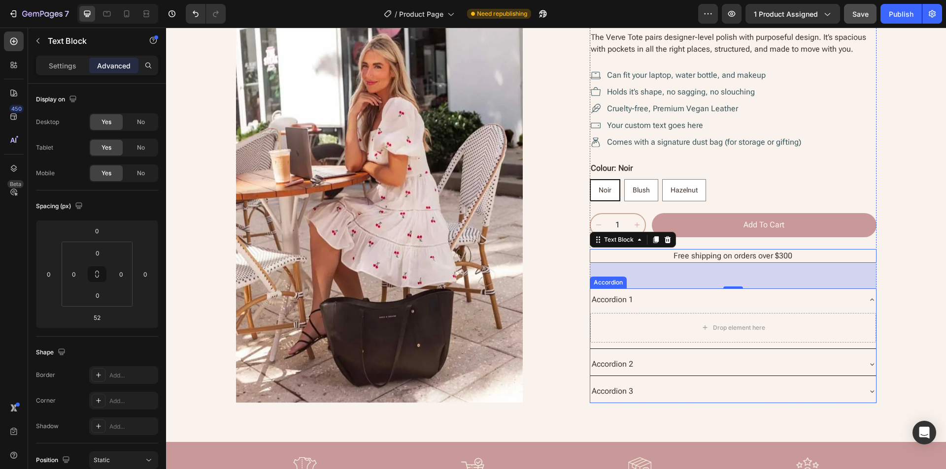
click at [601, 282] on div "Accordion" at bounding box center [607, 282] width 33 height 9
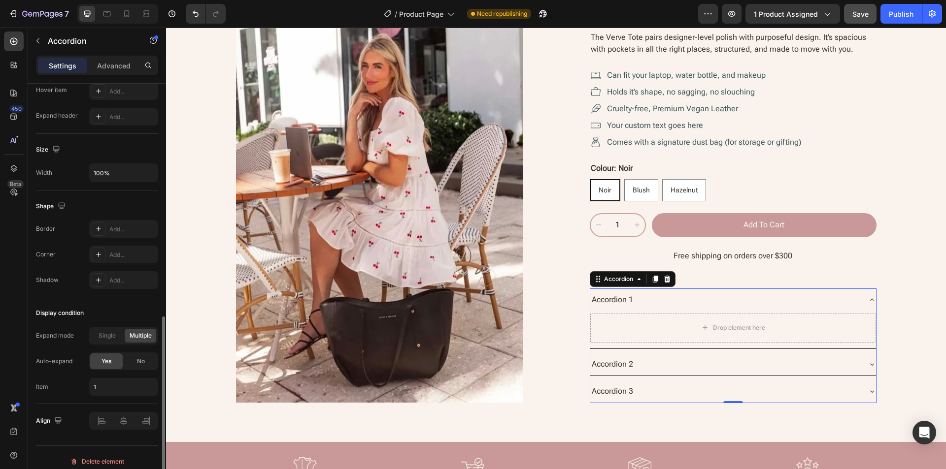
scroll to position [550, 0]
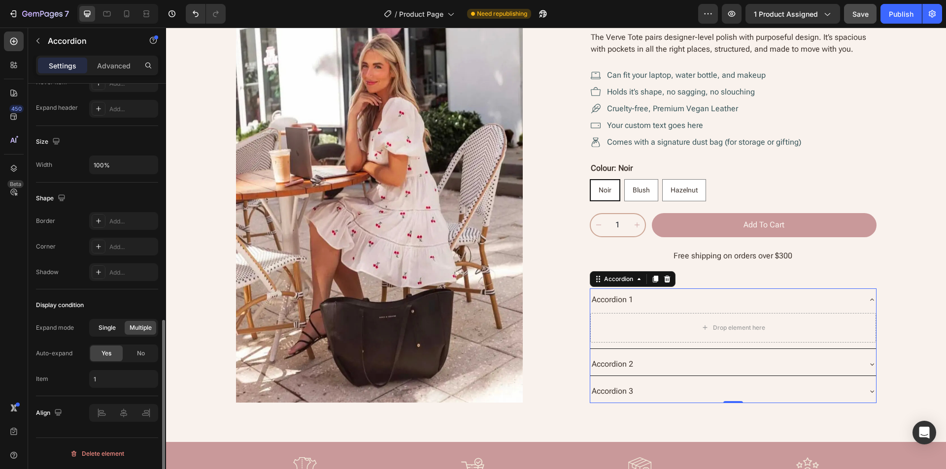
click at [105, 328] on span "Single" at bounding box center [106, 328] width 17 height 9
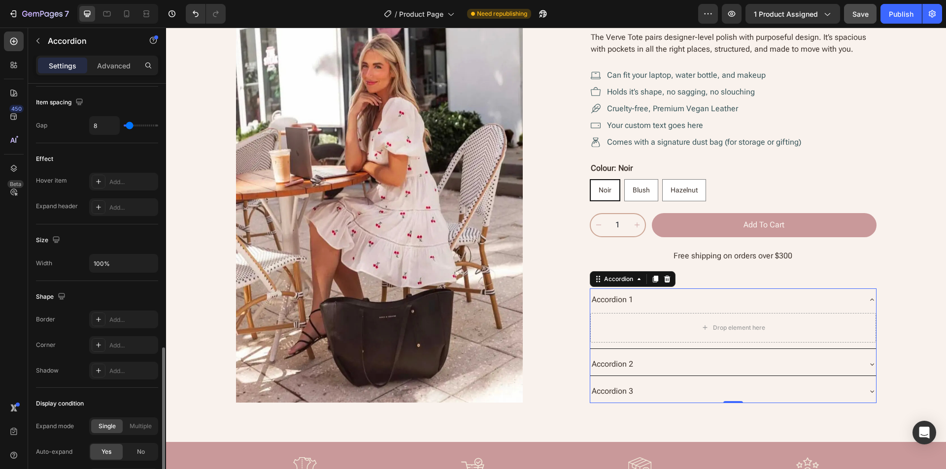
scroll to position [402, 0]
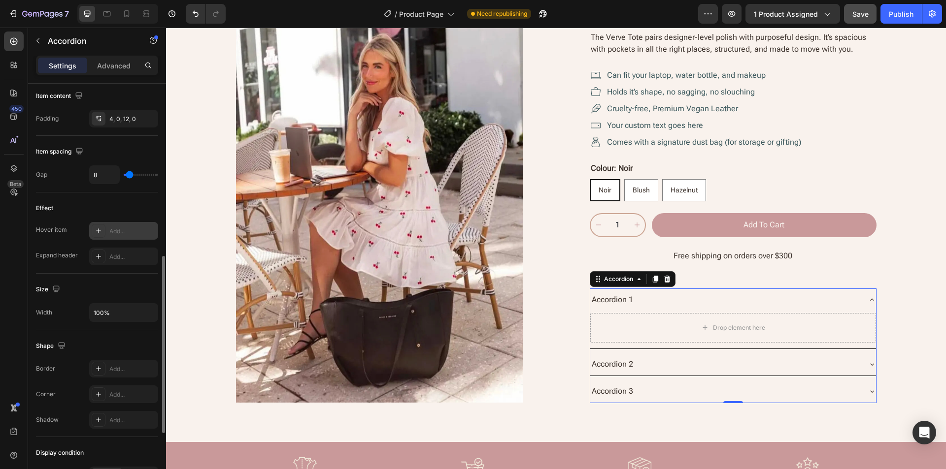
click at [115, 231] on div "Add..." at bounding box center [132, 231] width 46 height 9
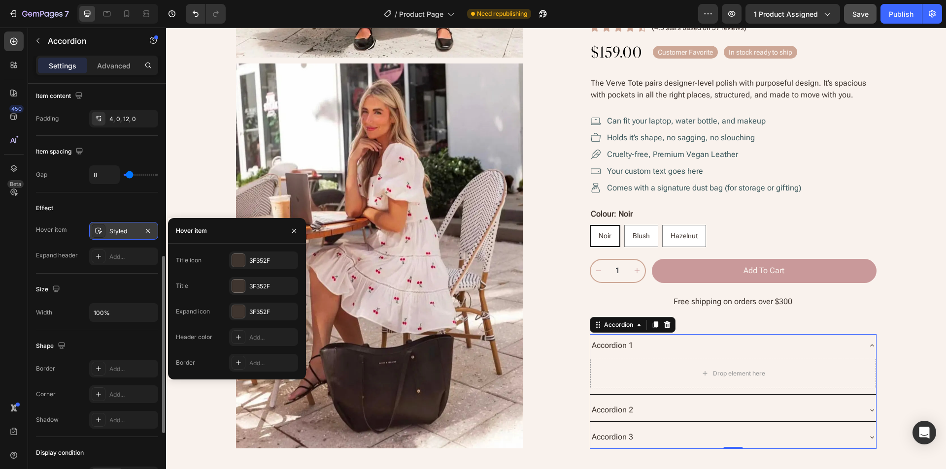
scroll to position [792, 0]
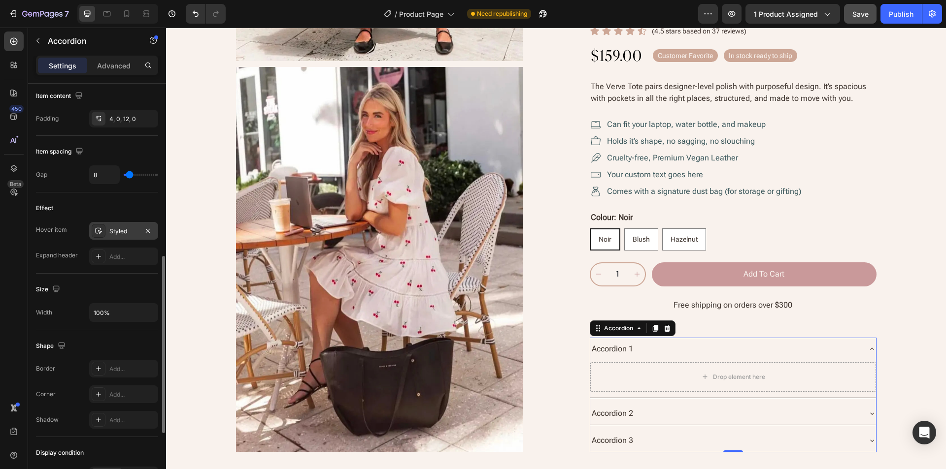
click at [124, 272] on div "Effect Hover item Styled Expand header Add..." at bounding box center [97, 233] width 122 height 81
click at [151, 230] on icon "button" at bounding box center [148, 231] width 8 height 8
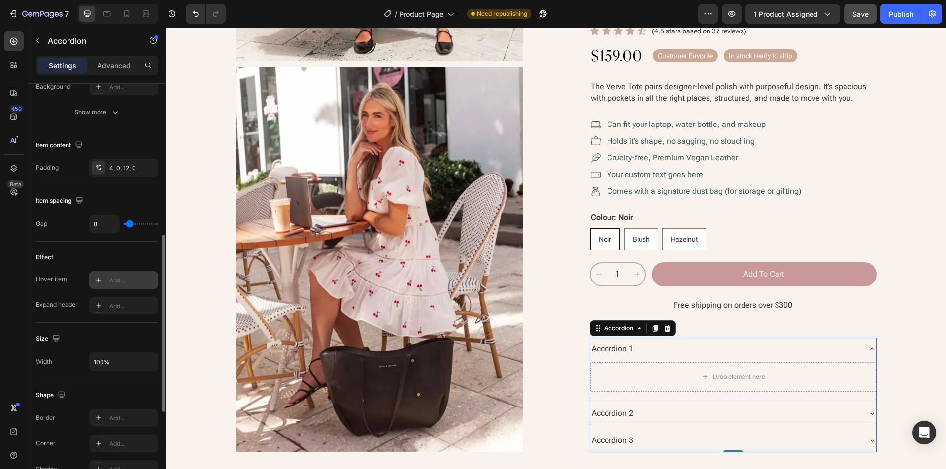
scroll to position [303, 0]
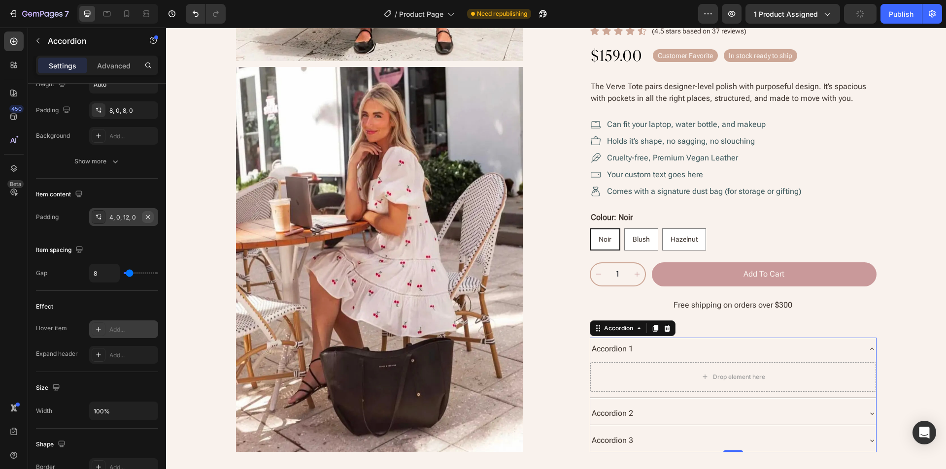
click at [146, 218] on icon "button" at bounding box center [148, 217] width 8 height 8
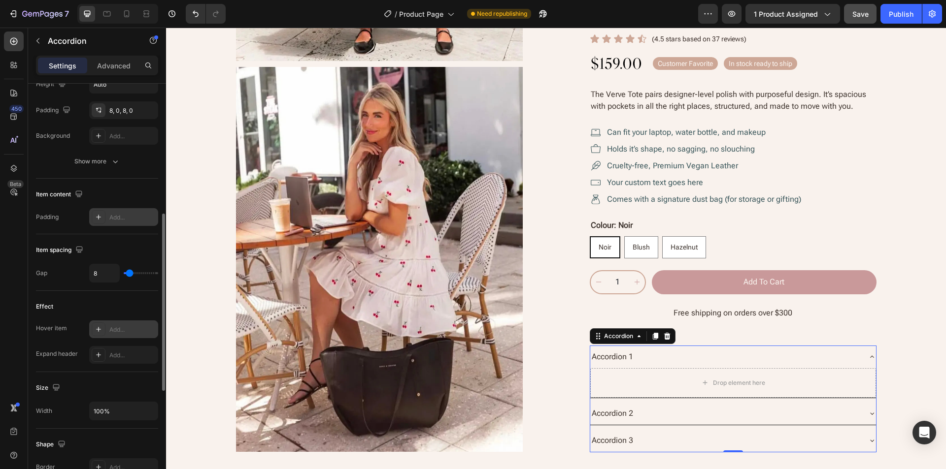
type input "0"
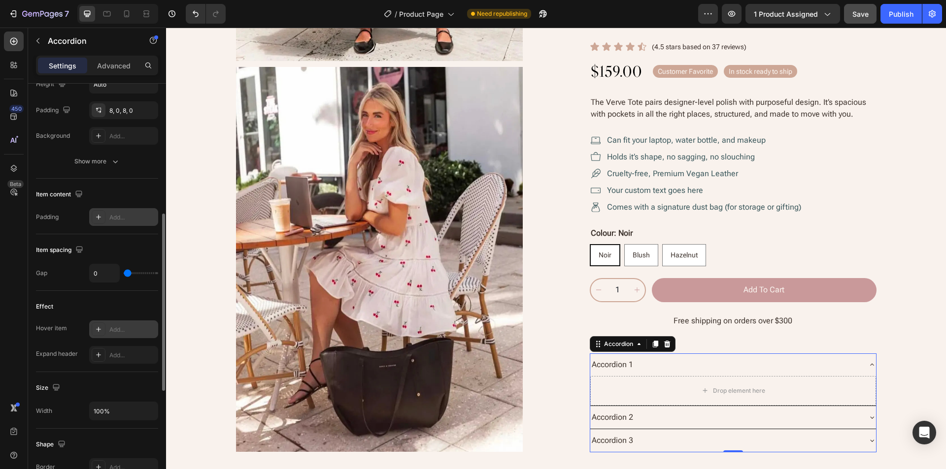
drag, startPoint x: 129, startPoint y: 271, endPoint x: 119, endPoint y: 271, distance: 10.4
type input "0"
click at [124, 272] on input "range" at bounding box center [141, 273] width 34 height 2
click at [125, 250] on div "Item spacing" at bounding box center [97, 250] width 122 height 16
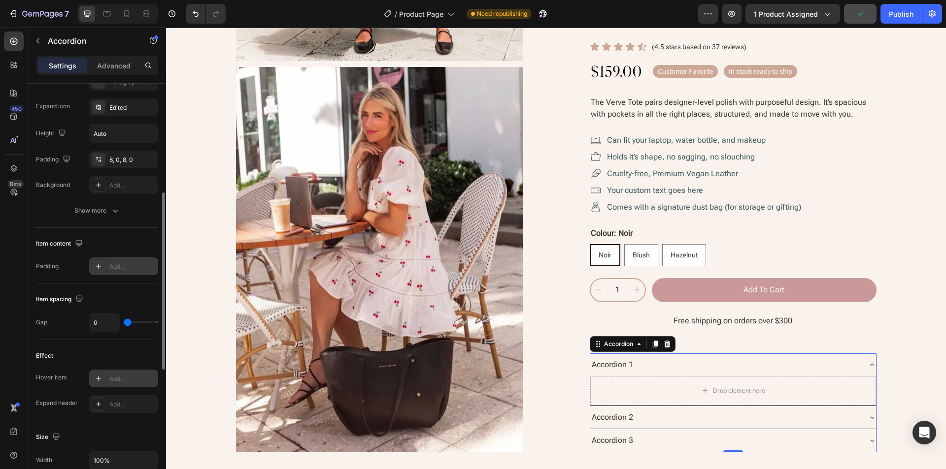
scroll to position [205, 0]
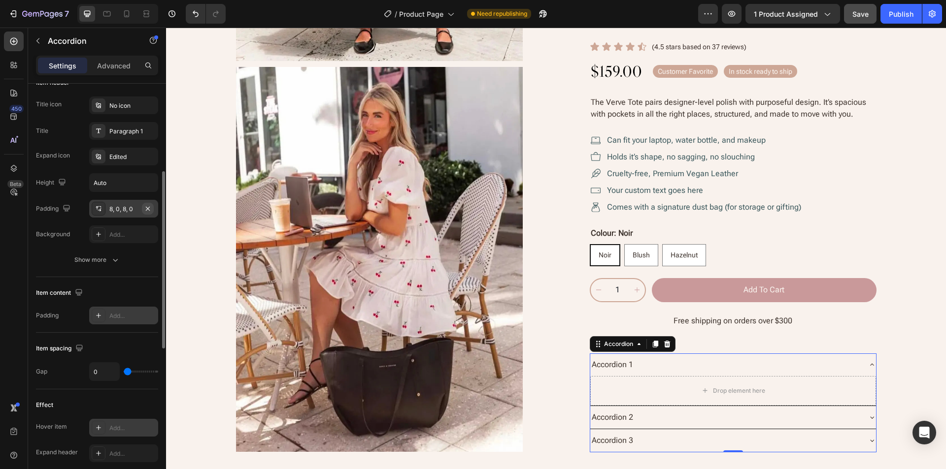
click at [146, 211] on icon "button" at bounding box center [148, 209] width 8 height 8
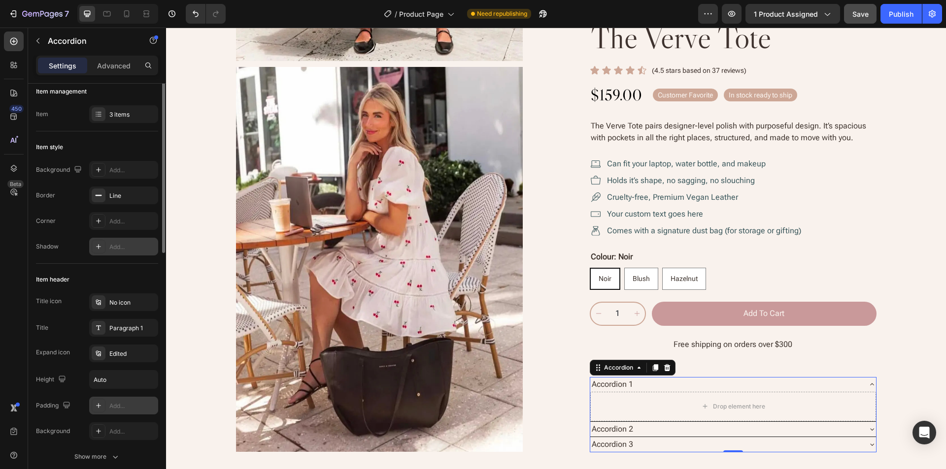
scroll to position [0, 0]
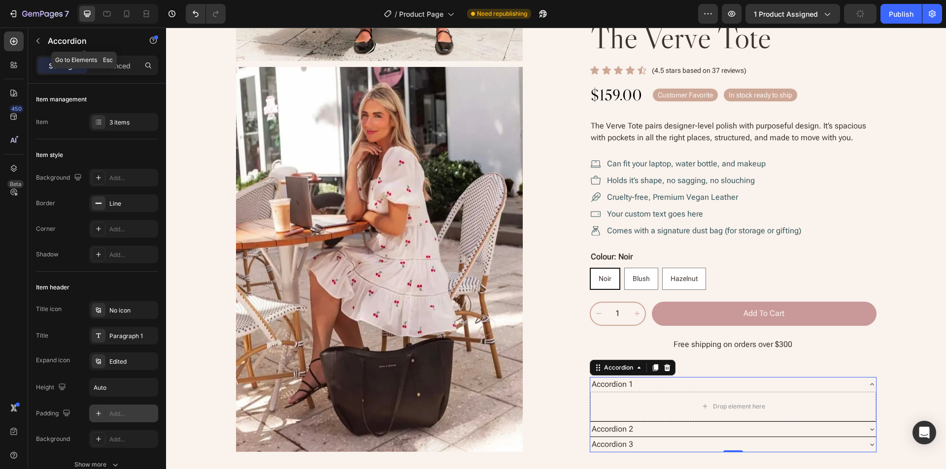
click at [106, 55] on div "Accordion" at bounding box center [84, 42] width 112 height 28
click at [109, 65] on p "Advanced" at bounding box center [113, 66] width 33 height 10
type input "100%"
type input "100"
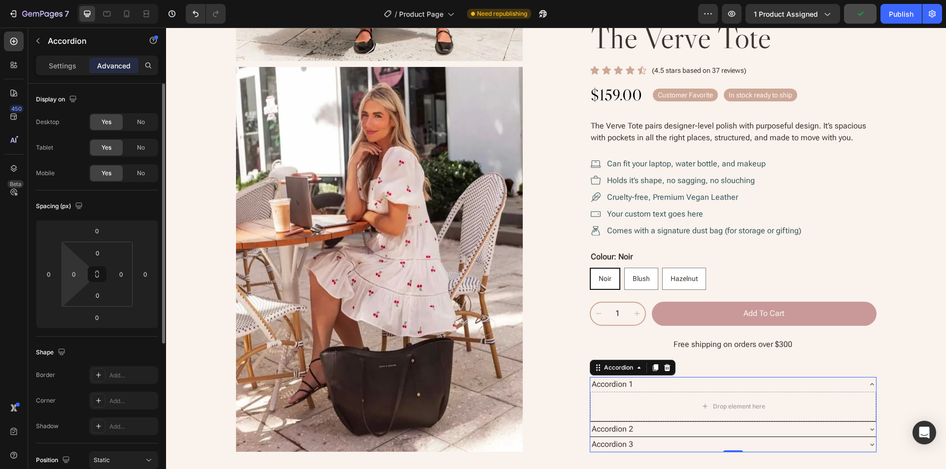
click at [68, 0] on html "7 Version history / Product Page Need republishing Preview 1 product assigned P…" at bounding box center [473, 0] width 946 height 0
click at [95, 278] on icon at bounding box center [97, 274] width 8 height 8
click at [95, 248] on input "0" at bounding box center [98, 253] width 20 height 15
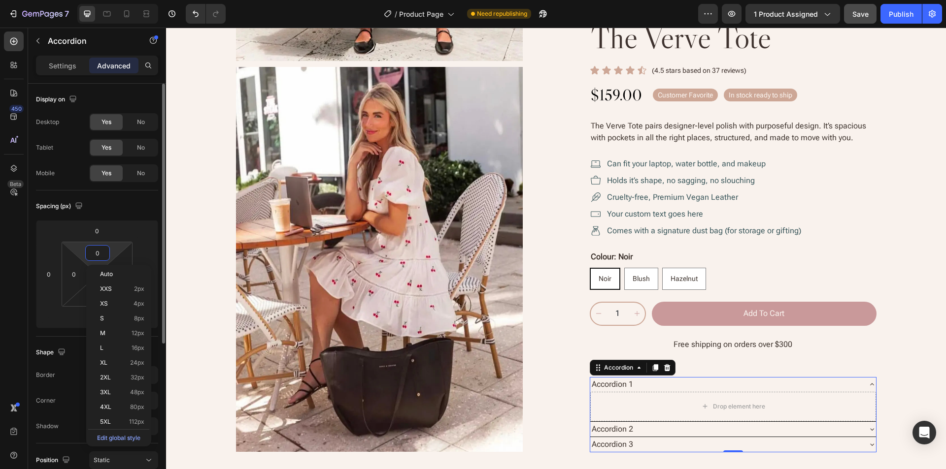
type input "20"
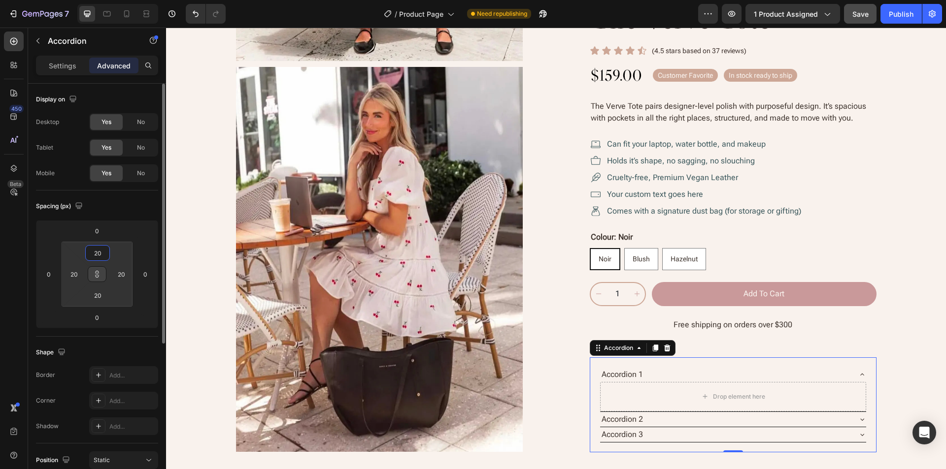
click at [0, 0] on div "Spacing (px) 0 0 0 0 20 20 20 20" at bounding box center [0, 0] width 0 height 0
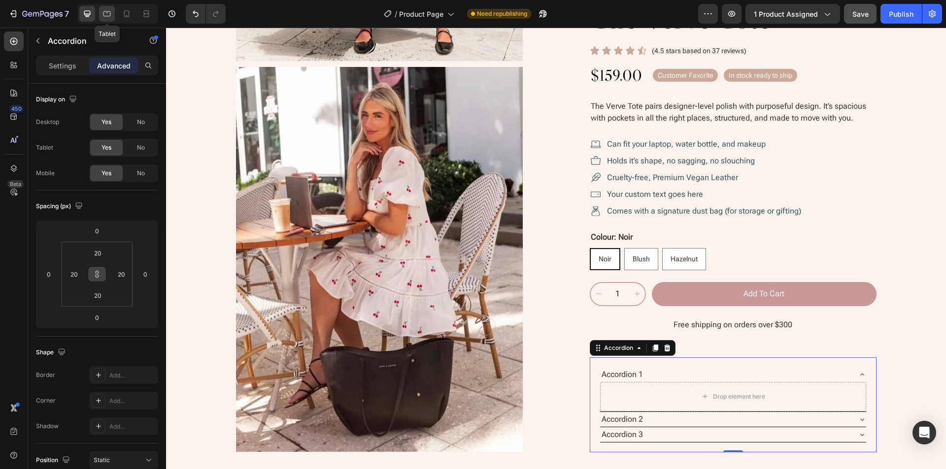
drag, startPoint x: 102, startPoint y: 17, endPoint x: 116, endPoint y: 16, distance: 13.8
click at [103, 17] on icon at bounding box center [107, 14] width 10 height 10
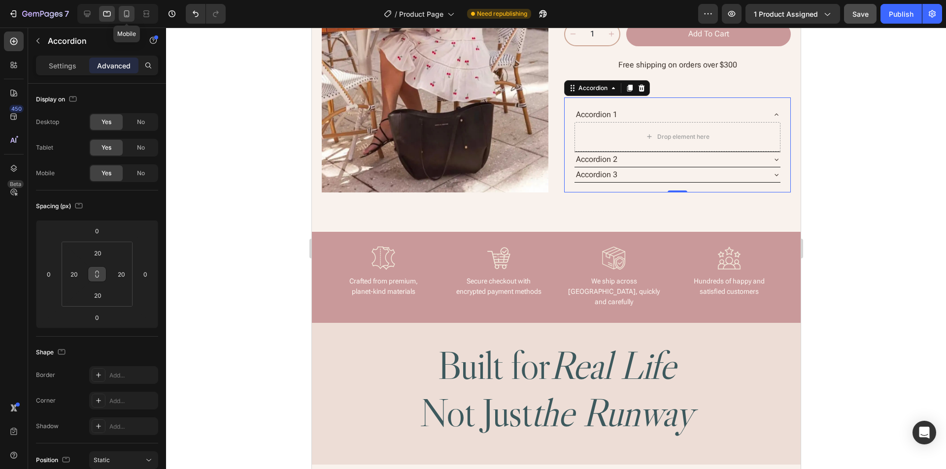
scroll to position [830, 0]
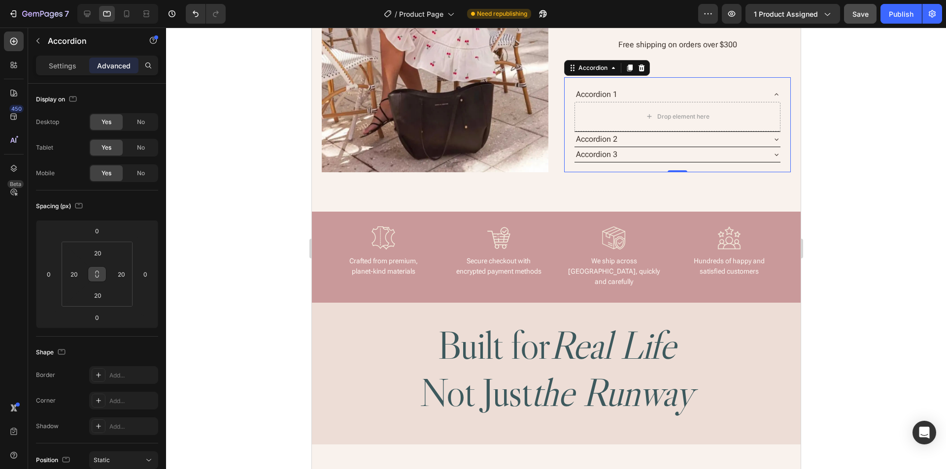
click at [99, 276] on icon at bounding box center [97, 274] width 8 height 8
click at [91, 250] on input "20" at bounding box center [98, 253] width 20 height 15
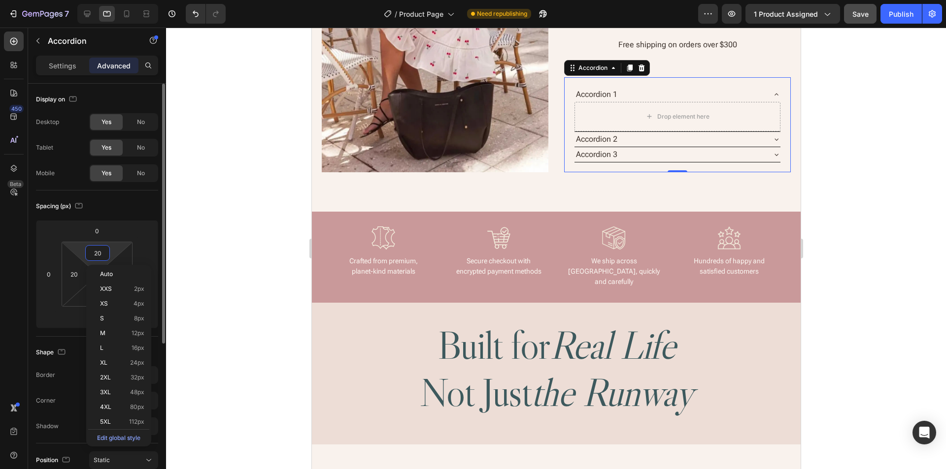
type input "0"
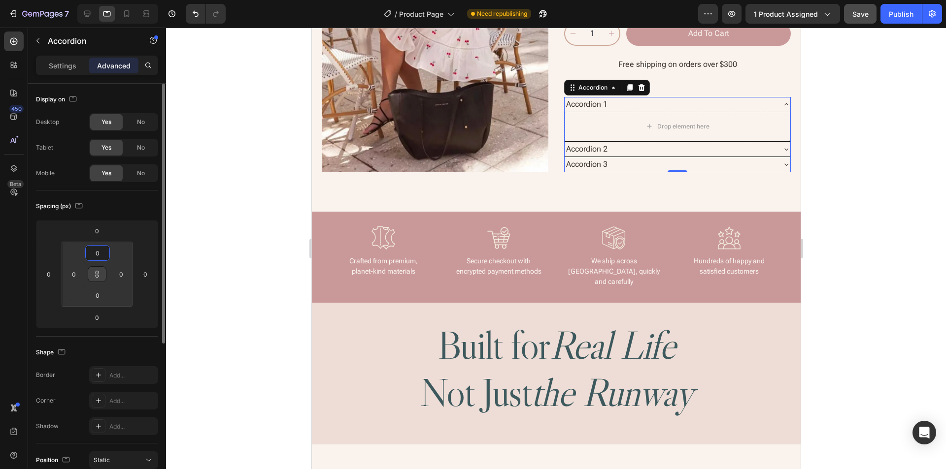
click at [136, 203] on div "Spacing (px)" at bounding box center [97, 206] width 122 height 16
click at [126, 21] on div at bounding box center [117, 14] width 81 height 20
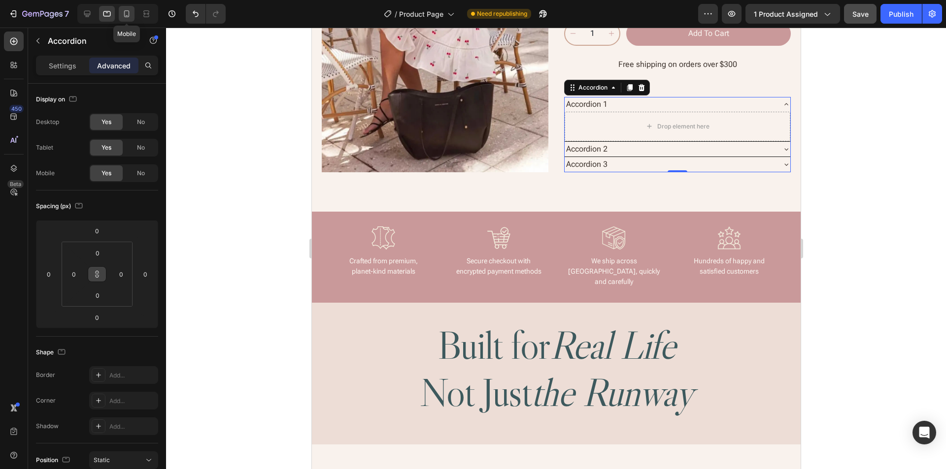
click at [126, 16] on icon at bounding box center [127, 14] width 10 height 10
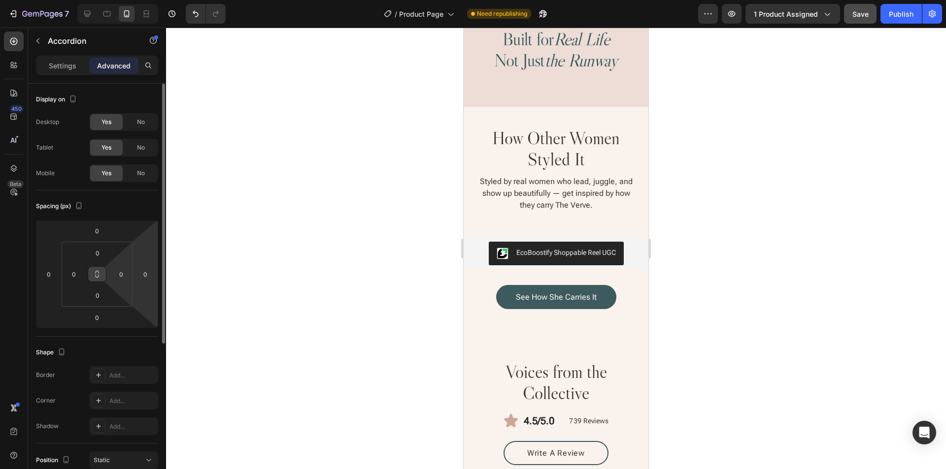
scroll to position [739, 0]
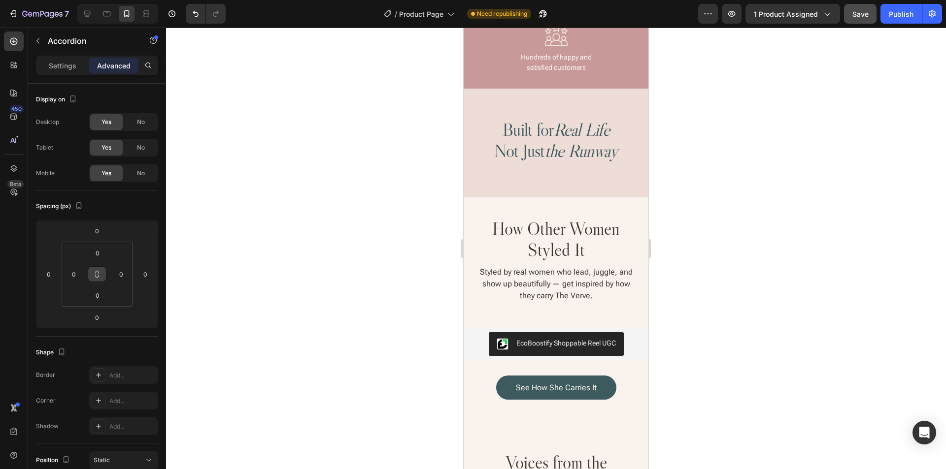
click at [93, 274] on icon at bounding box center [97, 274] width 8 height 8
click at [84, 0] on html "7 Version history / Product Page Need republishing Preview 1 product assigned S…" at bounding box center [473, 0] width 946 height 0
click at [115, 208] on div "Spacing (px)" at bounding box center [97, 206] width 122 height 16
click at [104, 16] on icon at bounding box center [106, 13] width 7 height 5
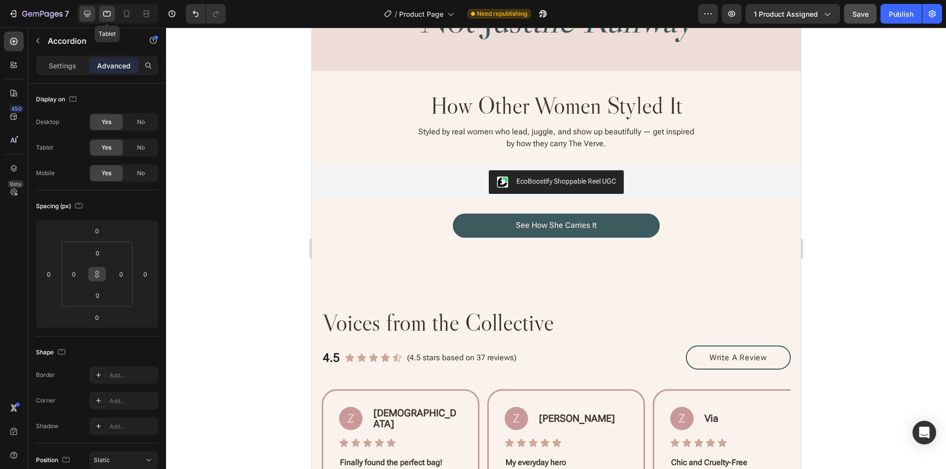
scroll to position [580, 0]
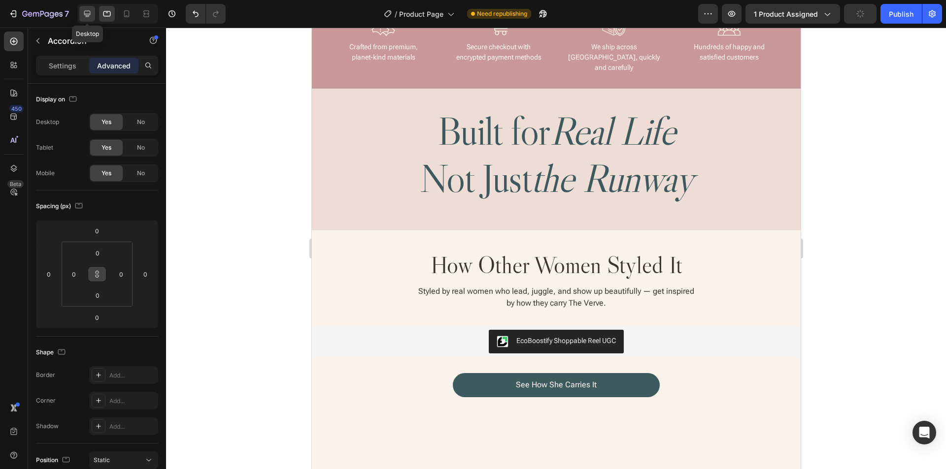
click at [90, 16] on icon at bounding box center [87, 14] width 10 height 10
type input "20"
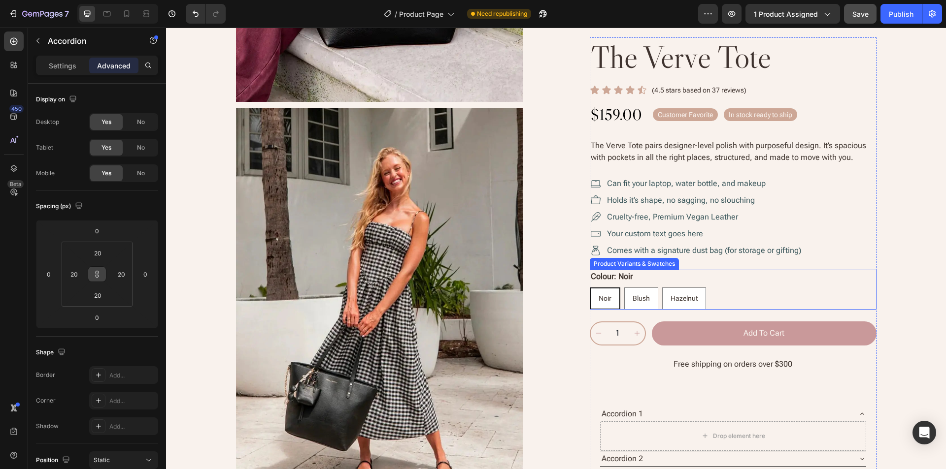
scroll to position [383, 0]
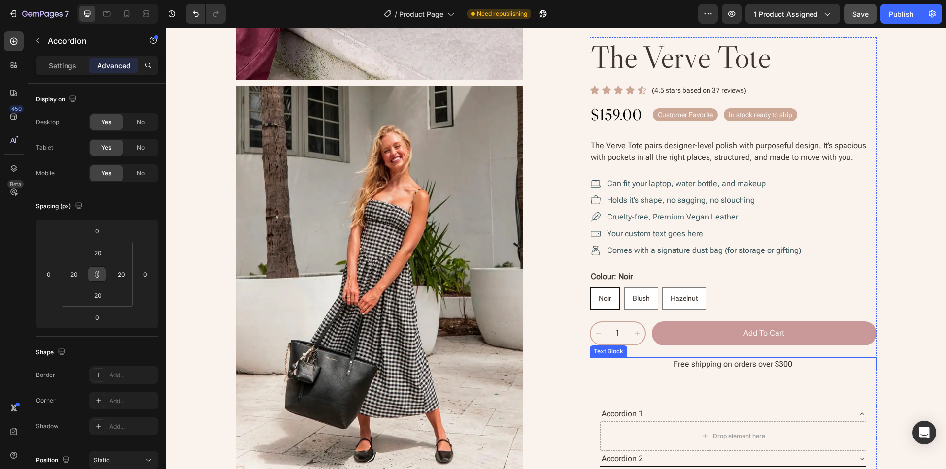
click at [822, 361] on p "Free shipping on orders over $300" at bounding box center [733, 365] width 285 height 12
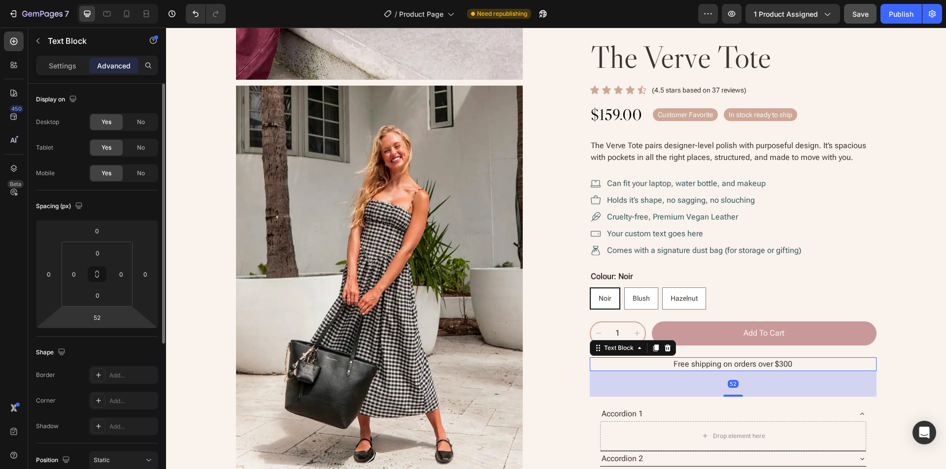
click at [121, 0] on html "7 Version history / Product Page Need republishing Preview 1 product assigned S…" at bounding box center [473, 0] width 946 height 0
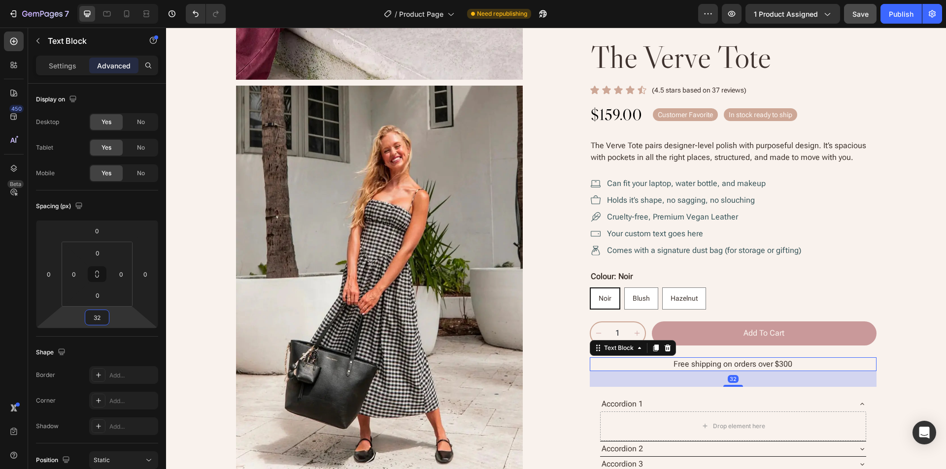
click at [124, 349] on div "Shape" at bounding box center [97, 353] width 122 height 16
click at [104, 14] on icon at bounding box center [107, 14] width 10 height 10
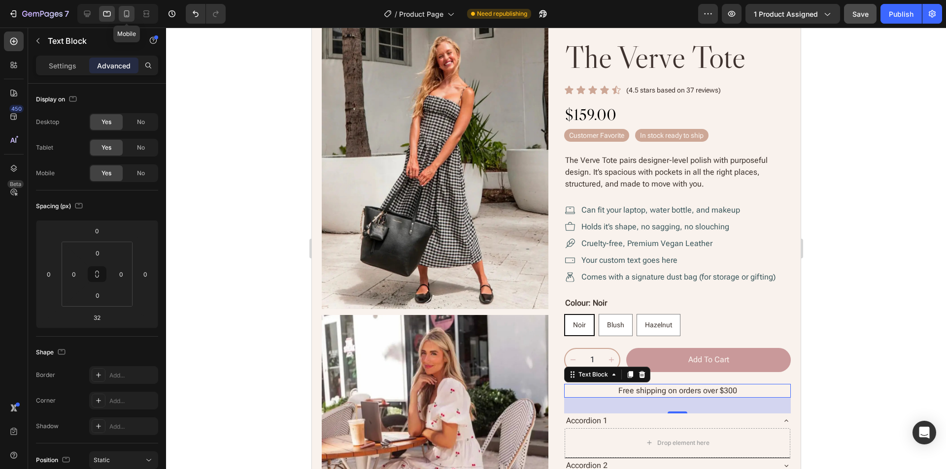
click at [126, 14] on icon at bounding box center [127, 14] width 10 height 10
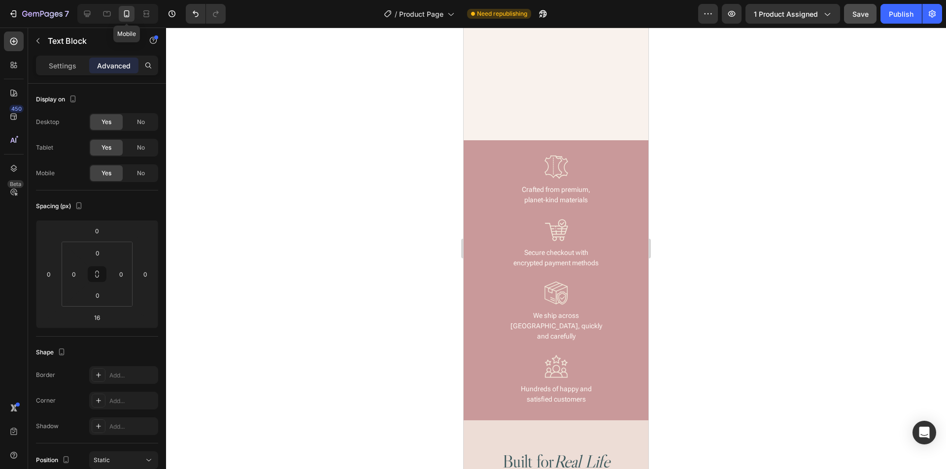
scroll to position [705, 0]
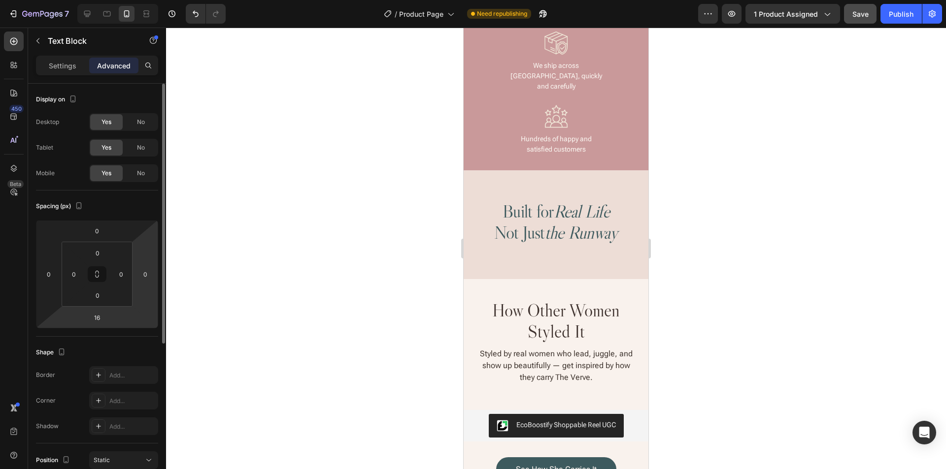
click at [137, 0] on html "7 Version history / Product Page Need republishing Preview 1 product assigned S…" at bounding box center [473, 0] width 946 height 0
click at [100, 0] on html "7 Version history / Product Page Need republishing Preview 1 product assigned P…" at bounding box center [473, 0] width 946 height 0
click at [98, 318] on input "18" at bounding box center [97, 317] width 20 height 15
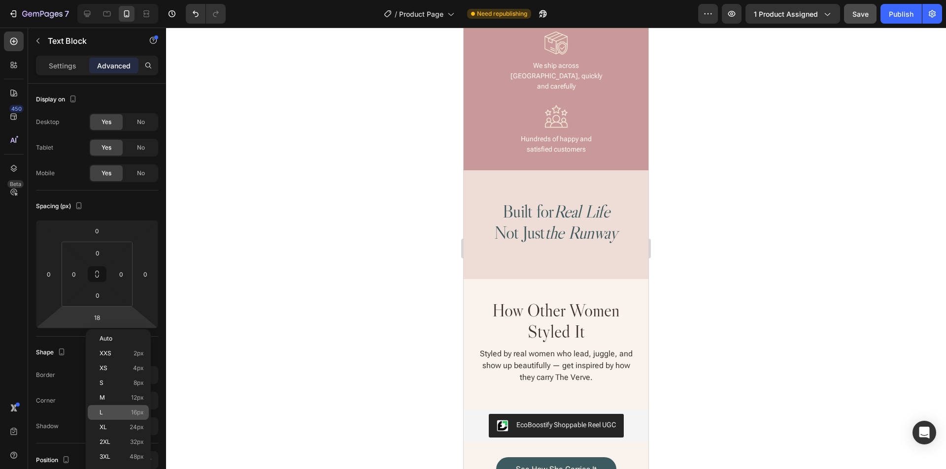
click at [116, 414] on p "L 16px" at bounding box center [121, 412] width 44 height 7
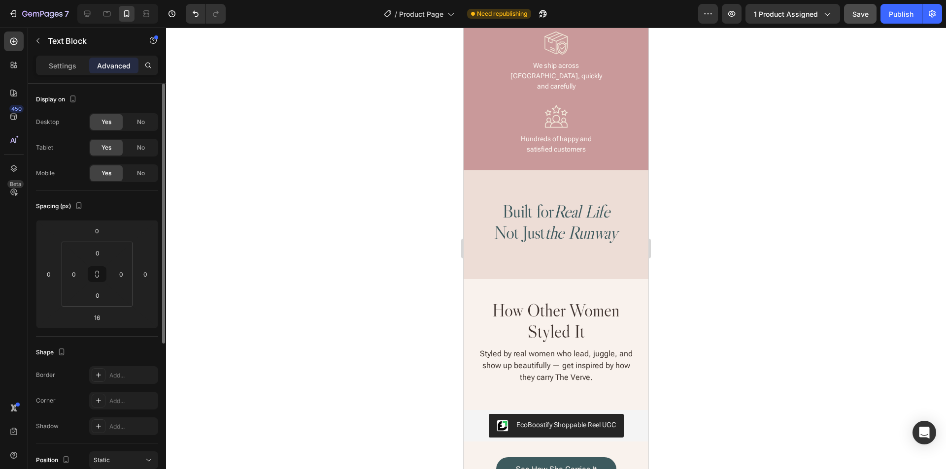
click at [138, 345] on div "Shape" at bounding box center [97, 353] width 122 height 16
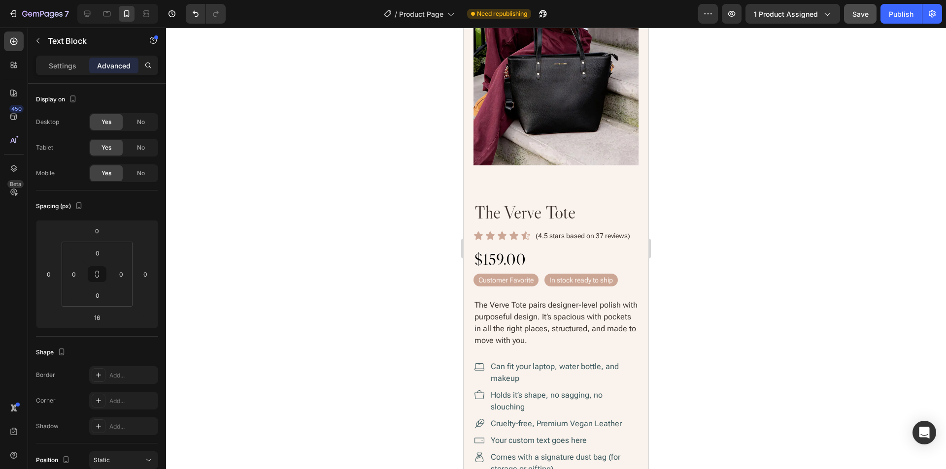
scroll to position [360, 0]
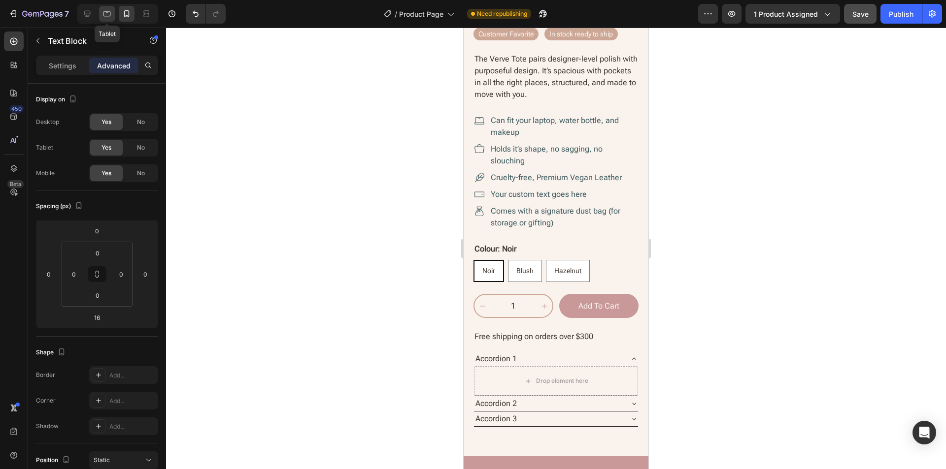
click at [105, 14] on icon at bounding box center [107, 14] width 10 height 10
type input "32"
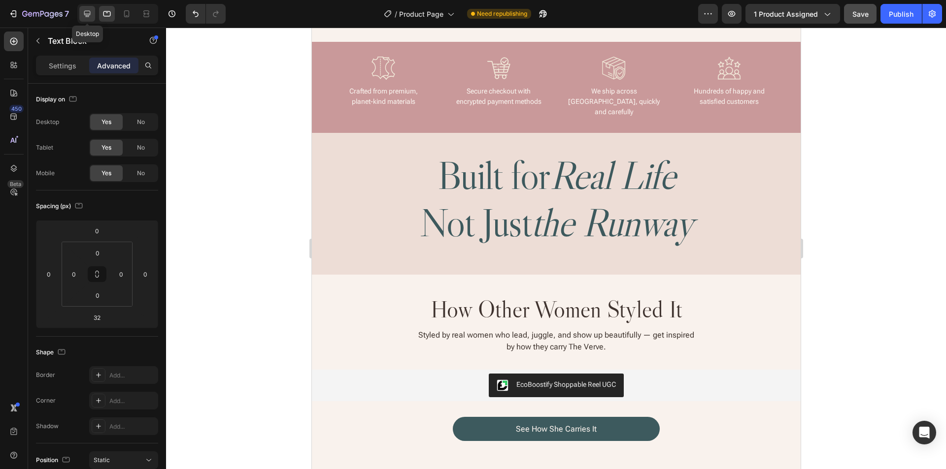
click at [84, 15] on icon at bounding box center [87, 14] width 10 height 10
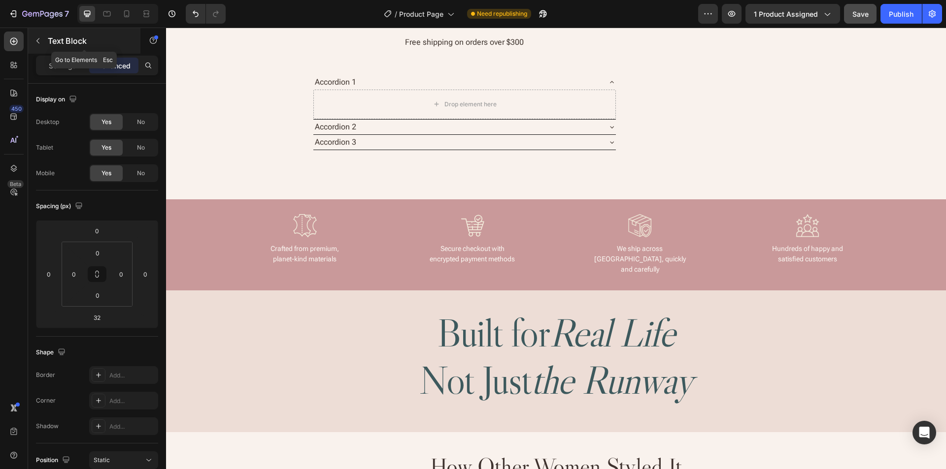
scroll to position [335, 0]
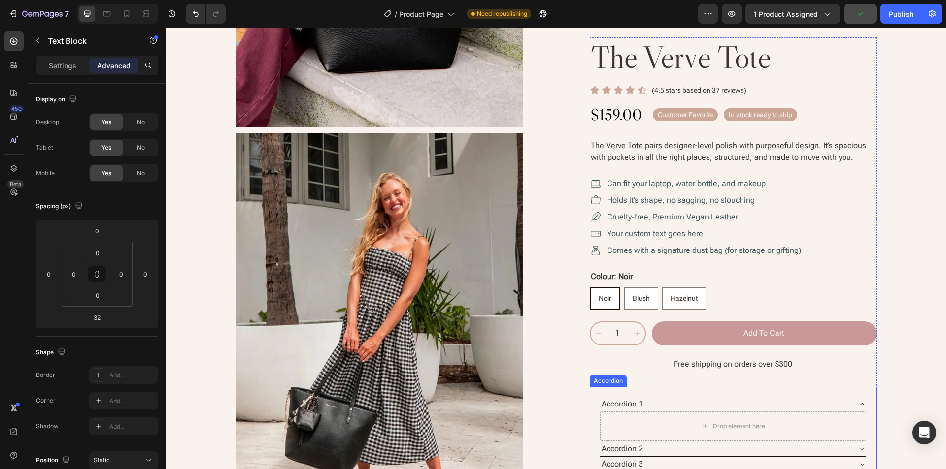
click at [608, 383] on div "Accordion" at bounding box center [607, 381] width 33 height 9
click at [97, 280] on button at bounding box center [97, 274] width 19 height 16
click at [98, 274] on icon at bounding box center [97, 274] width 8 height 8
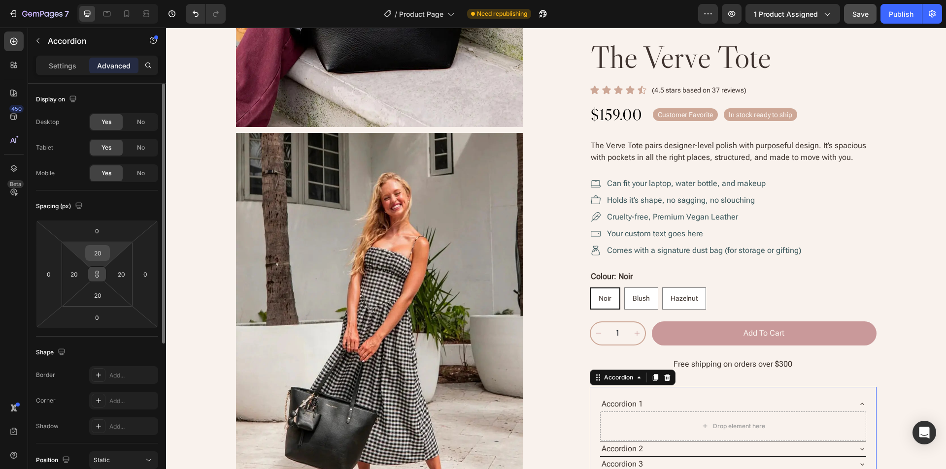
click at [91, 255] on input "20" at bounding box center [98, 253] width 20 height 15
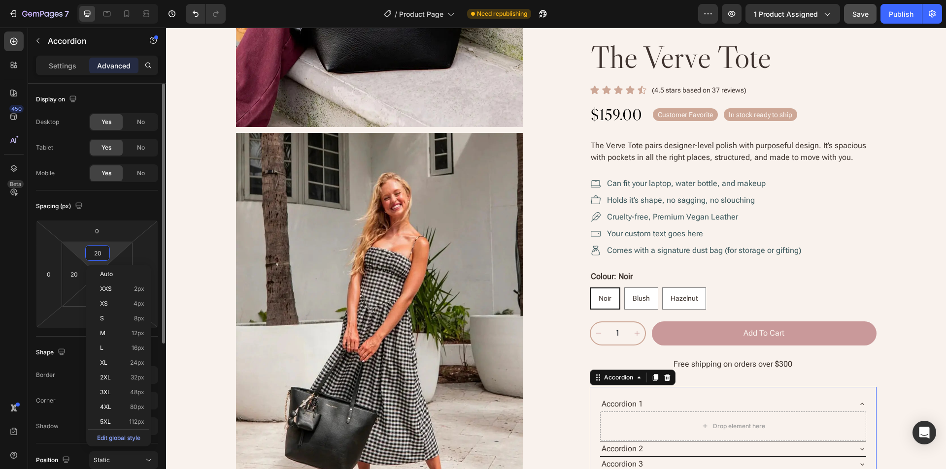
type input "0"
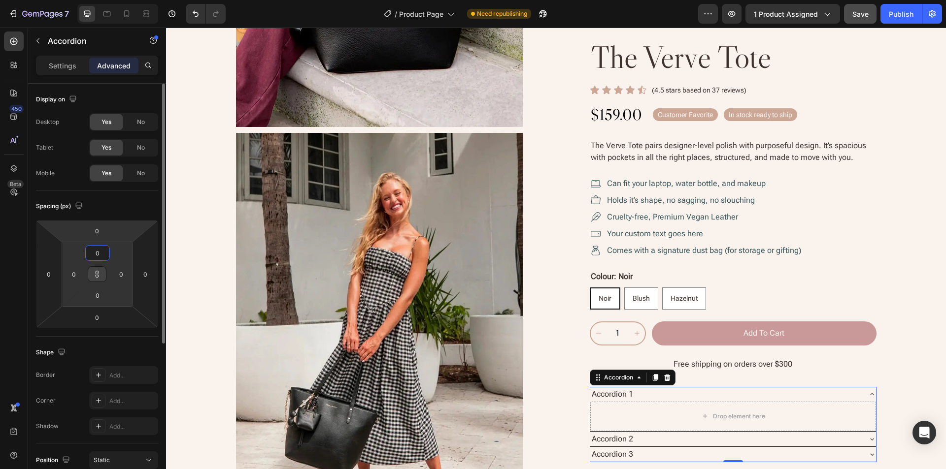
type input "0"
click at [116, 0] on html "7 Version history / Product Page Need republishing Preview 1 product assigned S…" at bounding box center [473, 0] width 946 height 0
type input "20"
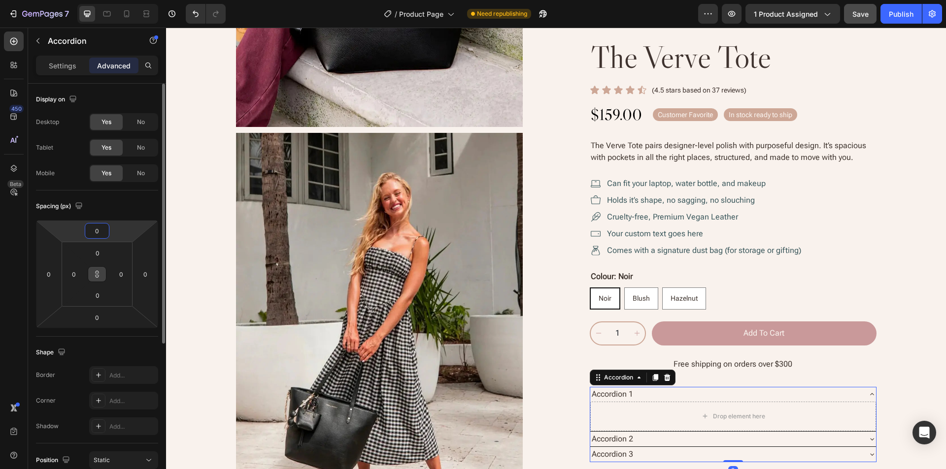
type input "20"
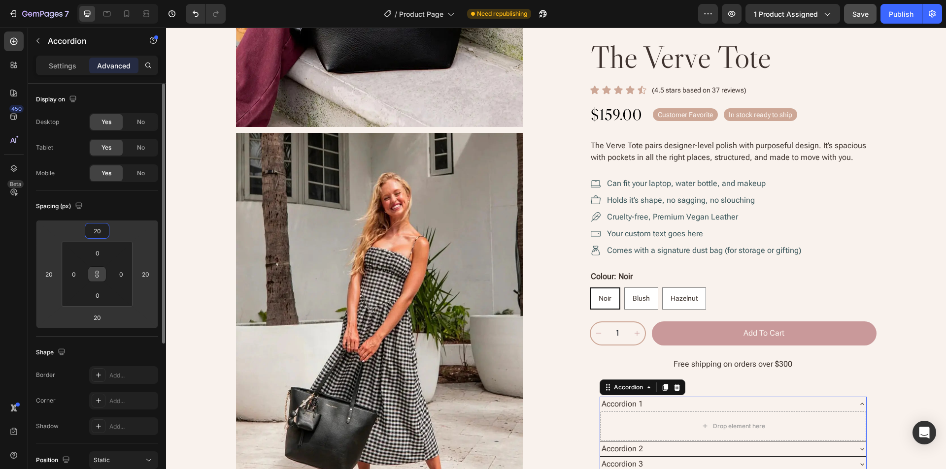
click at [146, 207] on div "Spacing (px)" at bounding box center [97, 206] width 122 height 16
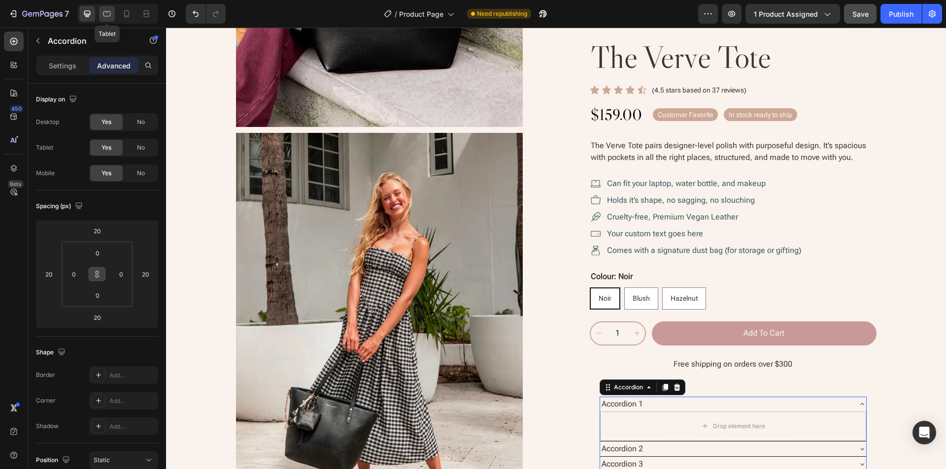
click at [102, 14] on icon at bounding box center [107, 14] width 10 height 10
type input "0"
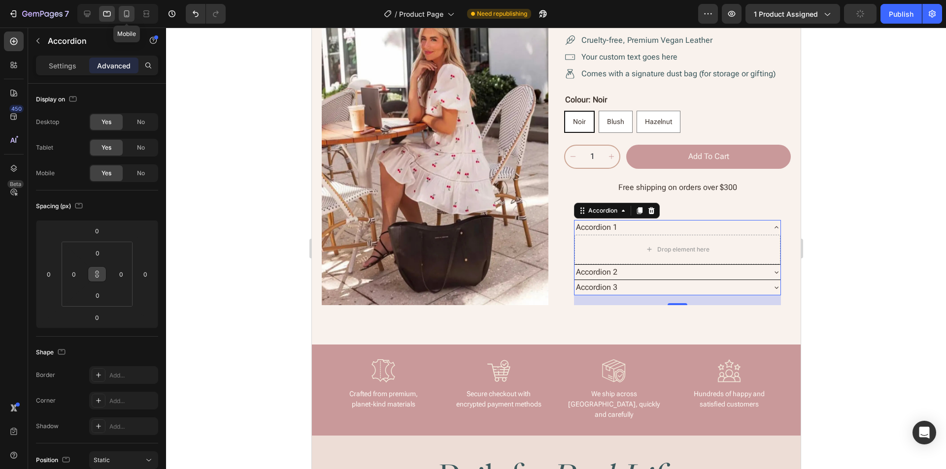
click at [124, 13] on icon at bounding box center [127, 14] width 10 height 10
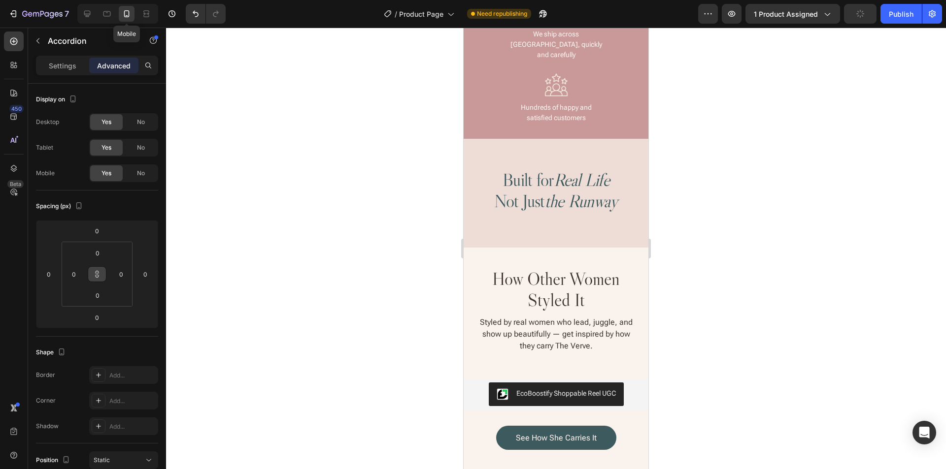
scroll to position [605, 0]
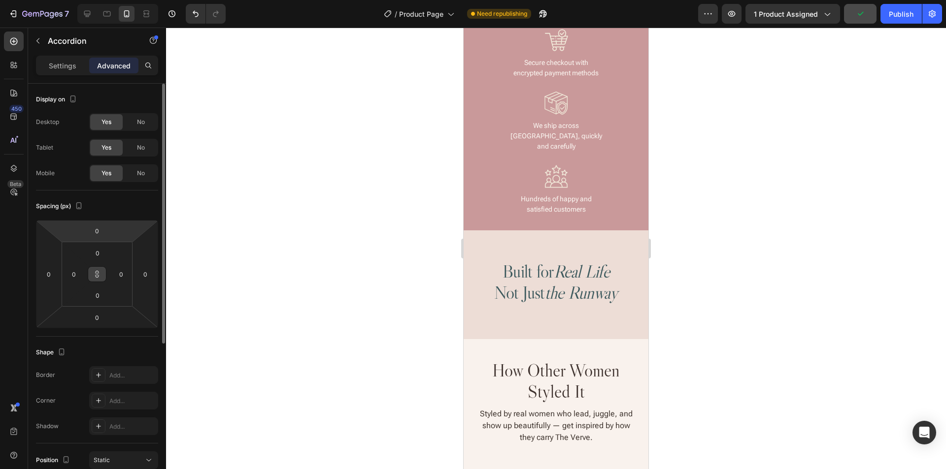
click at [124, 0] on html "7 Version history / Product Page Need republishing Preview 1 product assigned P…" at bounding box center [473, 0] width 946 height 0
click at [124, 206] on div "Spacing (px)" at bounding box center [97, 206] width 122 height 16
click at [107, 11] on icon at bounding box center [106, 13] width 7 height 5
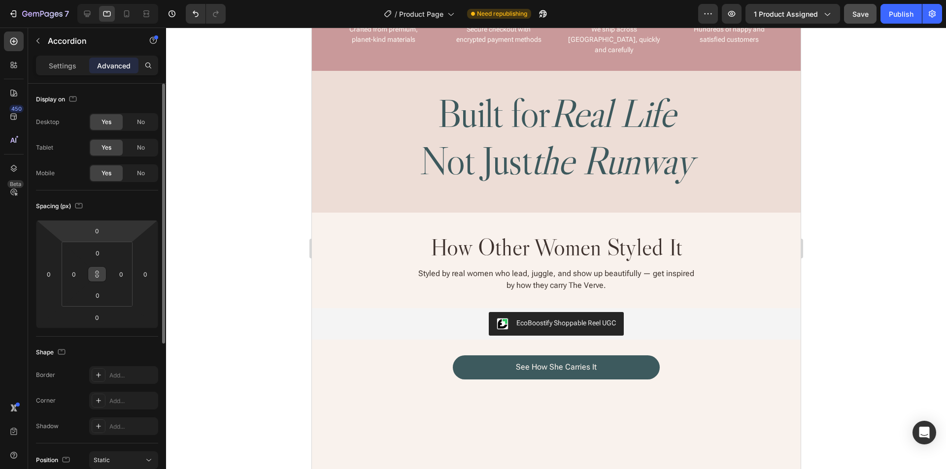
scroll to position [572, 0]
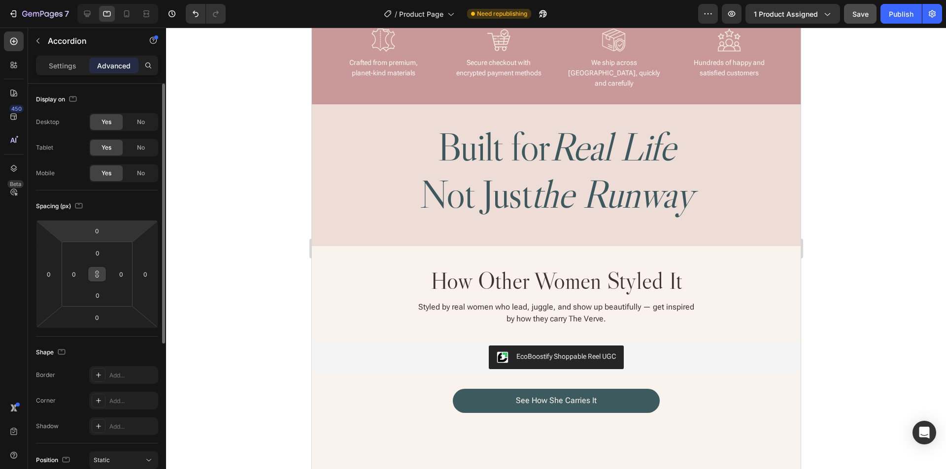
click at [128, 0] on html "7 Version history / Product Page Need republishing Preview 1 product assigned S…" at bounding box center [473, 0] width 946 height 0
click at [134, 207] on div "Spacing (px)" at bounding box center [97, 206] width 122 height 16
click at [88, 13] on icon at bounding box center [87, 14] width 10 height 10
type input "20"
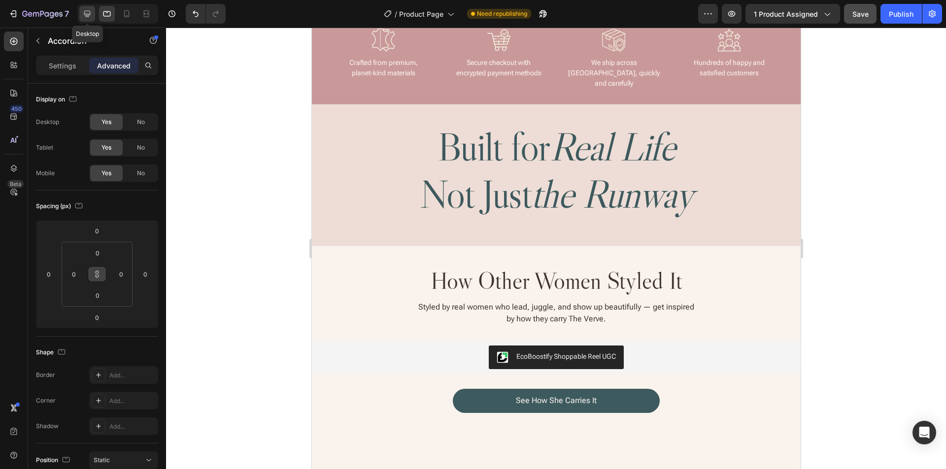
type input "20"
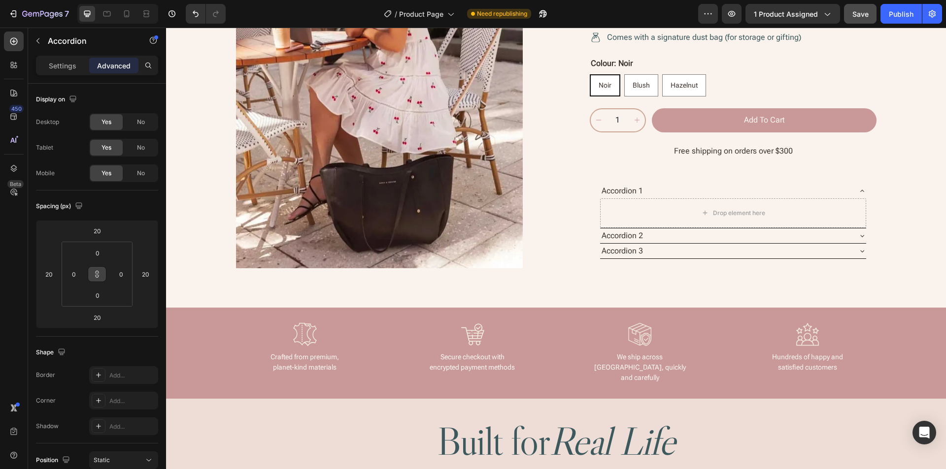
scroll to position [1015, 0]
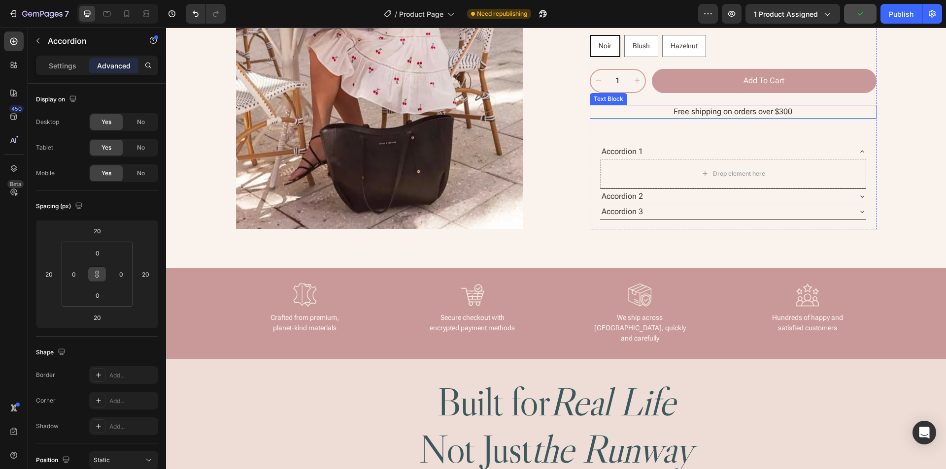
click at [846, 109] on p "Free shipping on orders over $300" at bounding box center [733, 111] width 285 height 12
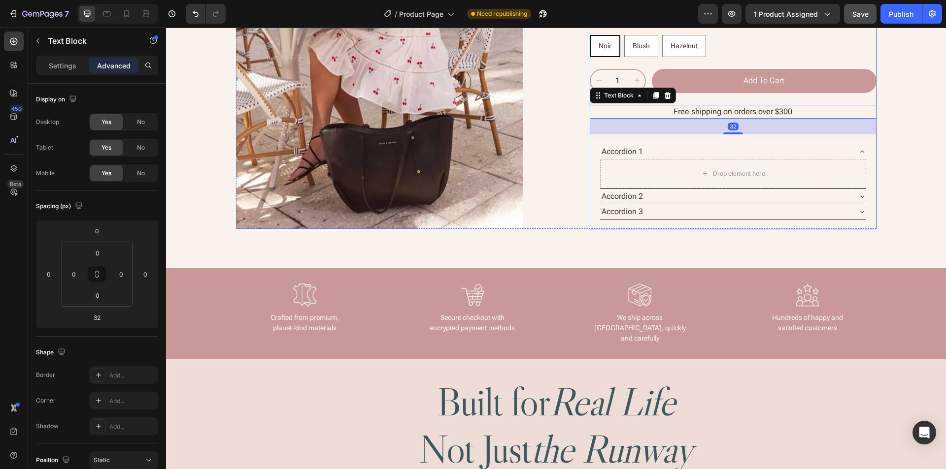
click at [590, 141] on div "the verve tote Product Title Icon Icon Icon Icon Icon Icon List (4.5 stars base…" at bounding box center [733, 7] width 287 height 445
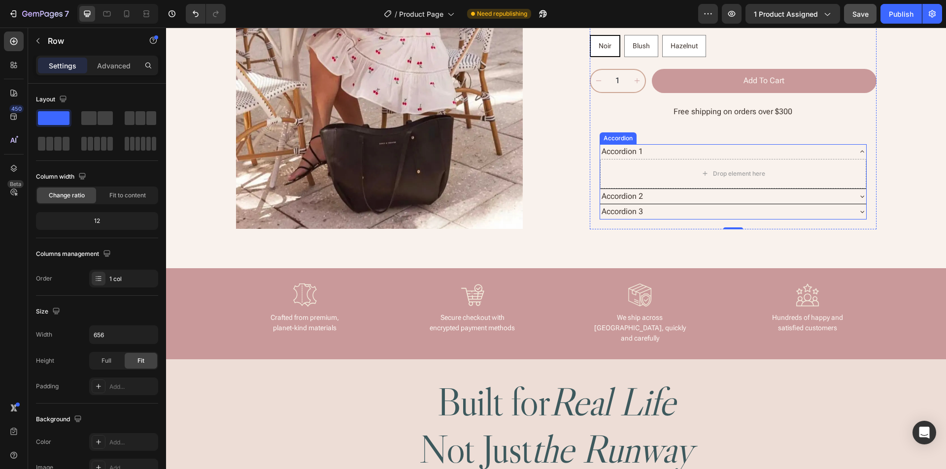
click at [609, 134] on div "Accordion" at bounding box center [617, 137] width 33 height 9
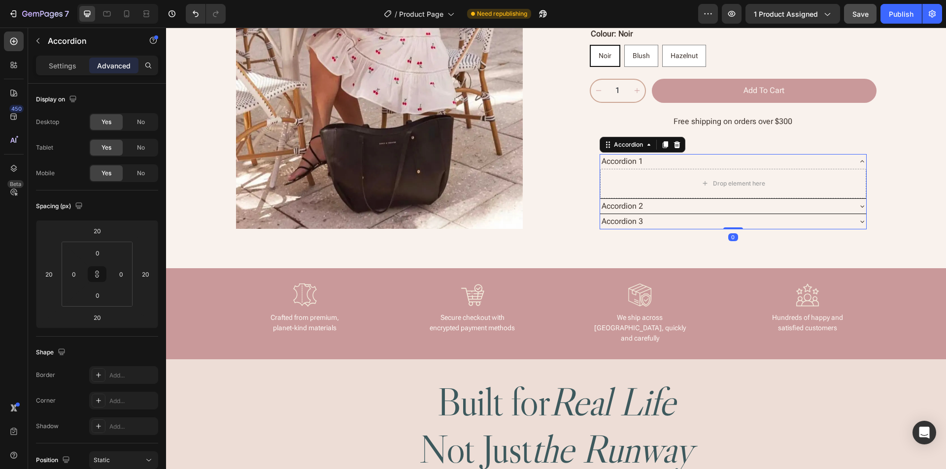
drag, startPoint x: 729, startPoint y: 229, endPoint x: 726, endPoint y: 213, distance: 16.0
click at [726, 213] on div "Accordion 1 Drop element here Accordion 2 Accordion 3 Accordion 0" at bounding box center [732, 191] width 267 height 75
type input "0"
click at [106, 16] on icon at bounding box center [106, 13] width 7 height 5
type input "0"
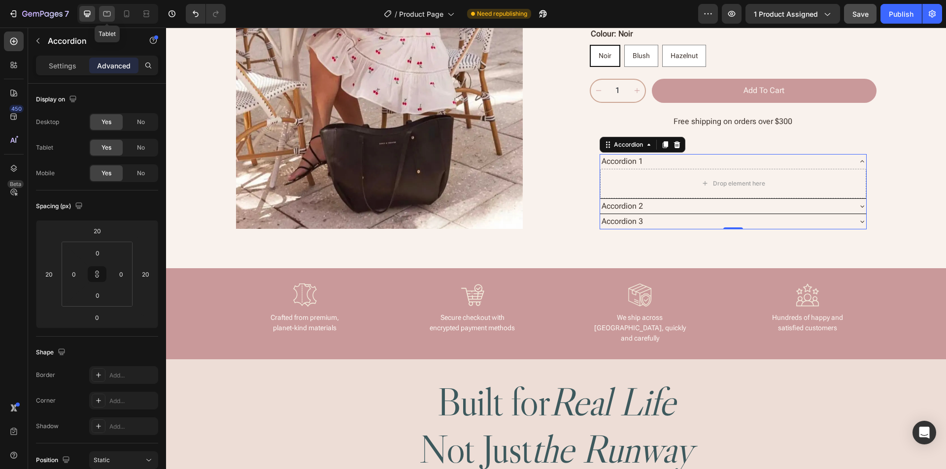
type input "0"
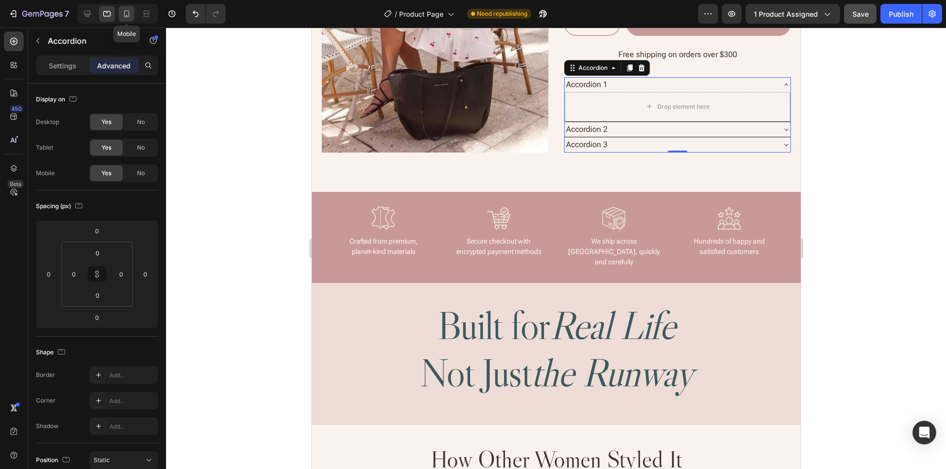
click at [127, 15] on icon at bounding box center [126, 13] width 5 height 7
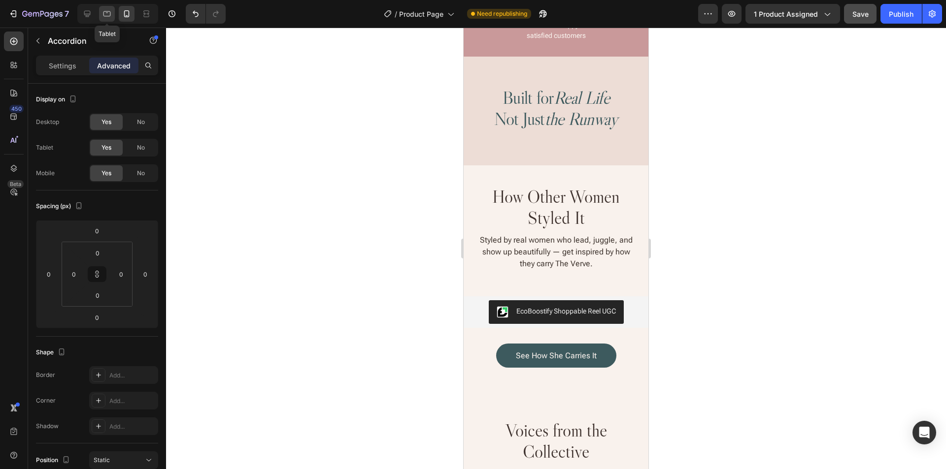
click at [109, 14] on icon at bounding box center [107, 14] width 10 height 10
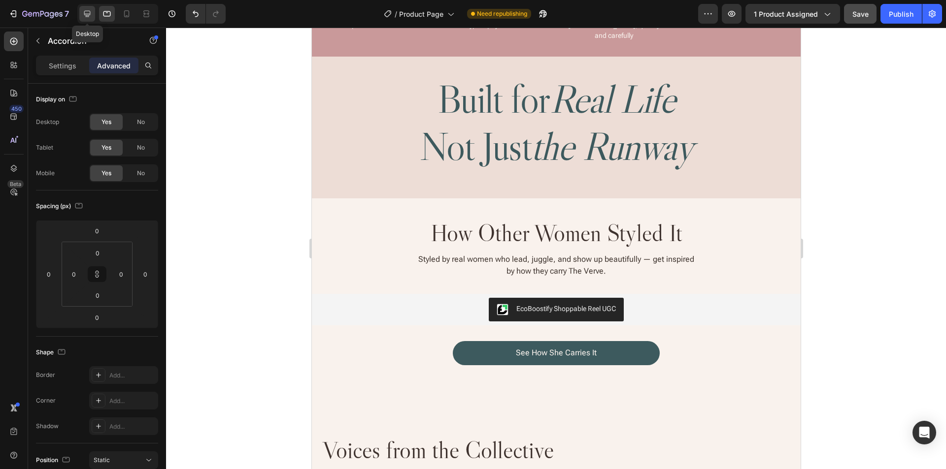
click at [83, 14] on icon at bounding box center [87, 14] width 10 height 10
type input "20"
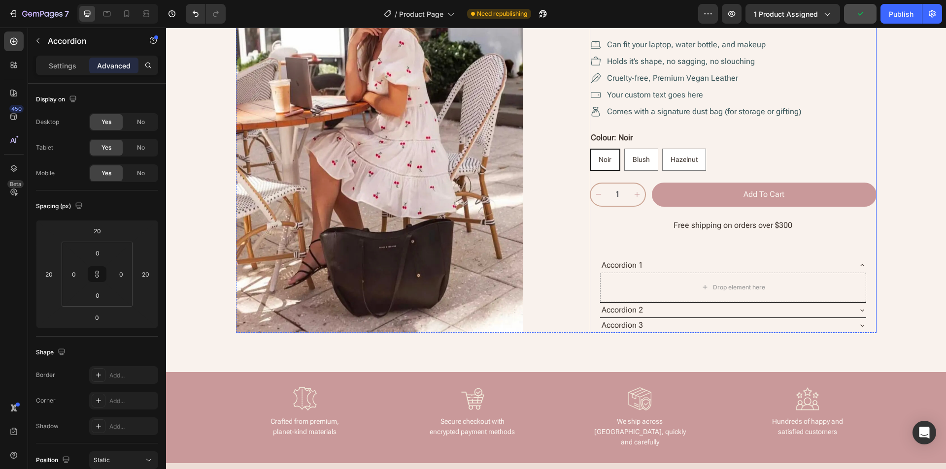
scroll to position [907, 0]
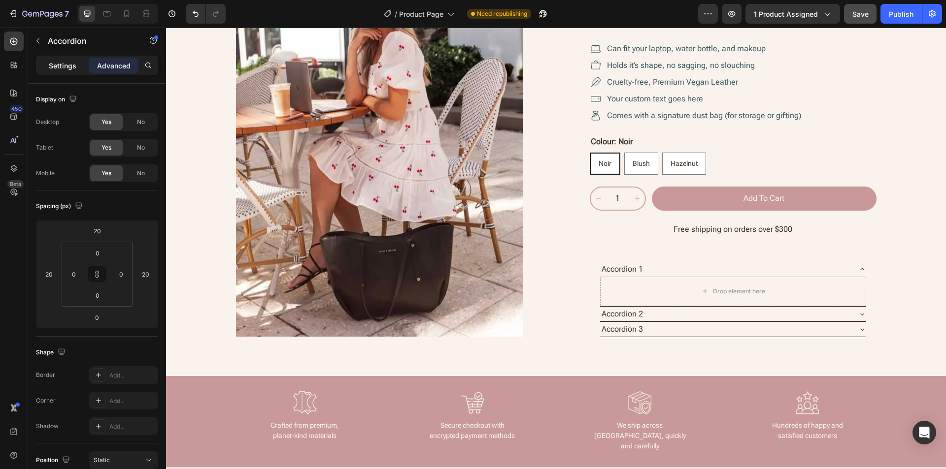
click at [59, 62] on p "Settings" at bounding box center [63, 66] width 28 height 10
type input "0"
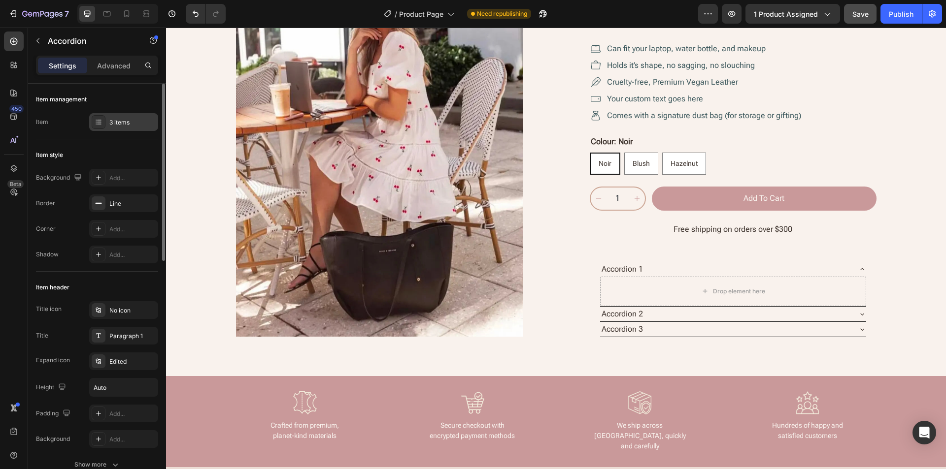
click at [114, 120] on div "3 items" at bounding box center [132, 122] width 46 height 9
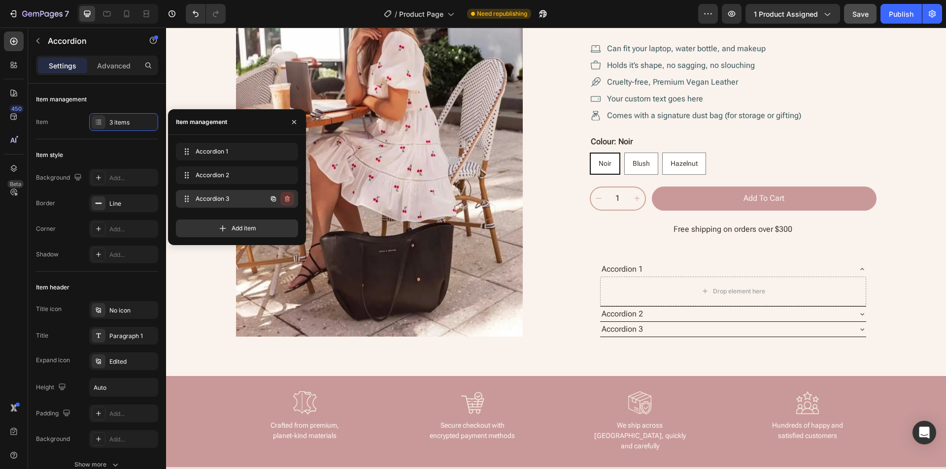
click at [288, 199] on icon "button" at bounding box center [287, 199] width 8 height 8
click at [286, 198] on div "Delete" at bounding box center [280, 199] width 18 height 9
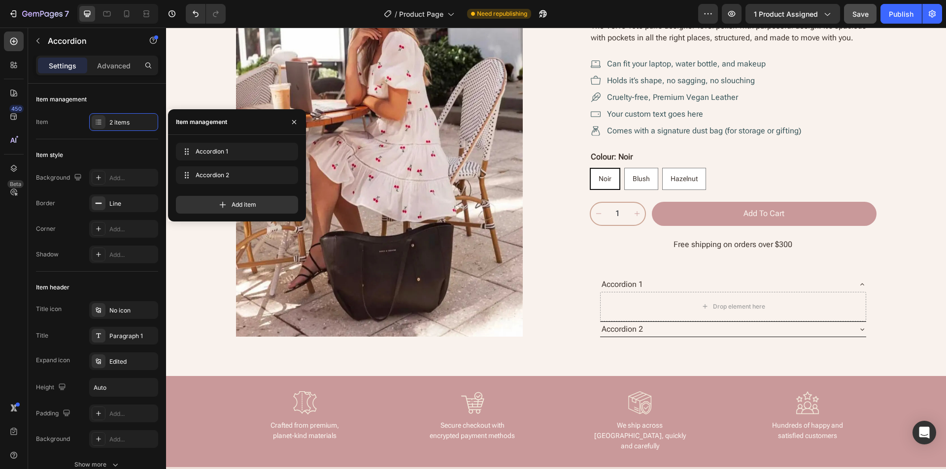
click at [626, 283] on div "Accordion 1" at bounding box center [622, 284] width 44 height 15
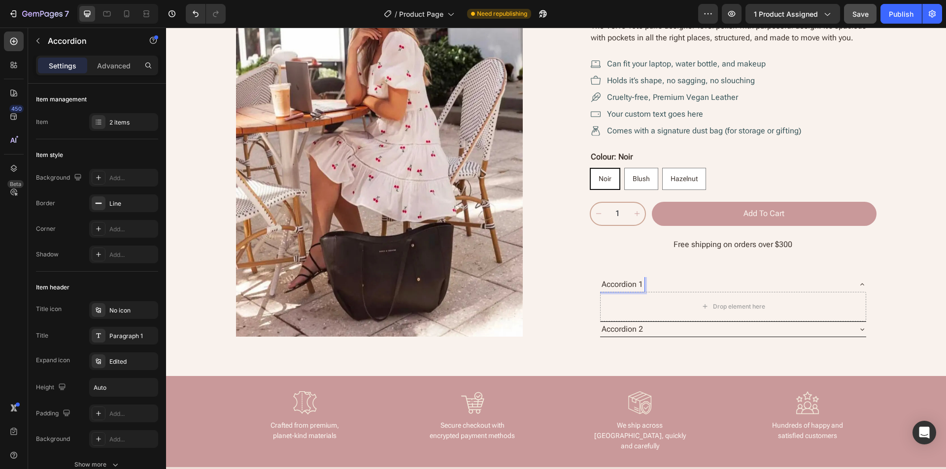
click at [629, 283] on p "Accordion 1" at bounding box center [621, 284] width 41 height 12
click at [703, 283] on div "Product Dimensions" at bounding box center [725, 284] width 250 height 15
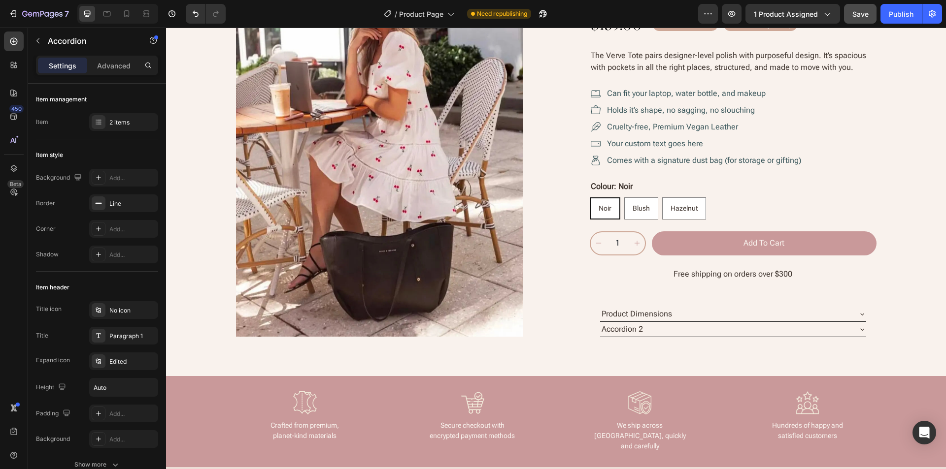
click at [802, 311] on div "Product Dimensions" at bounding box center [725, 313] width 250 height 15
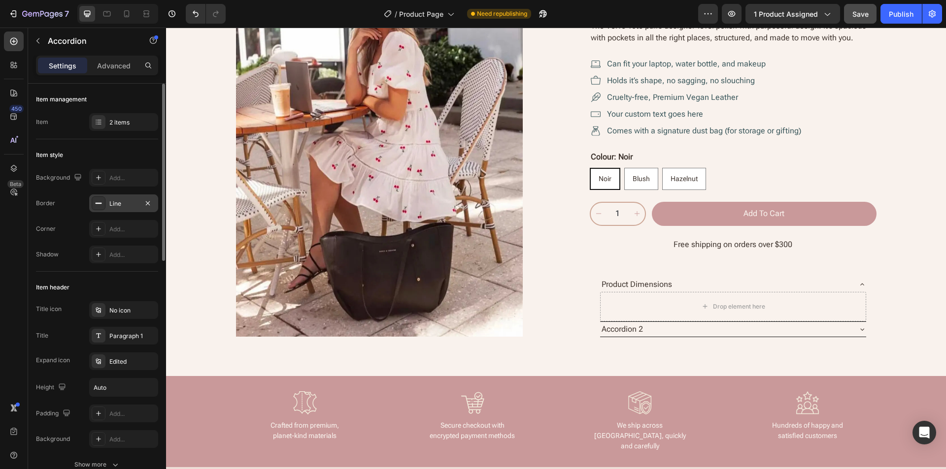
click at [118, 205] on div "Line" at bounding box center [123, 203] width 29 height 9
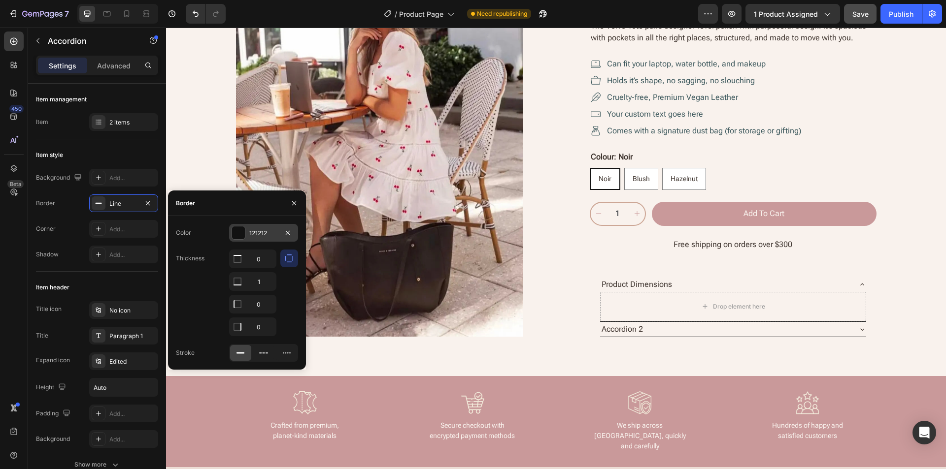
click at [260, 233] on div "121212" at bounding box center [263, 233] width 29 height 9
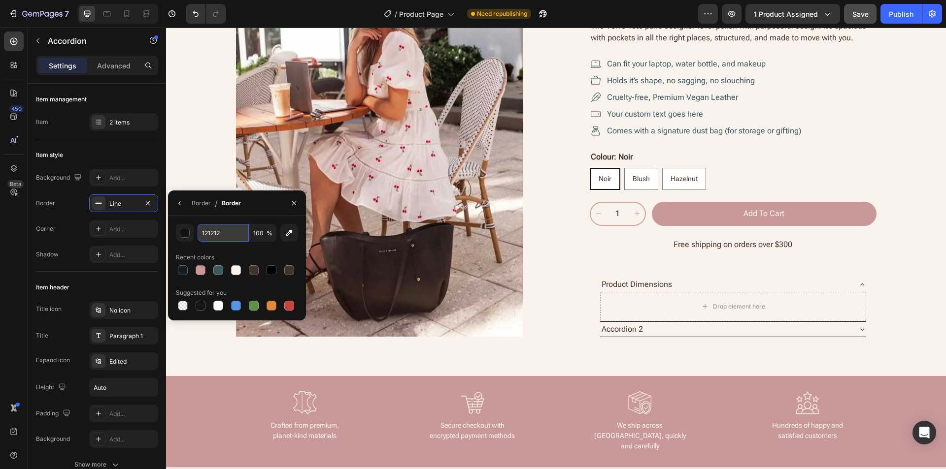
click at [227, 234] on input "121212" at bounding box center [222, 233] width 51 height 18
paste input "#CDA796"
click at [257, 213] on div "Border / Border" at bounding box center [237, 204] width 138 height 26
type input "CDA796"
click at [292, 205] on icon "button" at bounding box center [294, 203] width 4 height 4
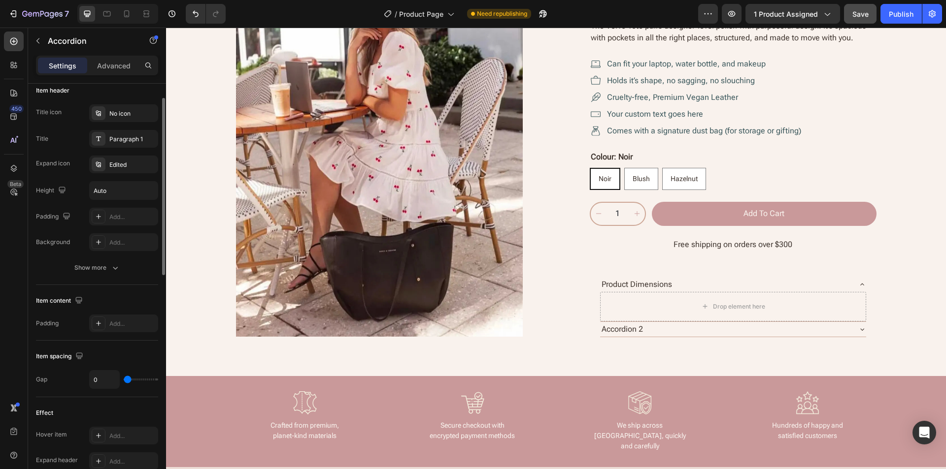
scroll to position [148, 0]
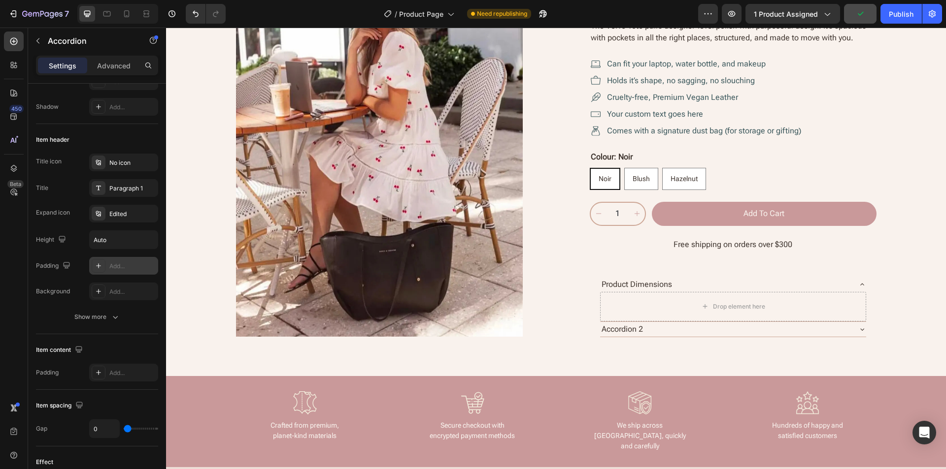
click at [118, 265] on div "Add..." at bounding box center [132, 266] width 46 height 9
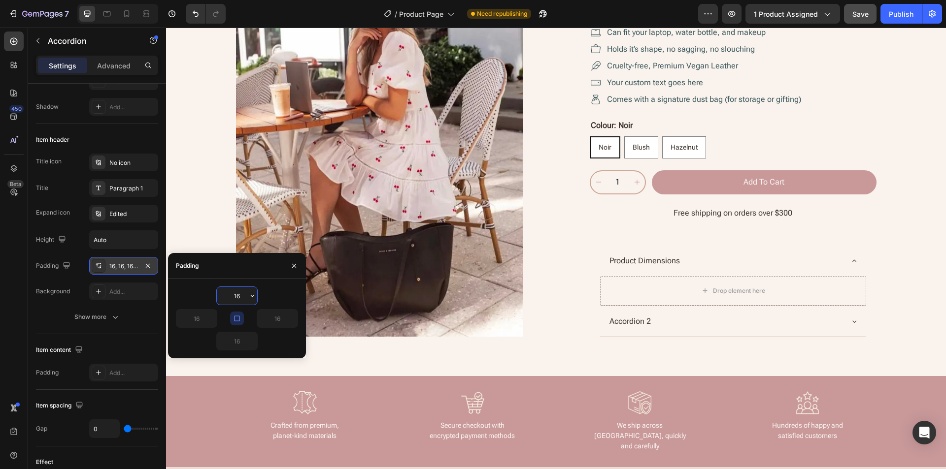
click at [235, 320] on icon "button" at bounding box center [237, 319] width 8 height 8
click at [192, 318] on input "16" at bounding box center [196, 319] width 40 height 18
click at [209, 318] on icon "button" at bounding box center [212, 319] width 8 height 8
click at [186, 322] on input "16" at bounding box center [196, 319] width 40 height 18
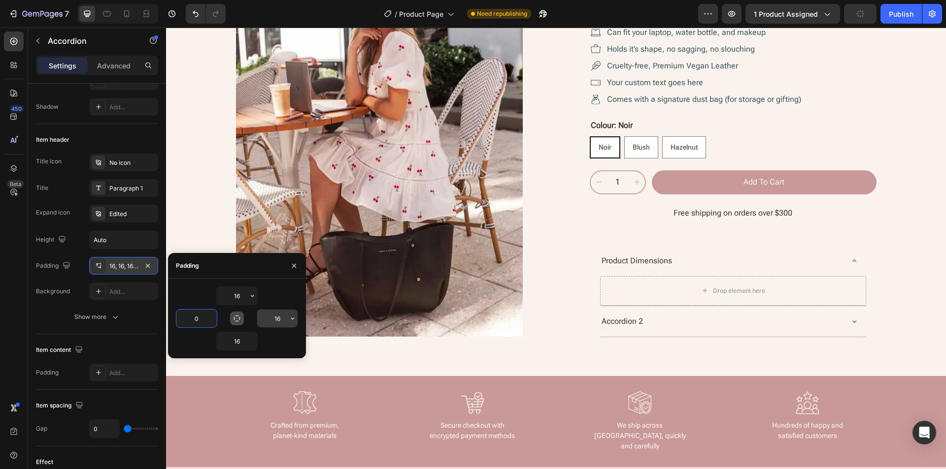
type input "0"
click at [294, 318] on icon "button" at bounding box center [292, 319] width 3 height 2
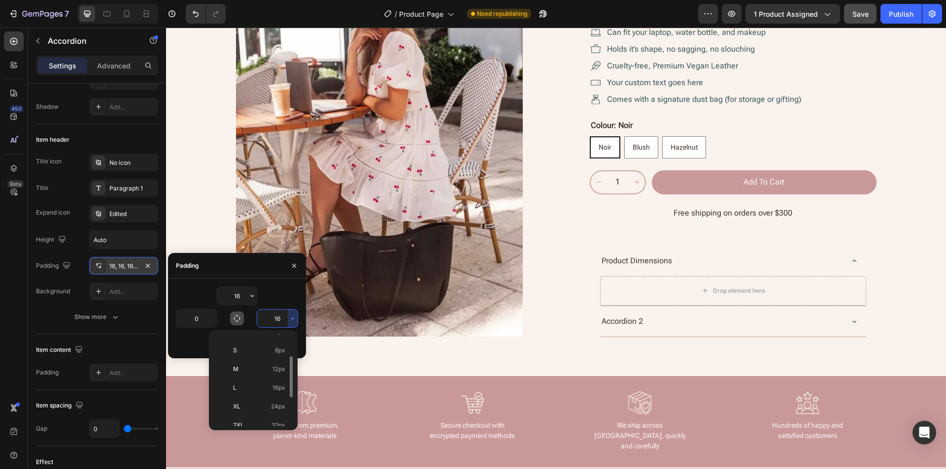
scroll to position [98, 0]
click at [241, 378] on span "2XL" at bounding box center [238, 376] width 11 height 9
type input "32"
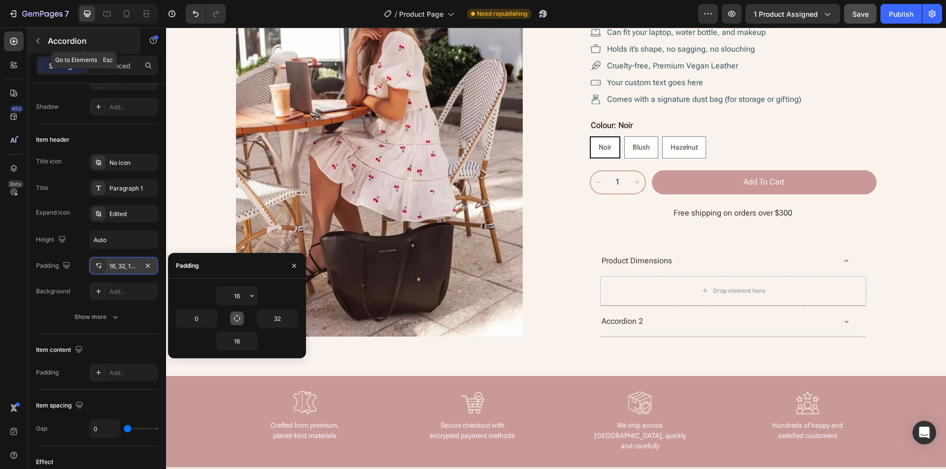
click at [39, 39] on icon "button" at bounding box center [38, 41] width 8 height 8
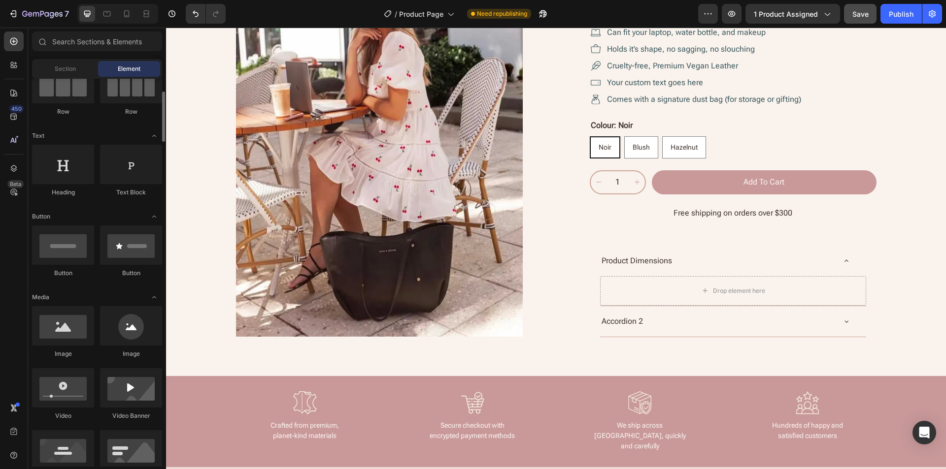
scroll to position [49, 0]
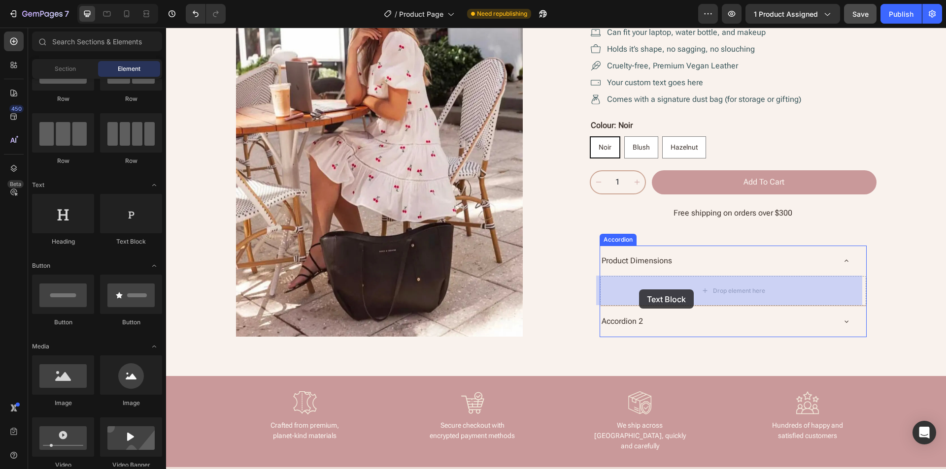
drag, startPoint x: 303, startPoint y: 248, endPoint x: 639, endPoint y: 290, distance: 338.4
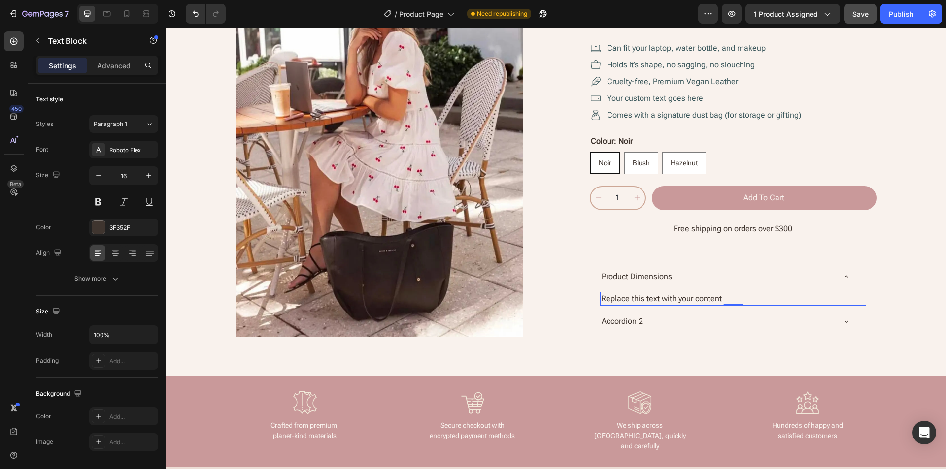
click at [685, 300] on div "Replace this text with your content" at bounding box center [733, 299] width 266 height 14
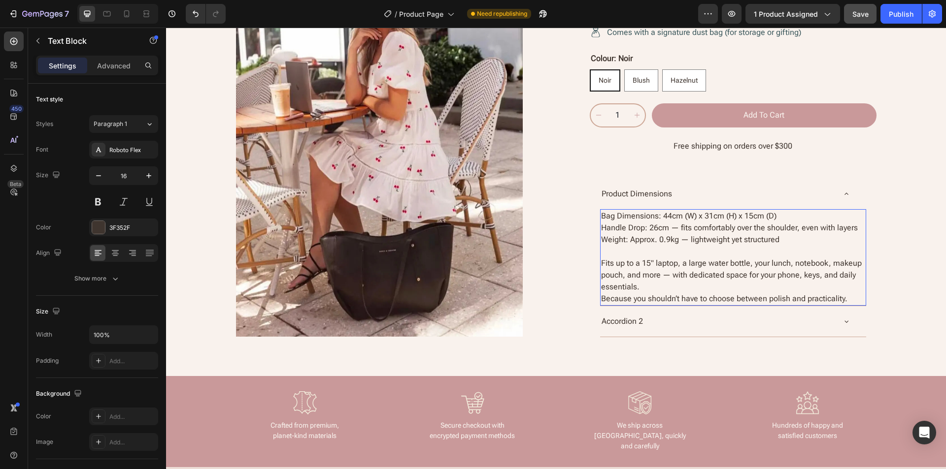
click at [782, 237] on p "Weight: Approx. 0.9kg — lightweight yet structured" at bounding box center [733, 239] width 264 height 12
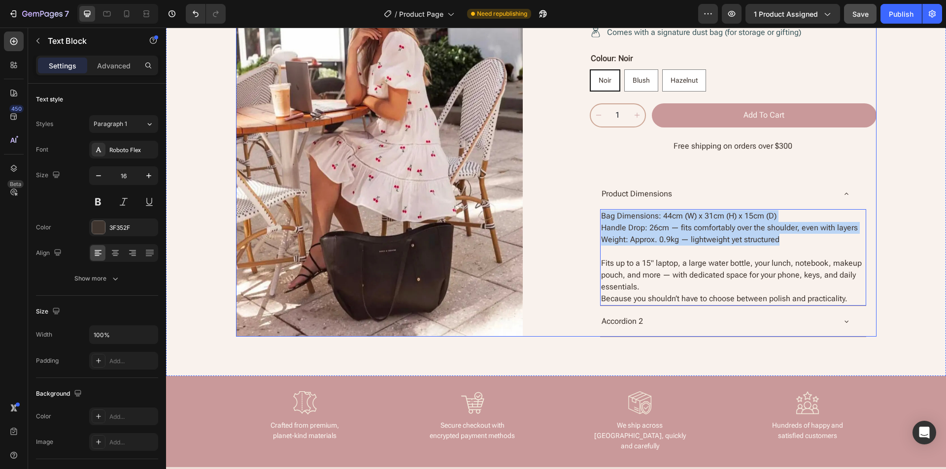
drag, startPoint x: 804, startPoint y: 241, endPoint x: 584, endPoint y: 215, distance: 221.7
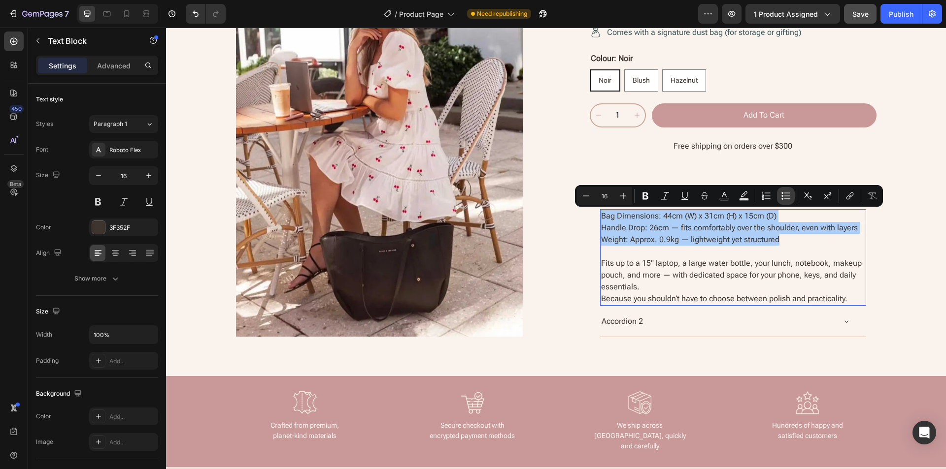
click at [781, 190] on button "Bulleted List" at bounding box center [786, 196] width 18 height 18
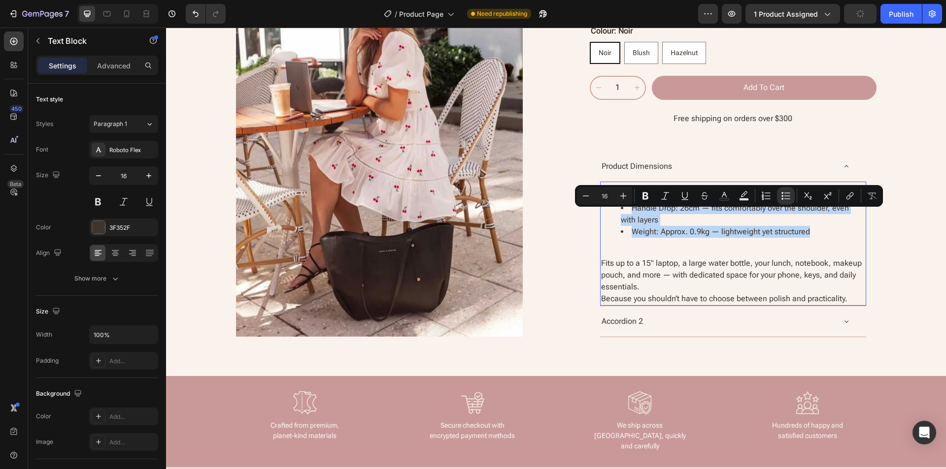
click at [719, 262] on p "Fits up to a 15" laptop, a large water bottle, your lunch, notebook, makeup pou…" at bounding box center [733, 274] width 264 height 35
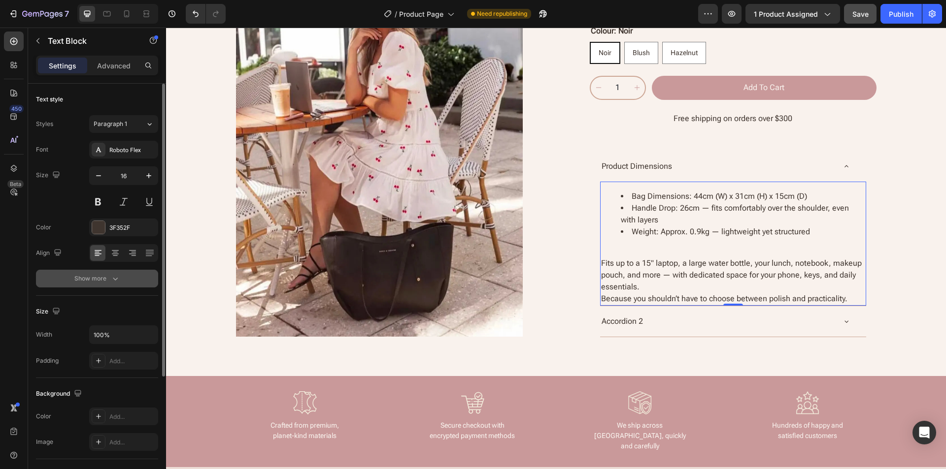
click at [95, 286] on button "Show more" at bounding box center [97, 279] width 122 height 18
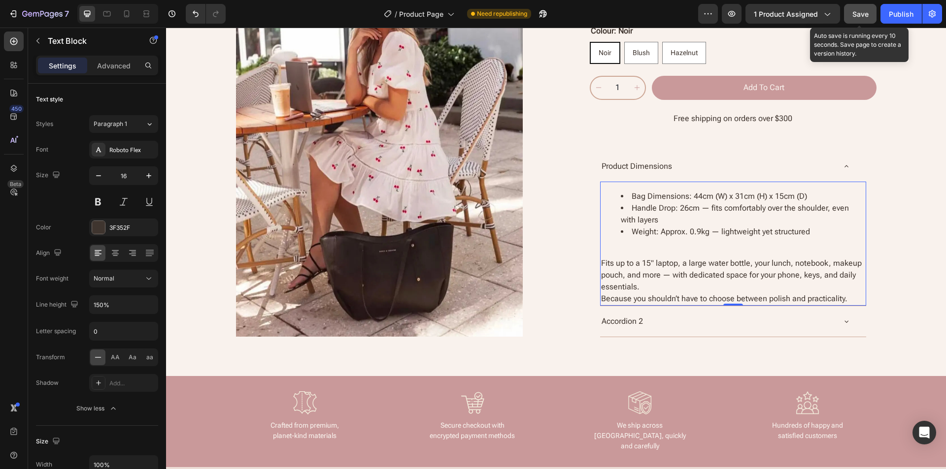
click at [859, 13] on span "Save" at bounding box center [860, 14] width 16 height 8
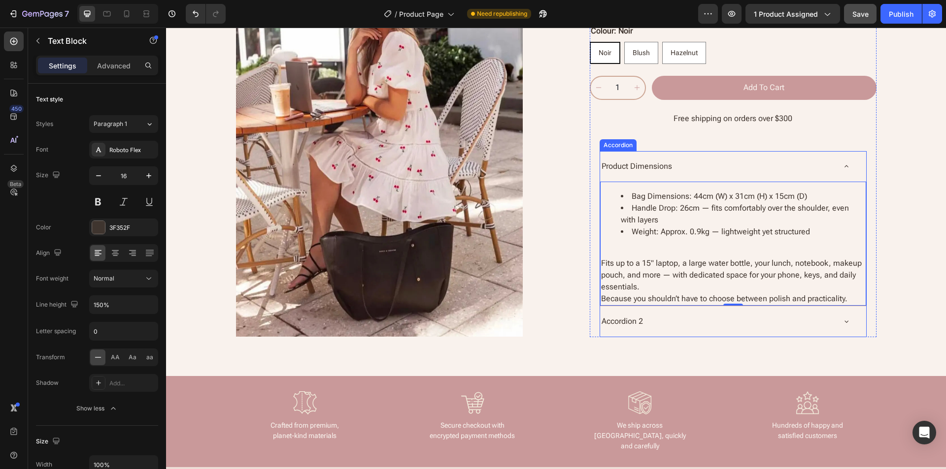
click at [620, 144] on div "Accordion" at bounding box center [617, 144] width 33 height 9
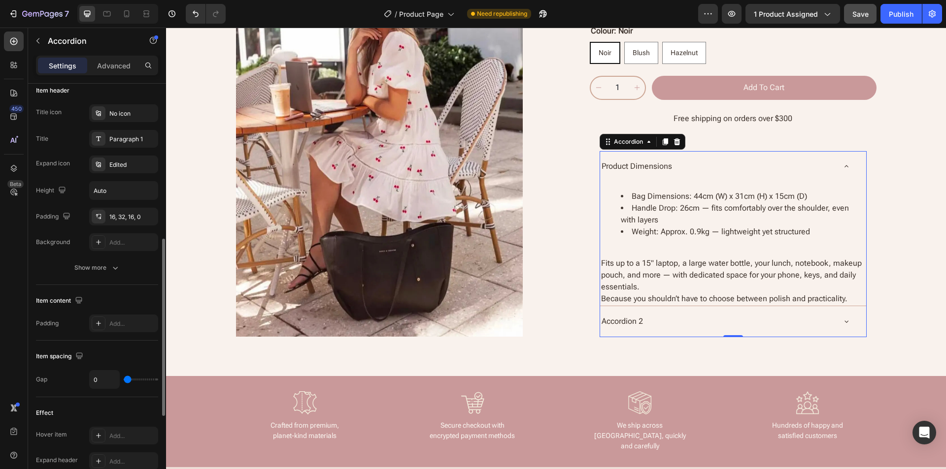
scroll to position [246, 0]
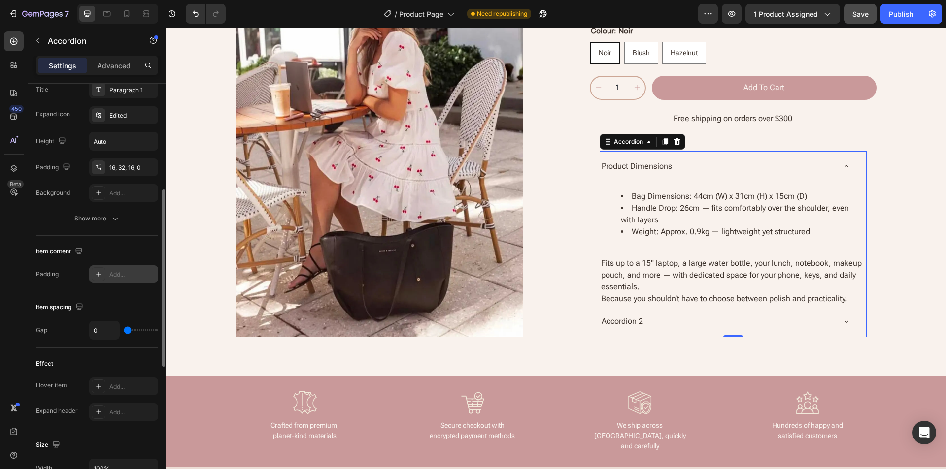
click at [118, 277] on div "Add..." at bounding box center [132, 274] width 46 height 9
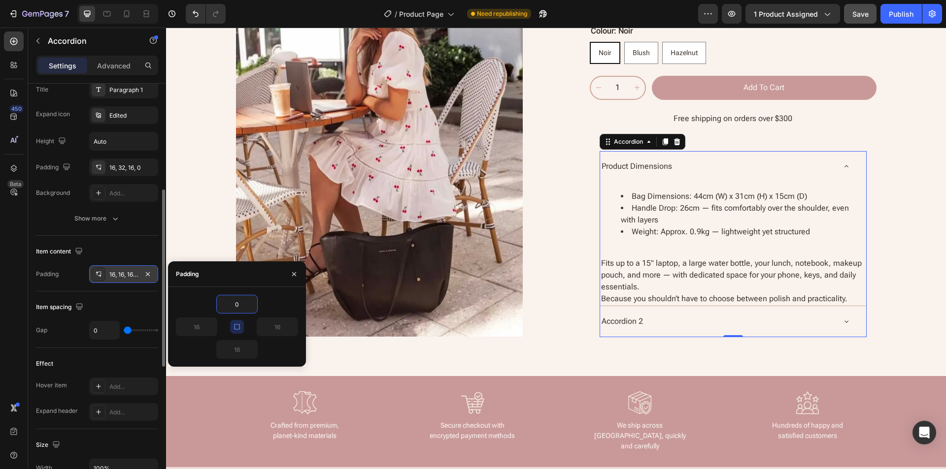
type input "0"
click at [238, 328] on icon "button" at bounding box center [237, 327] width 8 height 8
type input "0"
click at [251, 351] on icon "button" at bounding box center [252, 350] width 8 height 8
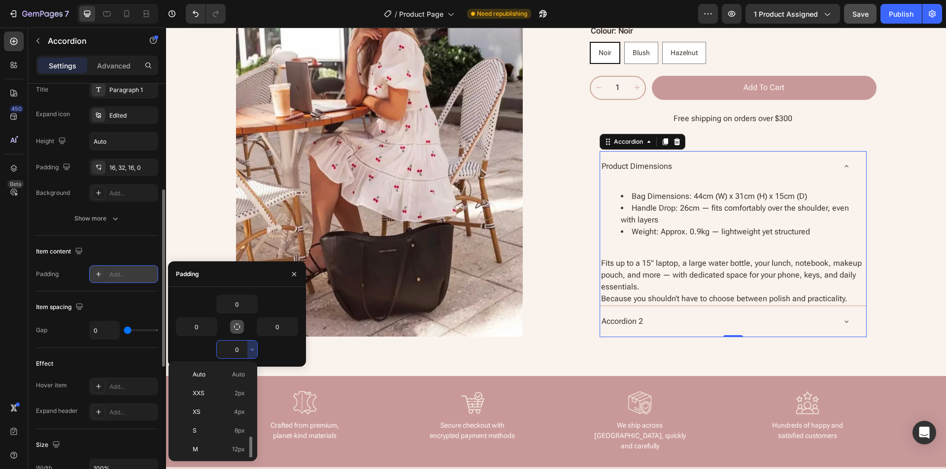
scroll to position [49, 0]
click at [210, 435] on p "XL 24px" at bounding box center [219, 437] width 52 height 9
type input "24"
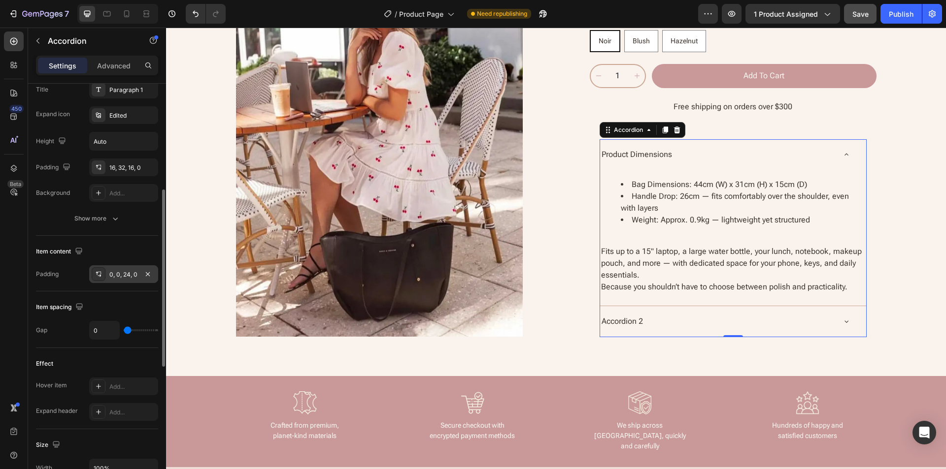
click at [136, 253] on div "Item content" at bounding box center [97, 252] width 122 height 16
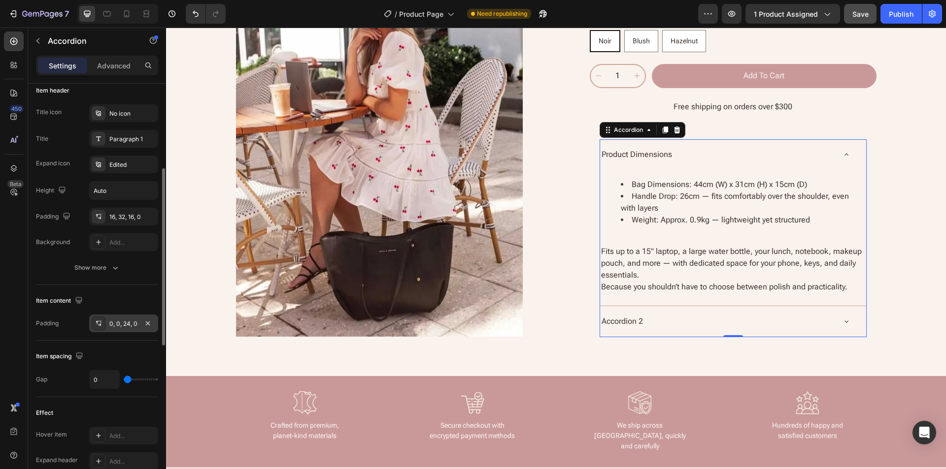
scroll to position [98, 0]
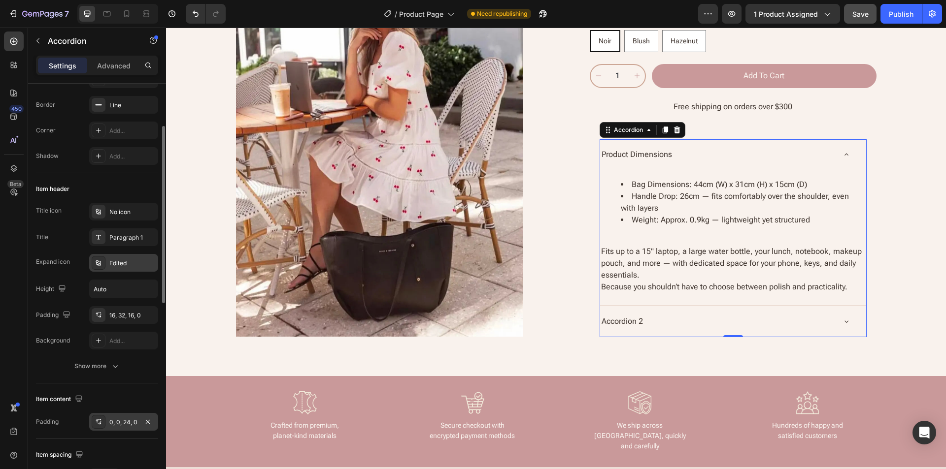
click at [120, 264] on div "Edited" at bounding box center [132, 263] width 46 height 9
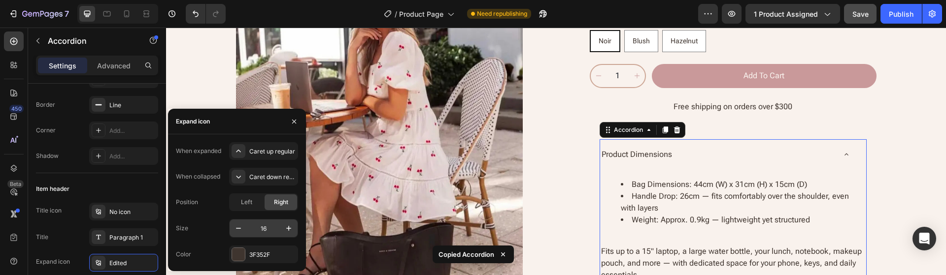
click at [268, 228] on input "16" at bounding box center [263, 229] width 33 height 18
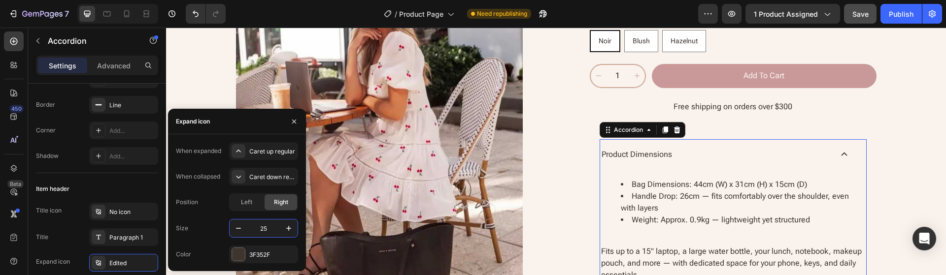
type input "26"
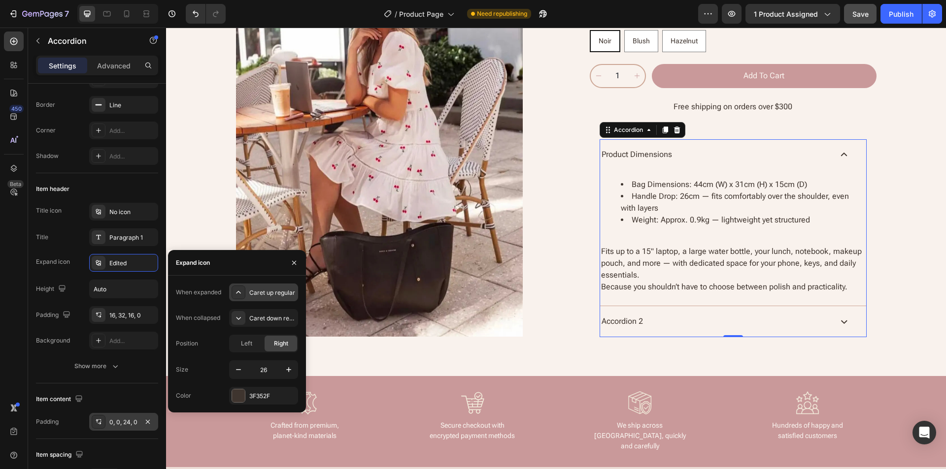
click at [264, 294] on div "Caret up regular" at bounding box center [272, 293] width 46 height 9
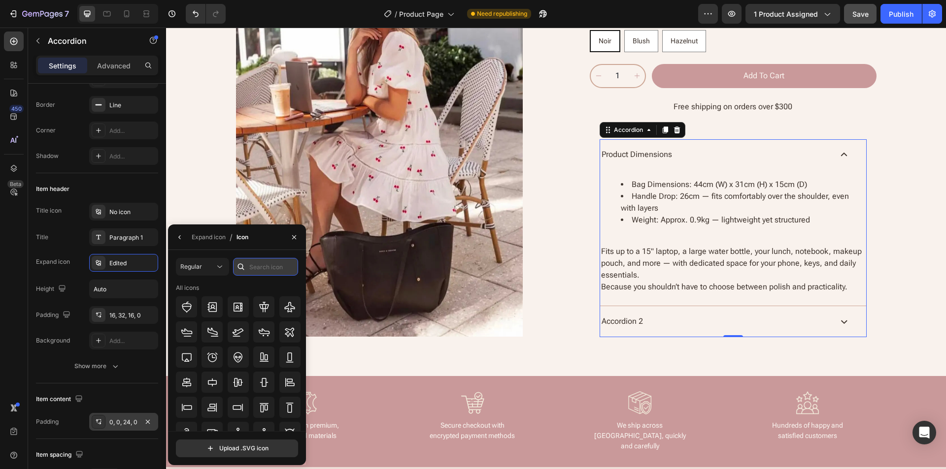
click at [261, 264] on input "text" at bounding box center [265, 267] width 65 height 18
type input "a"
type input "ả"
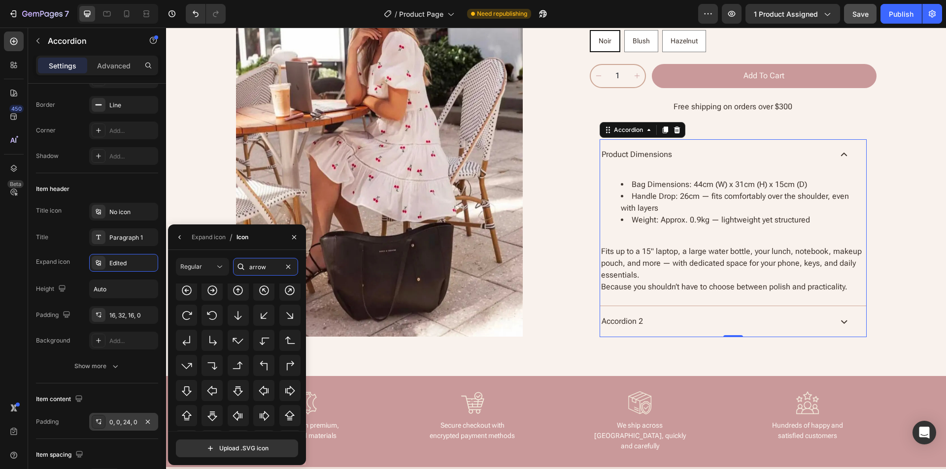
scroll to position [108, 0]
type input "arrow"
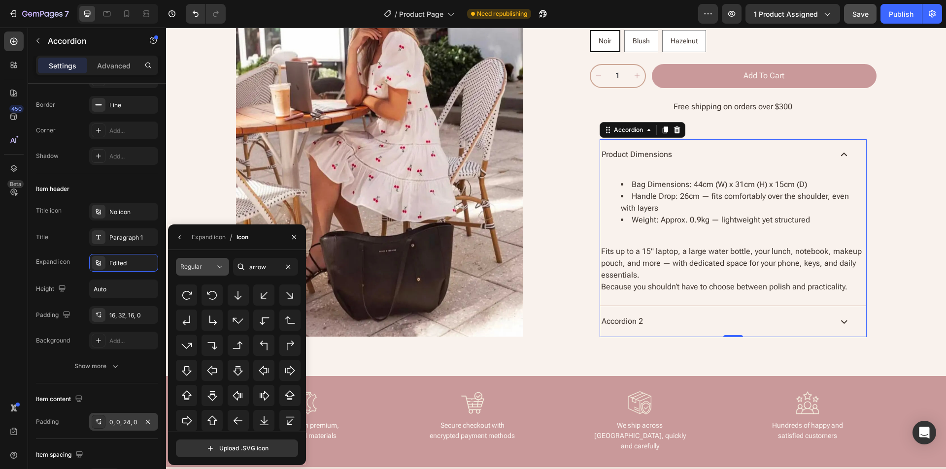
click at [208, 263] on div "Regular" at bounding box center [197, 267] width 34 height 9
click at [183, 313] on p "Light" at bounding box center [192, 310] width 56 height 10
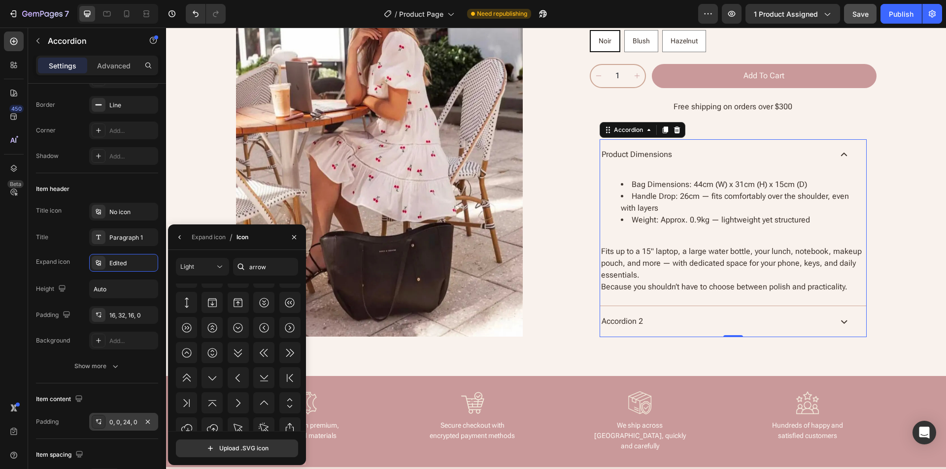
scroll to position [468, 0]
click at [262, 347] on icon at bounding box center [264, 346] width 12 height 12
click at [181, 238] on icon "button" at bounding box center [180, 237] width 8 height 8
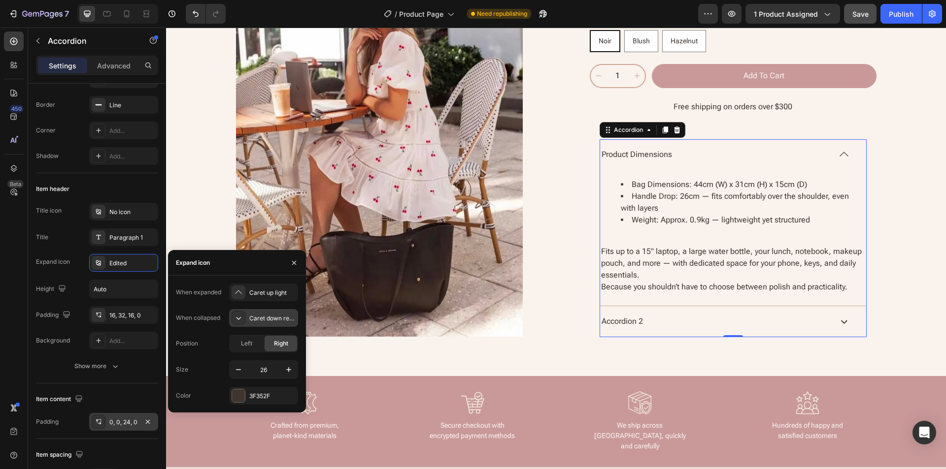
click at [258, 322] on div "Caret down regular" at bounding box center [272, 318] width 46 height 9
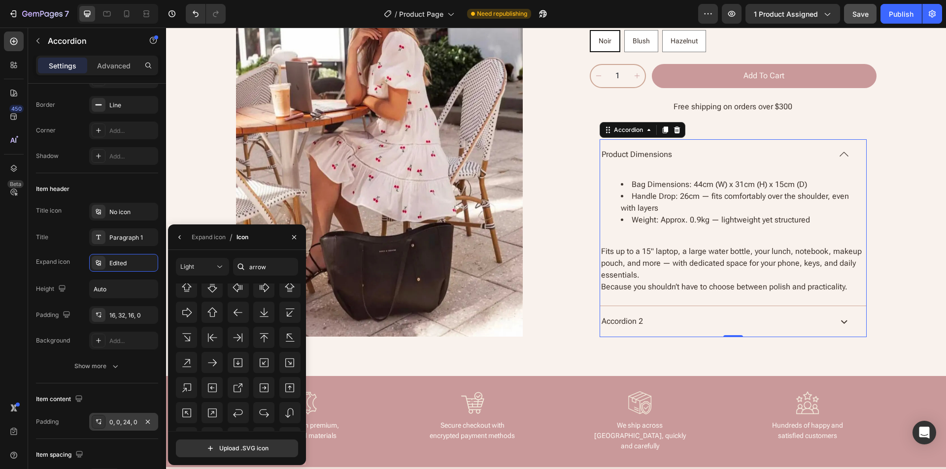
scroll to position [295, 0]
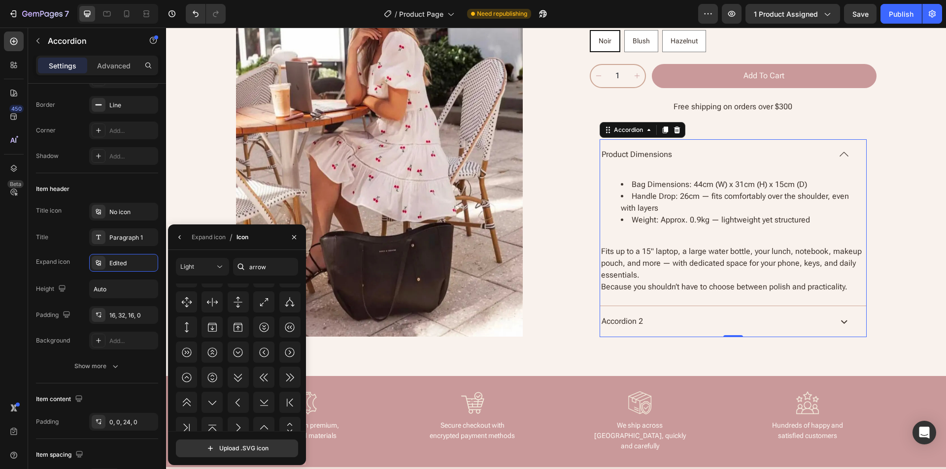
scroll to position [443, 0]
click at [218, 353] on div at bounding box center [211, 353] width 21 height 21
click at [181, 241] on button "button" at bounding box center [180, 238] width 16 height 16
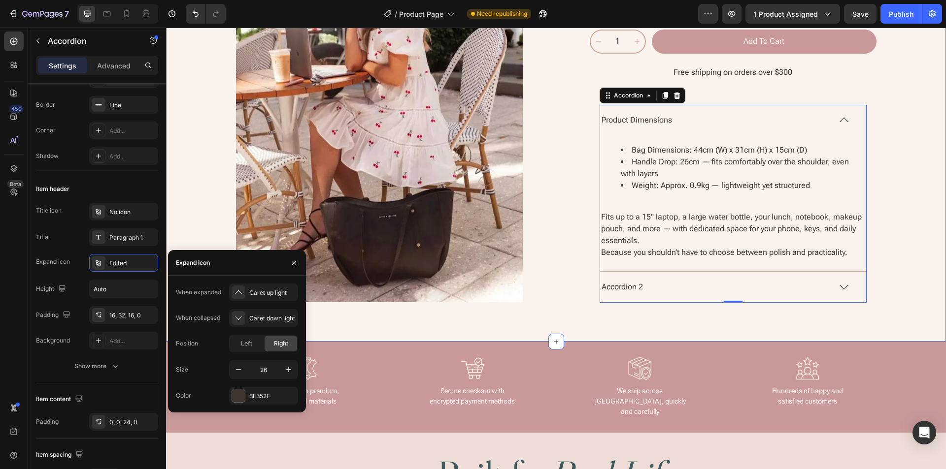
scroll to position [956, 0]
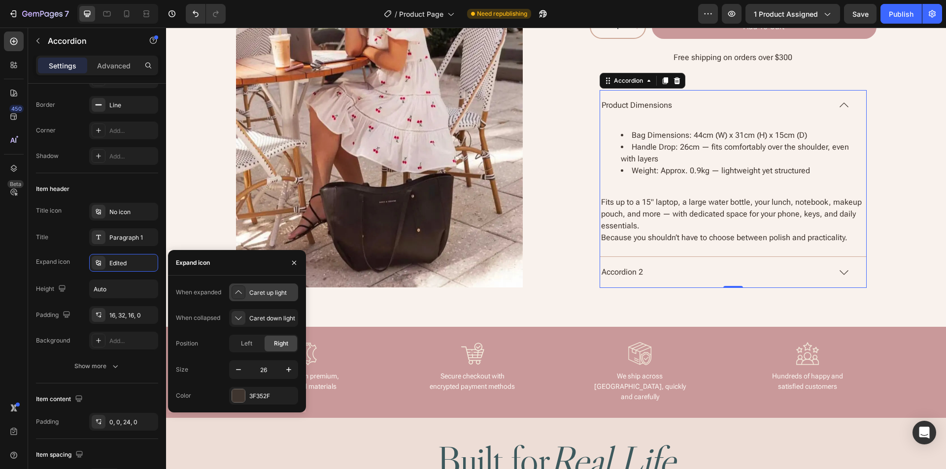
click at [264, 298] on div "Caret up light" at bounding box center [263, 293] width 69 height 18
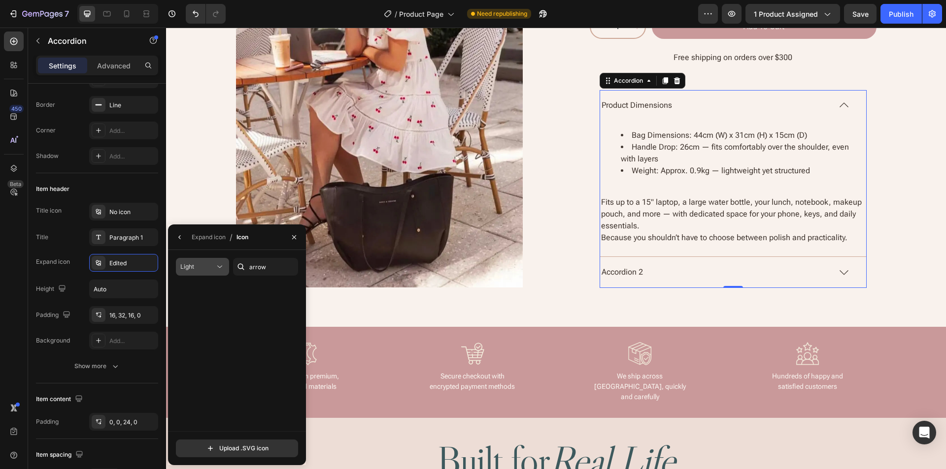
click at [216, 266] on icon at bounding box center [220, 267] width 10 height 10
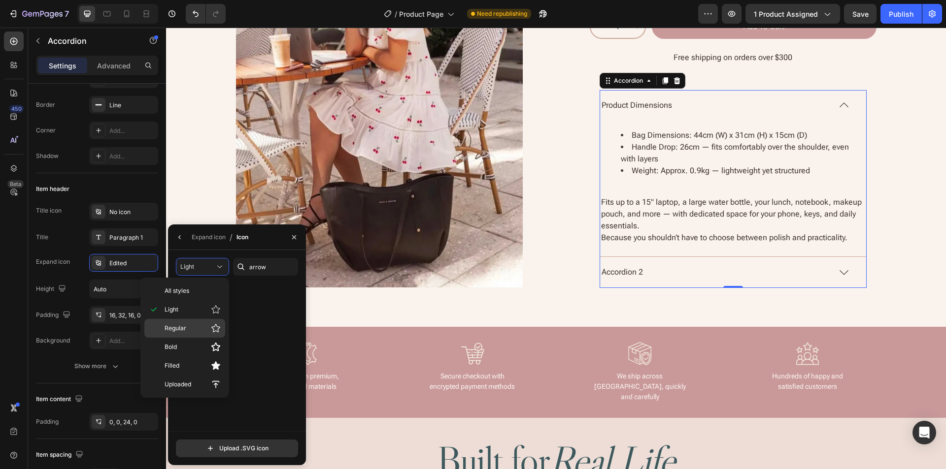
click at [181, 329] on span "Regular" at bounding box center [175, 328] width 22 height 9
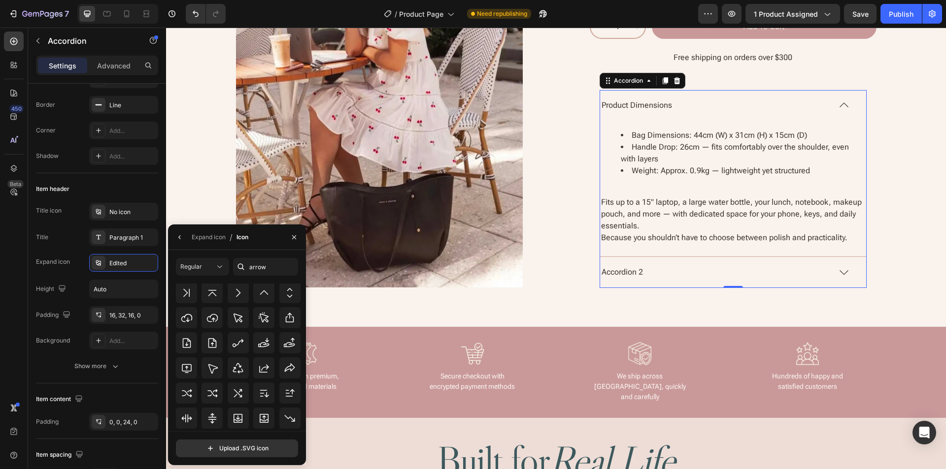
scroll to position [468, 0]
click at [216, 323] on icon at bounding box center [212, 321] width 12 height 12
click at [260, 345] on icon at bounding box center [264, 346] width 12 height 12
click at [221, 266] on icon at bounding box center [220, 267] width 10 height 10
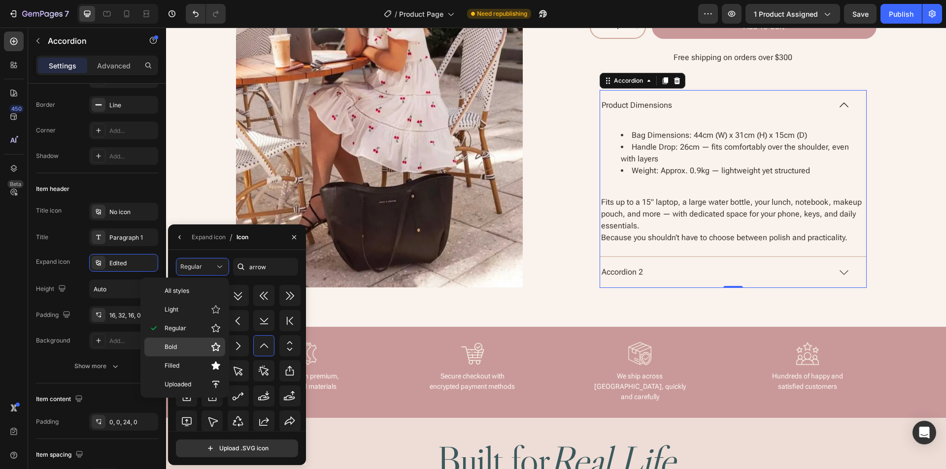
click at [201, 345] on p "Bold" at bounding box center [192, 347] width 56 height 10
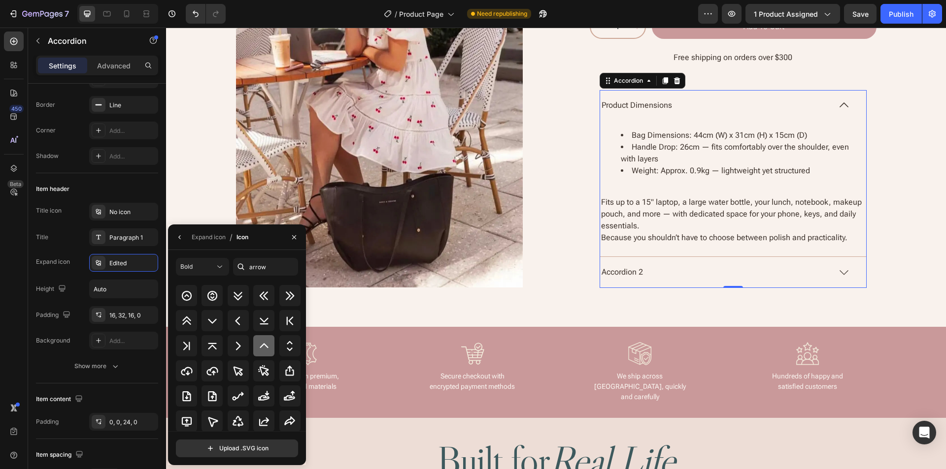
click at [258, 342] on icon at bounding box center [264, 346] width 12 height 12
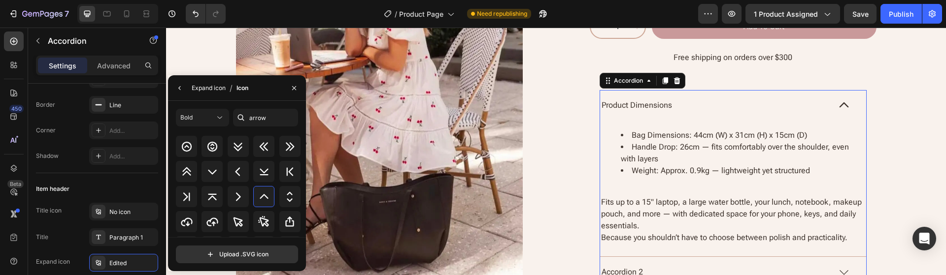
click at [209, 89] on div "Expand icon" at bounding box center [209, 88] width 34 height 9
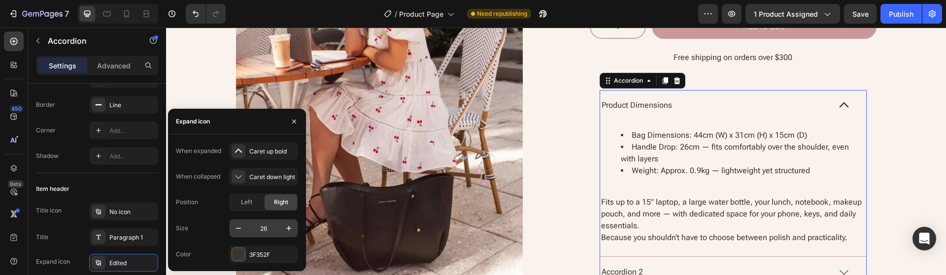
click at [259, 228] on input "26" at bounding box center [263, 229] width 33 height 18
type input "18"
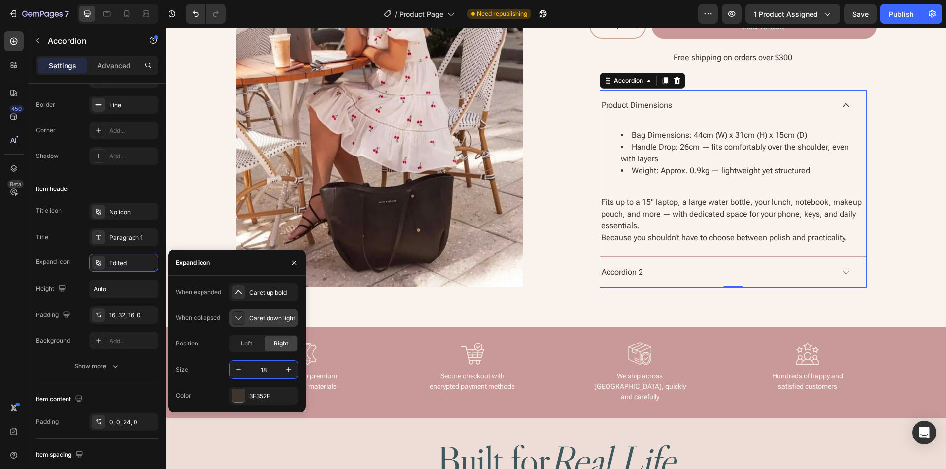
click at [259, 318] on div "Caret down light" at bounding box center [272, 318] width 46 height 9
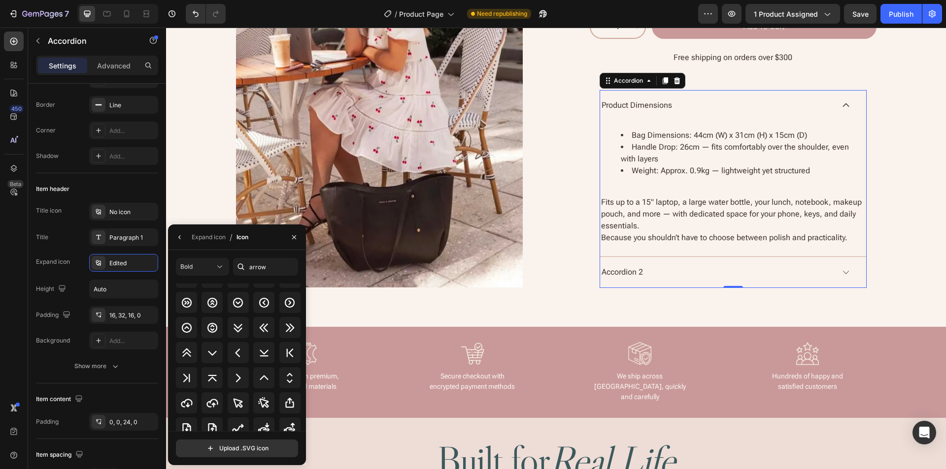
scroll to position [433, 0]
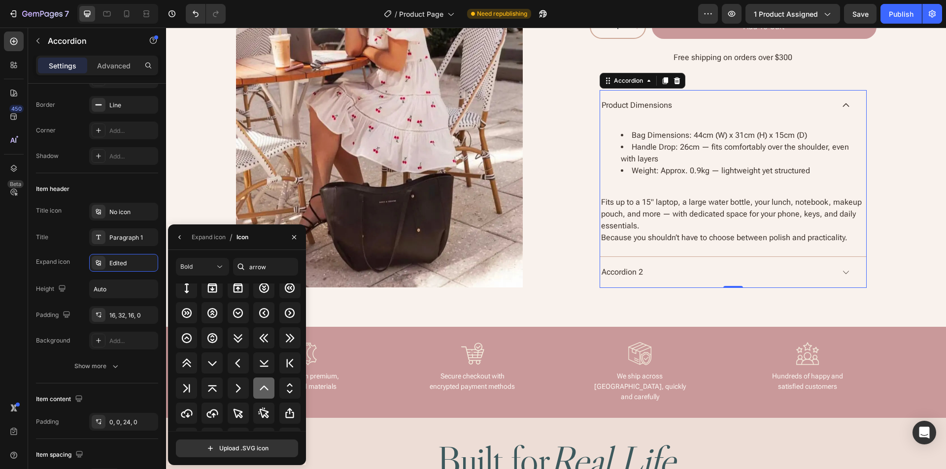
click at [263, 387] on icon at bounding box center [264, 389] width 12 height 12
click at [209, 365] on icon at bounding box center [212, 364] width 12 height 12
drag, startPoint x: 295, startPoint y: 238, endPoint x: 128, endPoint y: 432, distance: 256.6
click at [295, 238] on icon "button" at bounding box center [294, 237] width 8 height 8
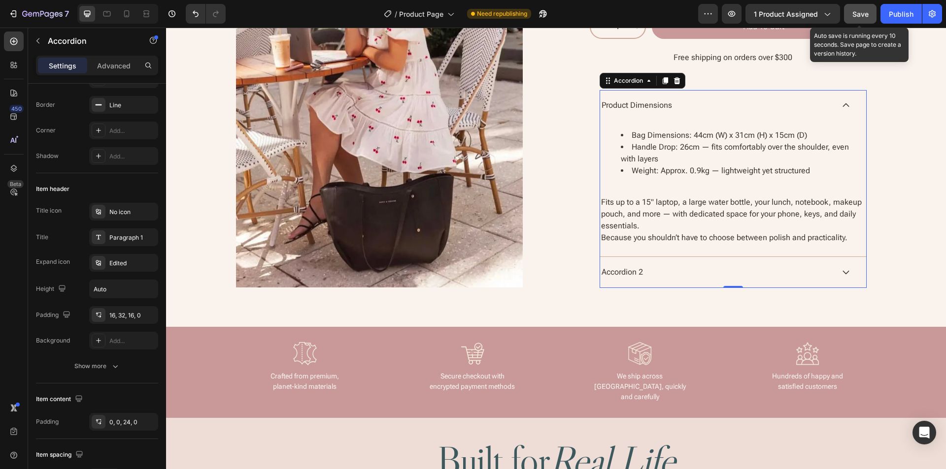
click at [864, 11] on span "Save" at bounding box center [860, 14] width 16 height 8
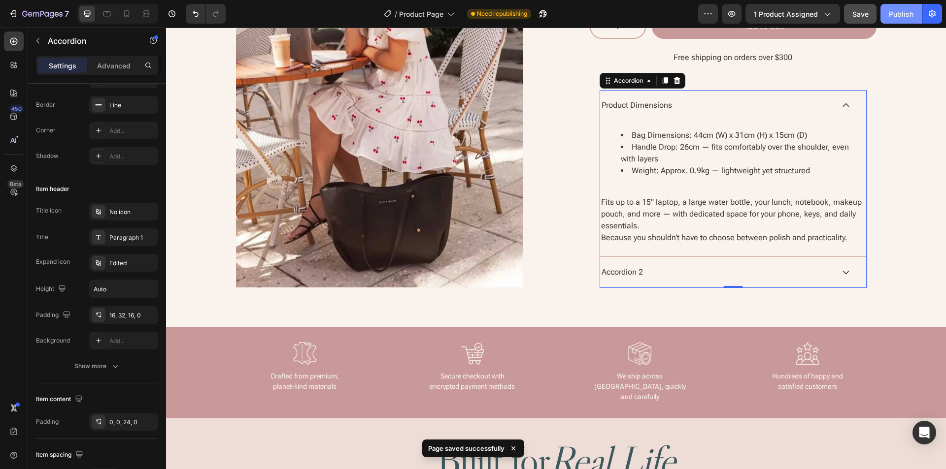
click at [903, 9] on div "Publish" at bounding box center [900, 14] width 25 height 10
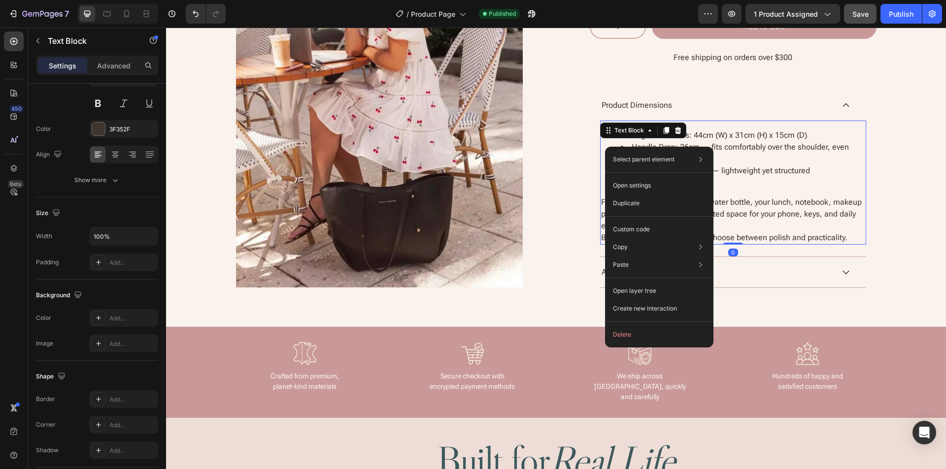
scroll to position [0, 0]
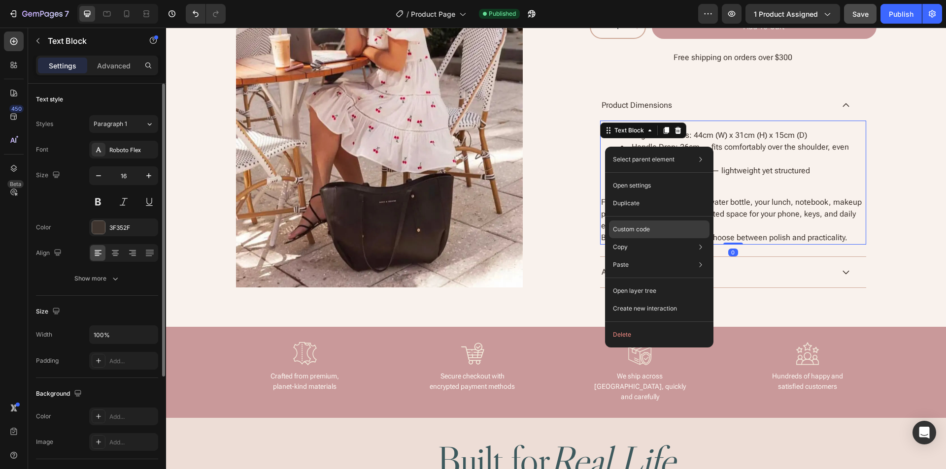
click at [639, 227] on p "Custom code" at bounding box center [631, 229] width 37 height 9
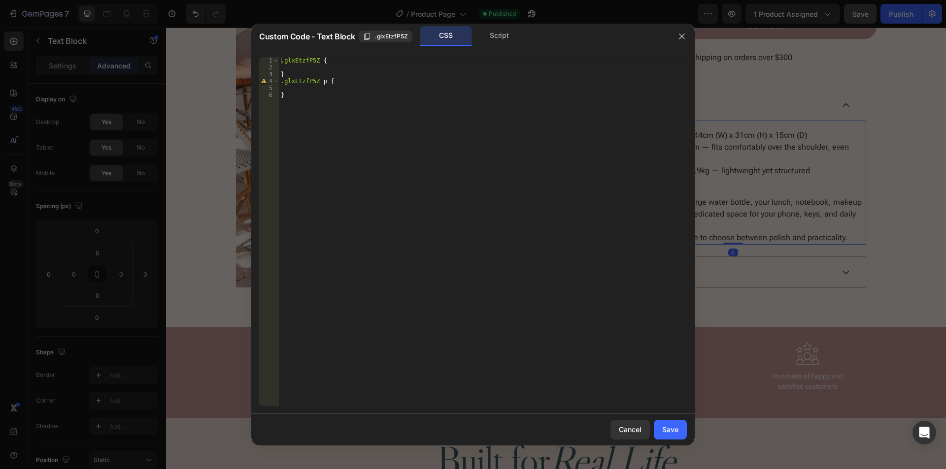
click at [367, 100] on div ".glxEtzfP5Z { } .glxEtzfP5Z p { }" at bounding box center [483, 238] width 408 height 363
type textarea "}"
paste textarea "}"
click at [389, 35] on span ".glxEtzfP5Z" at bounding box center [391, 36] width 33 height 9
click at [314, 99] on div ".glxEtzfP5Z { } .glxEtzfP5Z p { } element .style { margin : 0 ; list-style-posi…" at bounding box center [484, 238] width 405 height 363
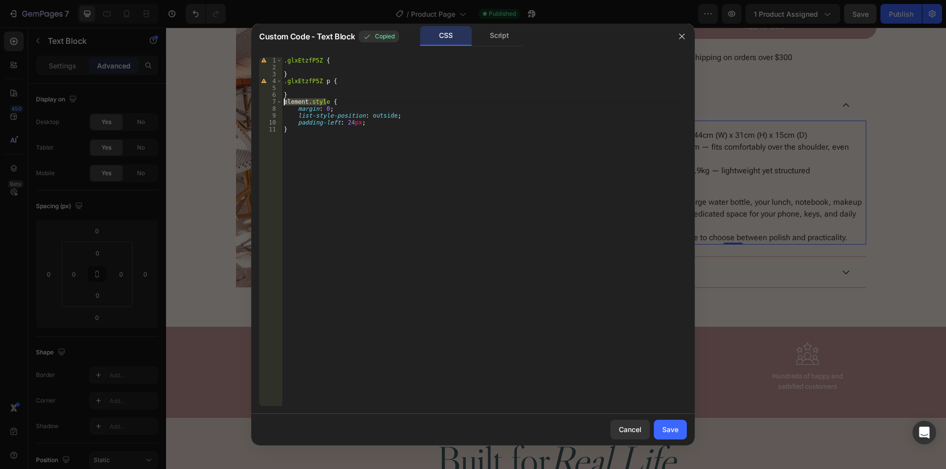
drag, startPoint x: 314, startPoint y: 99, endPoint x: 293, endPoint y: 100, distance: 21.2
click at [293, 100] on div ".glxEtzfP5Z { } .glxEtzfP5Z p { } element .style { margin : 0 ; list-style-posi…" at bounding box center [484, 238] width 405 height 363
paste textarea ".glxEtzfP5Z"
click at [368, 215] on div ".glxEtzfP5Z { } .glxEtzfP5Z p { } .glxEtzfP5Z ul { margin : 0 ; list-style-posi…" at bounding box center [484, 238] width 405 height 363
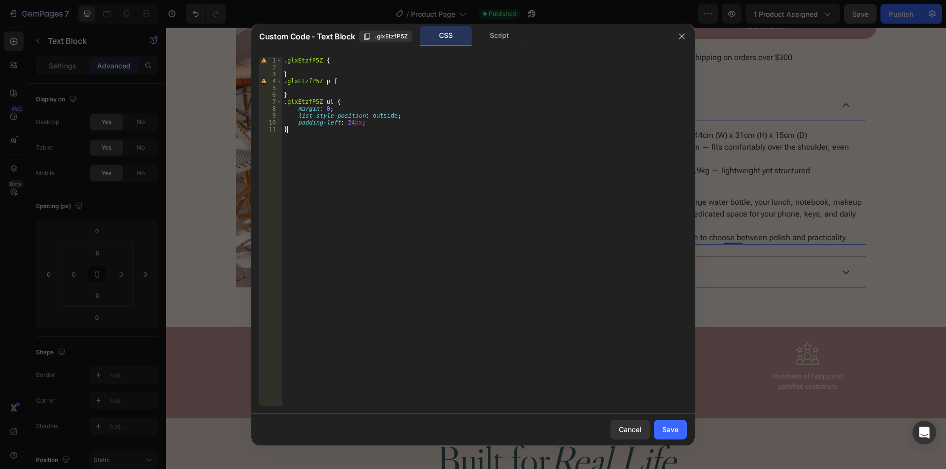
scroll to position [0, 0]
click at [324, 100] on div ".glxEtzfP5Z { } .glxEtzfP5Z p { } .glxEtzfP5Z ul { margin : 0 ; list-style-posi…" at bounding box center [484, 238] width 405 height 363
click at [325, 97] on div ".glxEtzfP5Z { } .glxEtzfP5Z p { } .glxEtzfP5Z ul { margin : 0 ; list-style-posi…" at bounding box center [484, 238] width 405 height 363
click at [328, 101] on div ".glxEtzfP5Z { } .glxEtzfP5Z p { } .glxEtzfP5Z ul { margin : 0 ; list-style-posi…" at bounding box center [484, 231] width 405 height 349
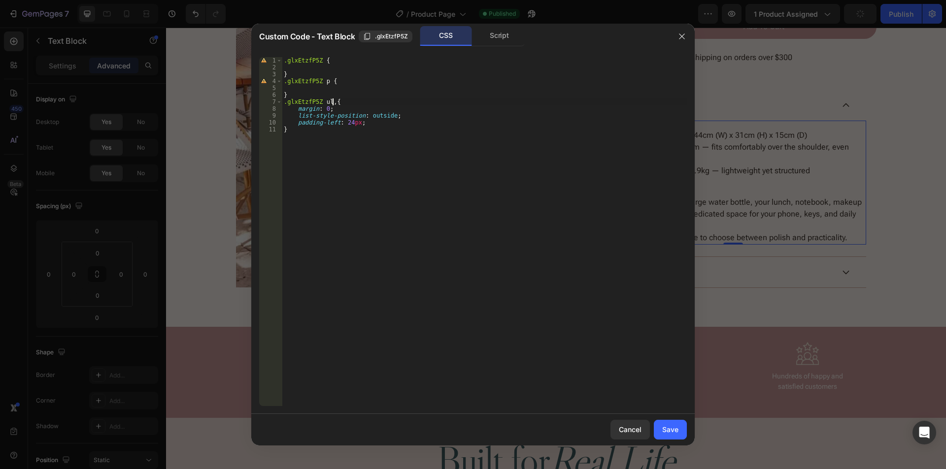
paste textarea
click at [298, 128] on div ".glxEtzfP5Z { } .glxEtzfP5Z p { } .glxEtzfP5Z ul , .glxEtzfP5Z ol { margin : 0 …" at bounding box center [484, 238] width 405 height 363
click at [329, 116] on div ".glxEtzfP5Z { } .glxEtzfP5Z p { } .glxEtzfP5Z ul , .glxEtzfP5Z ol { margin : 0 …" at bounding box center [484, 238] width 405 height 363
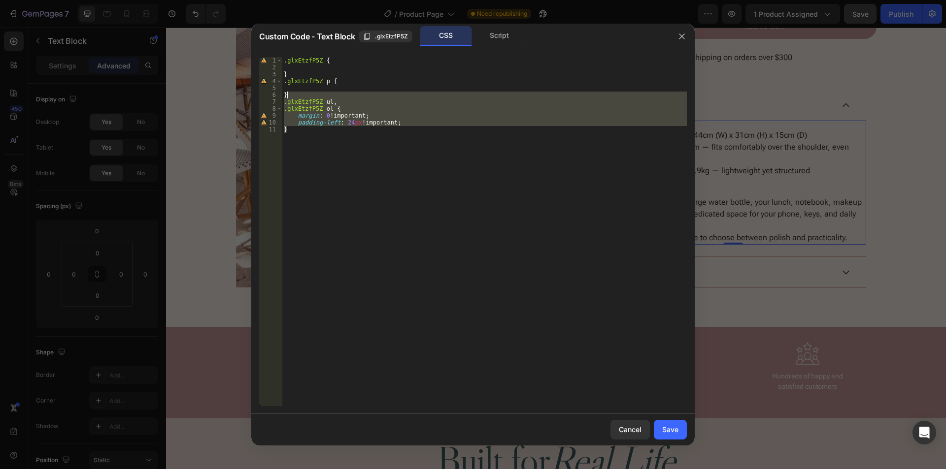
drag, startPoint x: 300, startPoint y: 127, endPoint x: 303, endPoint y: 94, distance: 33.1
click at [303, 94] on div ".glxEtzfP5Z { } .glxEtzfP5Z p { } .glxEtzfP5Z ul , .glxEtzfP5Z ol { margin : 0 …" at bounding box center [484, 238] width 405 height 363
drag, startPoint x: 291, startPoint y: 129, endPoint x: 329, endPoint y: 140, distance: 39.9
click at [292, 129] on div ".glxEtzfP5Z { } .glxEtzfP5Z p { } .glxEtzfP5Z ul , .glxEtzfP5Z ol { margin : 0 …" at bounding box center [484, 231] width 405 height 349
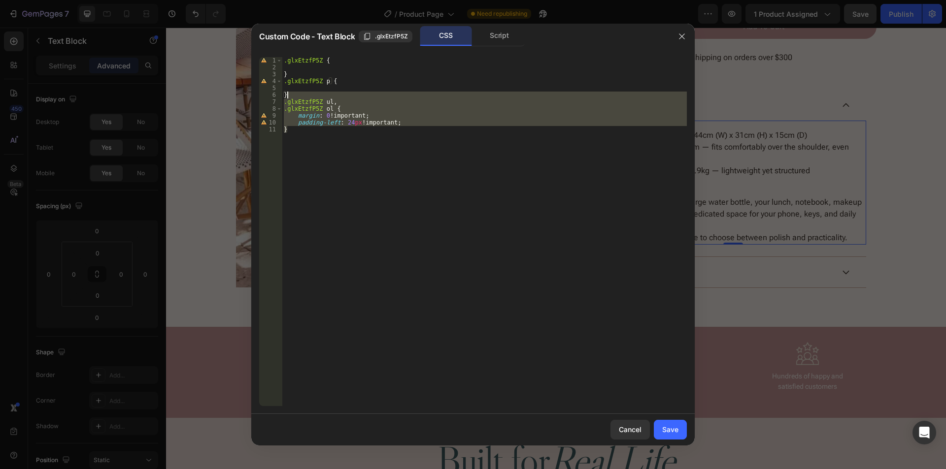
scroll to position [0, 0]
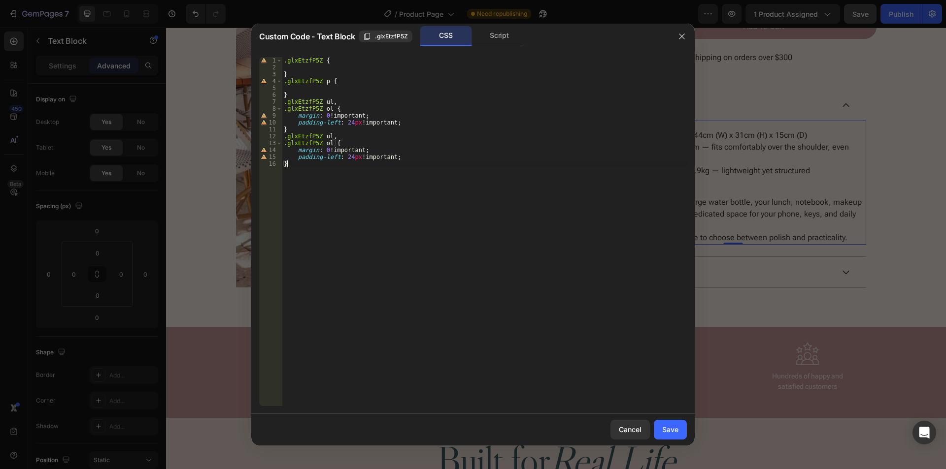
click at [325, 137] on div ".glxEtzfP5Z { } .glxEtzfP5Z p { } .glxEtzfP5Z ul , .glxEtzfP5Z ol { margin : 0 …" at bounding box center [484, 238] width 405 height 363
drag, startPoint x: 331, startPoint y: 137, endPoint x: 331, endPoint y: 131, distance: 6.4
click at [331, 131] on div ".glxEtzfP5Z { } .glxEtzfP5Z p { } .glxEtzfP5Z ul , .glxEtzfP5Z ol { margin : 0 …" at bounding box center [484, 238] width 405 height 363
click at [326, 137] on div ".glxEtzfP5Z { } .glxEtzfP5Z p { } .glxEtzfP5Z ul , .glxEtzfP5Z ol { margin : 0 …" at bounding box center [484, 238] width 405 height 363
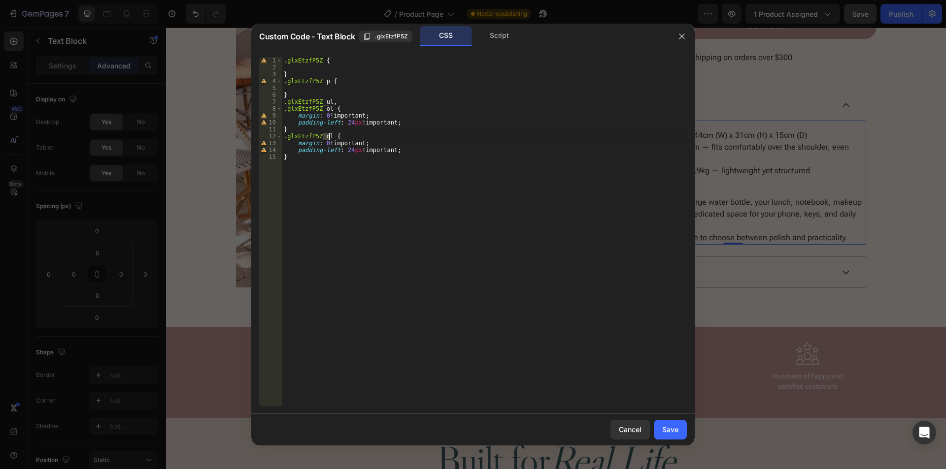
click at [326, 137] on div ".glxEtzfP5Z { } .glxEtzfP5Z p { } .glxEtzfP5Z ul , .glxEtzfP5Z ol { margin : 0 …" at bounding box center [484, 238] width 405 height 363
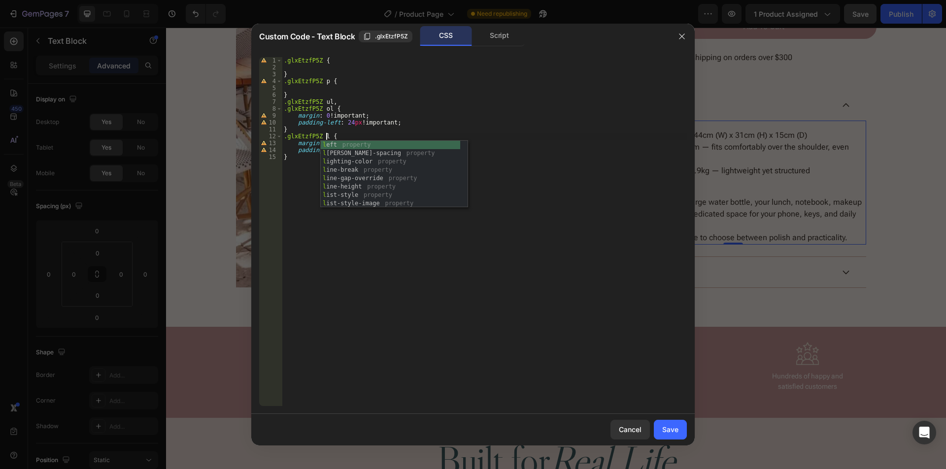
scroll to position [0, 3]
click at [467, 133] on div ".glxEtzfP5Z { } .glxEtzfP5Z p { } .glxEtzfP5Z ul , .glxEtzfP5Z ol { margin : 0 …" at bounding box center [484, 238] width 405 height 363
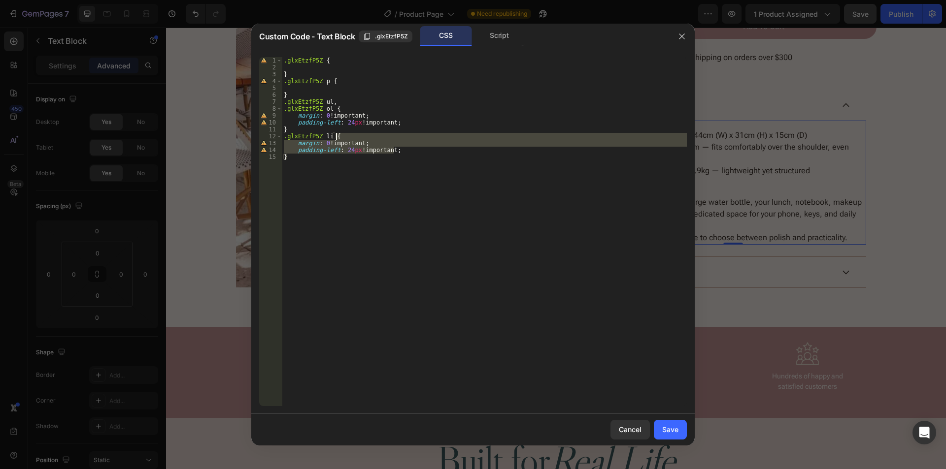
drag, startPoint x: 412, startPoint y: 149, endPoint x: 409, endPoint y: 137, distance: 12.6
click at [409, 137] on div ".glxEtzfP5Z { } .glxEtzfP5Z p { } .glxEtzfP5Z ul , .glxEtzfP5Z ol { margin : 0 …" at bounding box center [484, 238] width 405 height 363
type textarea ".glxEtzfP5Z li { margin: 0 !important;"
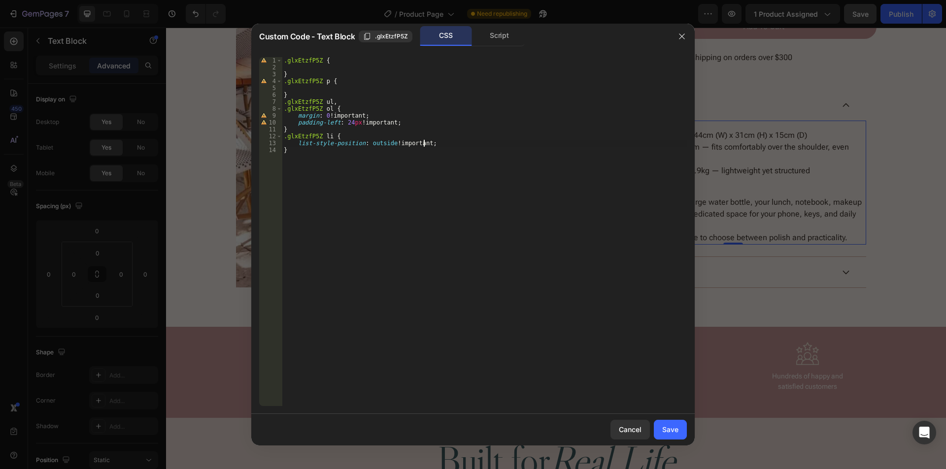
scroll to position [0, 9]
type textarea "list-style-position: outside !important;"
drag, startPoint x: 668, startPoint y: 432, endPoint x: 530, endPoint y: 400, distance: 141.6
click at [668, 432] on div "Save" at bounding box center [670, 430] width 16 height 10
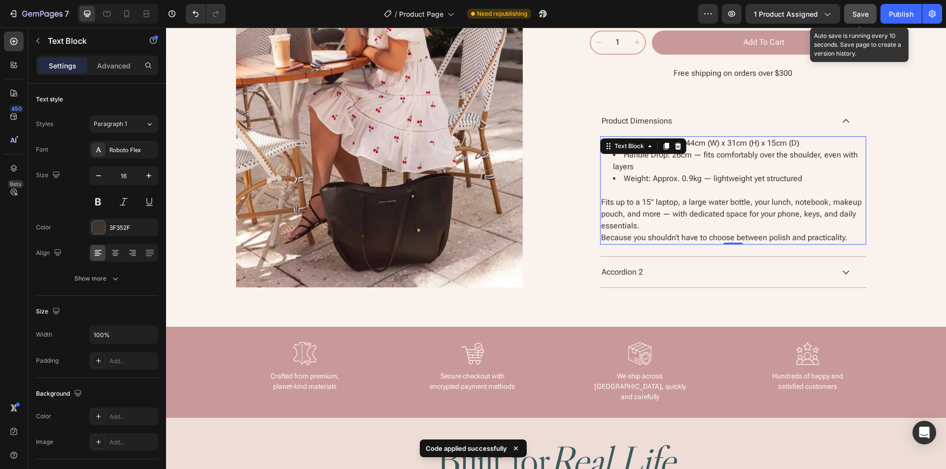
click at [858, 16] on span "Save" at bounding box center [860, 14] width 16 height 8
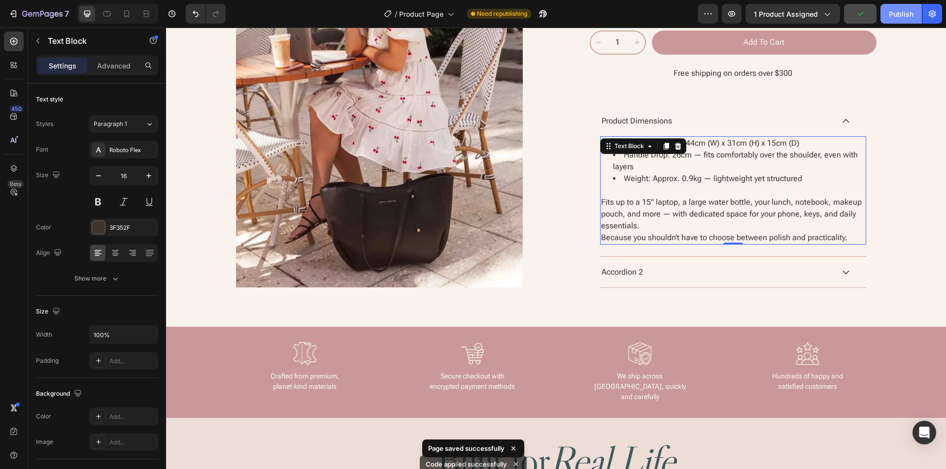
click at [899, 13] on div "Publish" at bounding box center [900, 14] width 25 height 10
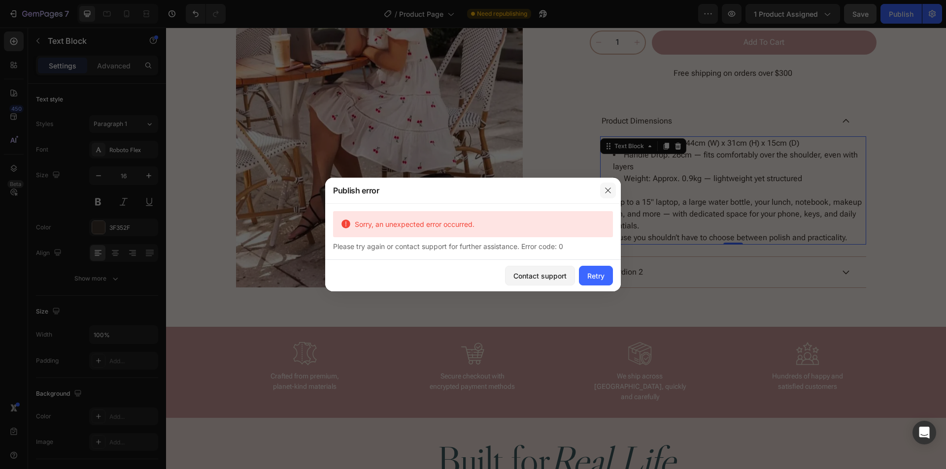
click at [606, 192] on icon "button" at bounding box center [608, 191] width 8 height 8
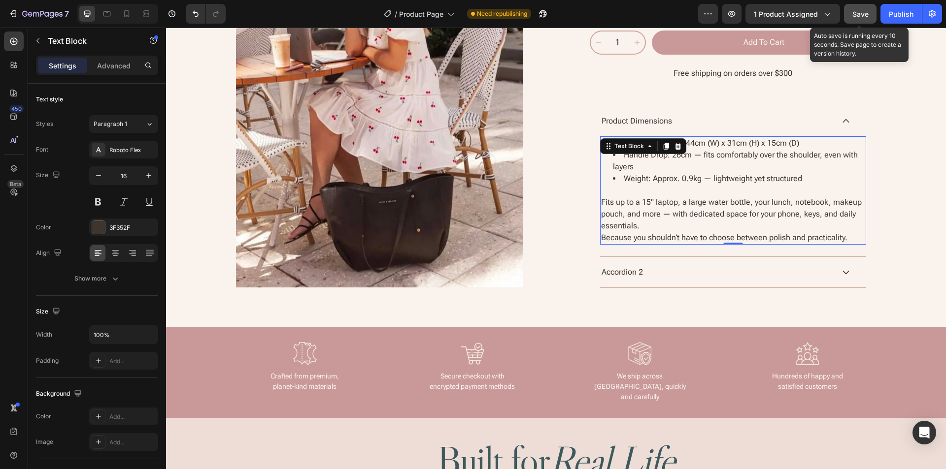
click at [854, 10] on span "Save" at bounding box center [860, 14] width 16 height 8
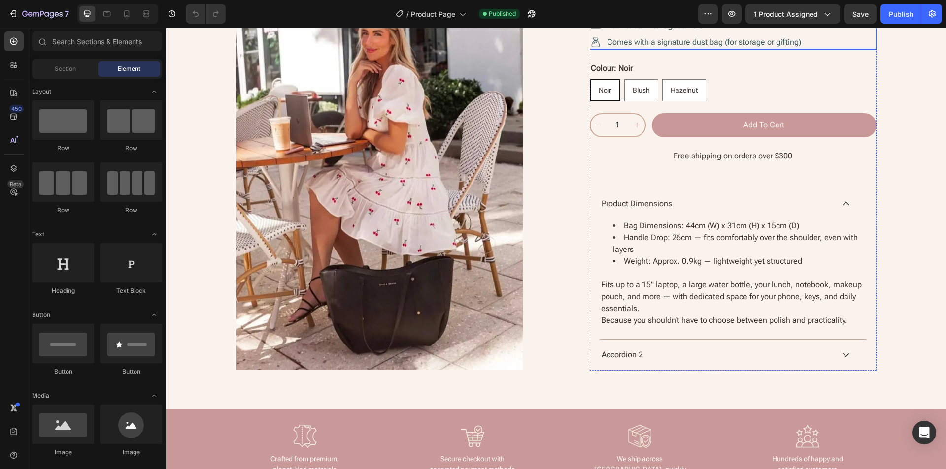
scroll to position [886, 0]
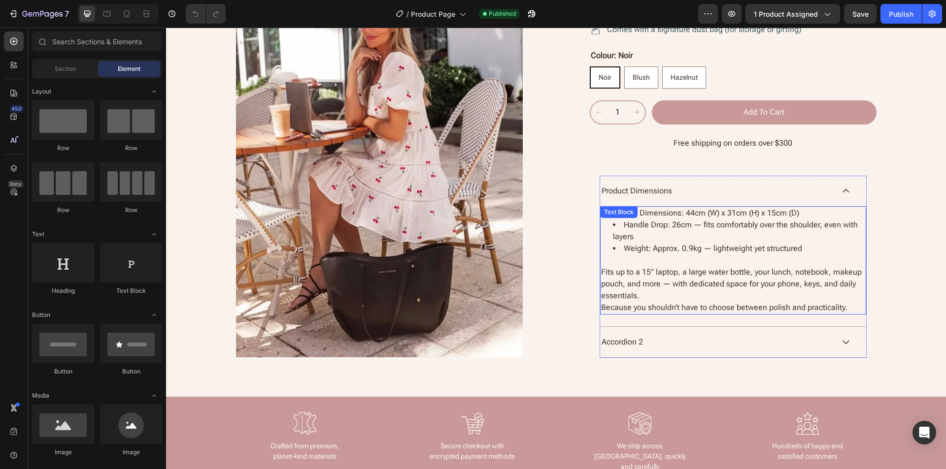
click at [603, 230] on ul "Bag Dimensions: 44cm (W) x 31cm (H) x 15cm (D) Handle Drop: 26cm — fits comfort…" at bounding box center [733, 230] width 264 height 47
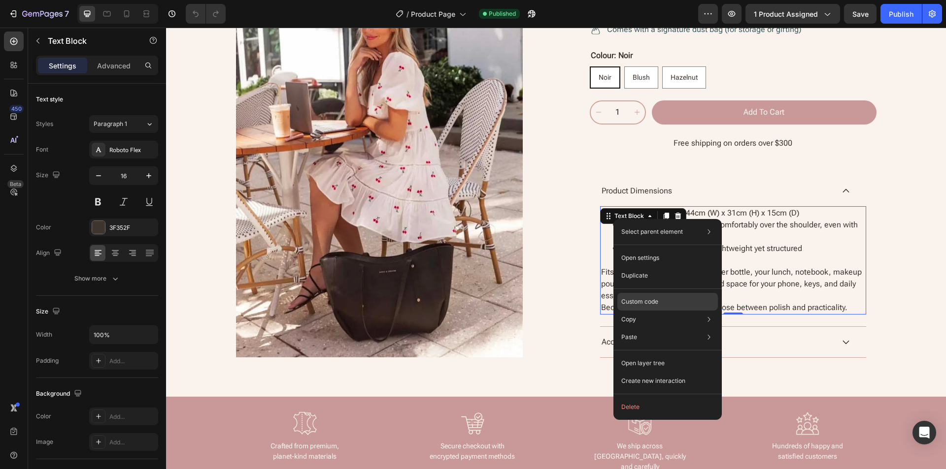
click at [652, 303] on p "Custom code" at bounding box center [639, 301] width 37 height 9
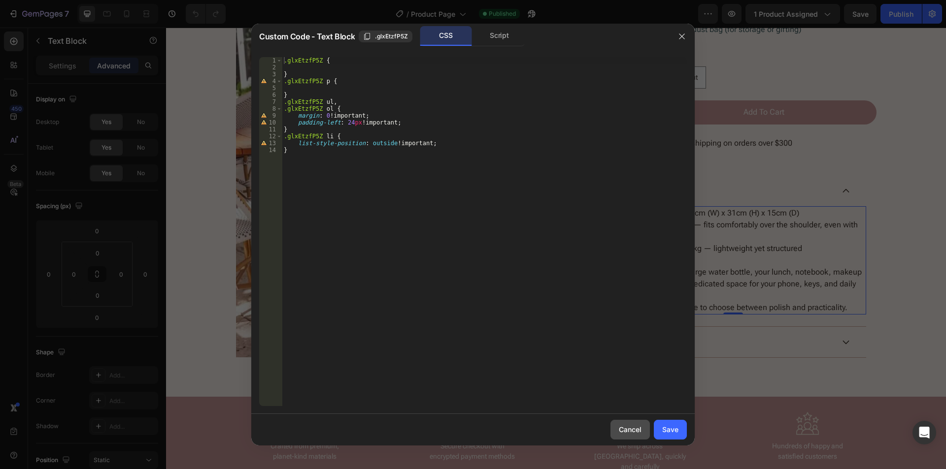
click at [639, 428] on div "Cancel" at bounding box center [630, 430] width 23 height 10
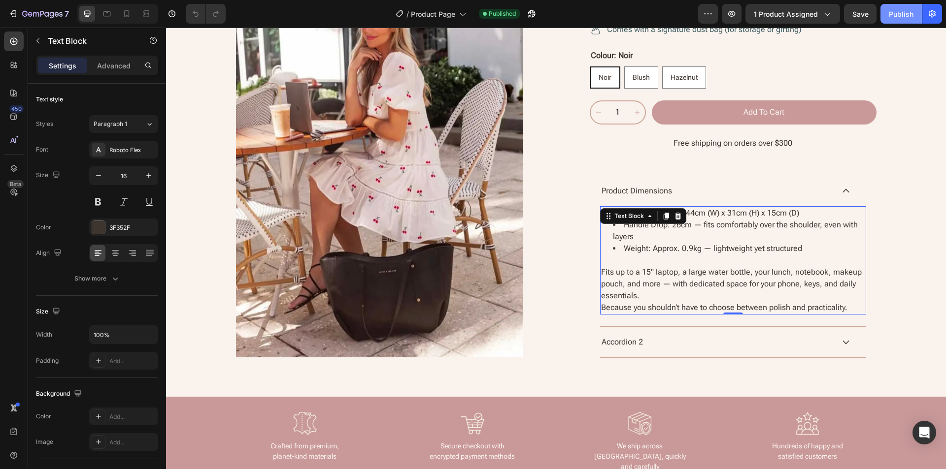
click at [902, 10] on div "Publish" at bounding box center [900, 14] width 25 height 10
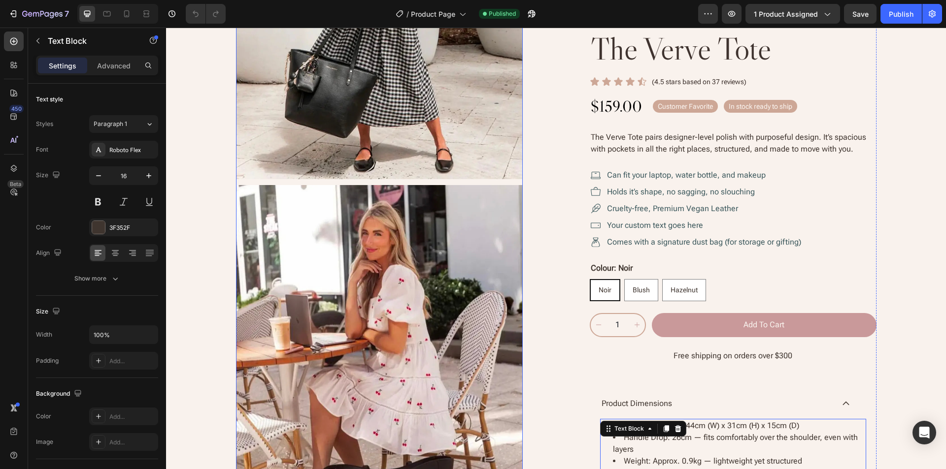
scroll to position [591, 0]
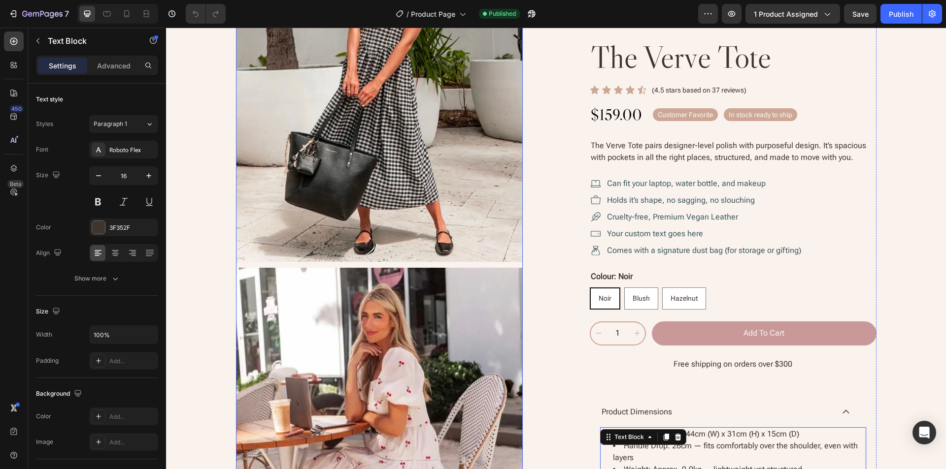
click at [465, 265] on div at bounding box center [379, 69] width 287 height 1167
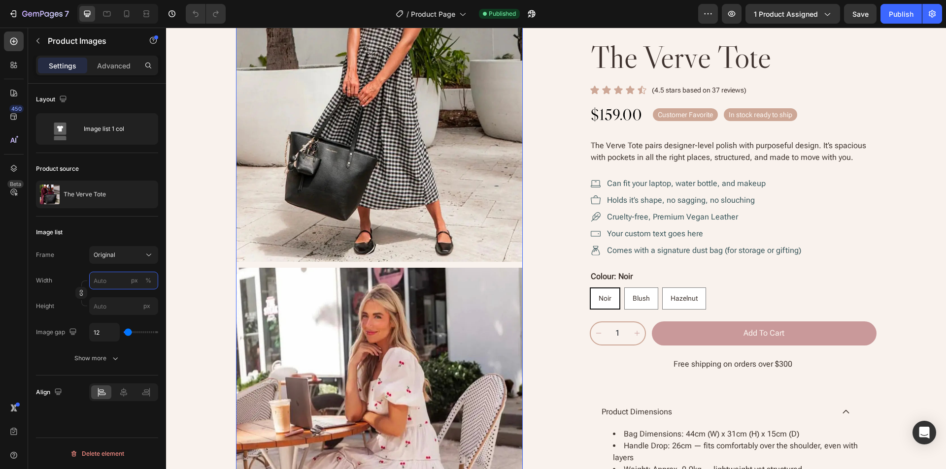
click at [112, 284] on input "px %" at bounding box center [123, 281] width 69 height 18
click at [102, 302] on span "Full" at bounding box center [98, 304] width 10 height 9
type input "100"
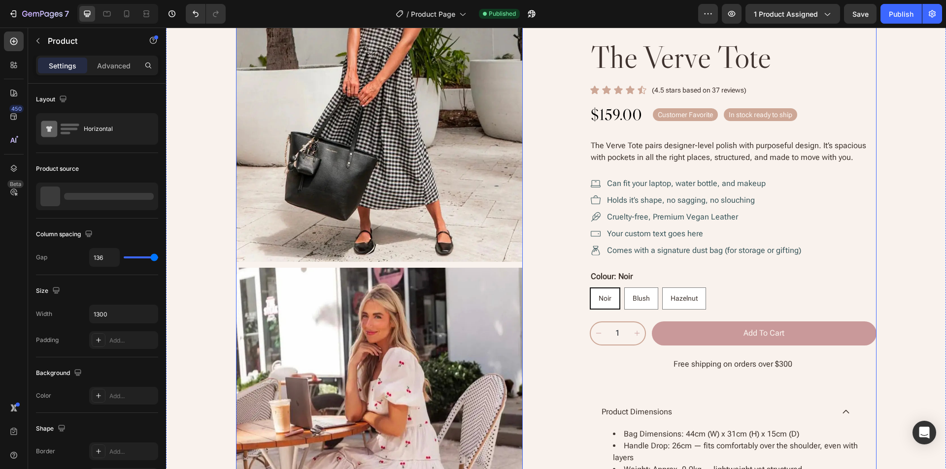
click at [544, 245] on div "Product Images 0 the verve tote Product Title Icon Icon Icon Icon Icon Icon Lis…" at bounding box center [556, 69] width 640 height 1167
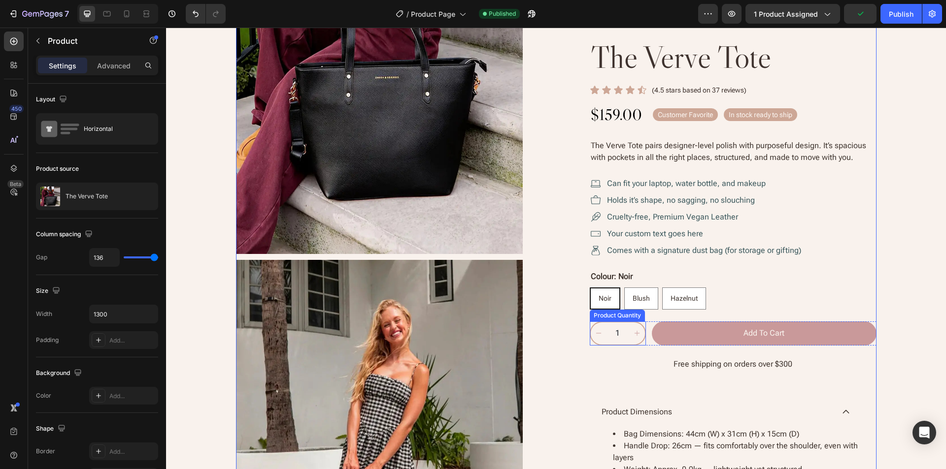
scroll to position [197, 0]
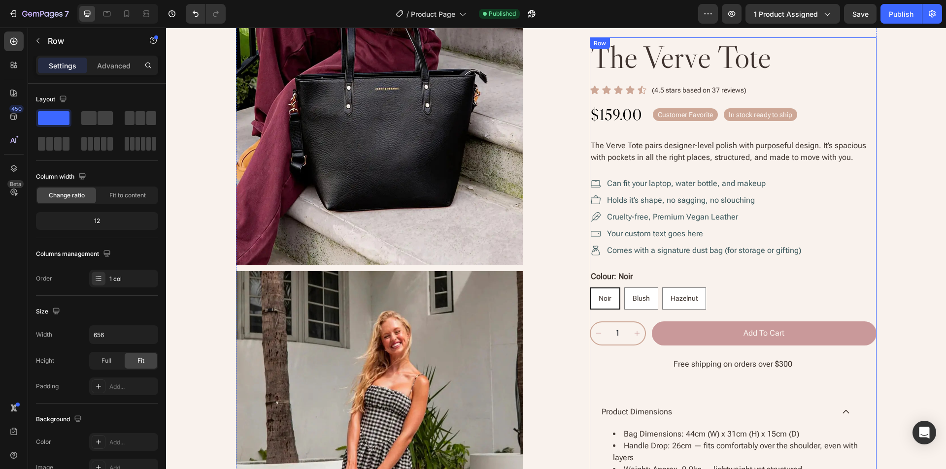
click at [639, 168] on div "the verve tote Product Title Icon Icon Icon Icon Icon Icon List (4.5 stars base…" at bounding box center [733, 308] width 287 height 542
click at [116, 331] on input "656" at bounding box center [124, 335] width 68 height 18
click at [114, 313] on div "Size" at bounding box center [97, 312] width 122 height 16
click at [558, 298] on div "Product Images the verve tote Product Title Icon Icon Icon Icon Icon Icon List …" at bounding box center [556, 463] width 640 height 1167
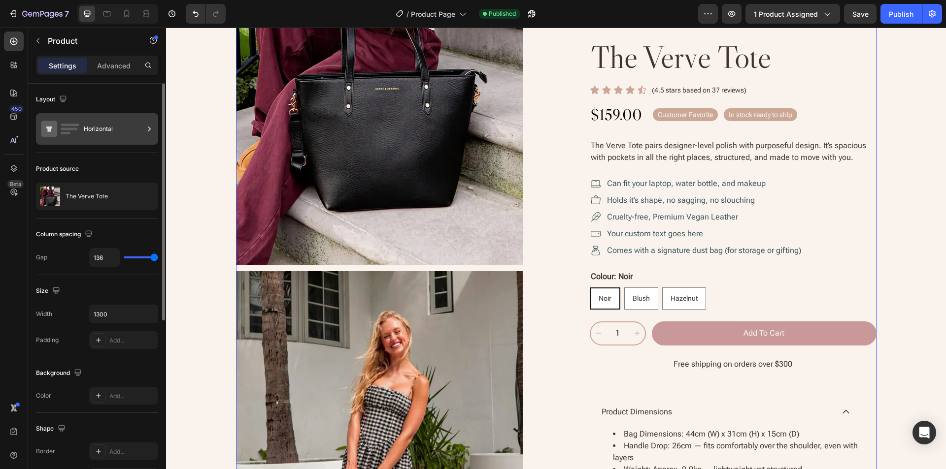
click at [99, 130] on div "Horizontal" at bounding box center [114, 129] width 60 height 23
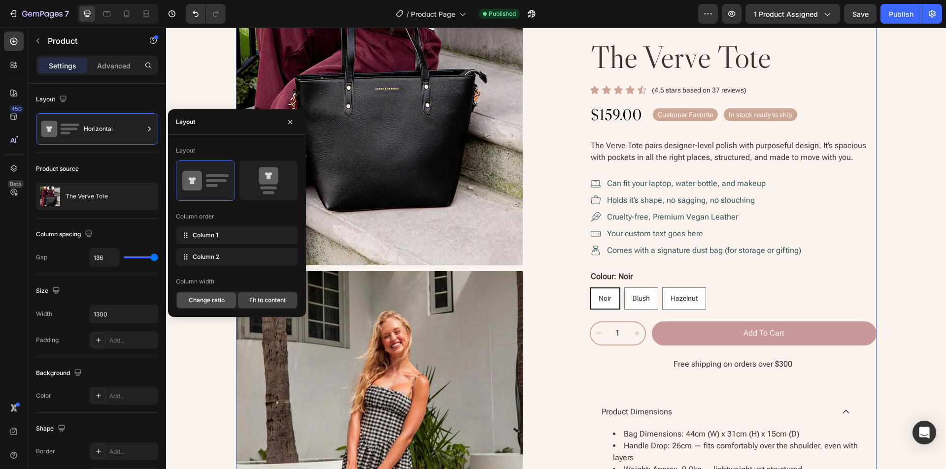
click at [207, 302] on span "Change ratio" at bounding box center [207, 300] width 36 height 9
click at [255, 304] on span "Fit to content" at bounding box center [267, 300] width 36 height 9
click at [287, 123] on icon "button" at bounding box center [290, 122] width 8 height 8
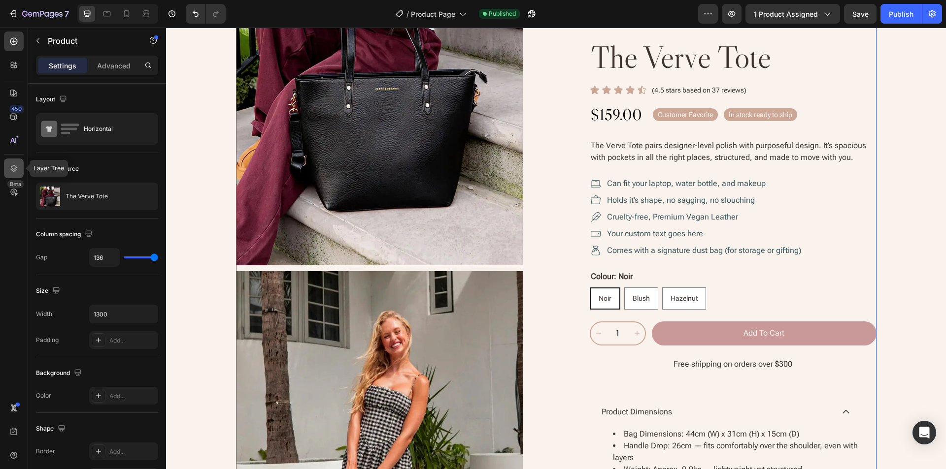
click at [11, 168] on icon at bounding box center [14, 169] width 10 height 10
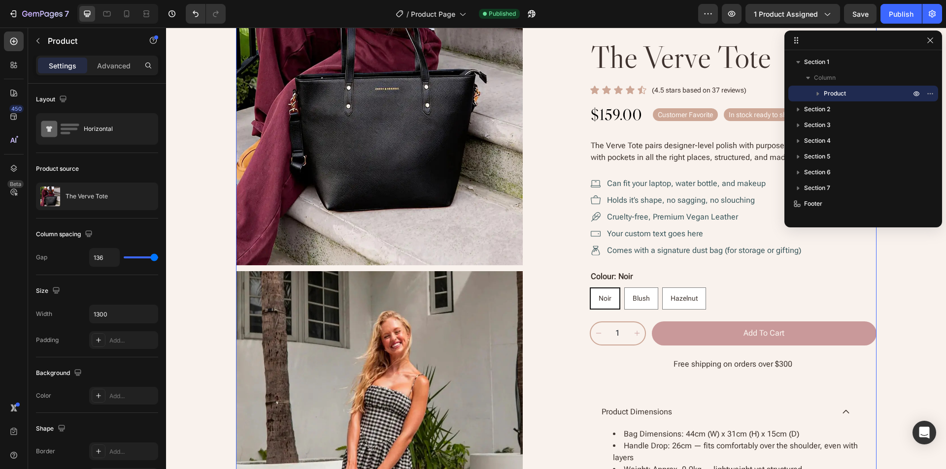
click at [821, 92] on icon "button" at bounding box center [818, 94] width 10 height 10
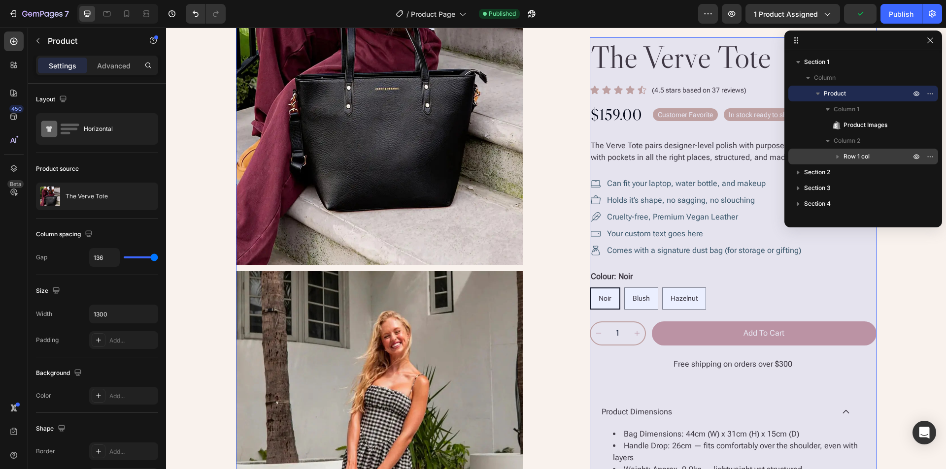
click at [873, 157] on p "Row 1 col" at bounding box center [877, 157] width 69 height 10
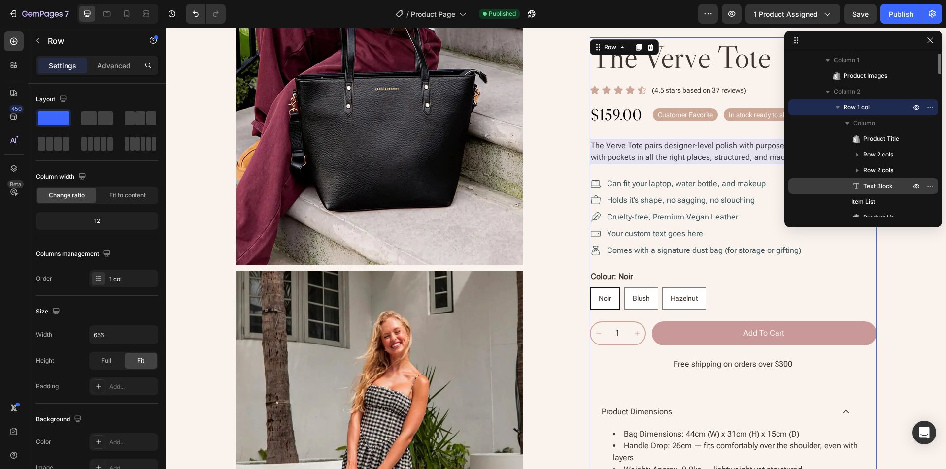
scroll to position [0, 0]
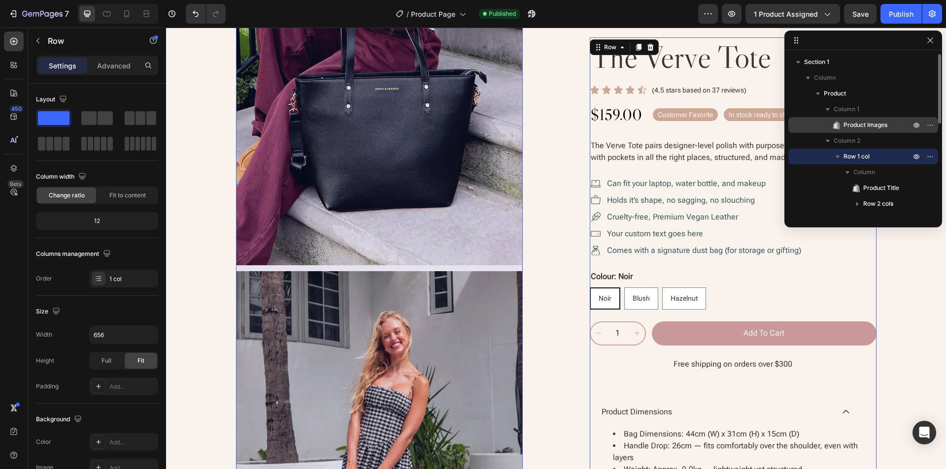
click at [882, 127] on span "Product Images" at bounding box center [865, 125] width 44 height 10
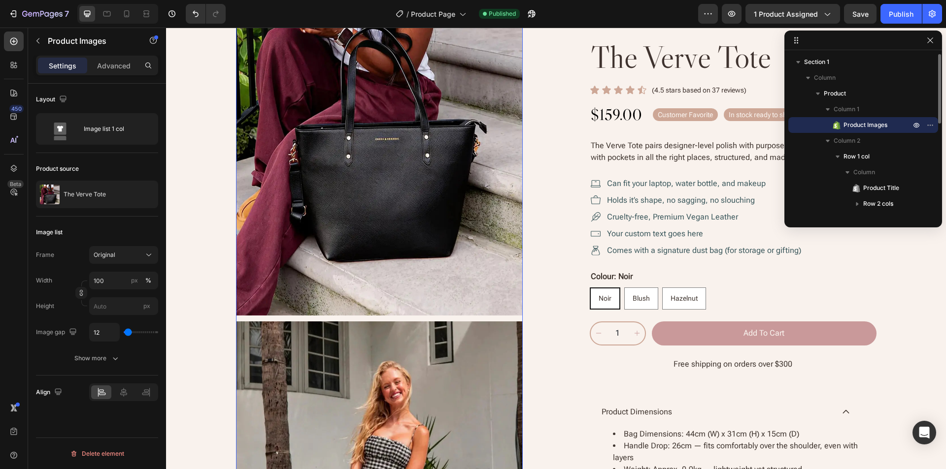
scroll to position [15, 0]
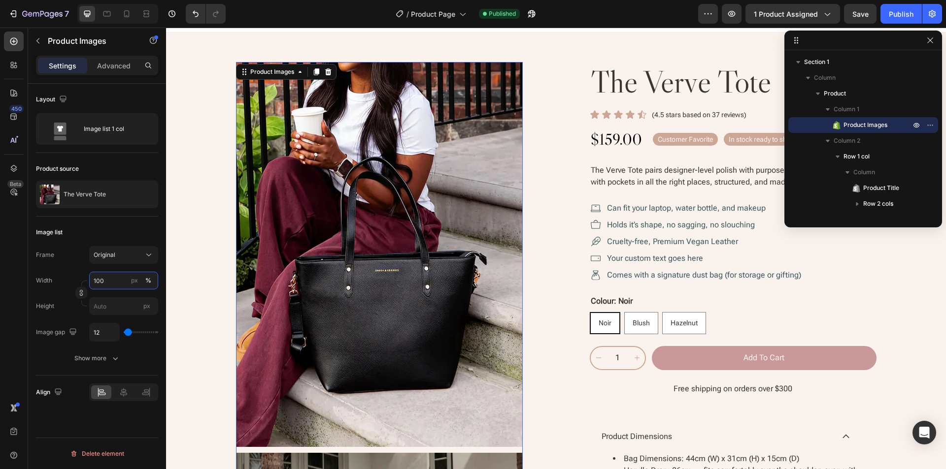
click at [113, 281] on input "100" at bounding box center [123, 281] width 69 height 18
click at [120, 232] on div "Image list" at bounding box center [97, 233] width 122 height 16
click at [99, 361] on div "Show more" at bounding box center [97, 359] width 46 height 10
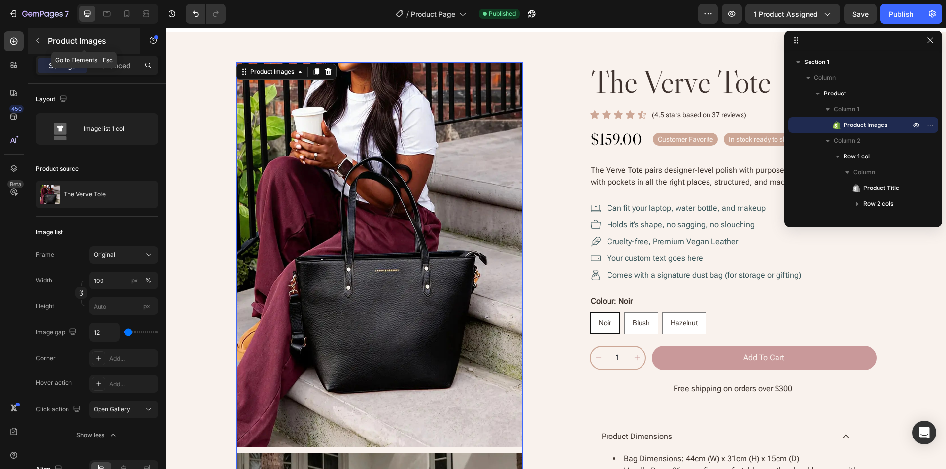
click at [38, 40] on icon "button" at bounding box center [38, 41] width 8 height 8
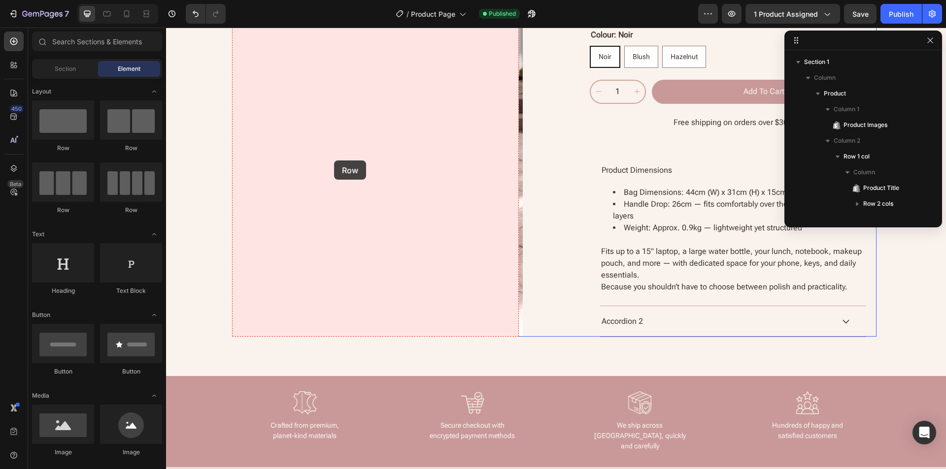
scroll to position [1000, 0]
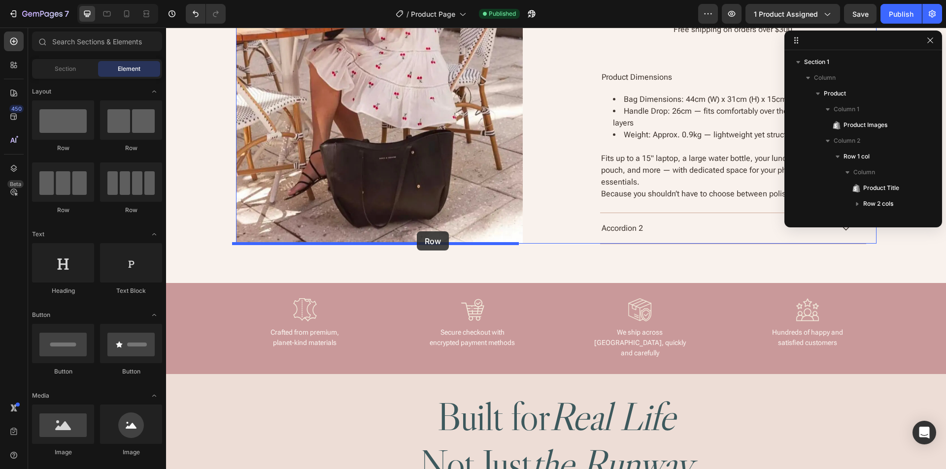
drag, startPoint x: 305, startPoint y: 157, endPoint x: 417, endPoint y: 231, distance: 134.1
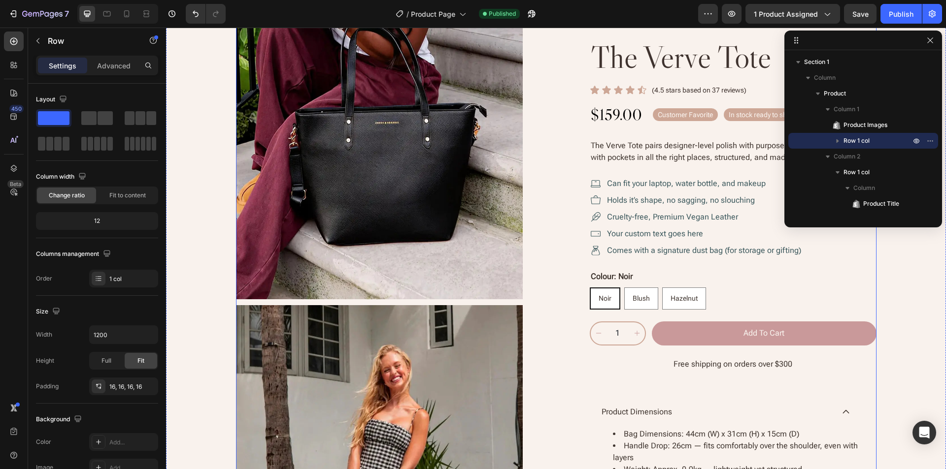
scroll to position [0, 0]
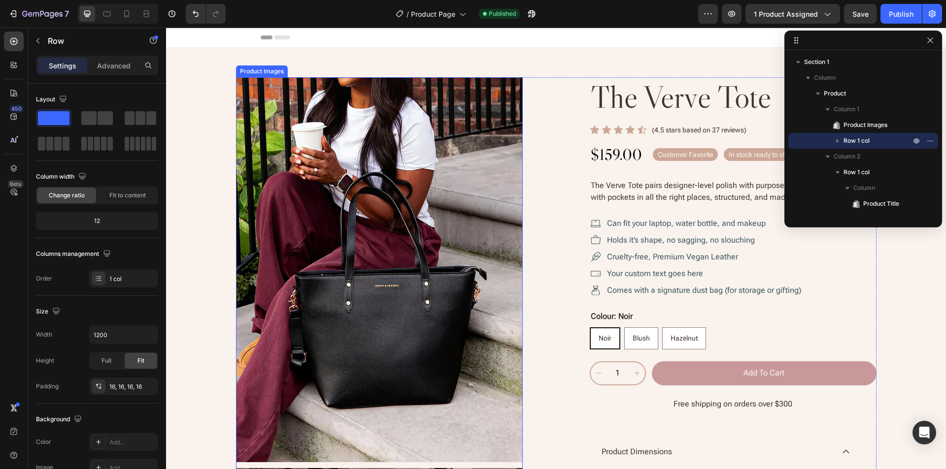
click at [257, 94] on div at bounding box center [379, 269] width 287 height 385
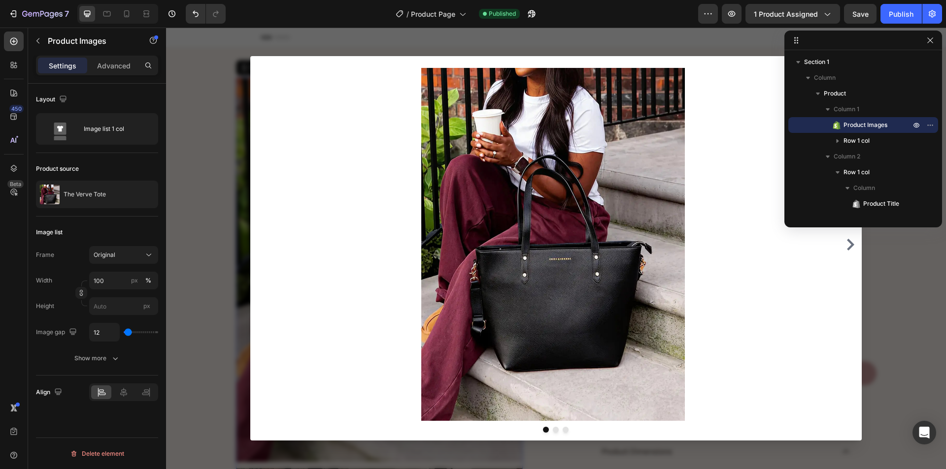
click at [193, 110] on div at bounding box center [556, 249] width 780 height 442
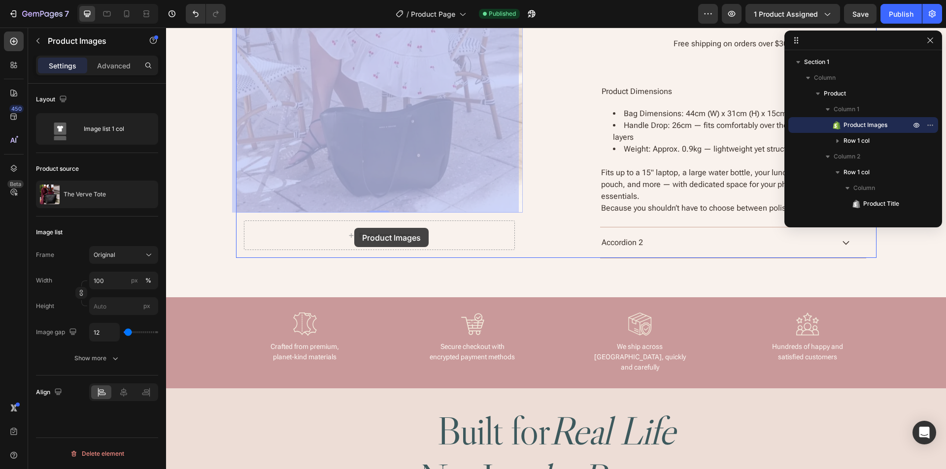
scroll to position [1133, 0]
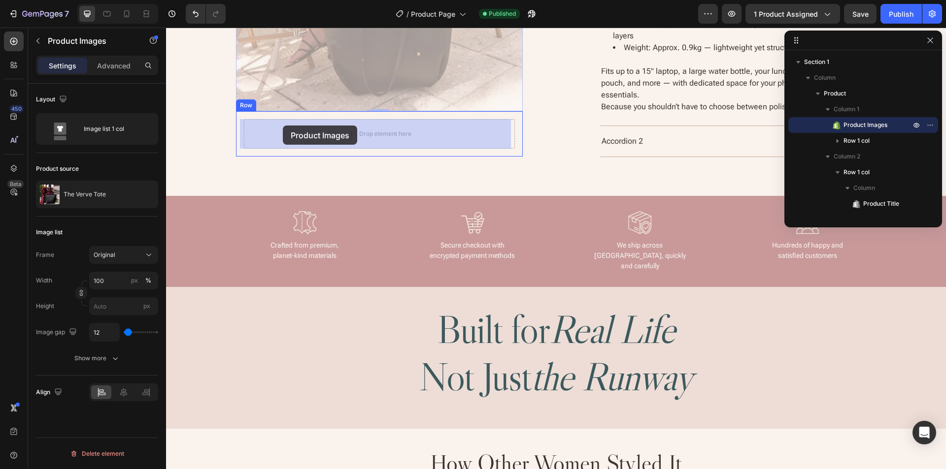
drag, startPoint x: 262, startPoint y: 68, endPoint x: 283, endPoint y: 126, distance: 61.4
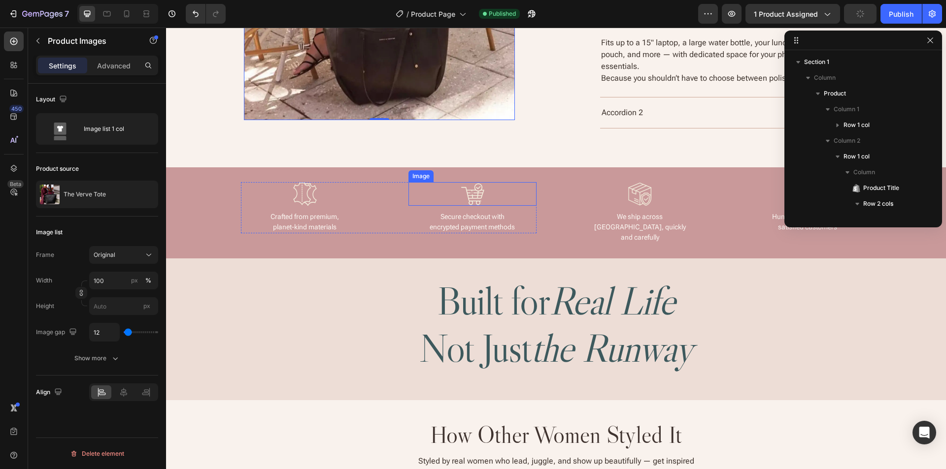
scroll to position [1083, 0]
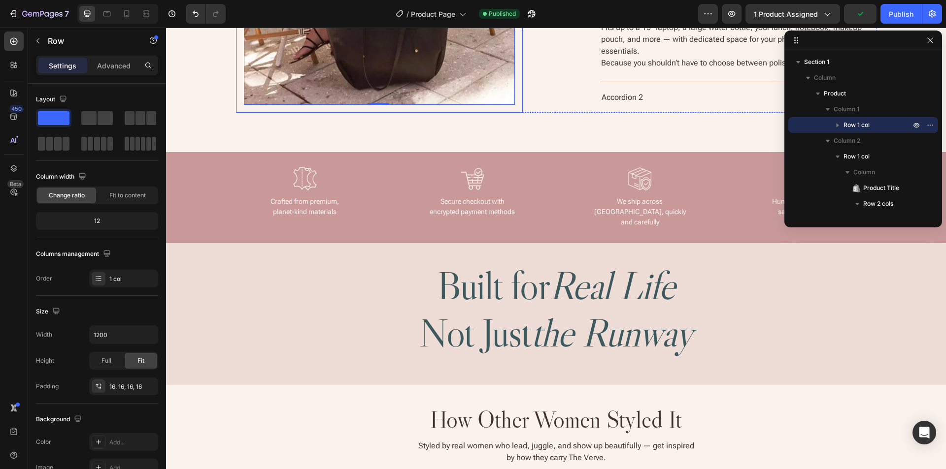
click at [148, 386] on icon "button" at bounding box center [148, 386] width 4 height 4
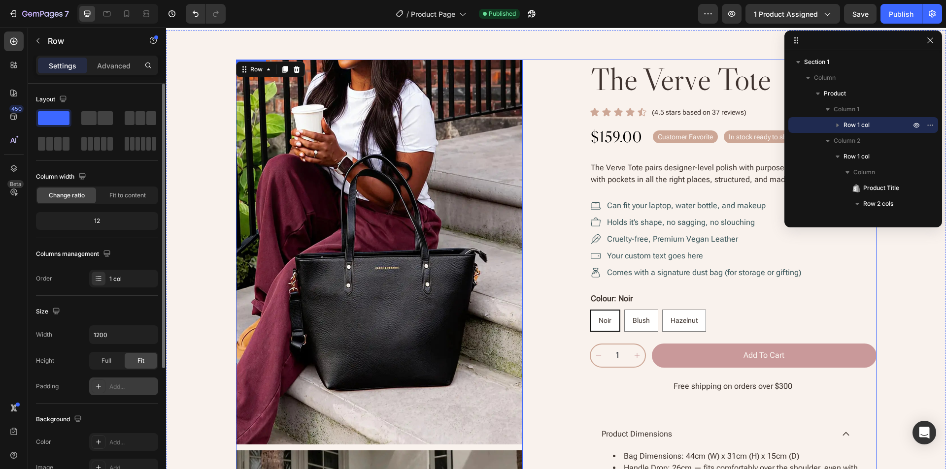
scroll to position [0, 0]
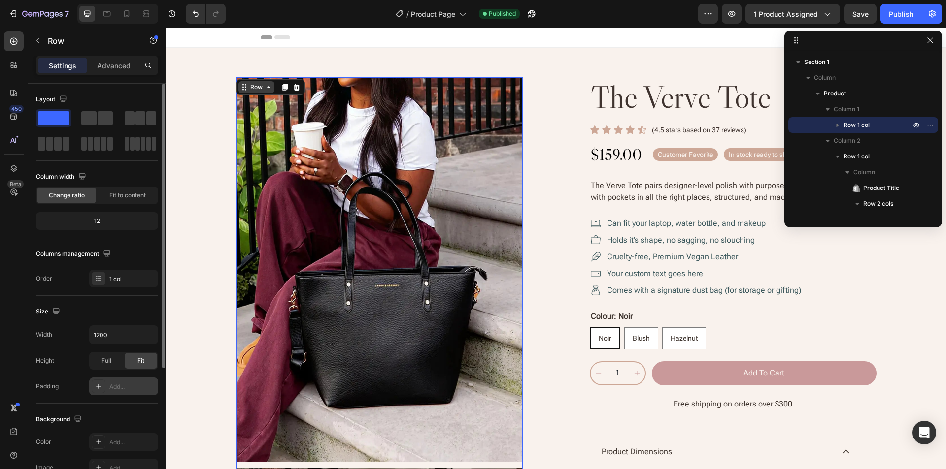
click at [252, 87] on div "Row" at bounding box center [256, 87] width 16 height 9
click at [898, 9] on div "Publish" at bounding box center [900, 14] width 25 height 10
click at [898, 18] on div "Publish" at bounding box center [900, 14] width 25 height 10
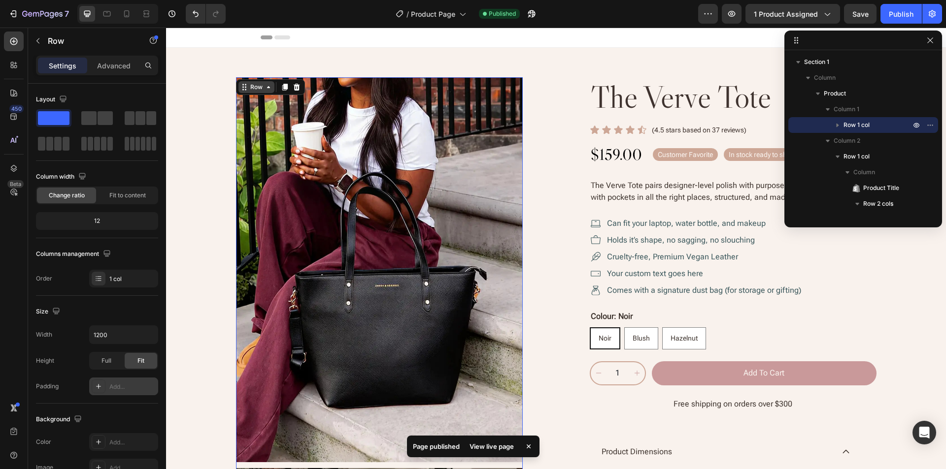
click at [253, 86] on div "Row" at bounding box center [256, 87] width 16 height 9
click at [252, 88] on div "Row" at bounding box center [256, 87] width 16 height 9
click at [126, 336] on input "1200" at bounding box center [124, 335] width 68 height 18
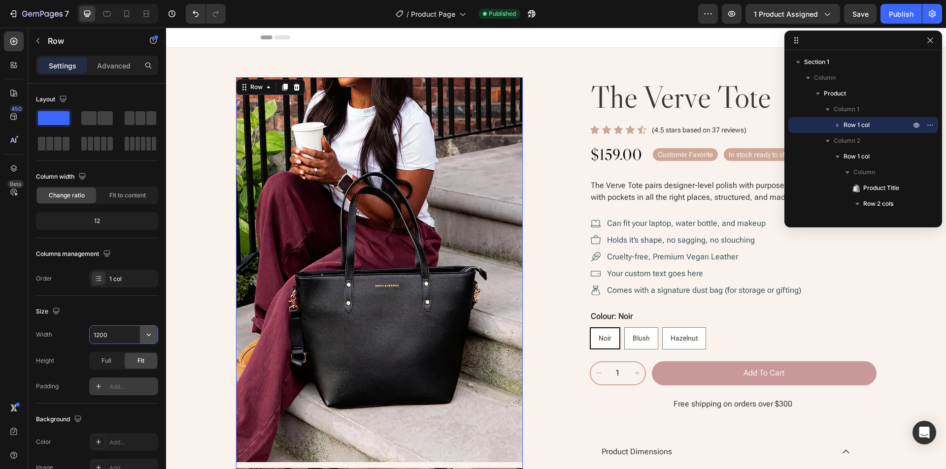
click at [144, 332] on icon "button" at bounding box center [149, 335] width 10 height 10
click at [136, 380] on span "100%" at bounding box center [141, 378] width 16 height 9
click at [122, 334] on input "100%" at bounding box center [124, 335] width 68 height 18
type input "Auto"
click at [107, 310] on div "Size" at bounding box center [97, 312] width 122 height 16
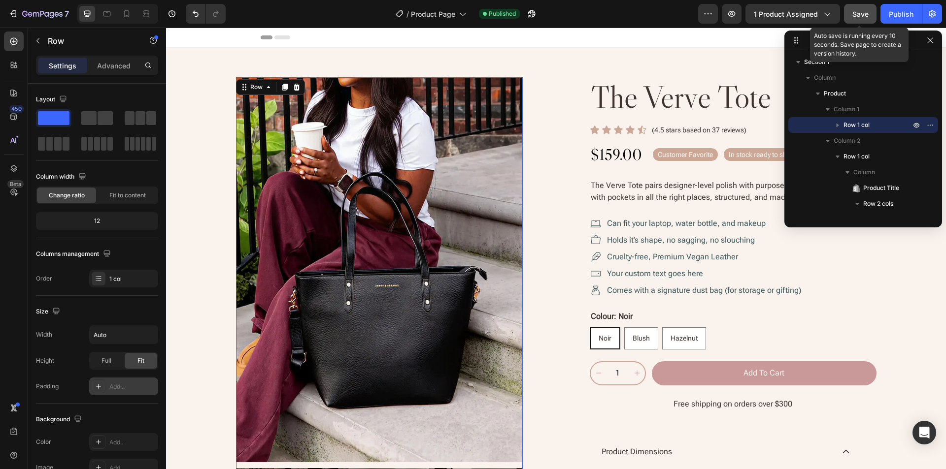
click at [858, 17] on span "Save" at bounding box center [860, 14] width 16 height 8
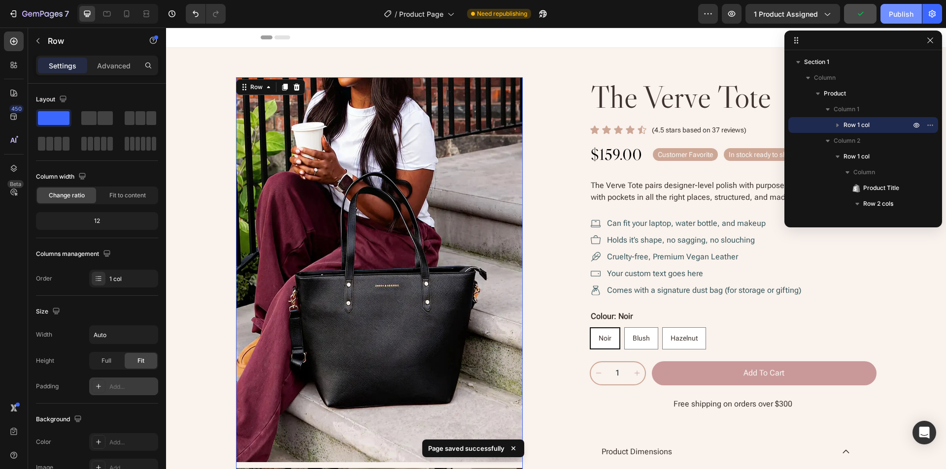
click at [894, 13] on div "Publish" at bounding box center [900, 14] width 25 height 10
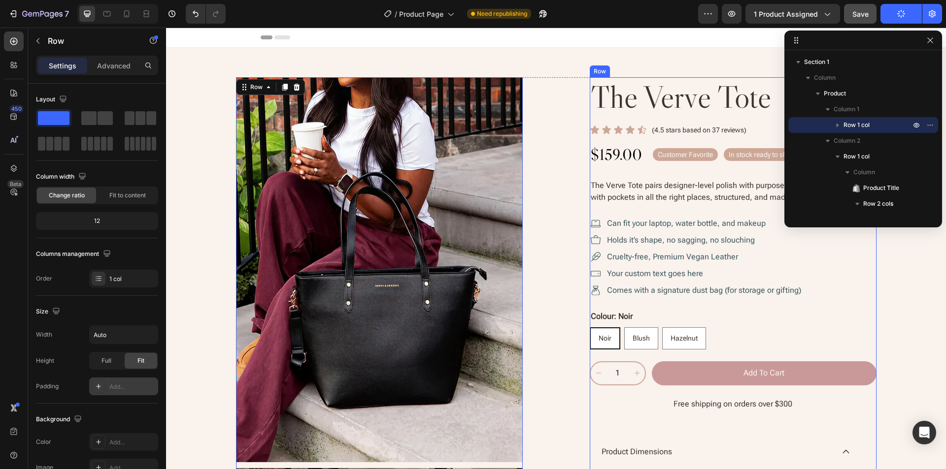
click at [864, 306] on div "the verve tote Product Title Icon Icon Icon Icon Icon Icon List (4.5 stars base…" at bounding box center [733, 348] width 287 height 542
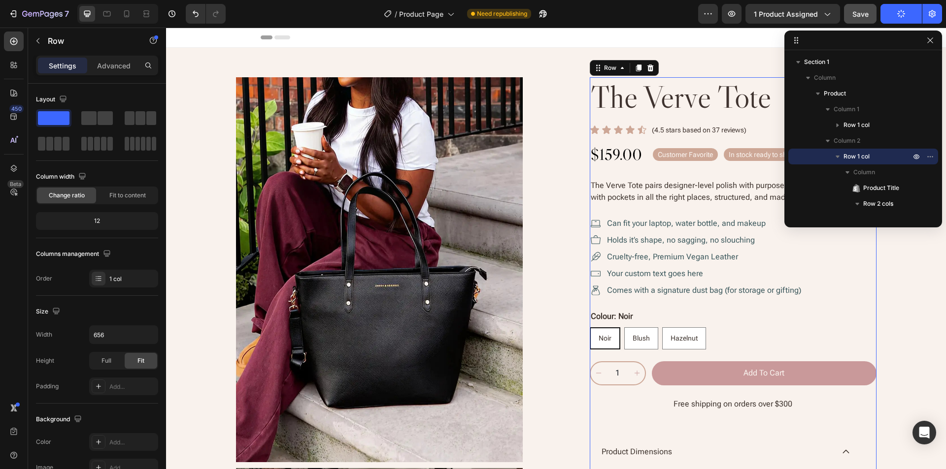
click at [866, 299] on div "the verve tote Product Title Icon Icon Icon Icon Icon Icon List (4.5 stars base…" at bounding box center [733, 348] width 287 height 542
click at [257, 74] on div "Product Images" at bounding box center [262, 72] width 52 height 12
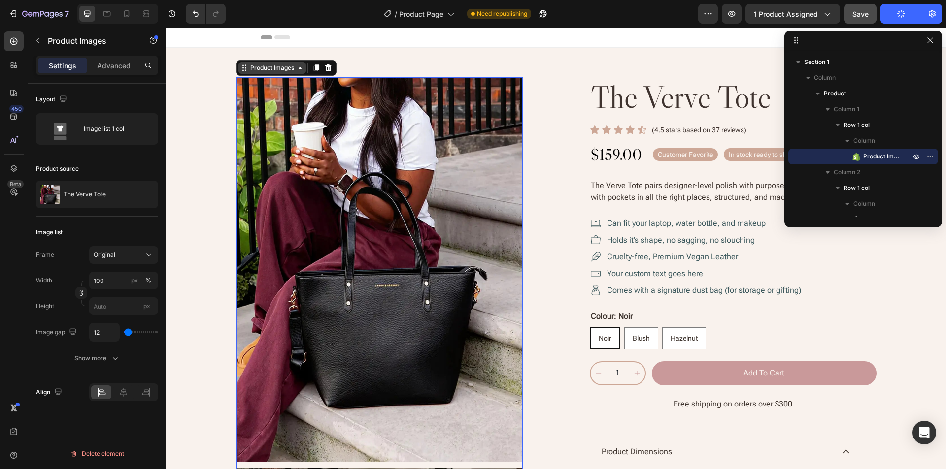
click at [253, 69] on div "Product Images" at bounding box center [272, 68] width 48 height 9
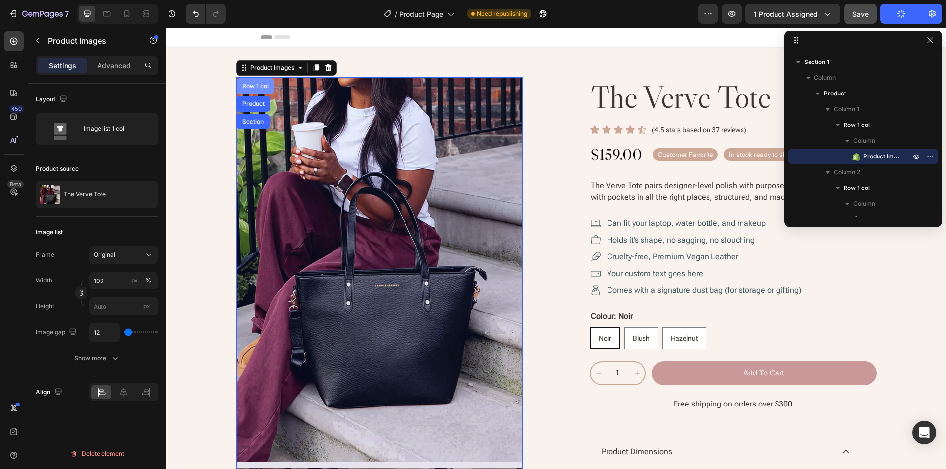
click at [249, 86] on div "Row 1 col" at bounding box center [255, 86] width 30 height 6
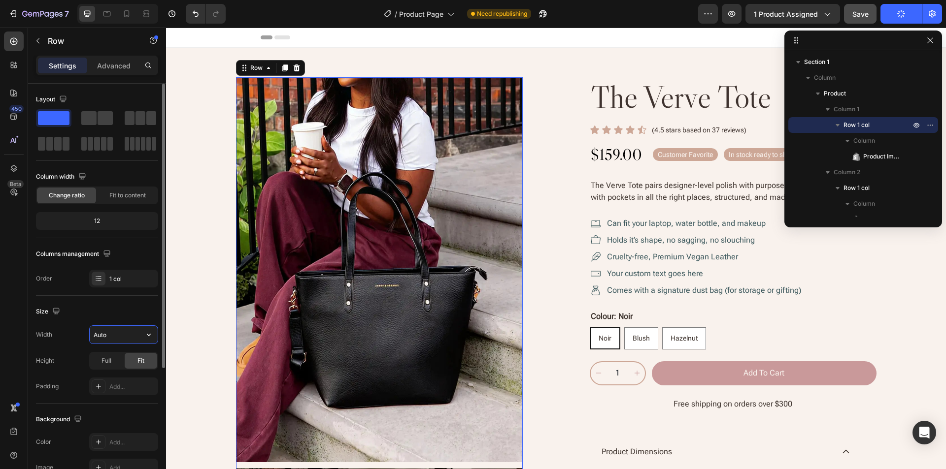
click at [109, 330] on input "Auto" at bounding box center [124, 335] width 68 height 18
paste input "507"
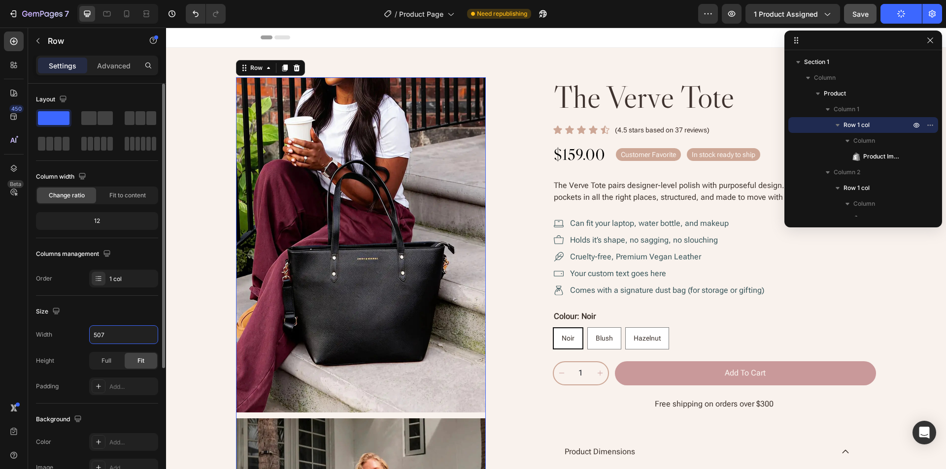
type input "507"
click at [117, 317] on div "Size" at bounding box center [97, 312] width 122 height 16
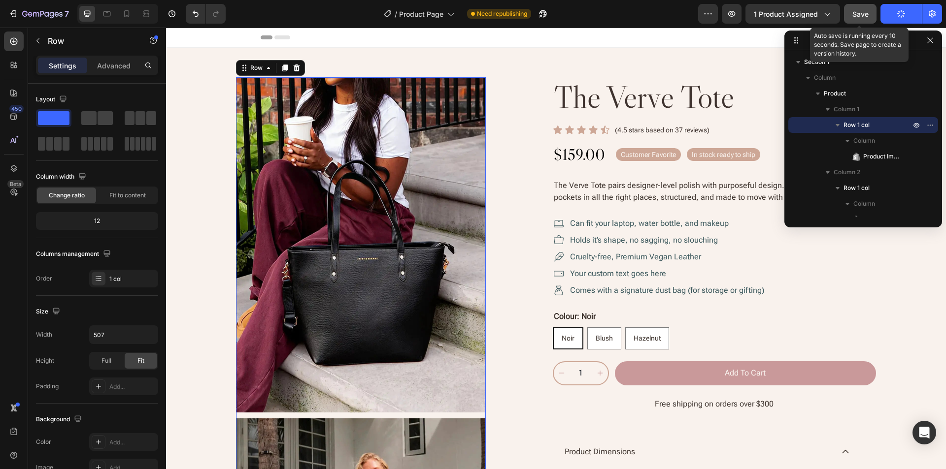
click at [861, 13] on span "Save" at bounding box center [860, 14] width 16 height 8
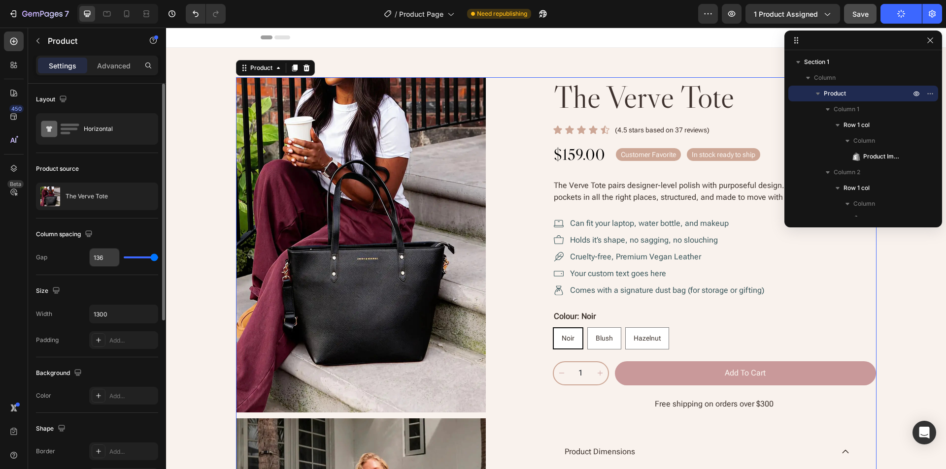
click at [109, 263] on input "136" at bounding box center [105, 258] width 30 height 18
type input "32"
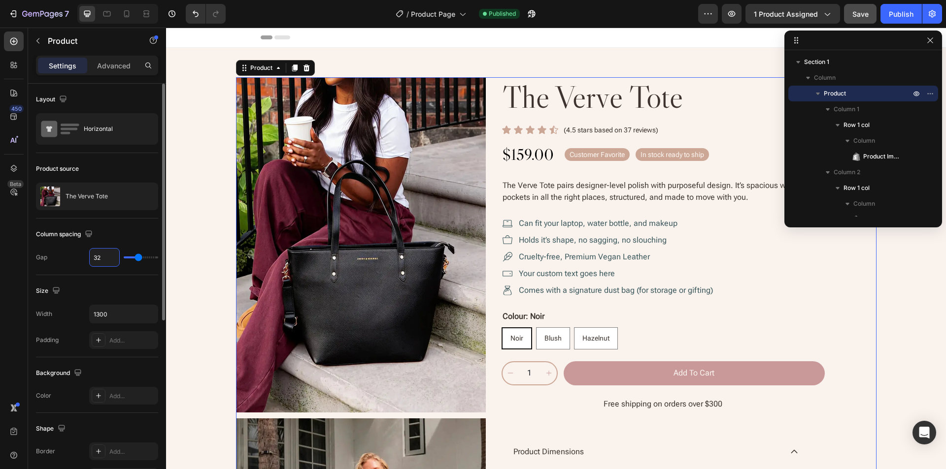
click at [105, 284] on div "Size" at bounding box center [97, 291] width 122 height 16
click at [102, 258] on input "32" at bounding box center [105, 258] width 30 height 18
type input "33"
type input "34"
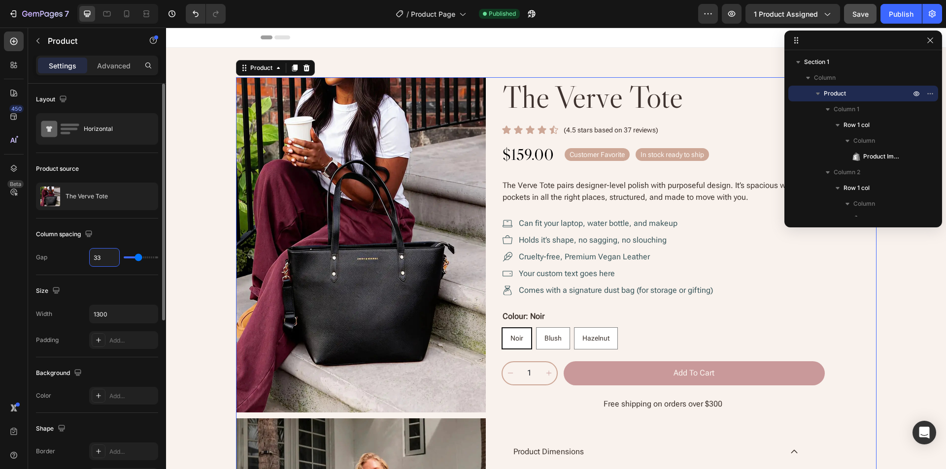
type input "34"
type input "35"
type input "36"
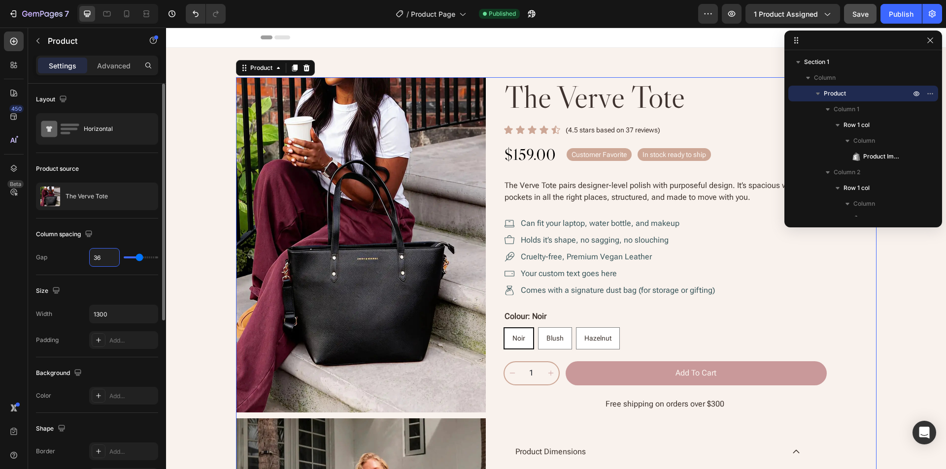
type input "316"
type input "80"
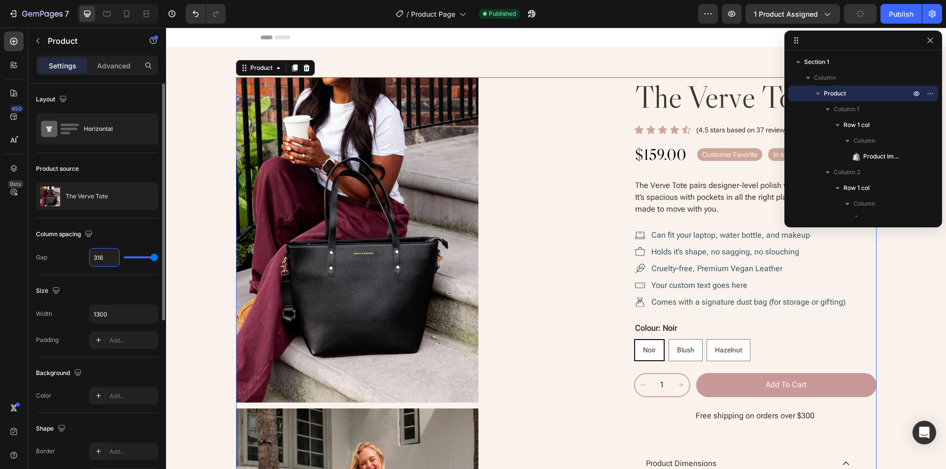
type input "36"
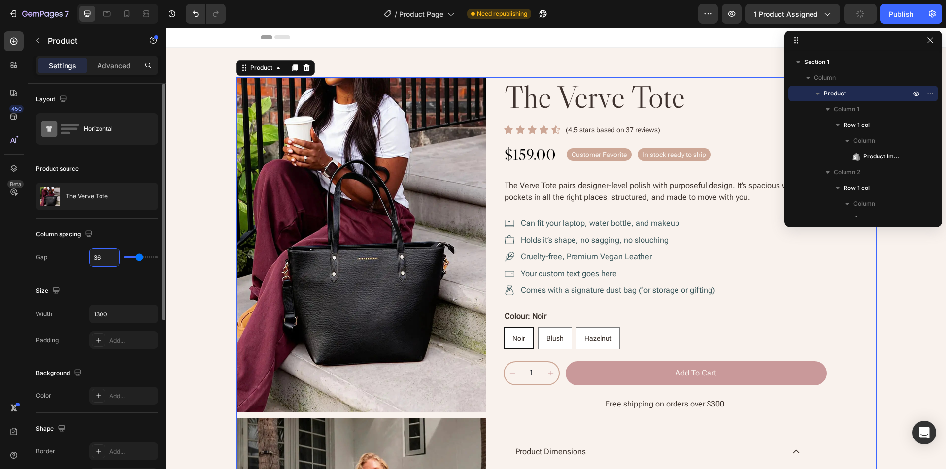
type input "136"
type input "80"
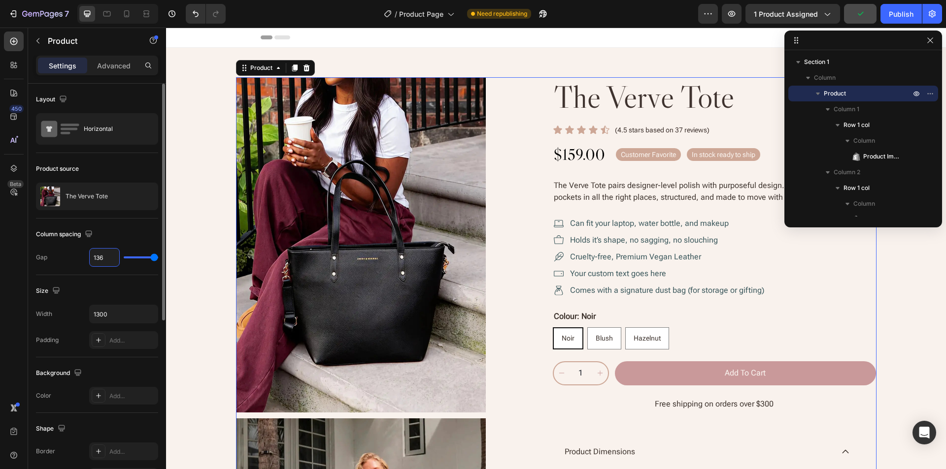
type input "136"
click at [146, 241] on div "Column spacing" at bounding box center [97, 235] width 122 height 16
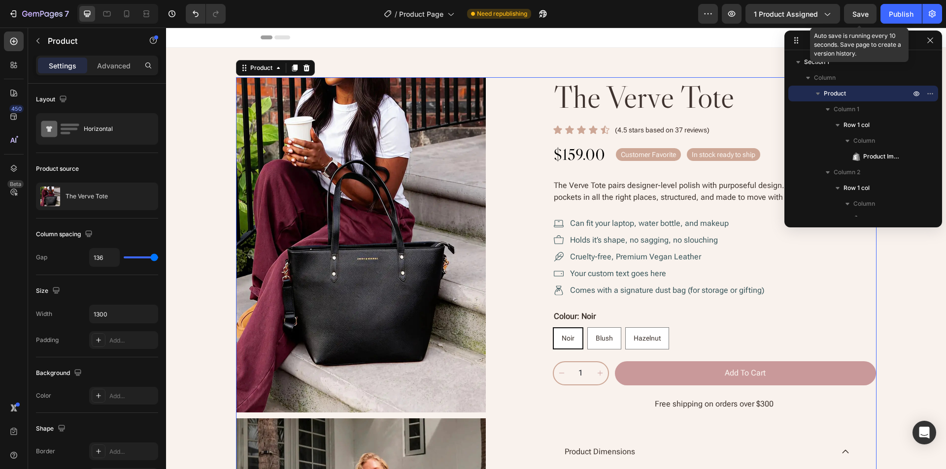
drag, startPoint x: 864, startPoint y: 16, endPoint x: 912, endPoint y: 33, distance: 51.1
click at [866, 18] on span "Save" at bounding box center [860, 14] width 16 height 8
click at [929, 40] on icon "button" at bounding box center [929, 39] width 5 height 5
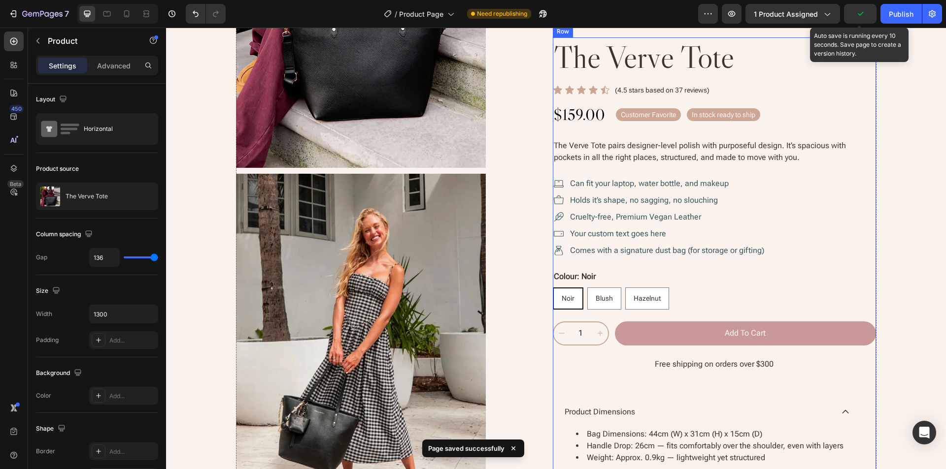
scroll to position [246, 0]
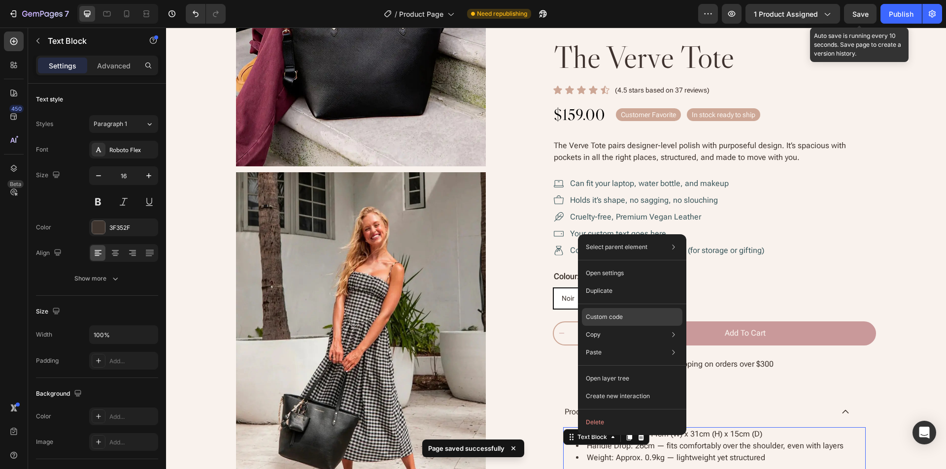
click at [634, 344] on div "Custom code" at bounding box center [632, 353] width 100 height 18
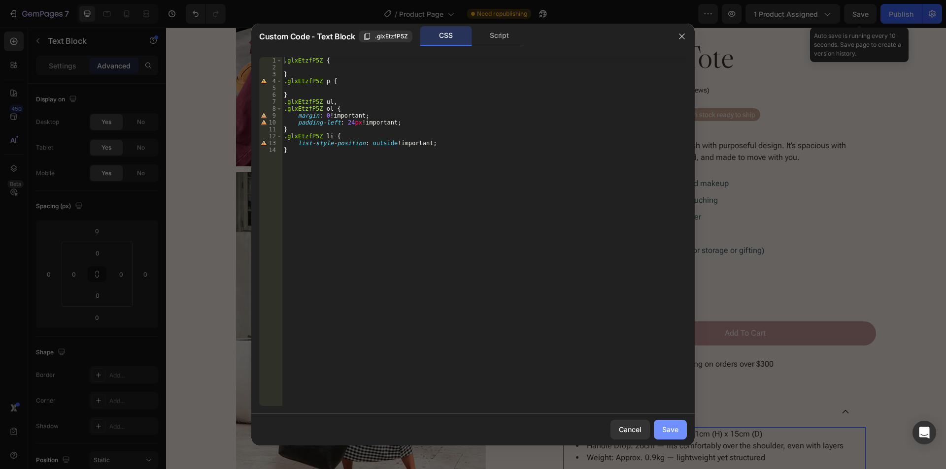
drag, startPoint x: 666, startPoint y: 436, endPoint x: 565, endPoint y: 295, distance: 173.2
click at [666, 436] on button "Save" at bounding box center [670, 430] width 33 height 20
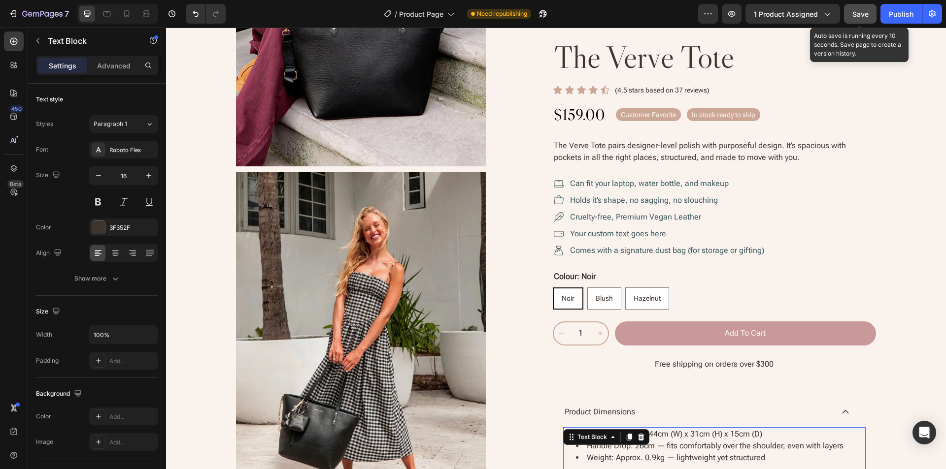
click at [855, 15] on span "Save" at bounding box center [860, 14] width 16 height 8
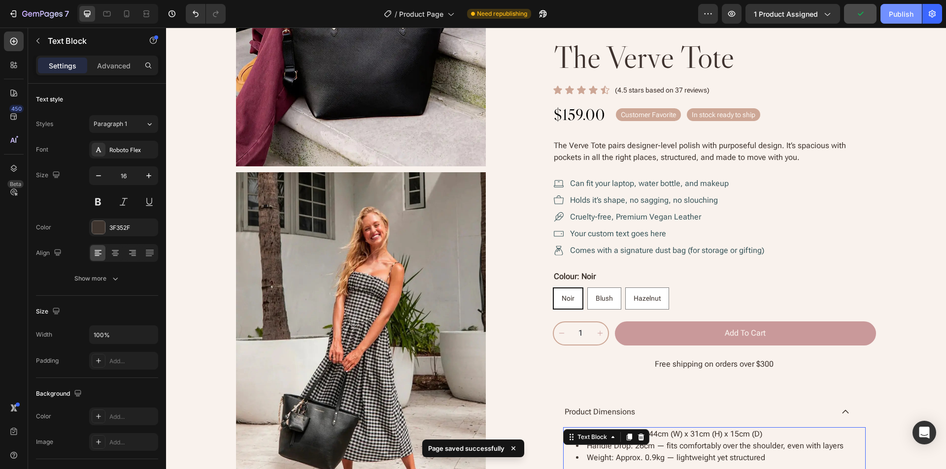
click at [910, 13] on div "Publish" at bounding box center [900, 14] width 25 height 10
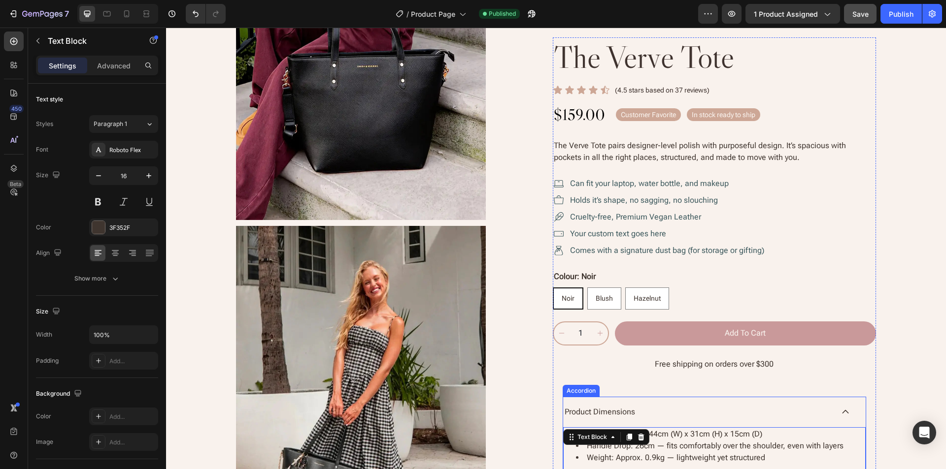
scroll to position [197, 0]
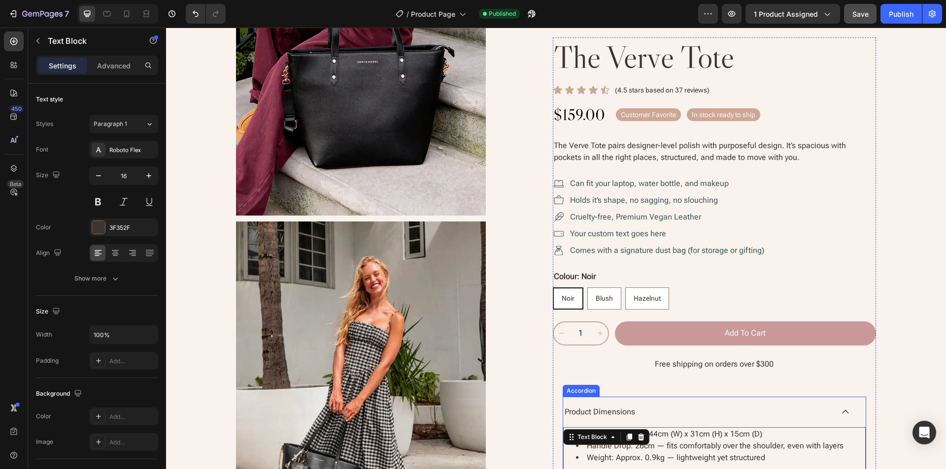
click at [580, 392] on div "Accordion" at bounding box center [580, 391] width 33 height 9
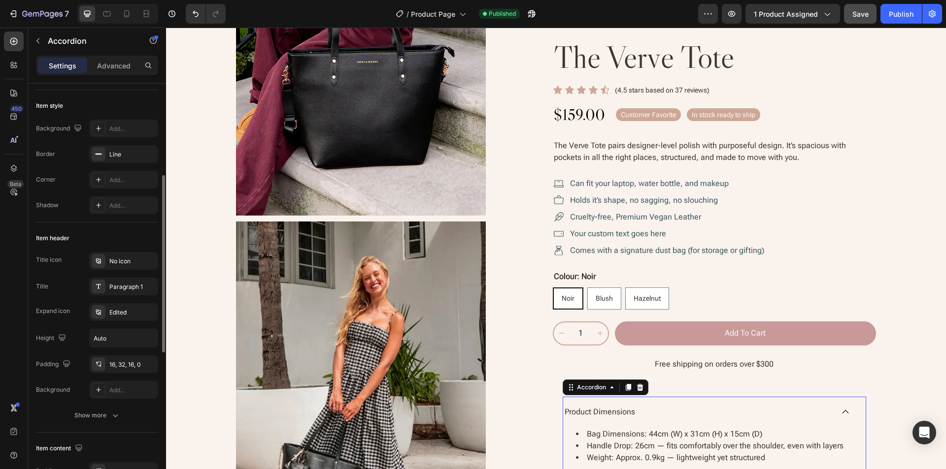
scroll to position [98, 0]
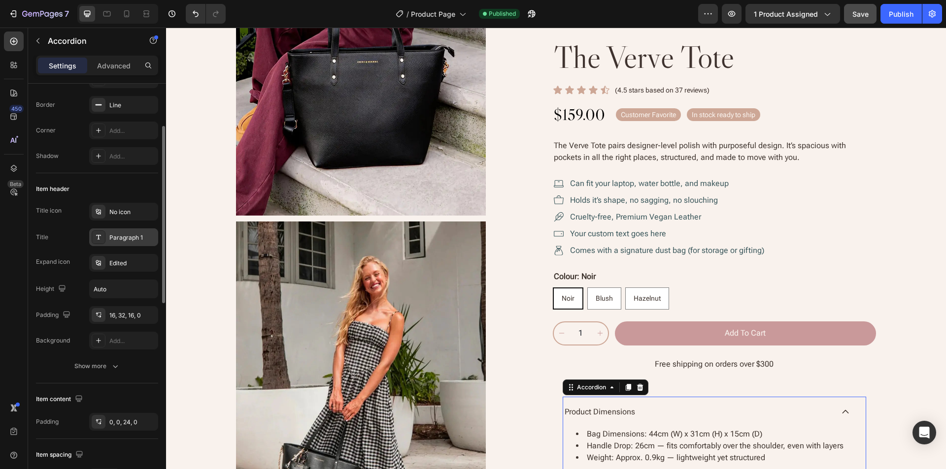
click at [116, 240] on div "Paragraph 1" at bounding box center [132, 237] width 46 height 9
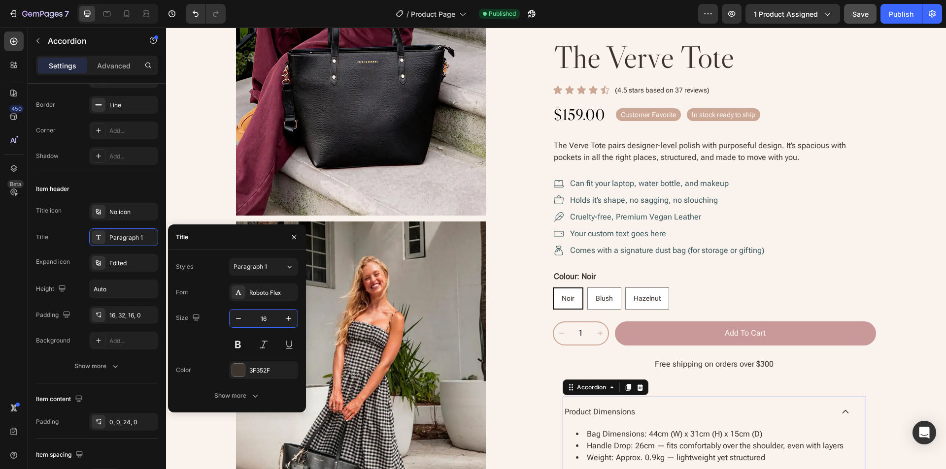
click at [254, 315] on input "16" at bounding box center [263, 319] width 33 height 18
click at [236, 394] on div "Show more" at bounding box center [237, 396] width 46 height 10
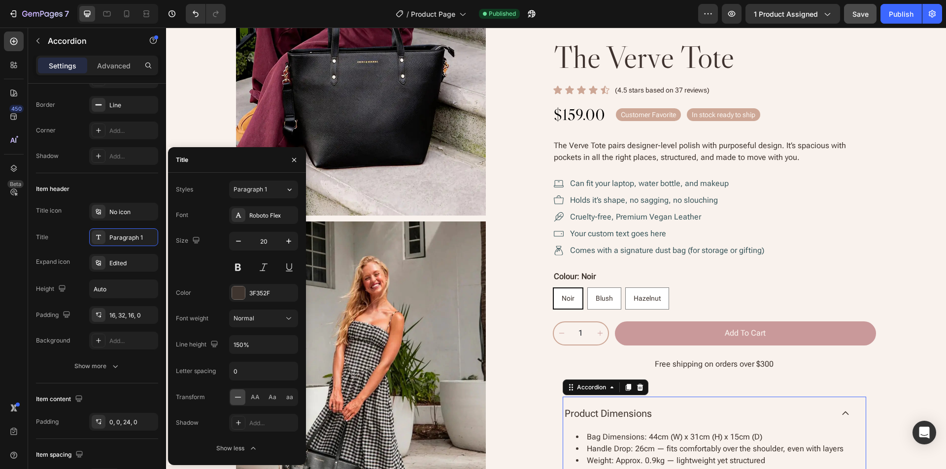
scroll to position [246, 0]
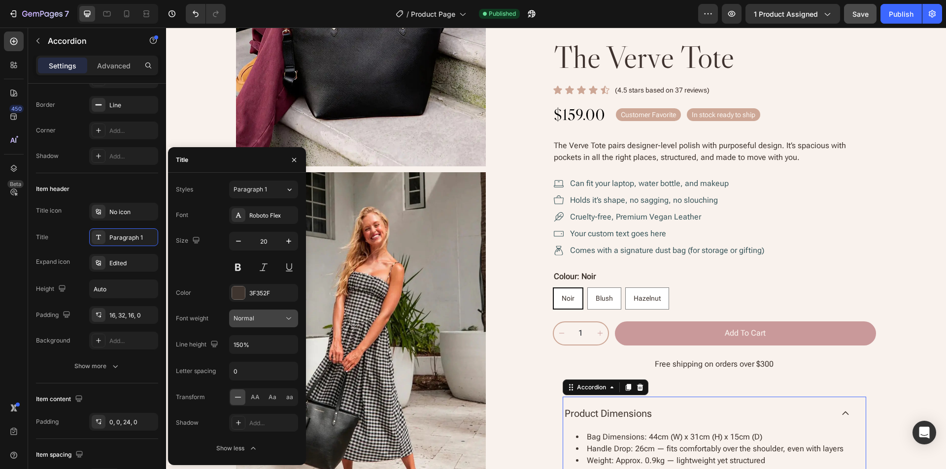
click at [268, 319] on div "Normal" at bounding box center [258, 318] width 50 height 9
click at [240, 265] on button at bounding box center [238, 268] width 18 height 18
click at [259, 319] on div "Normal" at bounding box center [258, 318] width 50 height 9
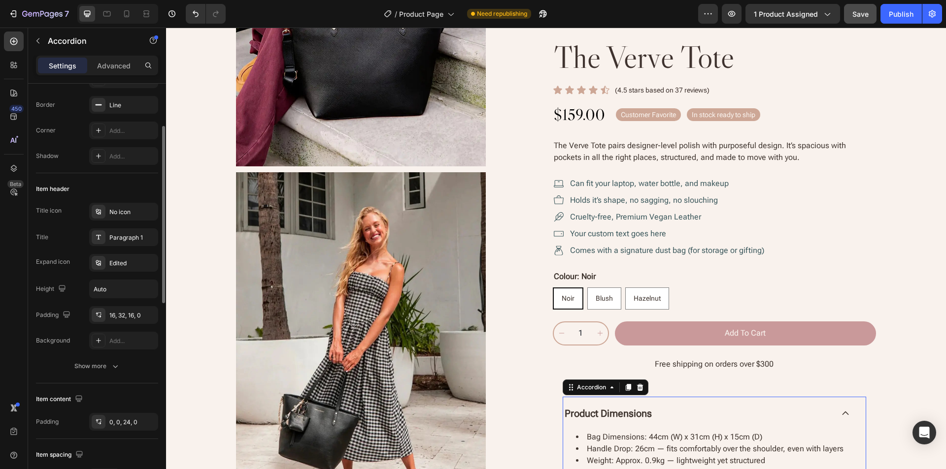
click at [130, 187] on div "Item header" at bounding box center [97, 189] width 122 height 16
click at [107, 18] on icon at bounding box center [107, 14] width 10 height 10
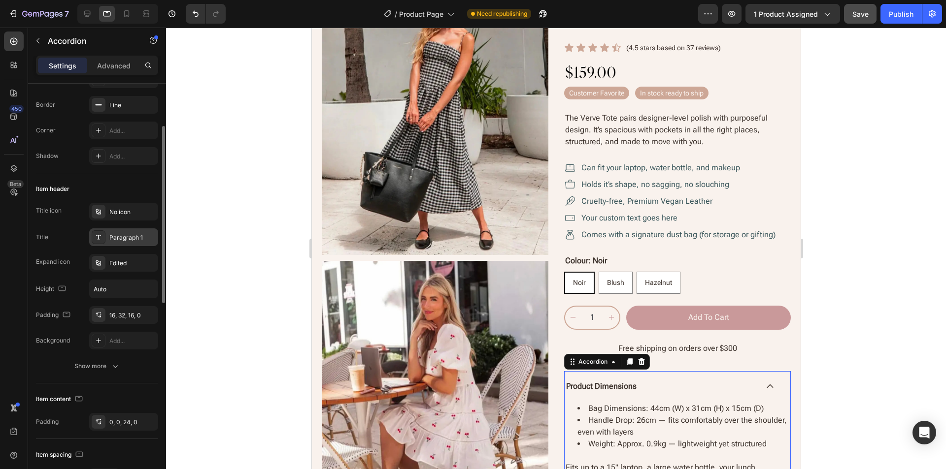
click at [127, 240] on div "Paragraph 1" at bounding box center [132, 237] width 46 height 9
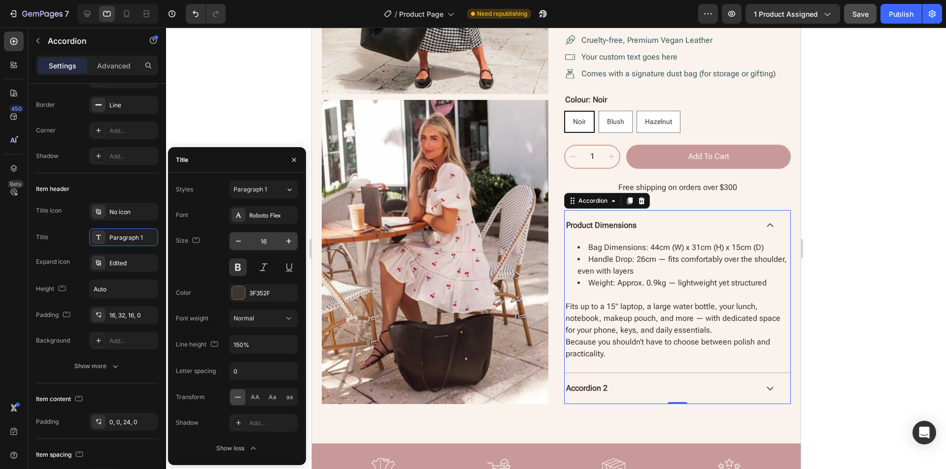
click at [256, 241] on input "16" at bounding box center [263, 241] width 33 height 18
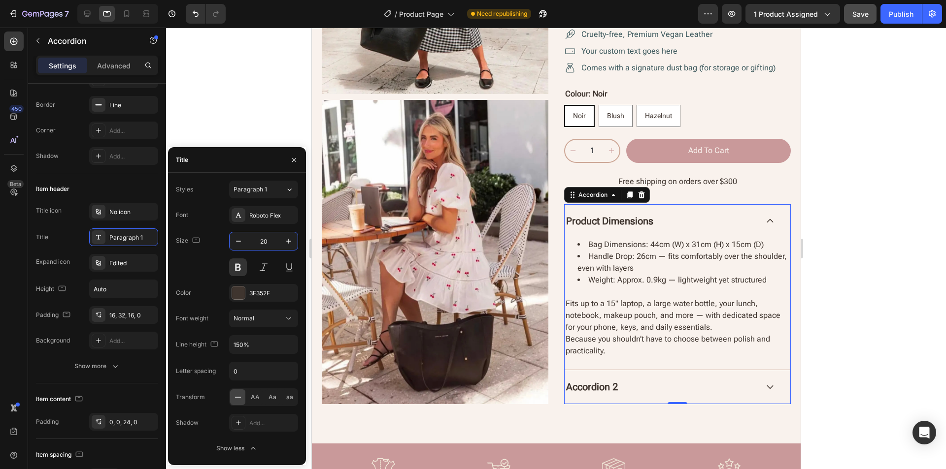
click at [192, 268] on div "Size 20" at bounding box center [237, 254] width 122 height 44
click at [129, 17] on icon at bounding box center [126, 13] width 5 height 7
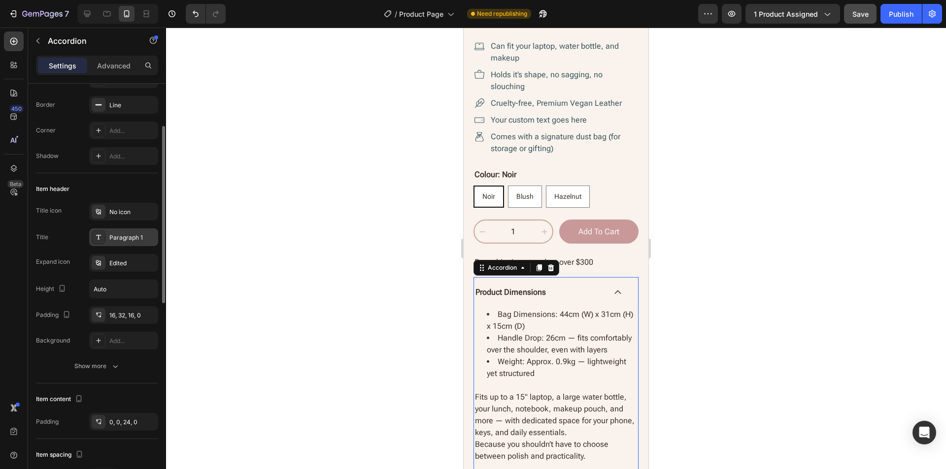
scroll to position [434, 0]
click at [114, 235] on div "Paragraph 1" at bounding box center [132, 237] width 46 height 9
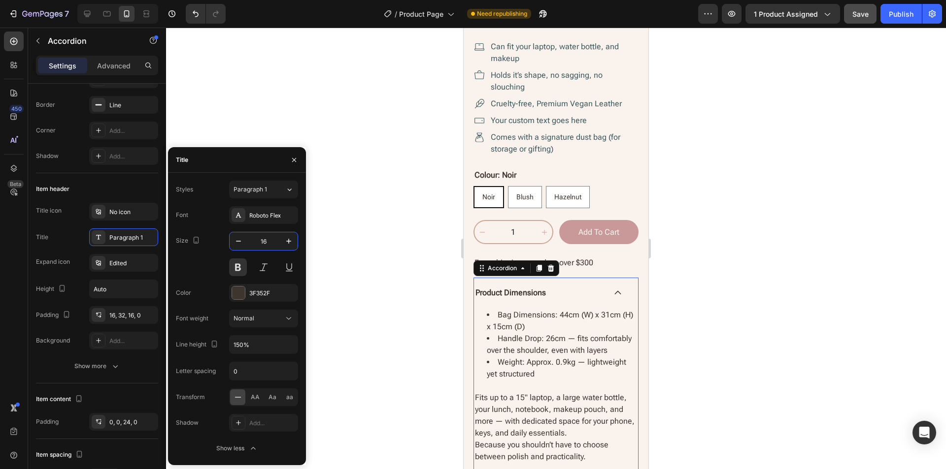
click at [254, 234] on input "16" at bounding box center [263, 241] width 33 height 18
type input "20"
click at [196, 268] on div "Size 20" at bounding box center [237, 254] width 122 height 44
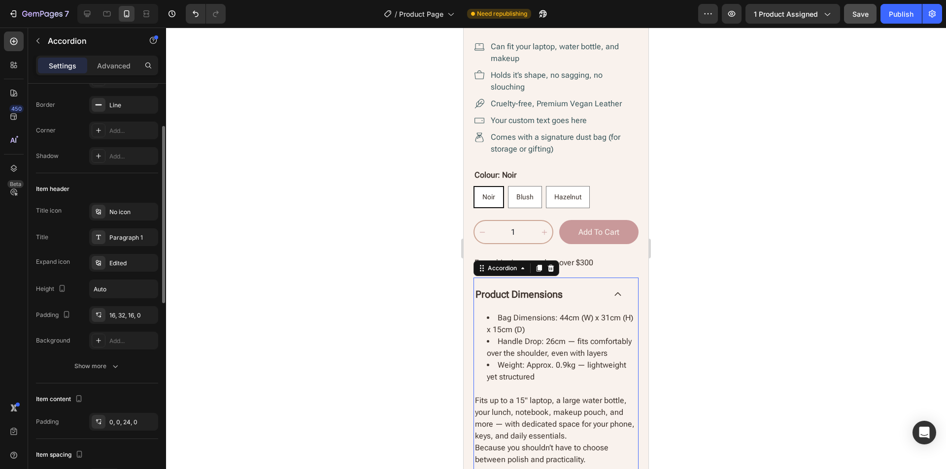
click at [115, 190] on div "Item header" at bounding box center [97, 189] width 122 height 16
click at [109, 16] on icon at bounding box center [106, 13] width 7 height 5
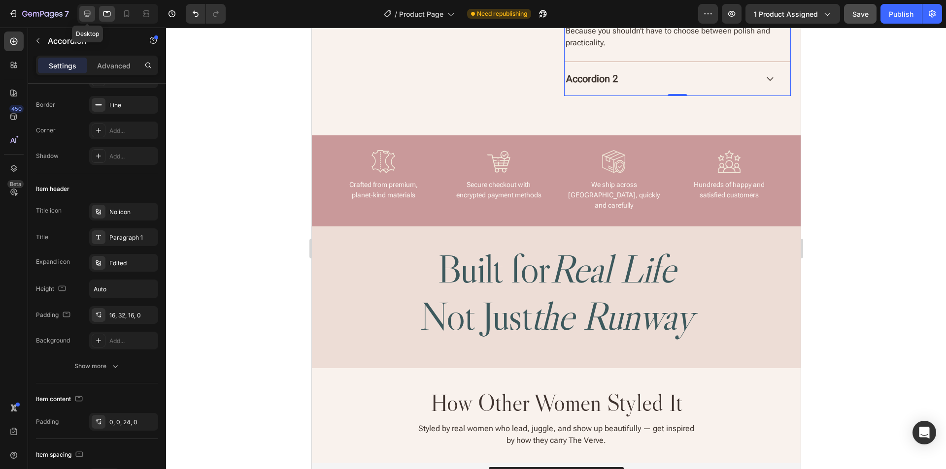
click at [86, 15] on icon at bounding box center [87, 14] width 6 height 6
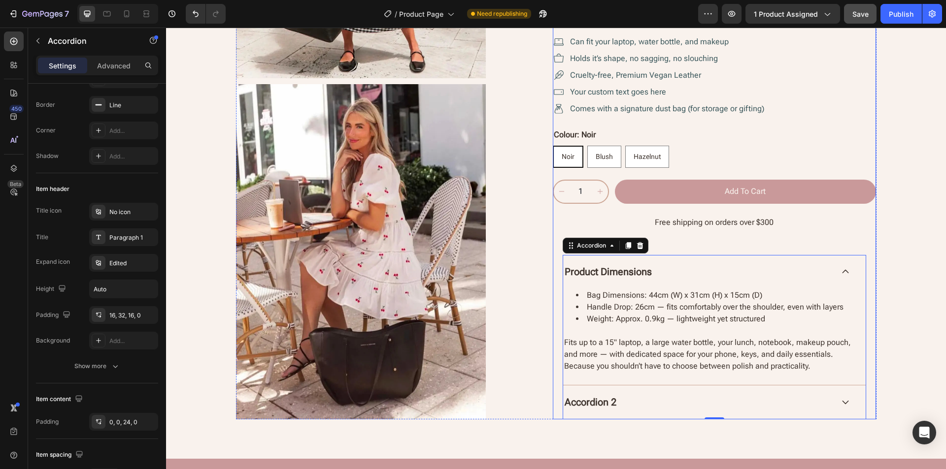
scroll to position [726, 0]
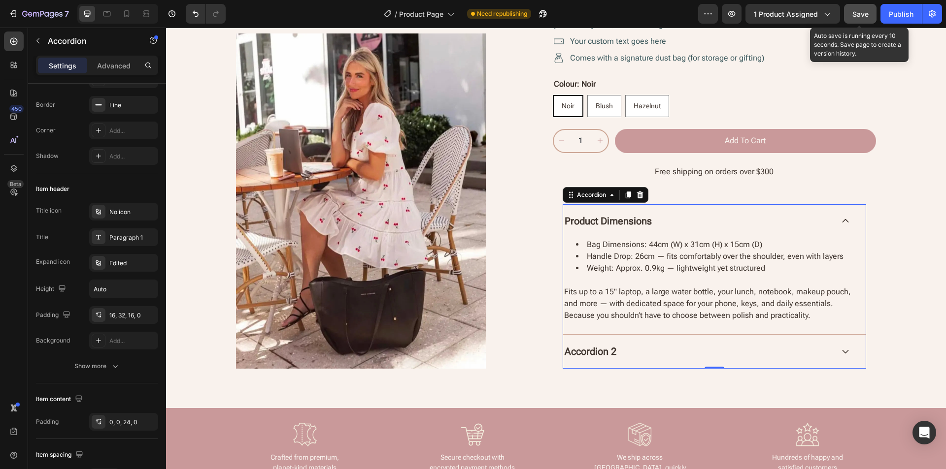
click at [864, 16] on span "Save" at bounding box center [860, 14] width 16 height 8
drag, startPoint x: 586, startPoint y: 354, endPoint x: 595, endPoint y: 352, distance: 9.7
click at [586, 354] on p "Accordion 2" at bounding box center [590, 351] width 52 height 15
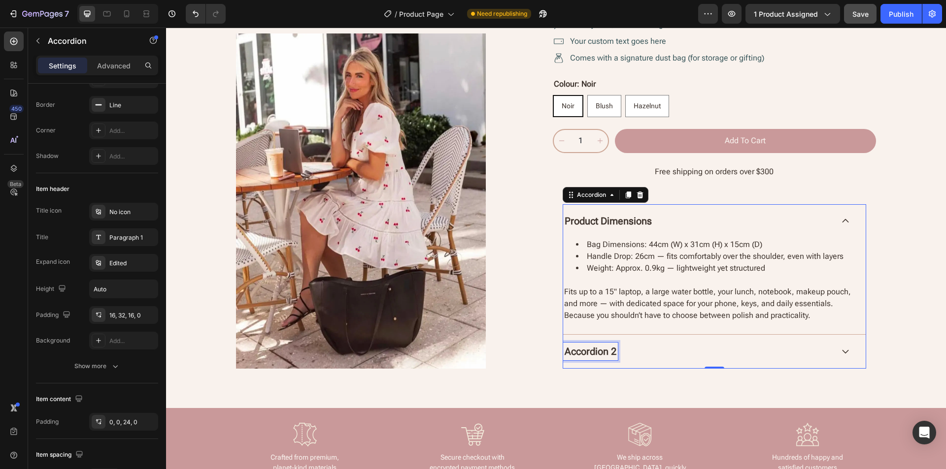
click at [595, 352] on p "Accordion 2" at bounding box center [590, 351] width 52 height 15
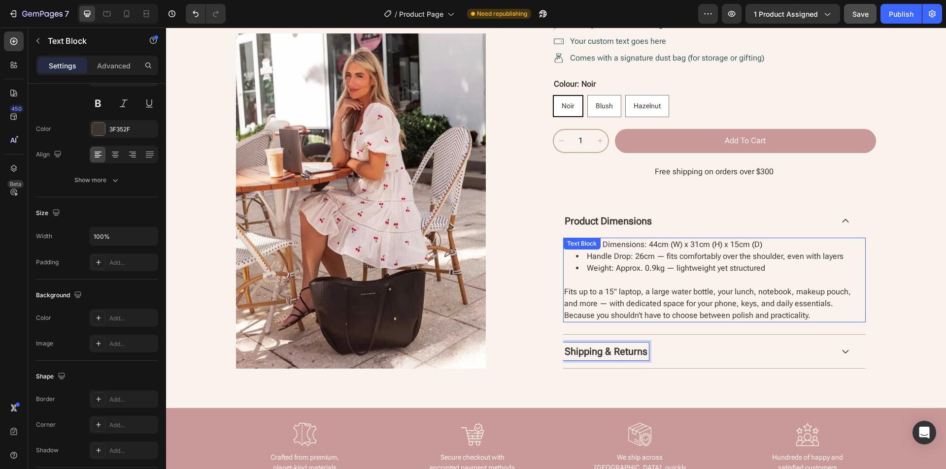
click at [839, 316] on p "Because you shouldn’t have to choose between polish and practicality." at bounding box center [714, 316] width 300 height 12
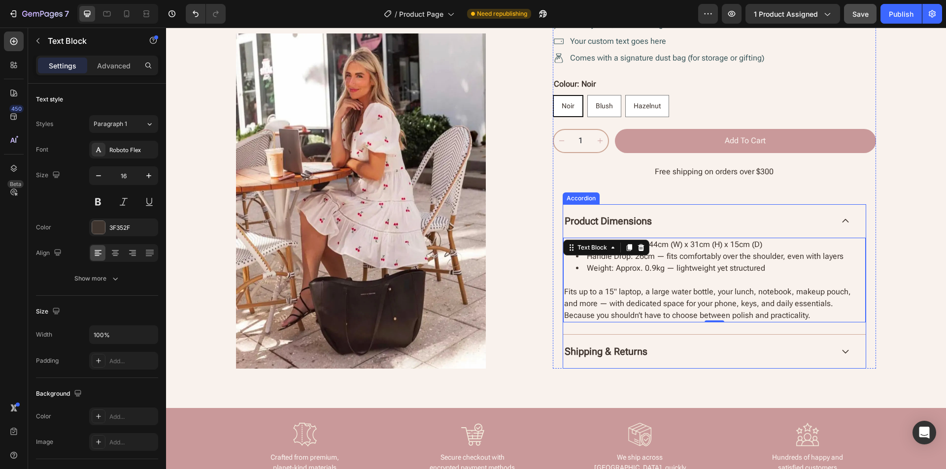
click at [842, 351] on icon at bounding box center [845, 351] width 6 height 3
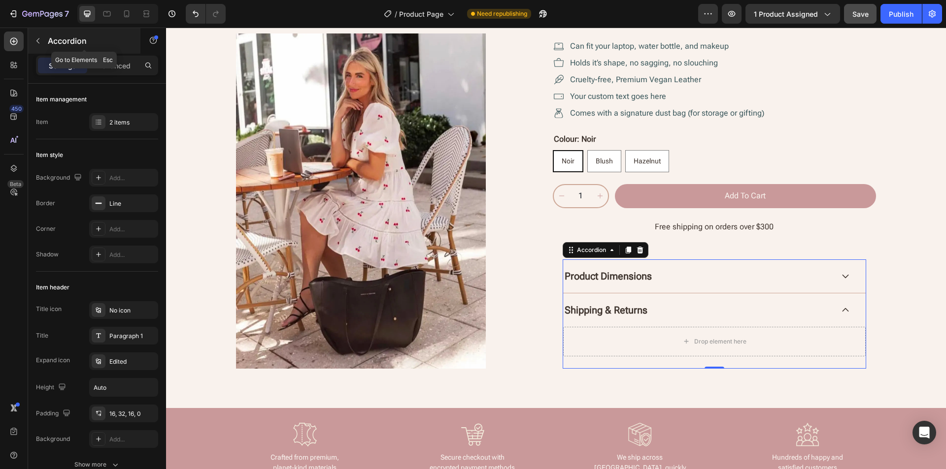
click at [40, 40] on icon "button" at bounding box center [38, 41] width 8 height 8
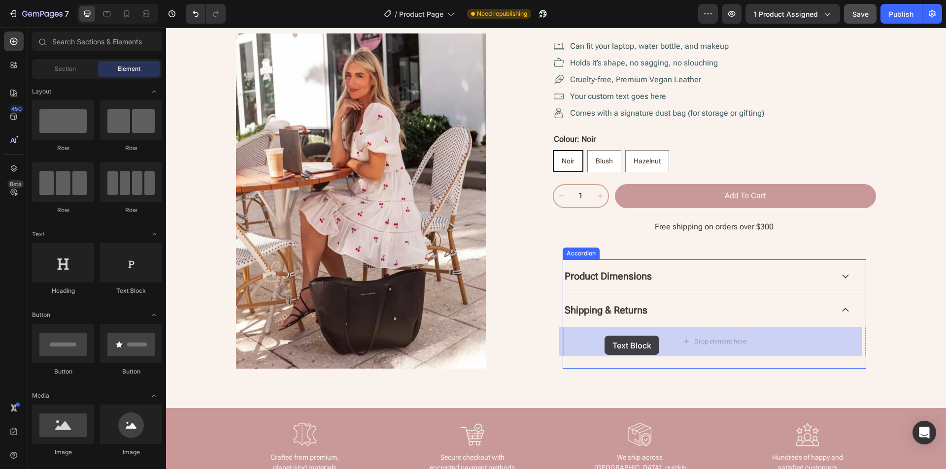
drag, startPoint x: 317, startPoint y: 299, endPoint x: 604, endPoint y: 336, distance: 290.0
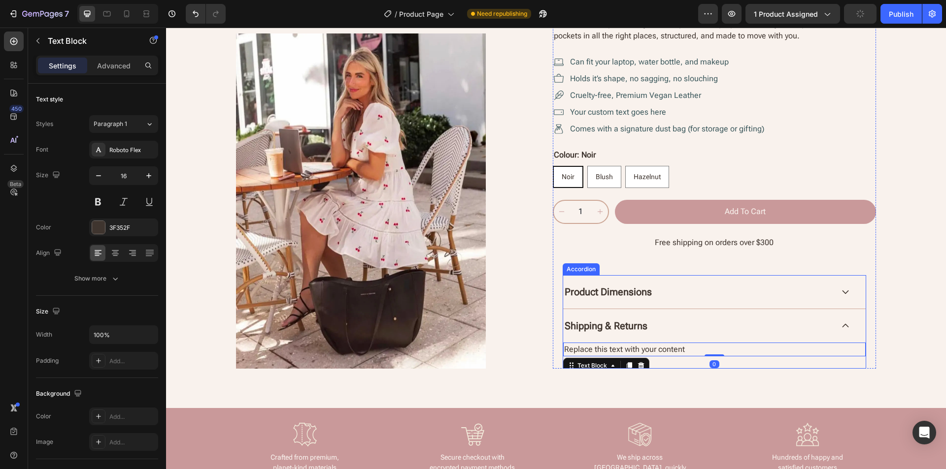
click at [841, 291] on icon at bounding box center [845, 292] width 9 height 9
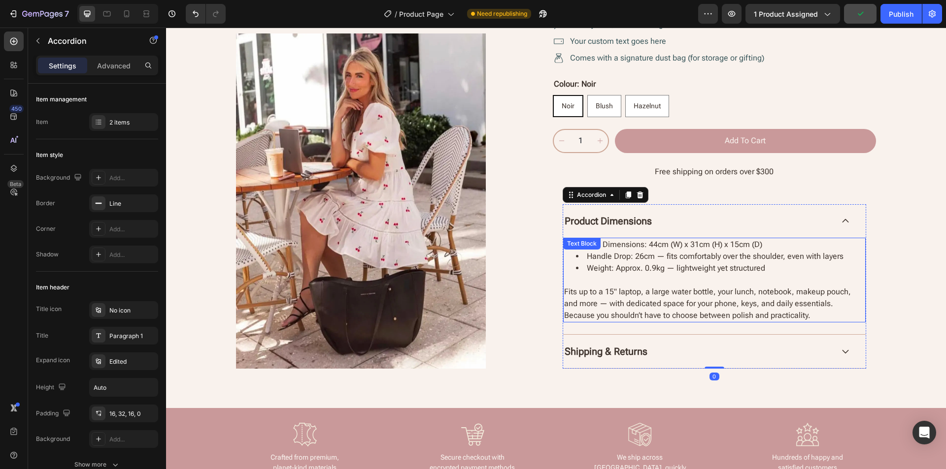
click at [578, 244] on div "Text Block" at bounding box center [581, 243] width 33 height 9
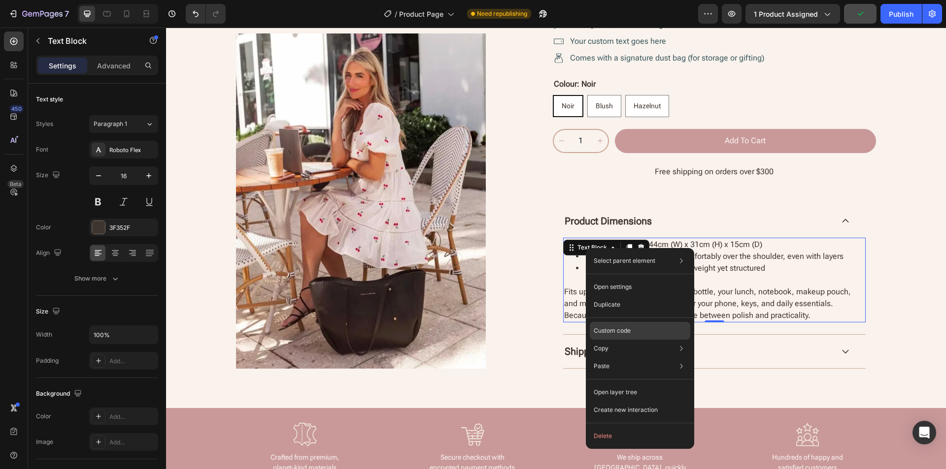
click at [626, 328] on p "Custom code" at bounding box center [611, 331] width 37 height 9
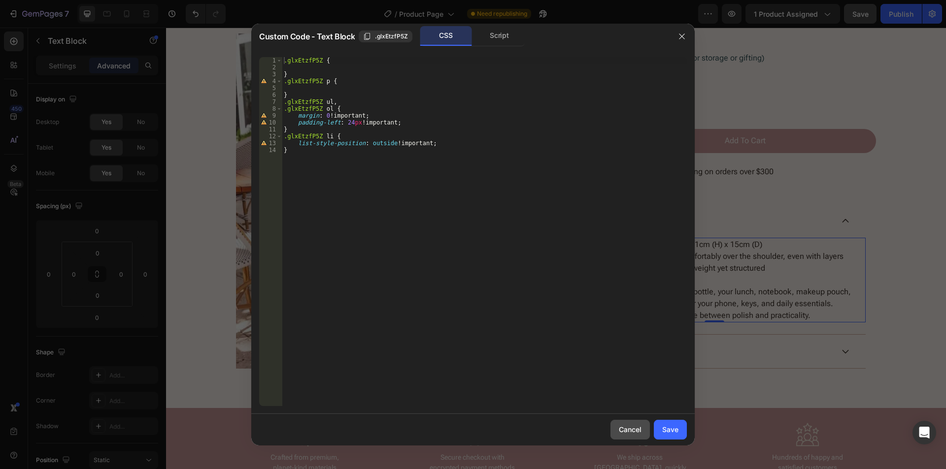
drag, startPoint x: 638, startPoint y: 433, endPoint x: 473, endPoint y: 397, distance: 168.9
click at [638, 433] on div "Cancel" at bounding box center [630, 430] width 23 height 10
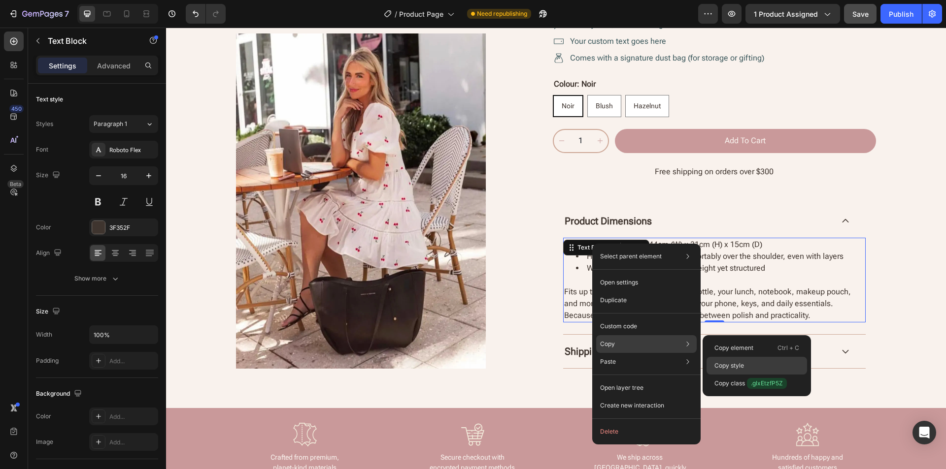
click at [744, 375] on div "Copy style" at bounding box center [756, 384] width 100 height 18
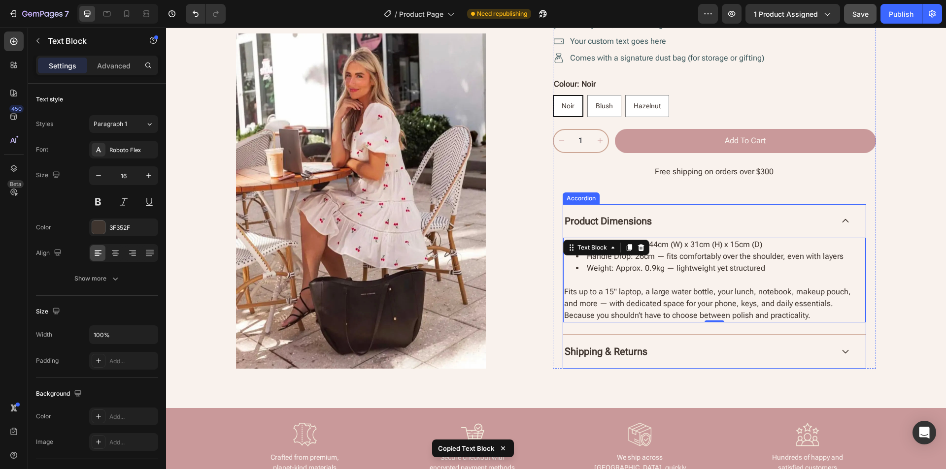
click at [841, 351] on icon at bounding box center [845, 351] width 9 height 9
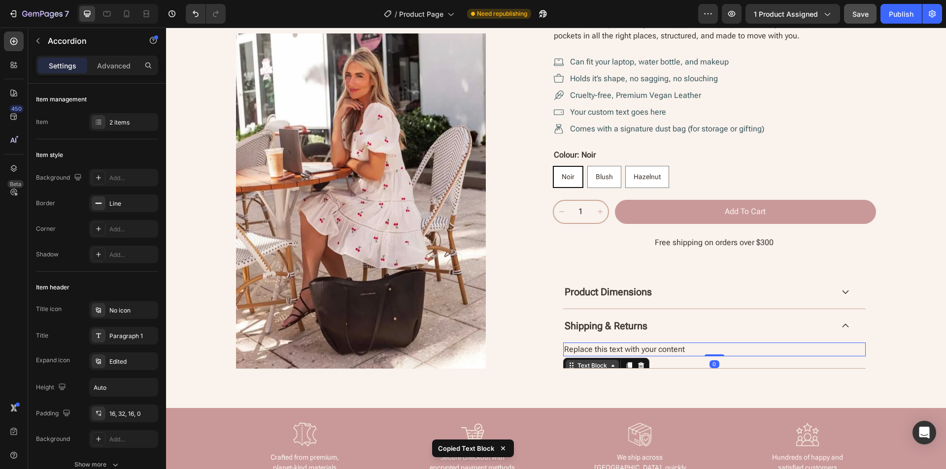
click at [571, 362] on div "Text Block" at bounding box center [591, 366] width 53 height 12
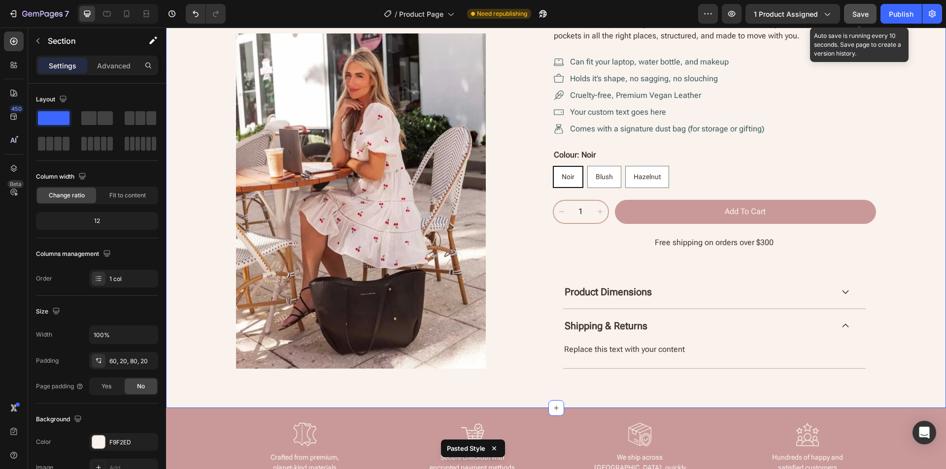
click at [862, 13] on span "Save" at bounding box center [860, 14] width 16 height 8
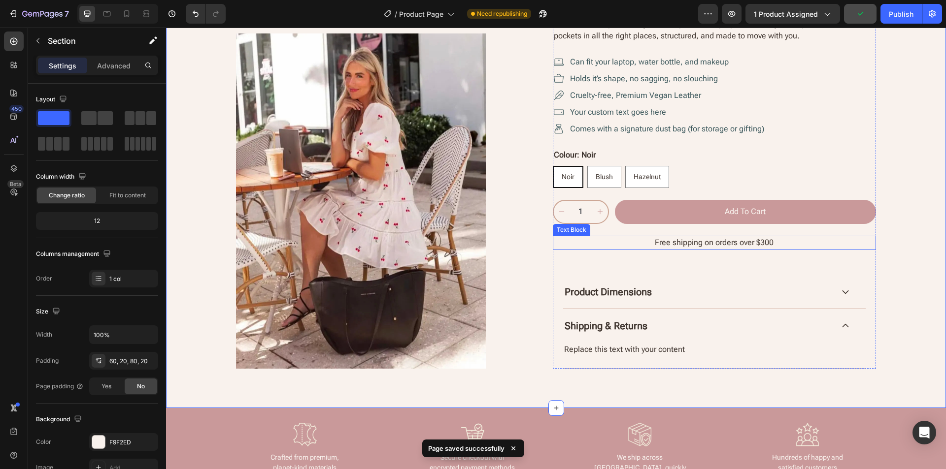
click at [798, 245] on p "Free shipping on orders over $300" at bounding box center [714, 243] width 321 height 12
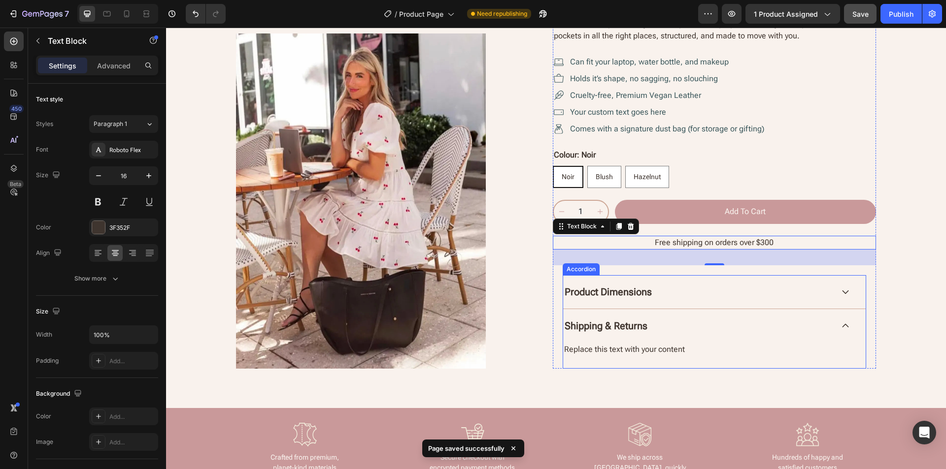
click at [579, 269] on div "Accordion" at bounding box center [580, 269] width 33 height 9
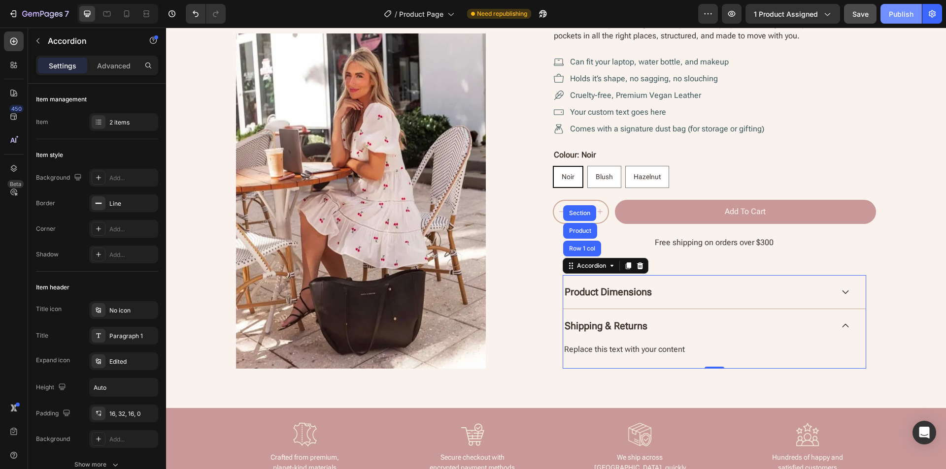
click at [901, 18] on div "Publish" at bounding box center [900, 14] width 25 height 10
click at [587, 268] on div "Accordion" at bounding box center [591, 266] width 33 height 9
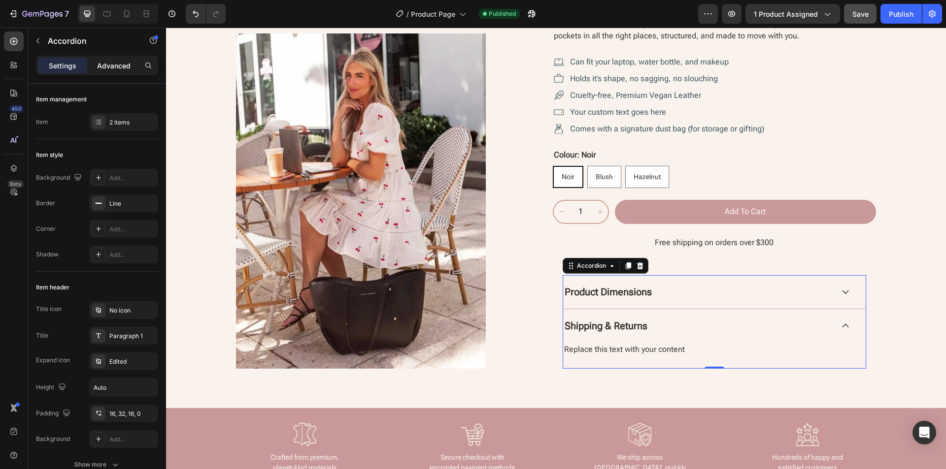
click at [112, 61] on p "Advanced" at bounding box center [113, 66] width 33 height 10
type input "100%"
type input "100"
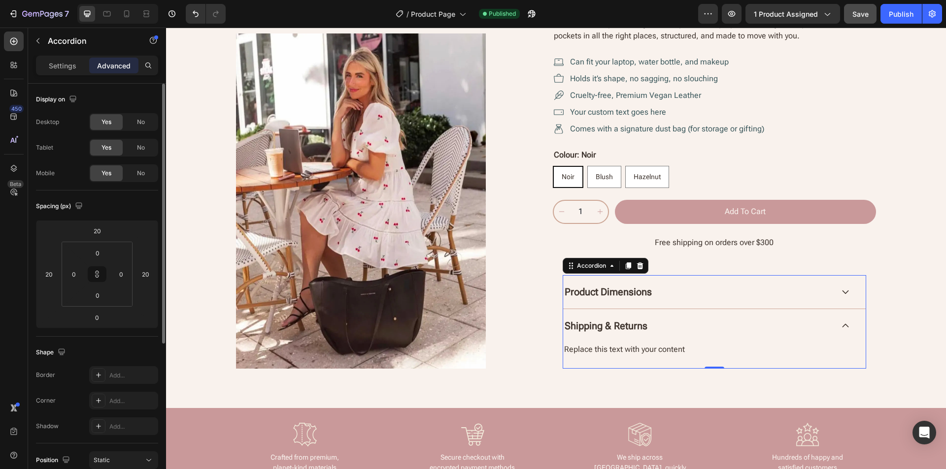
scroll to position [98, 0]
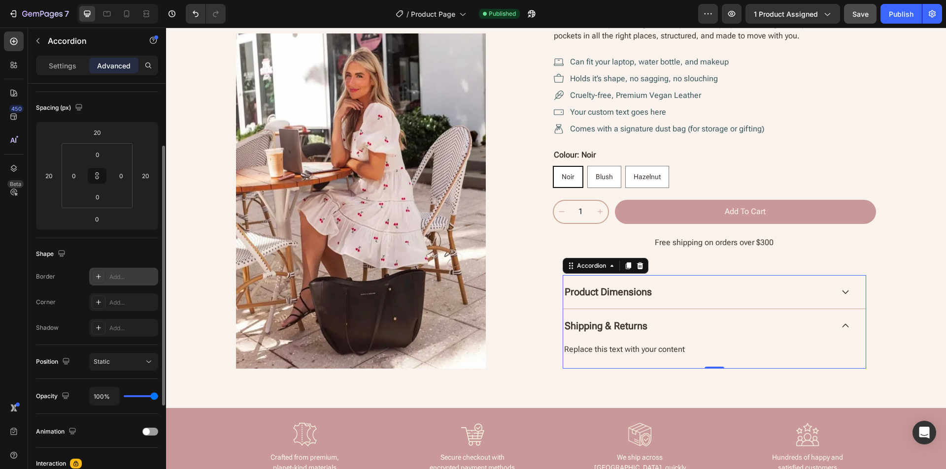
drag, startPoint x: 117, startPoint y: 279, endPoint x: 131, endPoint y: 283, distance: 14.5
click at [116, 278] on div "Add..." at bounding box center [132, 277] width 46 height 9
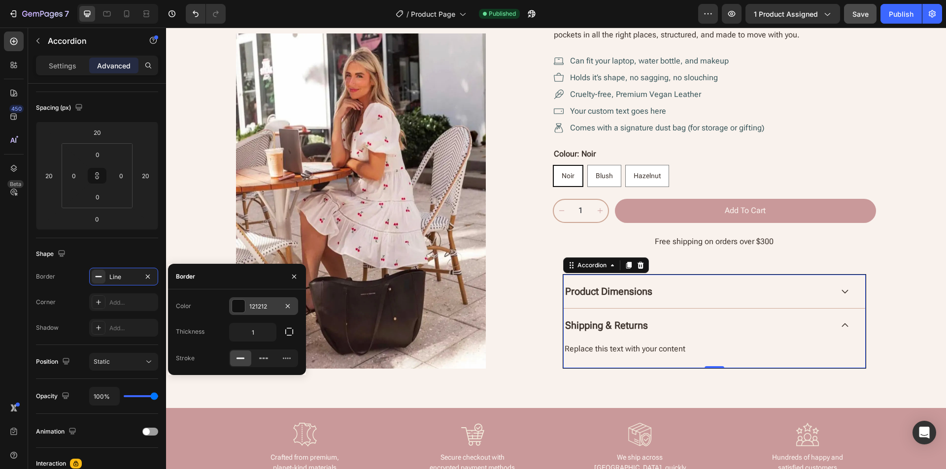
click at [268, 303] on div "121212" at bounding box center [263, 306] width 29 height 9
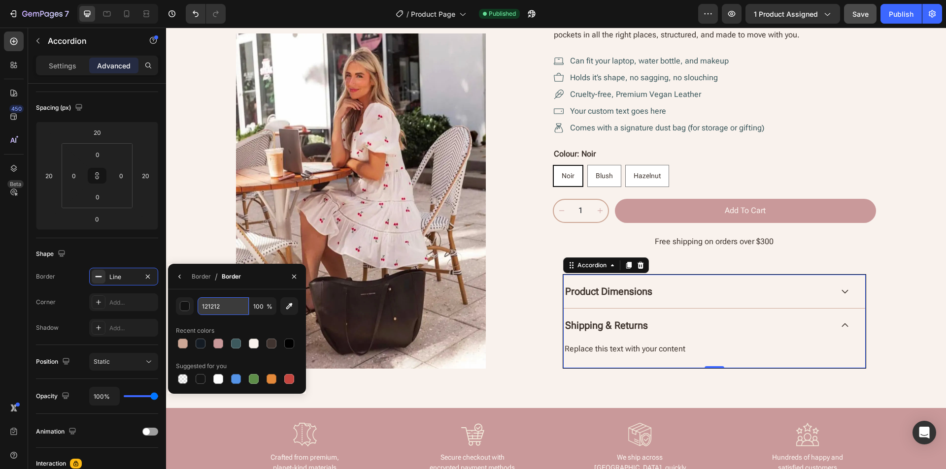
click at [227, 308] on input "121212" at bounding box center [222, 306] width 51 height 18
paste input "#CDA796"
type input "CDA796"
click at [263, 282] on div "Border / Border" at bounding box center [237, 277] width 138 height 26
click at [200, 272] on div "Border" at bounding box center [201, 276] width 19 height 9
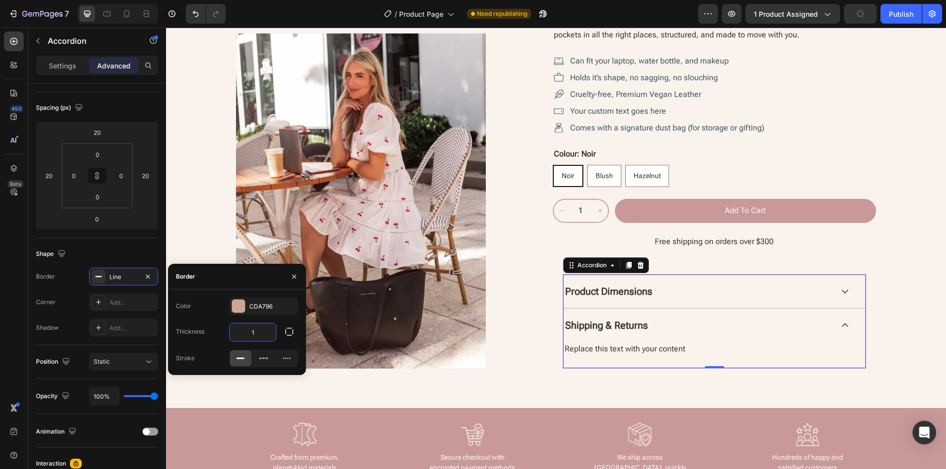
click at [269, 334] on input "1" at bounding box center [253, 333] width 46 height 18
click at [291, 327] on button "button" at bounding box center [289, 332] width 18 height 18
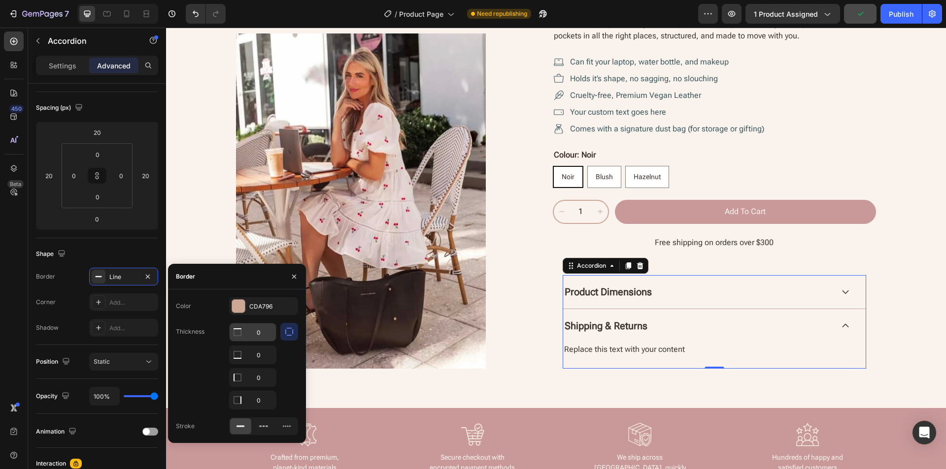
click at [249, 334] on input "0" at bounding box center [253, 333] width 46 height 18
type input "1"
click at [209, 307] on div "Color CDA796" at bounding box center [237, 306] width 122 height 18
click at [293, 281] on button "button" at bounding box center [294, 277] width 16 height 16
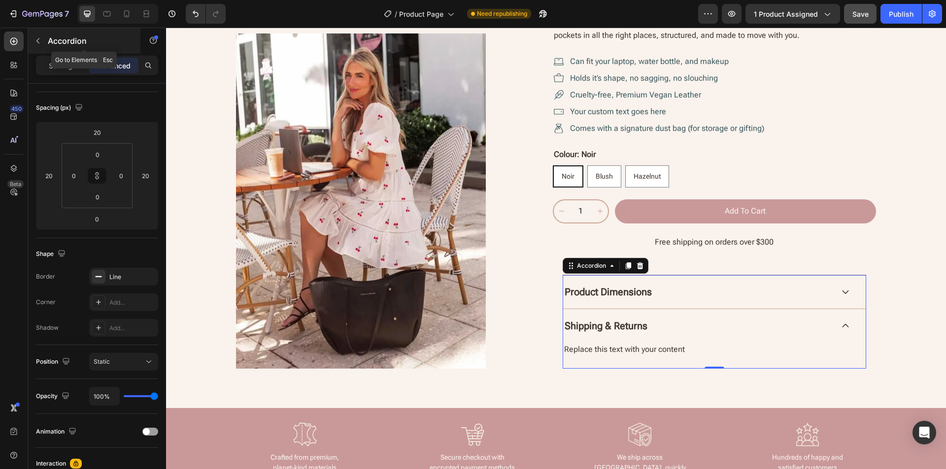
click at [36, 38] on icon "button" at bounding box center [38, 41] width 8 height 8
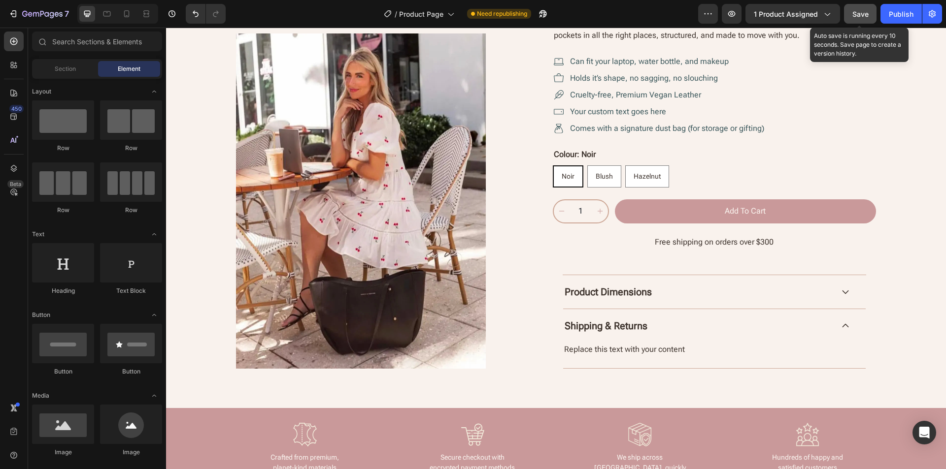
click at [860, 17] on span "Save" at bounding box center [860, 14] width 16 height 8
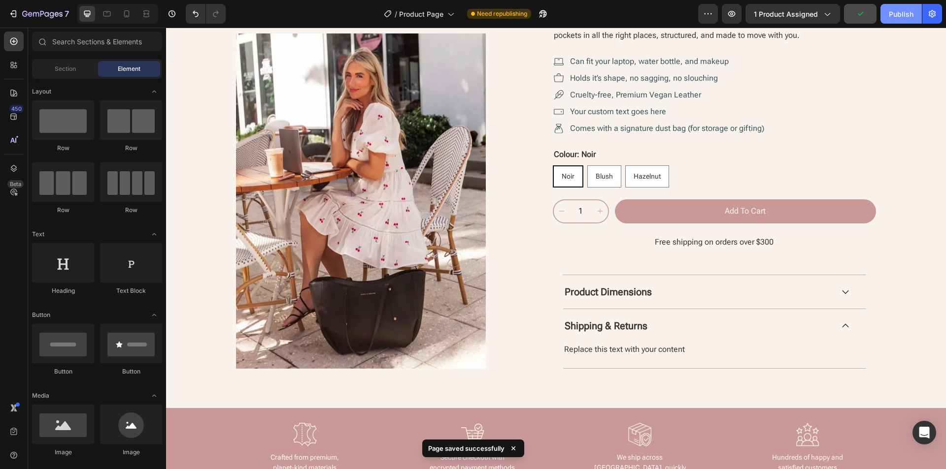
click at [902, 16] on div "Publish" at bounding box center [900, 14] width 25 height 10
click at [905, 16] on div "Publish" at bounding box center [900, 14] width 25 height 10
